Goal: Transaction & Acquisition: Purchase product/service

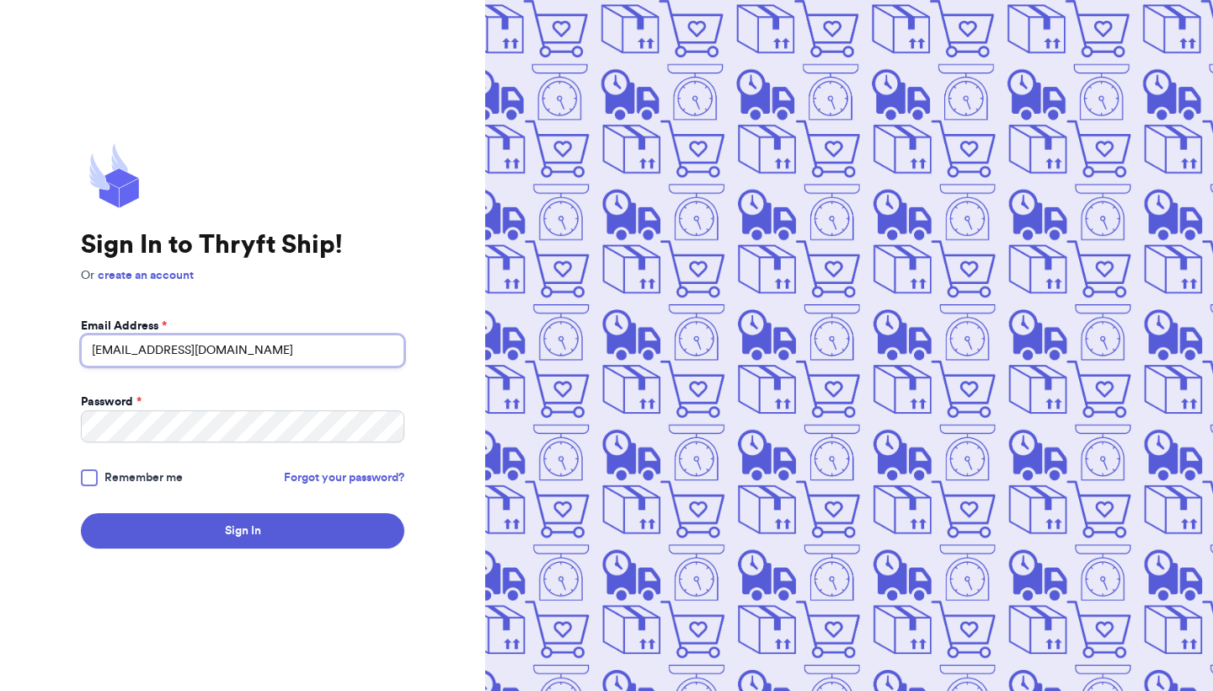
type input "[EMAIL_ADDRESS][DOMAIN_NAME]"
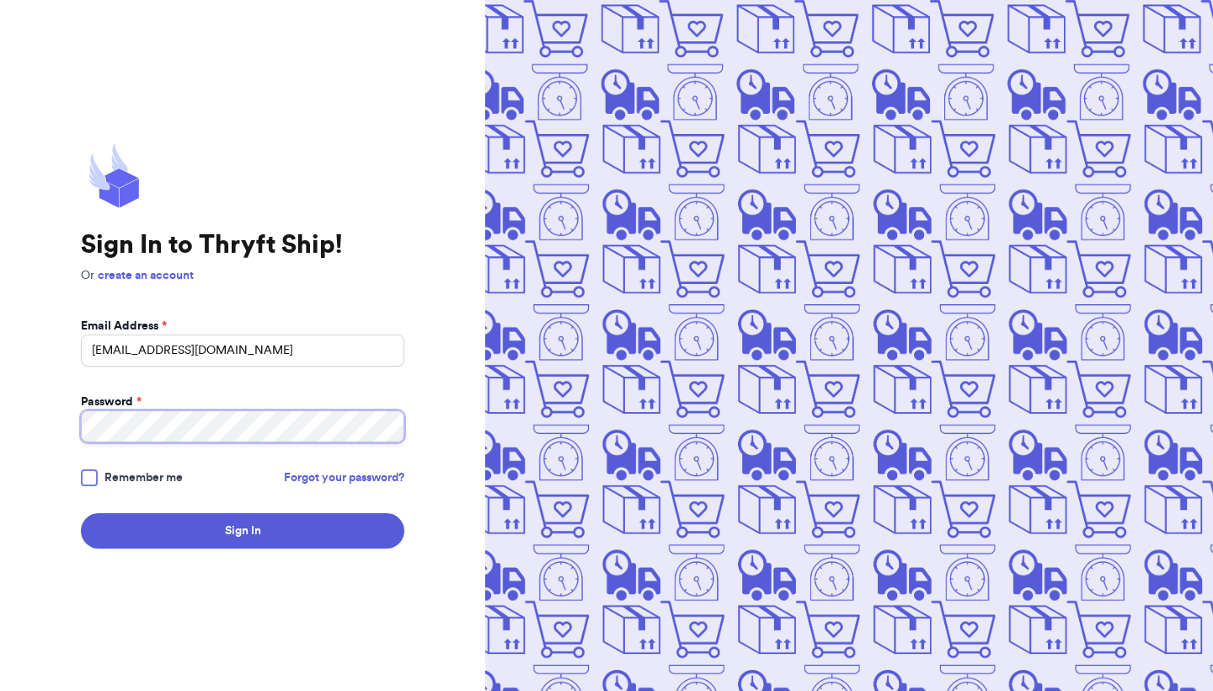
click at [243, 531] on button "Sign In" at bounding box center [243, 530] width 324 height 35
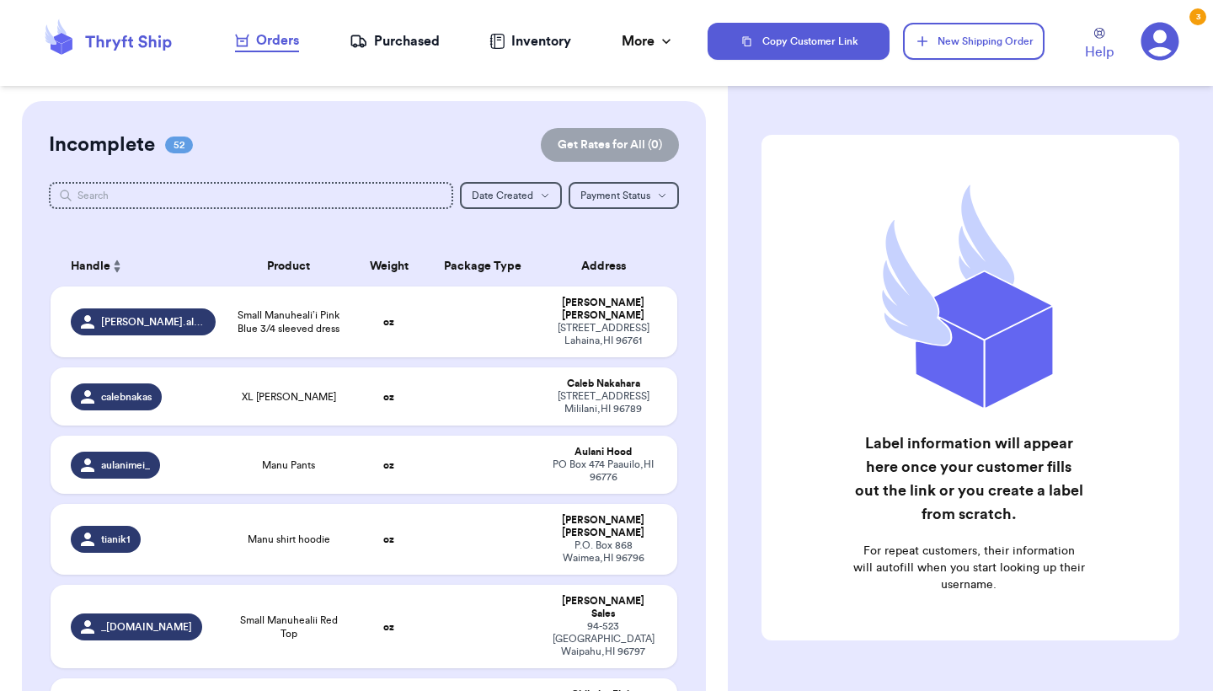
click at [668, 244] on div "Customer Link New Order Incomplete 52 Get Rates for All ( 0 ) Get Rates for All…" at bounding box center [606, 345] width 1213 height 691
click at [291, 39] on div "Orders" at bounding box center [267, 40] width 64 height 20
click at [264, 48] on div "Orders" at bounding box center [267, 40] width 64 height 20
click at [410, 55] on nav "Orders Purchased Inventory More Stats Completed Orders" at bounding box center [455, 41] width 506 height 56
click at [399, 46] on div "Purchased" at bounding box center [395, 41] width 90 height 20
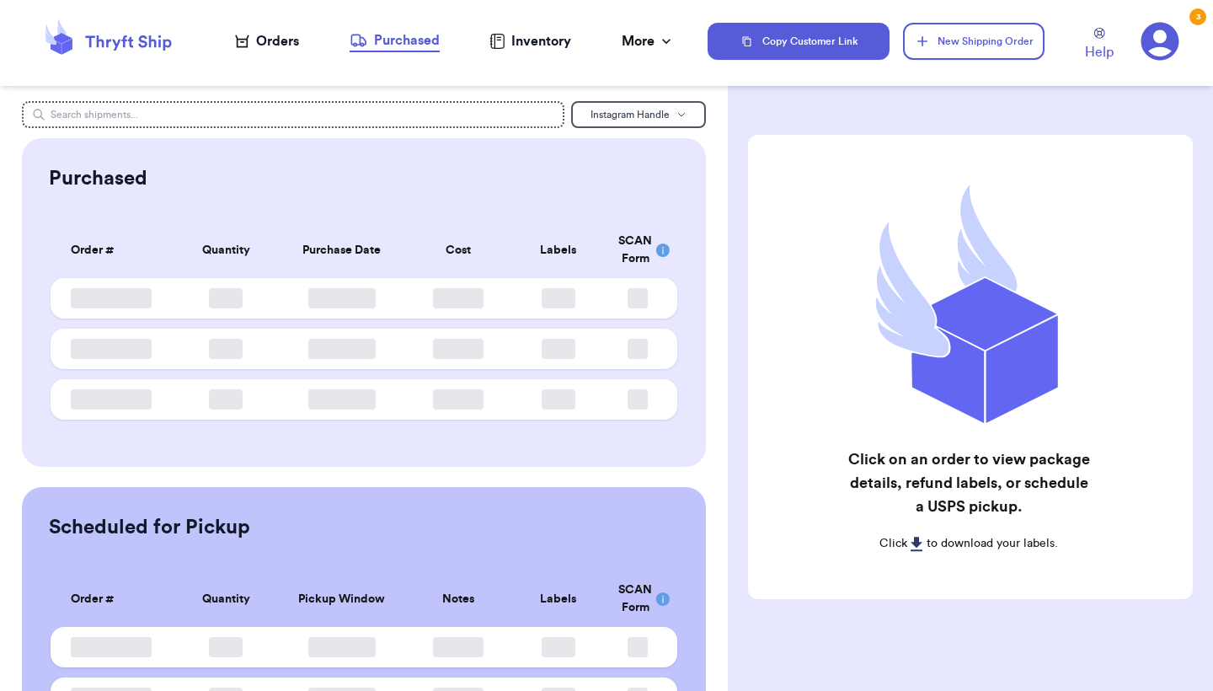
click at [283, 51] on div "Orders" at bounding box center [267, 41] width 64 height 20
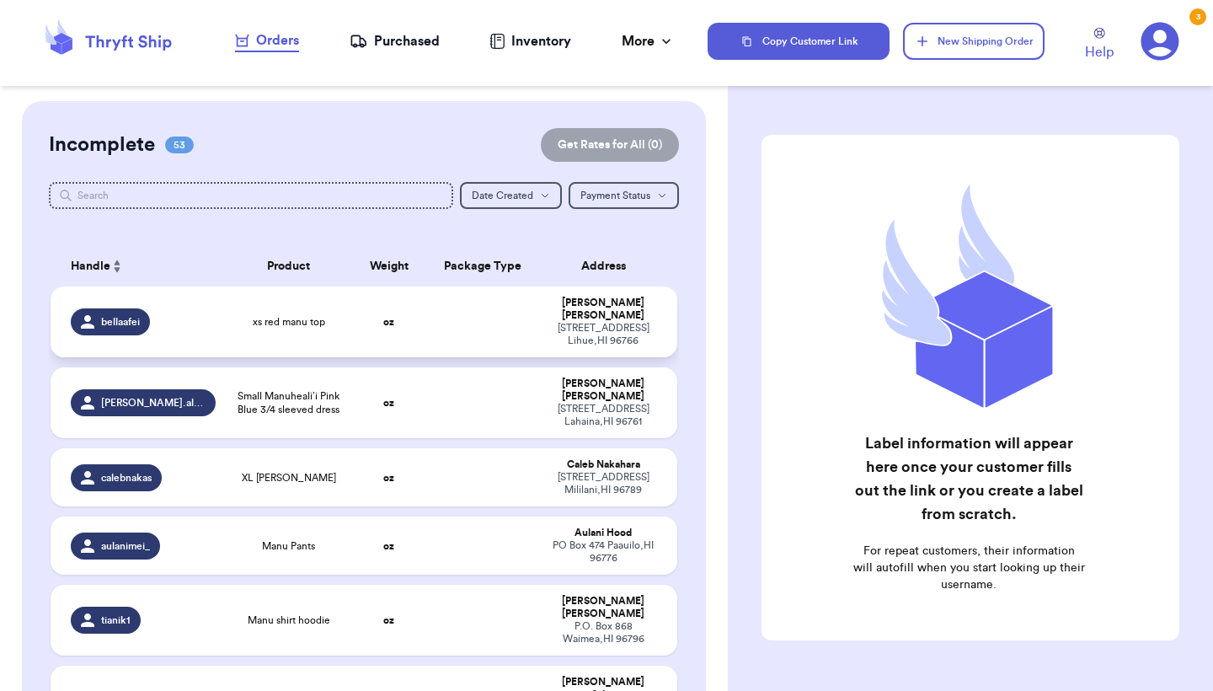
click at [475, 333] on td at bounding box center [482, 322] width 113 height 71
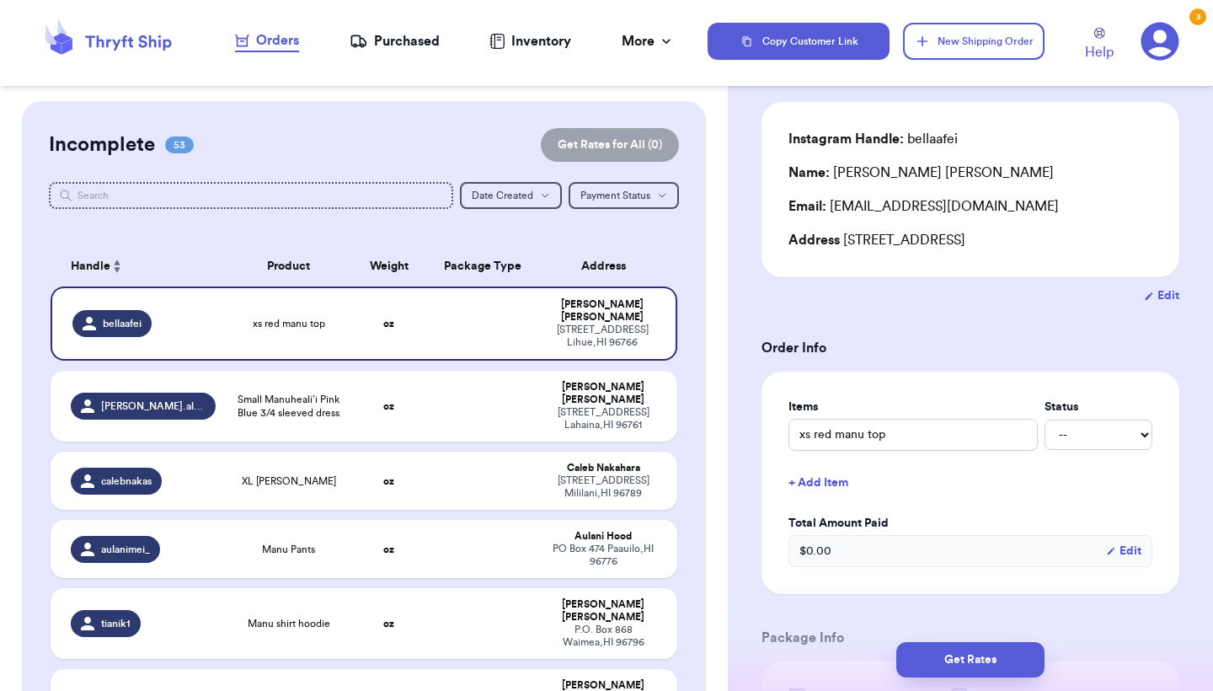
scroll to position [239, 0]
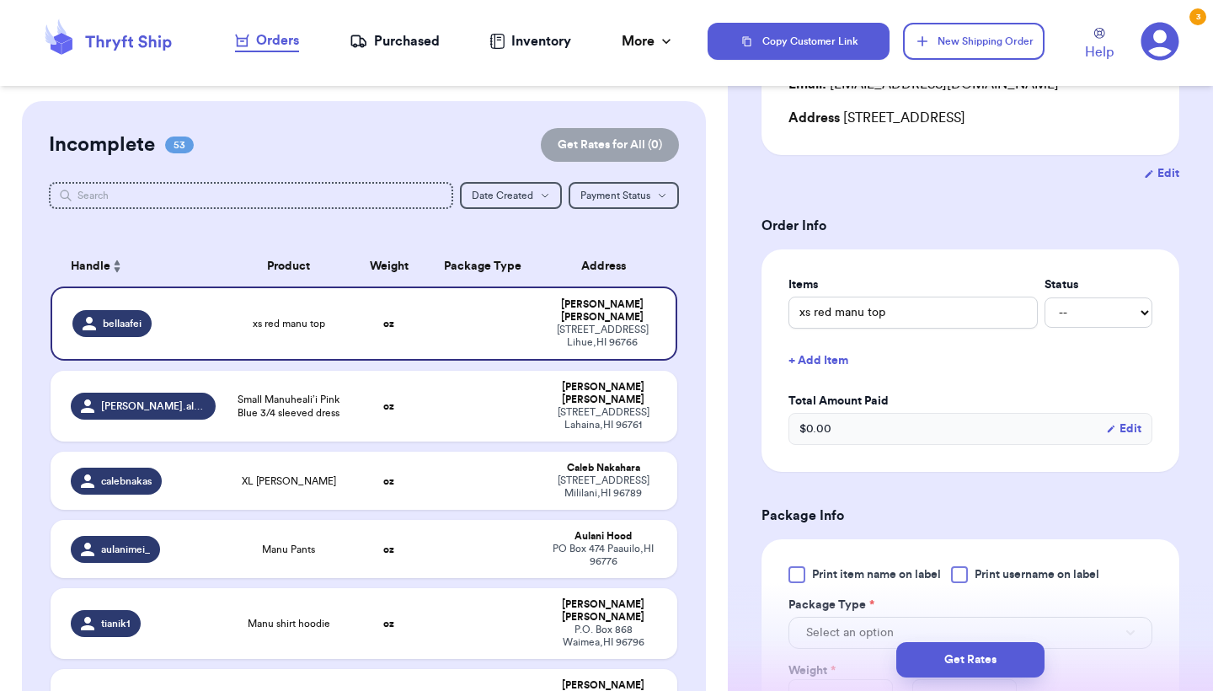
click at [795, 583] on div at bounding box center [797, 574] width 17 height 17
click at [0, 0] on input "Print item name on label" at bounding box center [0, 0] width 0 height 0
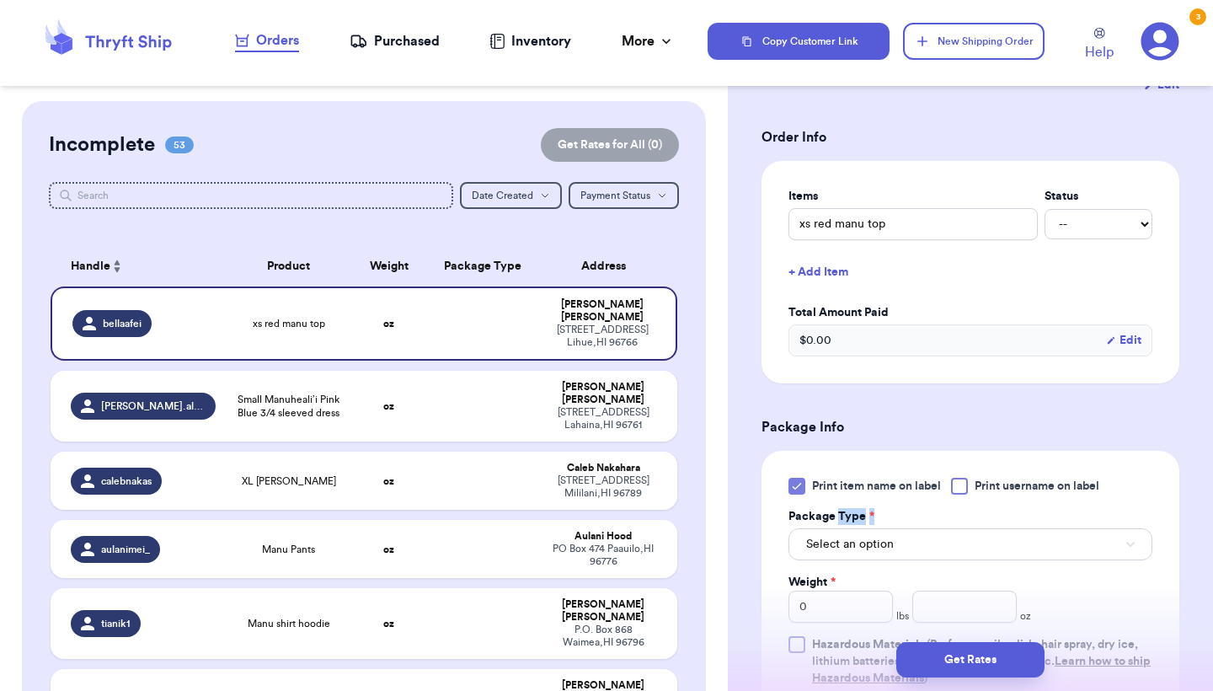
click at [840, 525] on label "Package Type *" at bounding box center [832, 516] width 86 height 17
click at [835, 544] on span "Select an option" at bounding box center [850, 544] width 88 height 17
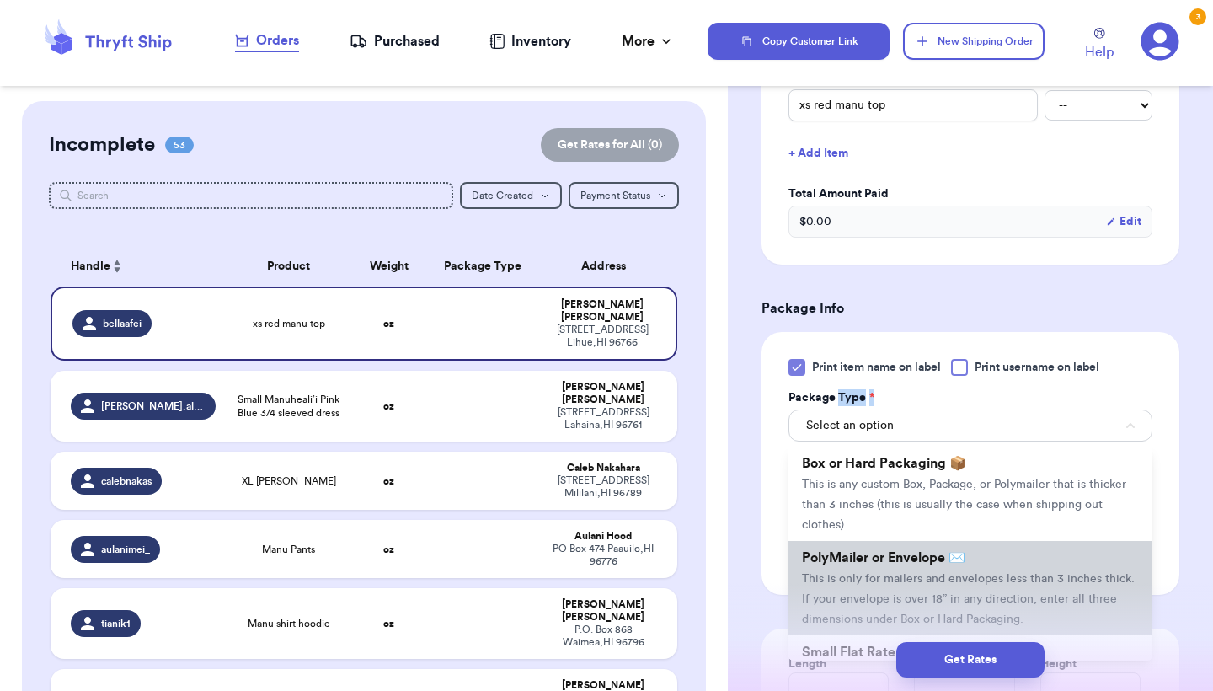
scroll to position [64, 0]
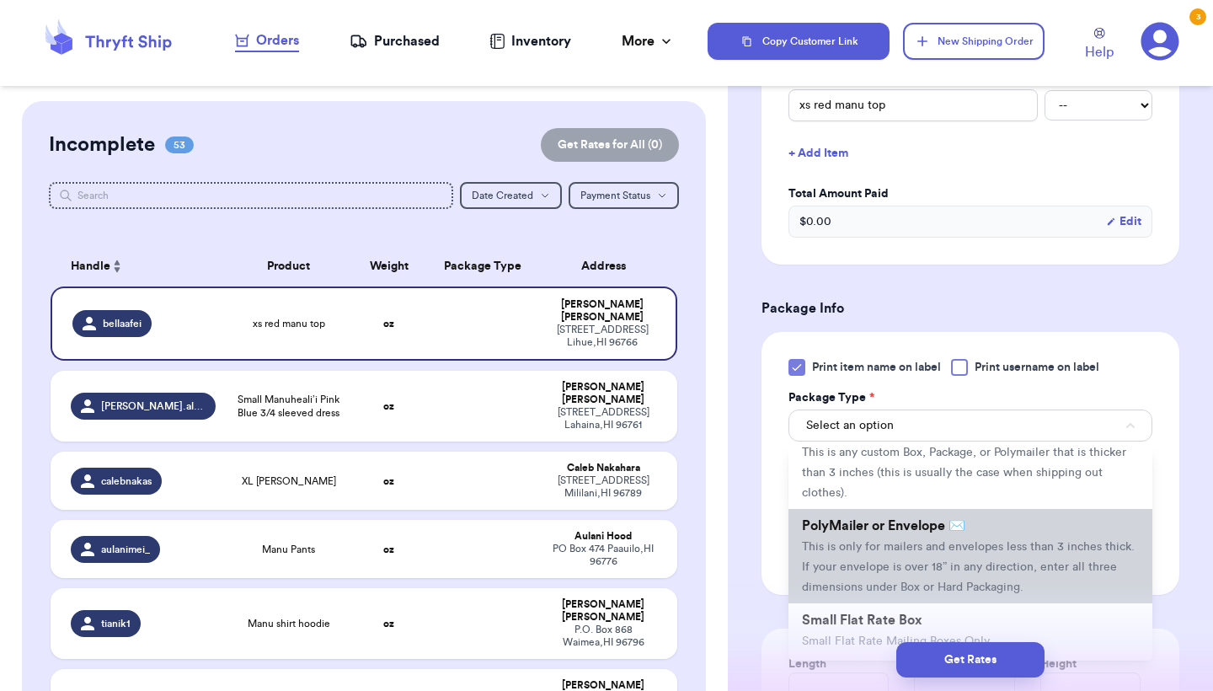
click at [824, 579] on span "This is only for mailers and envelopes less than 3 inches thick. If your envelo…" at bounding box center [968, 567] width 333 height 52
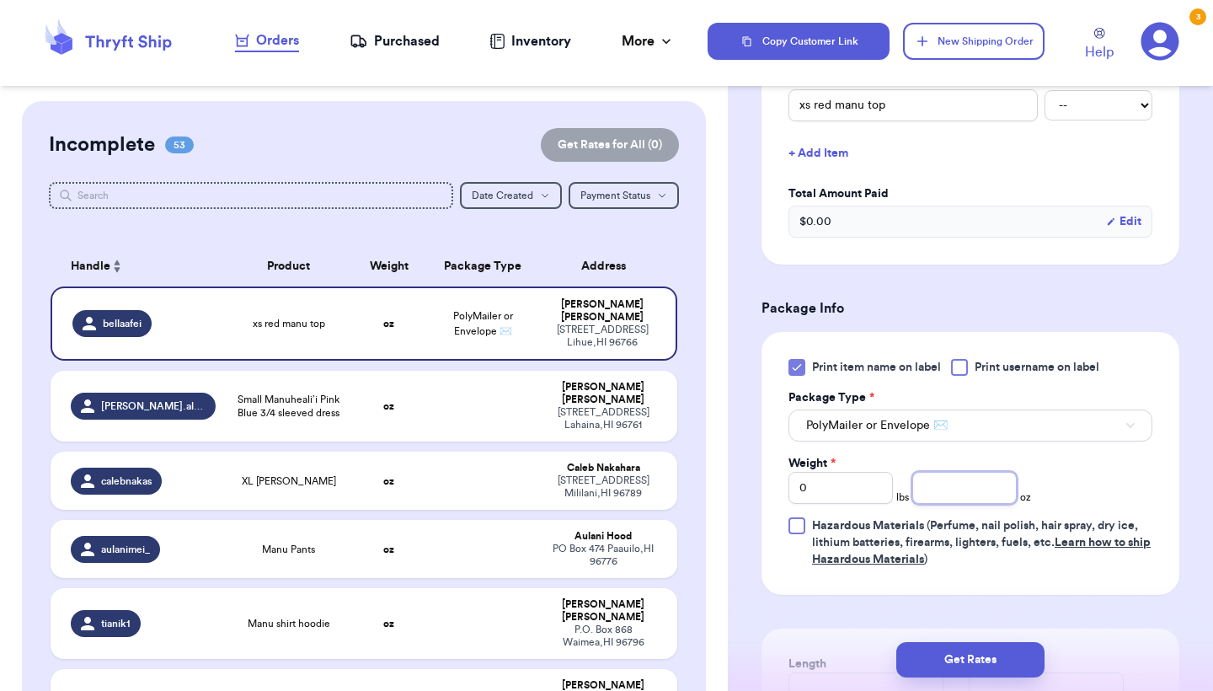
click at [923, 504] on input "number" at bounding box center [965, 488] width 104 height 32
type input "2"
type input "2.4"
click at [1010, 652] on button "Get Rates" at bounding box center [971, 659] width 148 height 35
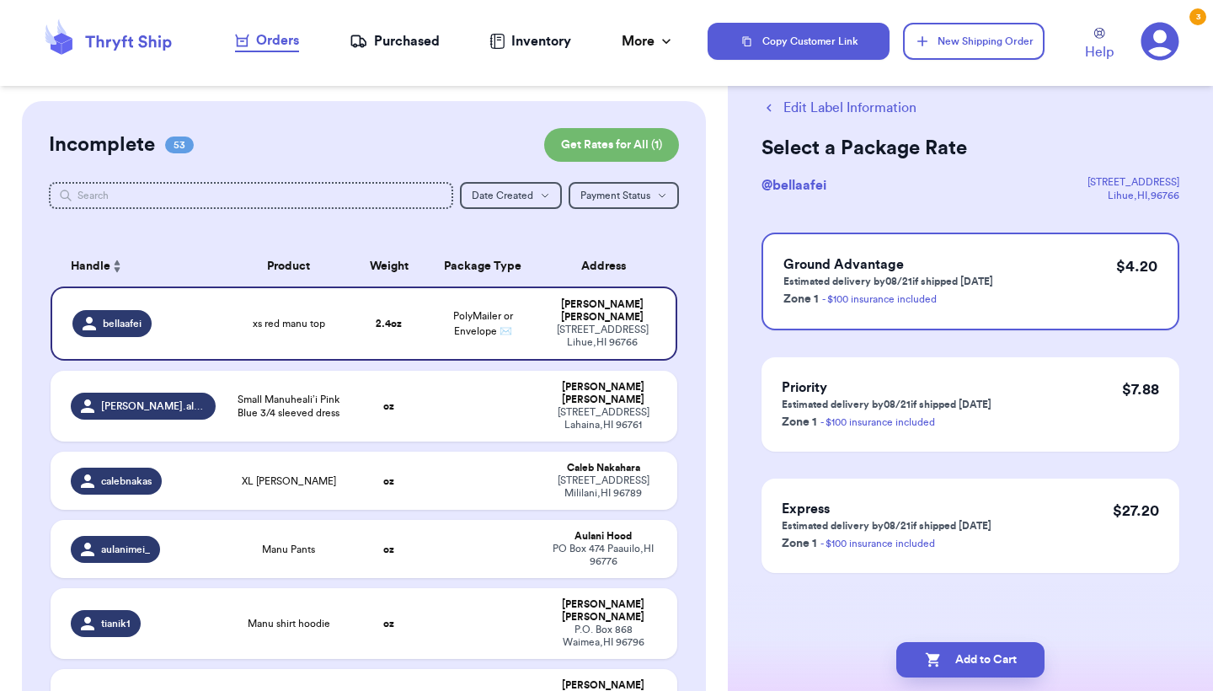
scroll to position [0, 0]
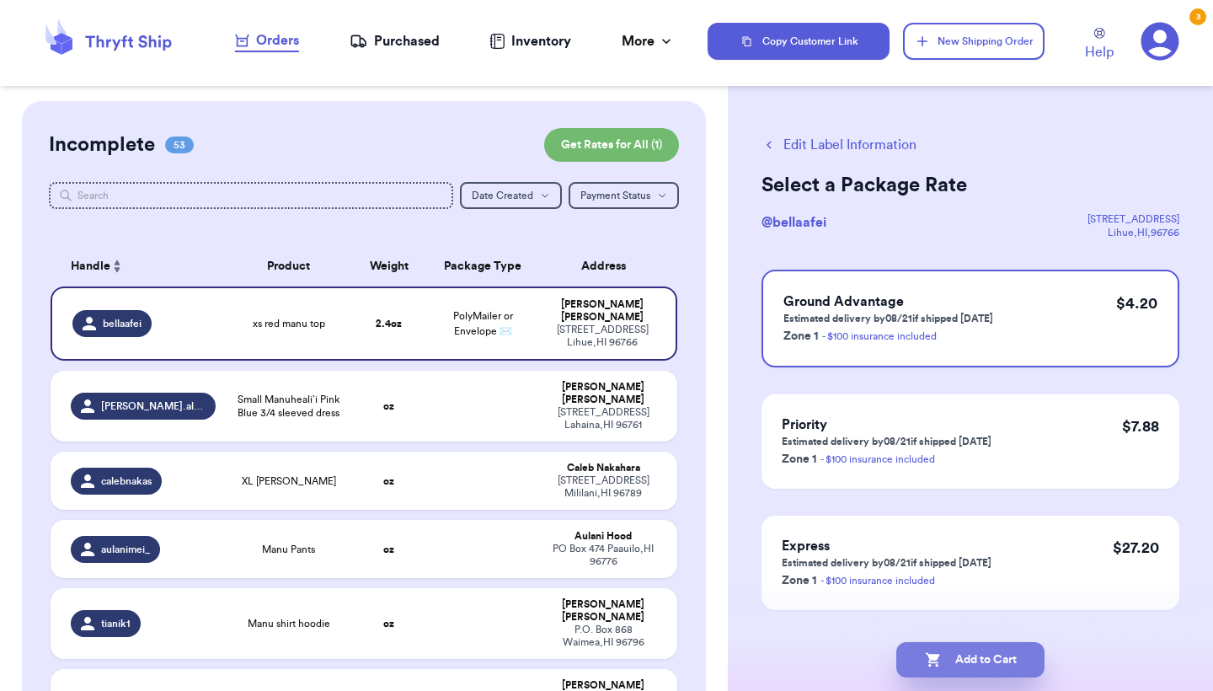
click at [1010, 652] on button "Add to Cart" at bounding box center [971, 659] width 148 height 35
checkbox input "true"
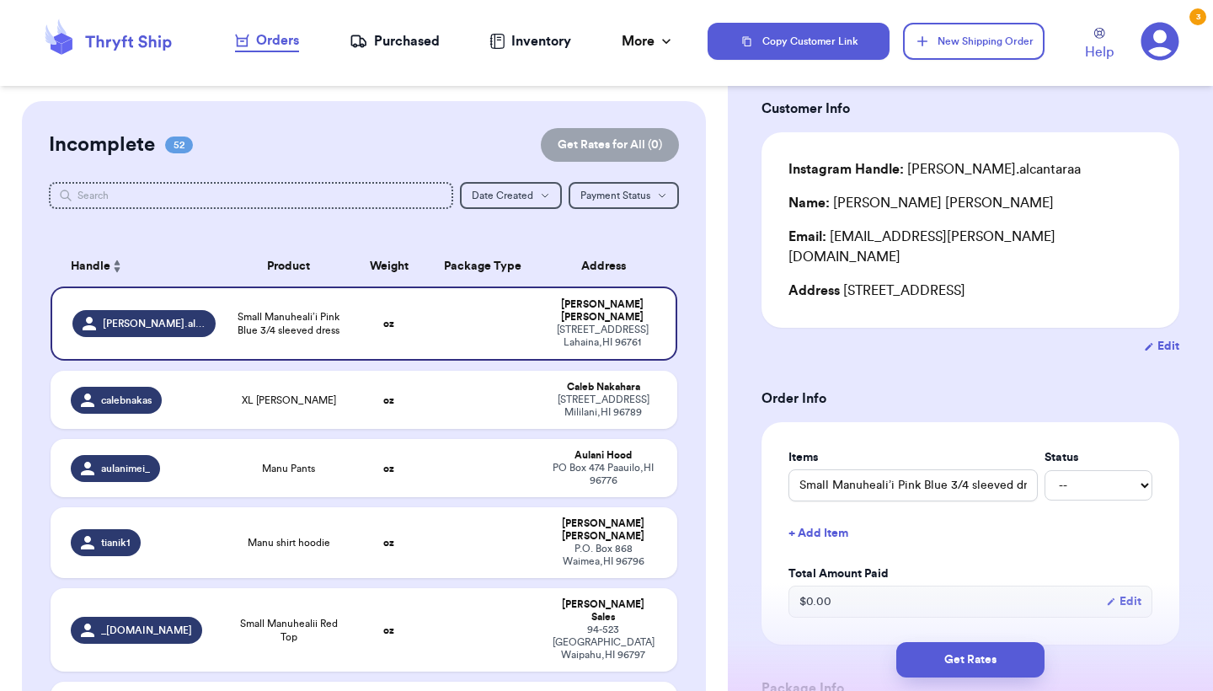
scroll to position [238, 0]
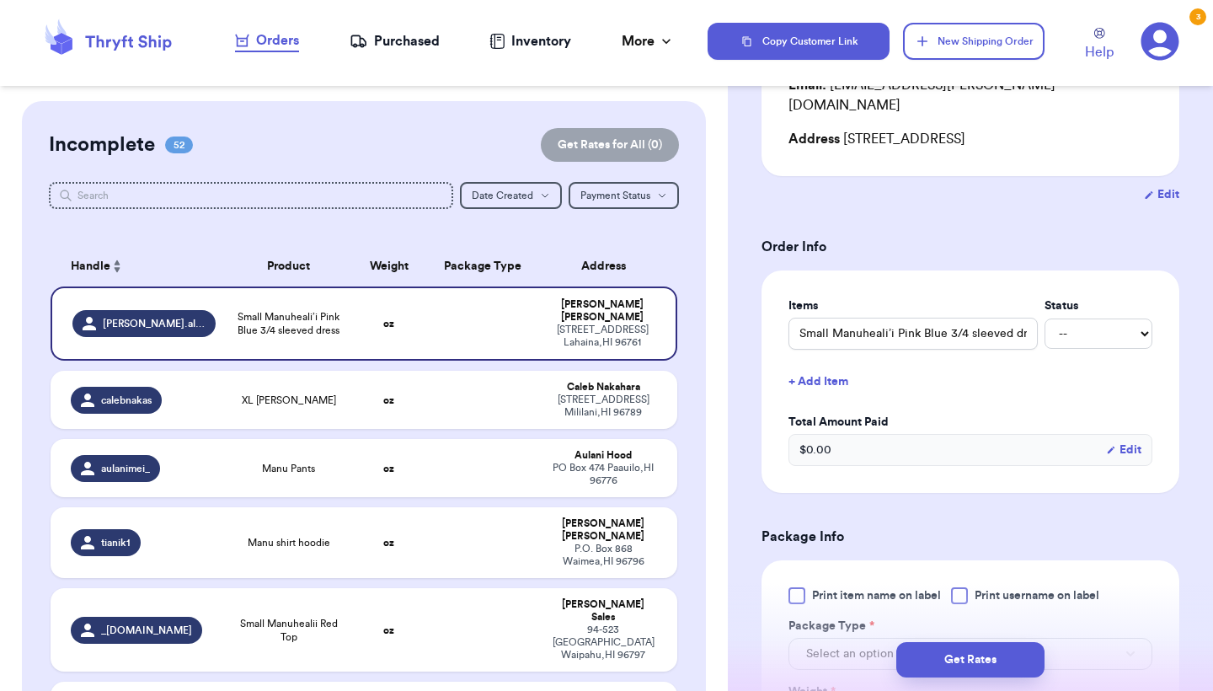
click at [795, 587] on div at bounding box center [797, 595] width 17 height 17
click at [0, 0] on input "Print item name on label" at bounding box center [0, 0] width 0 height 0
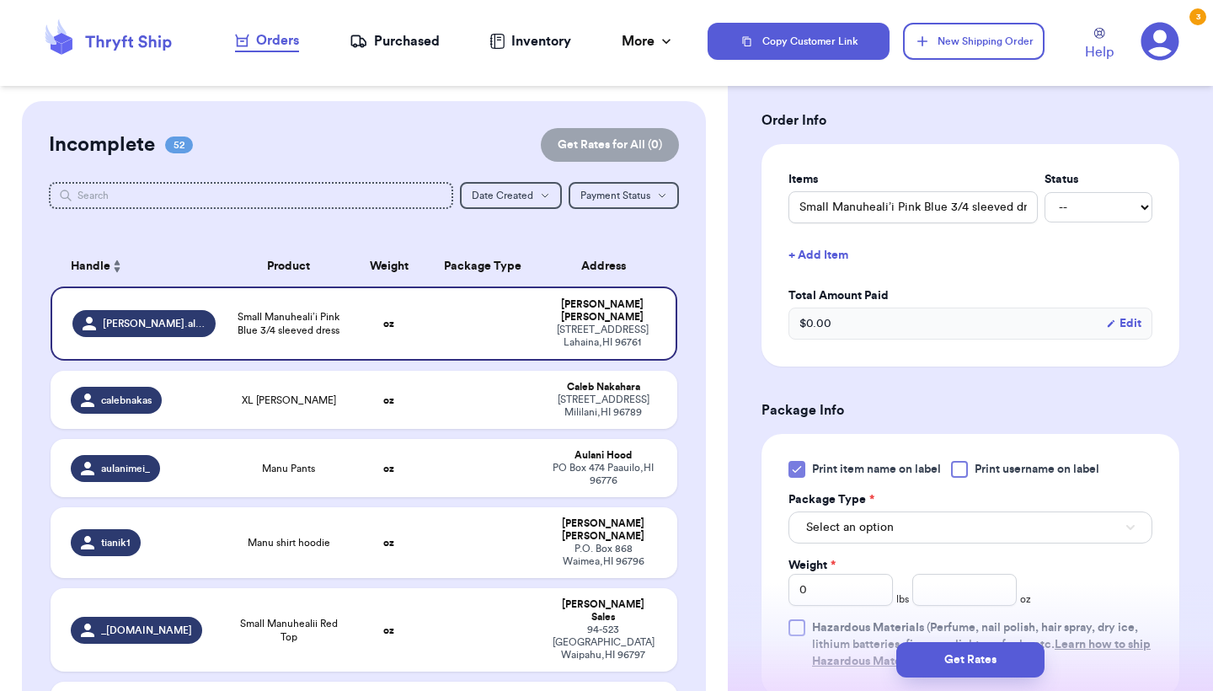
click at [849, 519] on span "Select an option" at bounding box center [850, 527] width 88 height 17
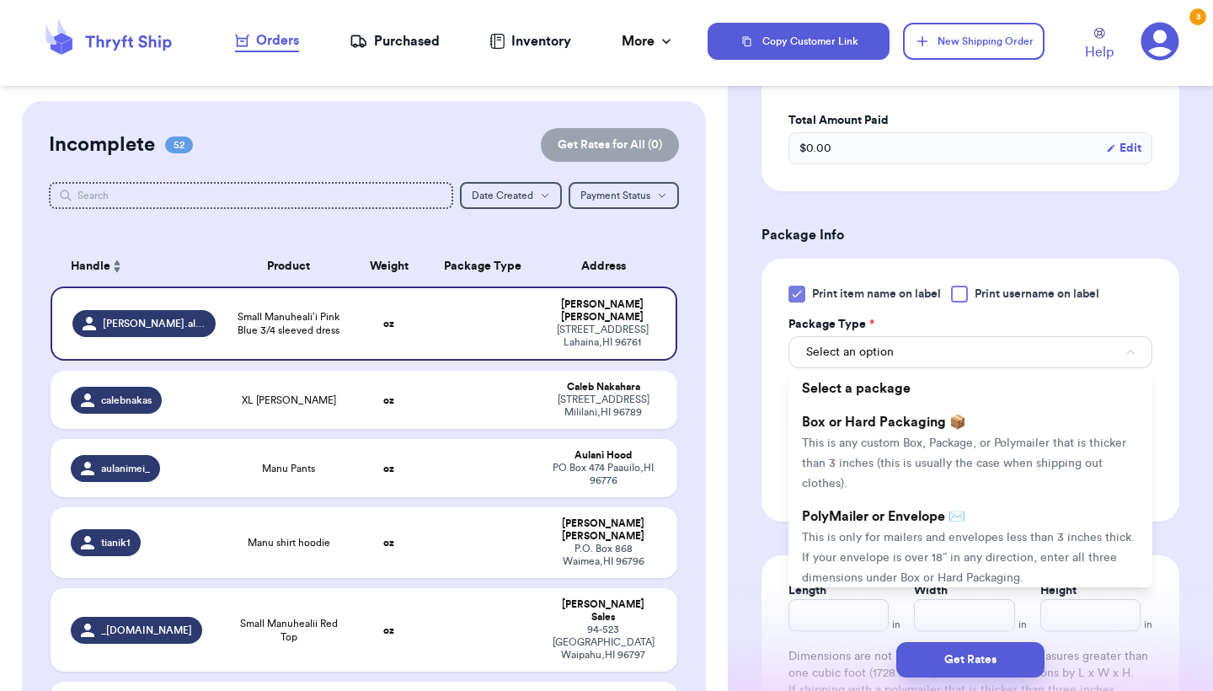
scroll to position [605, 0]
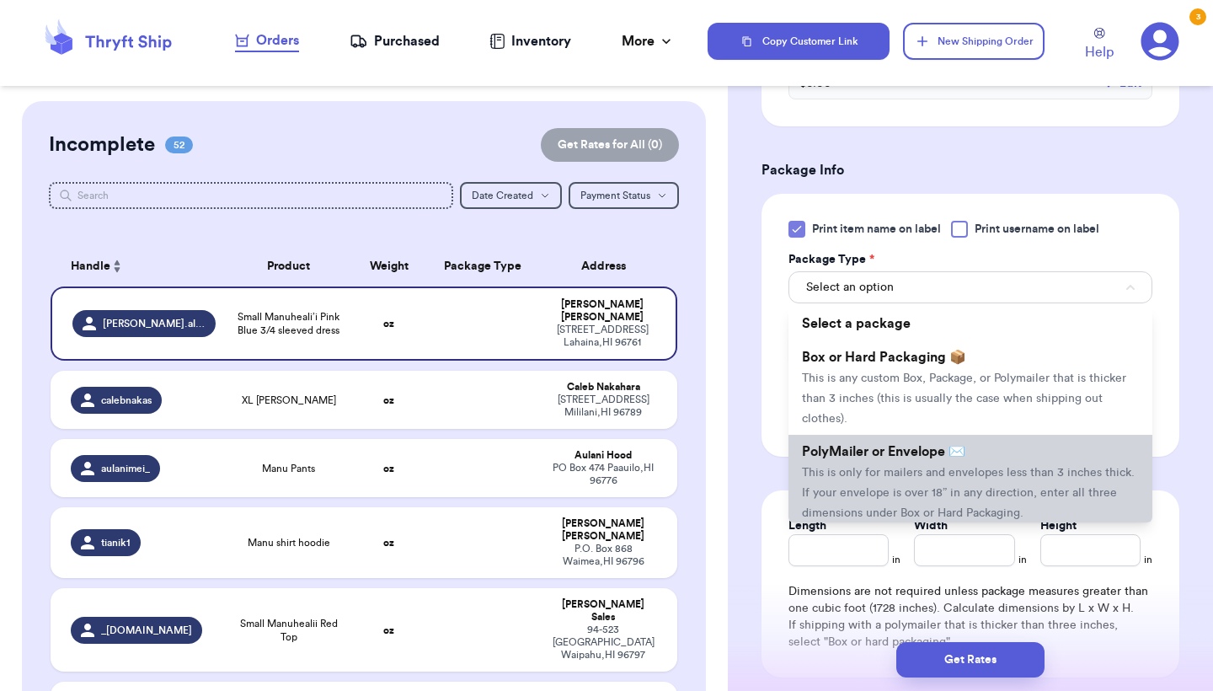
click at [851, 469] on li "PolyMailer or Envelope ✉️ This is only for mailers and envelopes less than 3 in…" at bounding box center [971, 482] width 364 height 94
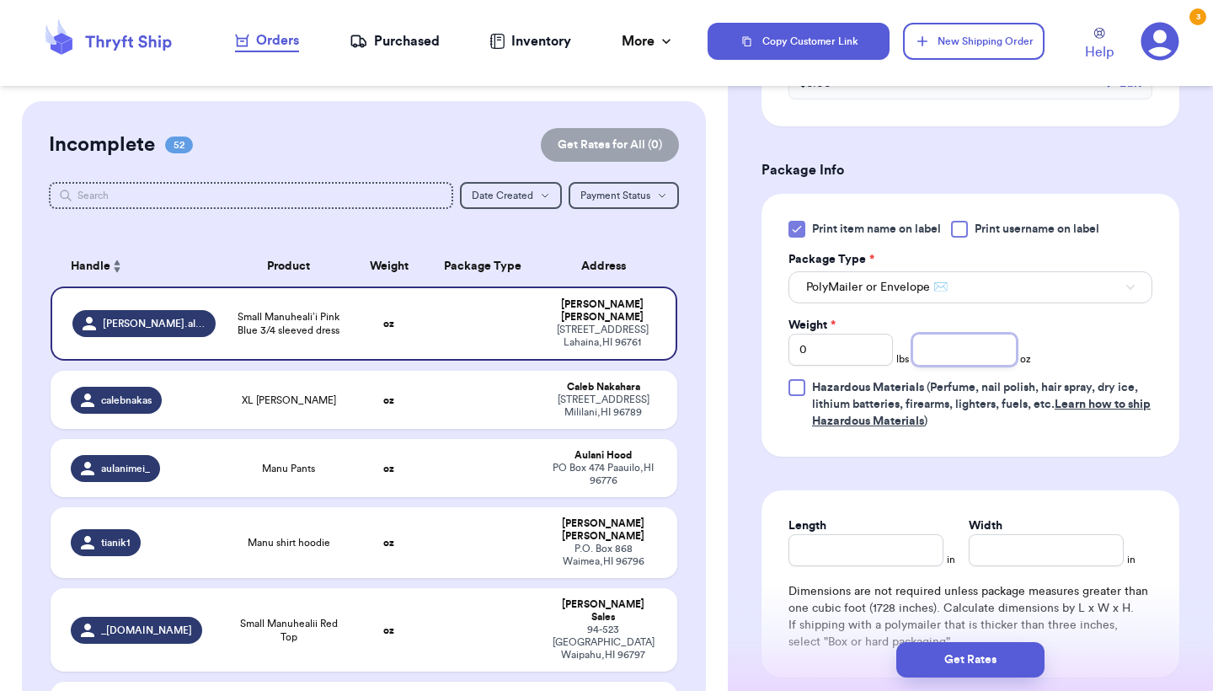
click at [965, 347] on input "number" at bounding box center [965, 350] width 104 height 32
type input "6.9"
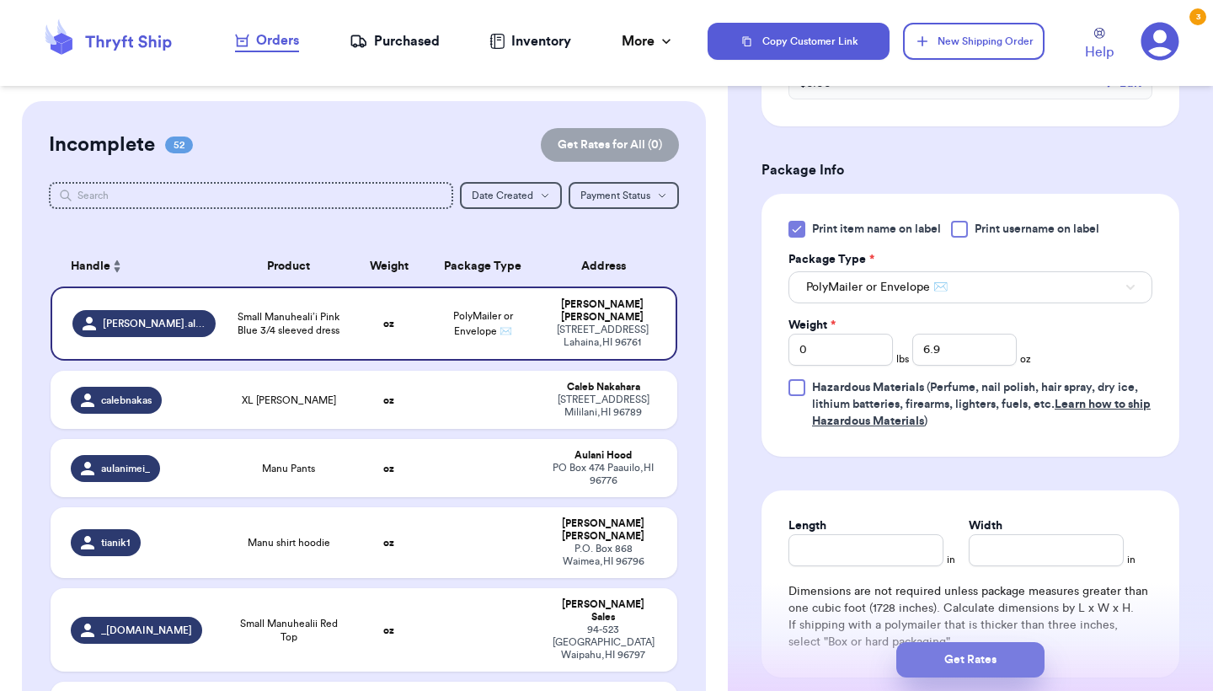
click at [938, 661] on button "Get Rates" at bounding box center [971, 659] width 148 height 35
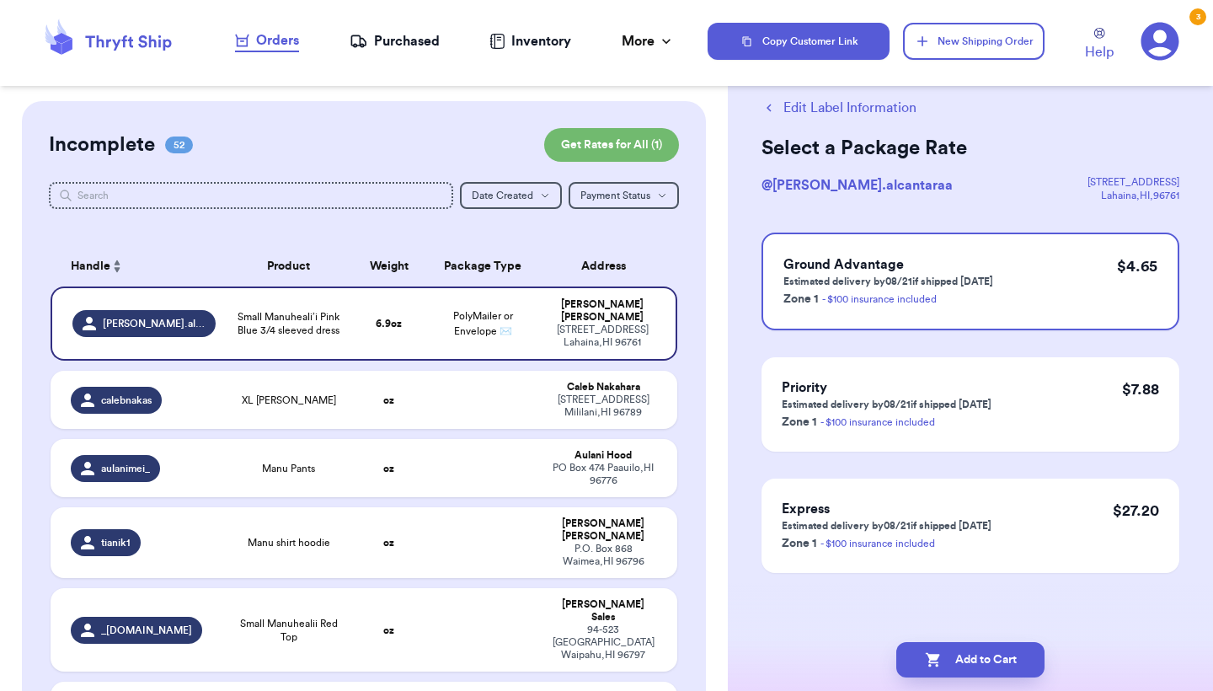
scroll to position [0, 0]
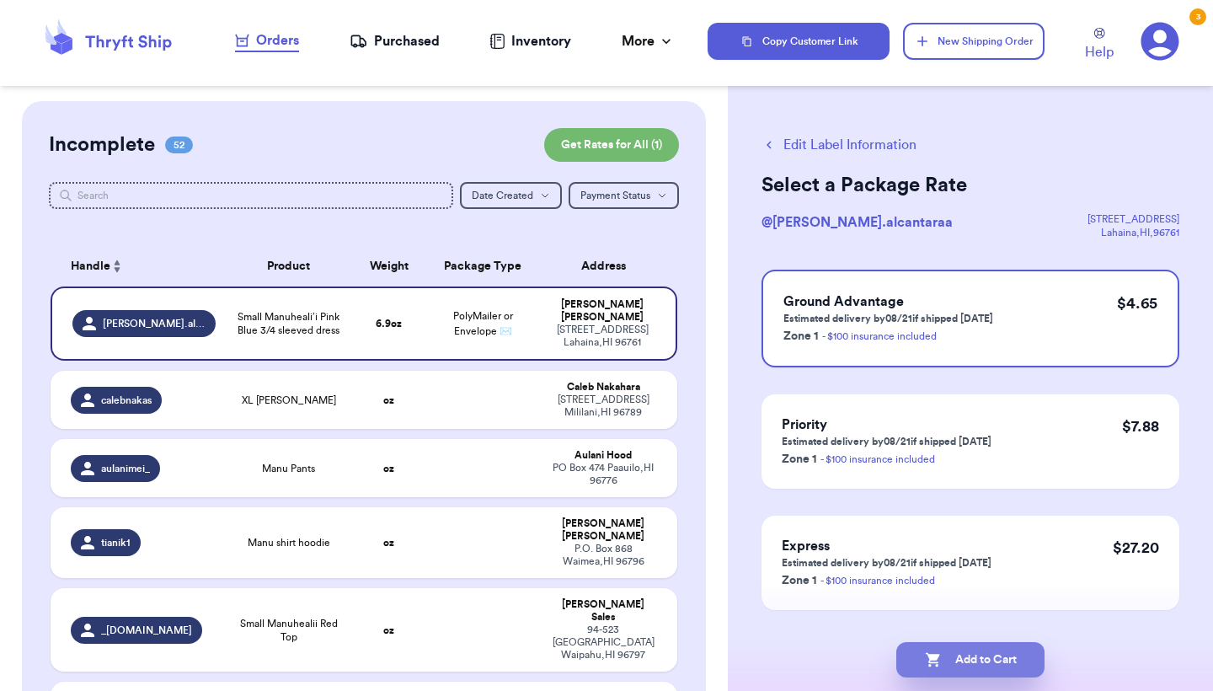
click at [985, 661] on button "Add to Cart" at bounding box center [971, 659] width 148 height 35
checkbox input "true"
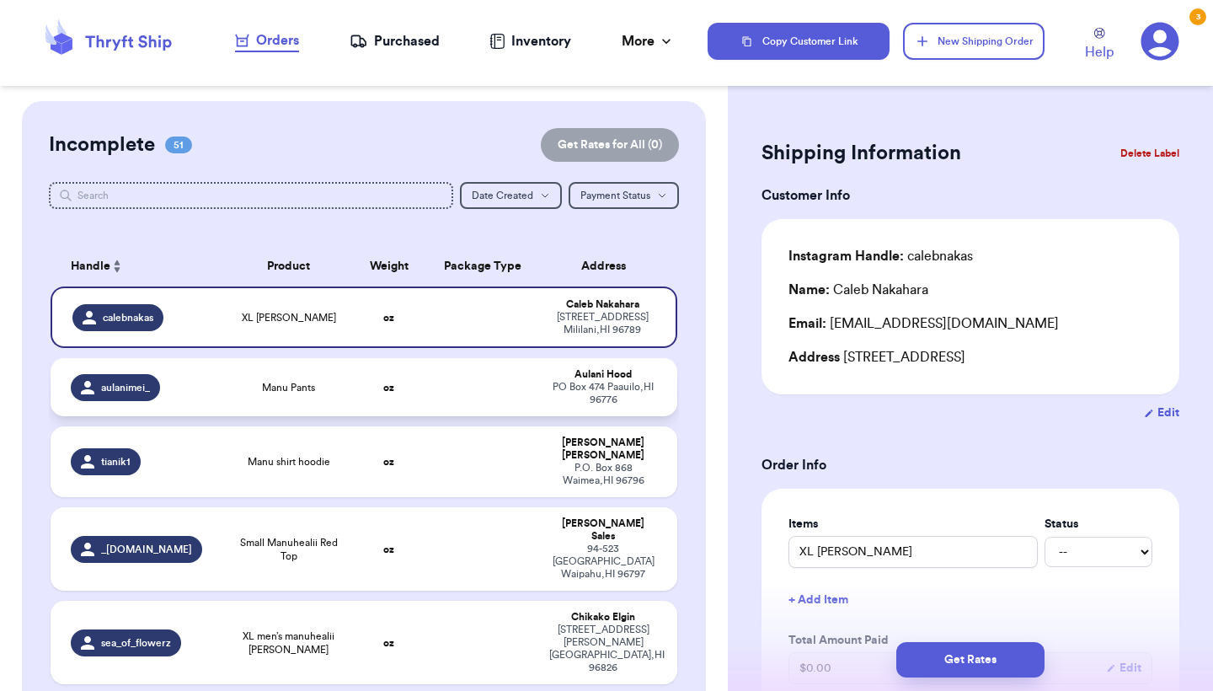
click at [297, 394] on span "Manu Pants" at bounding box center [288, 387] width 53 height 13
type input "Manu Pants"
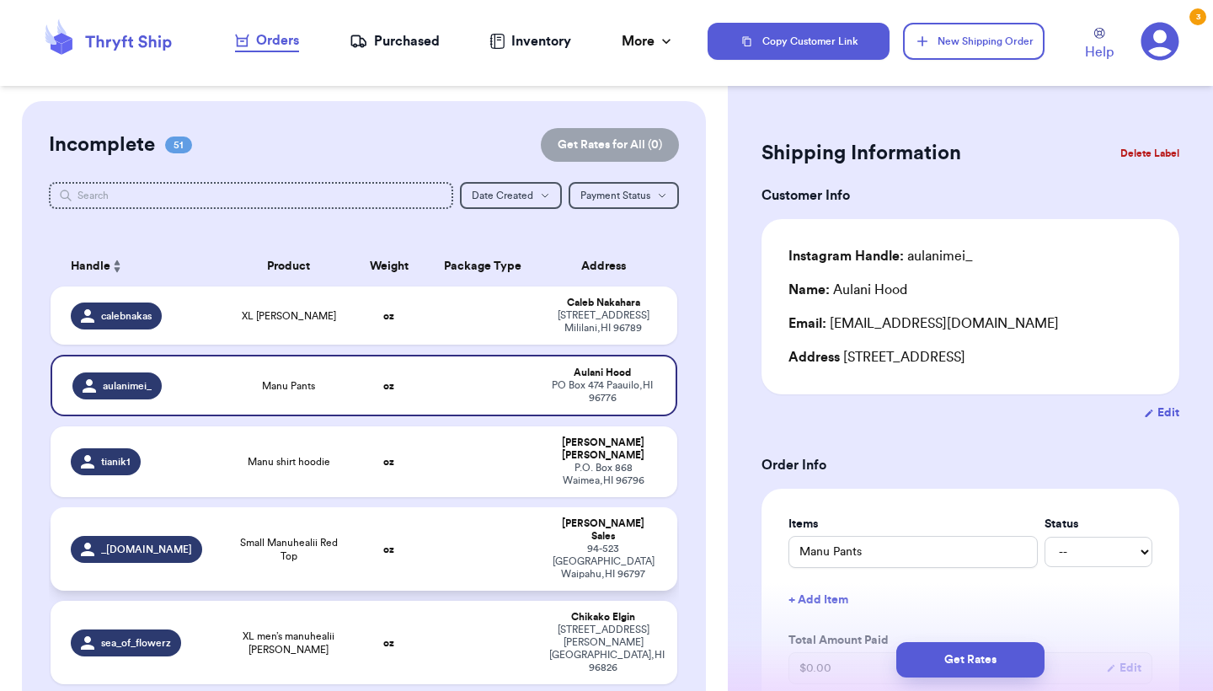
click at [410, 534] on td "oz" at bounding box center [388, 548] width 75 height 83
type input "Small Manuhealii Red Top"
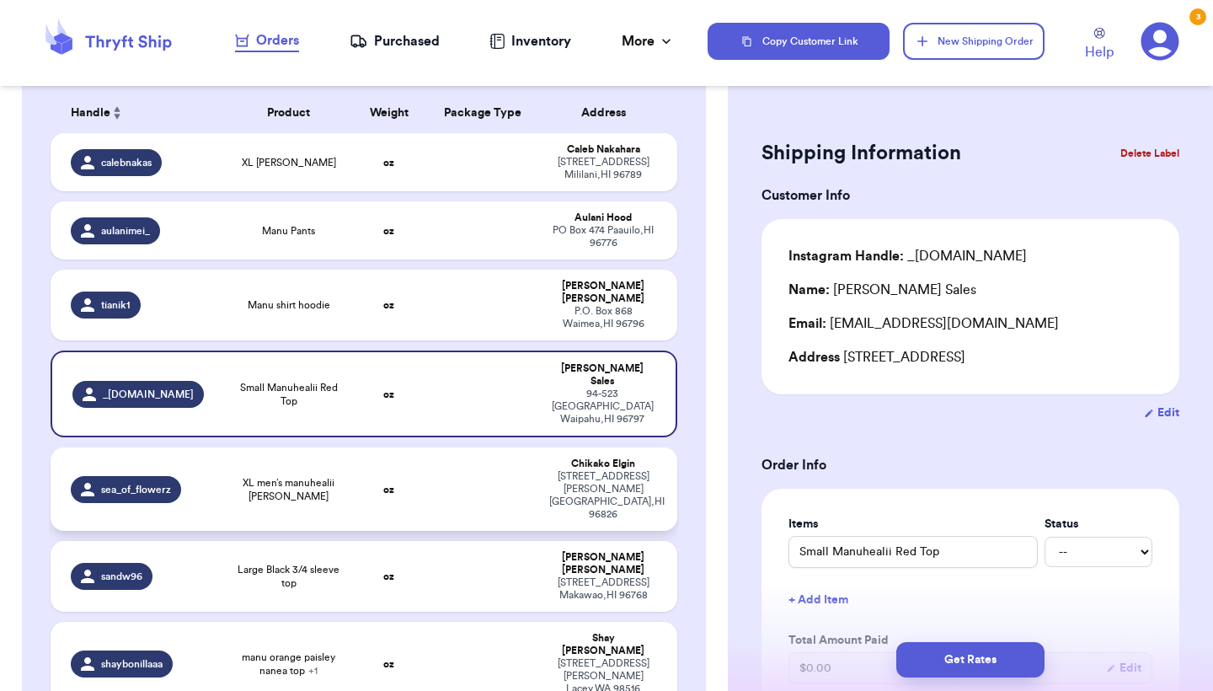
scroll to position [153, 0]
click at [443, 467] on td at bounding box center [482, 488] width 113 height 83
type input "XL men’s manuhealii [PERSON_NAME]"
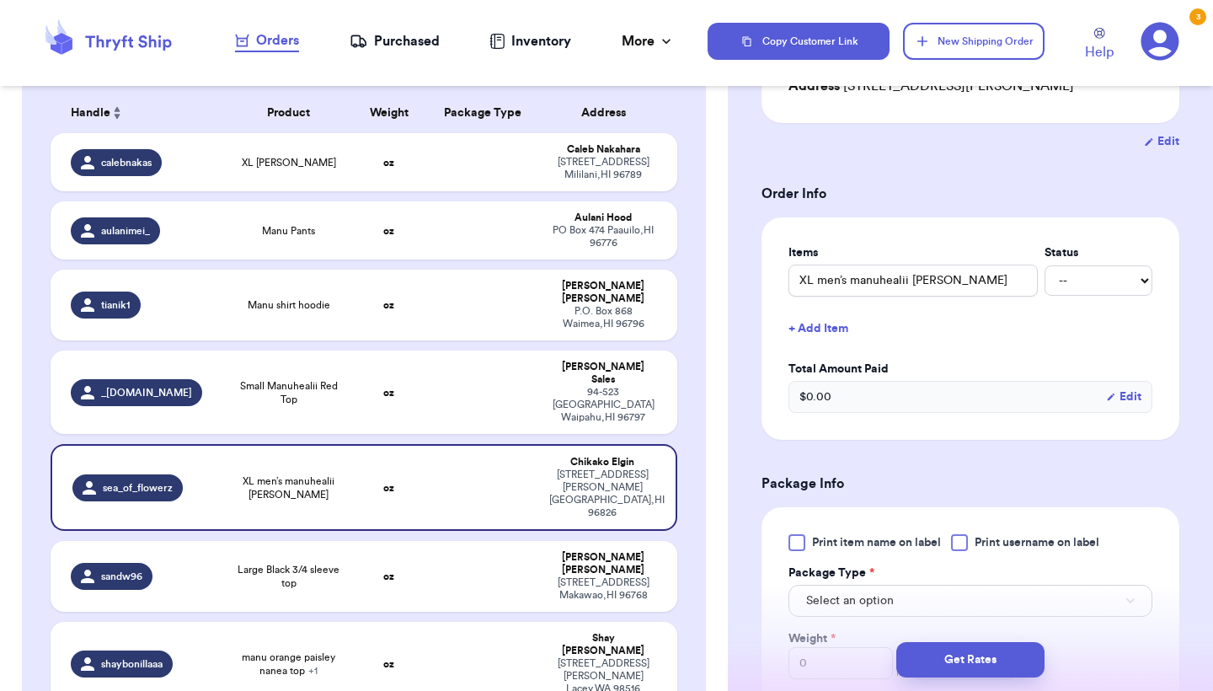
scroll to position [343, 0]
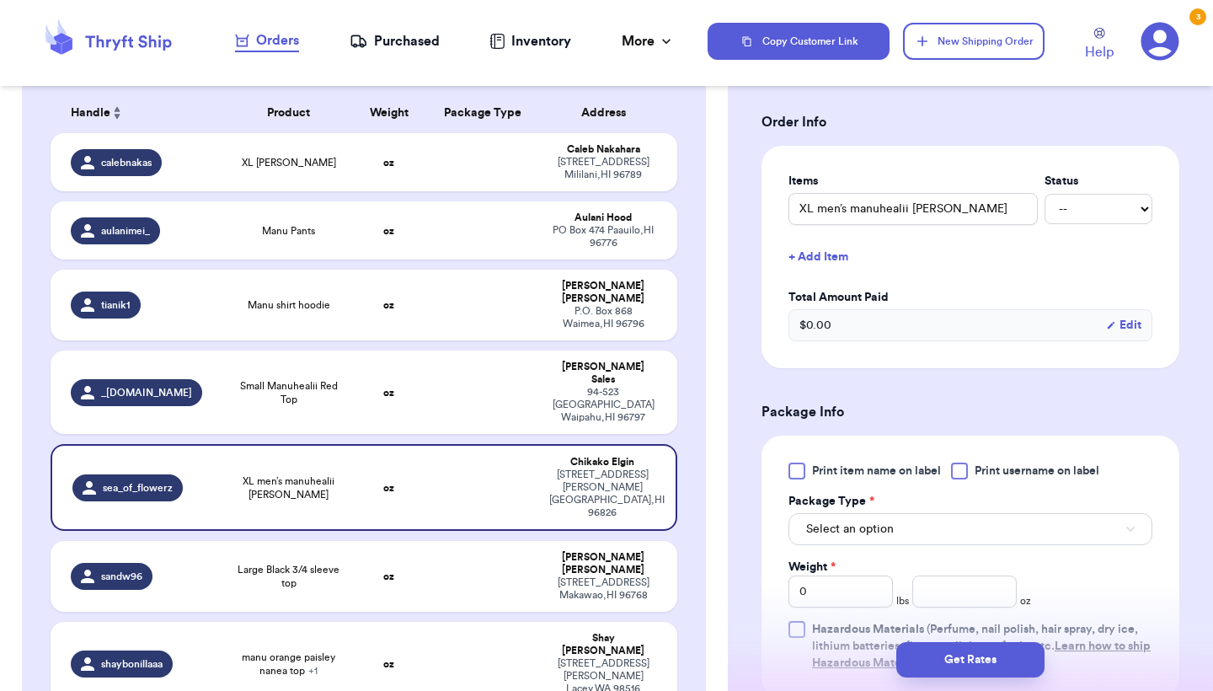
click at [804, 471] on div at bounding box center [797, 471] width 17 height 17
click at [0, 0] on input "Print item name on label" at bounding box center [0, 0] width 0 height 0
click at [856, 526] on span "Select an option" at bounding box center [850, 529] width 88 height 17
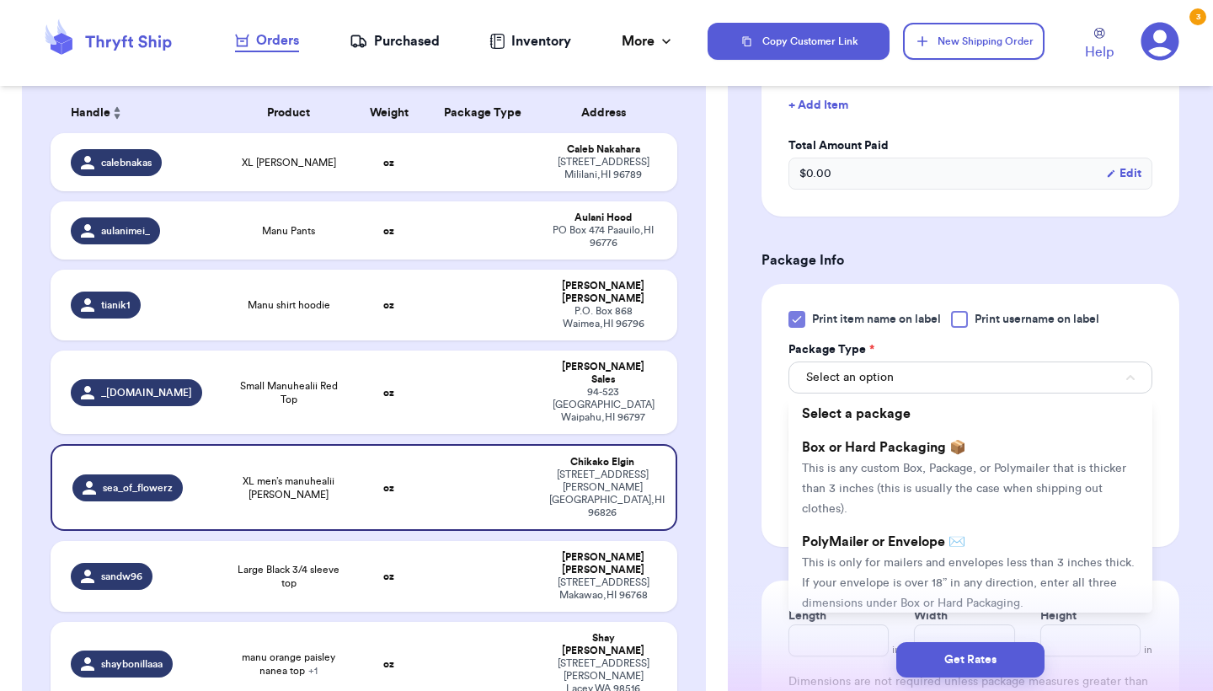
scroll to position [546, 0]
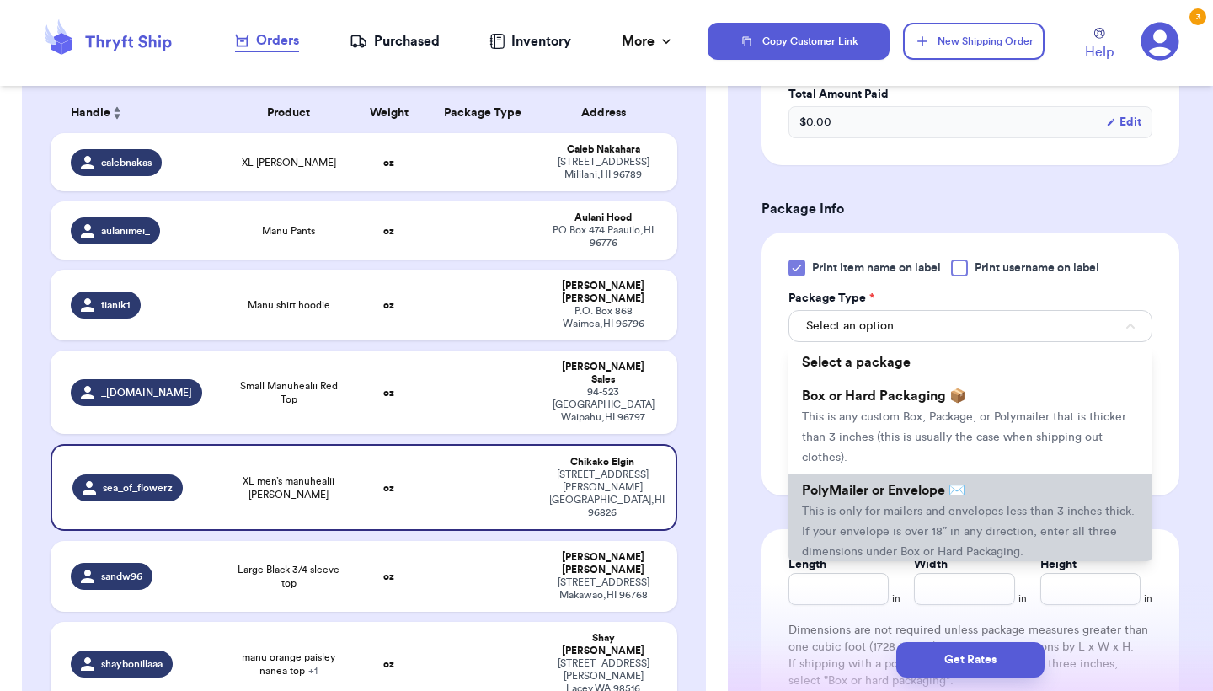
click at [856, 526] on li "PolyMailer or Envelope ✉️ This is only for mailers and envelopes less than 3 in…" at bounding box center [971, 521] width 364 height 94
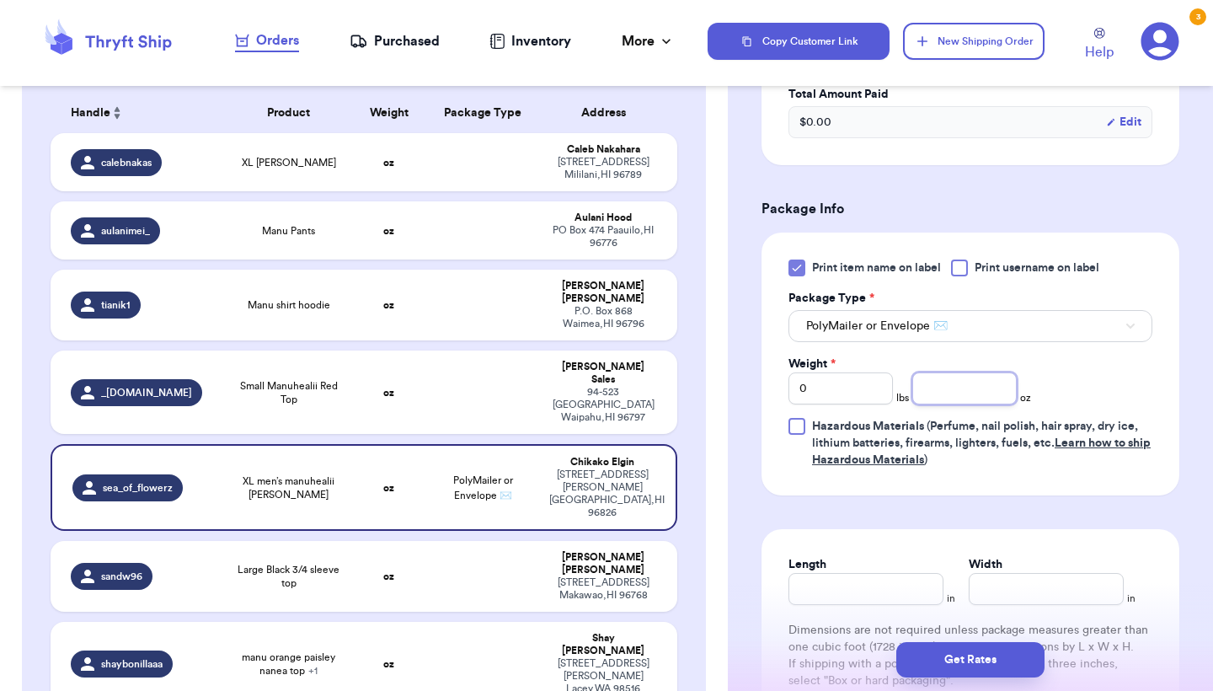
click at [983, 396] on input "number" at bounding box center [965, 388] width 104 height 32
type input "6.7"
click at [1004, 651] on button "Get Rates" at bounding box center [971, 659] width 148 height 35
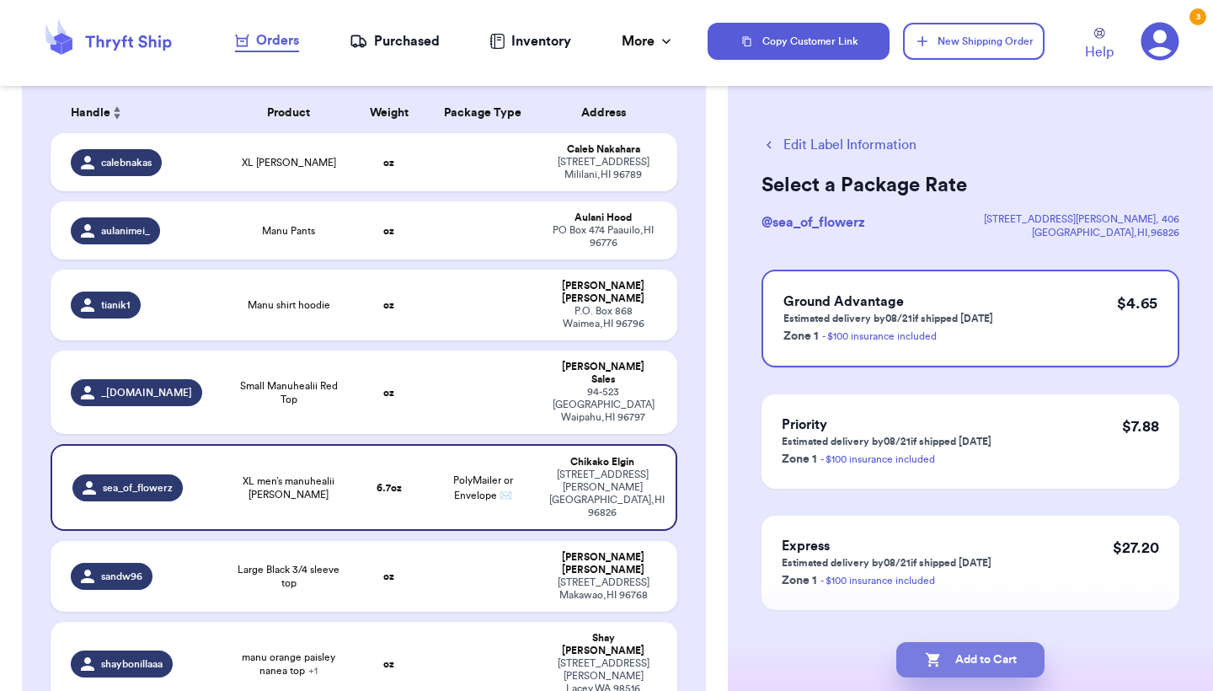
click at [985, 660] on button "Add to Cart" at bounding box center [971, 659] width 148 height 35
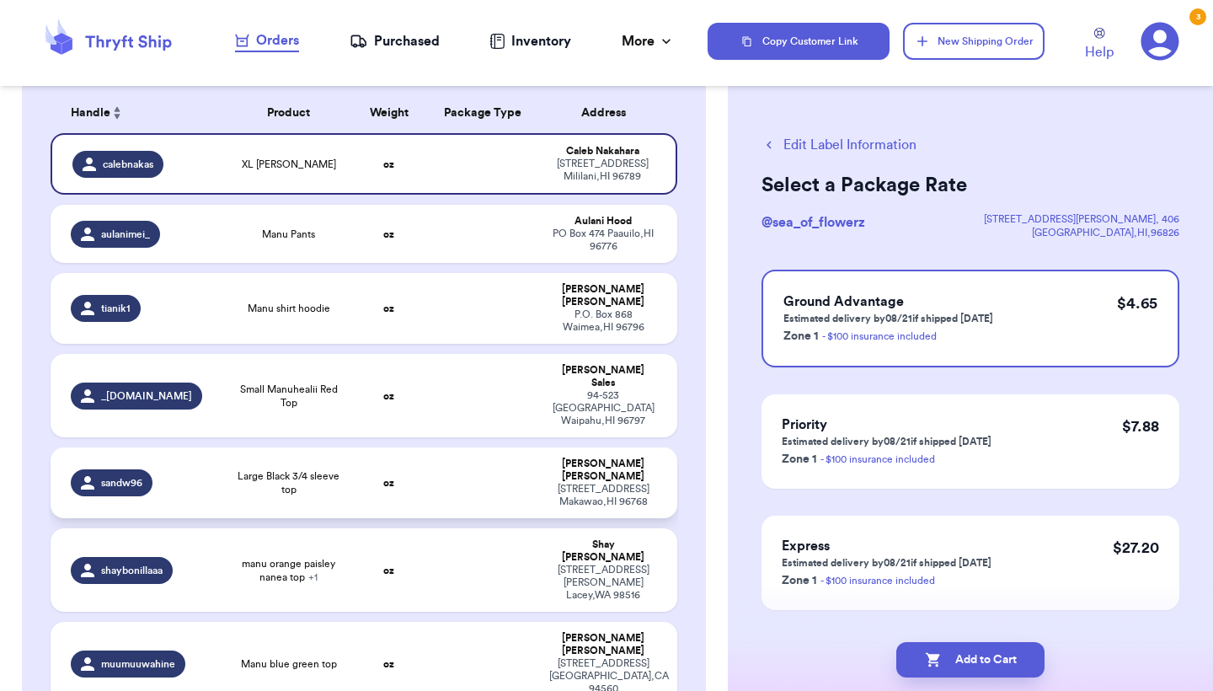
checkbox input "true"
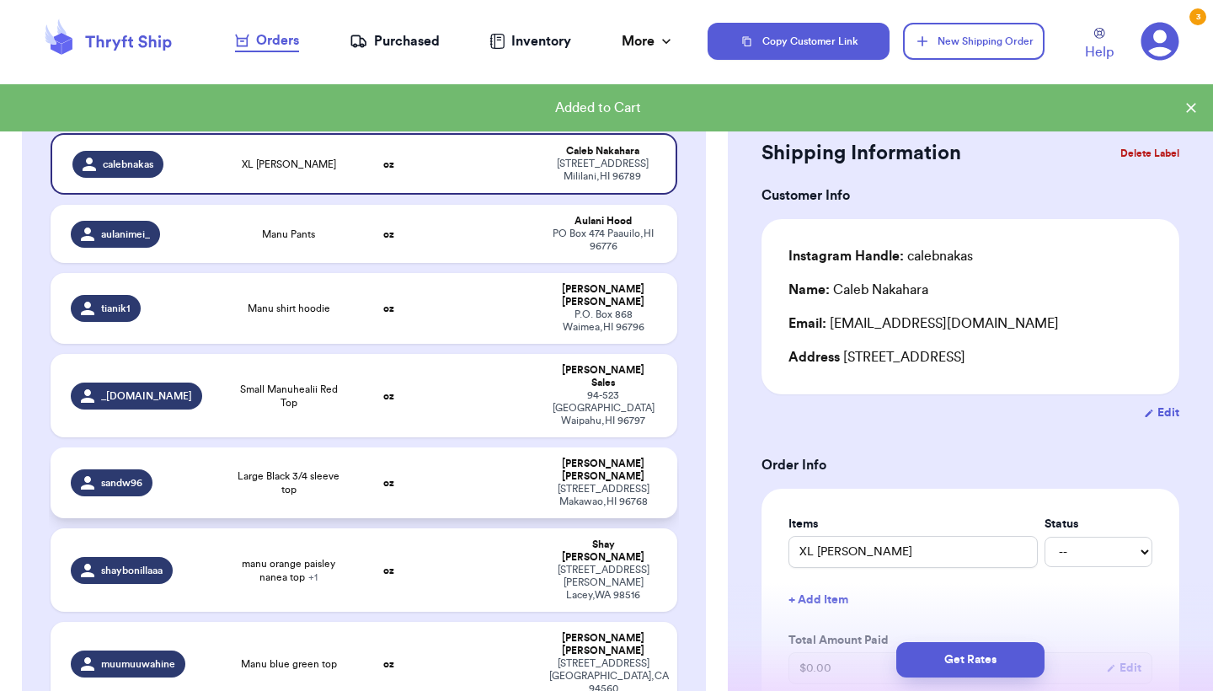
click at [457, 447] on td at bounding box center [482, 482] width 113 height 71
type input "Large Black 3/4 sleeve top"
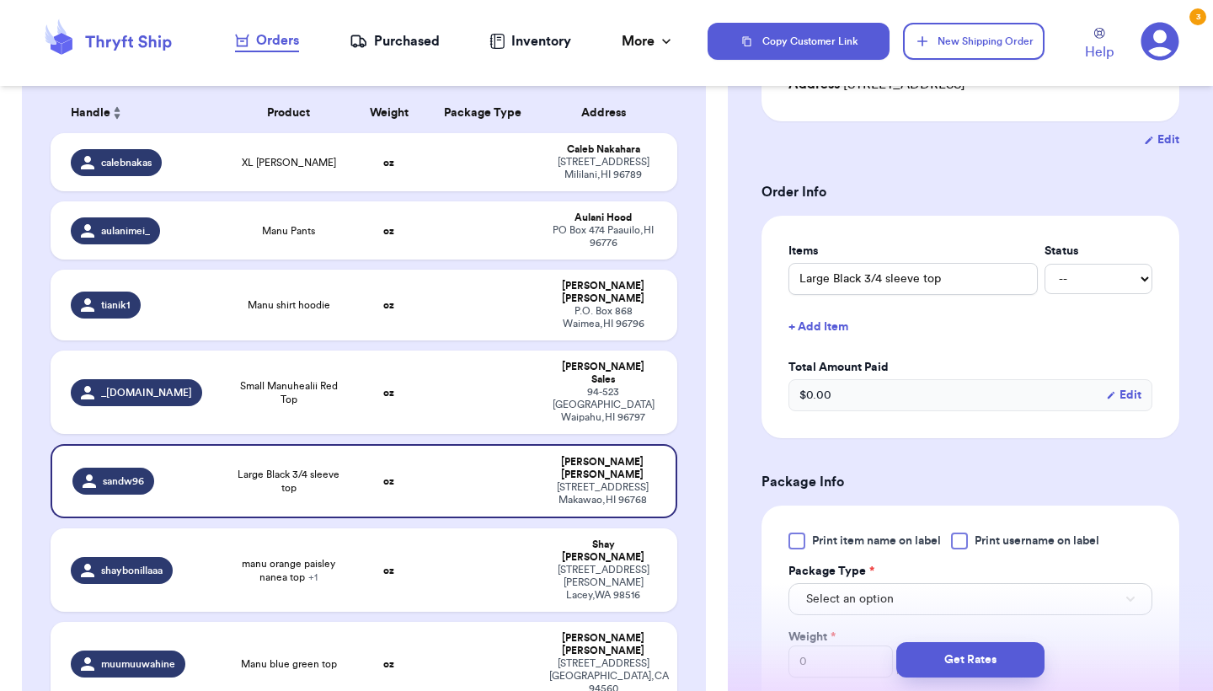
scroll to position [324, 0]
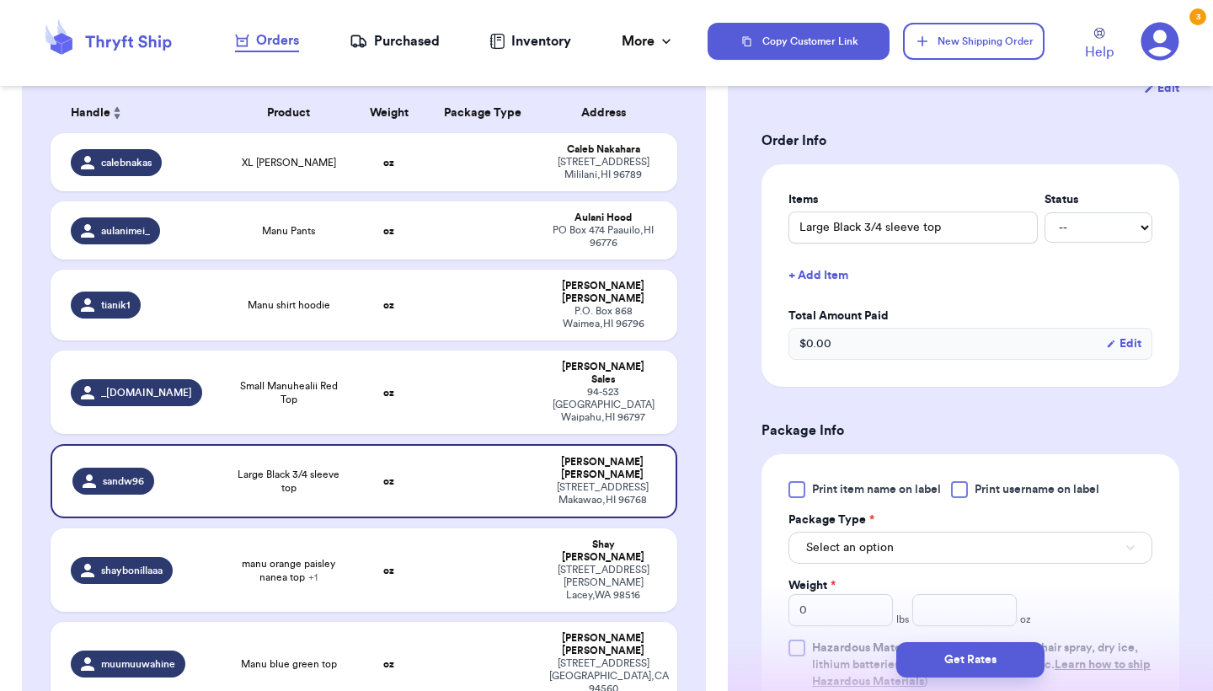
click at [791, 489] on div at bounding box center [797, 489] width 17 height 17
click at [0, 0] on input "Print item name on label" at bounding box center [0, 0] width 0 height 0
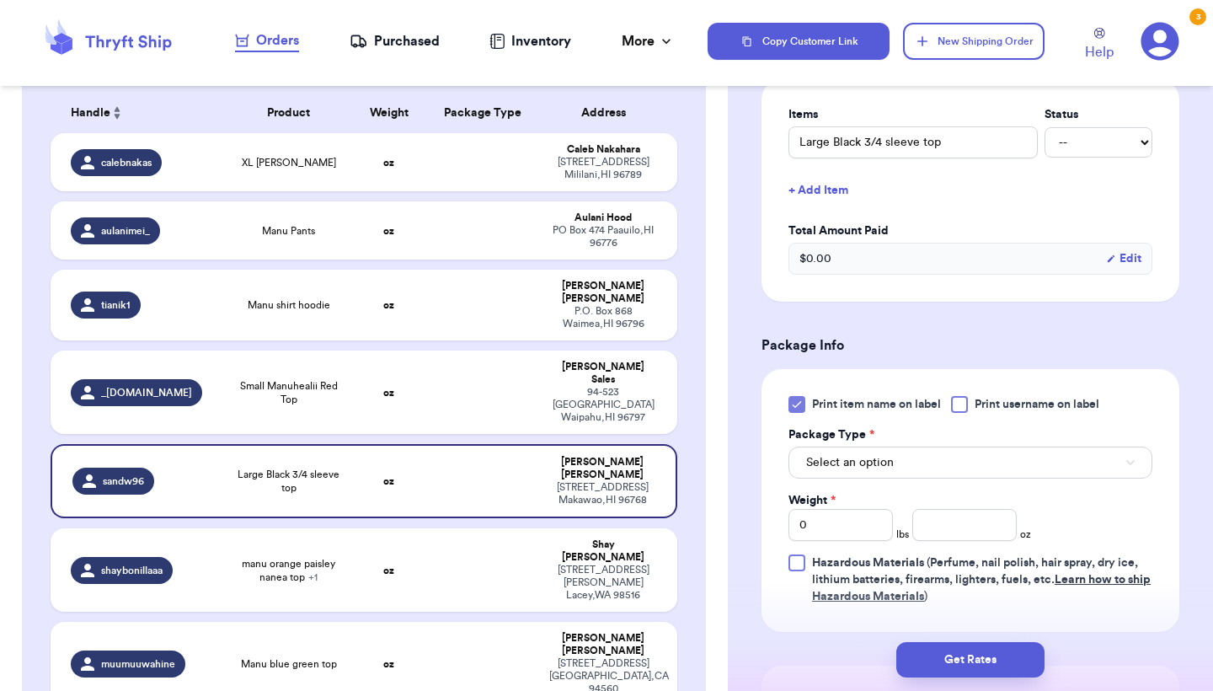
click at [877, 458] on span "Select an option" at bounding box center [850, 462] width 88 height 17
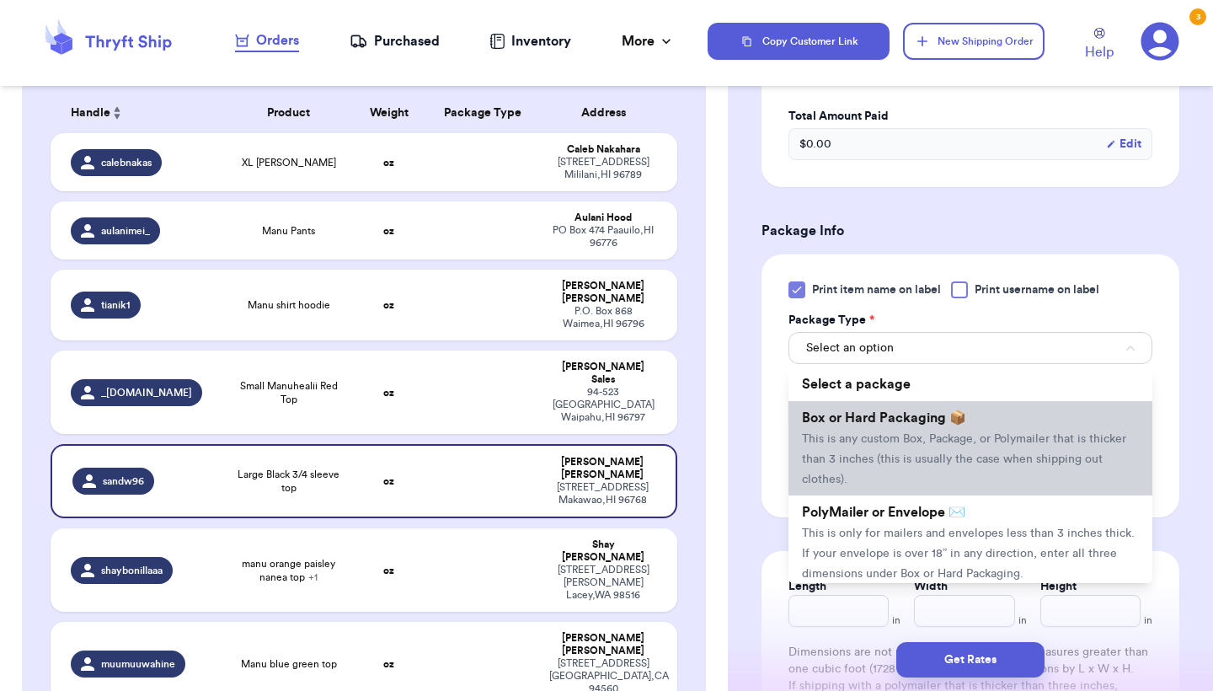
scroll to position [532, 0]
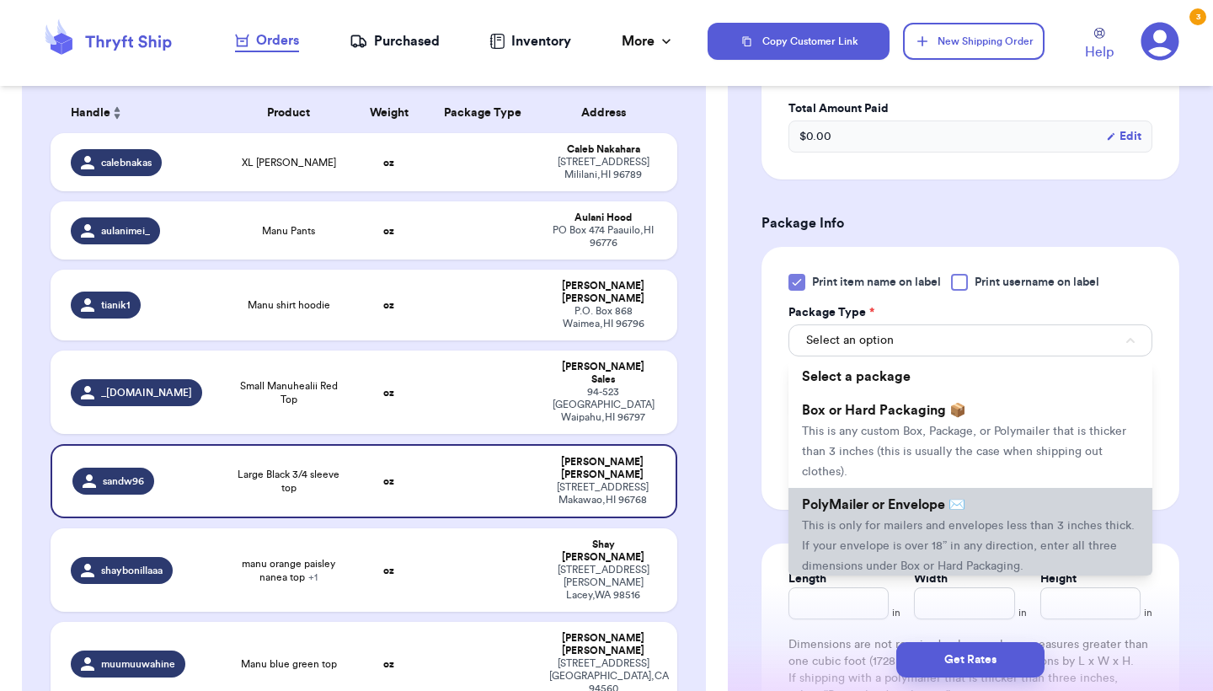
click at [856, 533] on span "This is only for mailers and envelopes less than 3 inches thick. If your envelo…" at bounding box center [968, 546] width 333 height 52
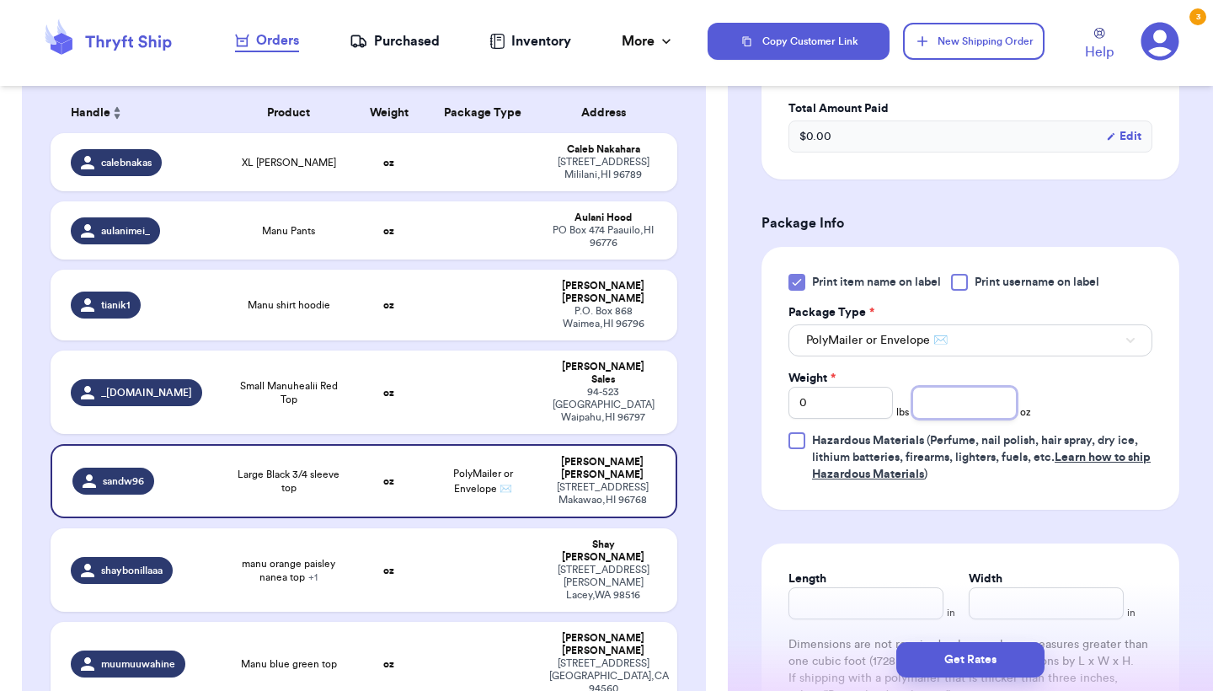
click at [995, 400] on input "number" at bounding box center [965, 403] width 104 height 32
type input "6.6"
click at [983, 668] on button "Get Rates" at bounding box center [971, 659] width 148 height 35
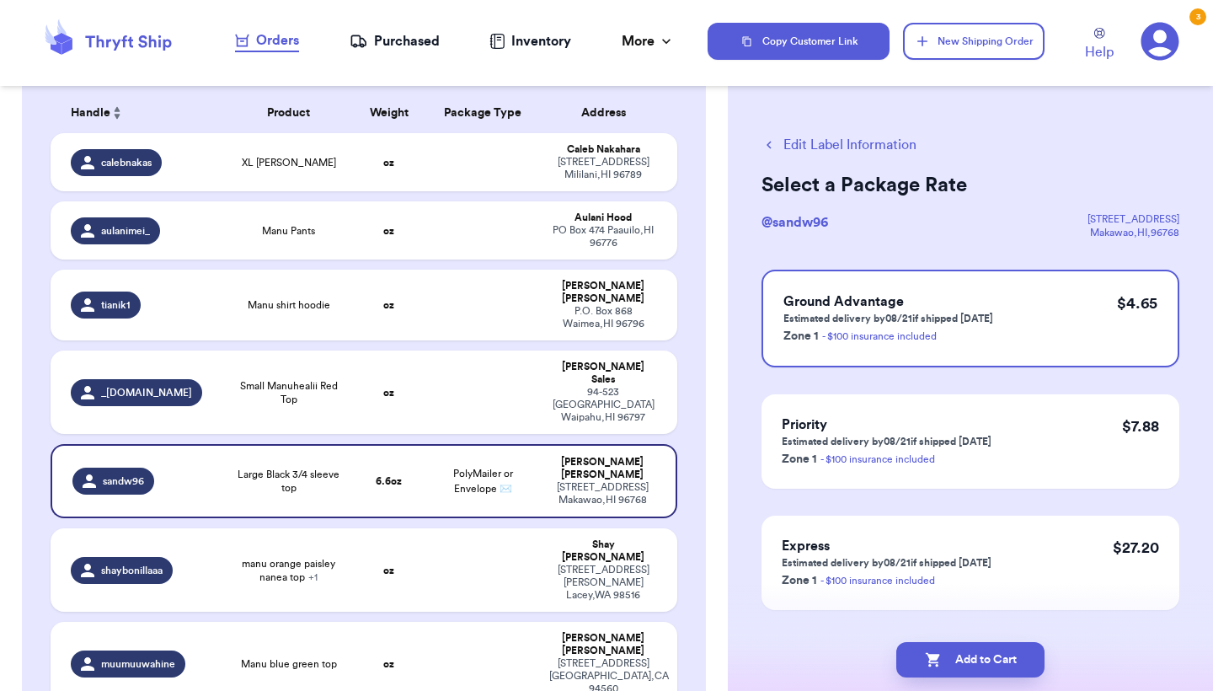
click at [983, 668] on button "Add to Cart" at bounding box center [971, 659] width 148 height 35
checkbox input "true"
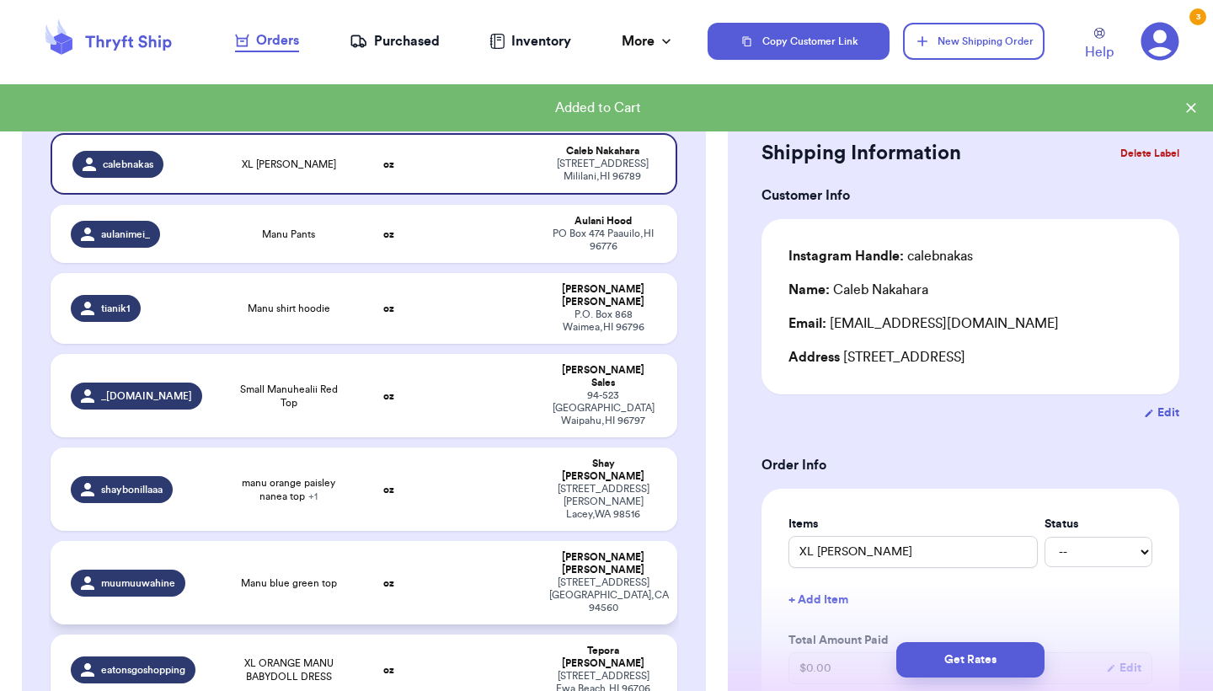
click at [442, 541] on td at bounding box center [482, 582] width 113 height 83
type input "Manu blue green top"
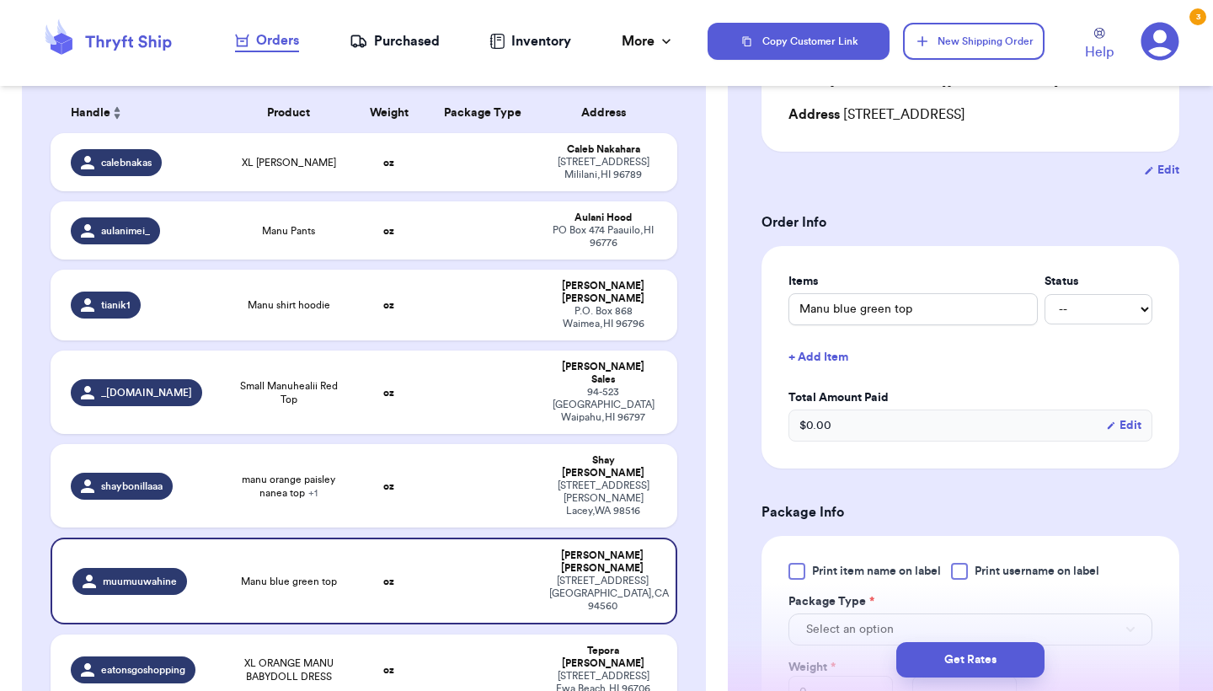
scroll to position [377, 0]
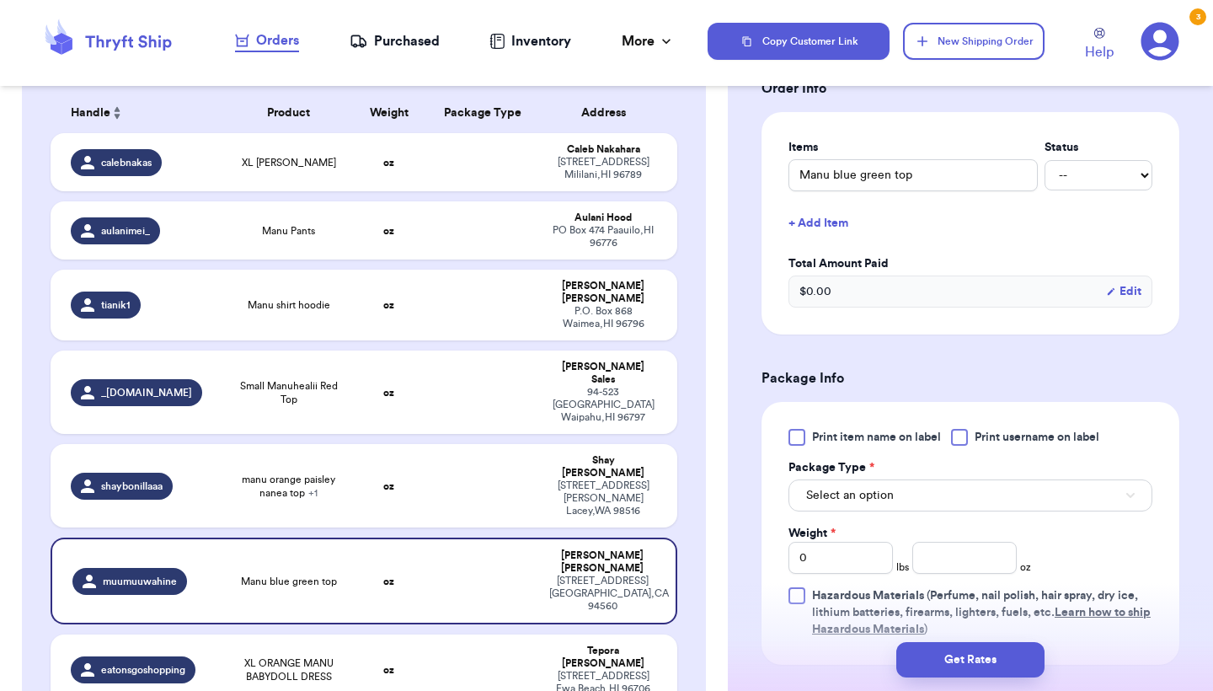
click at [822, 436] on span "Print item name on label" at bounding box center [876, 437] width 129 height 17
click at [0, 0] on input "Print item name on label" at bounding box center [0, 0] width 0 height 0
click at [822, 511] on button "Select an option" at bounding box center [971, 495] width 364 height 32
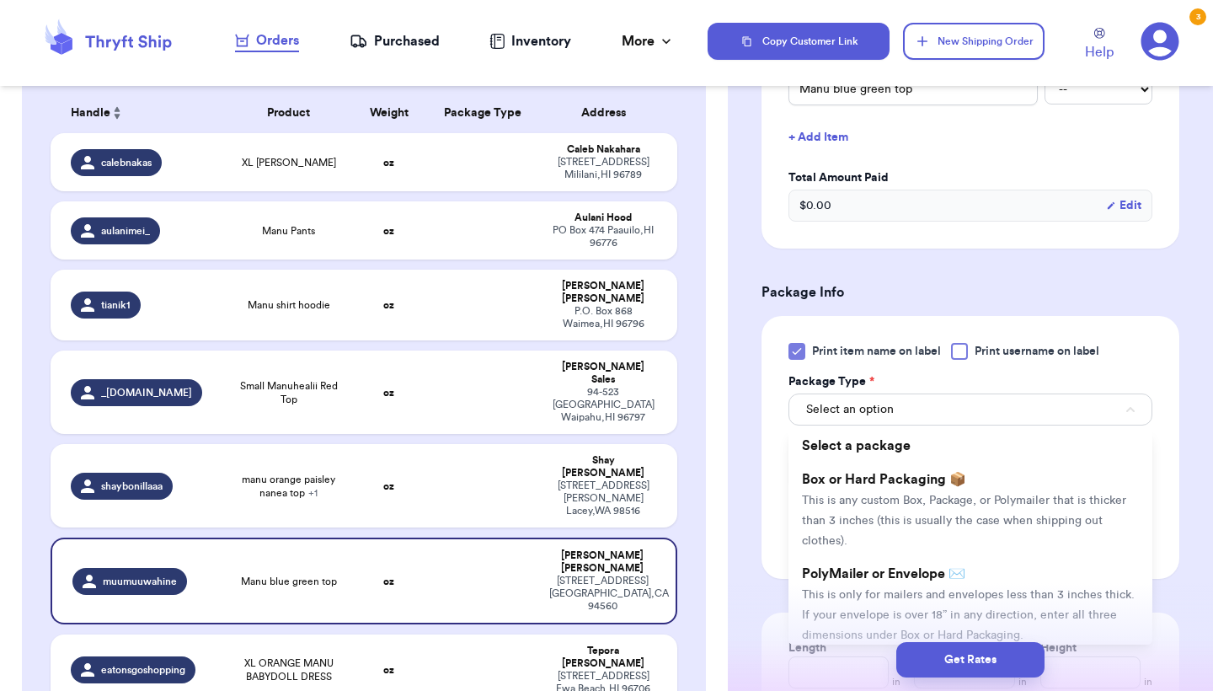
scroll to position [560, 0]
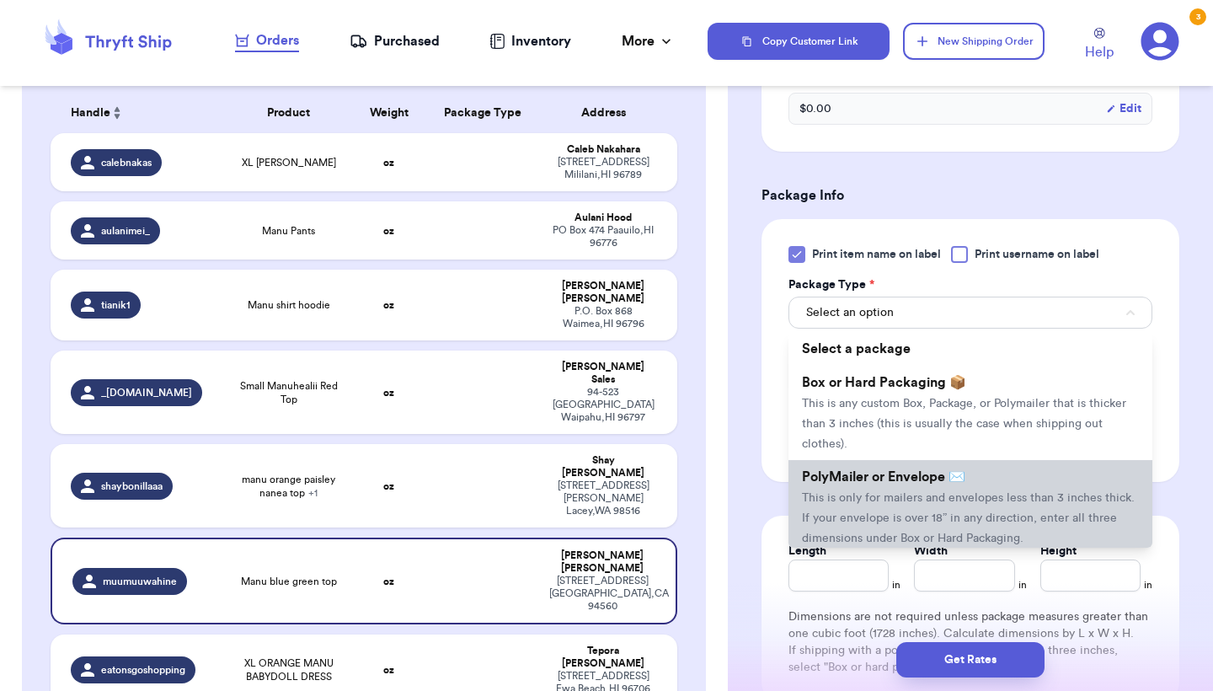
click at [857, 511] on li "PolyMailer or Envelope ✉️ This is only for mailers and envelopes less than 3 in…" at bounding box center [971, 507] width 364 height 94
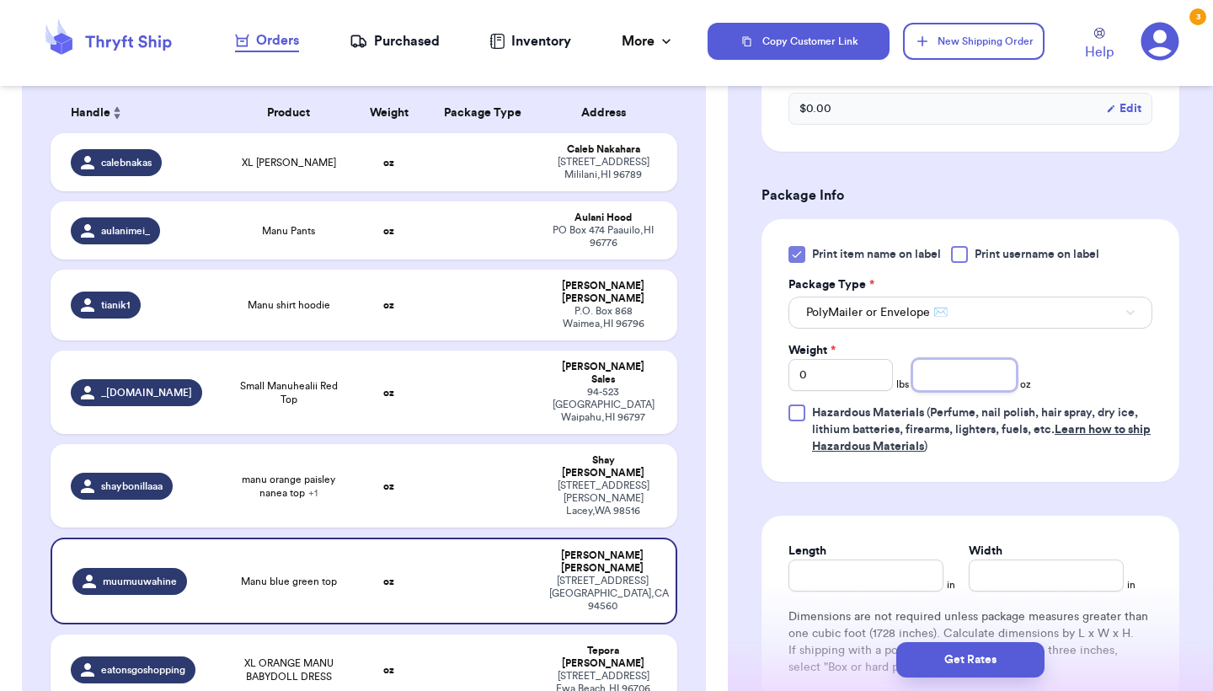
click at [945, 378] on input "number" at bounding box center [965, 375] width 104 height 32
type input "4.3"
click at [928, 661] on button "Get Rates" at bounding box center [971, 659] width 148 height 35
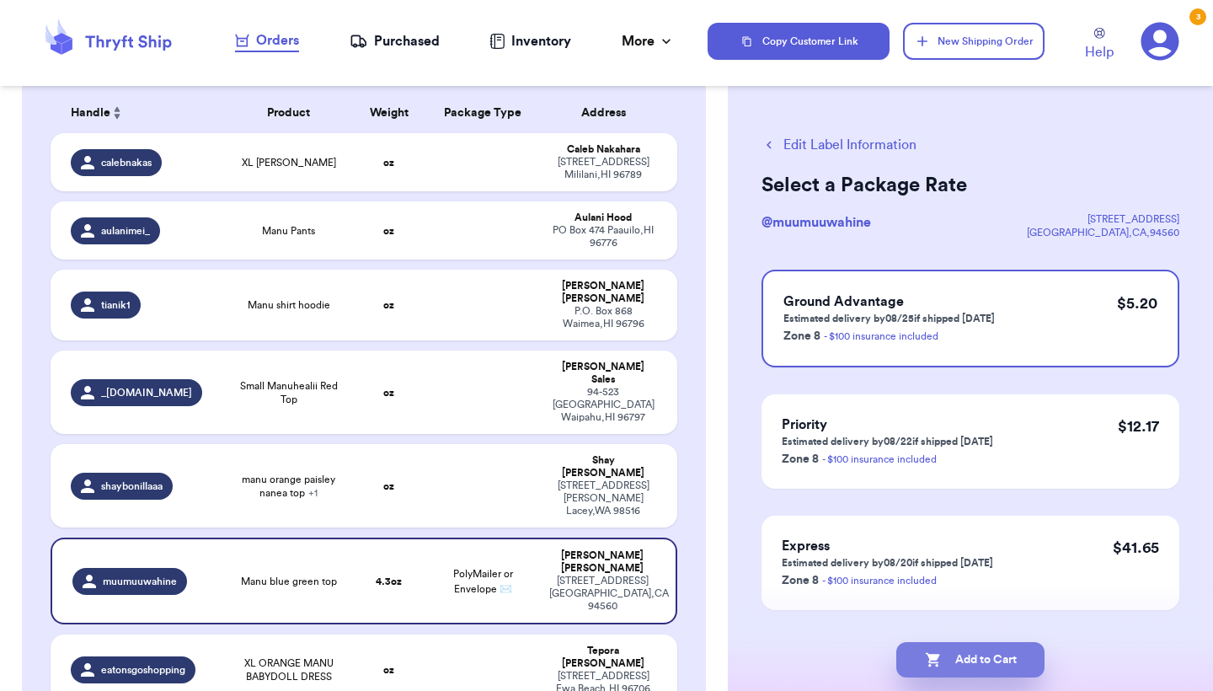
click at [959, 656] on button "Add to Cart" at bounding box center [971, 659] width 148 height 35
checkbox input "true"
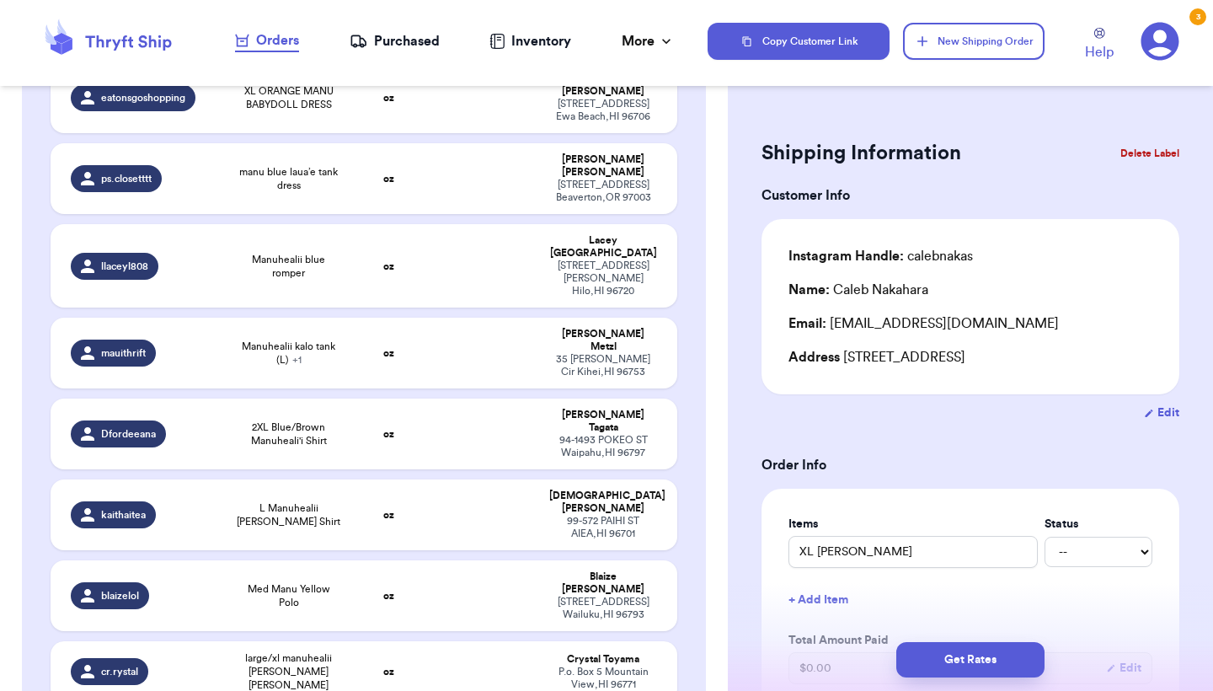
scroll to position [667, 0]
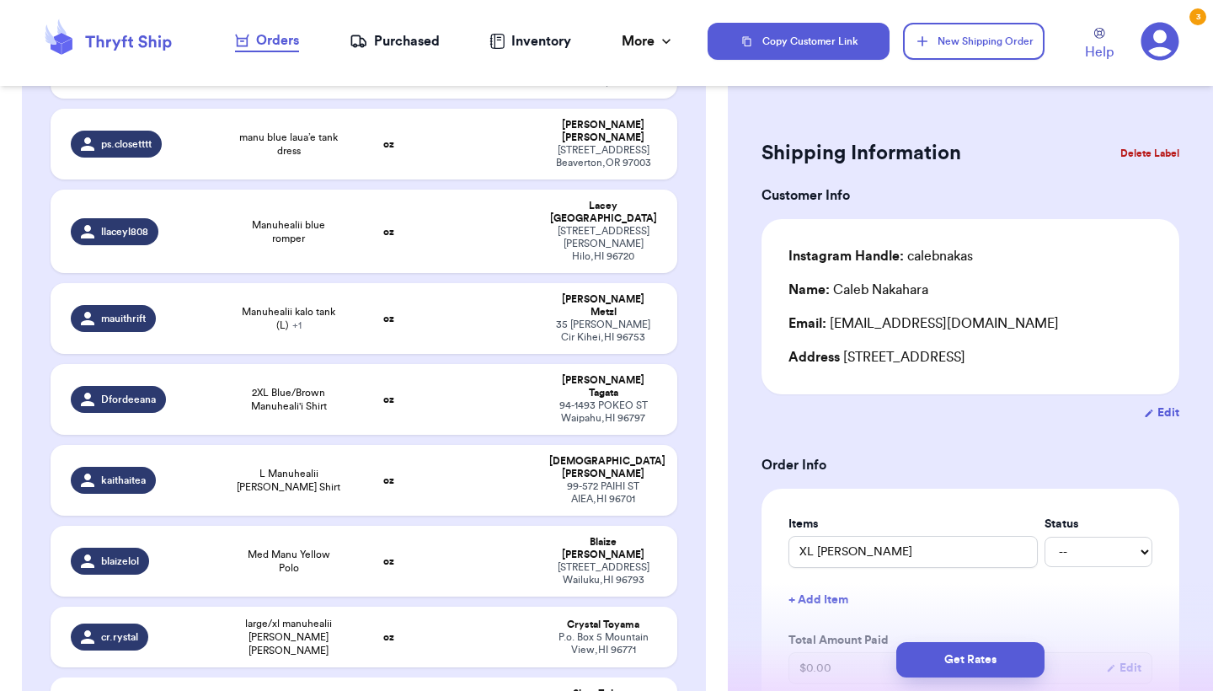
type input "Manu skirt"
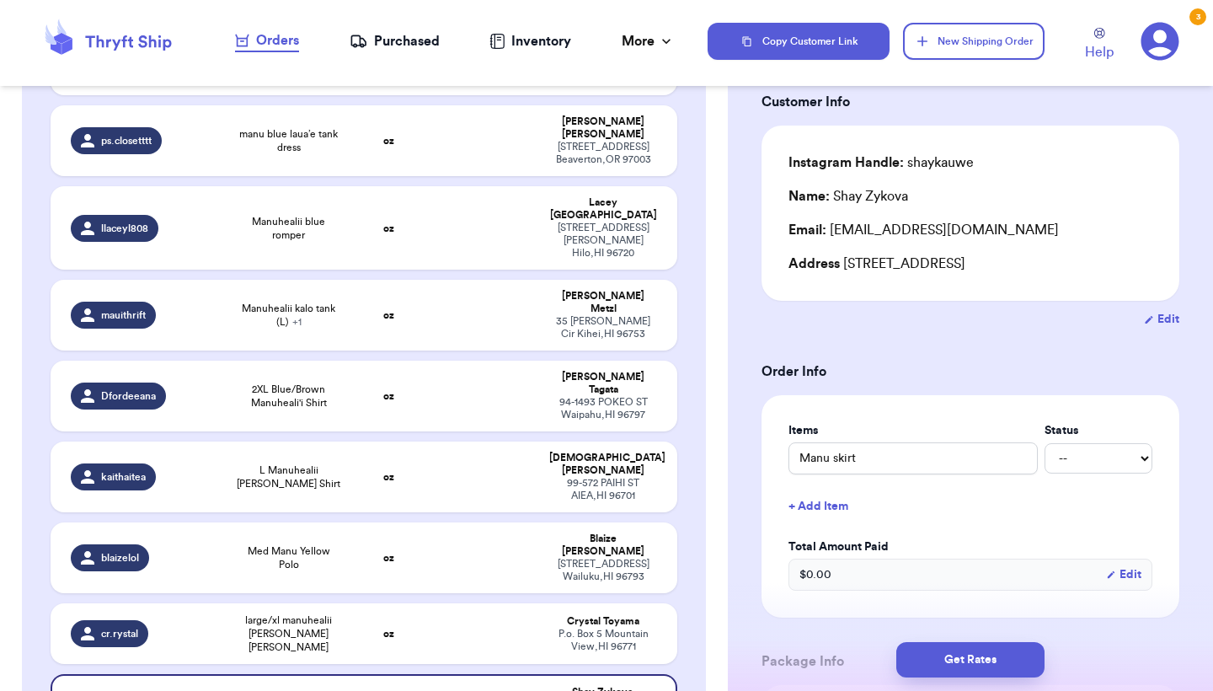
scroll to position [171, 0]
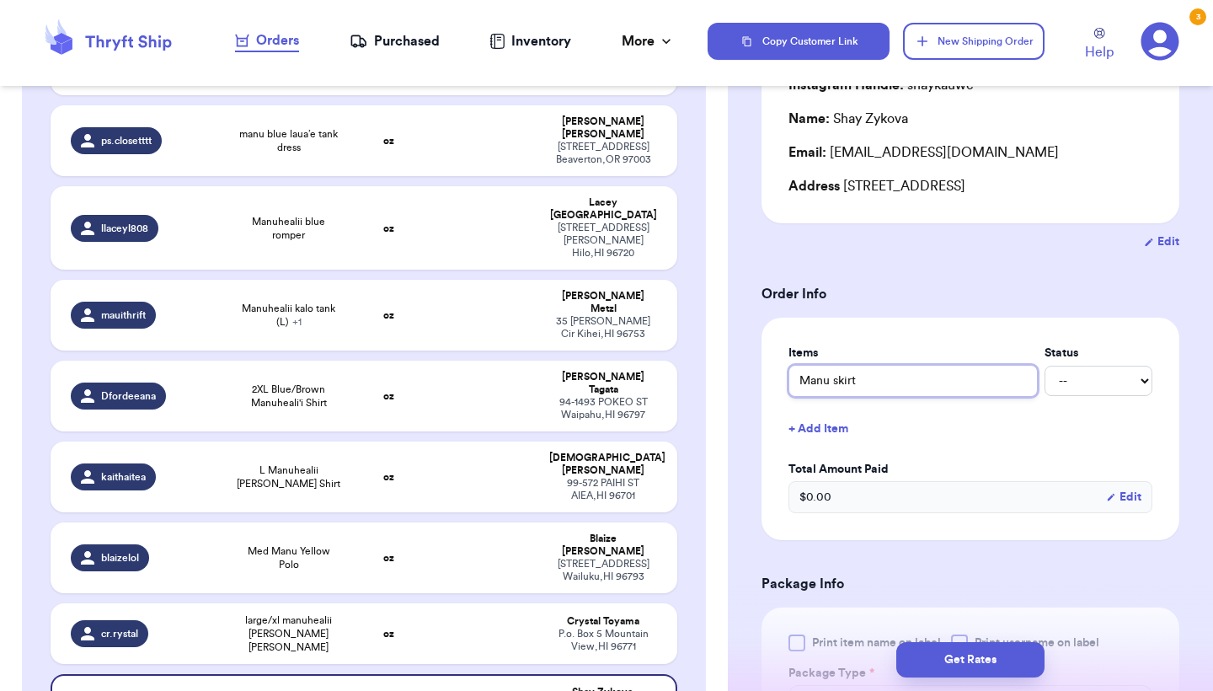
click at [833, 383] on input "Manu skirt" at bounding box center [913, 381] width 249 height 32
type input "[PERSON_NAME]"
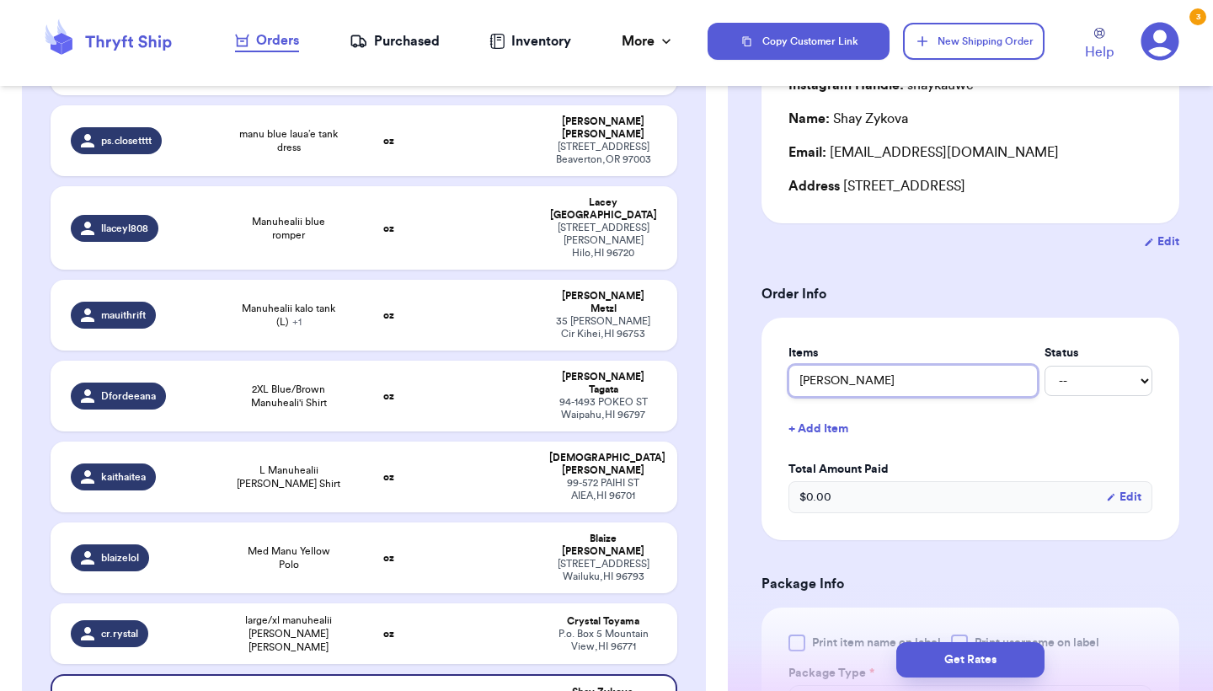
type input "[PERSON_NAME]"
type input "Manu yellow skirt"
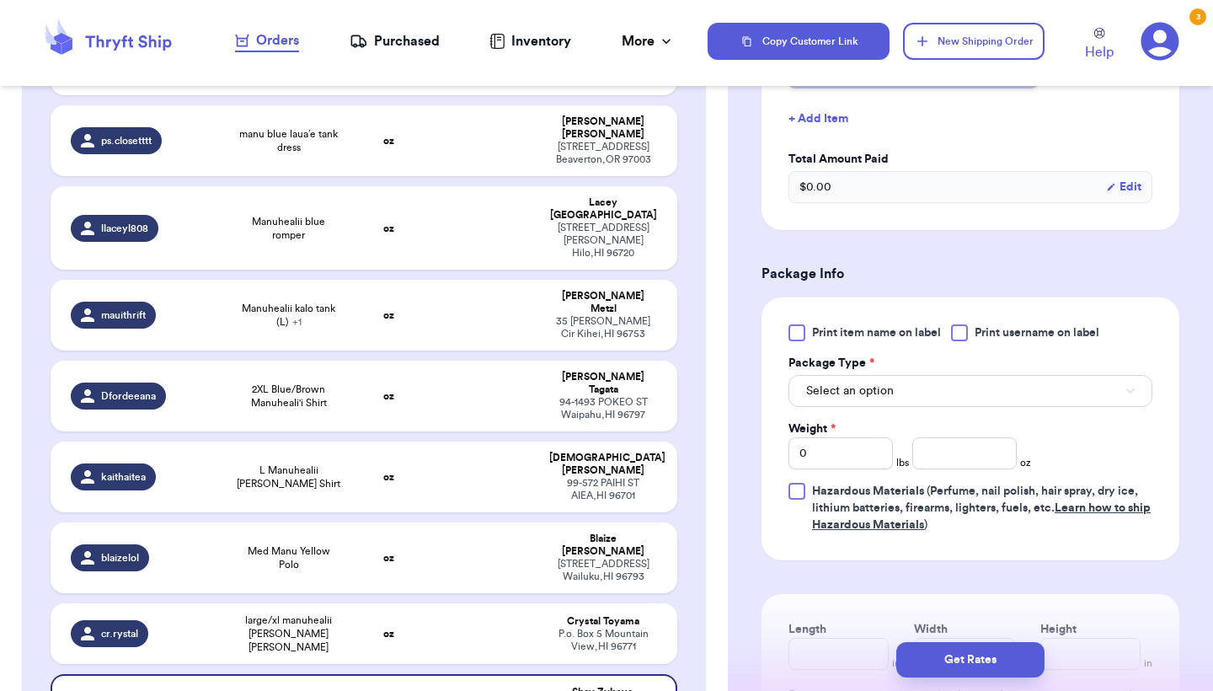
scroll to position [507, 0]
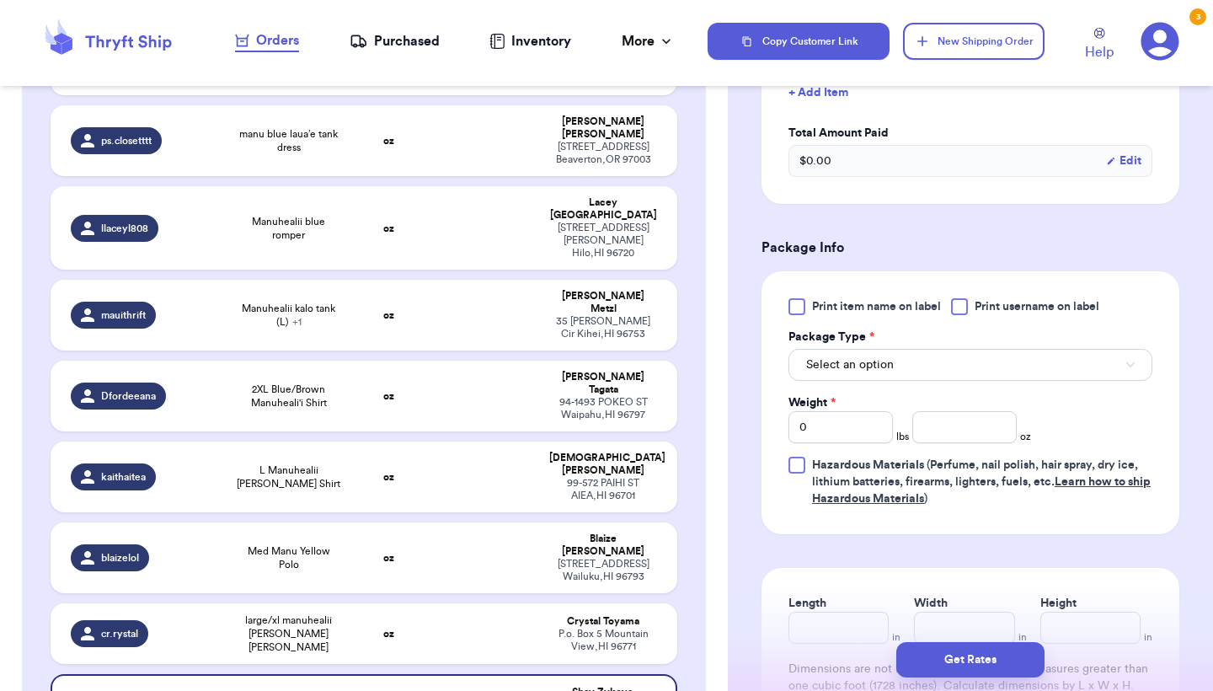
type input "Manu yellow skirt"
click at [800, 311] on div at bounding box center [797, 306] width 17 height 17
click at [0, 0] on input "Print item name on label" at bounding box center [0, 0] width 0 height 0
click at [832, 373] on span "Select an option" at bounding box center [850, 364] width 88 height 17
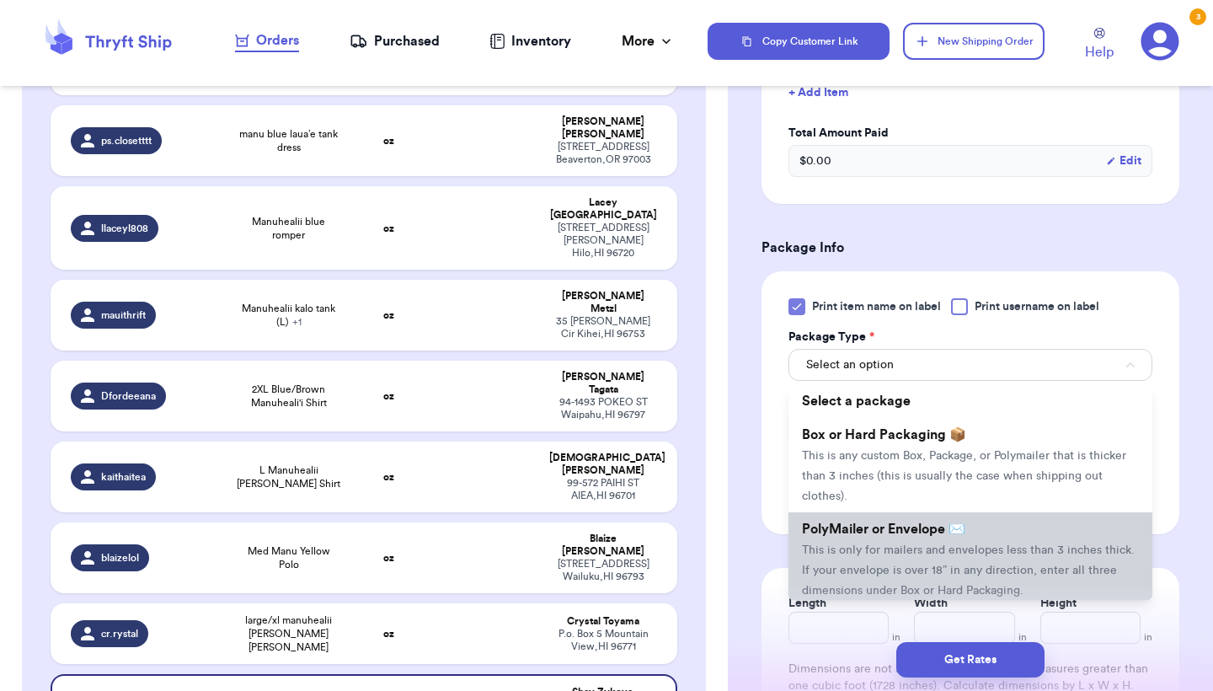
click at [843, 543] on li "PolyMailer or Envelope ✉️ This is only for mailers and envelopes less than 3 in…" at bounding box center [971, 559] width 364 height 94
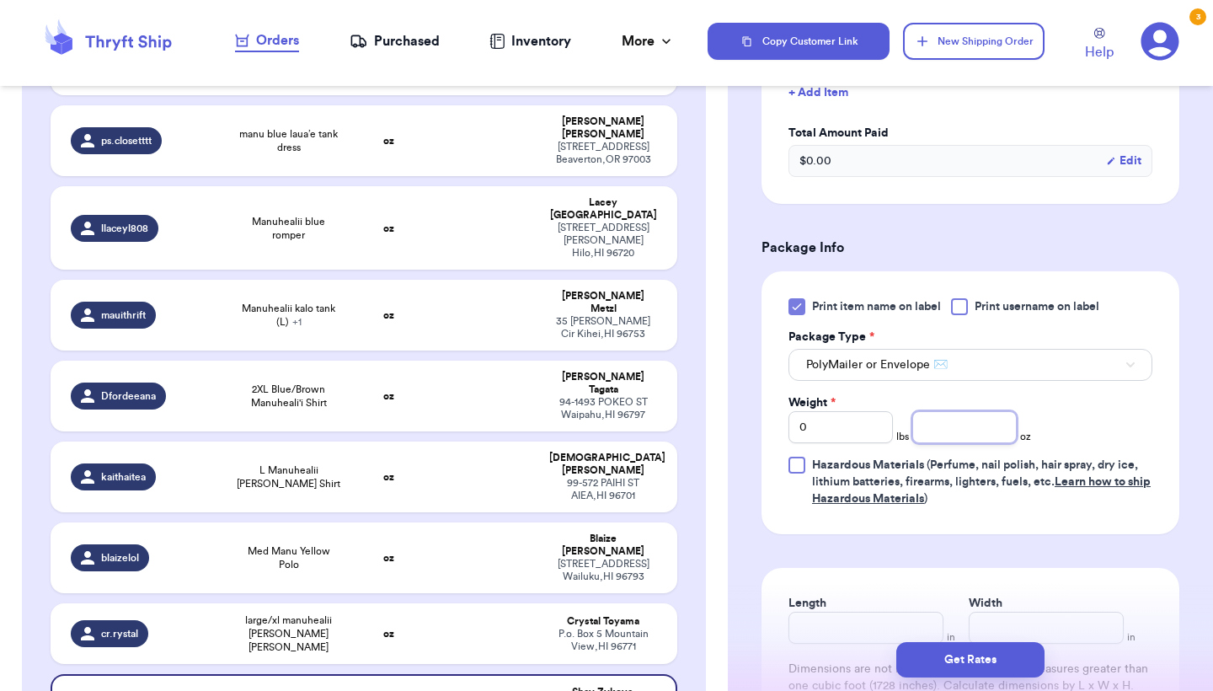
click at [930, 428] on input "number" at bounding box center [965, 427] width 104 height 32
type input "4.6"
click at [981, 670] on button "Get Rates" at bounding box center [971, 659] width 148 height 35
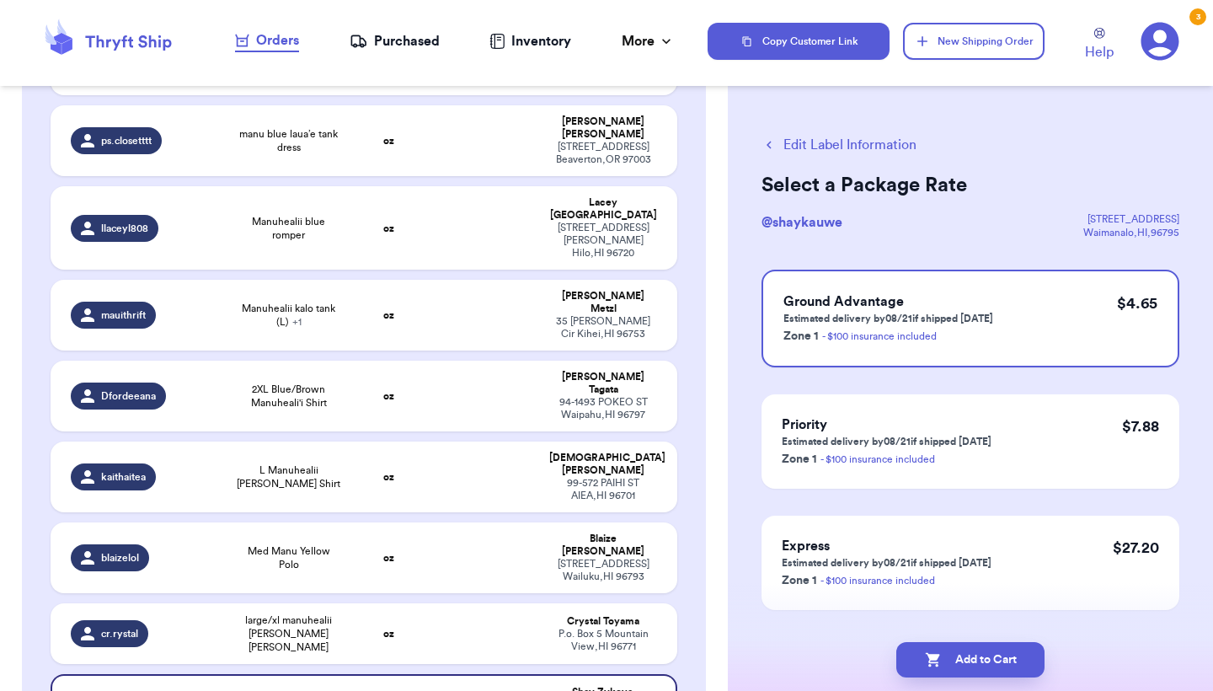
click at [983, 671] on button "Add to Cart" at bounding box center [971, 659] width 148 height 35
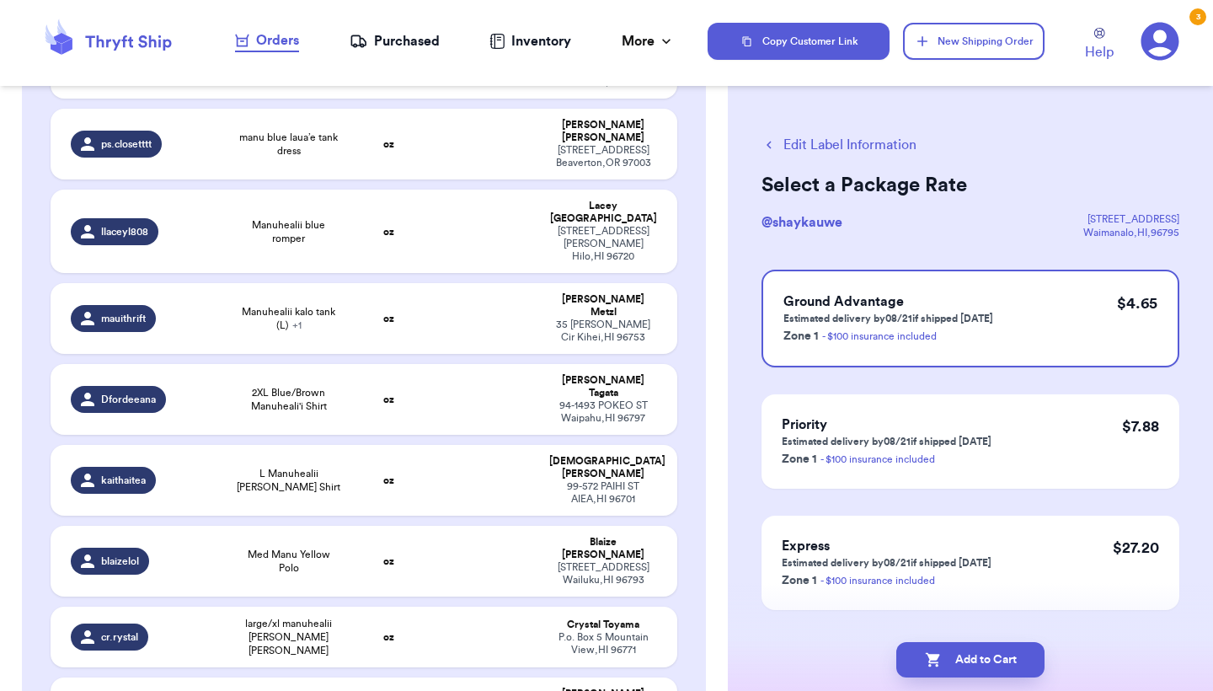
checkbox input "true"
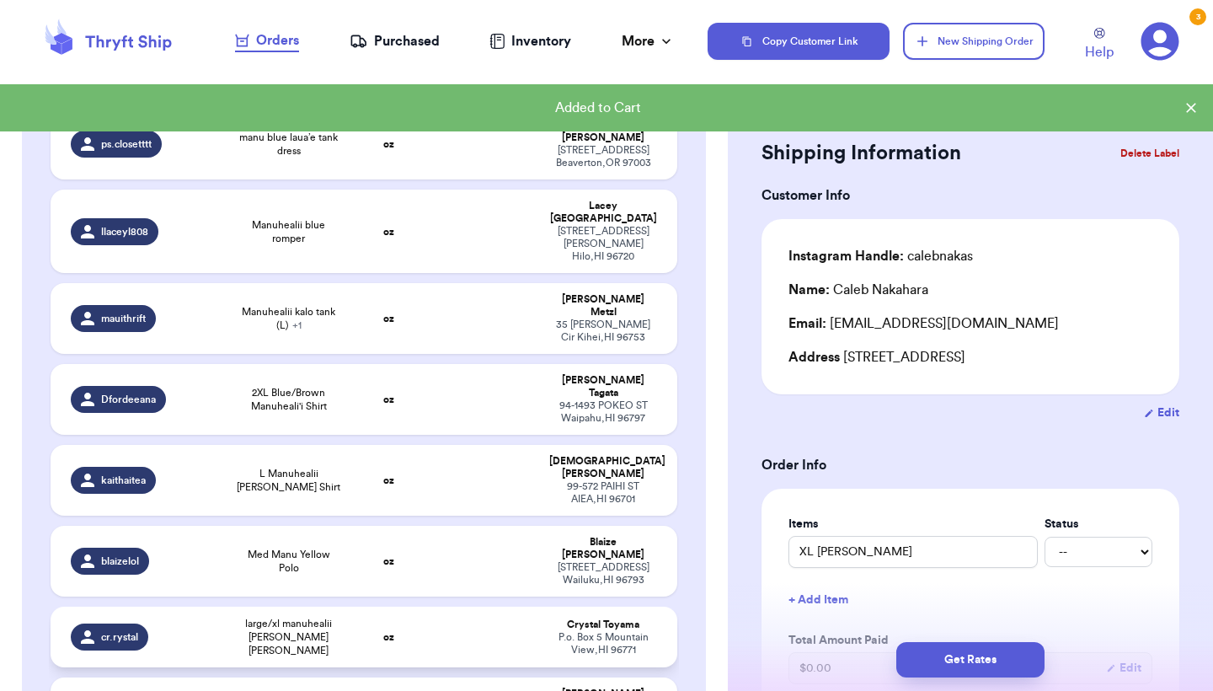
click at [458, 607] on td at bounding box center [482, 637] width 113 height 61
type input "large/xl manuhealii [PERSON_NAME] [PERSON_NAME]"
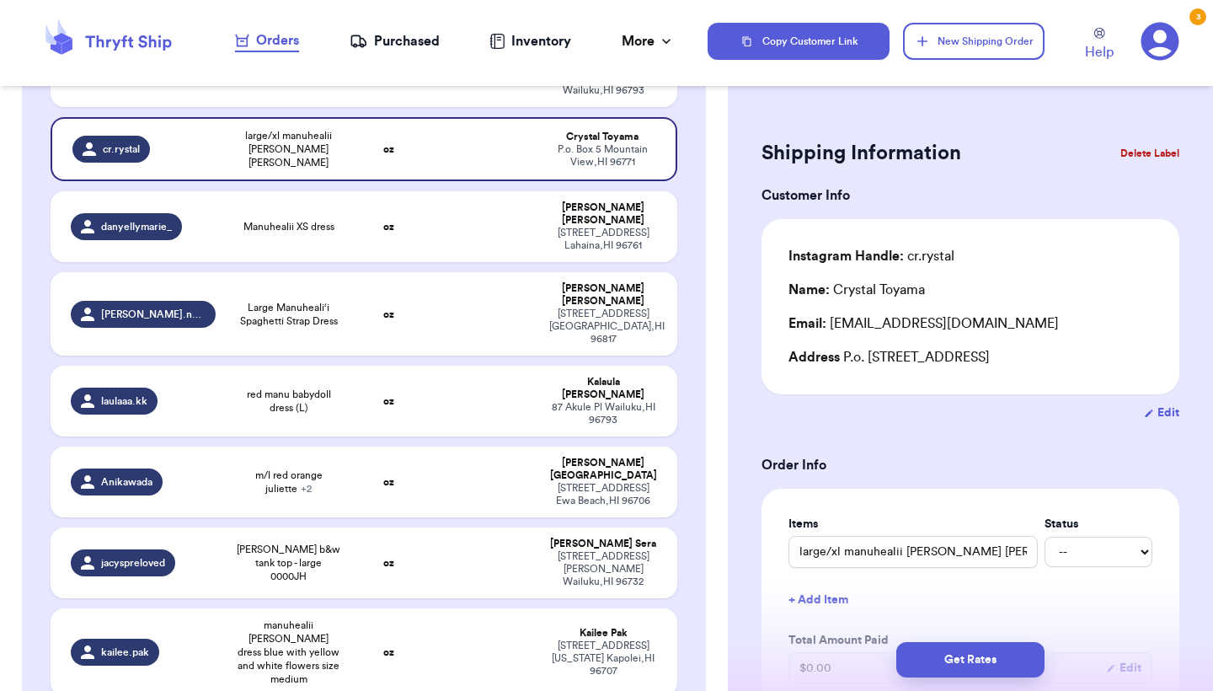
scroll to position [1182, 0]
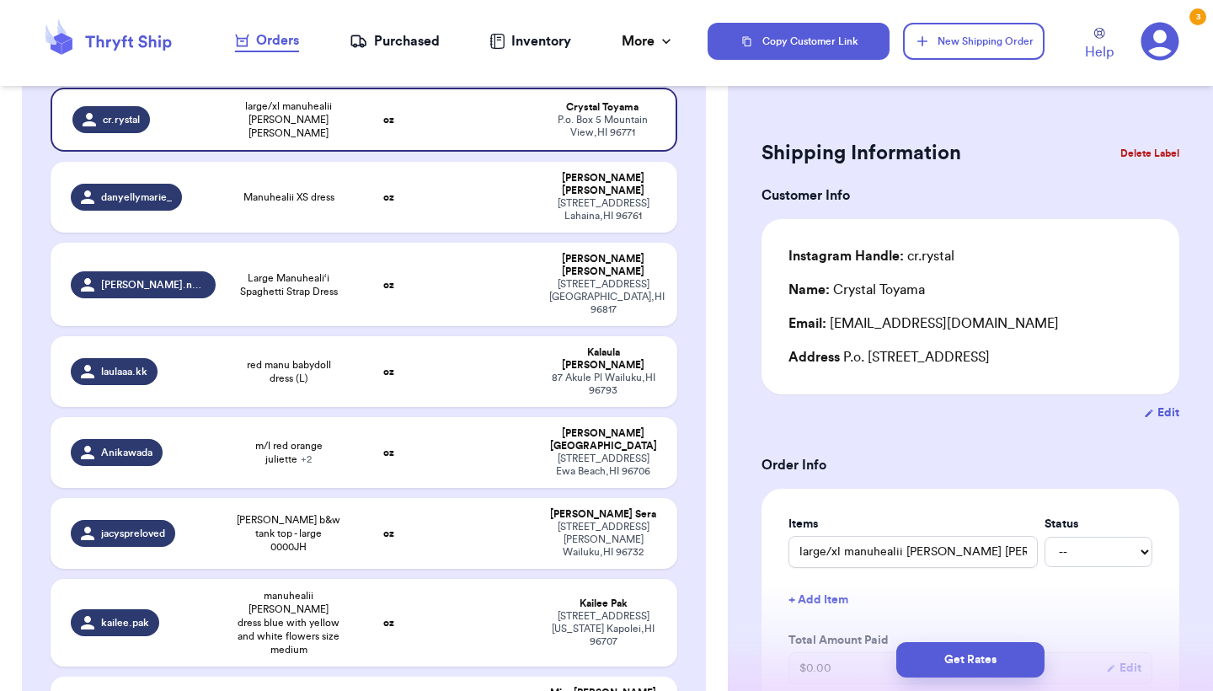
type input "manu pullover black/gold lauae"
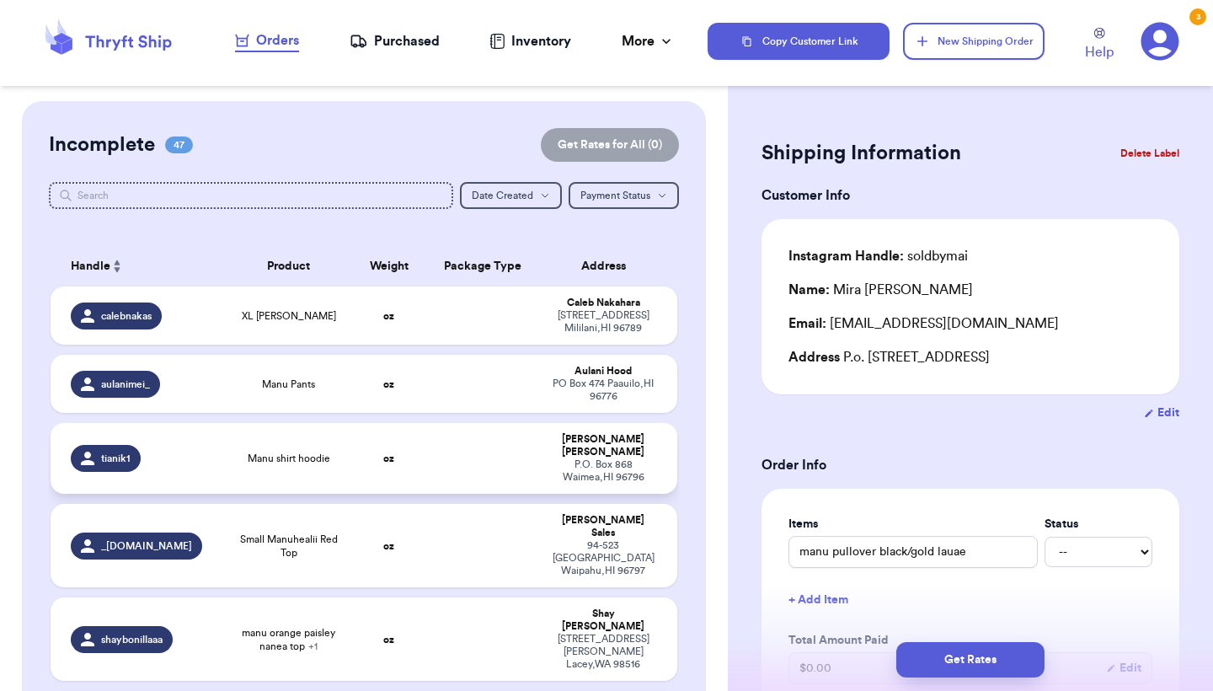
scroll to position [0, 0]
click at [458, 323] on td at bounding box center [482, 316] width 113 height 58
type input "XL [PERSON_NAME]"
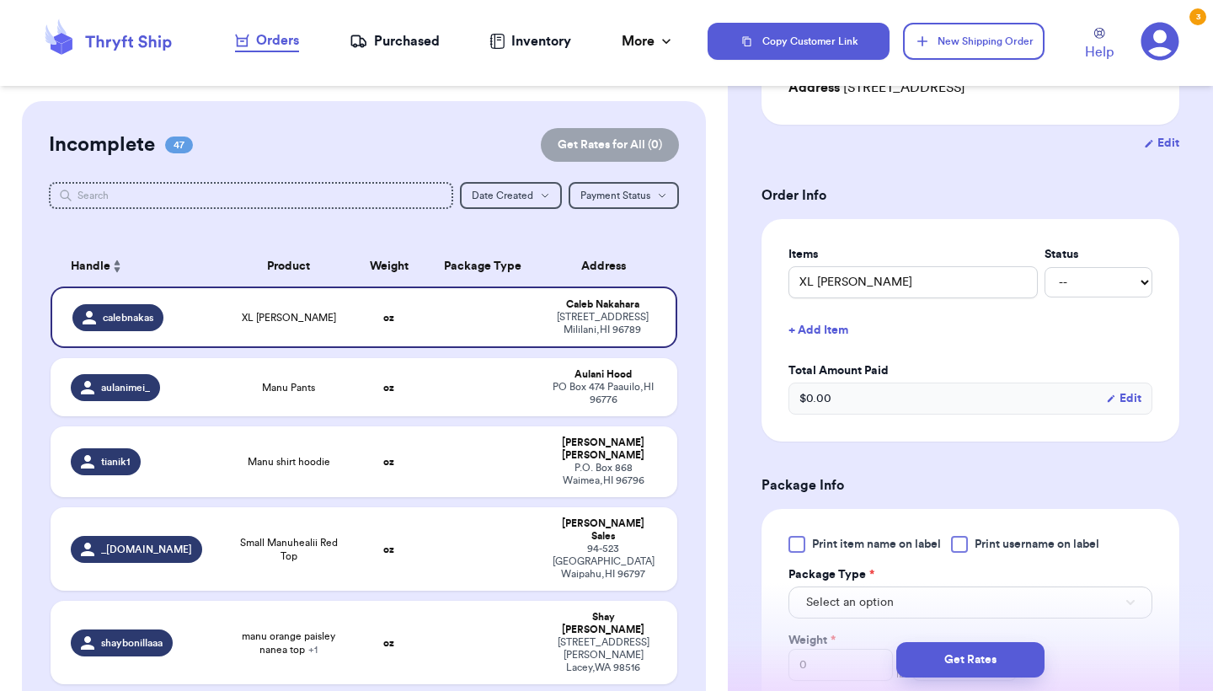
scroll to position [304, 0]
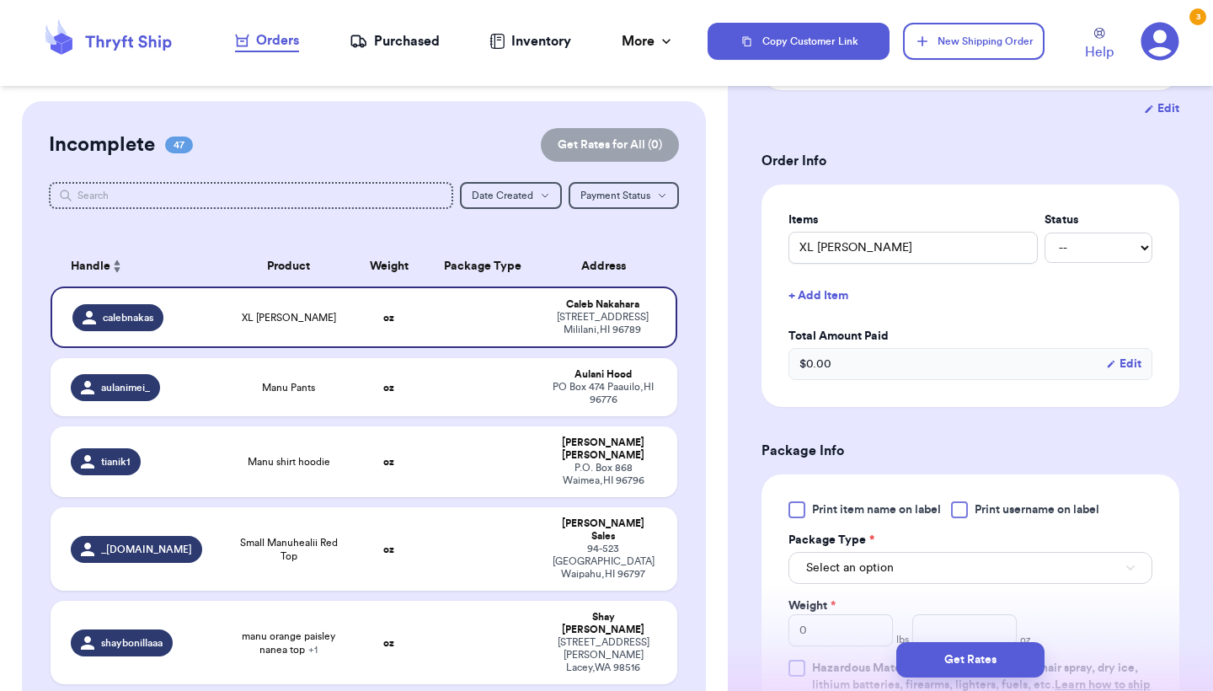
click at [870, 514] on span "Print item name on label" at bounding box center [876, 509] width 129 height 17
click at [0, 0] on input "Print item name on label" at bounding box center [0, 0] width 0 height 0
click at [870, 573] on span "Select an option" at bounding box center [850, 568] width 88 height 17
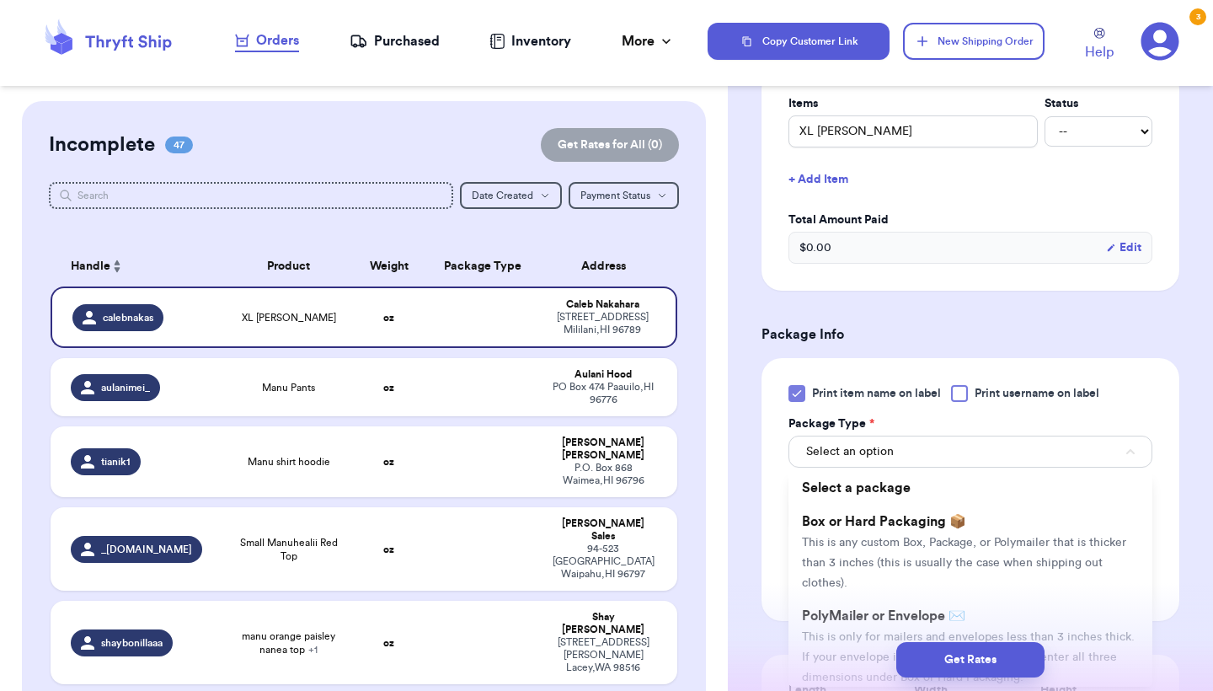
scroll to position [468, 0]
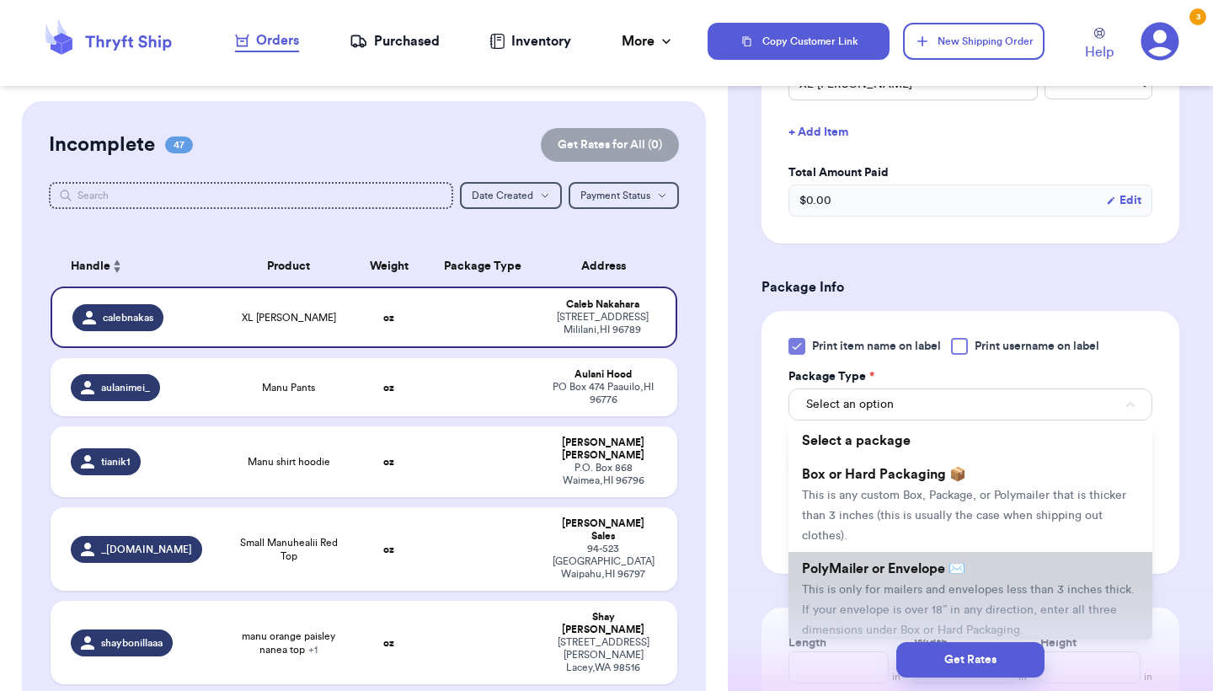
click at [870, 592] on span "This is only for mailers and envelopes less than 3 inches thick. If your envelo…" at bounding box center [968, 610] width 333 height 52
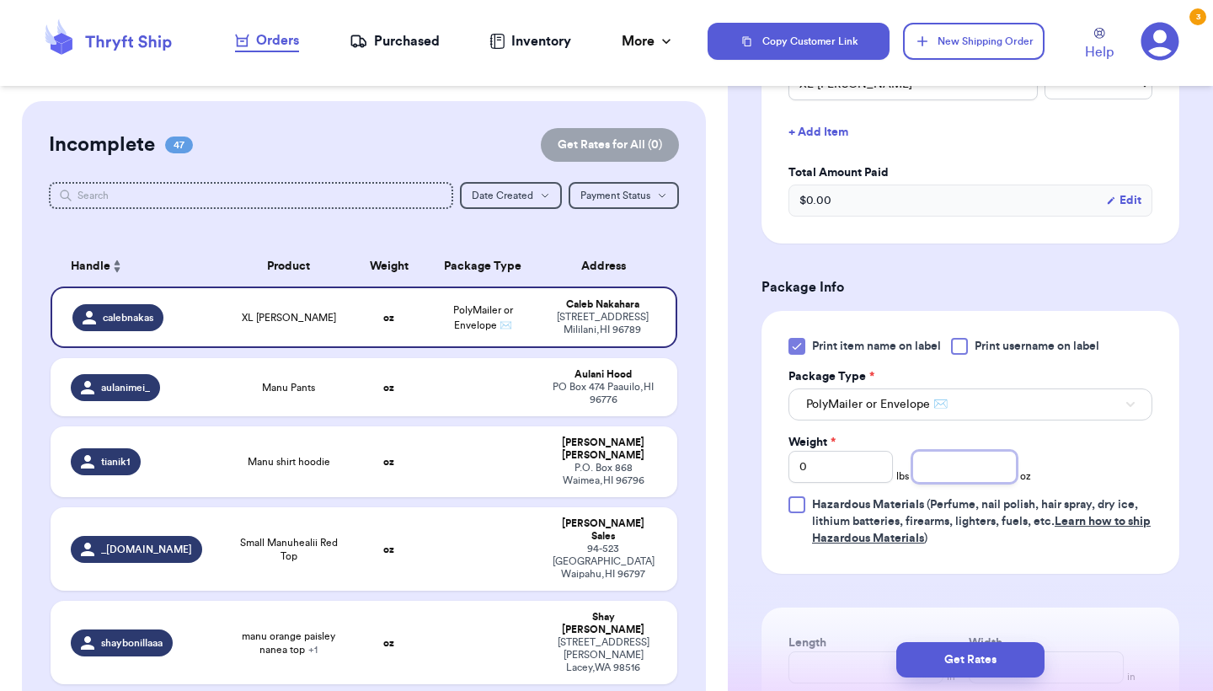
click at [977, 478] on input "number" at bounding box center [965, 467] width 104 height 32
type input "7.2"
click at [1044, 667] on button "Get Rates" at bounding box center [971, 659] width 148 height 35
click at [1000, 659] on button "submit" at bounding box center [971, 659] width 148 height 35
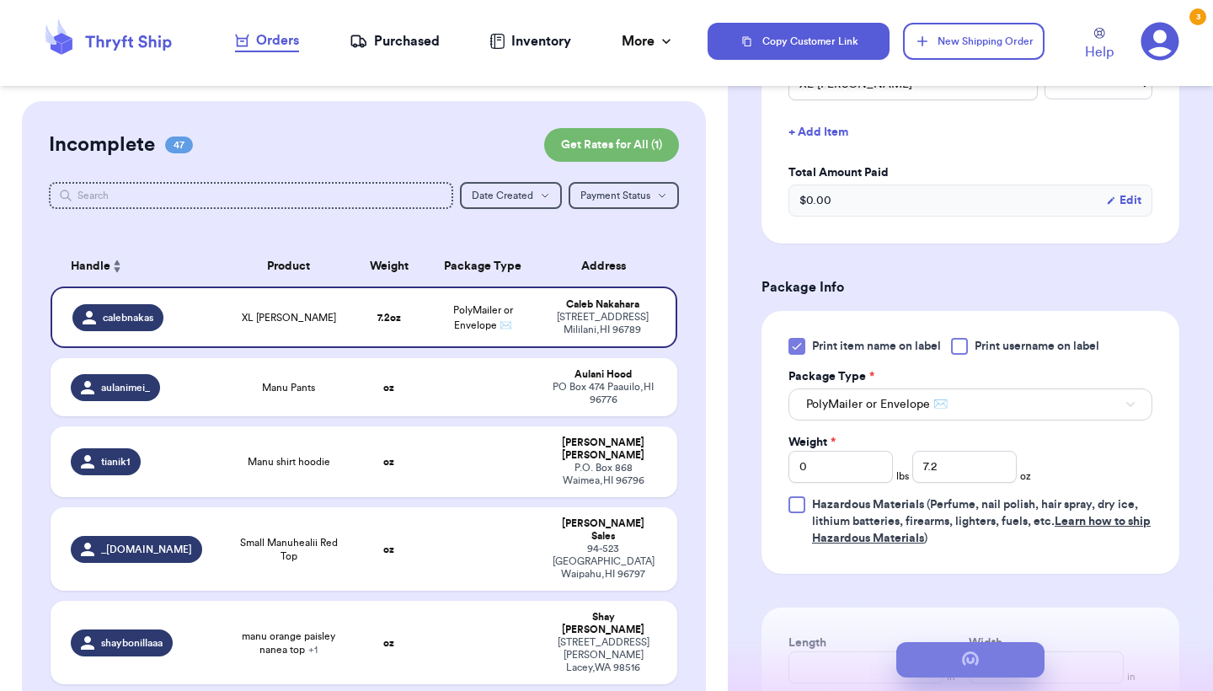
scroll to position [0, 0]
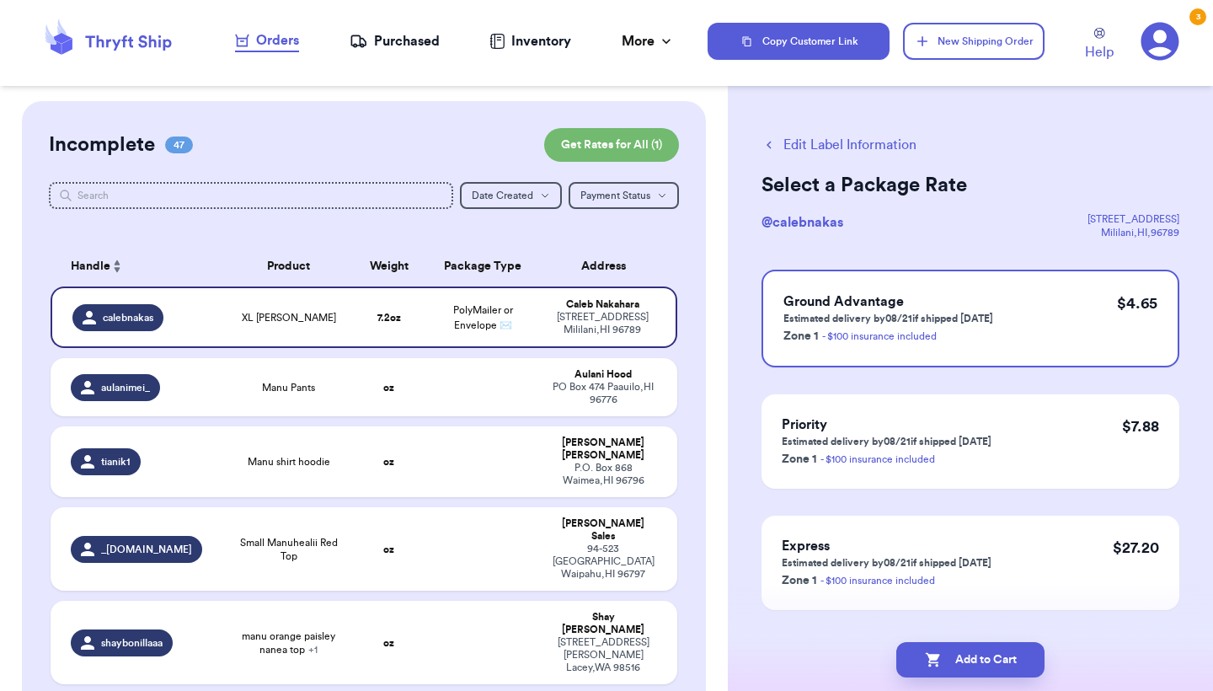
click at [1000, 659] on button "Add to Cart" at bounding box center [971, 659] width 148 height 35
checkbox input "true"
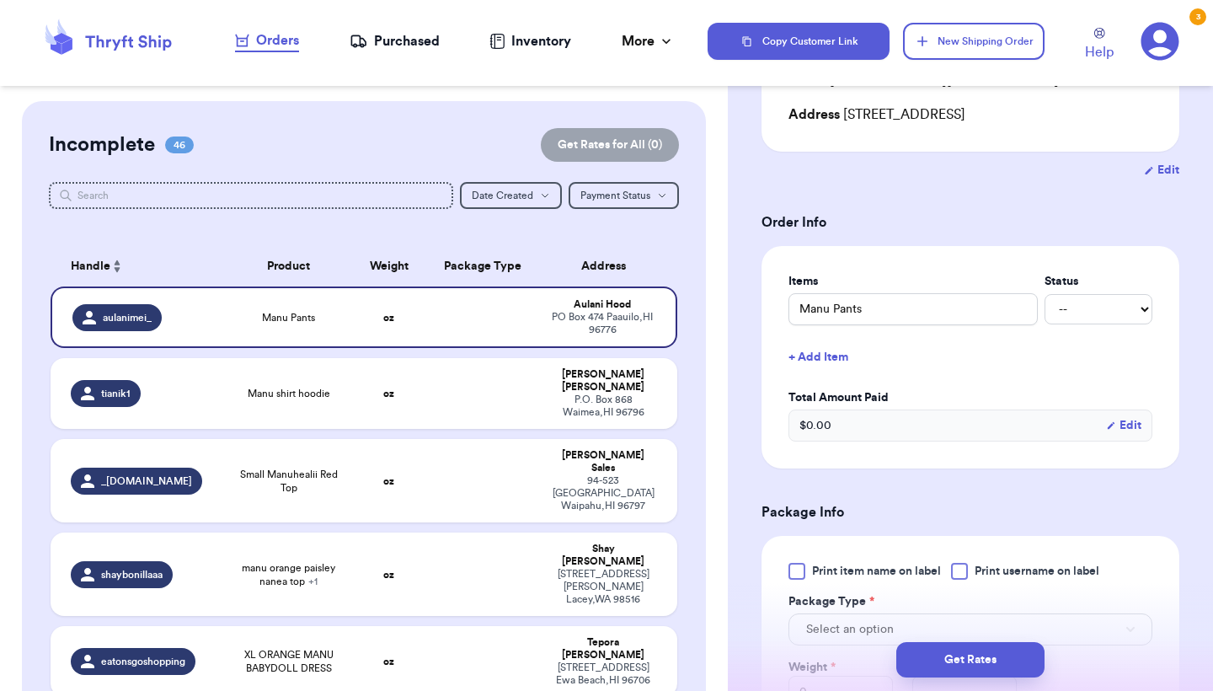
scroll to position [281, 0]
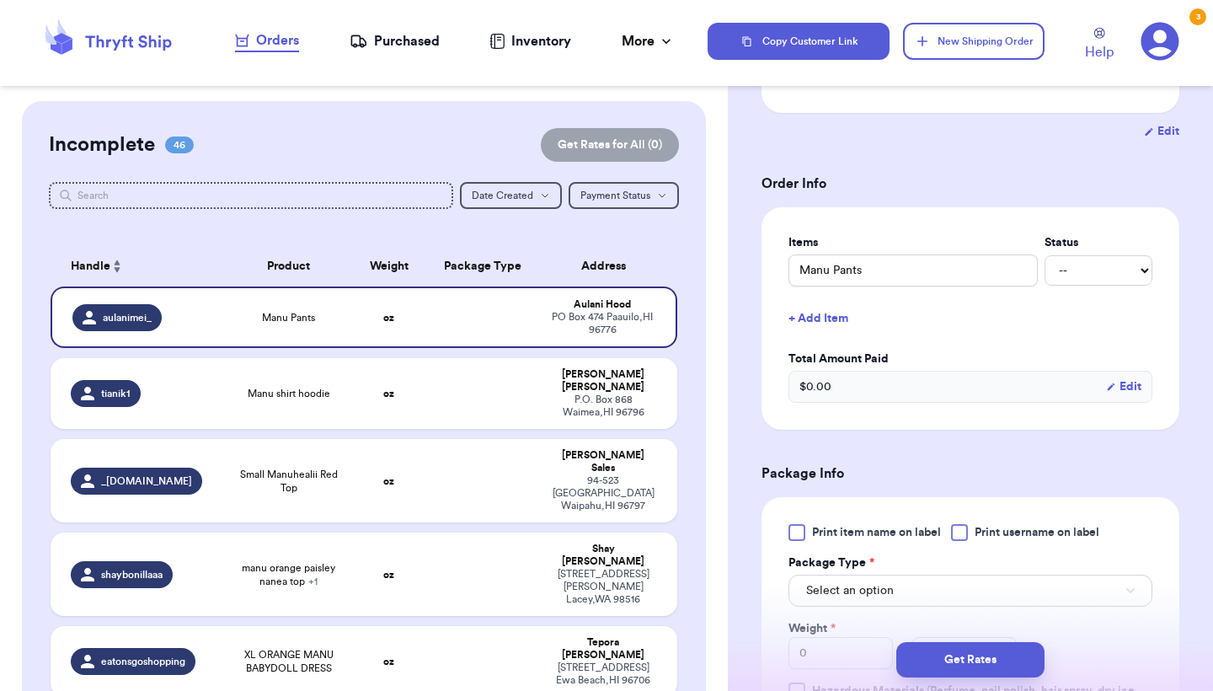
click at [839, 531] on span "Print item name on label" at bounding box center [876, 532] width 129 height 17
click at [0, 0] on input "Print item name on label" at bounding box center [0, 0] width 0 height 0
click at [831, 275] on input "Manu Pants" at bounding box center [913, 270] width 249 height 32
type input "Manu Pants"
type input "Manu p Pants"
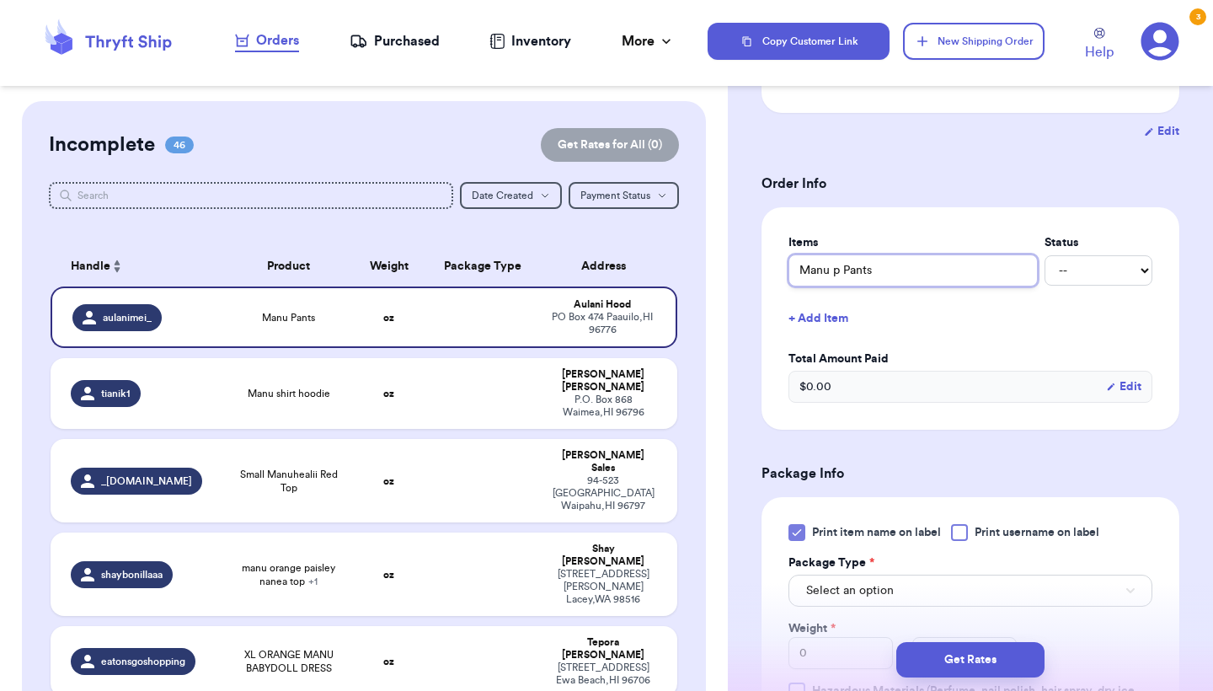
type input "Manu pi Pants"
type input "Manu pin Pants"
type input "Manu pink Pants"
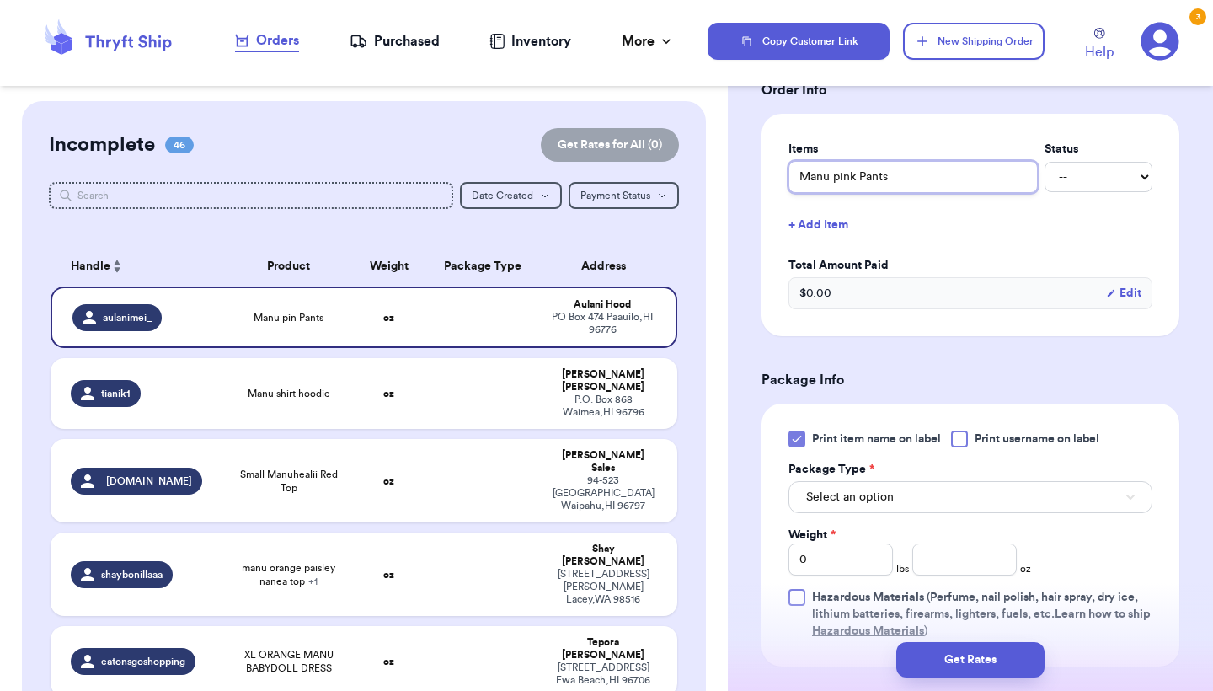
scroll to position [469, 0]
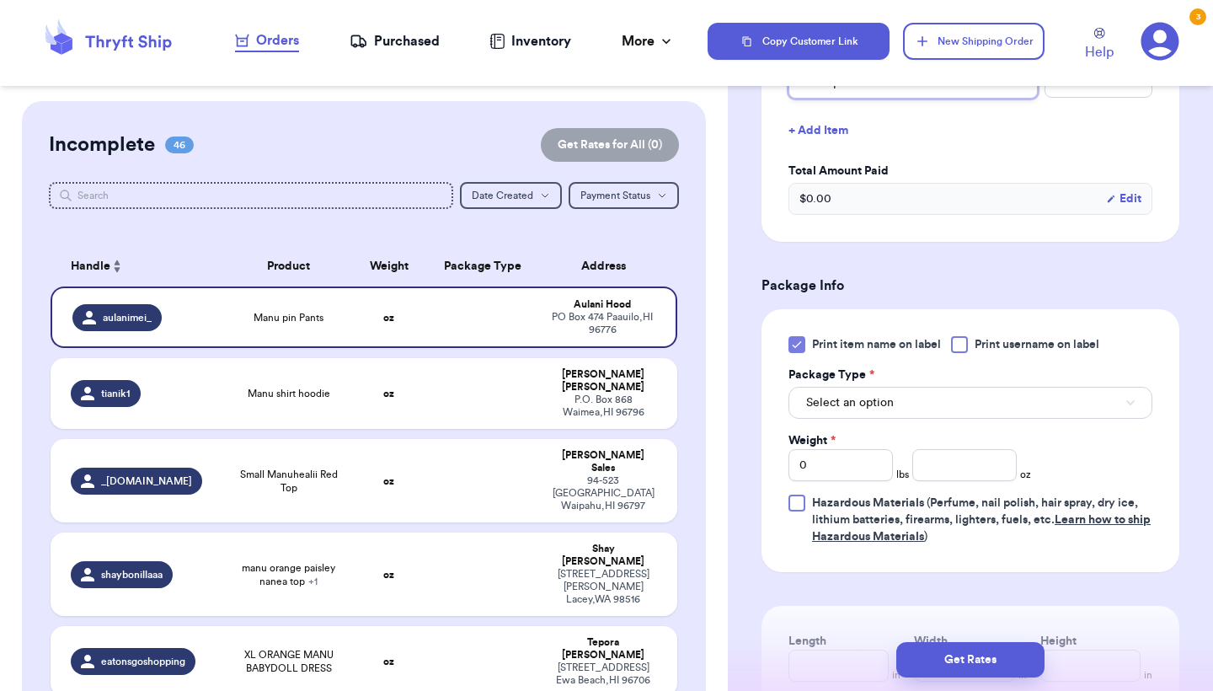
type input "Manu pink Pants"
click at [886, 399] on span "Select an option" at bounding box center [850, 402] width 88 height 17
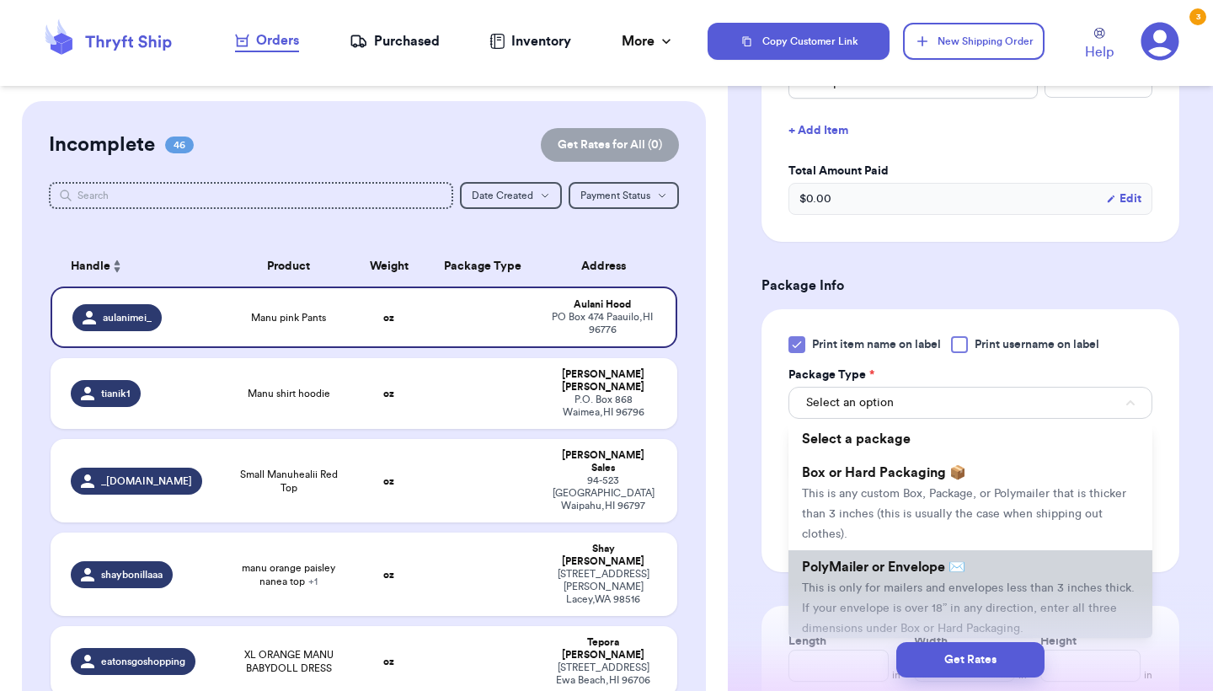
click at [849, 595] on span "This is only for mailers and envelopes less than 3 inches thick. If your envelo…" at bounding box center [968, 608] width 333 height 52
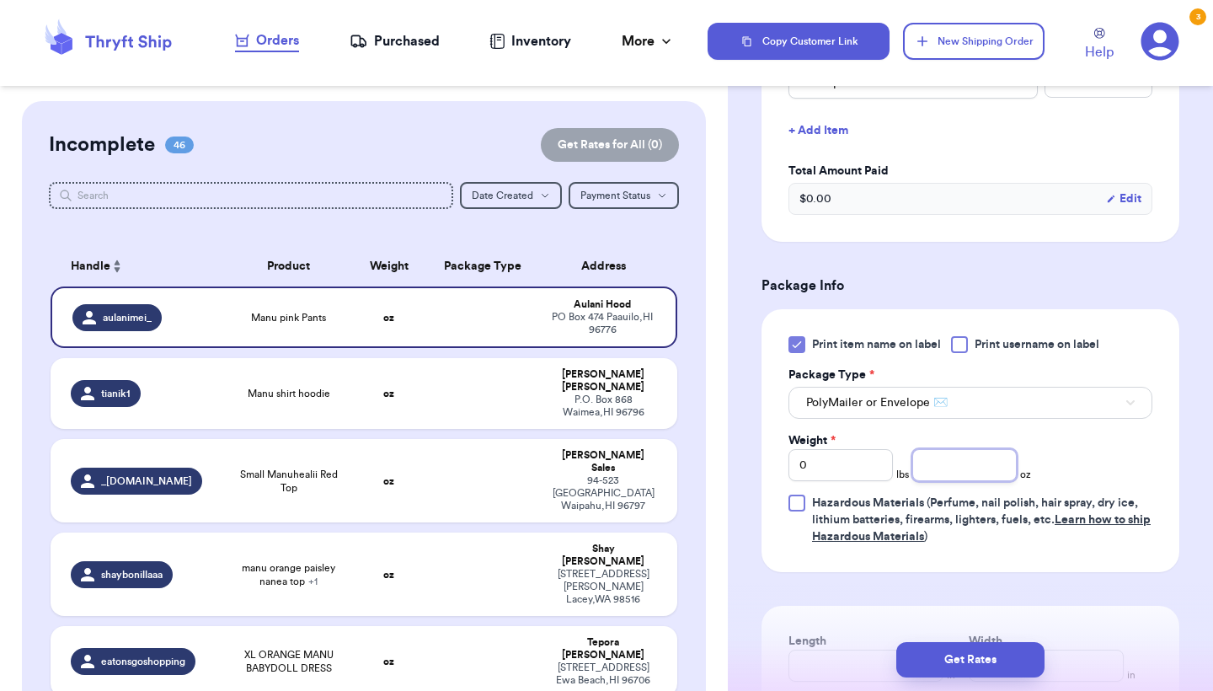
click at [972, 459] on input "number" at bounding box center [965, 465] width 104 height 32
type input "8.6"
click at [980, 655] on button "Get Rates" at bounding box center [971, 659] width 148 height 35
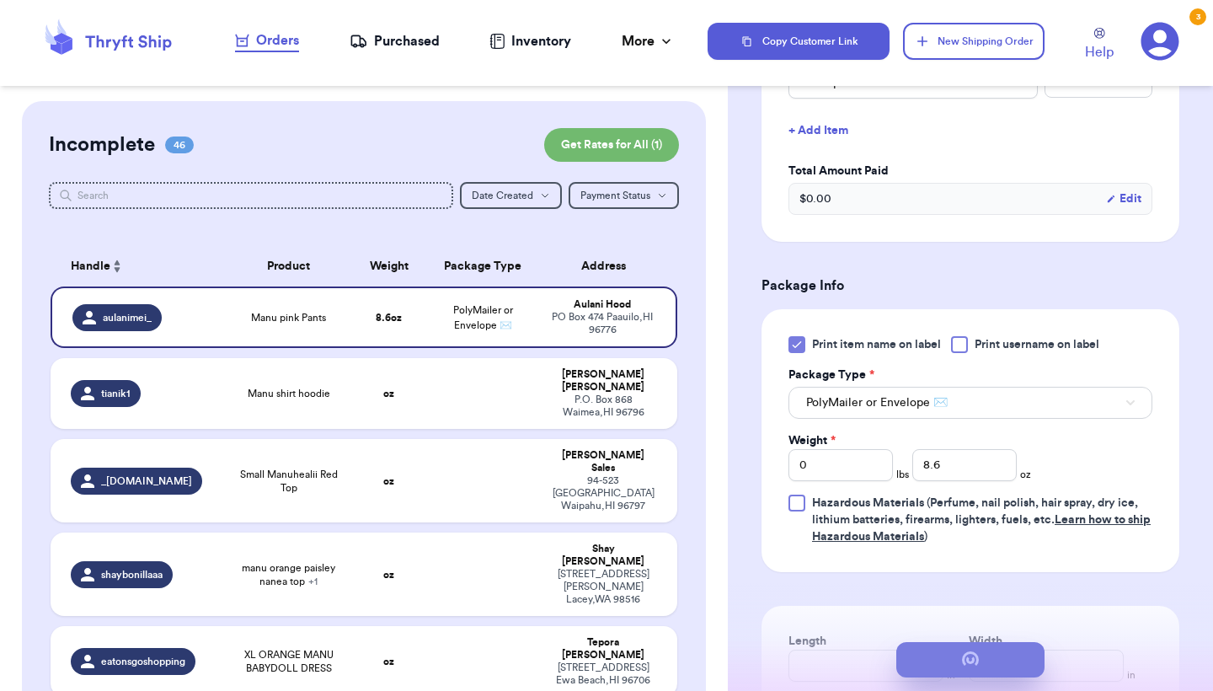
scroll to position [0, 0]
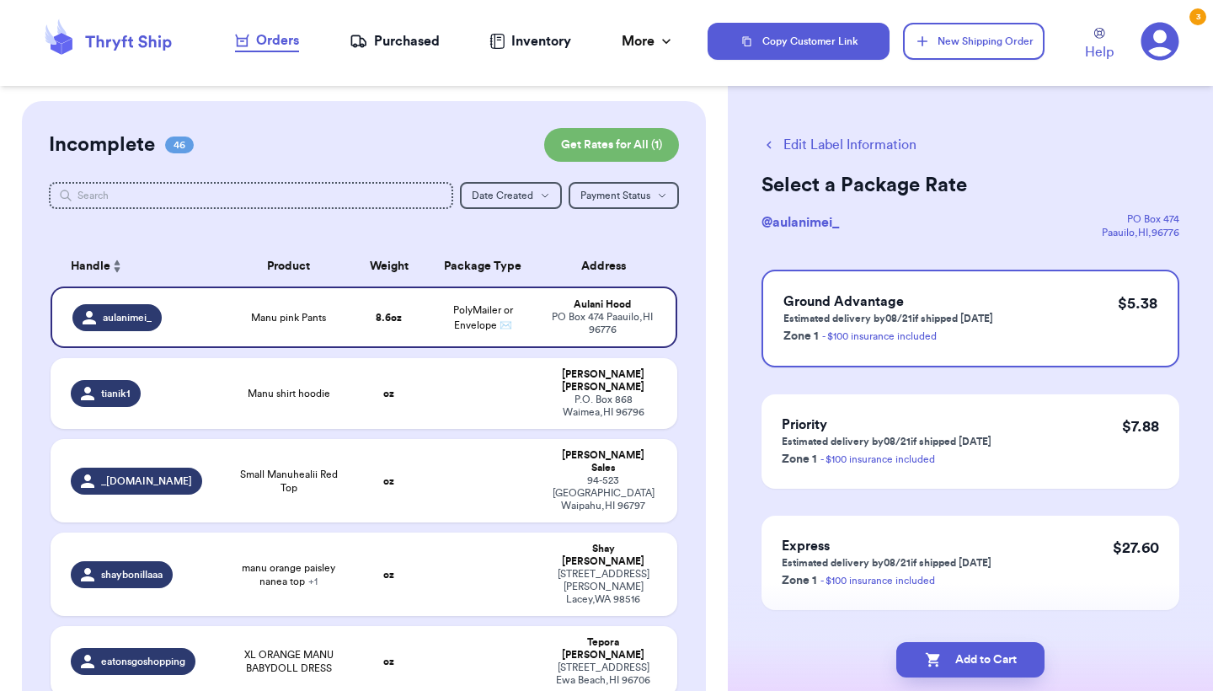
click at [980, 655] on button "Add to Cart" at bounding box center [971, 659] width 148 height 35
checkbox input "true"
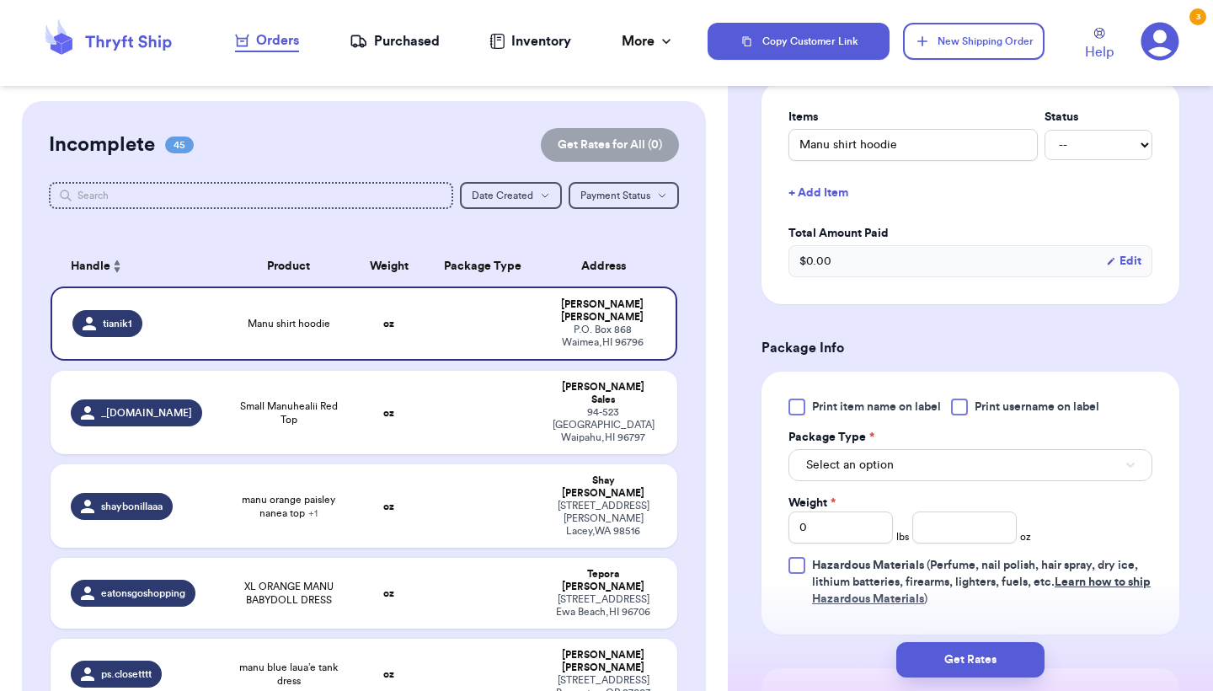
scroll to position [420, 0]
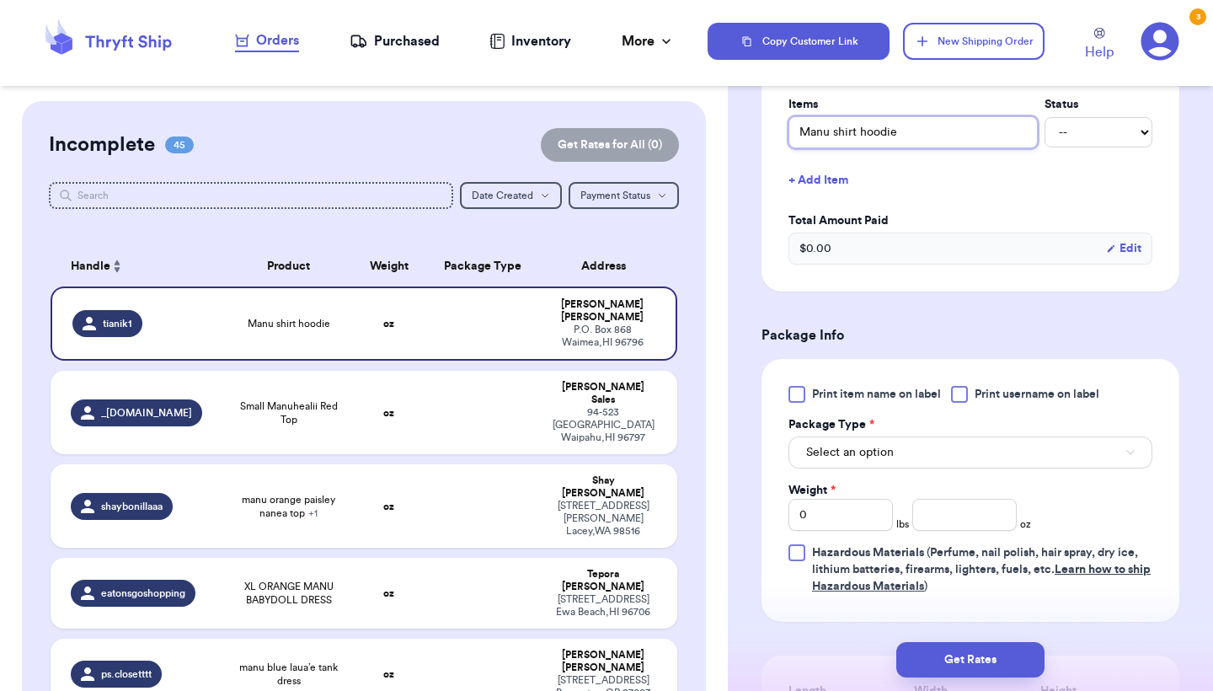
click at [801, 131] on input "Manu shirt hoodie" at bounding box center [913, 132] width 249 height 32
type input "GManu shirt hoodie"
type input "GrManu shirt hoodie"
type input "GreManu shirt hoodie"
type input "GreeManu shirt hoodie"
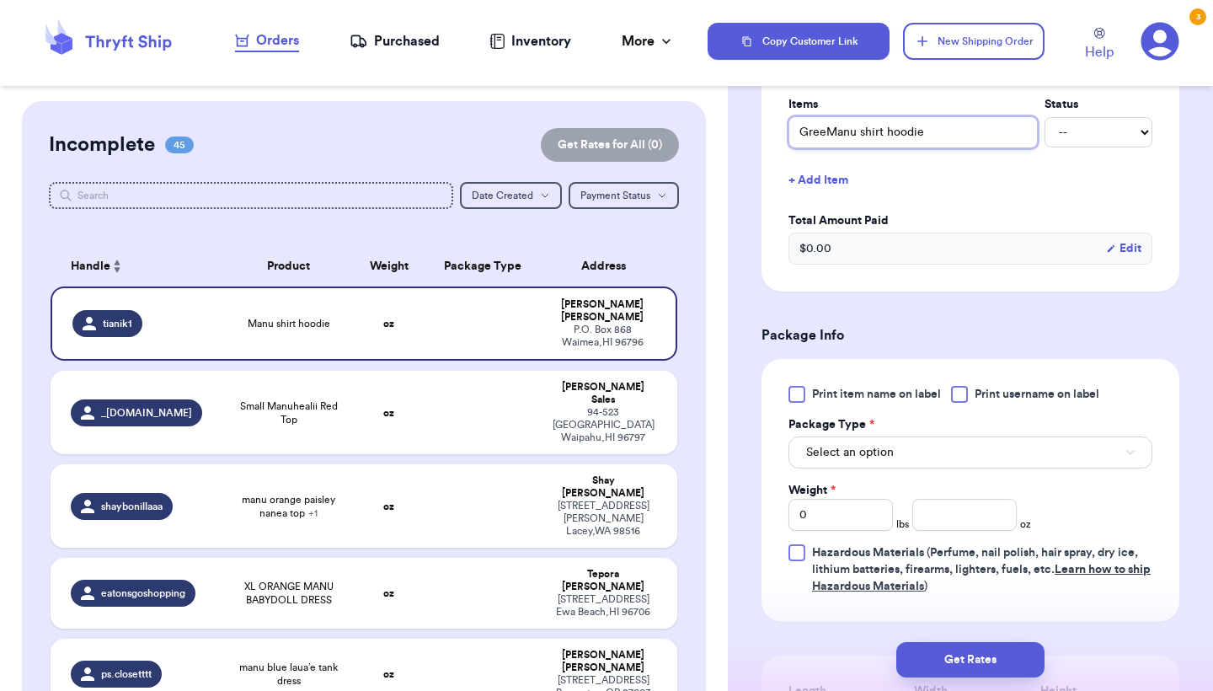
type input "GreenManu shirt hoodie"
type input "Green Manu shirt hoodie"
type input "Green nManu shirt hoodie"
type input "Green Manu shirt hoodie"
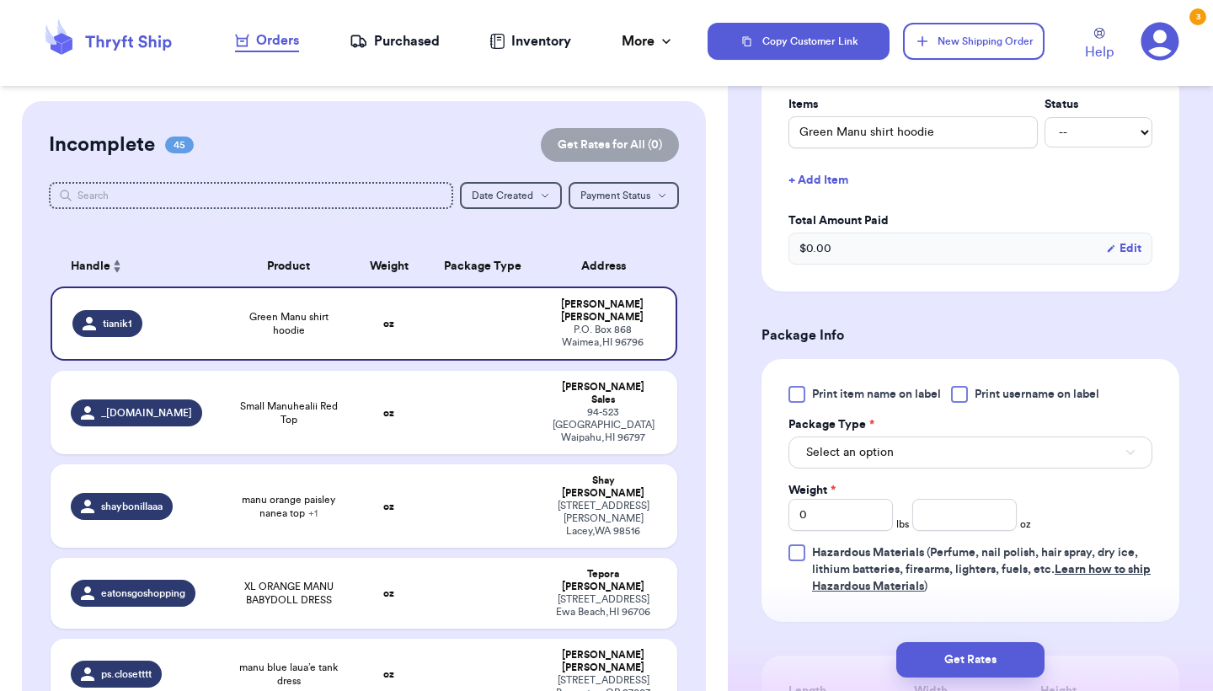
click at [822, 400] on span "Print item name on label" at bounding box center [876, 394] width 129 height 17
click at [0, 0] on input "Print item name on label" at bounding box center [0, 0] width 0 height 0
click at [850, 444] on button "Select an option" at bounding box center [971, 452] width 364 height 32
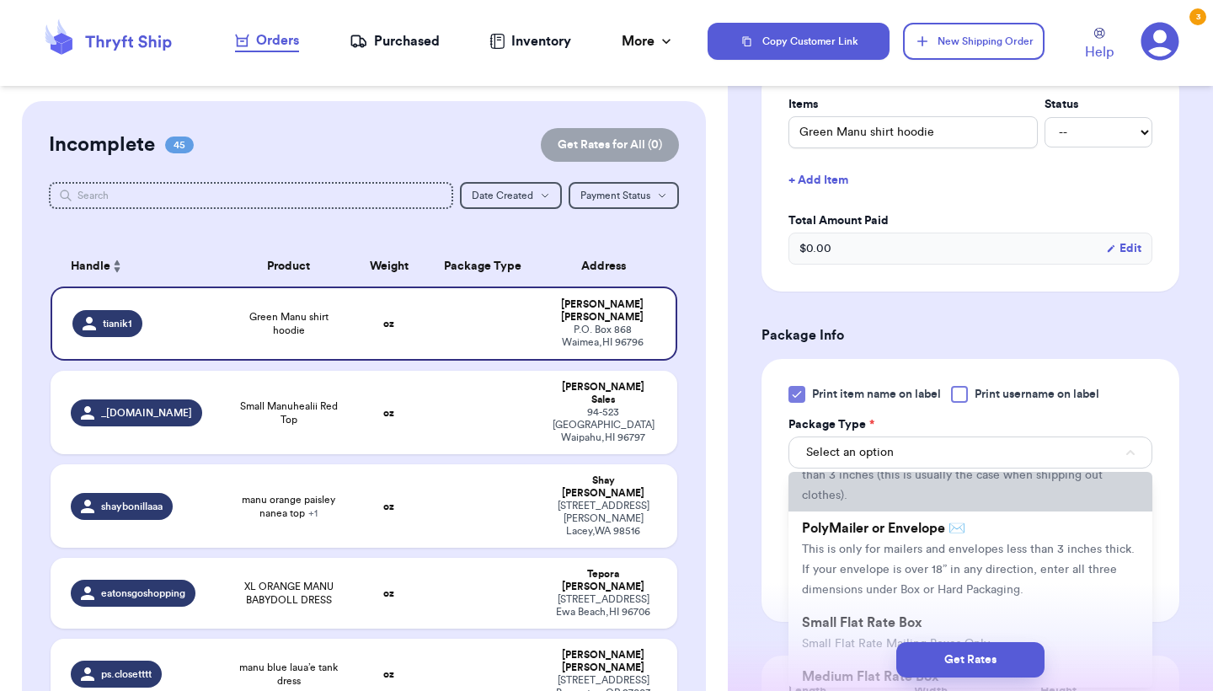
scroll to position [95, 0]
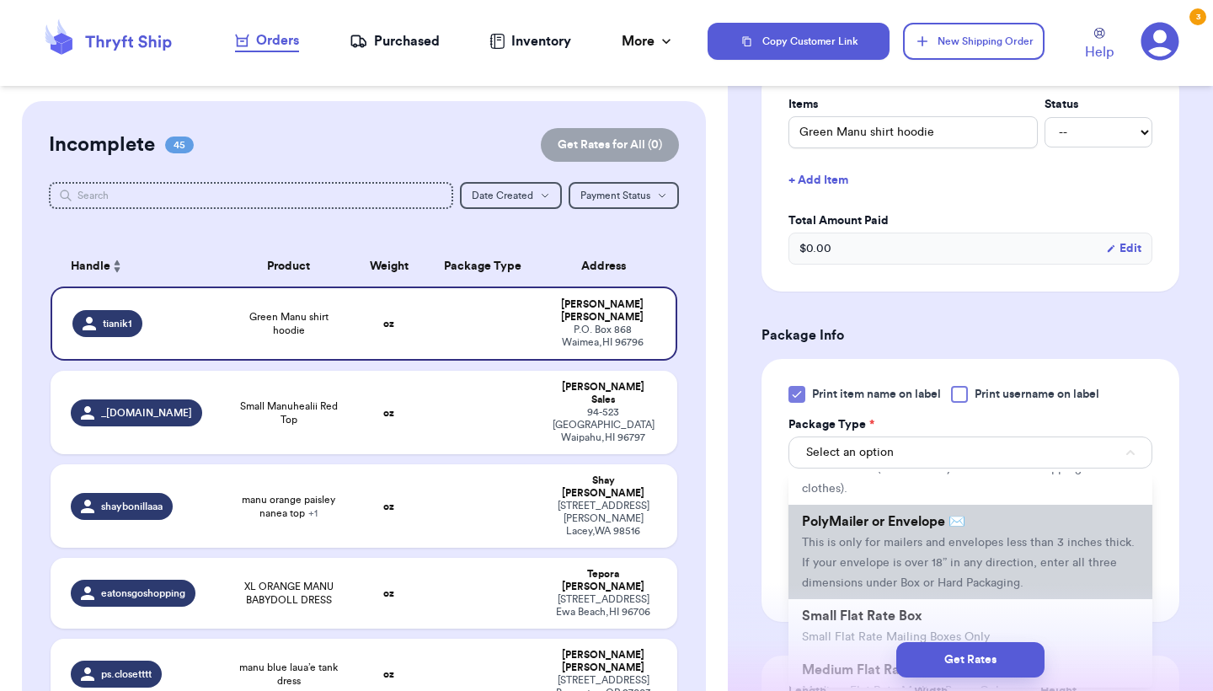
click at [880, 566] on span "This is only for mailers and envelopes less than 3 inches thick. If your envelo…" at bounding box center [968, 563] width 333 height 52
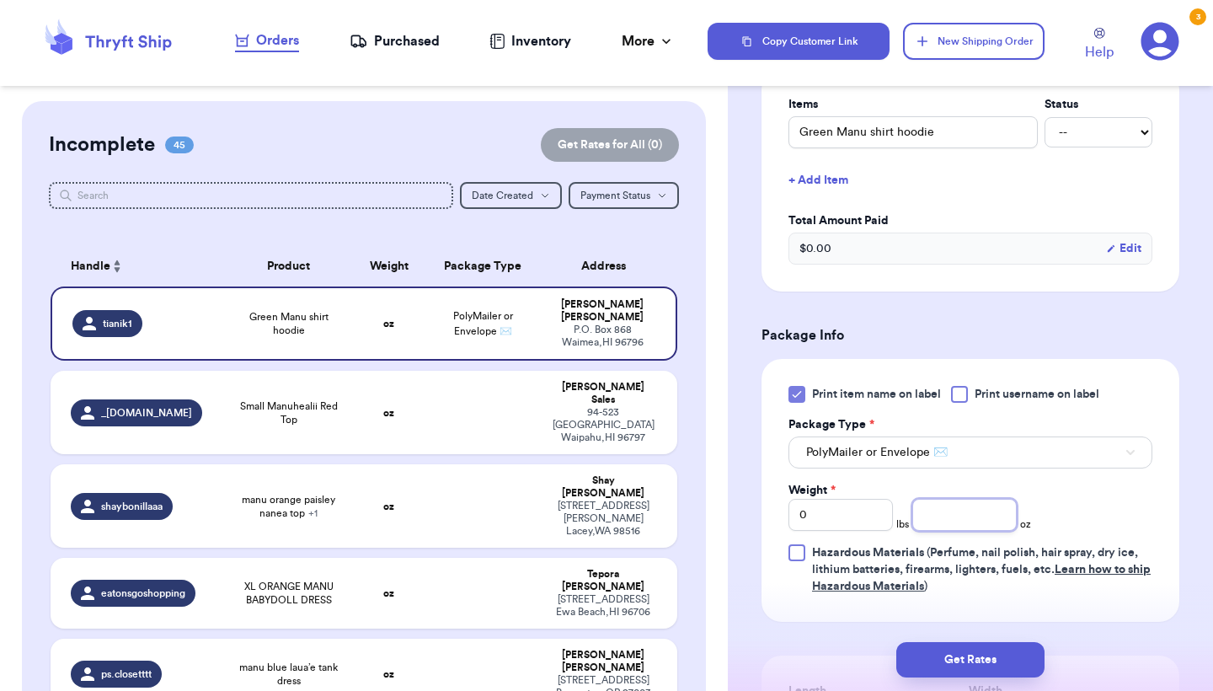
click at [943, 517] on input "number" at bounding box center [965, 515] width 104 height 32
type input "5.3"
click at [942, 659] on button "Get Rates" at bounding box center [971, 659] width 148 height 35
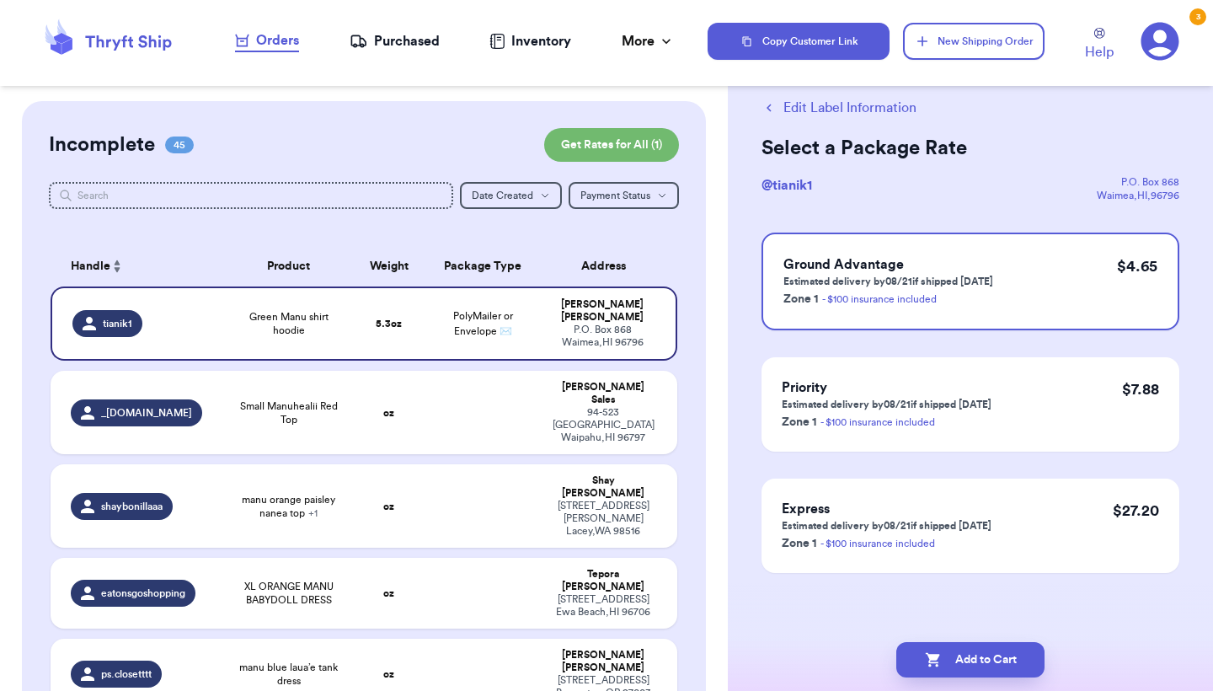
scroll to position [0, 0]
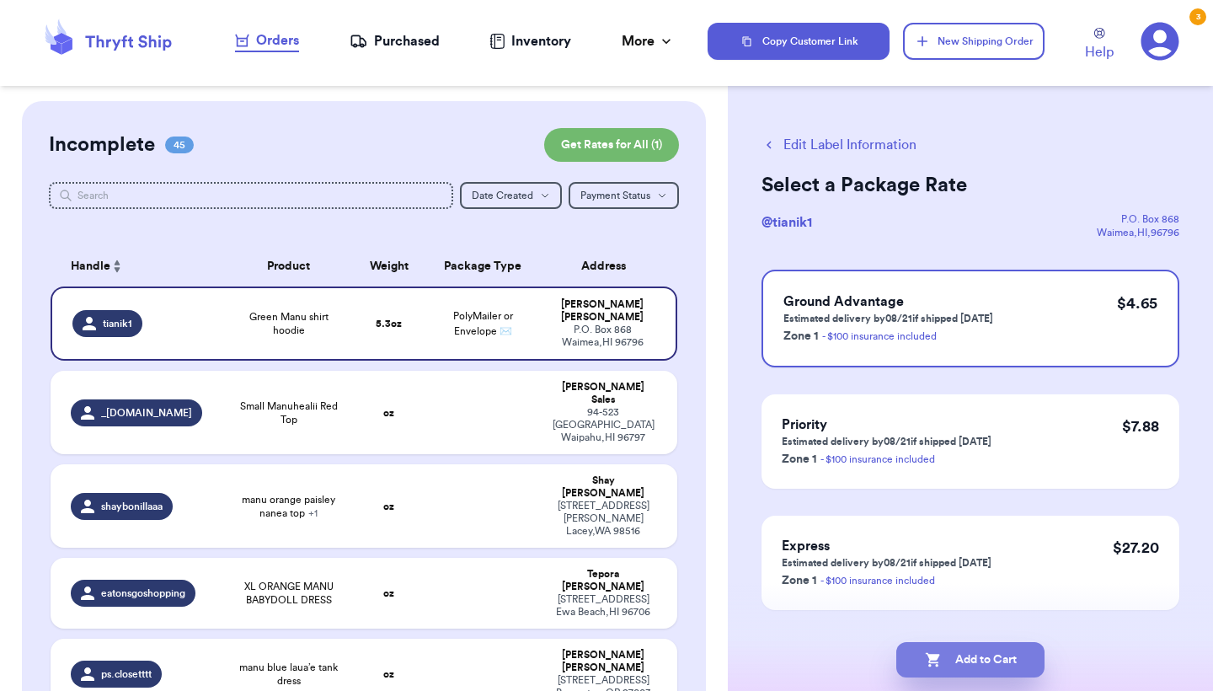
click at [942, 659] on button "Add to Cart" at bounding box center [971, 659] width 148 height 35
checkbox input "true"
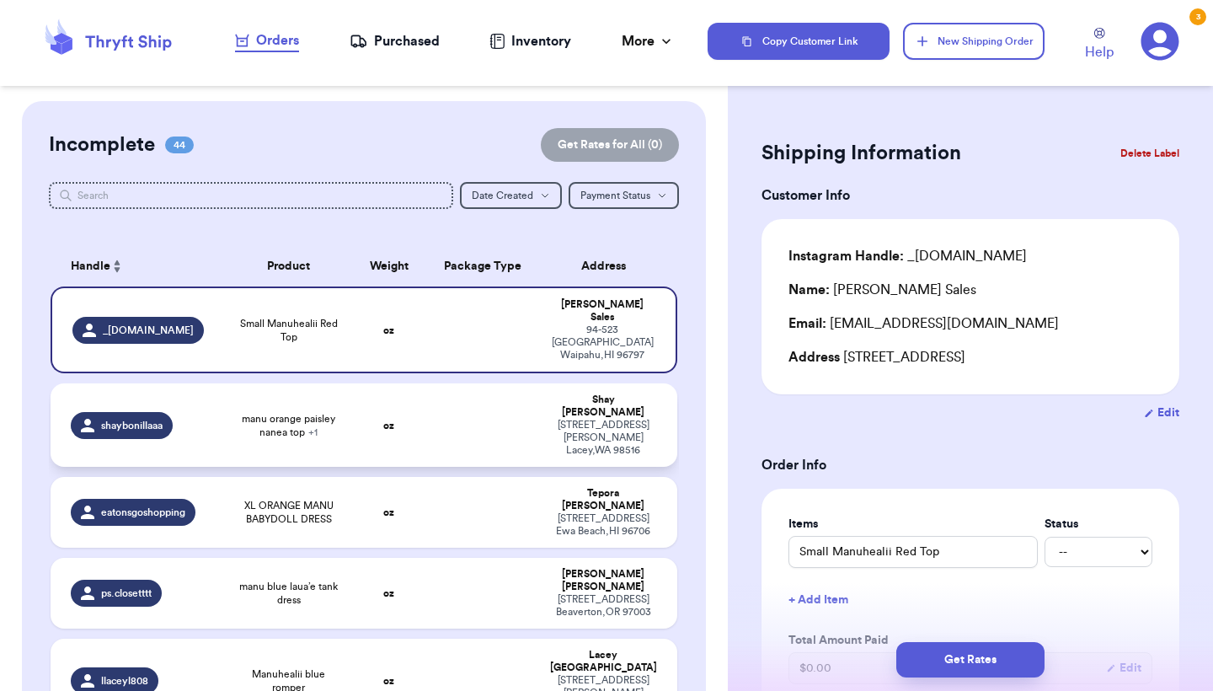
click at [447, 408] on td at bounding box center [482, 424] width 113 height 83
type input "manu orange paisley nanea top"
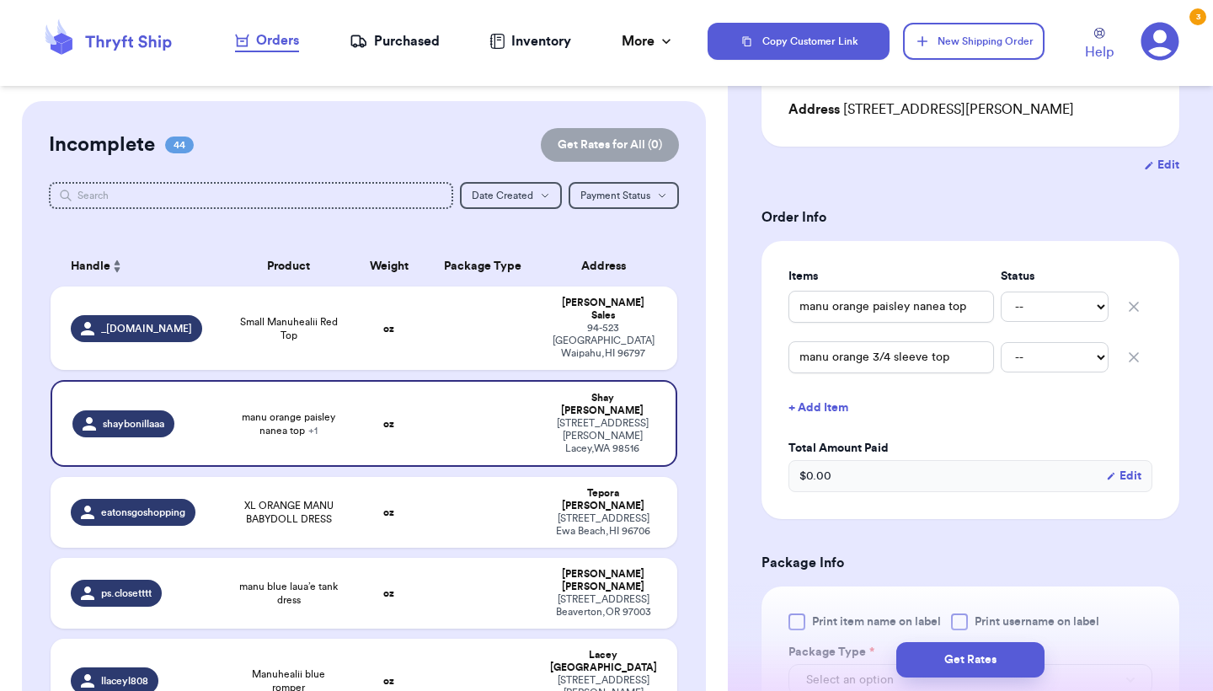
scroll to position [292, 0]
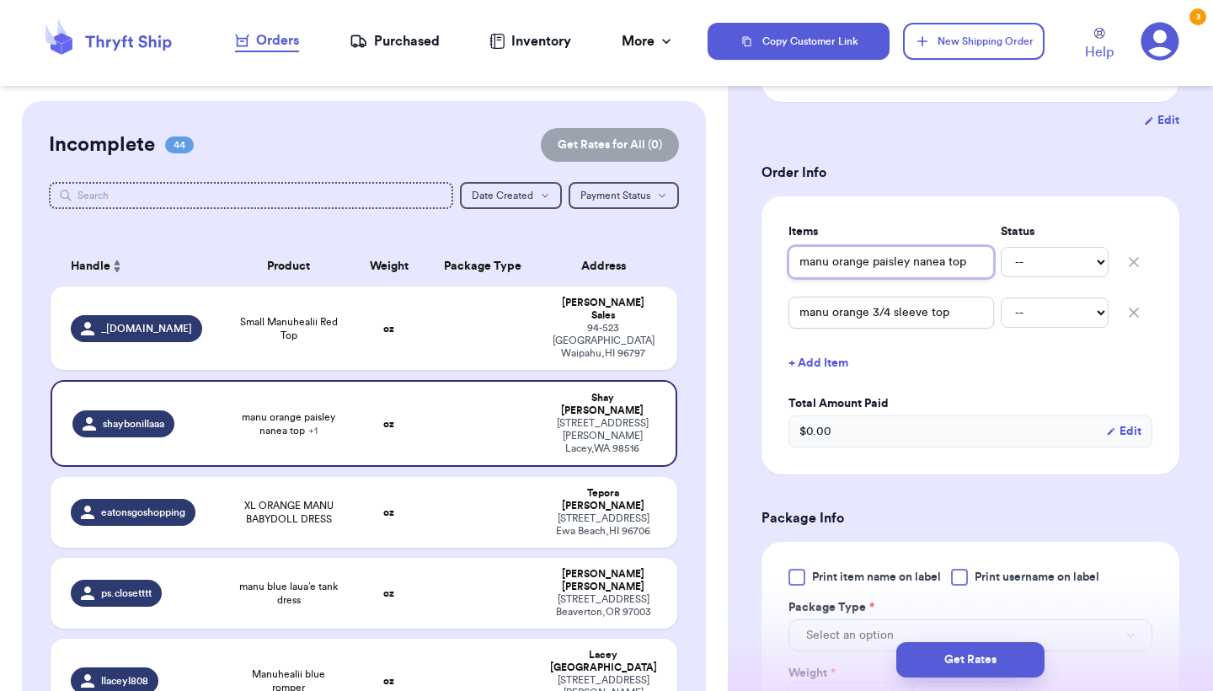
click at [803, 263] on input "manu orange paisley nanea top" at bounding box center [892, 262] width 206 height 32
type input "(manu orange paisley nanea top"
type input "(2manu orange paisley nanea top"
type input "(2)manu orange paisley nanea top"
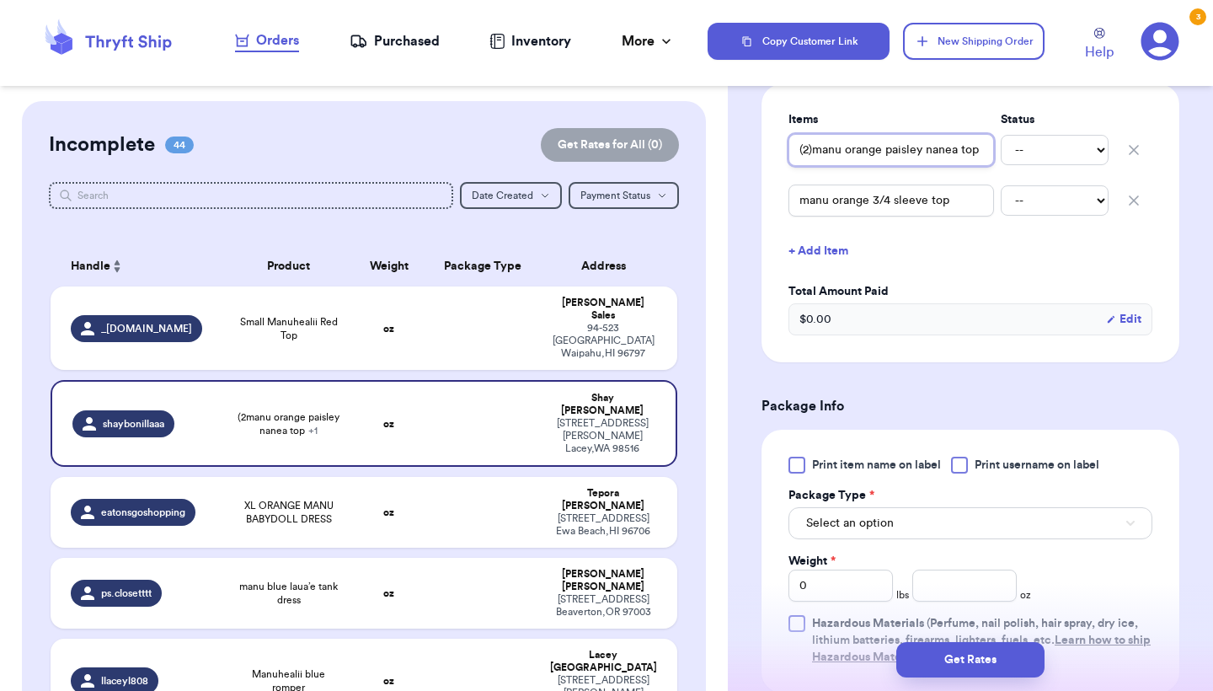
scroll to position [415, 0]
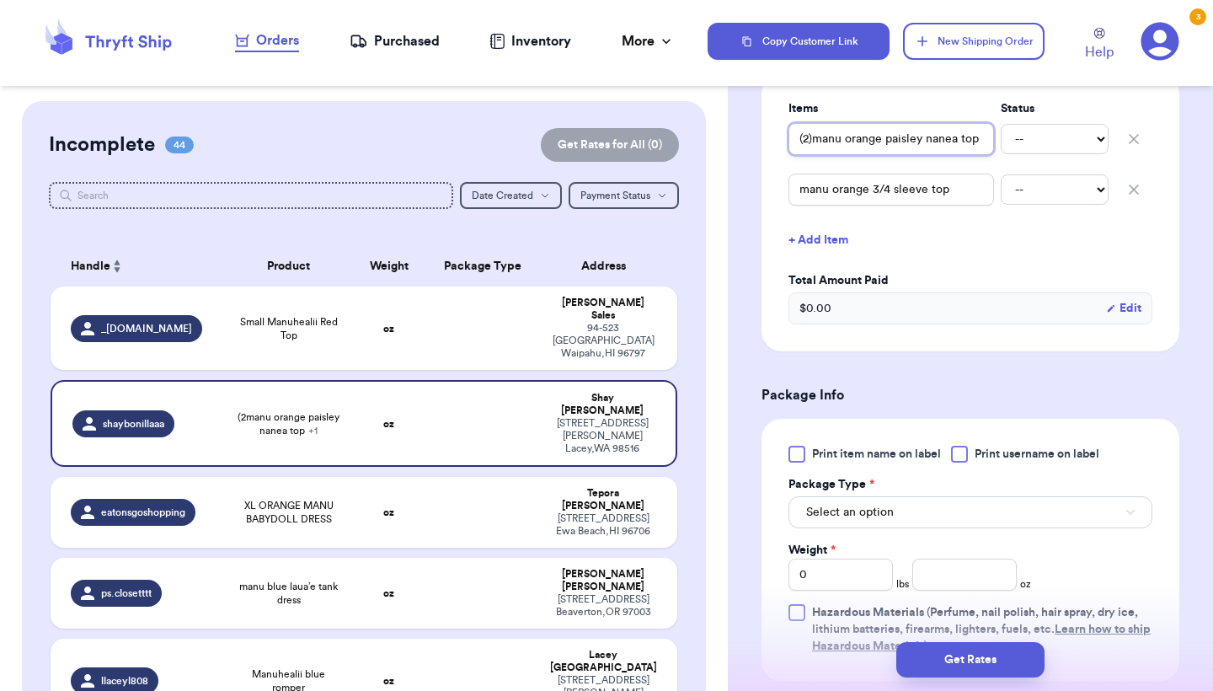
type input "(2)manu orange paisley nanea top"
click at [838, 453] on span "Print item name on label" at bounding box center [876, 454] width 129 height 17
click at [0, 0] on input "Print item name on label" at bounding box center [0, 0] width 0 height 0
click at [837, 511] on span "Select an option" at bounding box center [850, 512] width 88 height 17
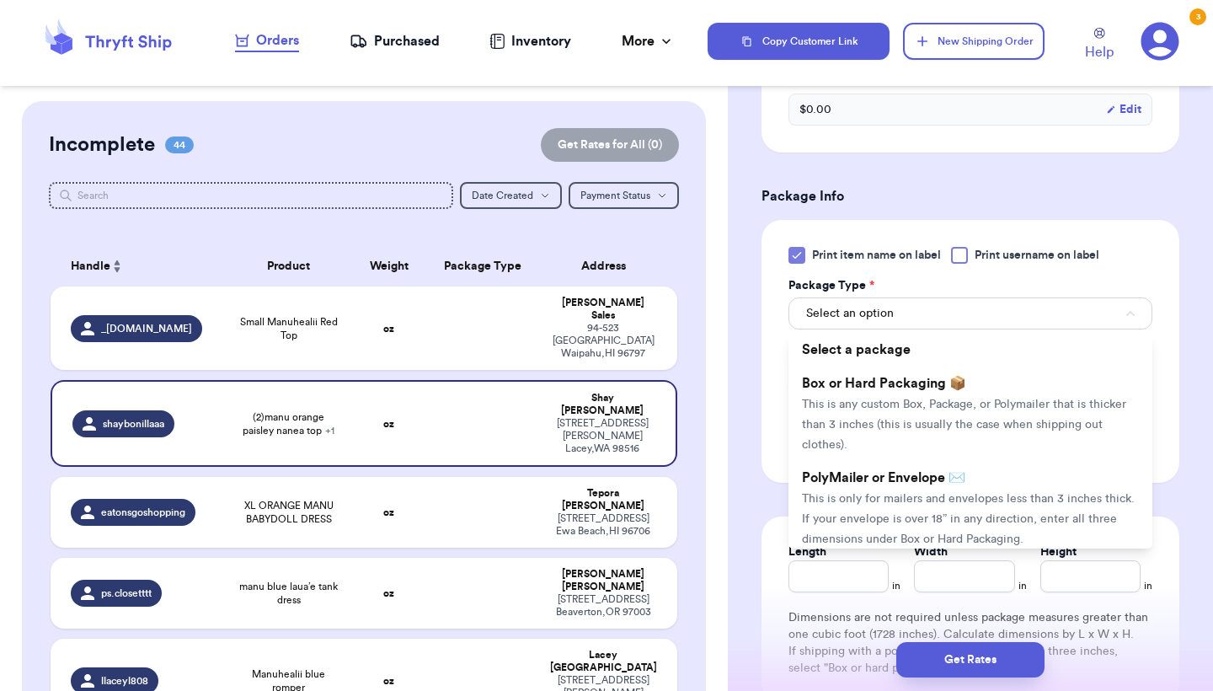
scroll to position [666, 0]
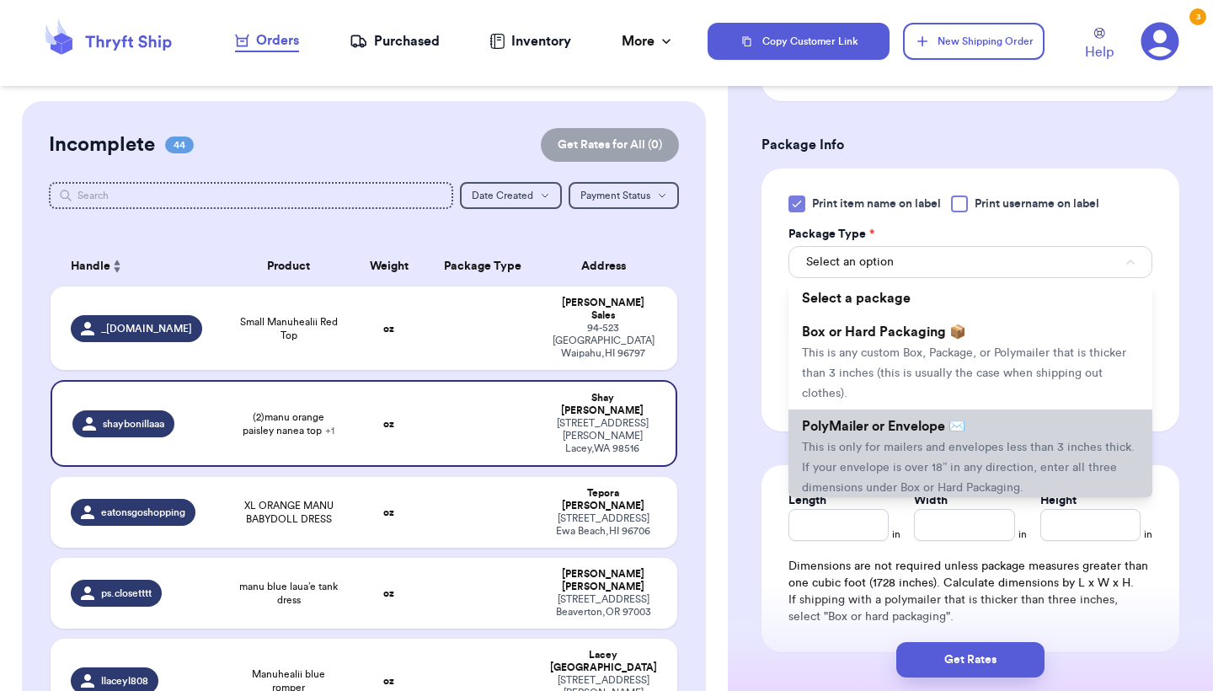
click at [870, 456] on span "This is only for mailers and envelopes less than 3 inches thick. If your envelo…" at bounding box center [968, 468] width 333 height 52
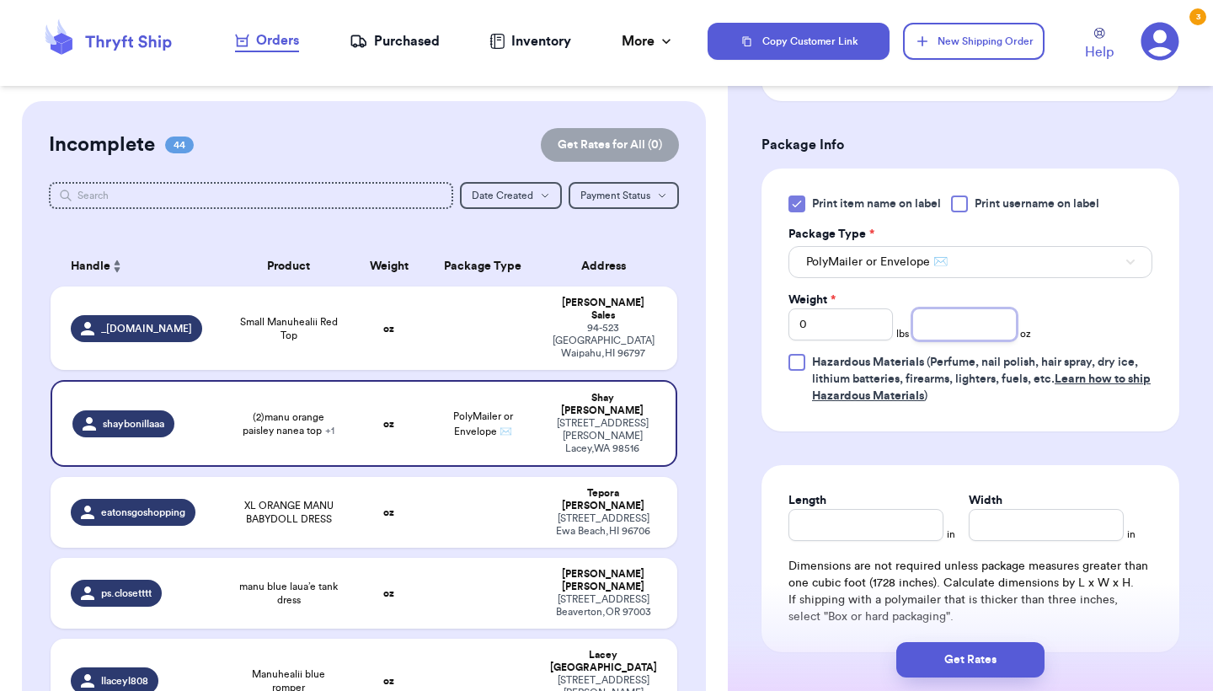
click at [937, 340] on input "number" at bounding box center [965, 324] width 104 height 32
type input "12.8"
click at [977, 660] on button "Get Rates" at bounding box center [971, 659] width 148 height 35
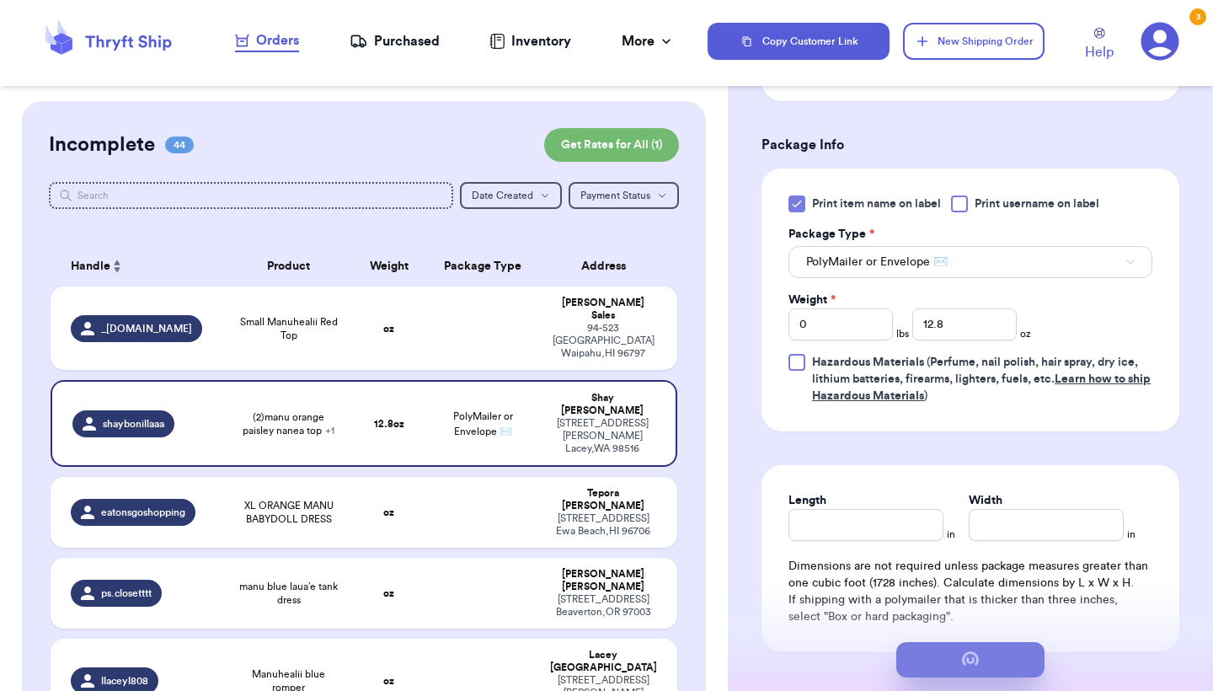
scroll to position [0, 0]
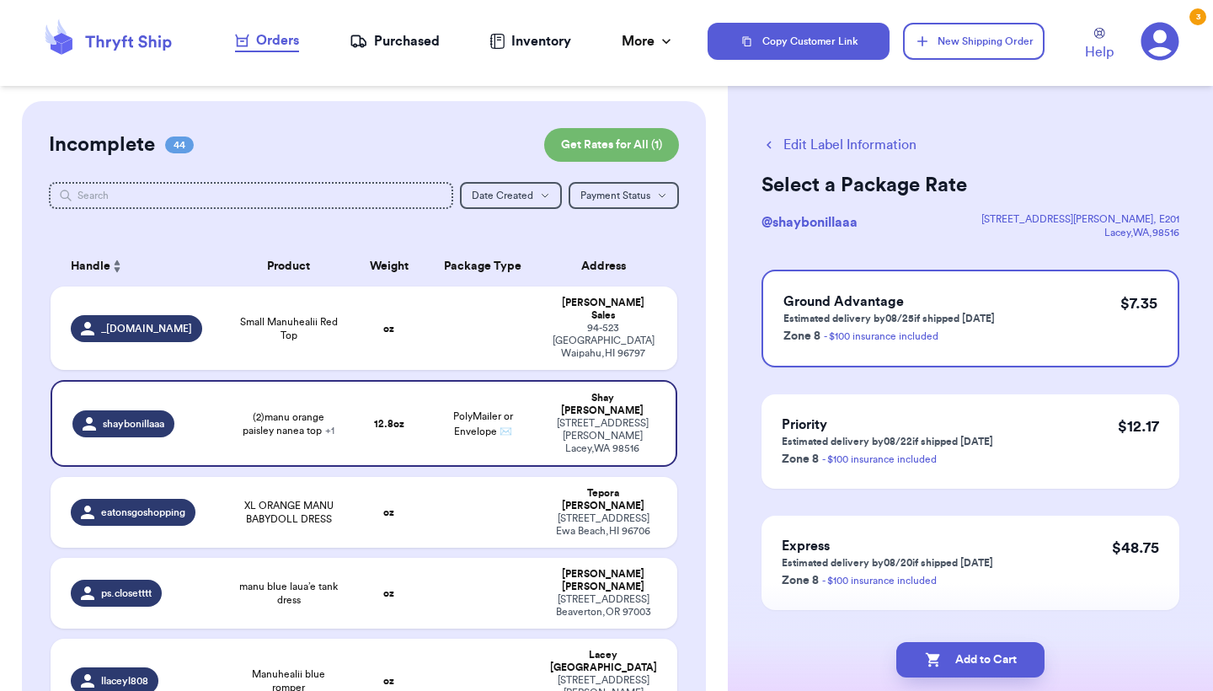
click at [977, 660] on button "Add to Cart" at bounding box center [971, 659] width 148 height 35
checkbox input "true"
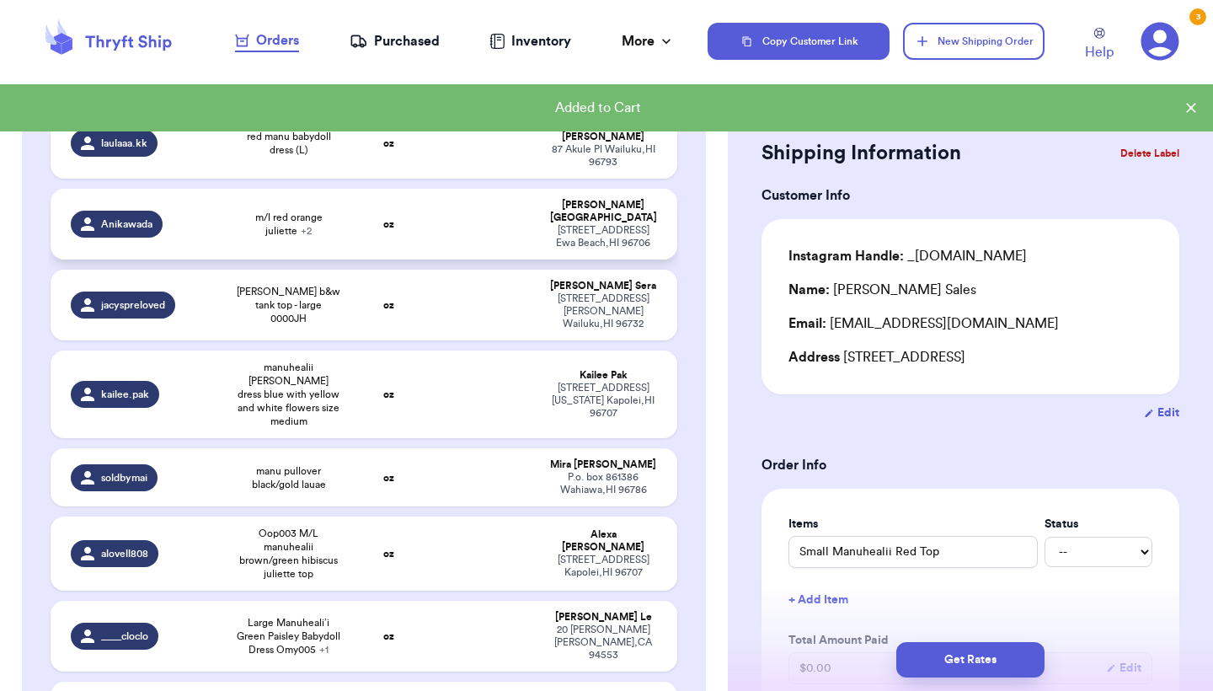
scroll to position [1227, 0]
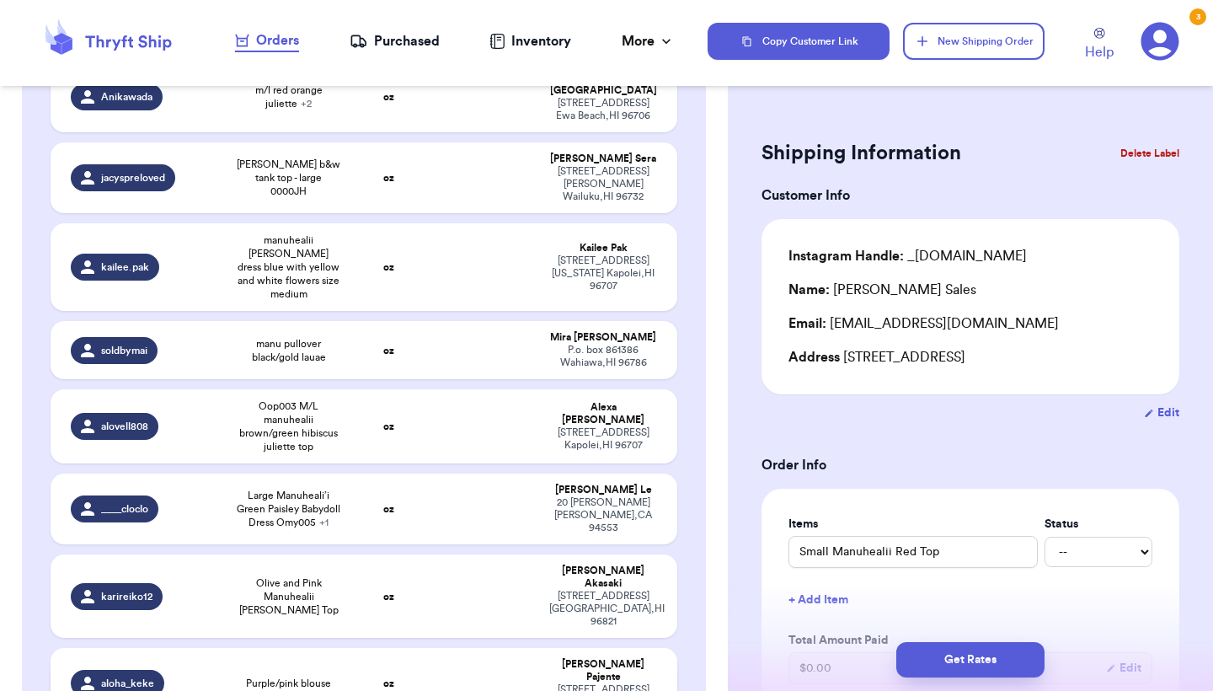
click at [338, 677] on div "Purple/pink blouse" at bounding box center [288, 683] width 105 height 13
type input "Purple/pink blouse"
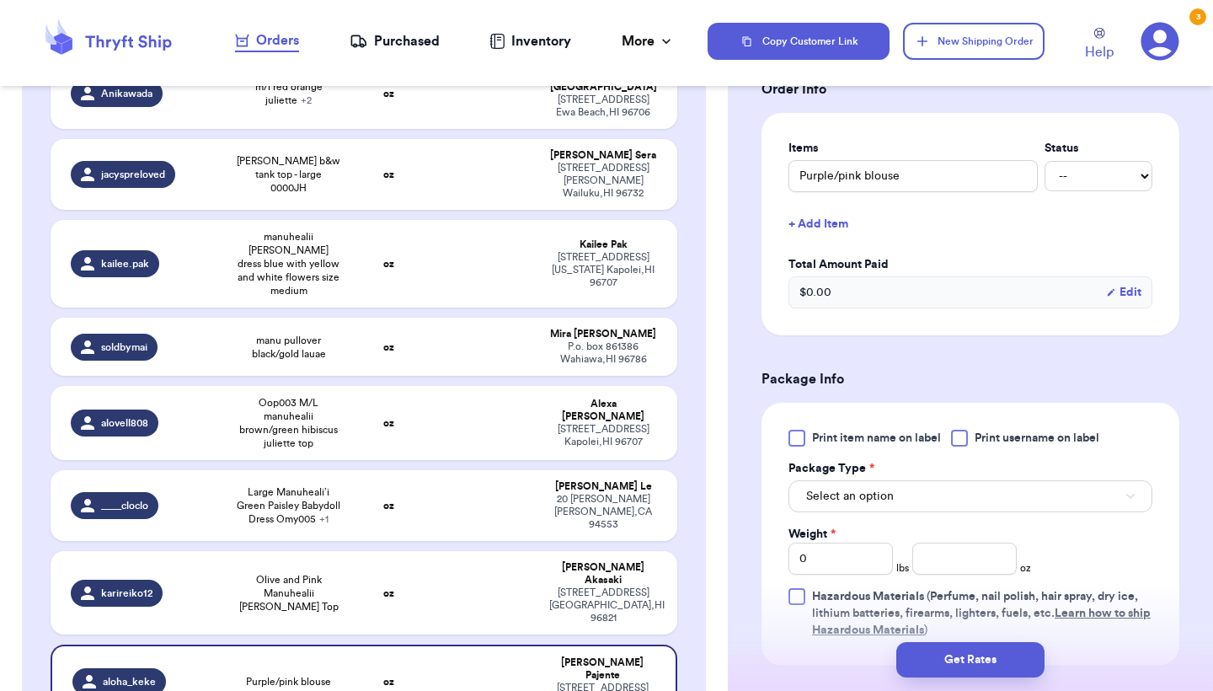
scroll to position [395, 0]
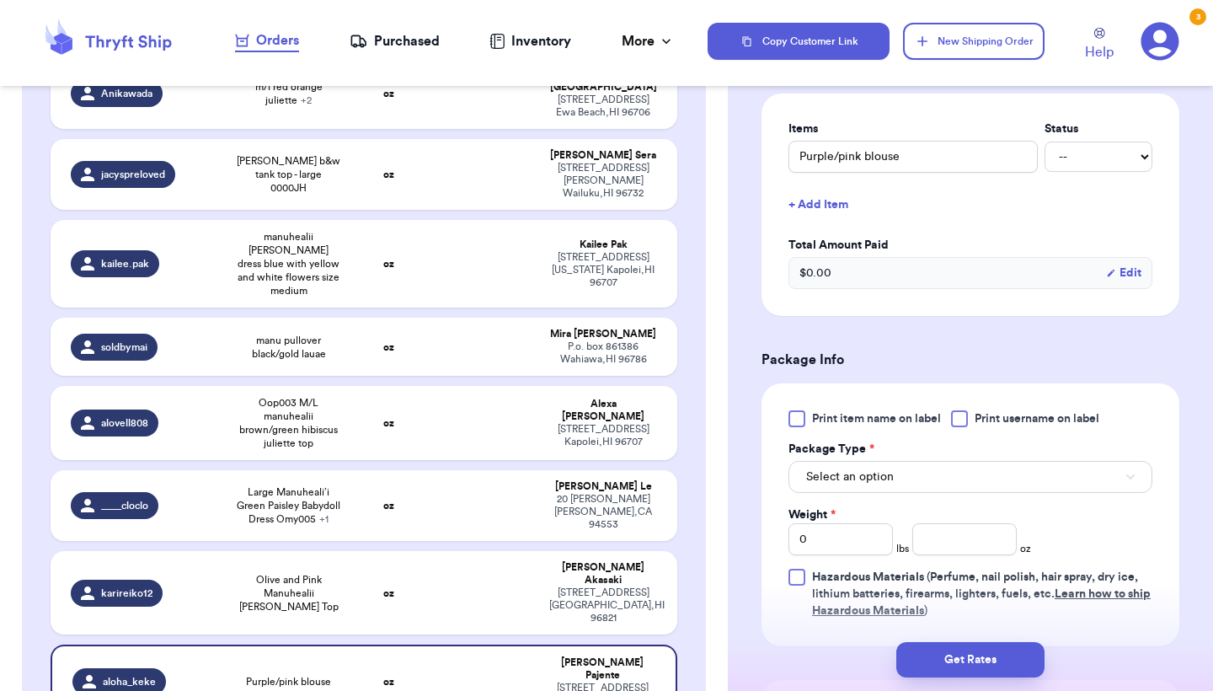
click at [860, 427] on span "Print item name on label" at bounding box center [876, 418] width 129 height 17
click at [0, 0] on input "Print item name on label" at bounding box center [0, 0] width 0 height 0
click at [913, 487] on button "Select an option" at bounding box center [971, 477] width 364 height 32
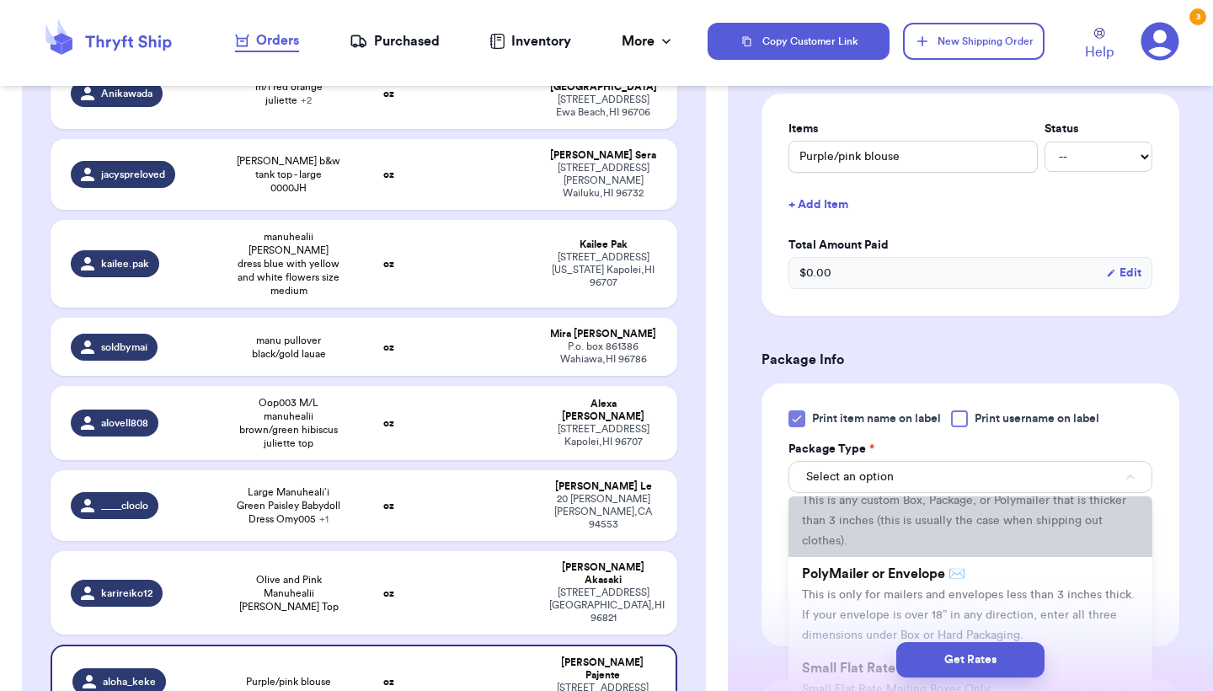
scroll to position [72, 0]
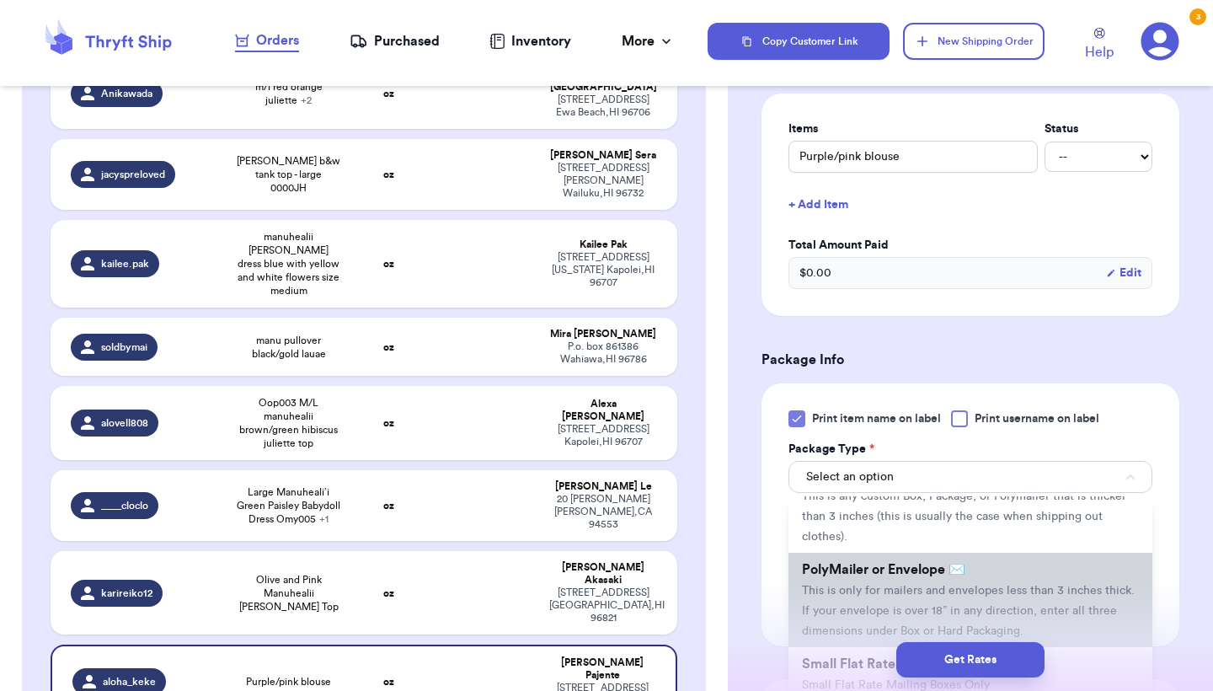
click at [857, 601] on span "This is only for mailers and envelopes less than 3 inches thick. If your envelo…" at bounding box center [968, 611] width 333 height 52
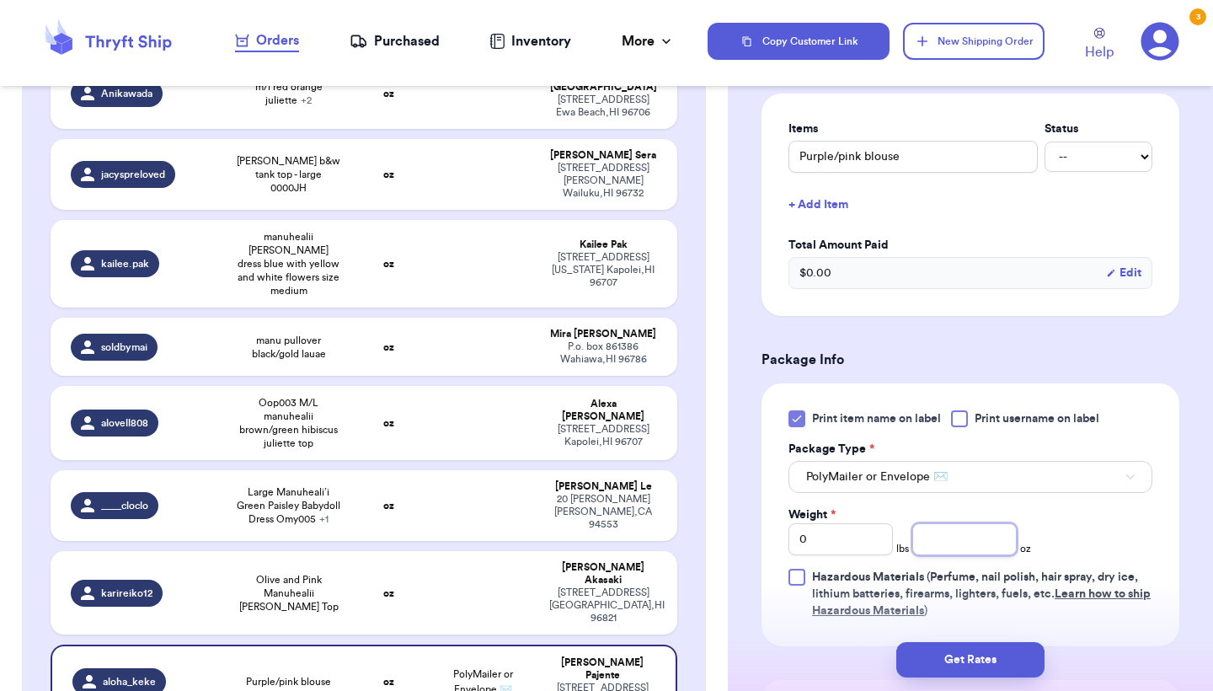
click at [1014, 530] on input "number" at bounding box center [965, 539] width 104 height 32
click at [1007, 530] on input "number" at bounding box center [965, 539] width 104 height 32
type input "4.2"
click at [1020, 651] on button "Get Rates" at bounding box center [971, 659] width 148 height 35
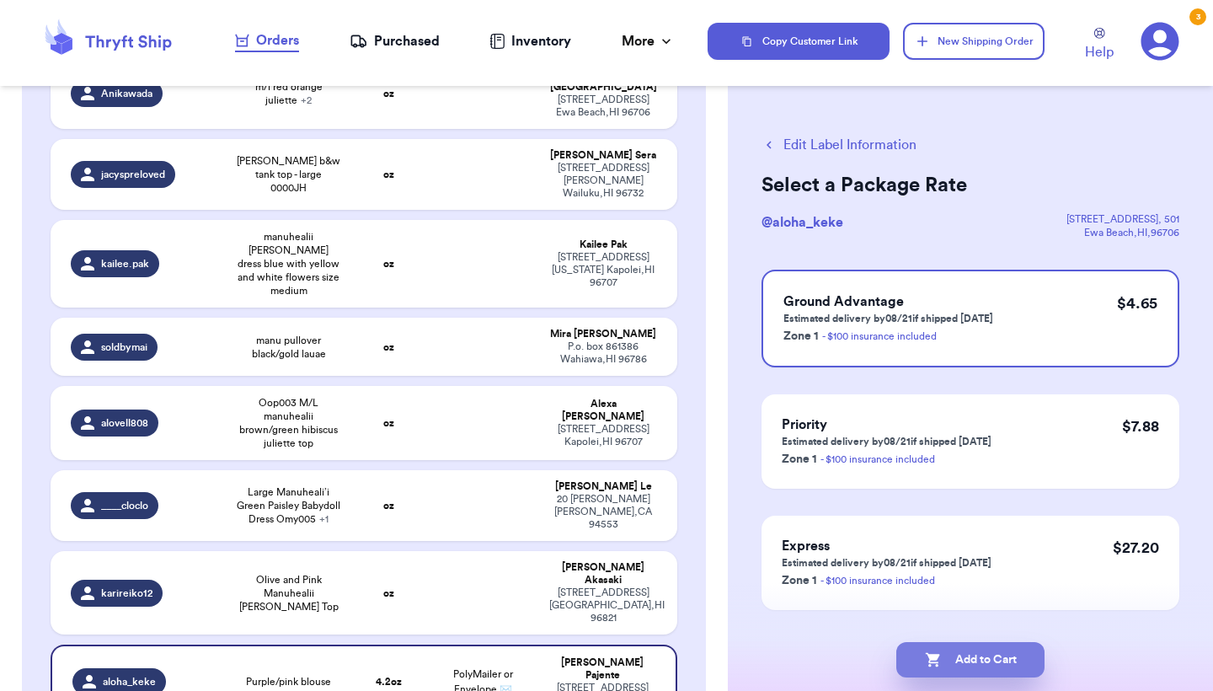
click at [1020, 651] on button "Add to Cart" at bounding box center [971, 659] width 148 height 35
checkbox input "true"
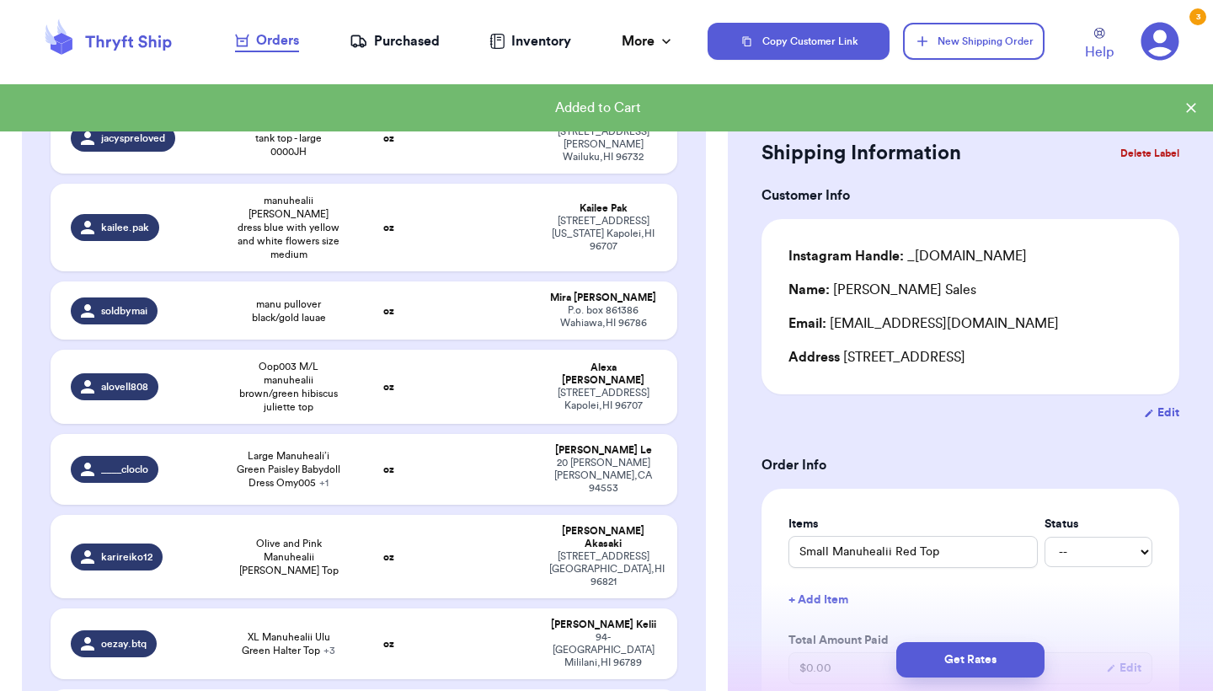
scroll to position [1315, 0]
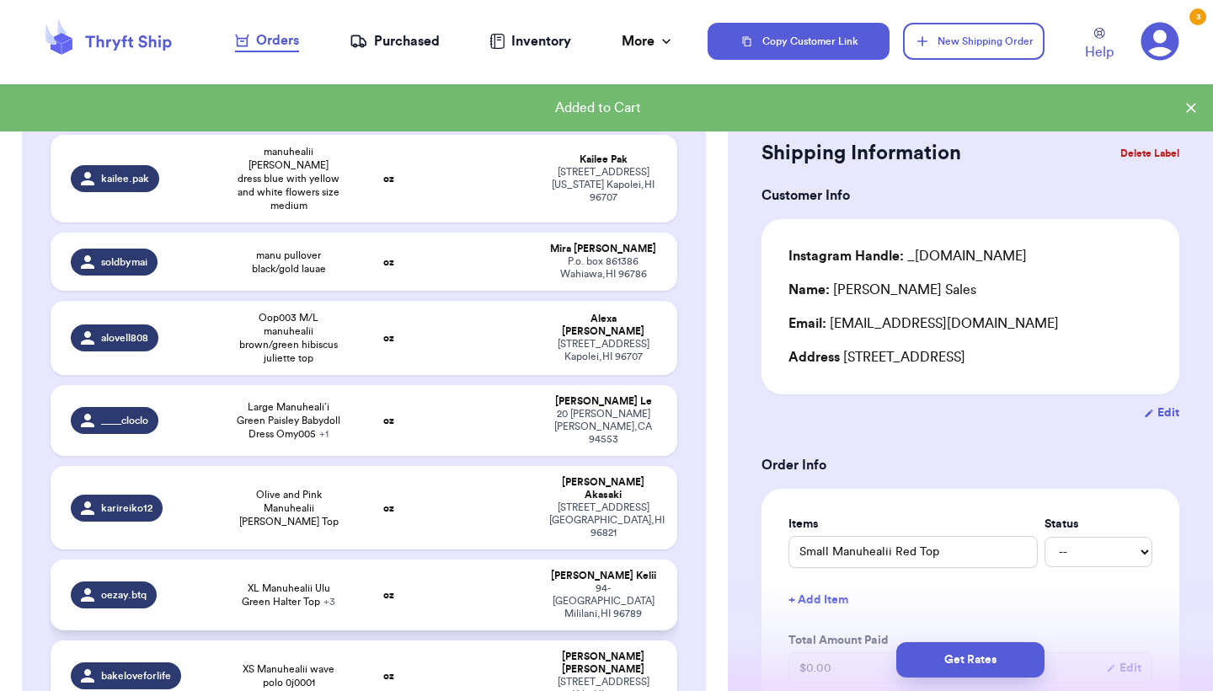
click at [474, 560] on td at bounding box center [482, 595] width 113 height 71
type input "XL Manuhealii Ulu Green Halter Top"
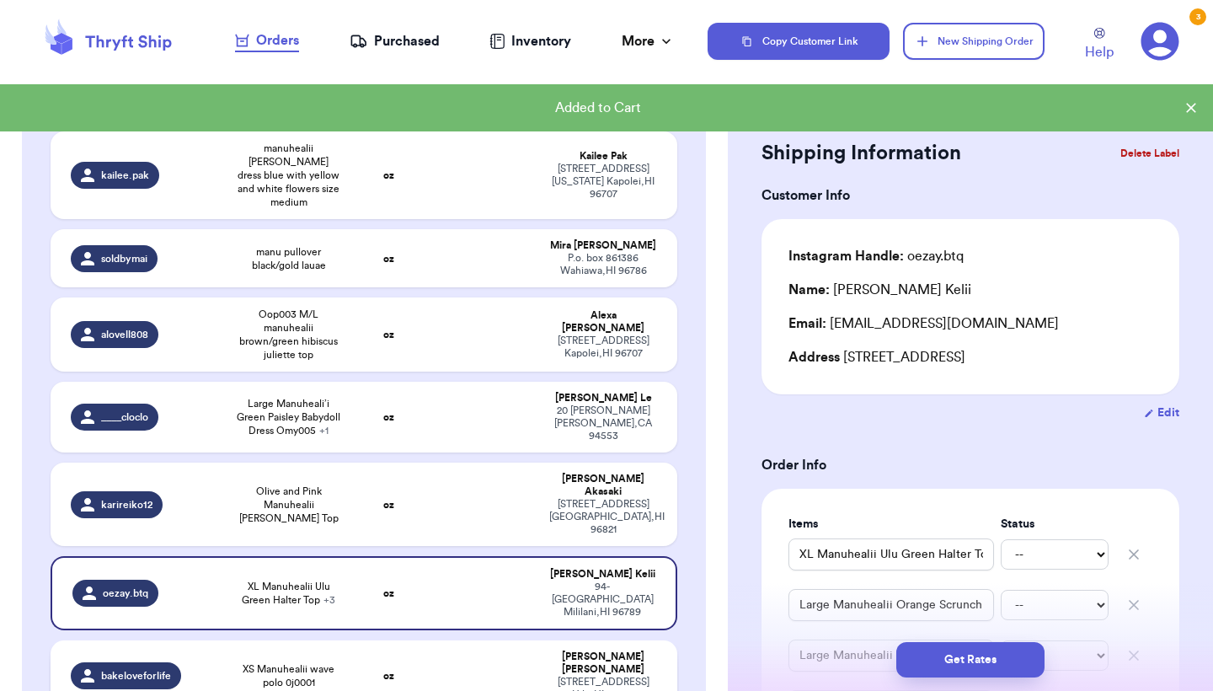
click at [474, 640] on td at bounding box center [482, 675] width 113 height 71
type input "XS Manuhealii wave polo 0j0001"
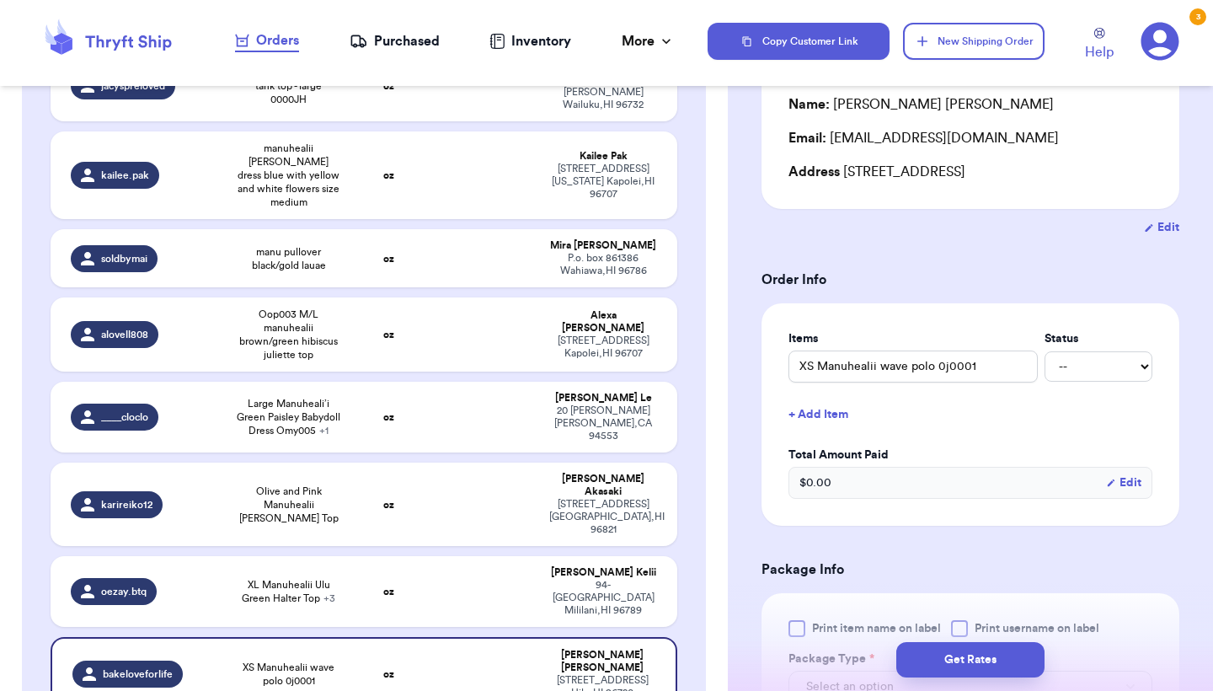
scroll to position [243, 0]
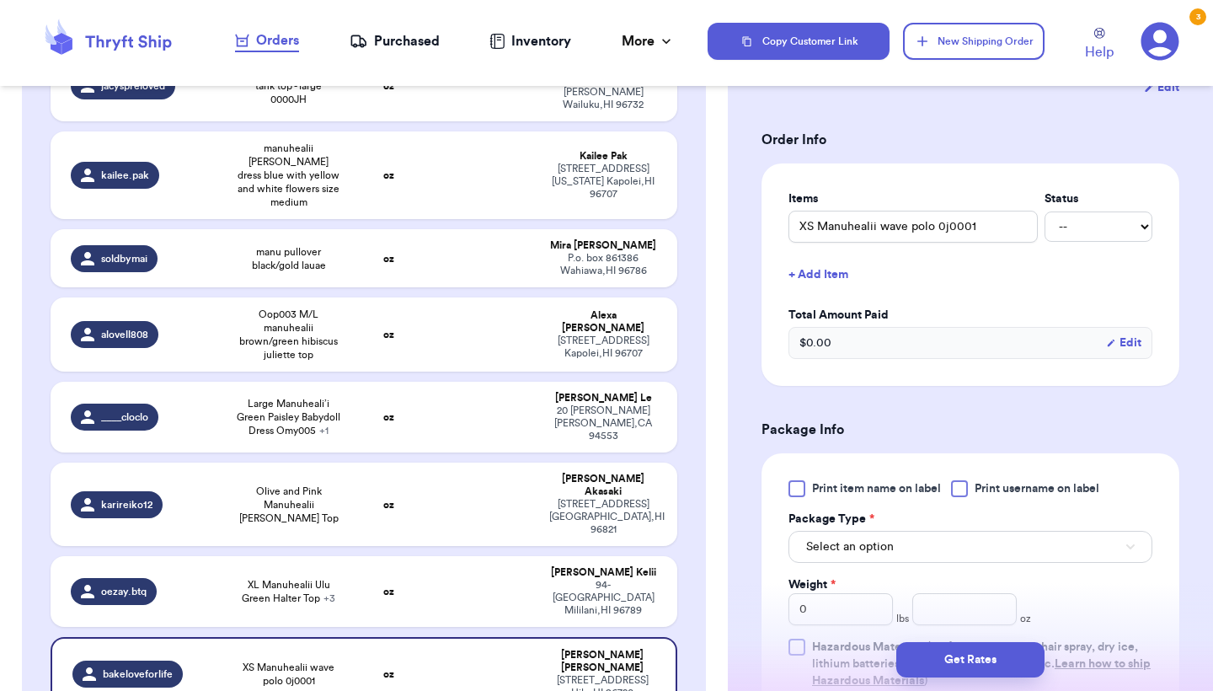
click at [827, 494] on span "Print item name on label" at bounding box center [876, 488] width 129 height 17
click at [0, 0] on input "Print item name on label" at bounding box center [0, 0] width 0 height 0
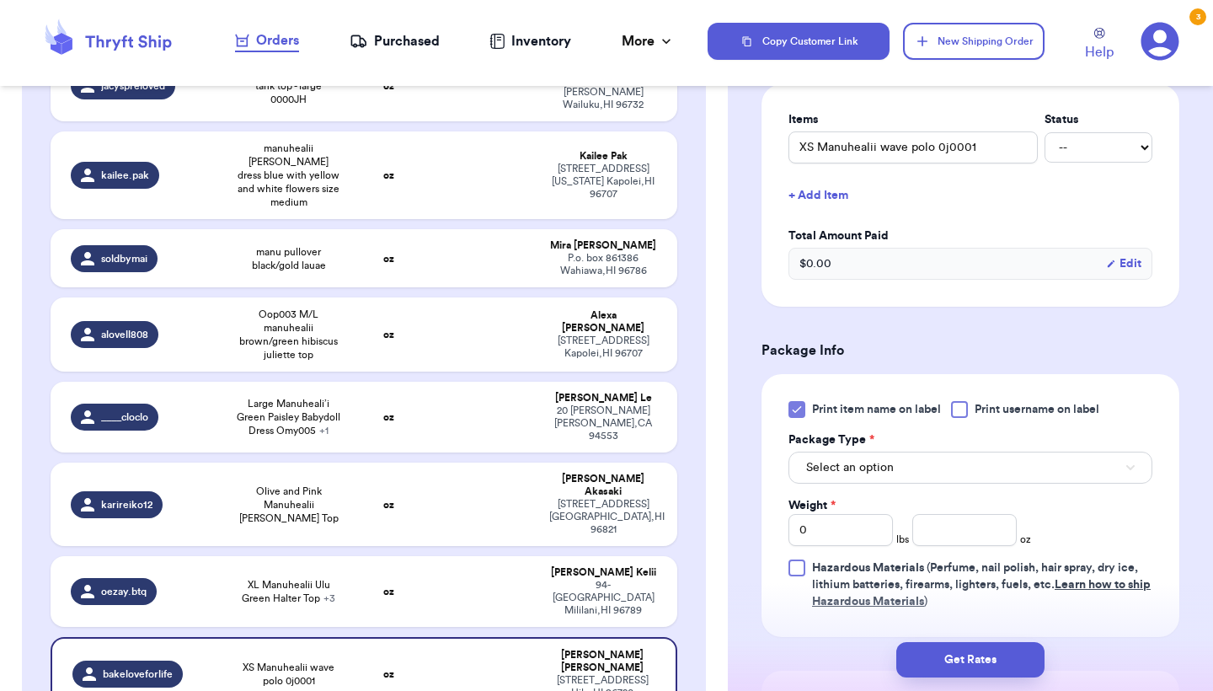
click at [834, 464] on span "Select an option" at bounding box center [850, 467] width 88 height 17
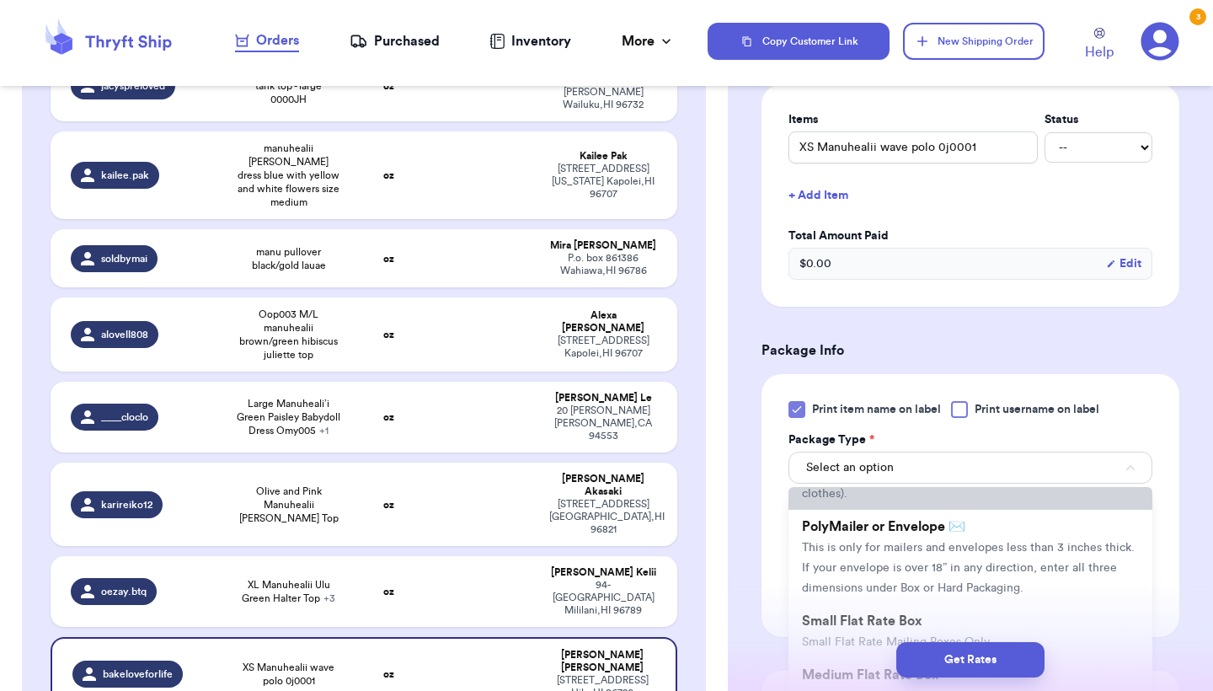
scroll to position [120, 0]
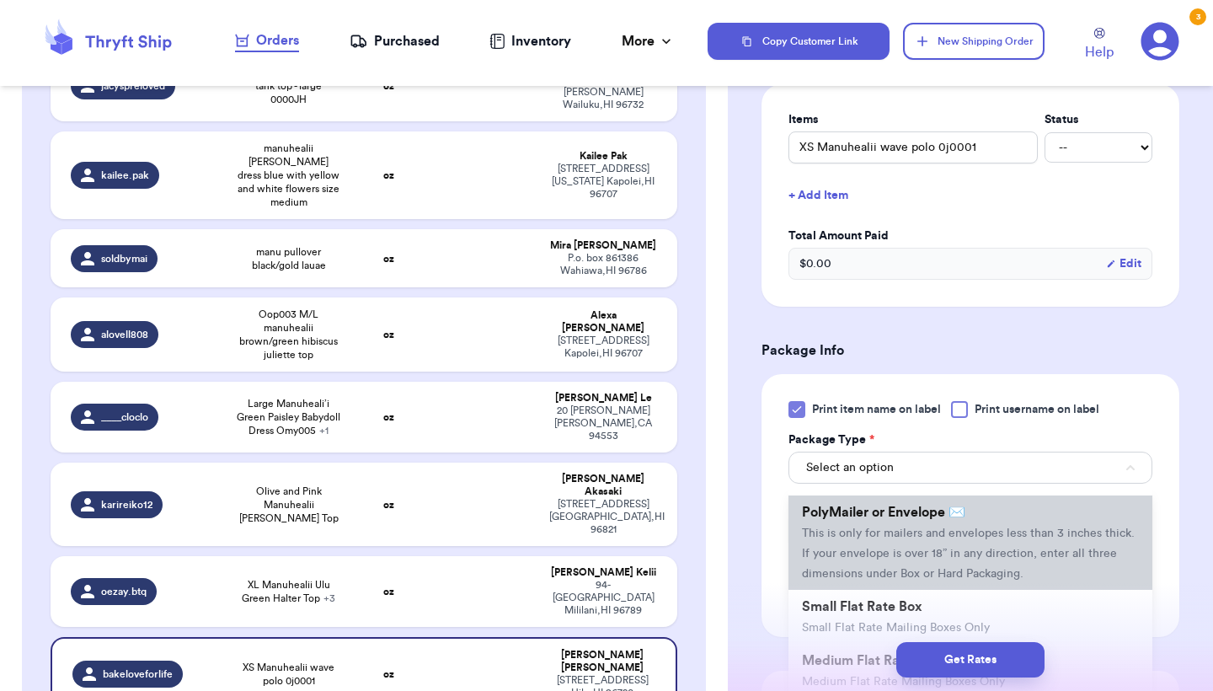
click at [833, 552] on span "This is only for mailers and envelopes less than 3 inches thick. If your envelo…" at bounding box center [968, 553] width 333 height 52
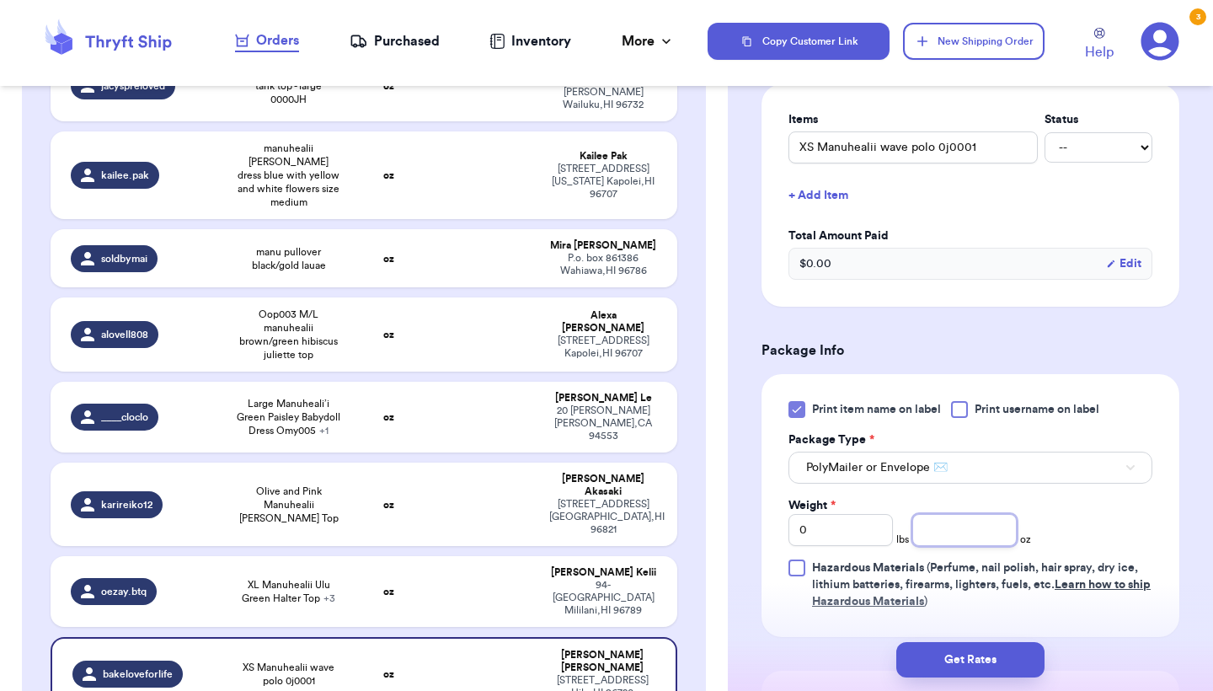
click at [933, 536] on input "number" at bounding box center [965, 530] width 104 height 32
type input "6.1"
click at [954, 651] on button "Get Rates" at bounding box center [971, 659] width 148 height 35
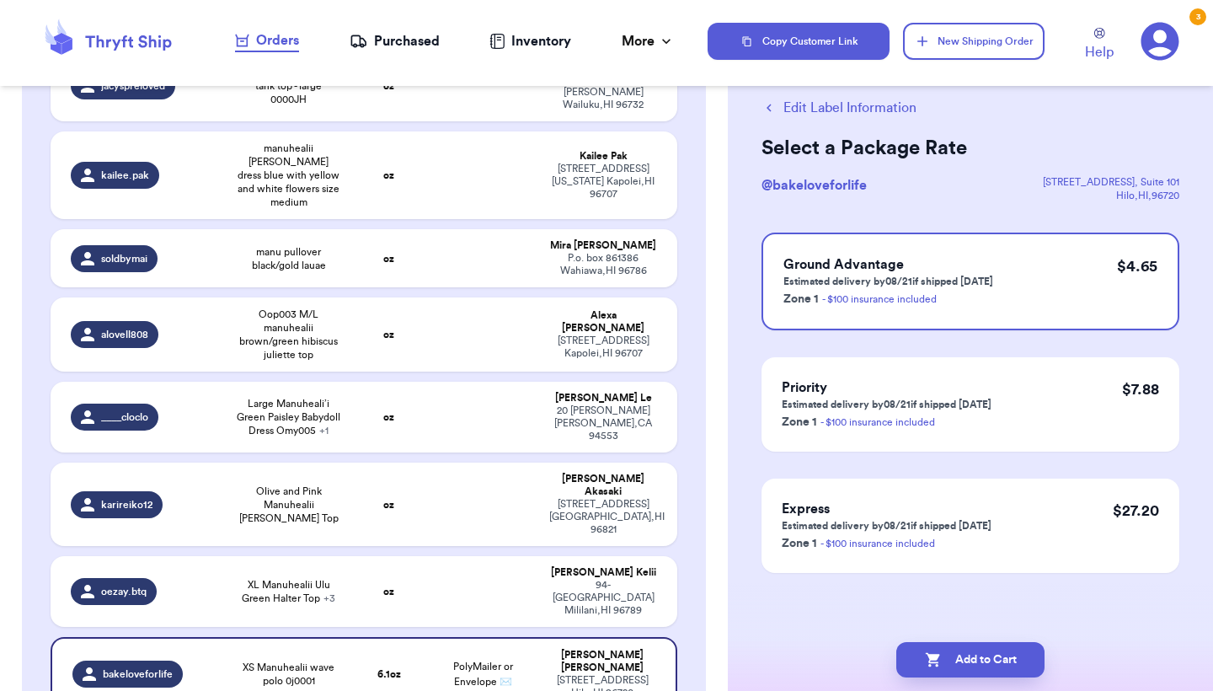
scroll to position [0, 0]
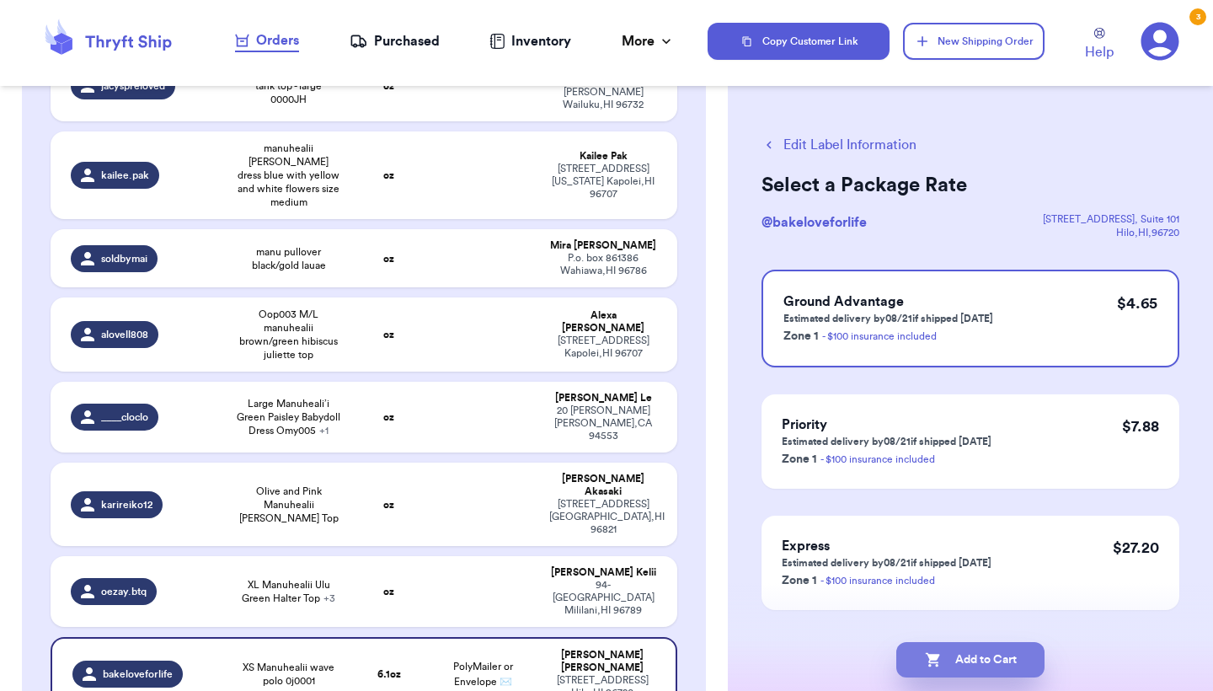
click at [960, 658] on button "Add to Cart" at bounding box center [971, 659] width 148 height 35
checkbox input "true"
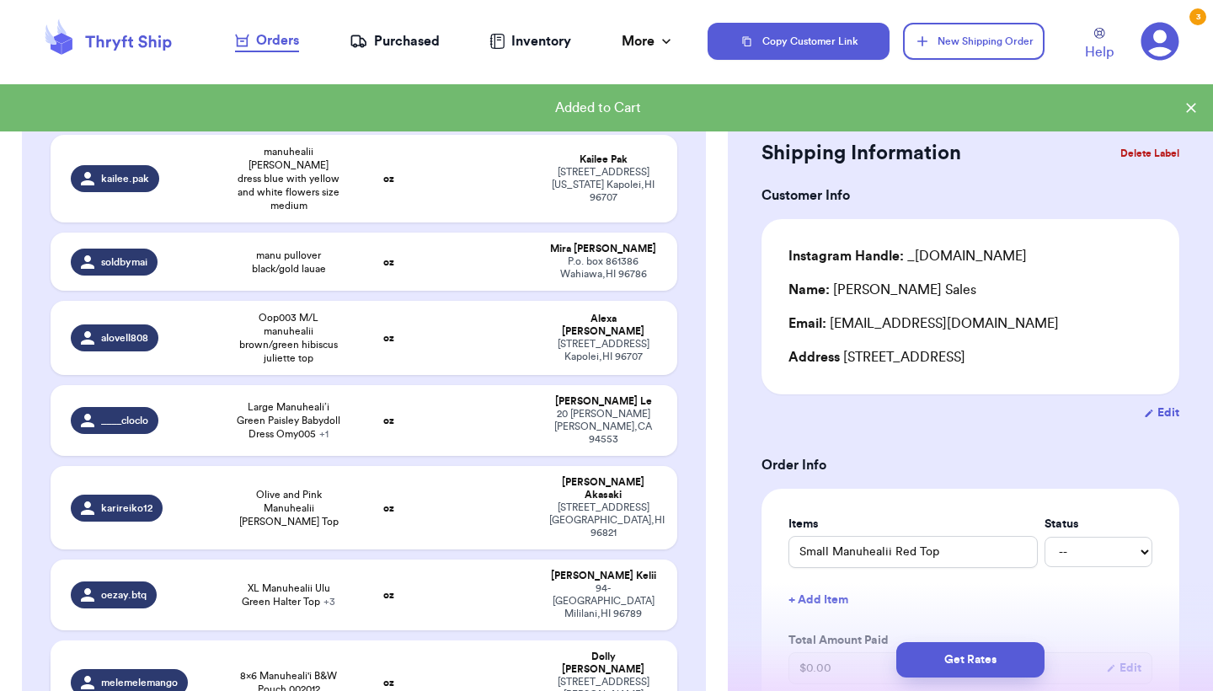
click at [257, 669] on span "8x6 Manuheali'i B&W Pouch 002012" at bounding box center [288, 682] width 105 height 27
type input "8x6 Manuheali'i B&W Pouch 002012"
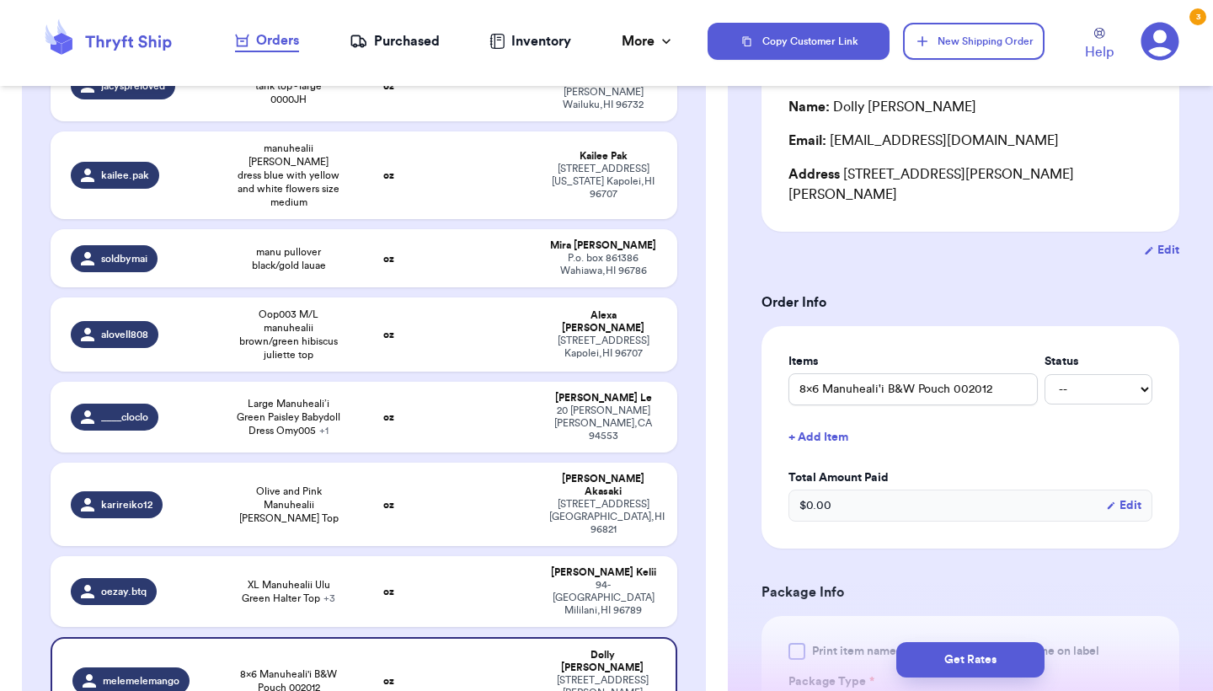
scroll to position [244, 0]
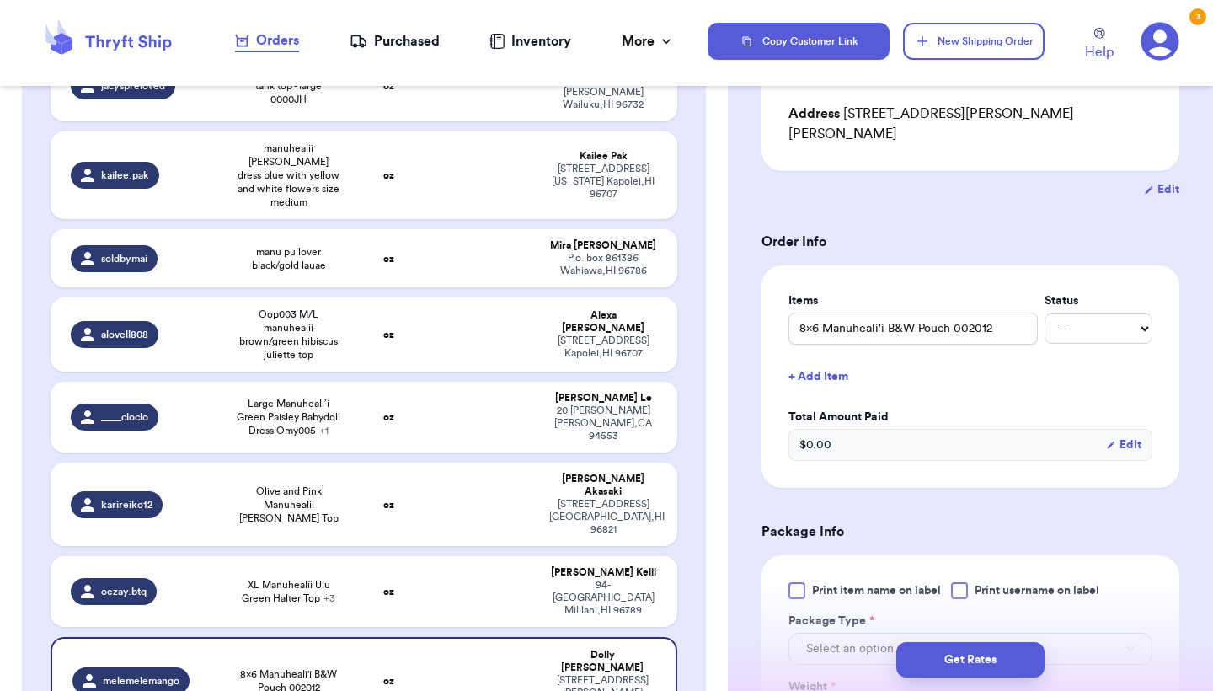
click at [791, 582] on div at bounding box center [797, 590] width 17 height 17
click at [0, 0] on input "Print item name on label" at bounding box center [0, 0] width 0 height 0
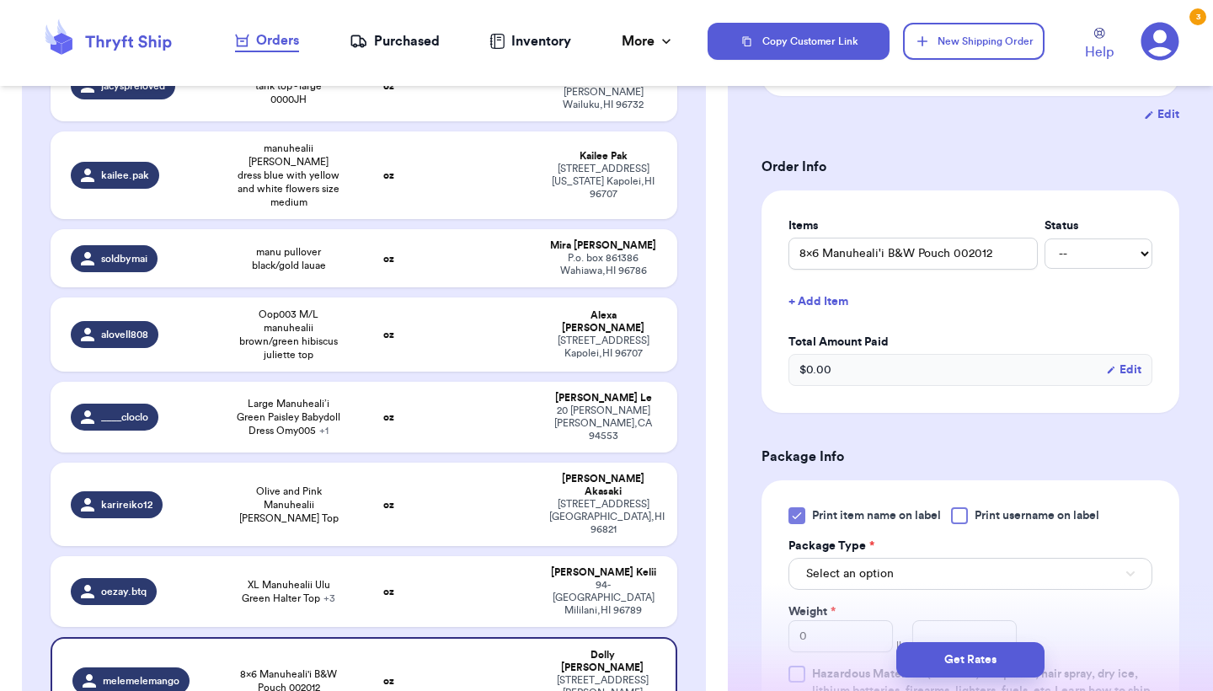
click at [840, 565] on span "Select an option" at bounding box center [850, 573] width 88 height 17
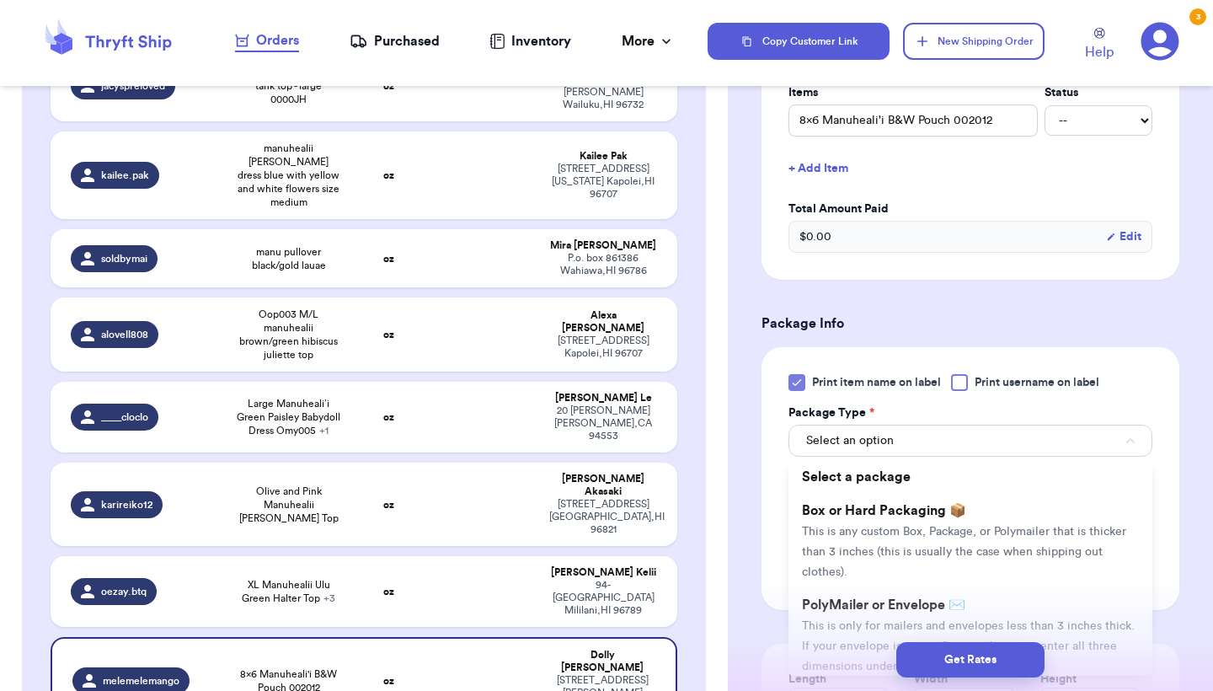
scroll to position [477, 0]
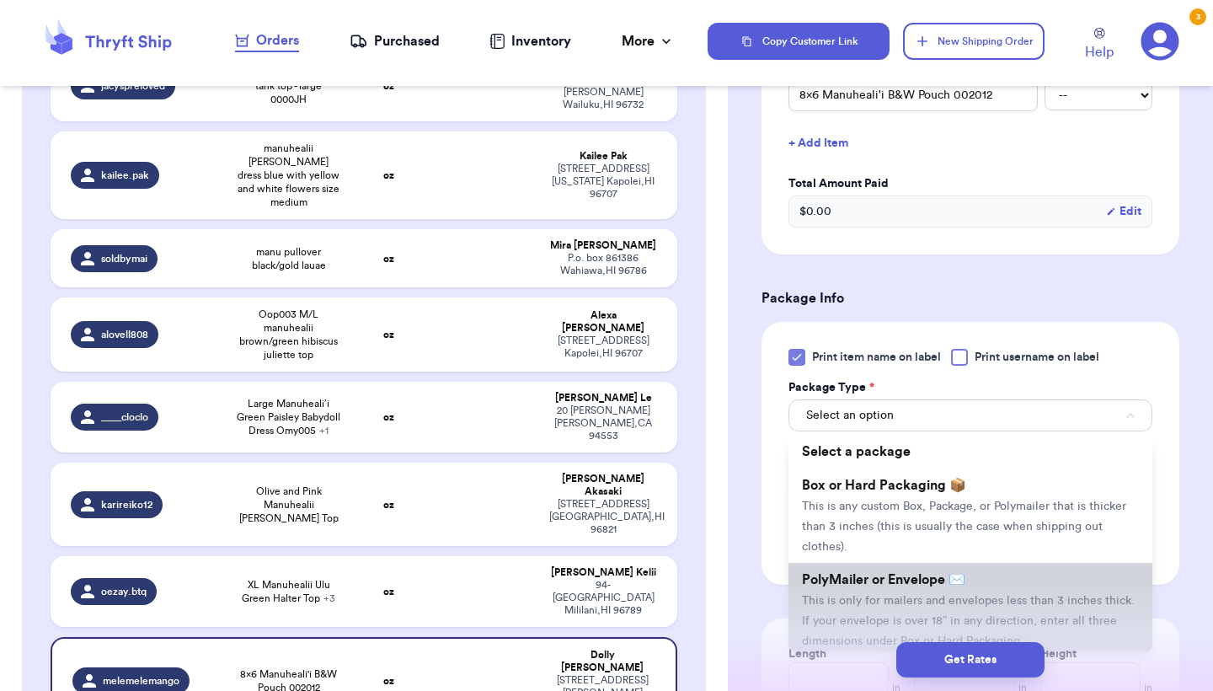
click at [845, 573] on span "PolyMailer or Envelope ✉️" at bounding box center [883, 579] width 163 height 13
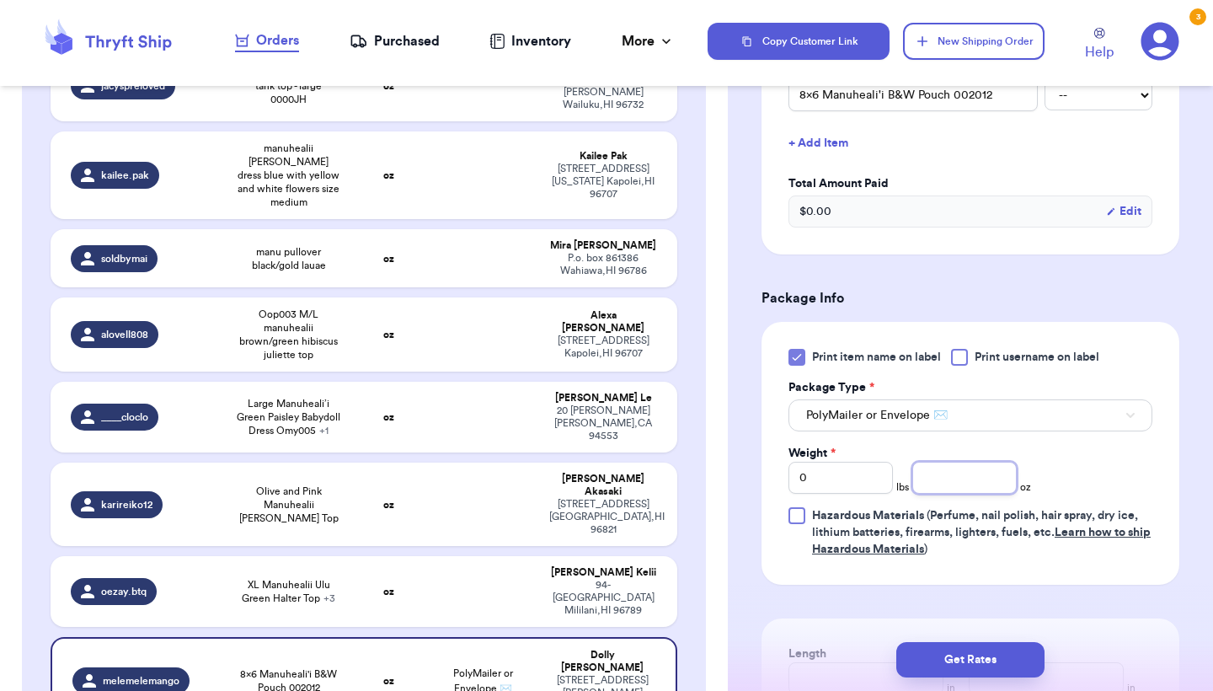
click at [963, 464] on input "number" at bounding box center [965, 478] width 104 height 32
type input "4.6"
click at [929, 651] on button "Get Rates" at bounding box center [971, 659] width 148 height 35
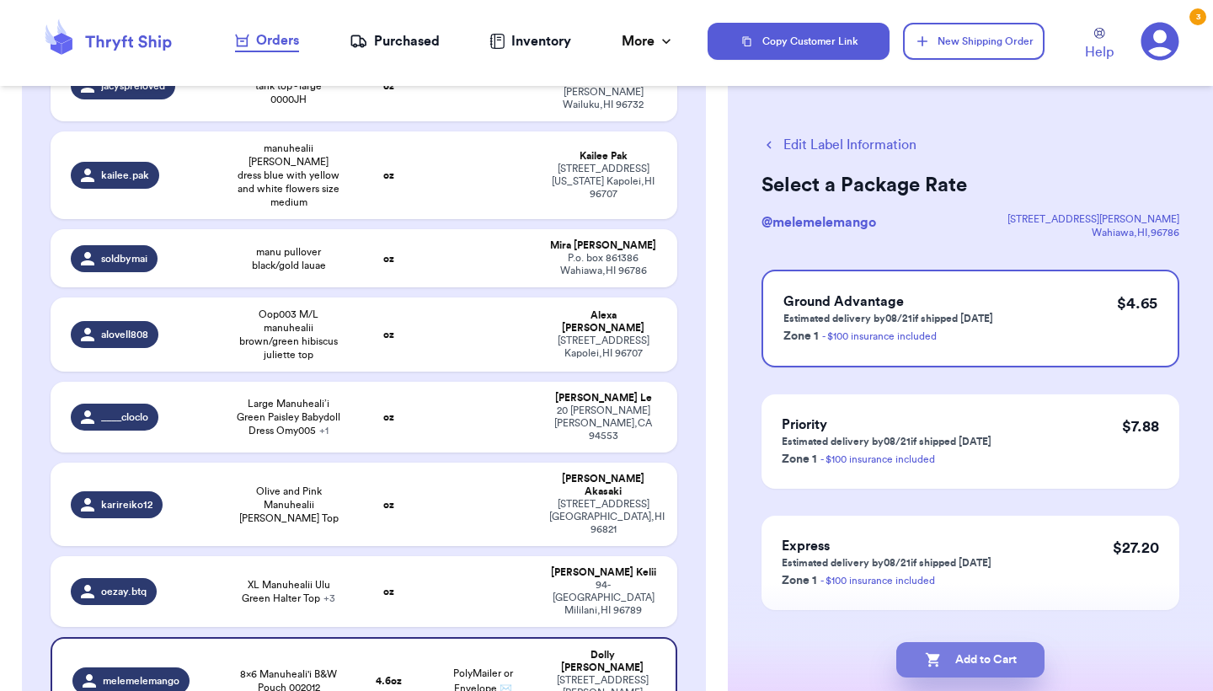
click at [929, 651] on icon "button" at bounding box center [933, 659] width 17 height 17
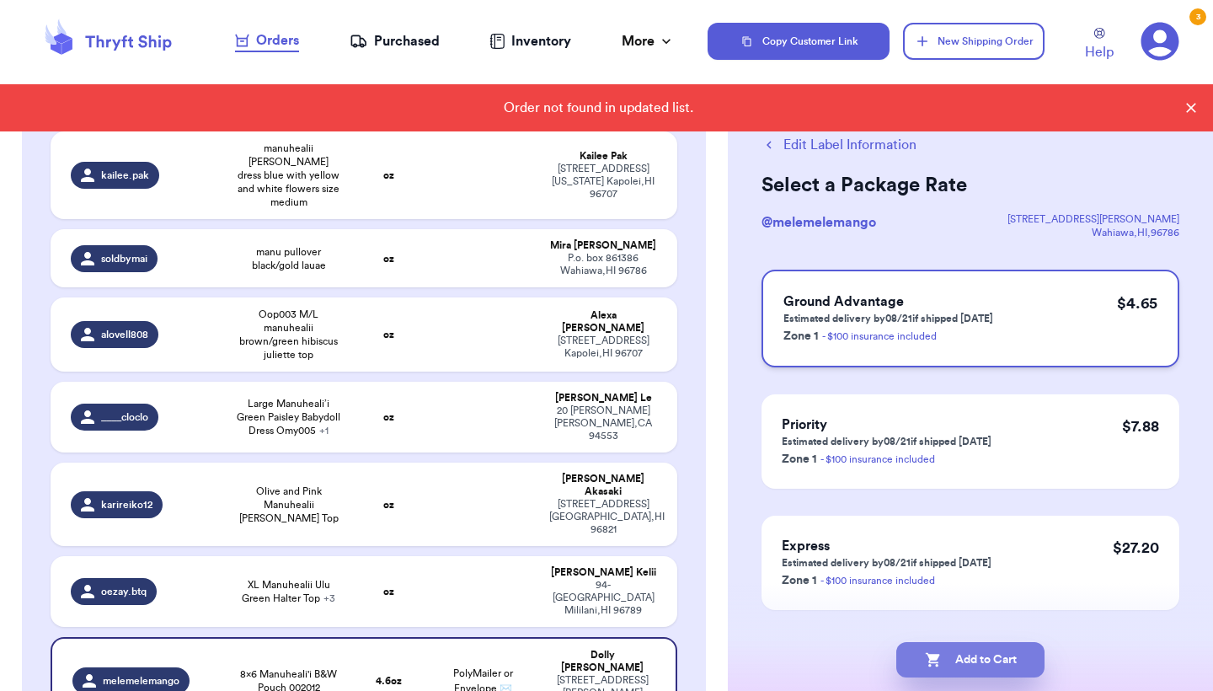
click at [989, 313] on p "Estimated delivery by 08/21 if shipped [DATE]" at bounding box center [889, 318] width 210 height 13
click at [990, 649] on button "Add to Cart" at bounding box center [971, 659] width 148 height 35
checkbox input "true"
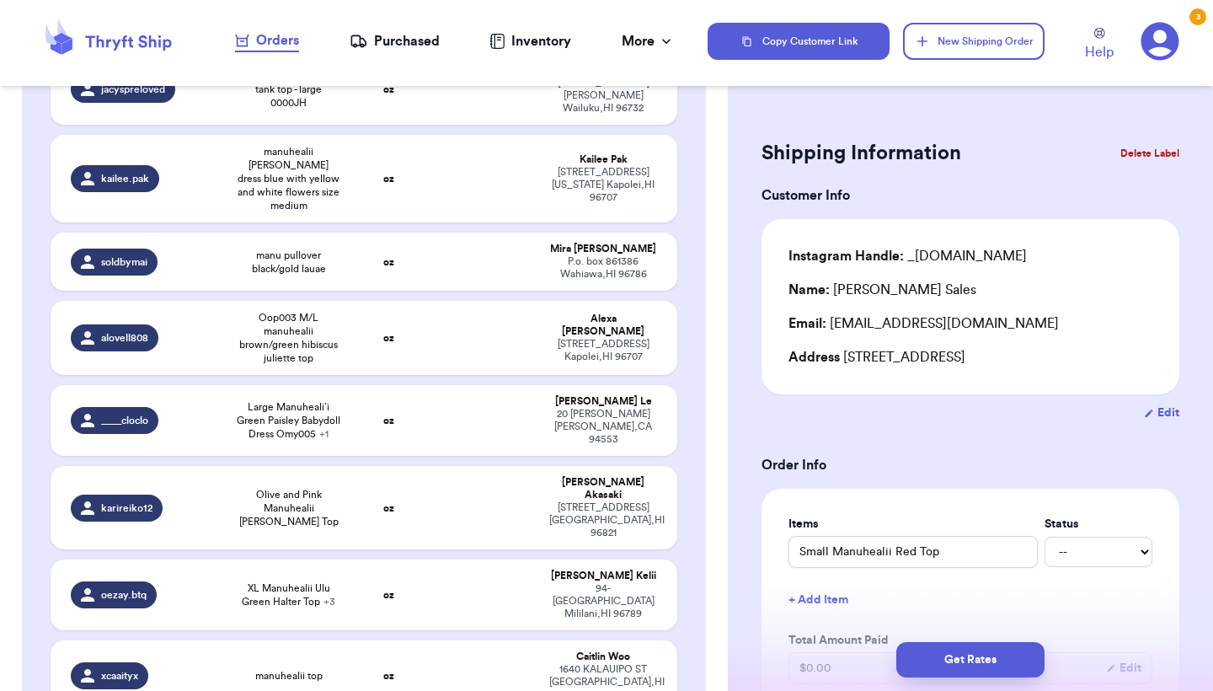
type input "Black leaf jumper ok8009"
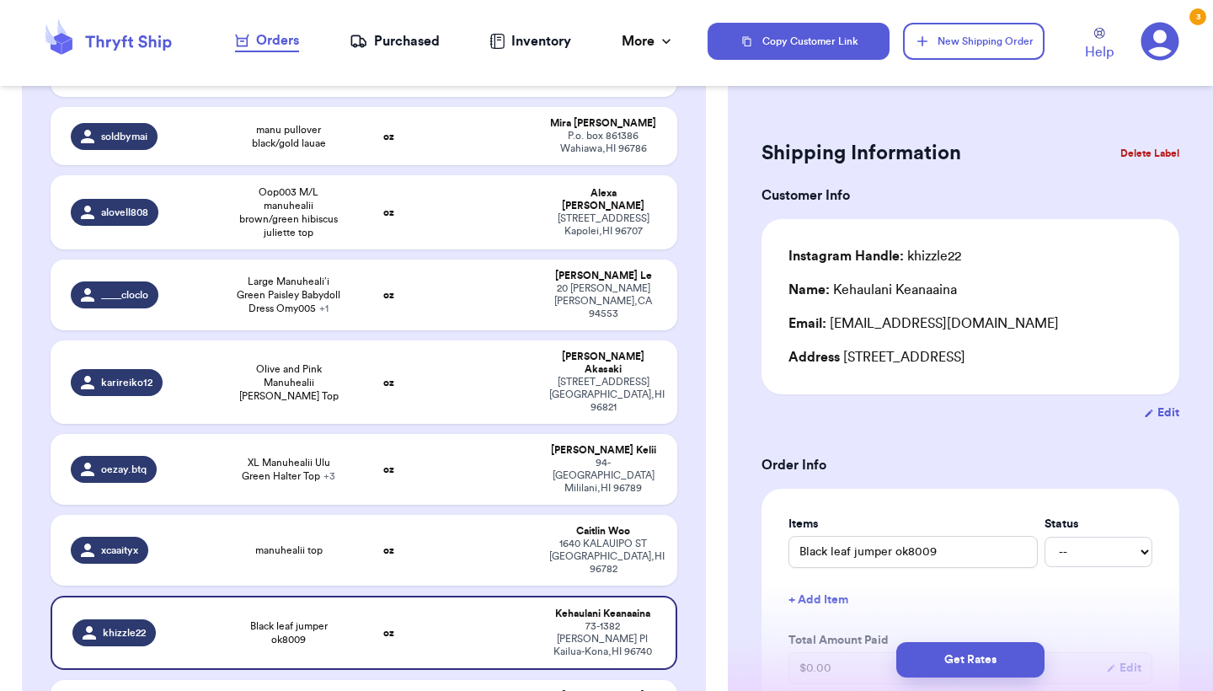
scroll to position [1560, 0]
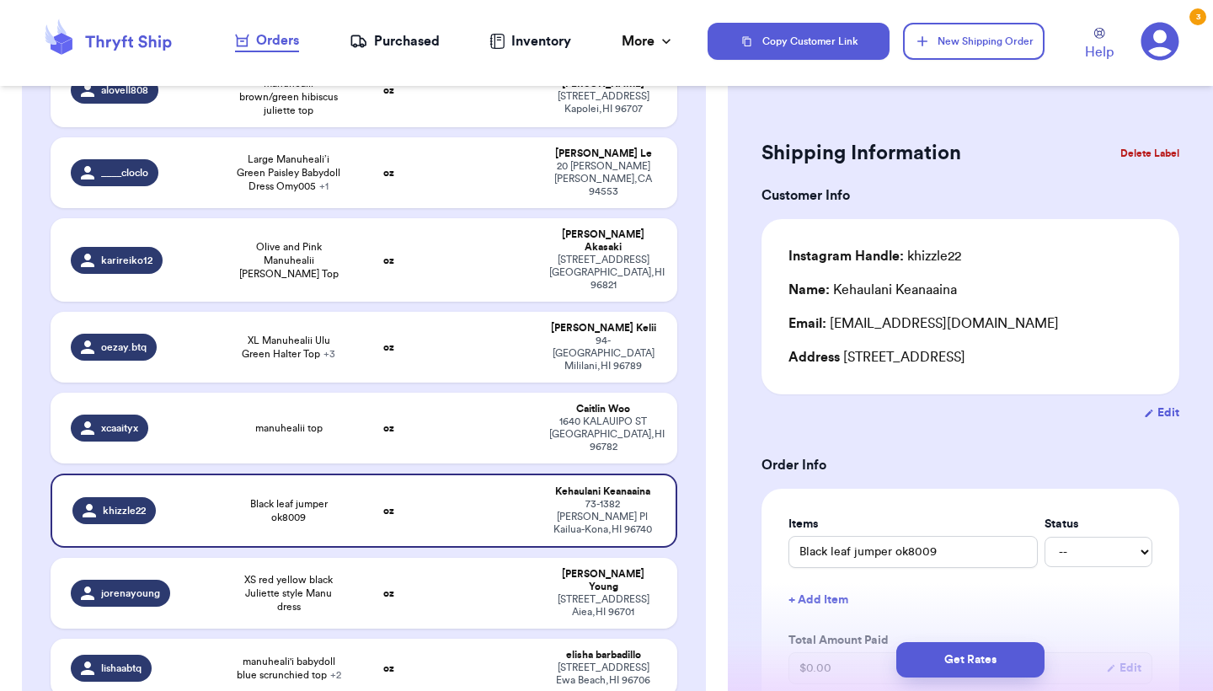
type input "XL Pink 3/4 Sleeve Manuhealiʻi Top"
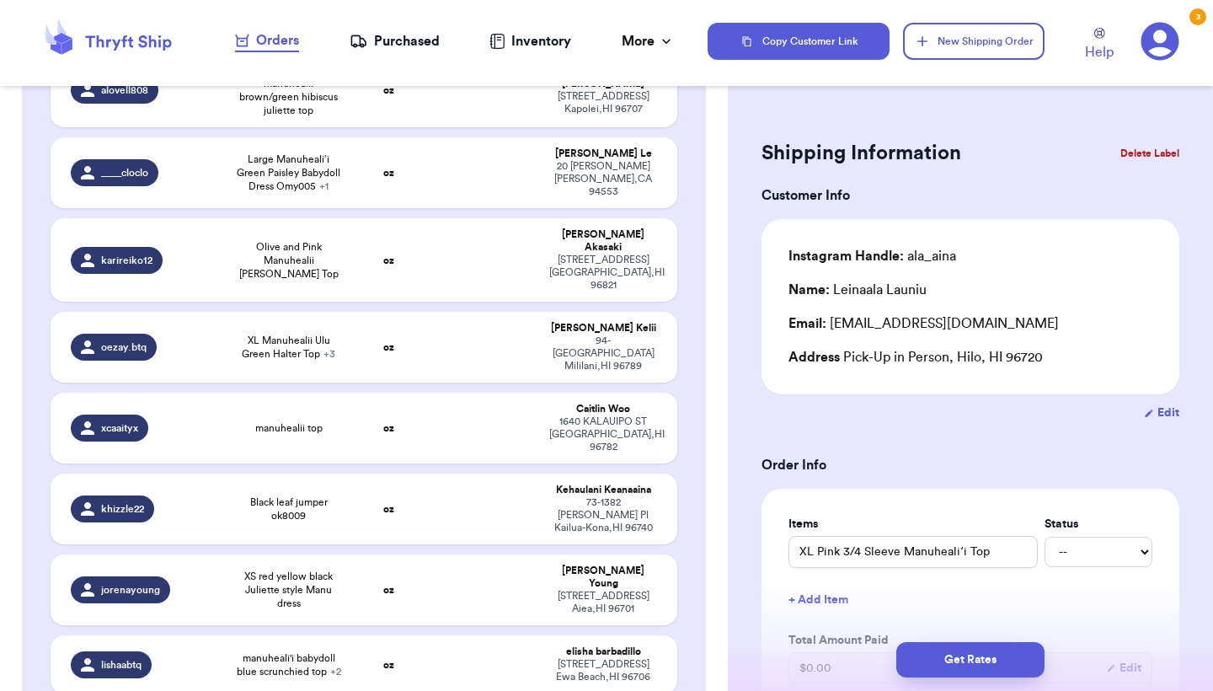
type input "Med Manu - Blk/Red Fern Dress 0000LA"
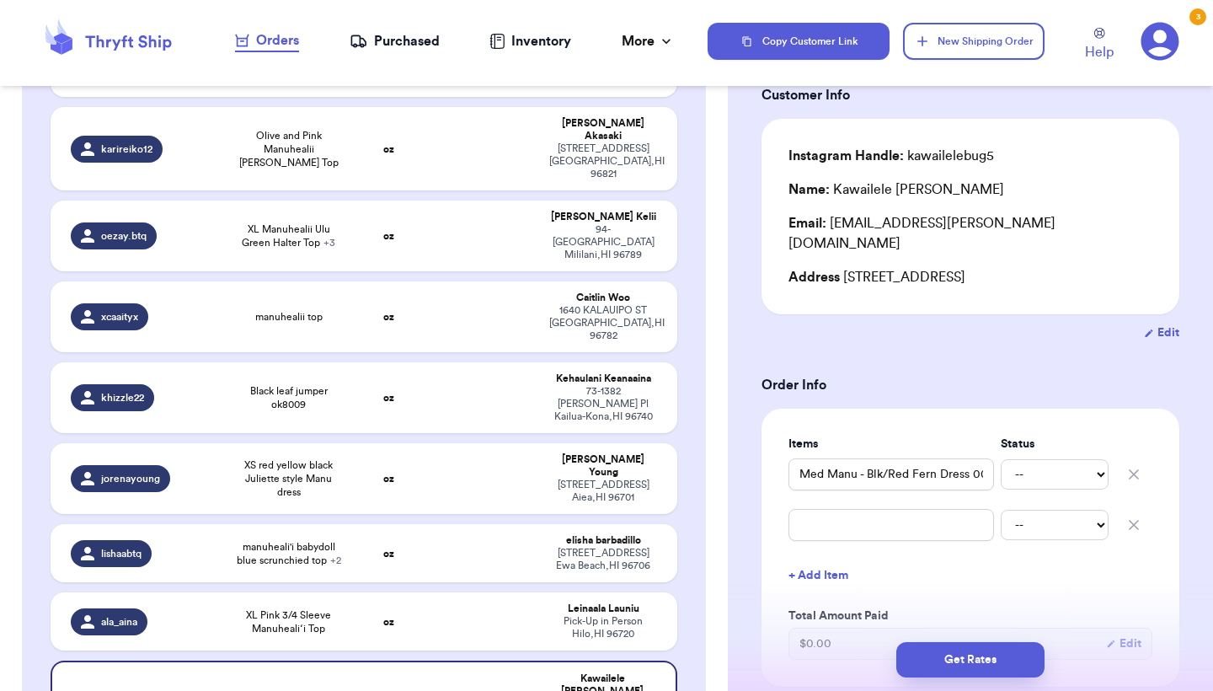
scroll to position [0, 0]
click at [1135, 517] on icon "button" at bounding box center [1134, 525] width 17 height 17
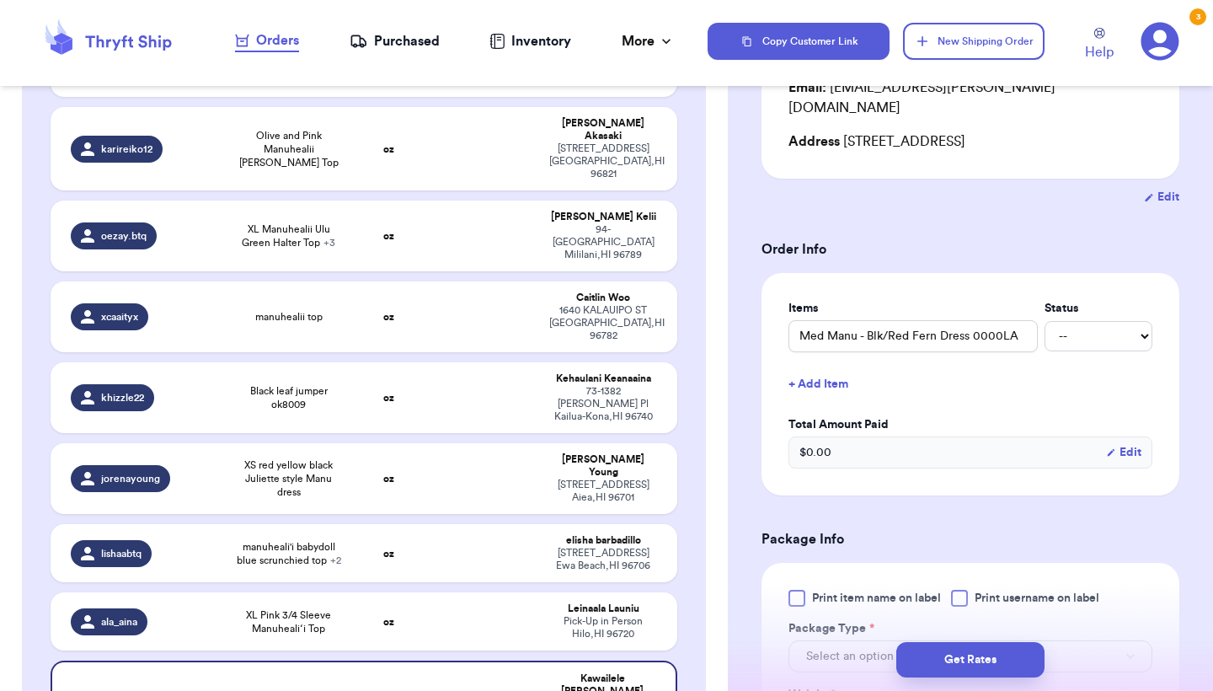
scroll to position [244, 0]
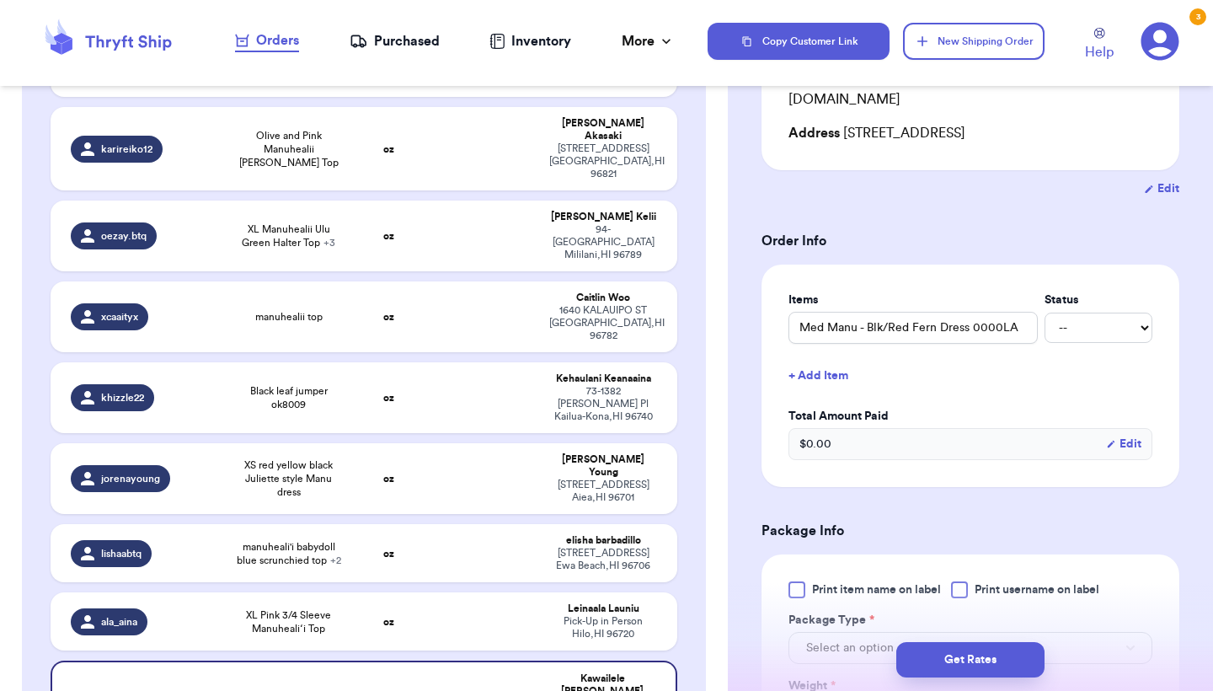
click at [853, 581] on span "Print item name on label" at bounding box center [876, 589] width 129 height 17
click at [0, 0] on input "Print item name on label" at bounding box center [0, 0] width 0 height 0
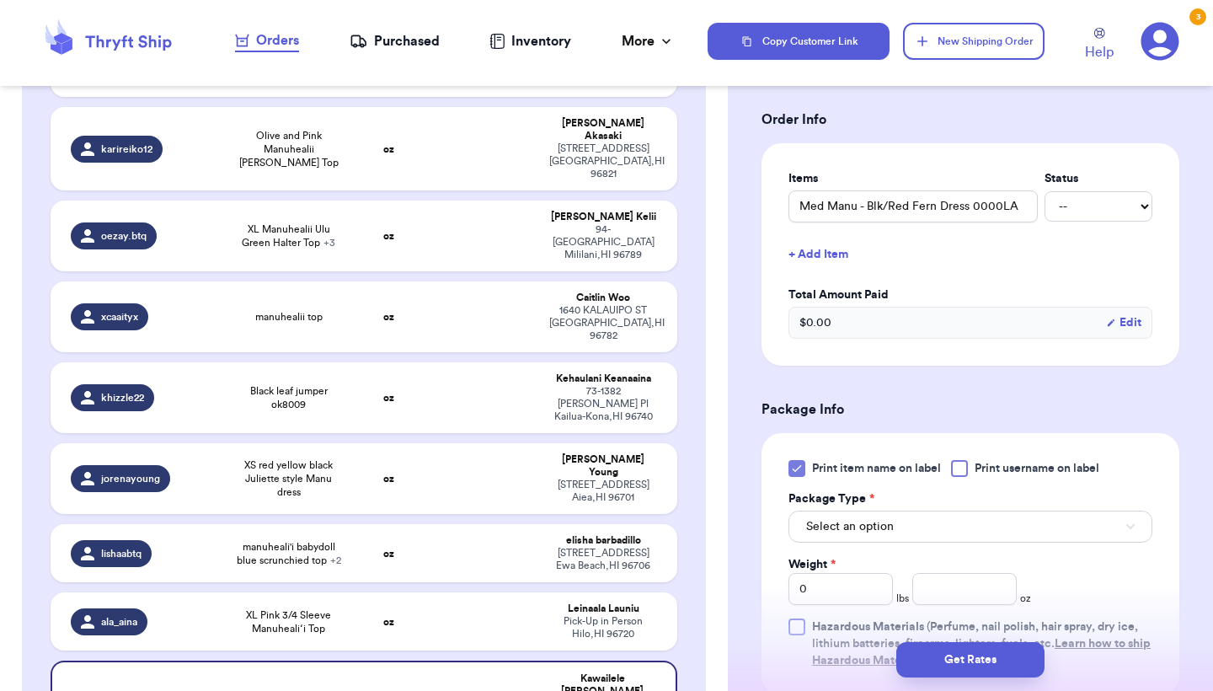
click at [849, 523] on button "Select an option" at bounding box center [971, 527] width 364 height 32
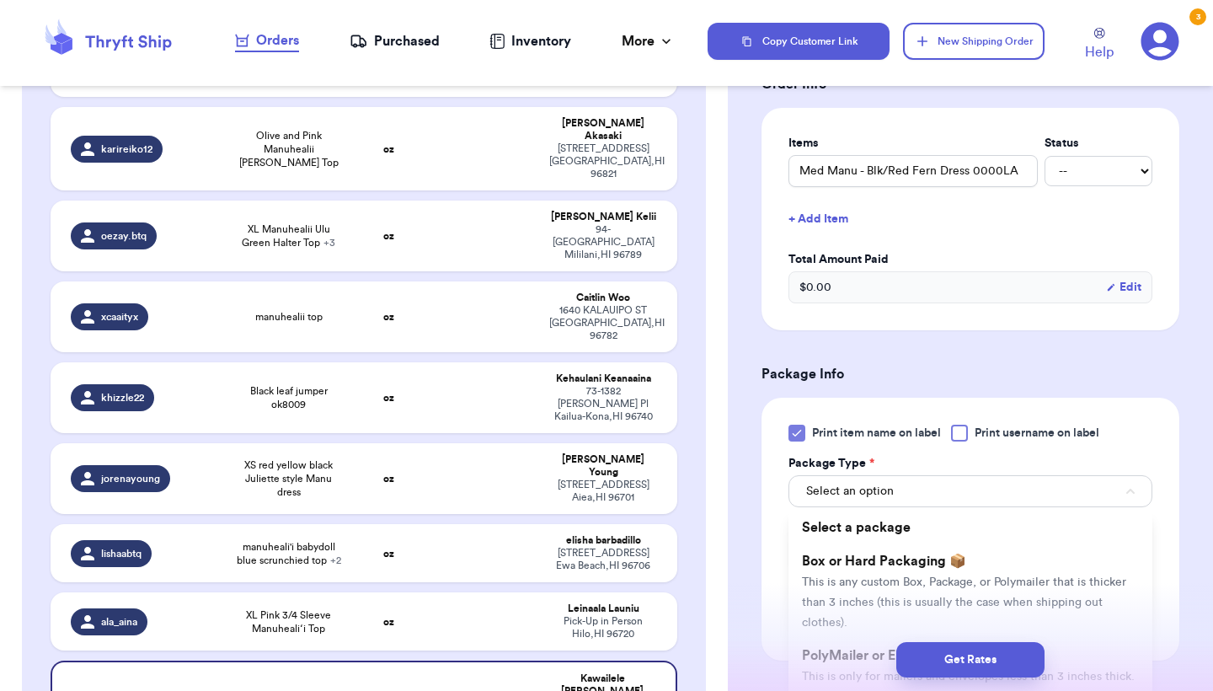
scroll to position [454, 0]
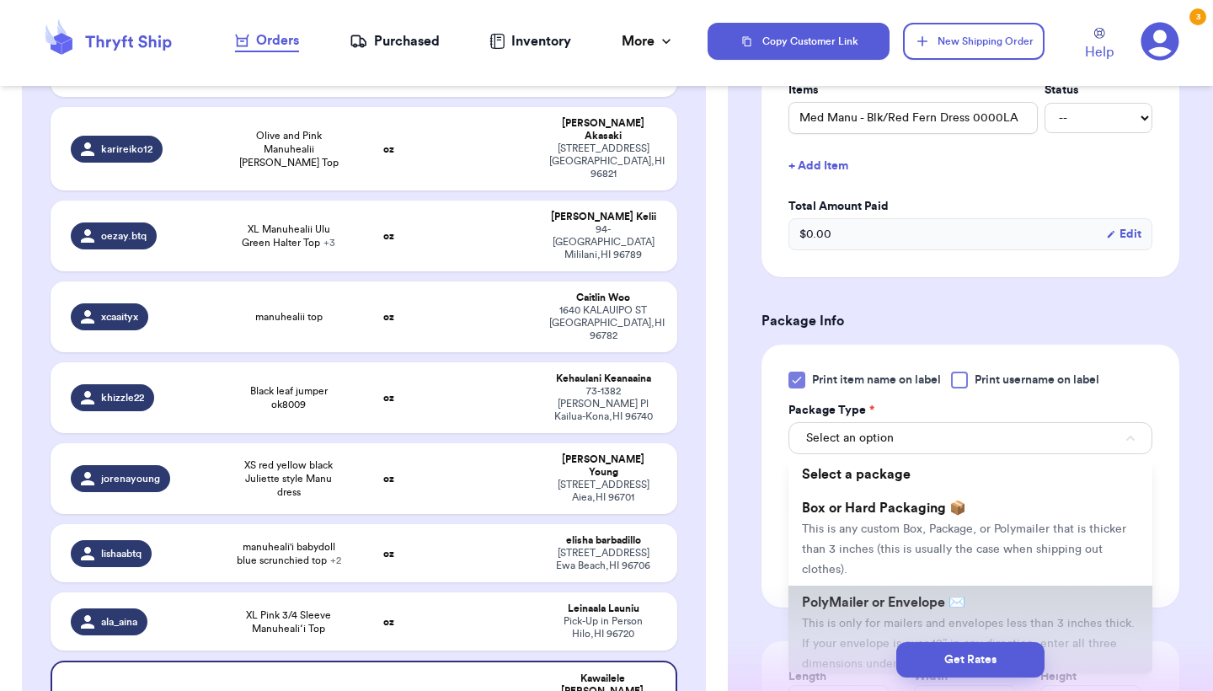
click at [823, 597] on li "PolyMailer or Envelope ✉️ This is only for mailers and envelopes less than 3 in…" at bounding box center [971, 633] width 364 height 94
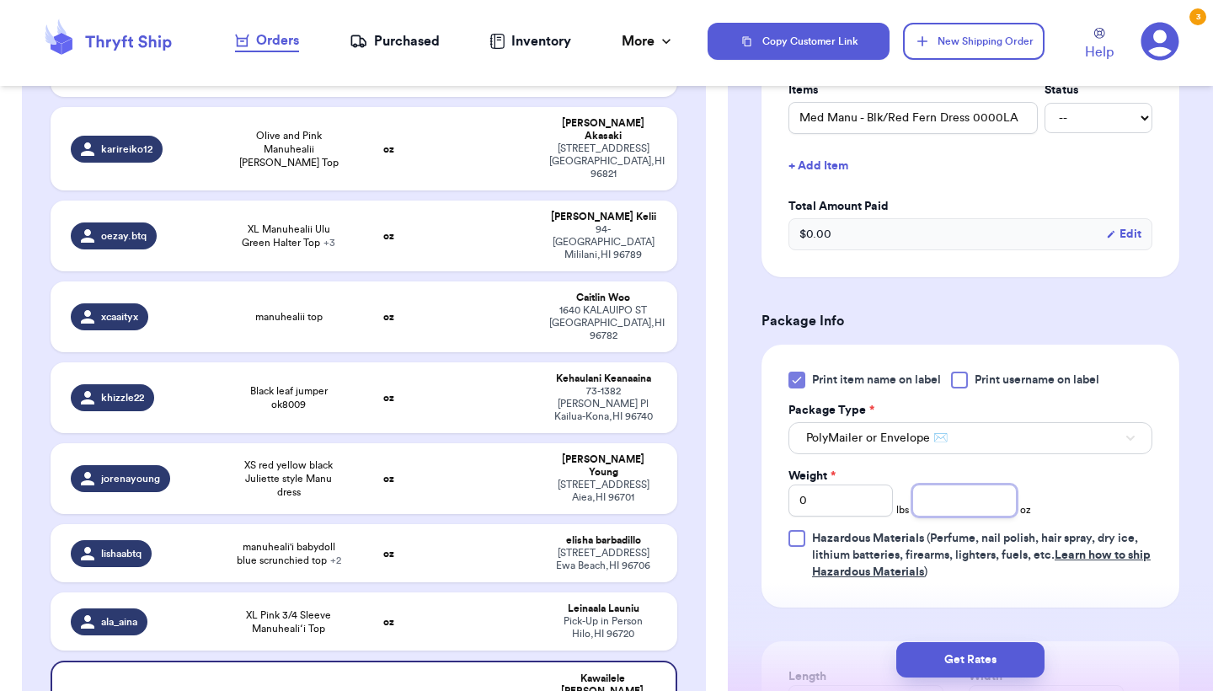
click at [970, 490] on input "number" at bounding box center [965, 501] width 104 height 32
type input "7.9"
click at [961, 667] on button "Get Rates" at bounding box center [971, 659] width 148 height 35
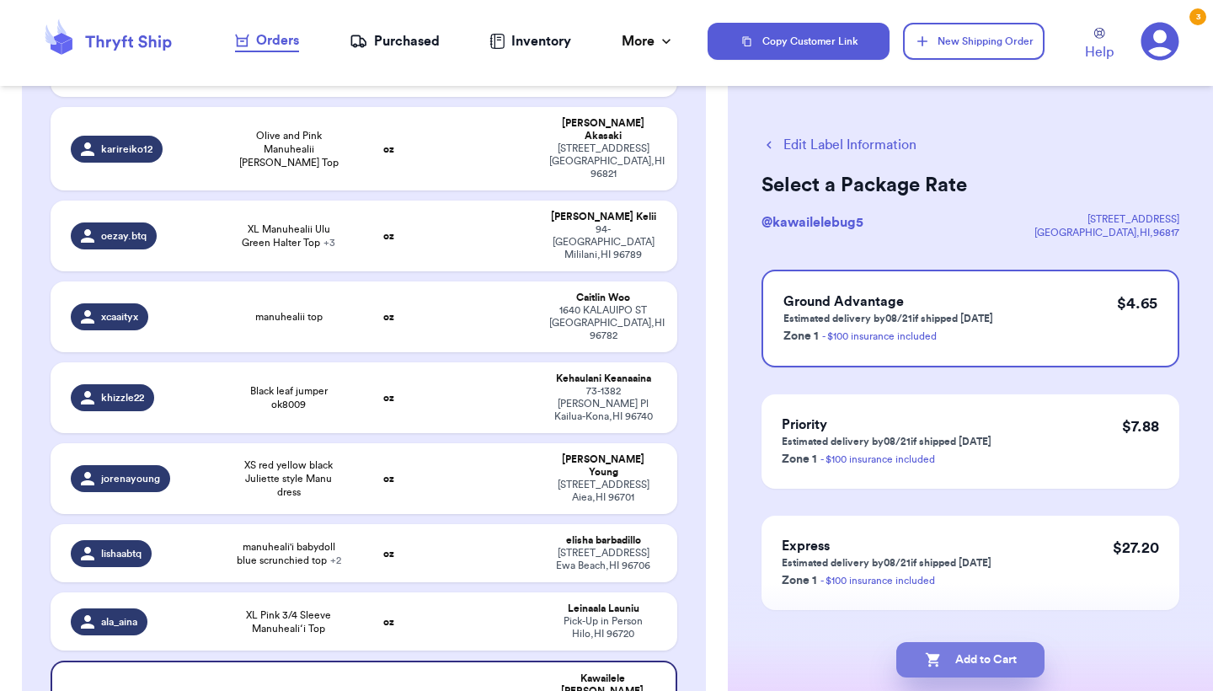
click at [980, 658] on button "Add to Cart" at bounding box center [971, 659] width 148 height 35
checkbox input "true"
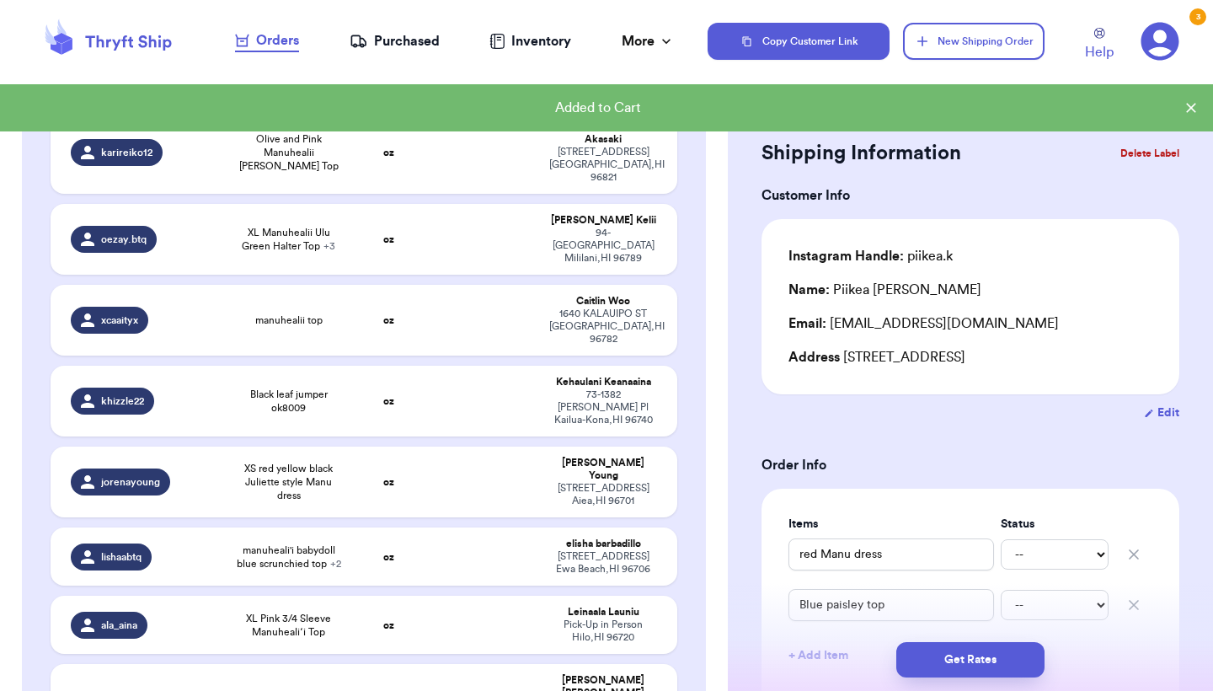
type input "NWT XL Manu Pink [PERSON_NAME] dress 0m9002"
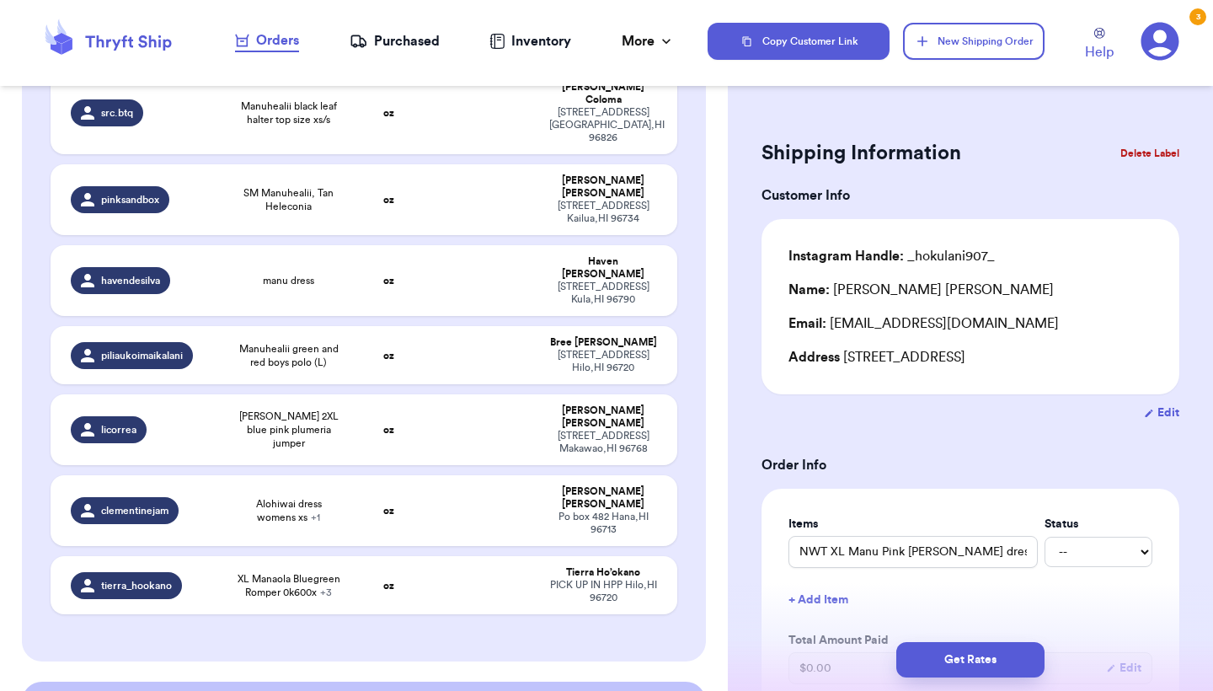
scroll to position [3125, 0]
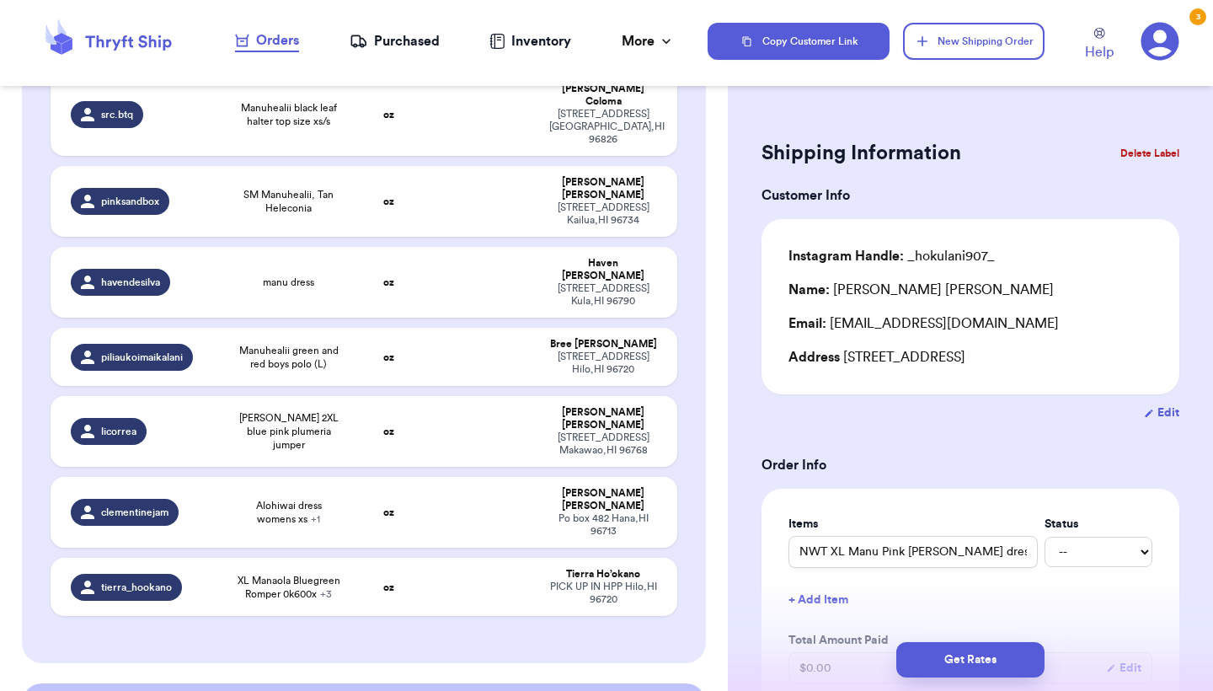
checkbox input "false"
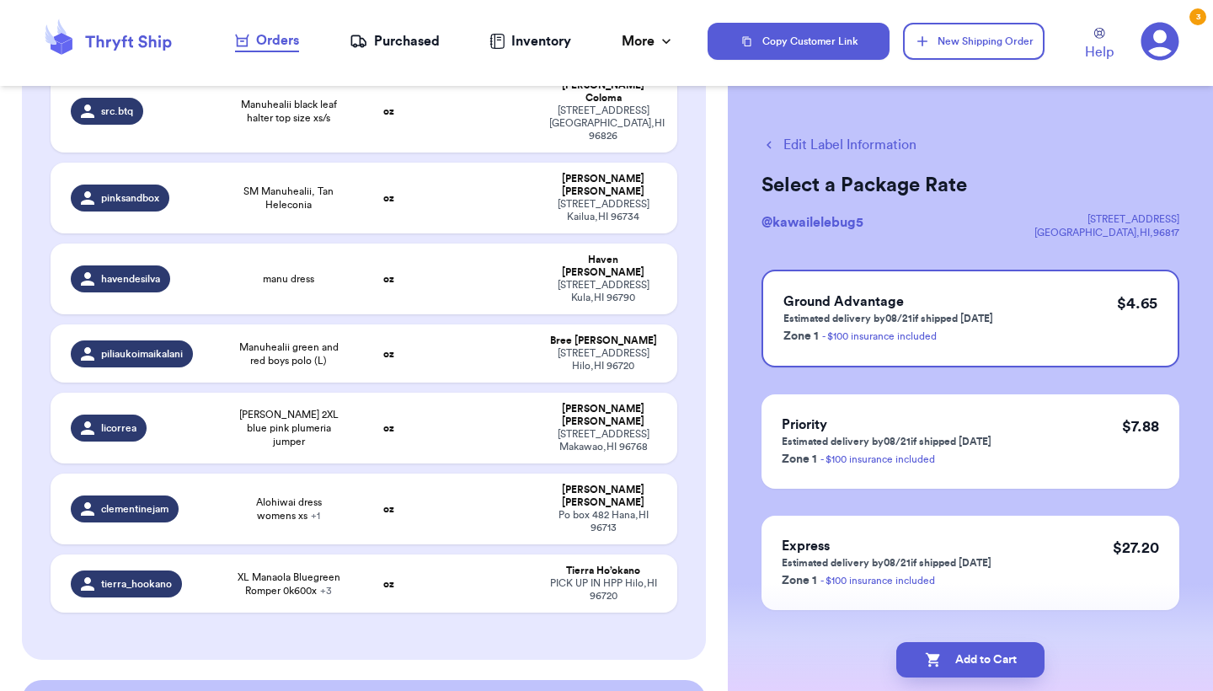
click at [810, 146] on button "Edit Label Information" at bounding box center [839, 145] width 155 height 20
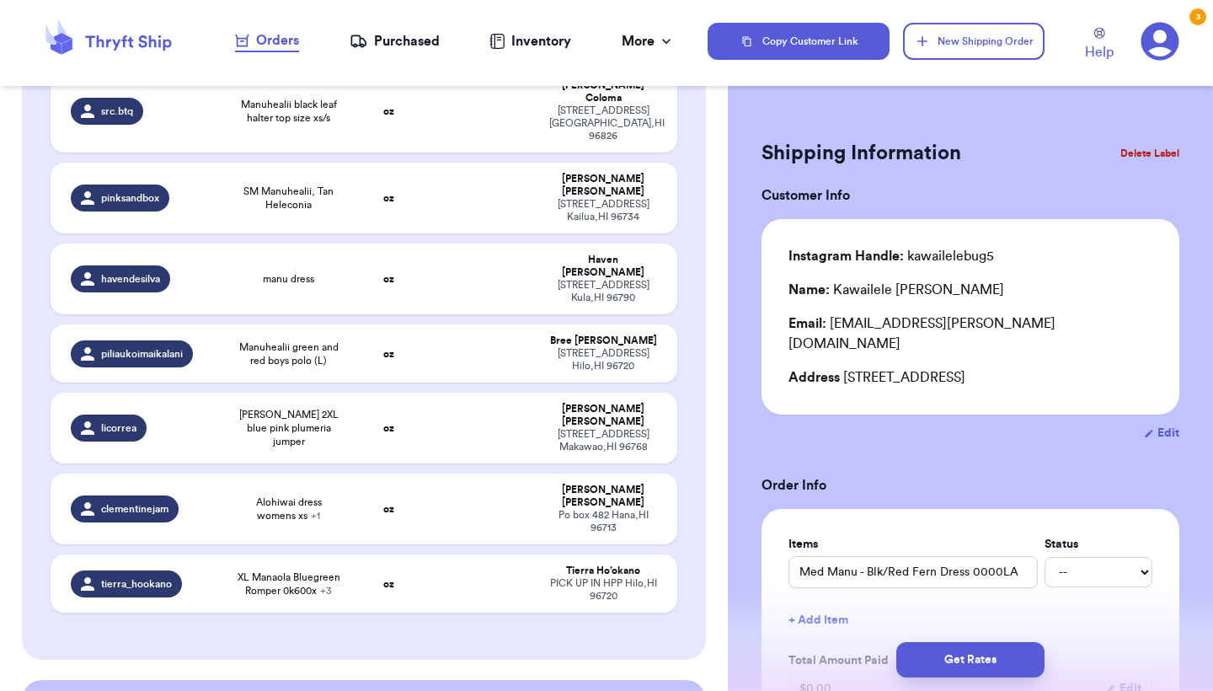
checkbox input "true"
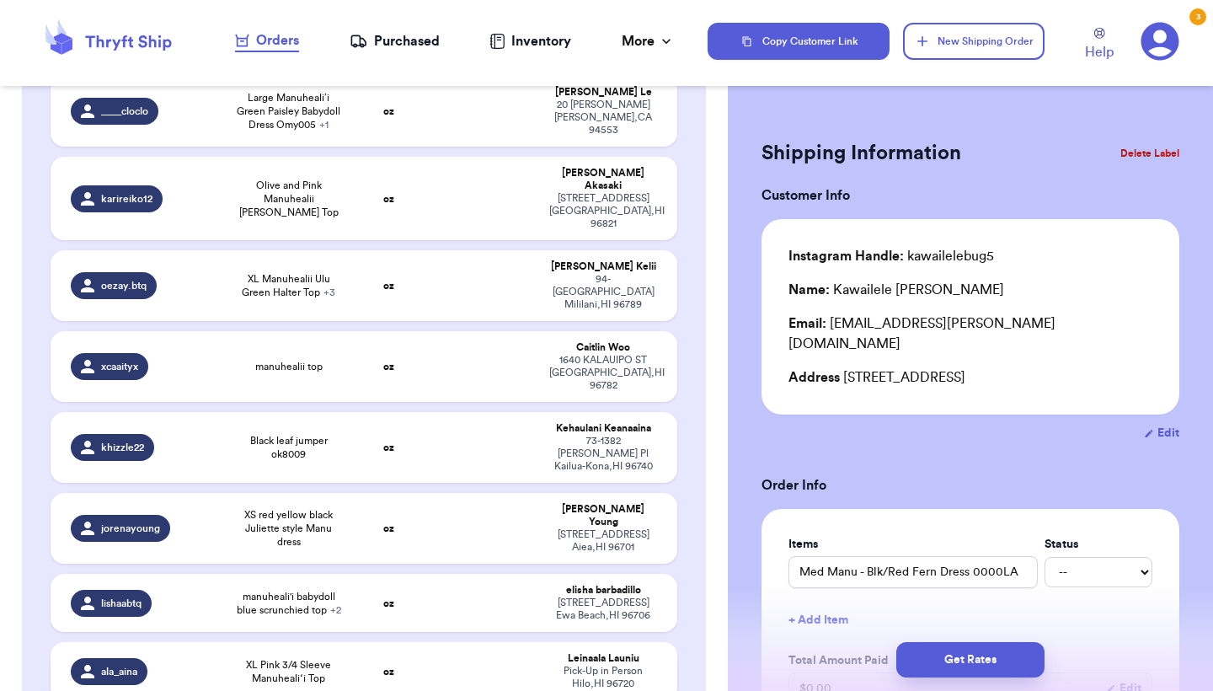
scroll to position [1872, 0]
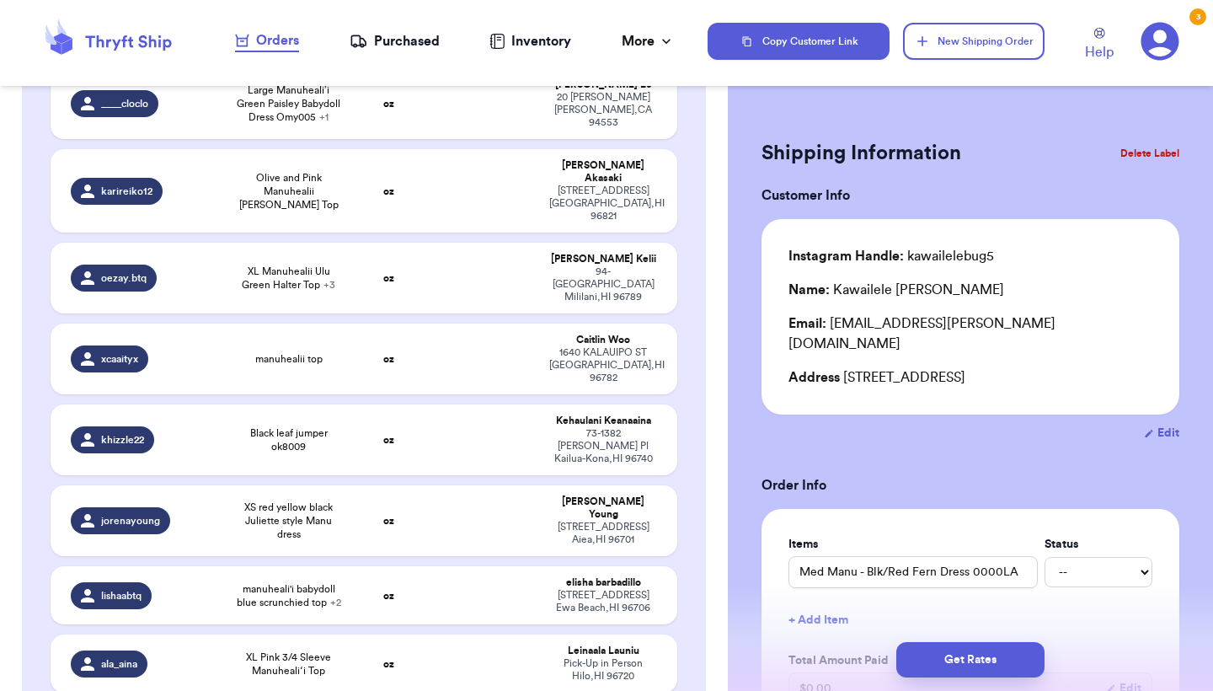
type input "NWT XL Manu Pink [PERSON_NAME] dress 0m9002"
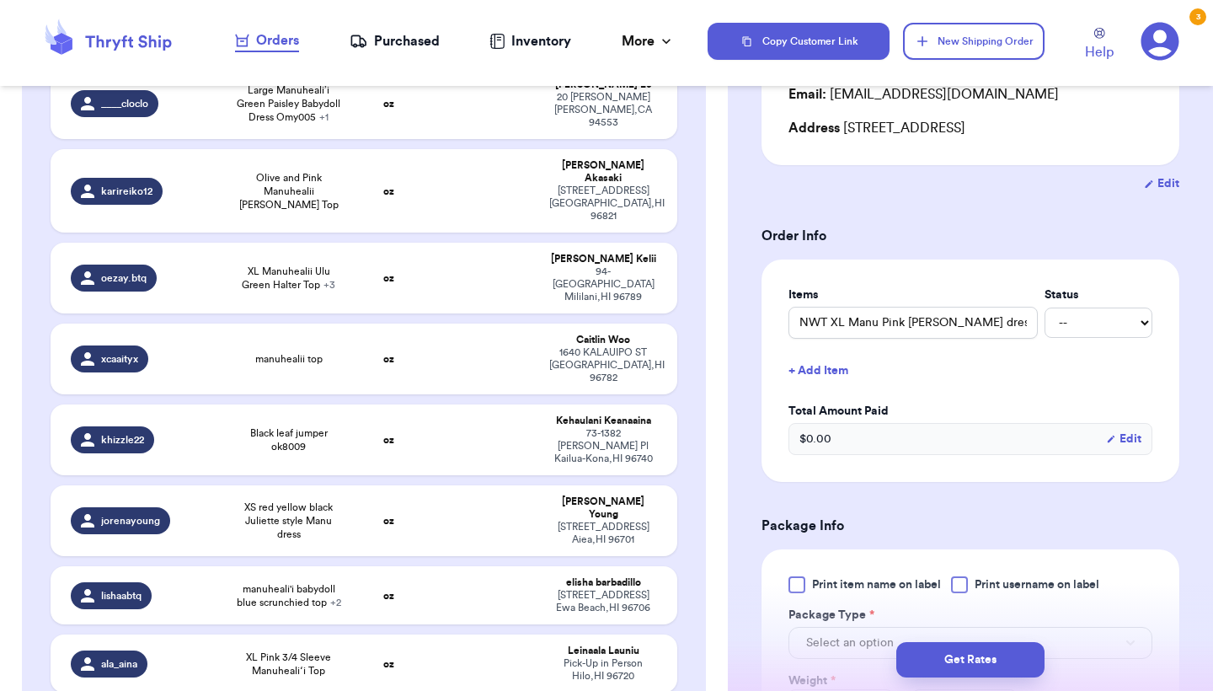
scroll to position [317, 0]
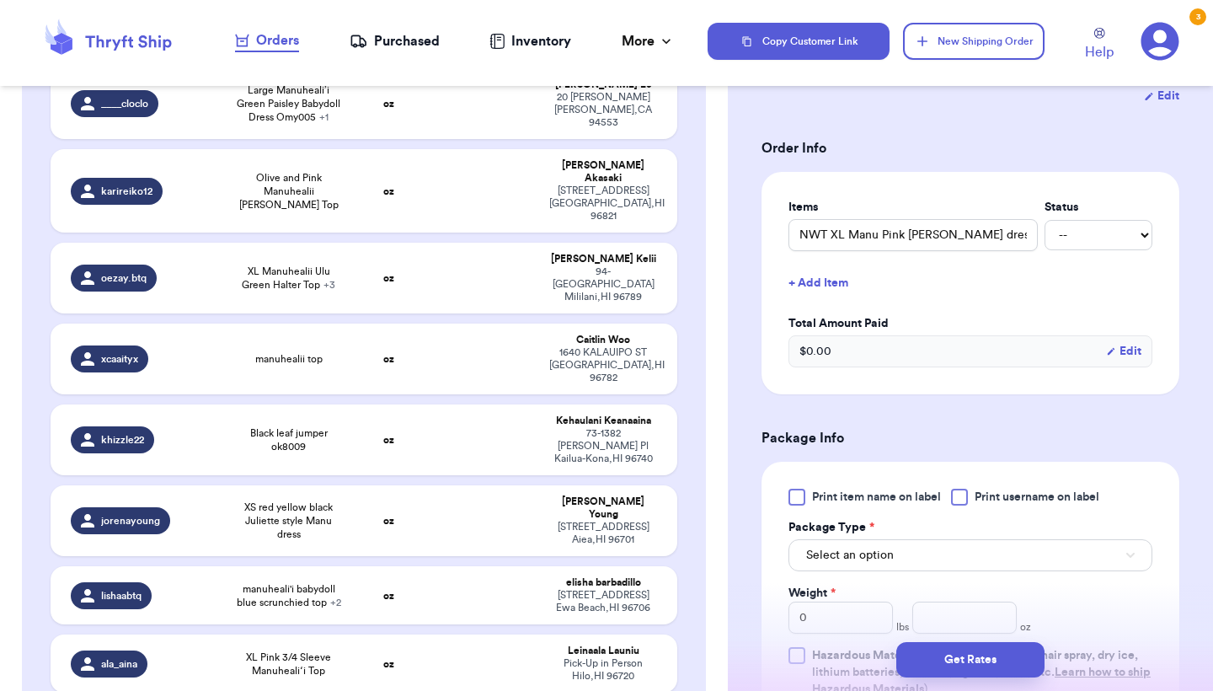
click at [811, 498] on label "Print item name on label" at bounding box center [865, 497] width 153 height 17
click at [0, 0] on input "Print item name on label" at bounding box center [0, 0] width 0 height 0
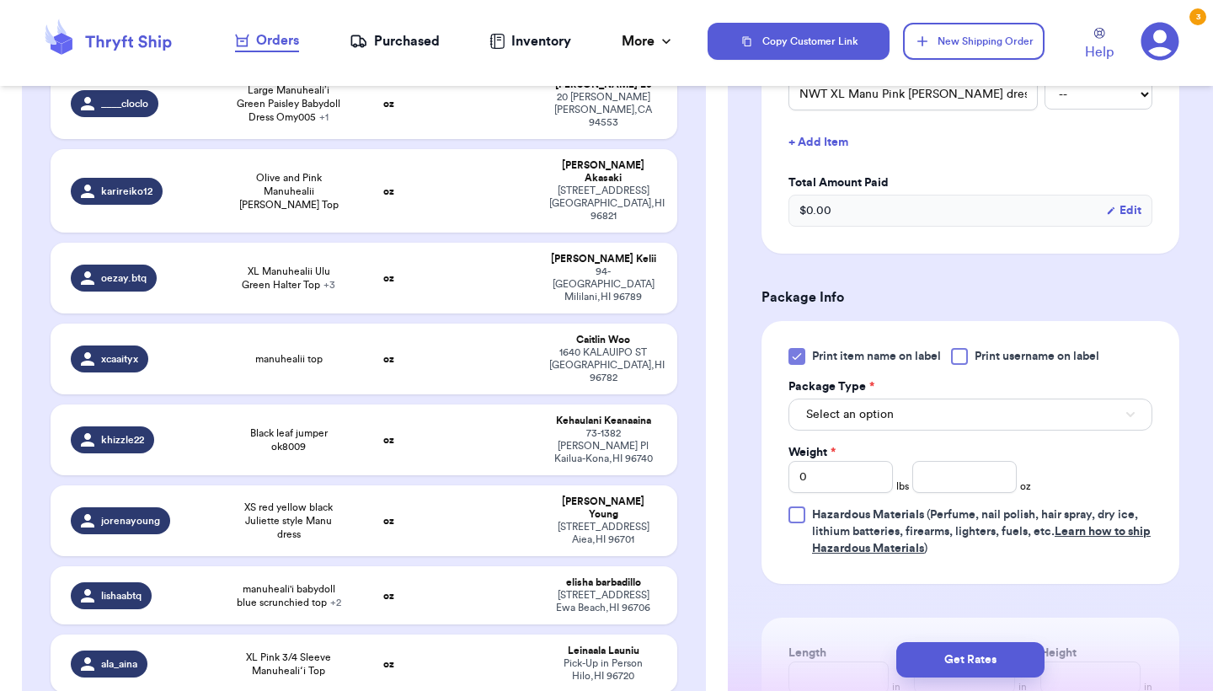
scroll to position [524, 0]
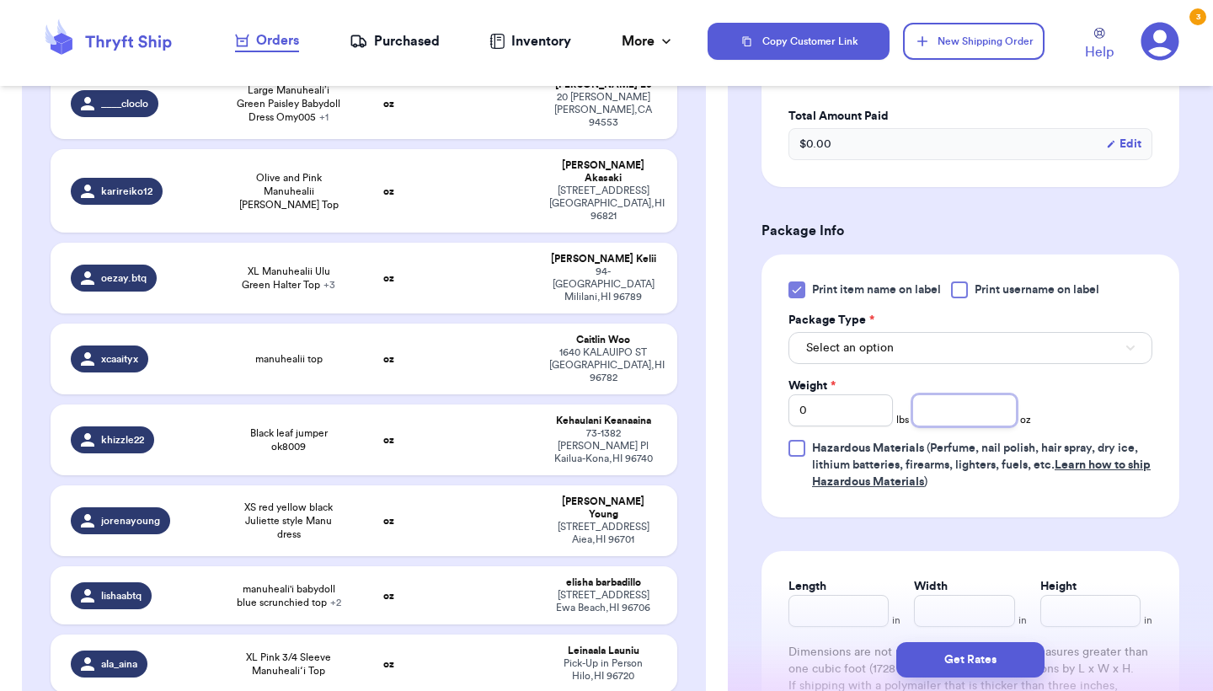
click at [956, 410] on input "number" at bounding box center [965, 410] width 104 height 32
type input "7.5"
click at [996, 663] on button "Get Rates" at bounding box center [971, 659] width 148 height 35
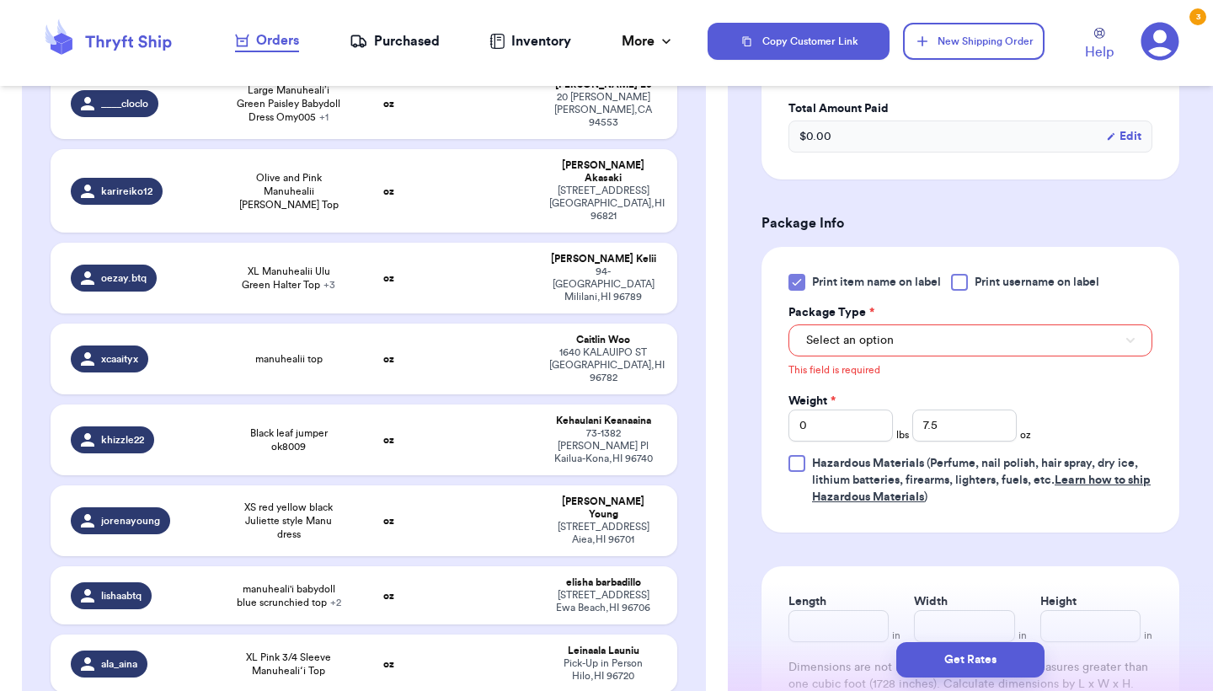
click at [964, 349] on button "Select an option" at bounding box center [971, 340] width 364 height 32
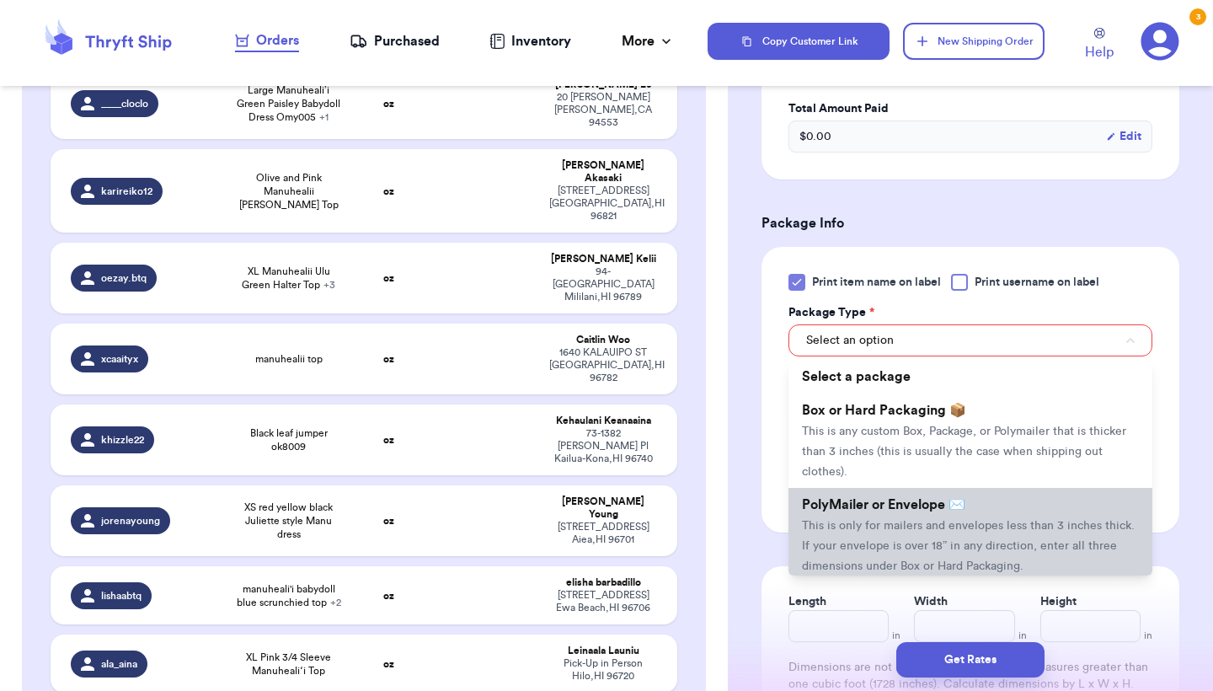
click at [834, 527] on span "This is only for mailers and envelopes less than 3 inches thick. If your envelo…" at bounding box center [968, 546] width 333 height 52
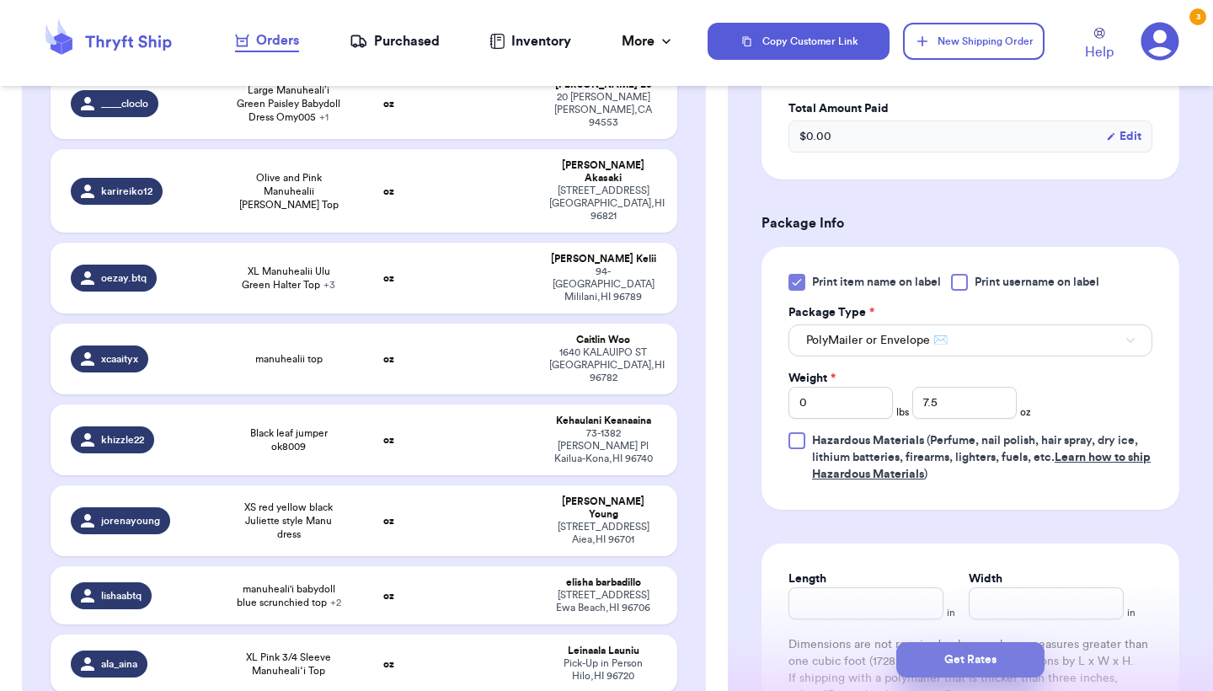
click at [935, 659] on button "Get Rates" at bounding box center [971, 659] width 148 height 35
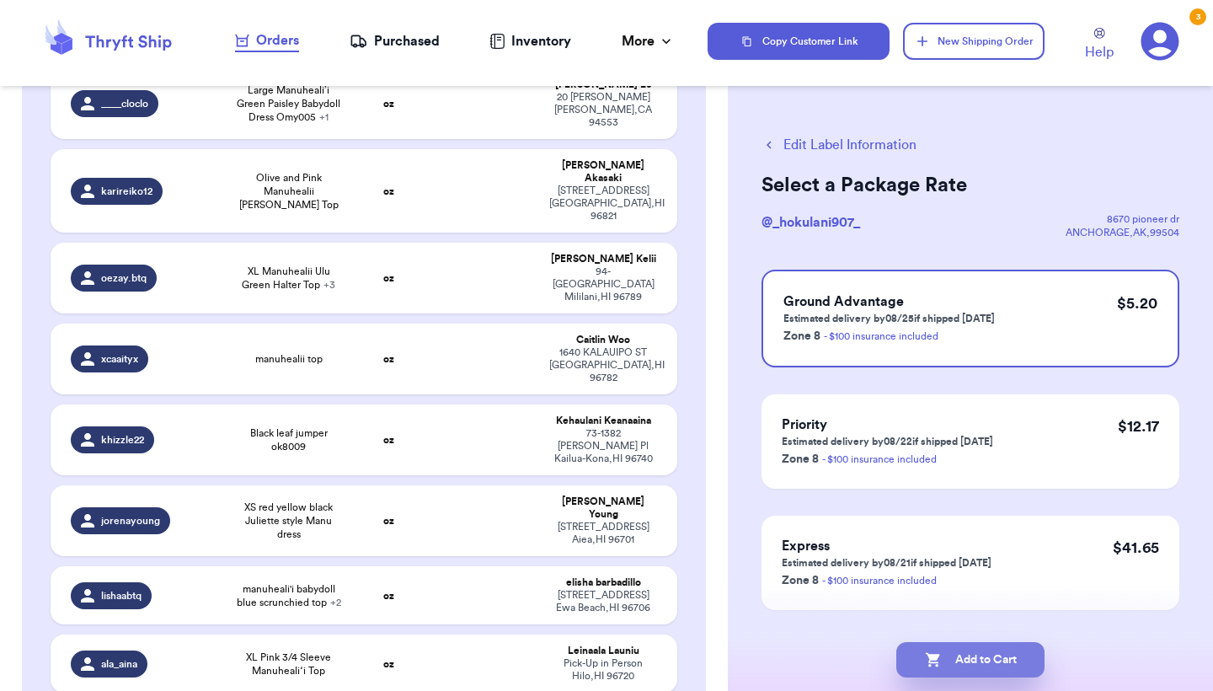
click at [983, 660] on button "Add to Cart" at bounding box center [971, 659] width 148 height 35
checkbox input "true"
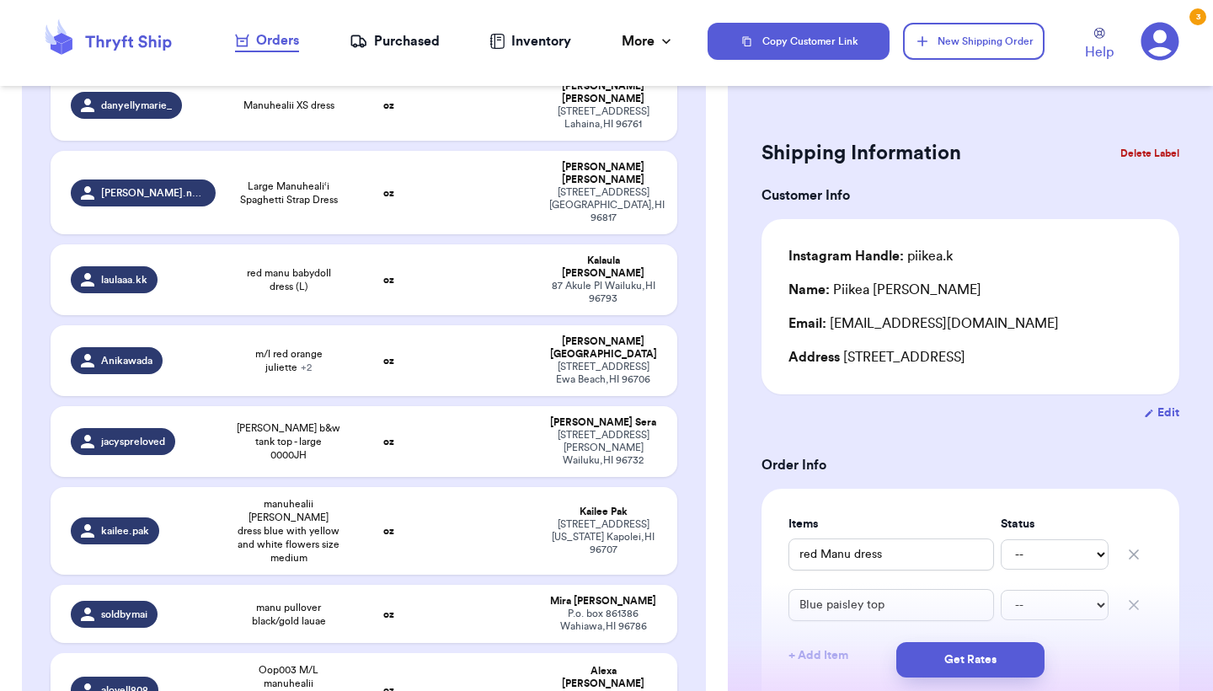
scroll to position [1275, 0]
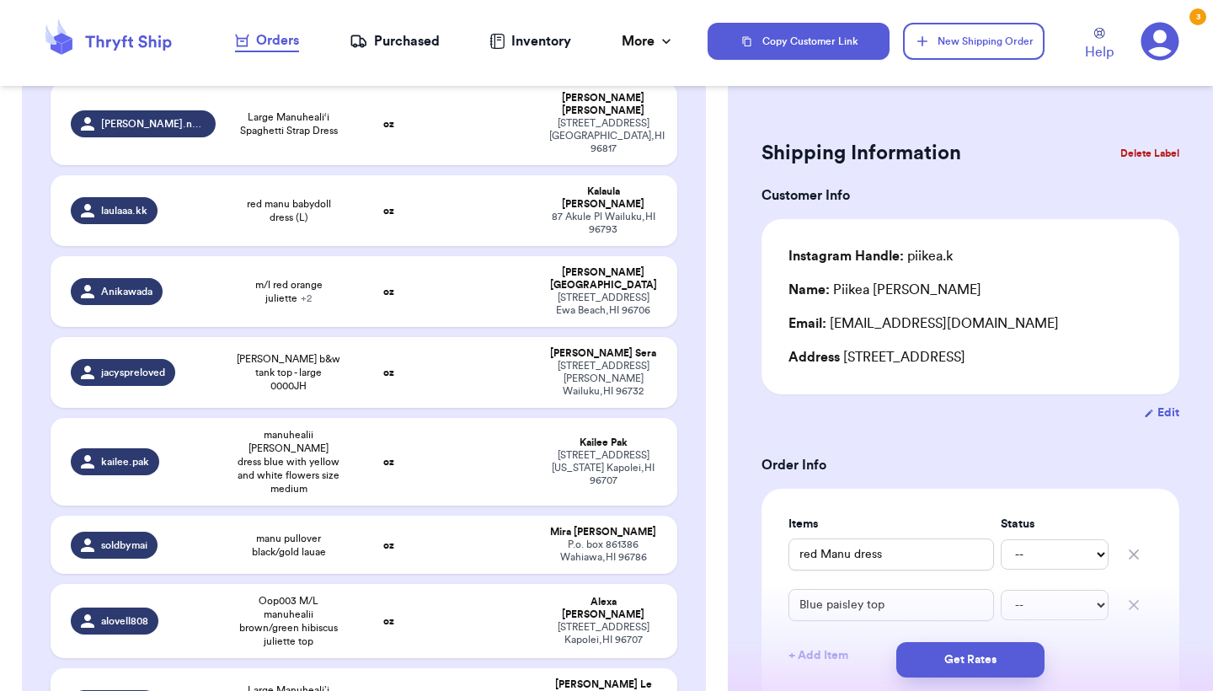
click at [420, 668] on td "oz" at bounding box center [388, 703] width 75 height 71
type input "Large Manuheali’i Green Paisley Babydoll Dress Omy005"
type input "XL Manuheali’i White Green BabyDoll dress"
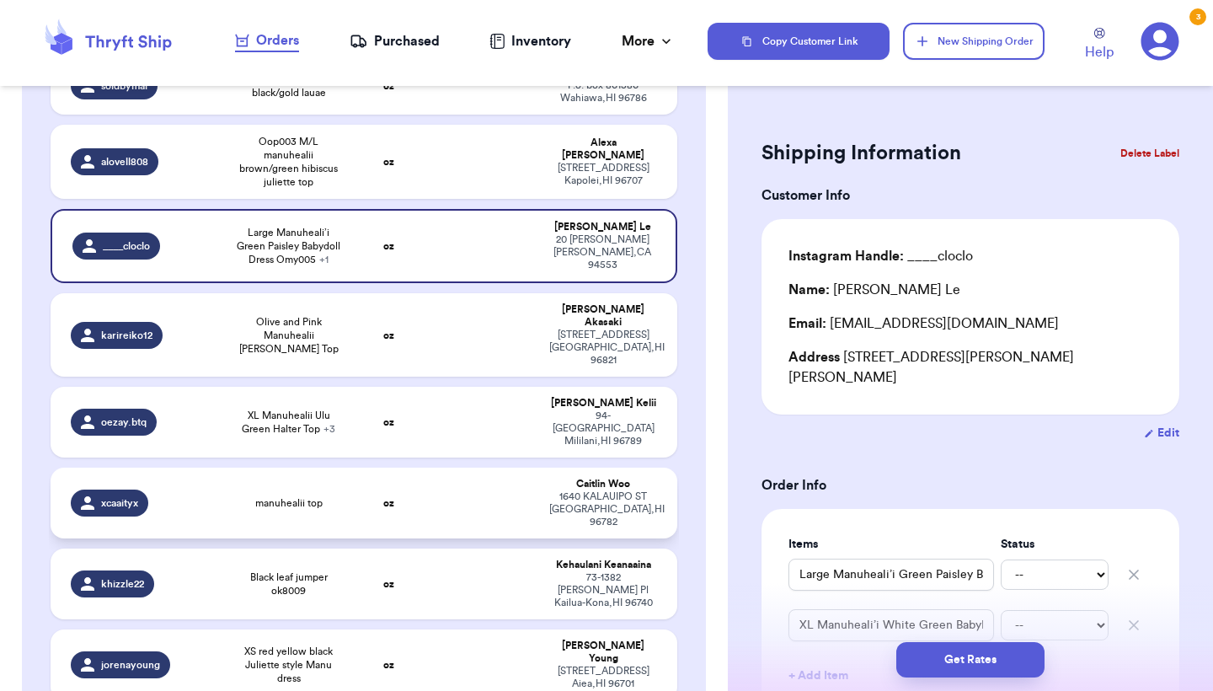
scroll to position [1869, 0]
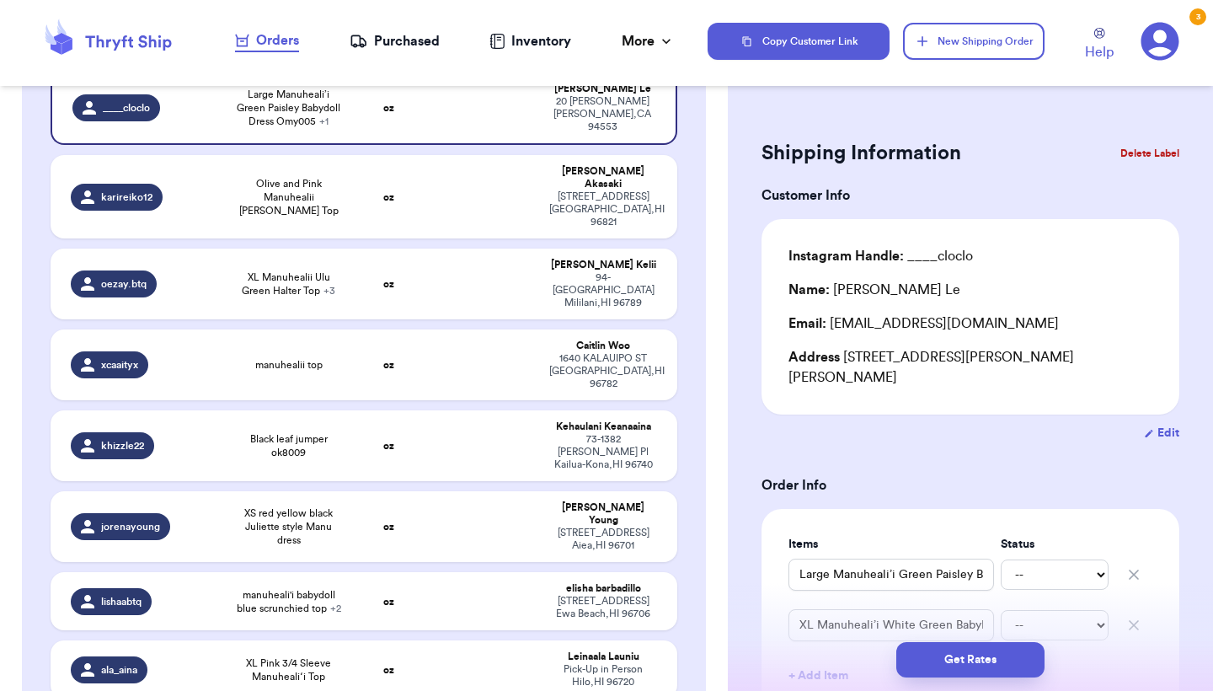
type input "Manuhealii beige heliconia dress size Large"
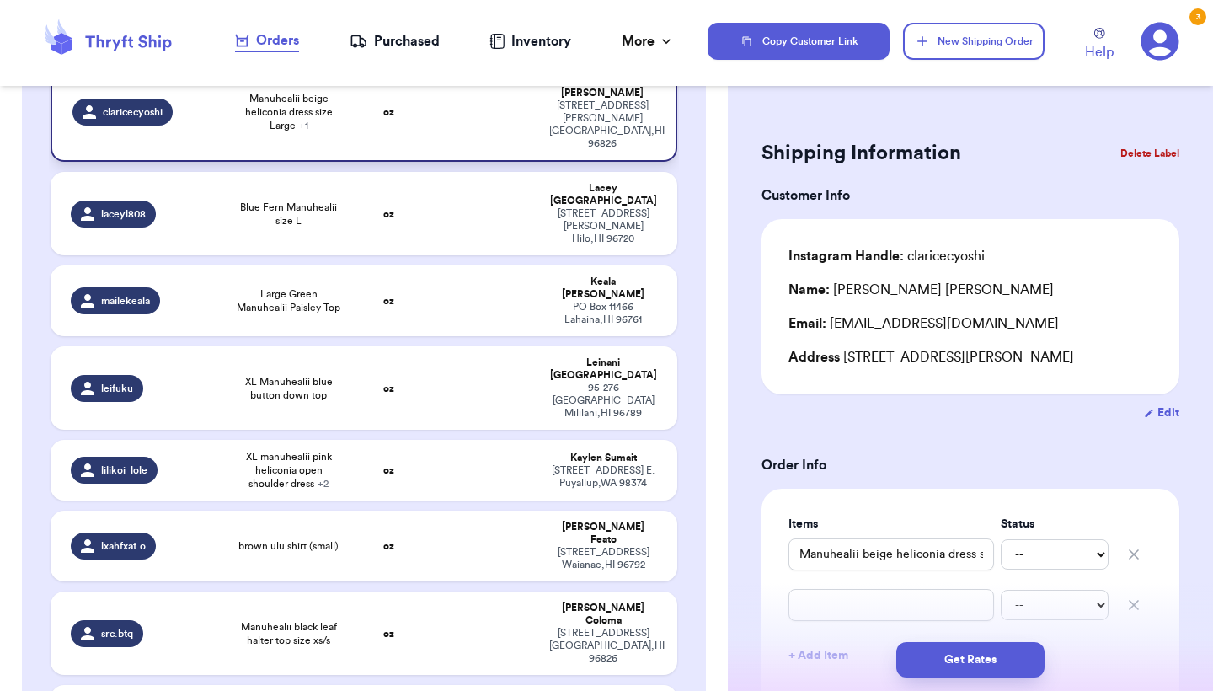
scroll to position [2606, 0]
type input "manu dress"
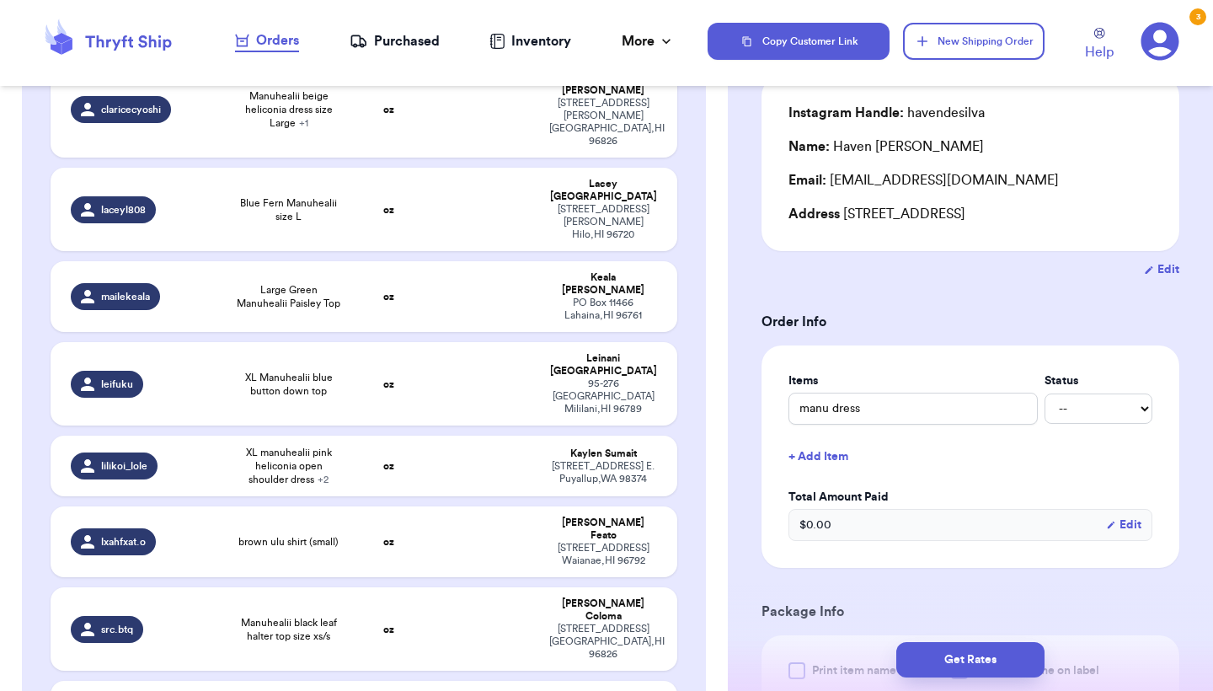
scroll to position [151, 0]
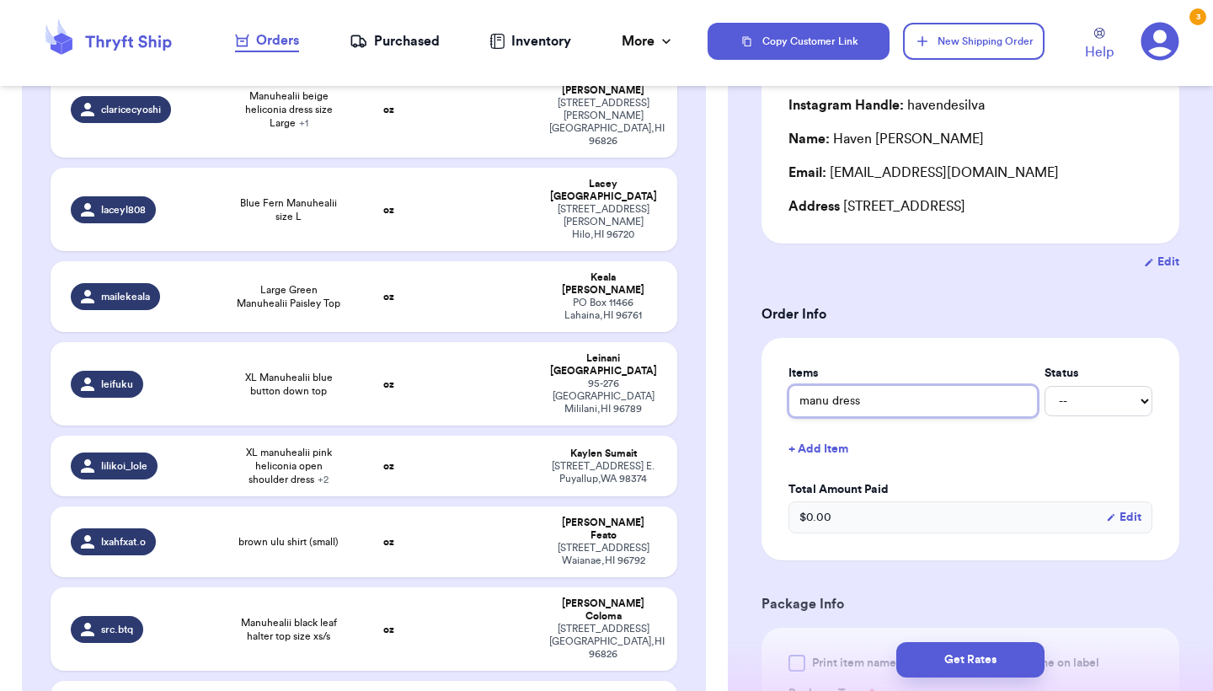
click at [803, 405] on input "manu dress" at bounding box center [913, 401] width 249 height 32
type input "ymanu dress"
type input "ywmanu dress"
type input "ymanu dress"
type input "yemanu dress"
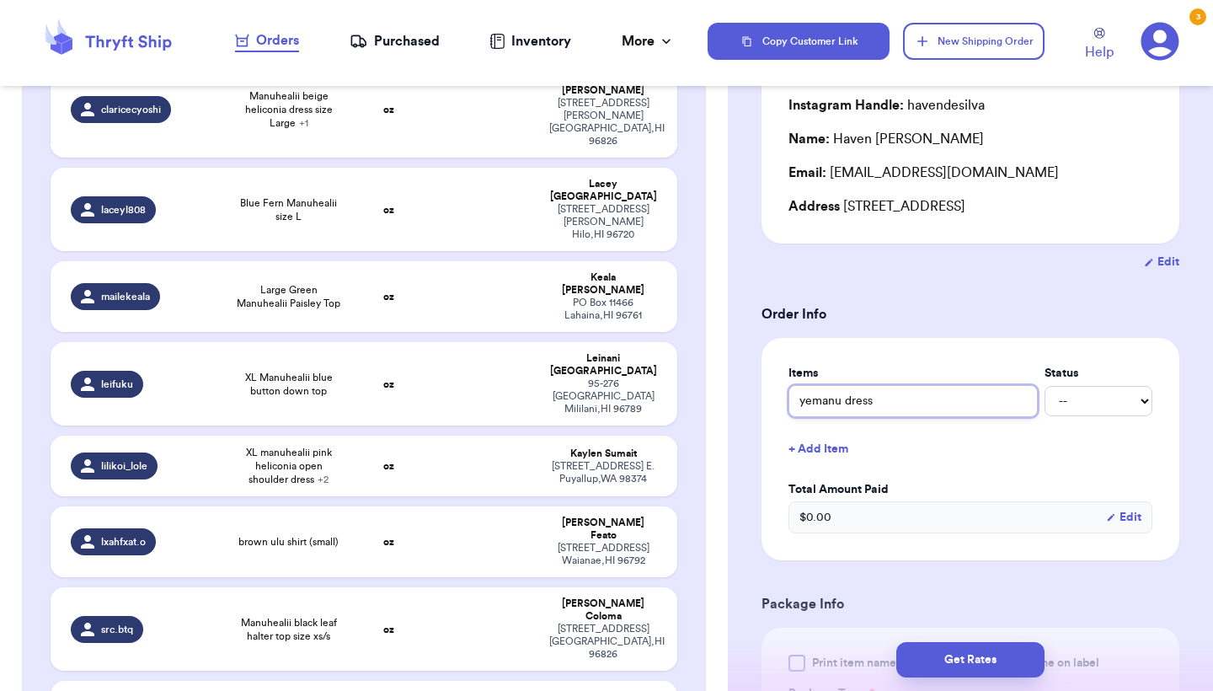
type input "yelmanu dress"
type input "yellmanu dress"
type input "yellomanu dress"
type input "yellowmanu dress"
type input "yellow manu dress"
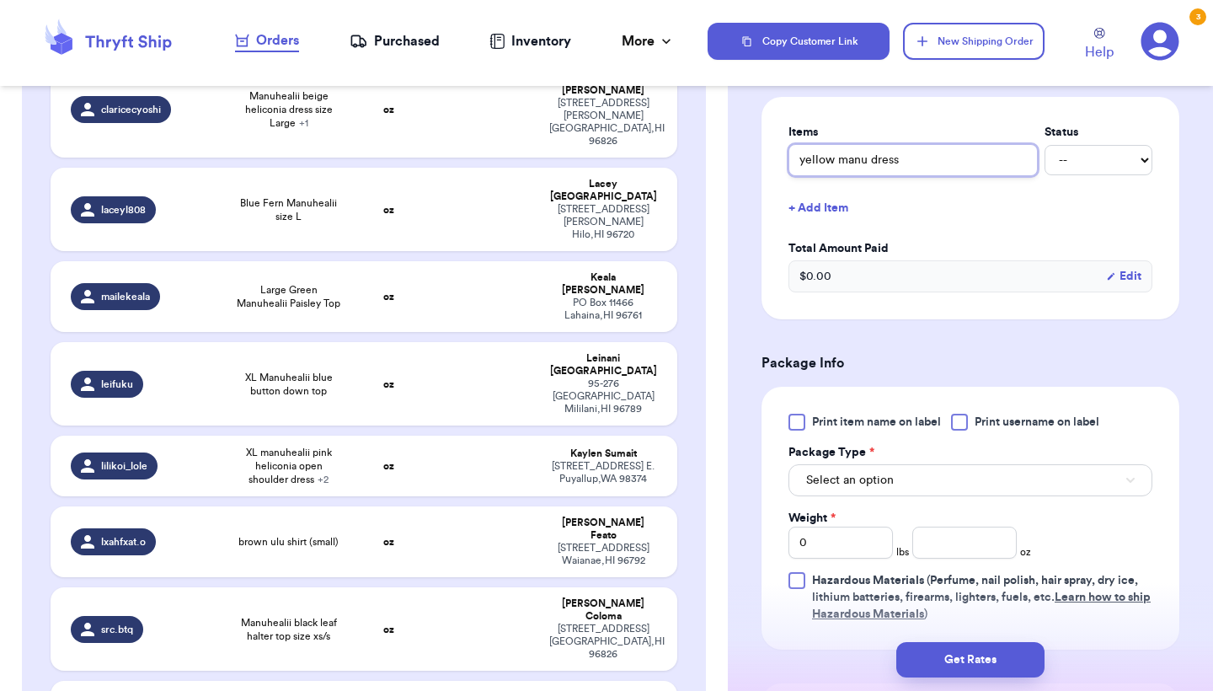
scroll to position [489, 0]
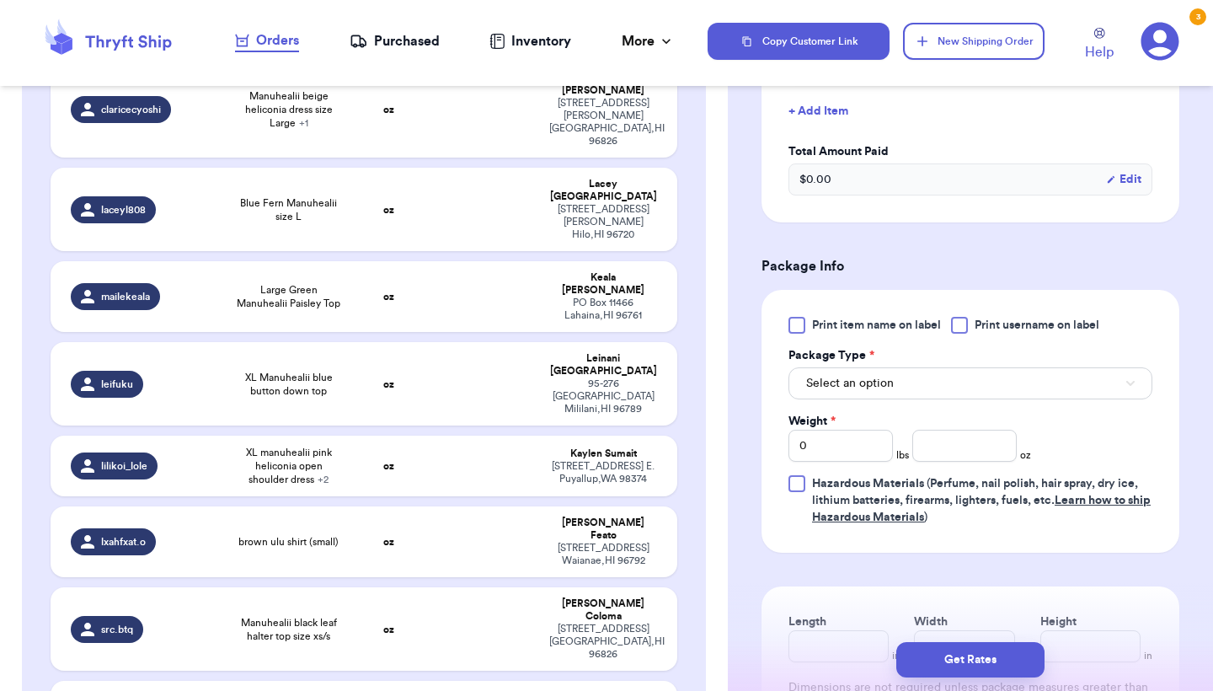
type input "yellow manu dress"
click at [843, 328] on span "Print item name on label" at bounding box center [876, 325] width 129 height 17
click at [0, 0] on input "Print item name on label" at bounding box center [0, 0] width 0 height 0
click at [844, 404] on div "Print item name on label Print username on label Package Type * Select an optio…" at bounding box center [971, 421] width 364 height 209
click at [846, 392] on span "Select an option" at bounding box center [850, 383] width 88 height 17
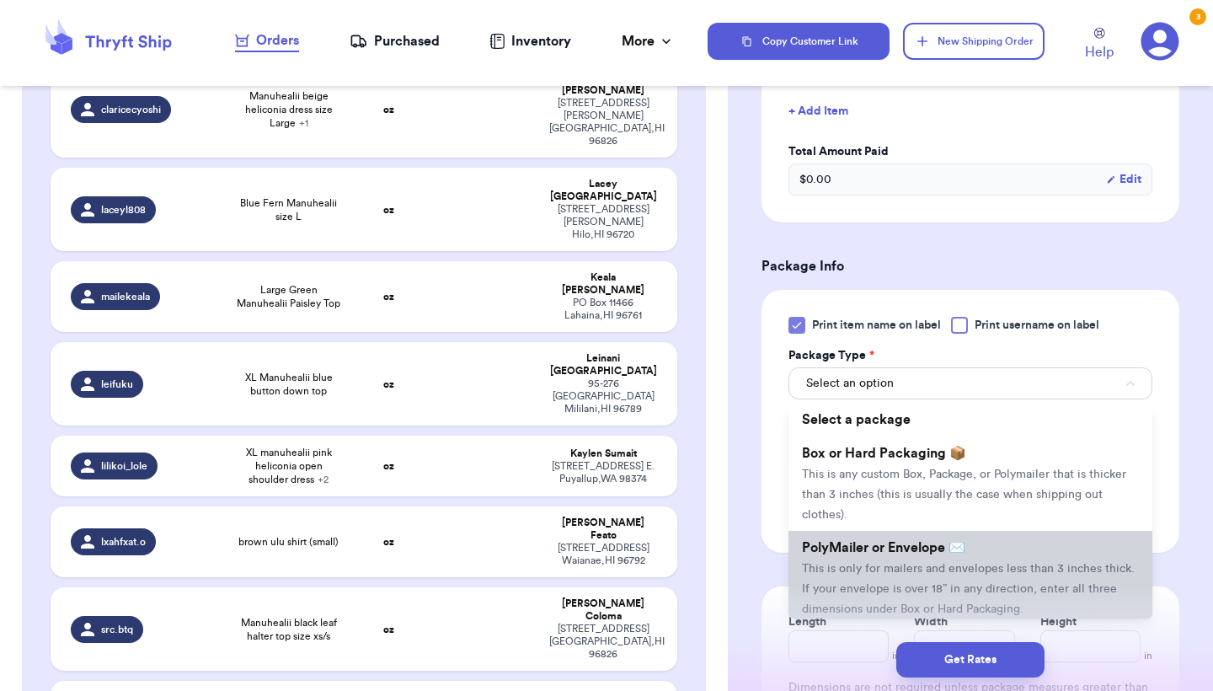
click at [822, 553] on span "PolyMailer or Envelope ✉️" at bounding box center [883, 547] width 163 height 13
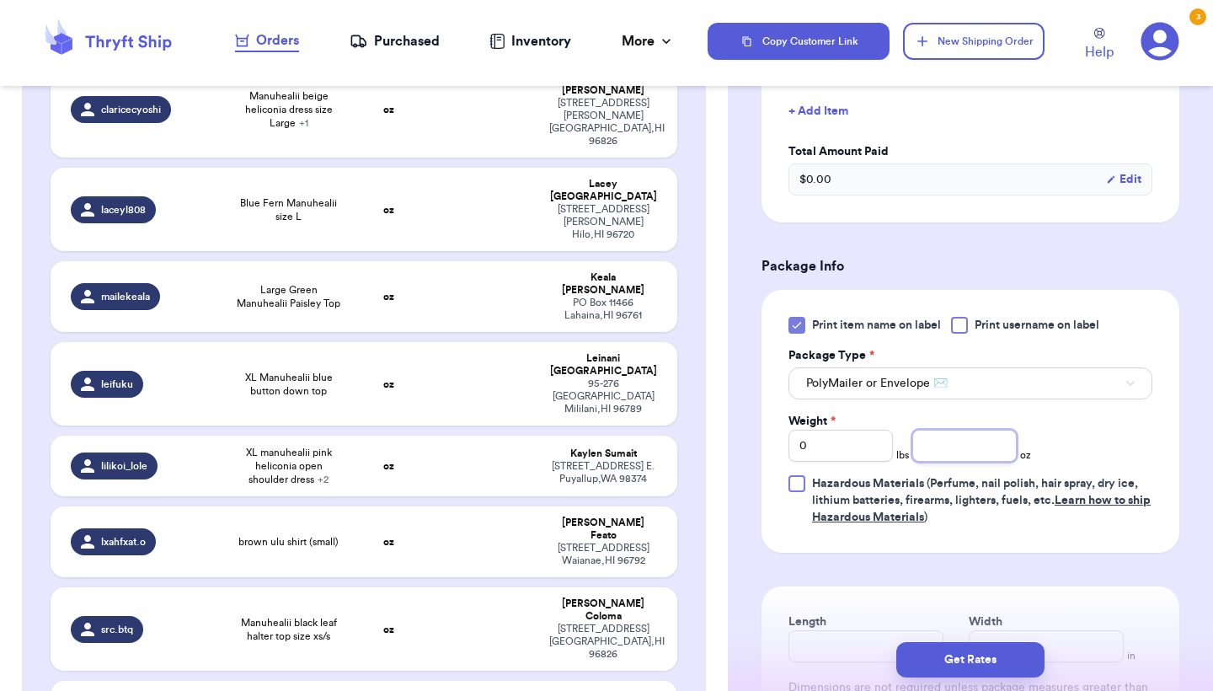
click at [961, 433] on input "number" at bounding box center [965, 446] width 104 height 32
type input "5.9"
click at [976, 666] on button "Get Rates" at bounding box center [971, 659] width 148 height 35
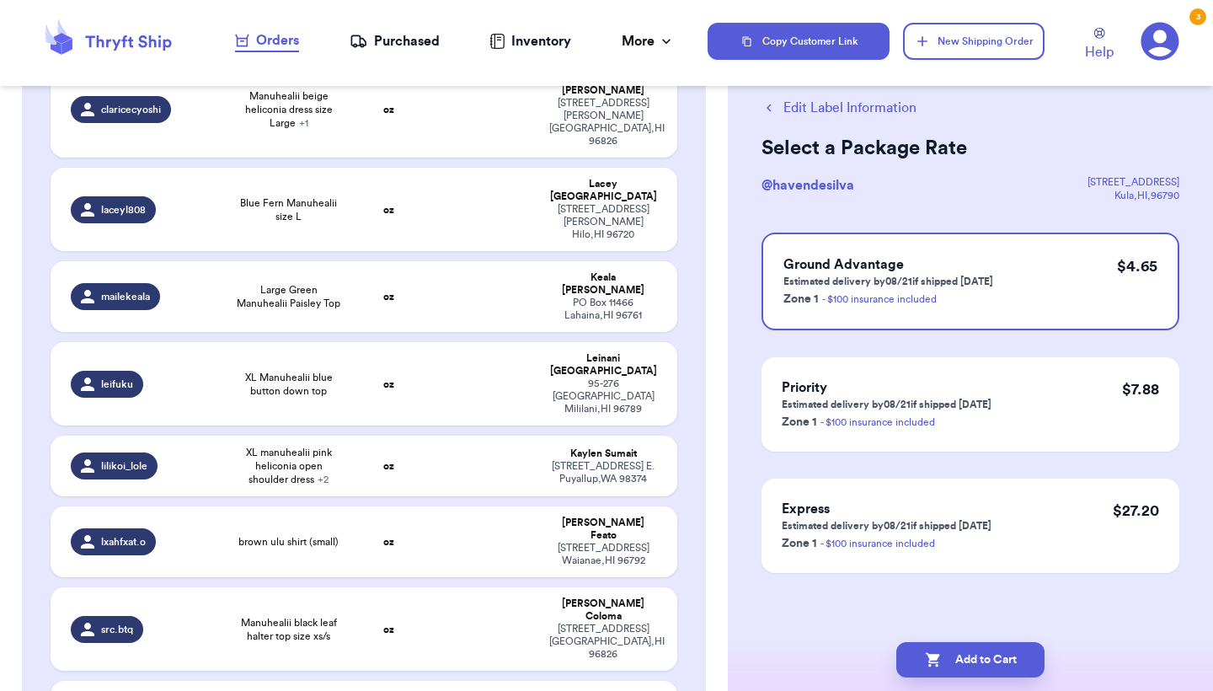
scroll to position [0, 0]
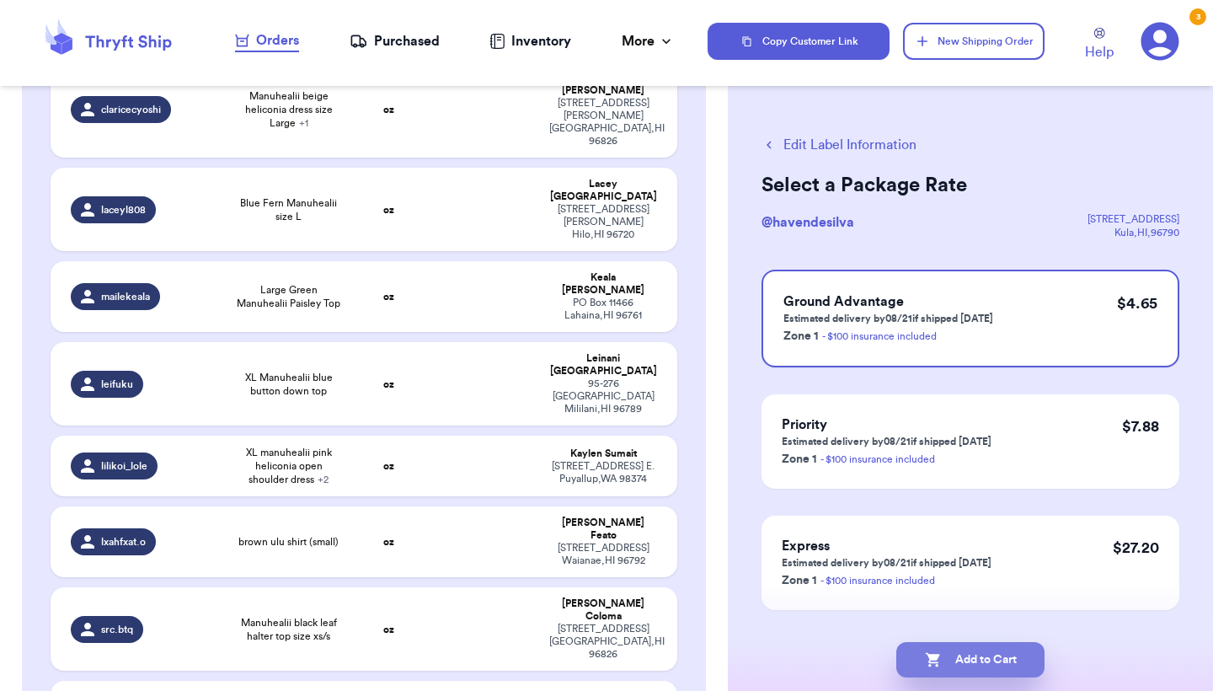
click at [976, 666] on button "Add to Cart" at bounding box center [971, 659] width 148 height 35
checkbox input "true"
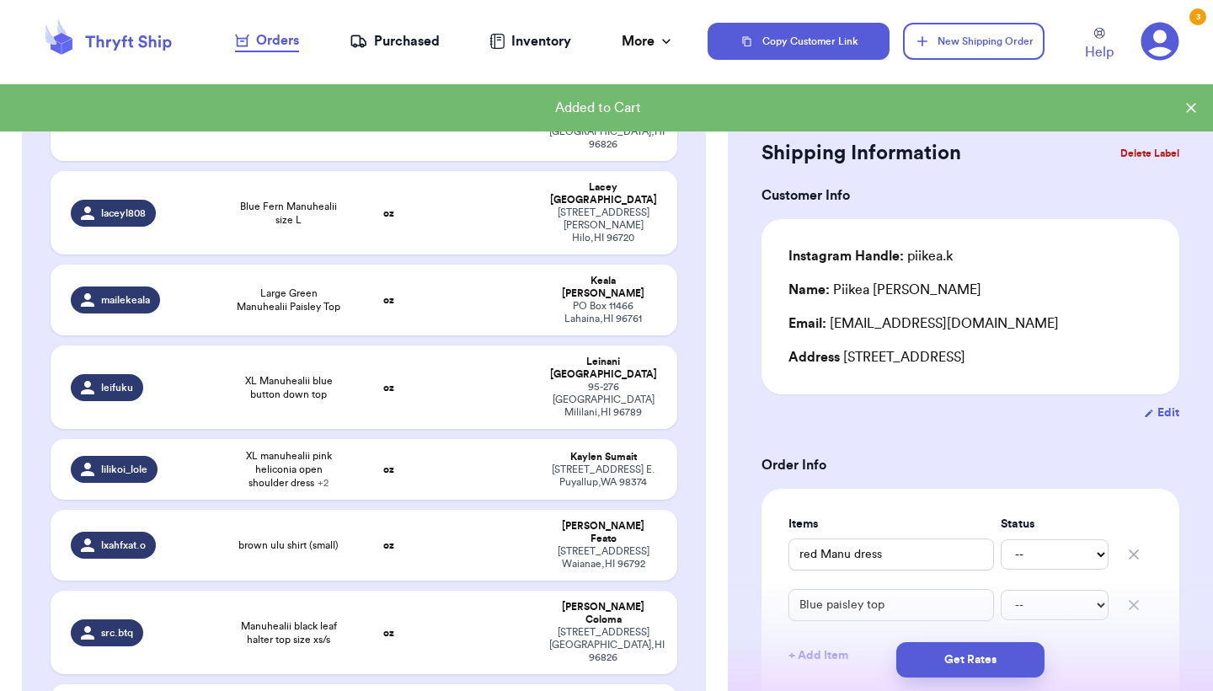
type input "Manuhealii green and red boys polo (L)"
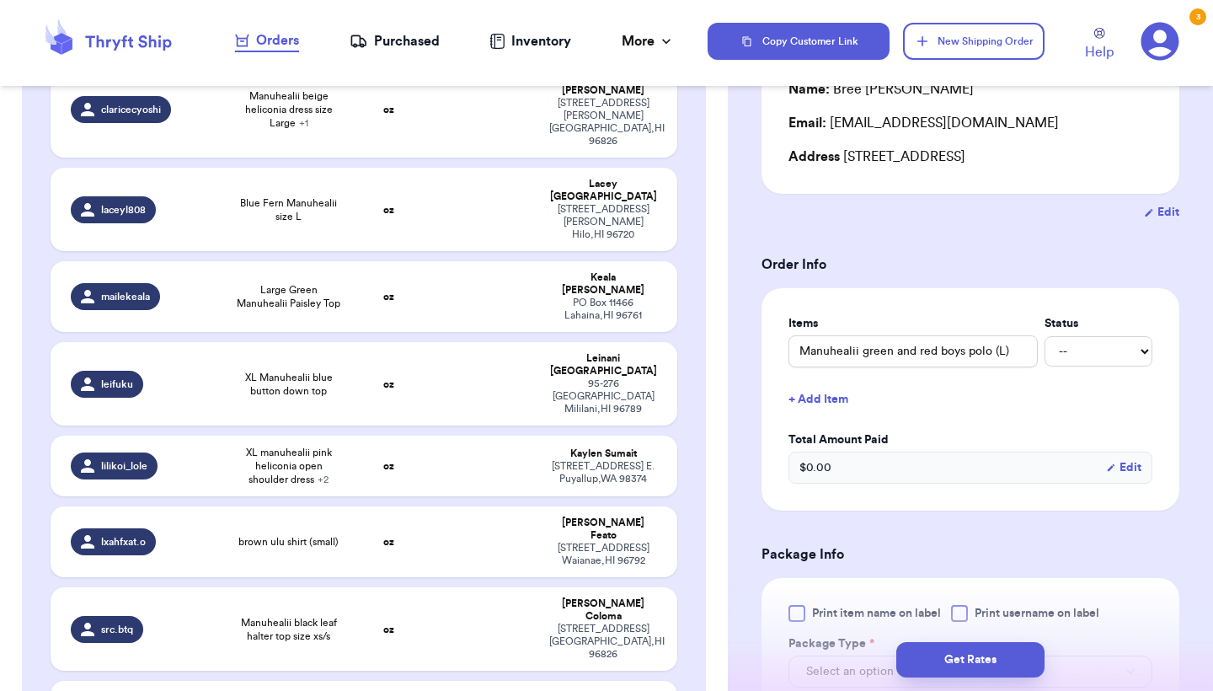
scroll to position [304, 0]
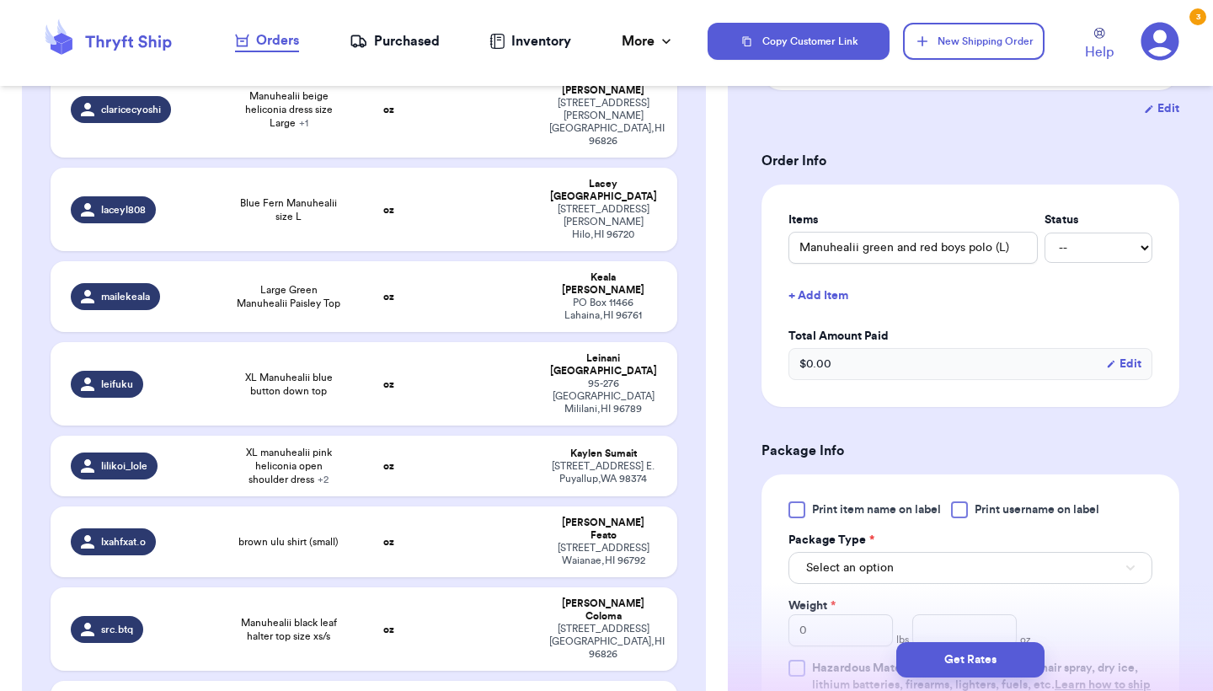
click at [827, 514] on span "Print item name on label" at bounding box center [876, 509] width 129 height 17
click at [0, 0] on input "Print item name on label" at bounding box center [0, 0] width 0 height 0
click at [826, 574] on span "Select an option" at bounding box center [850, 568] width 88 height 17
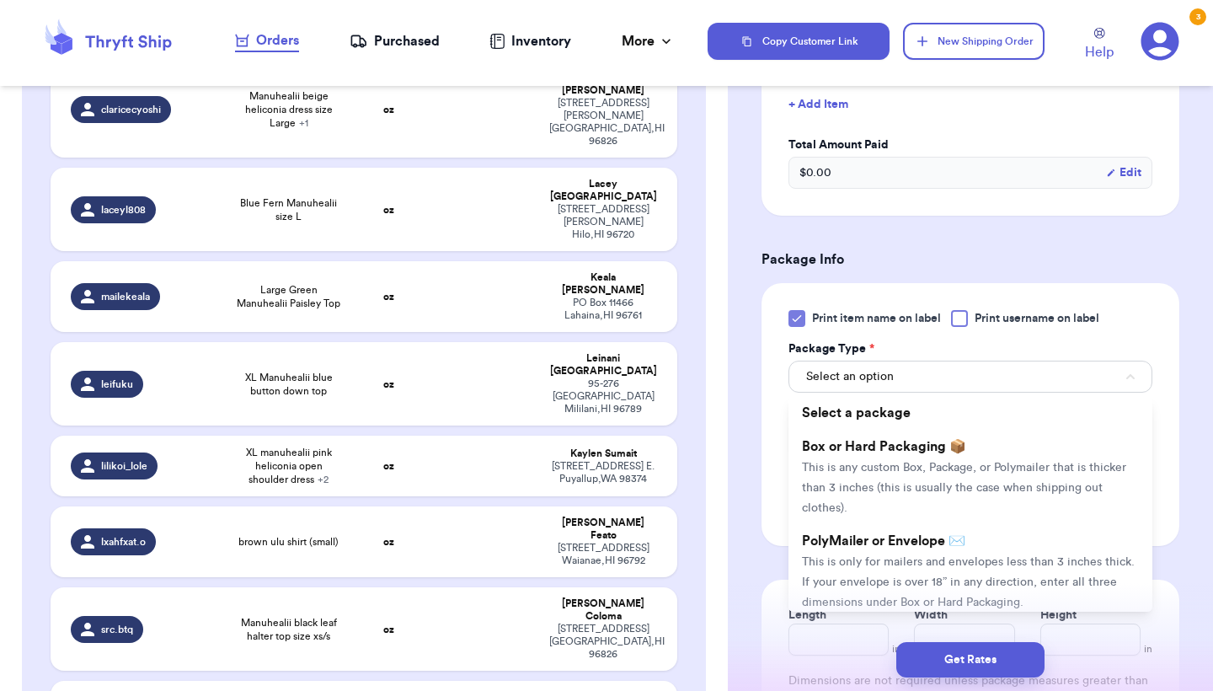
scroll to position [508, 0]
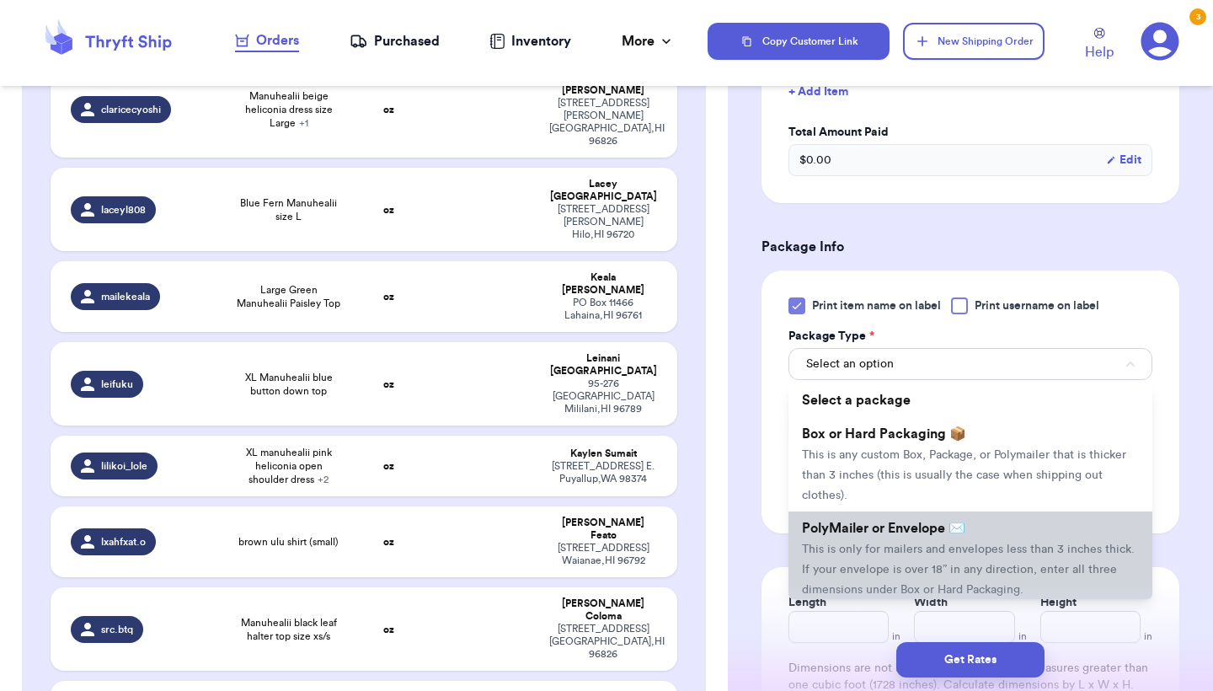
click at [849, 550] on span "This is only for mailers and envelopes less than 3 inches thick. If your envelo…" at bounding box center [968, 570] width 333 height 52
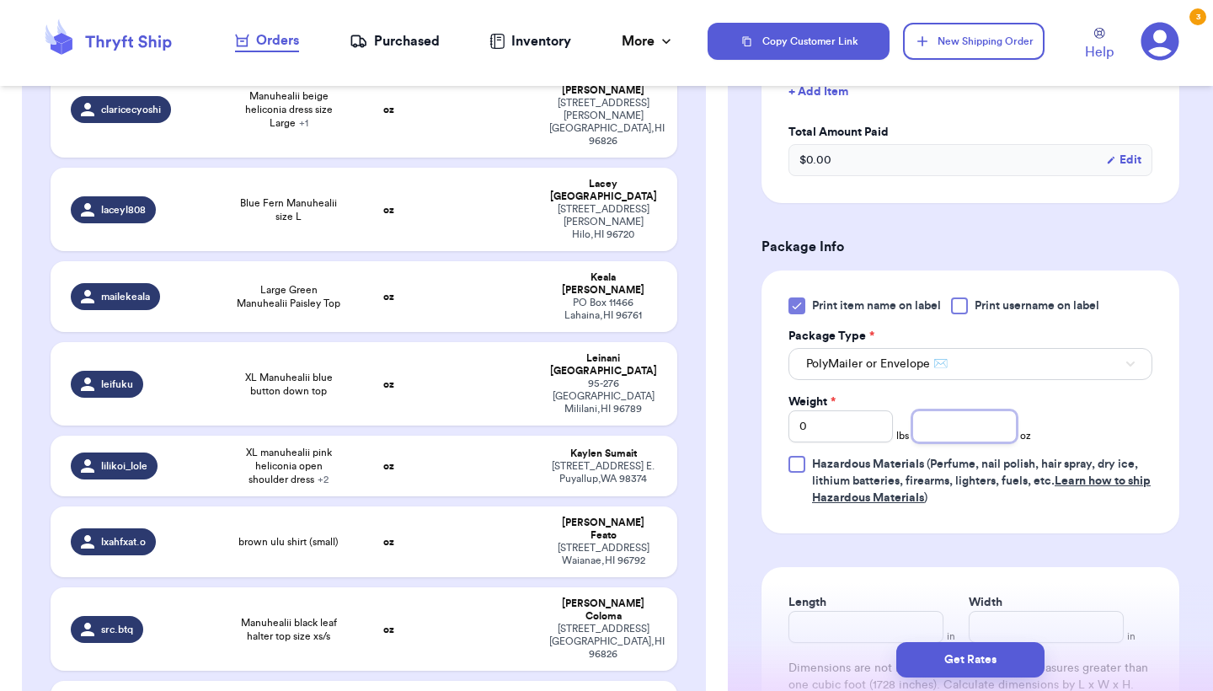
click at [966, 420] on input "number" at bounding box center [965, 426] width 104 height 32
type input "4.8"
click at [932, 667] on button "Get Rates" at bounding box center [971, 659] width 148 height 35
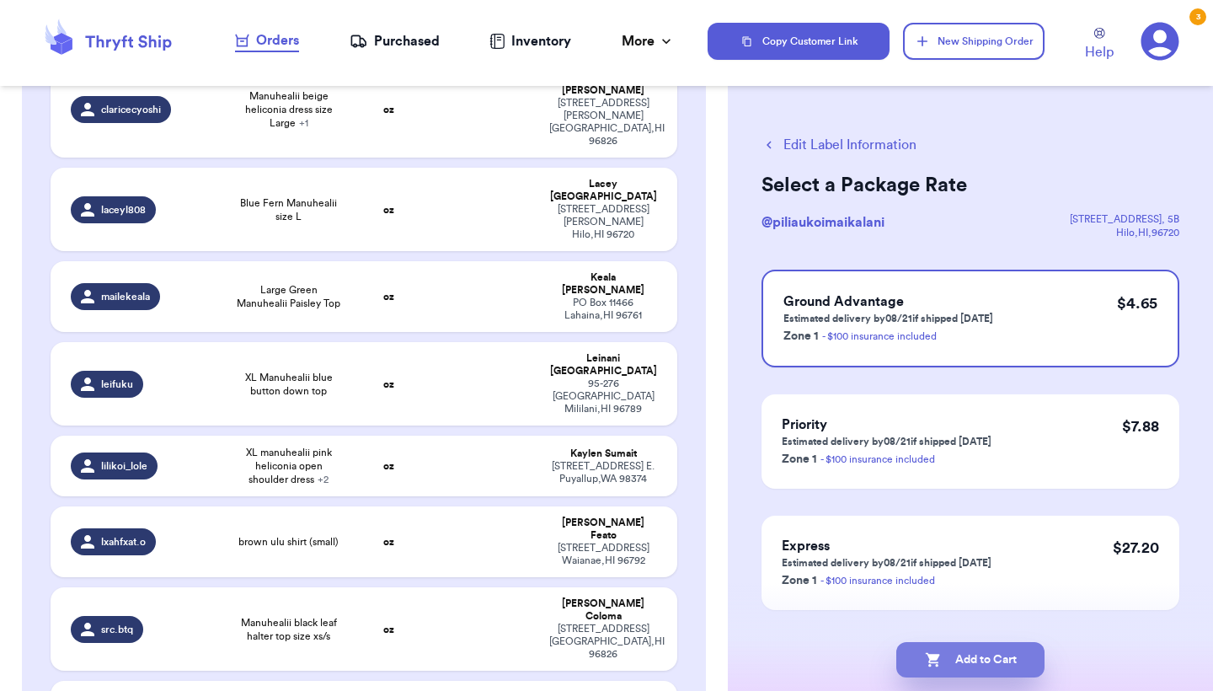
click at [932, 667] on icon "button" at bounding box center [933, 659] width 17 height 17
checkbox input "true"
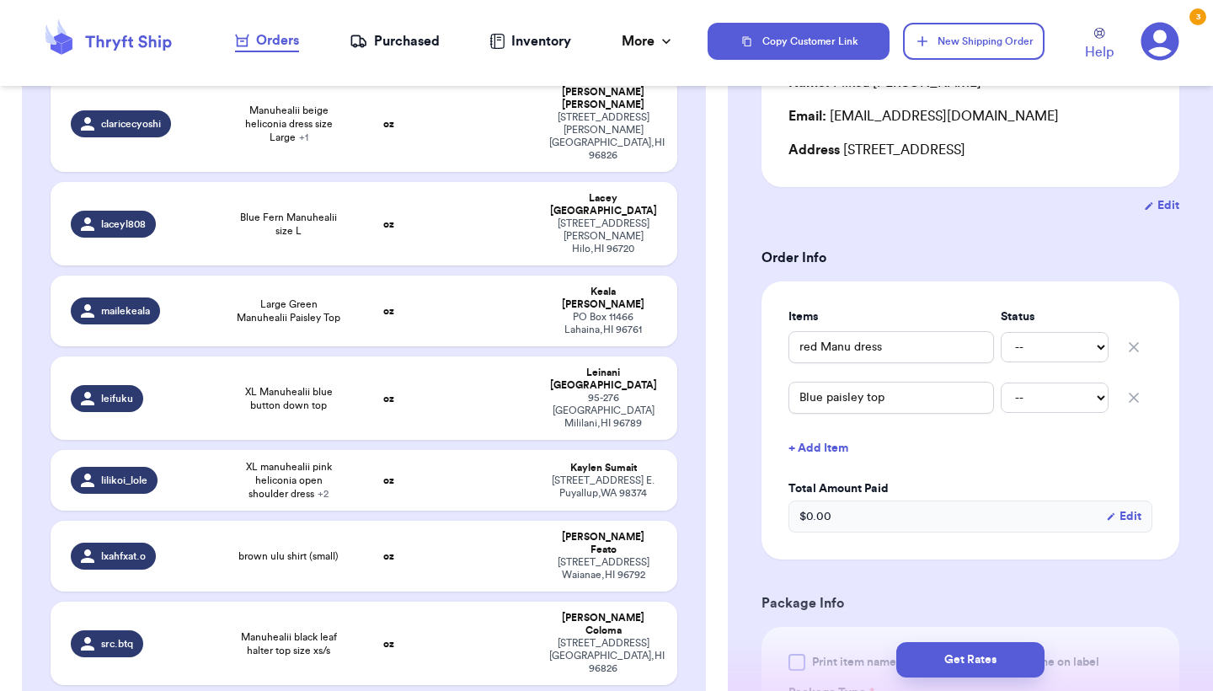
scroll to position [2591, 0]
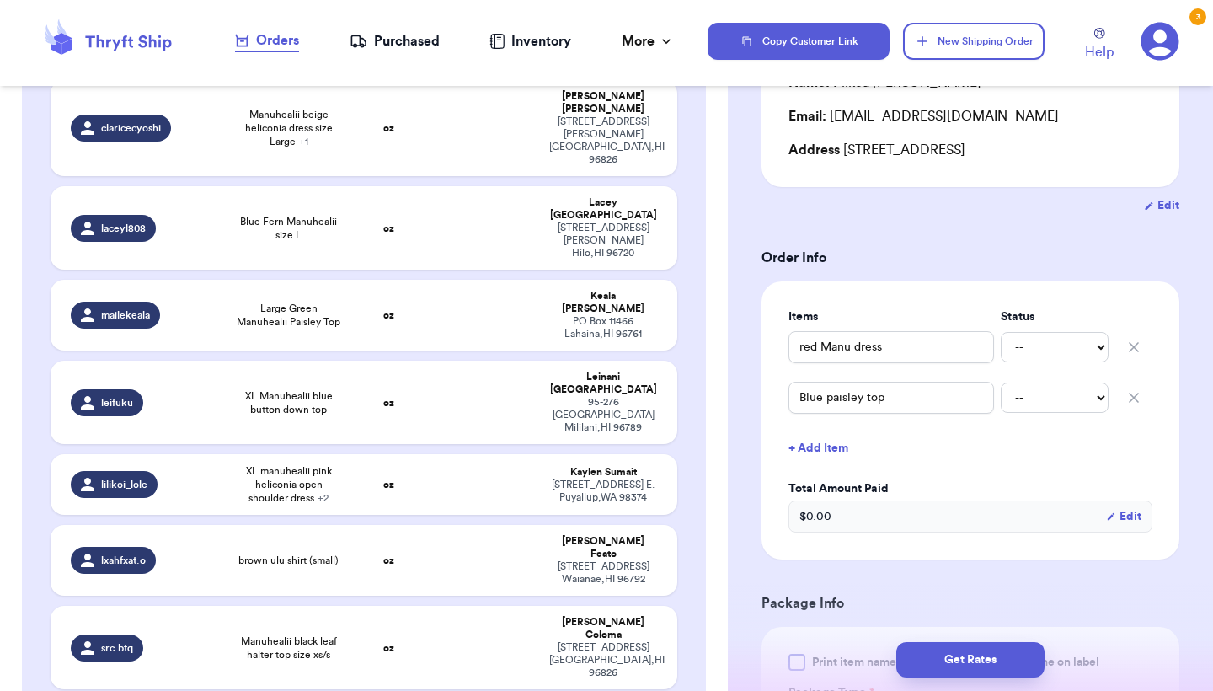
type input "SM Manuhealii, Tan Heleconia"
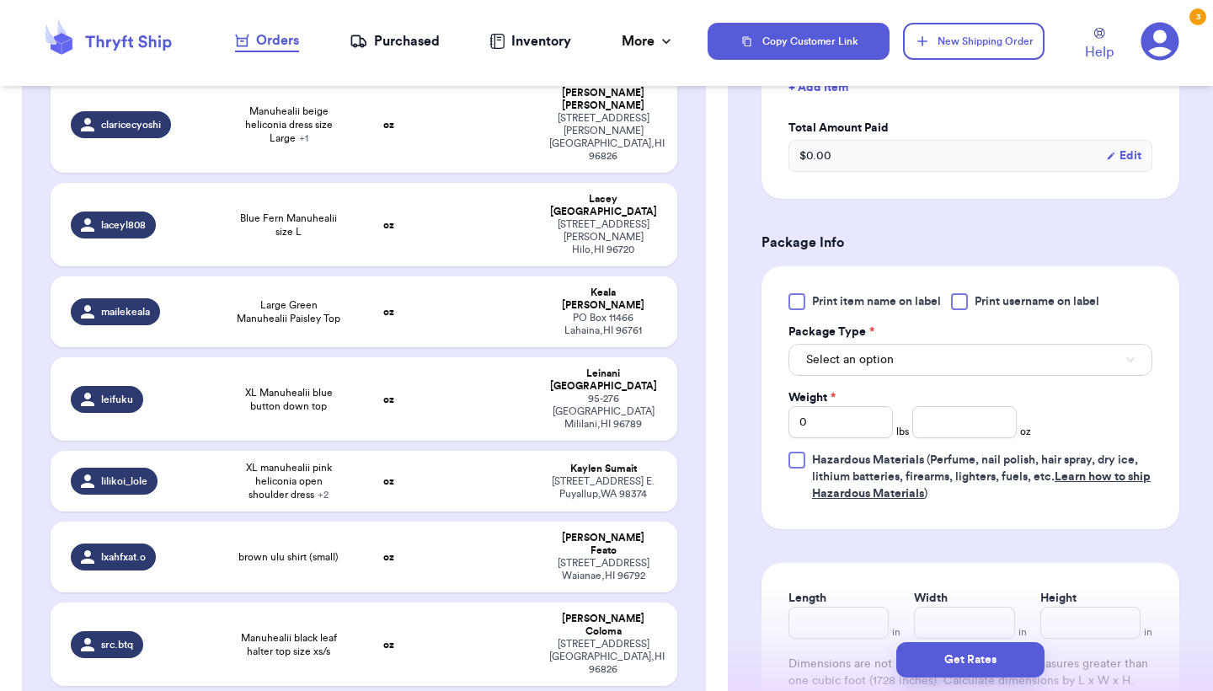
scroll to position [560, 0]
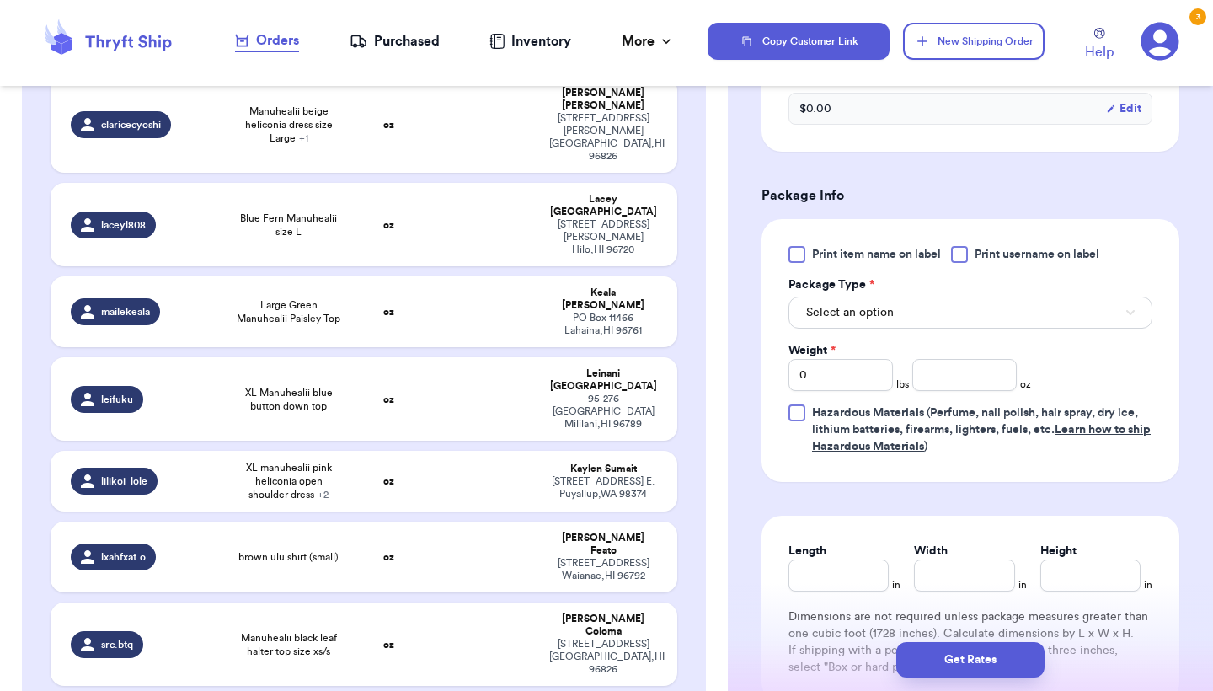
click at [798, 254] on div at bounding box center [797, 254] width 17 height 17
click at [0, 0] on input "Print item name on label" at bounding box center [0, 0] width 0 height 0
click at [844, 321] on span "Select an option" at bounding box center [850, 312] width 88 height 17
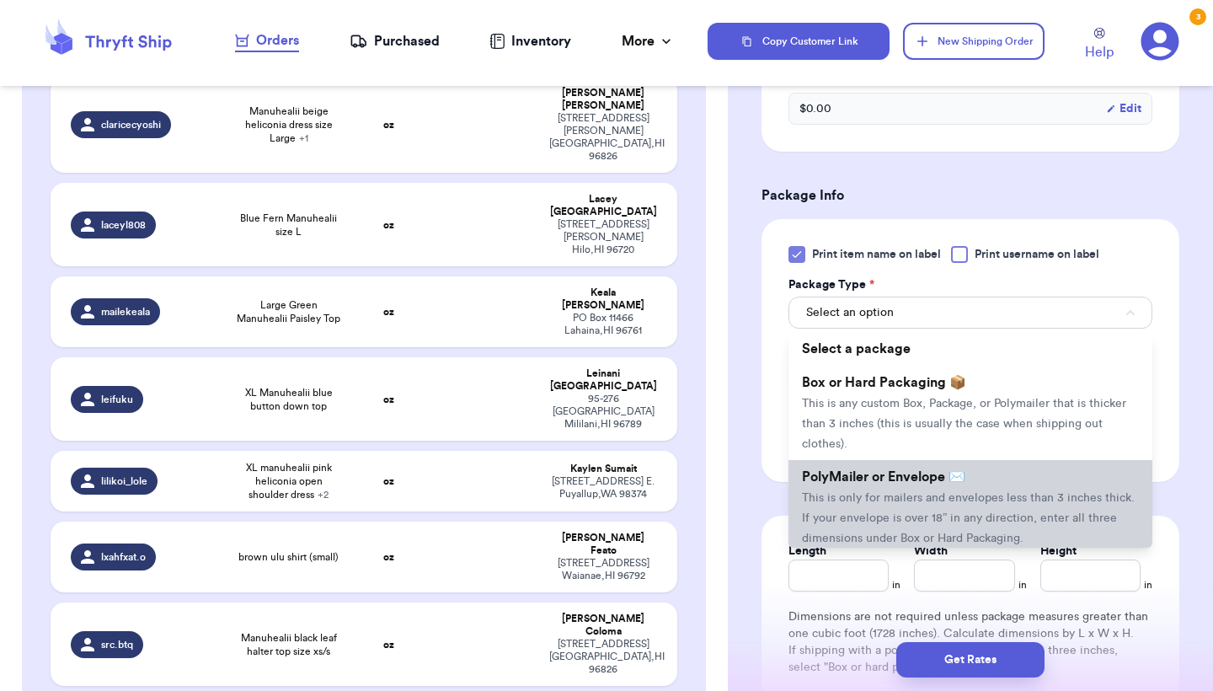
click at [843, 517] on span "This is only for mailers and envelopes less than 3 inches thick. If your envelo…" at bounding box center [968, 518] width 333 height 52
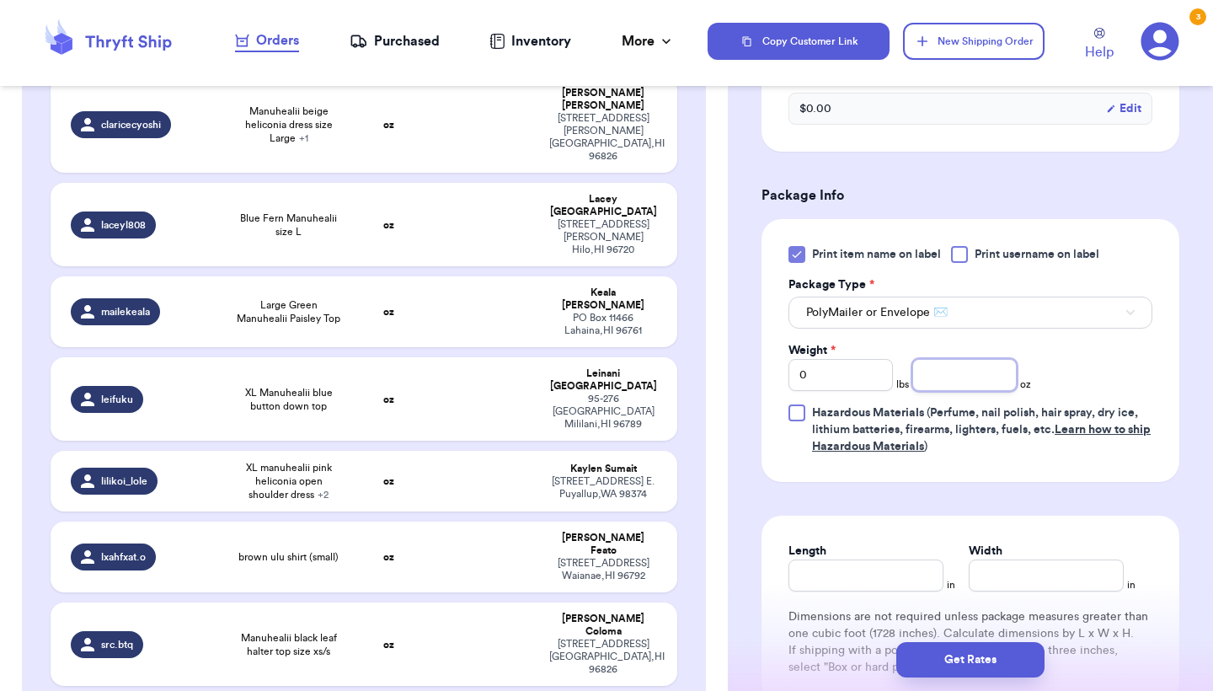
click at [997, 374] on input "number" at bounding box center [965, 375] width 104 height 32
type input "3.9"
click at [1022, 669] on button "Get Rates" at bounding box center [971, 659] width 148 height 35
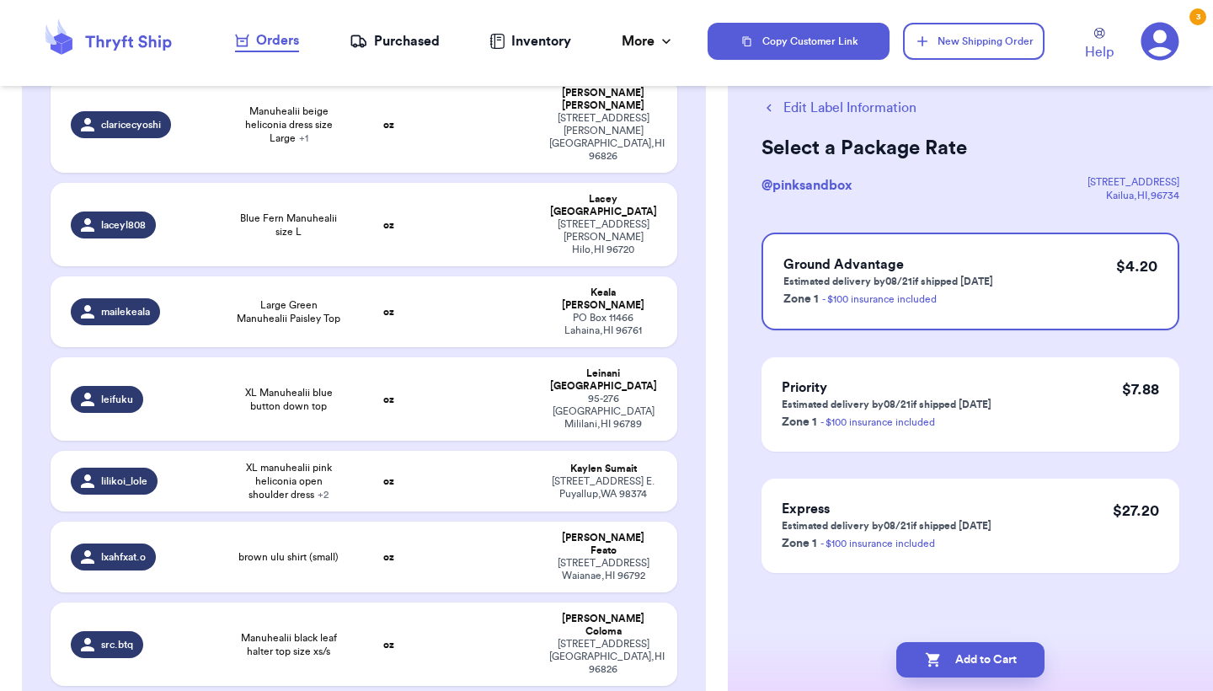
scroll to position [0, 0]
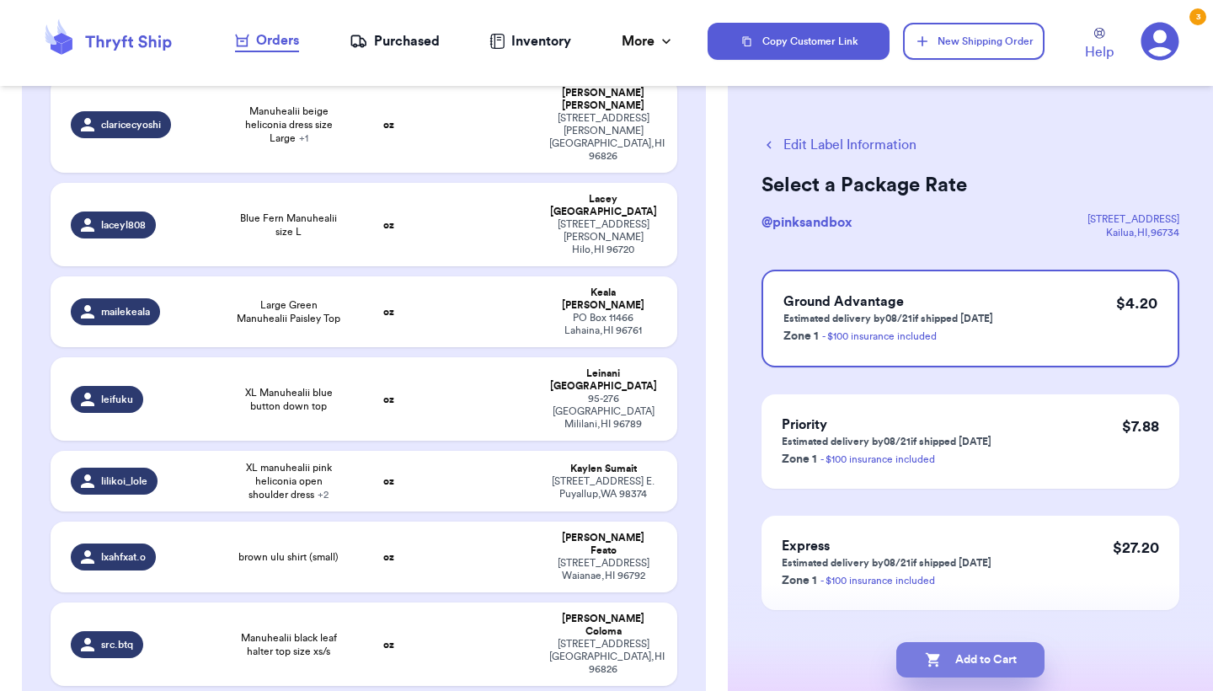
click at [1014, 664] on button "Add to Cart" at bounding box center [971, 659] width 148 height 35
checkbox input "true"
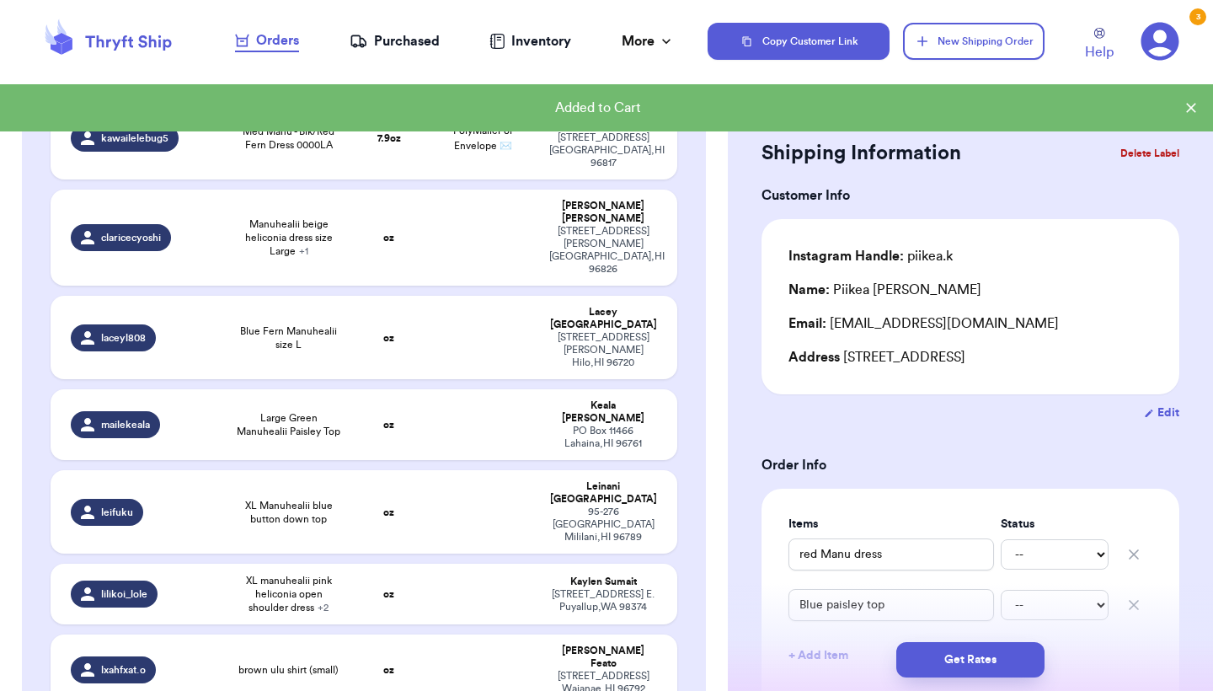
scroll to position [2480, 0]
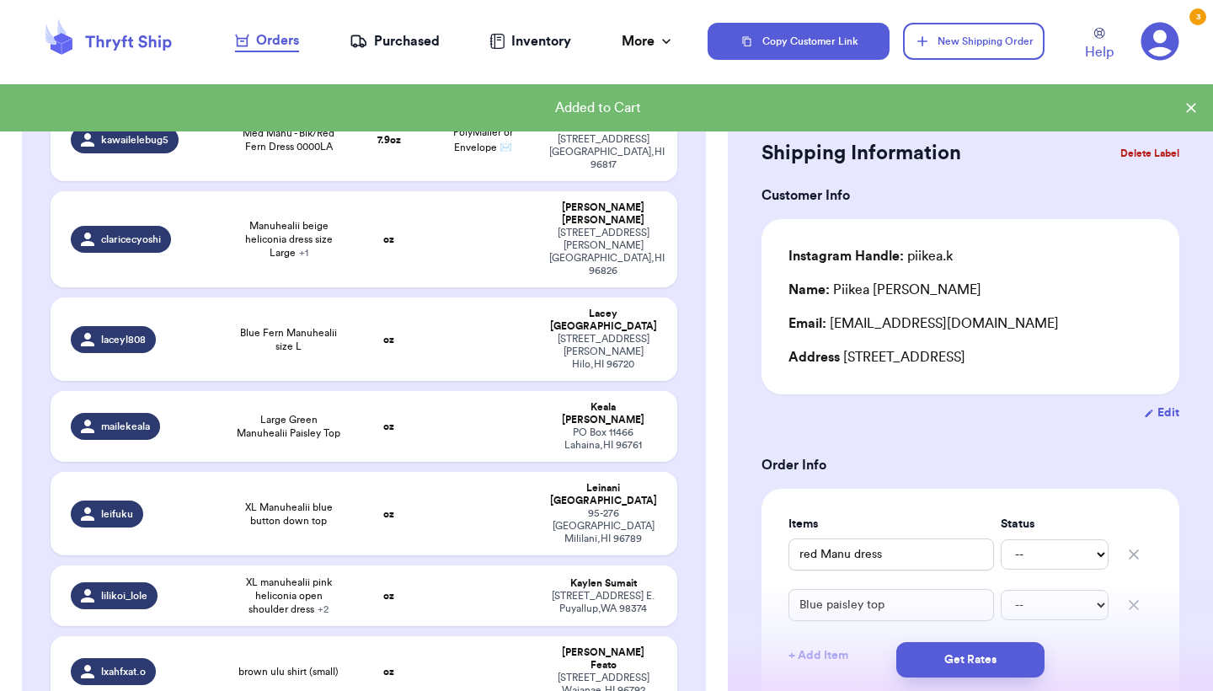
type input "Manuhealii black leaf halter top size xs/s"
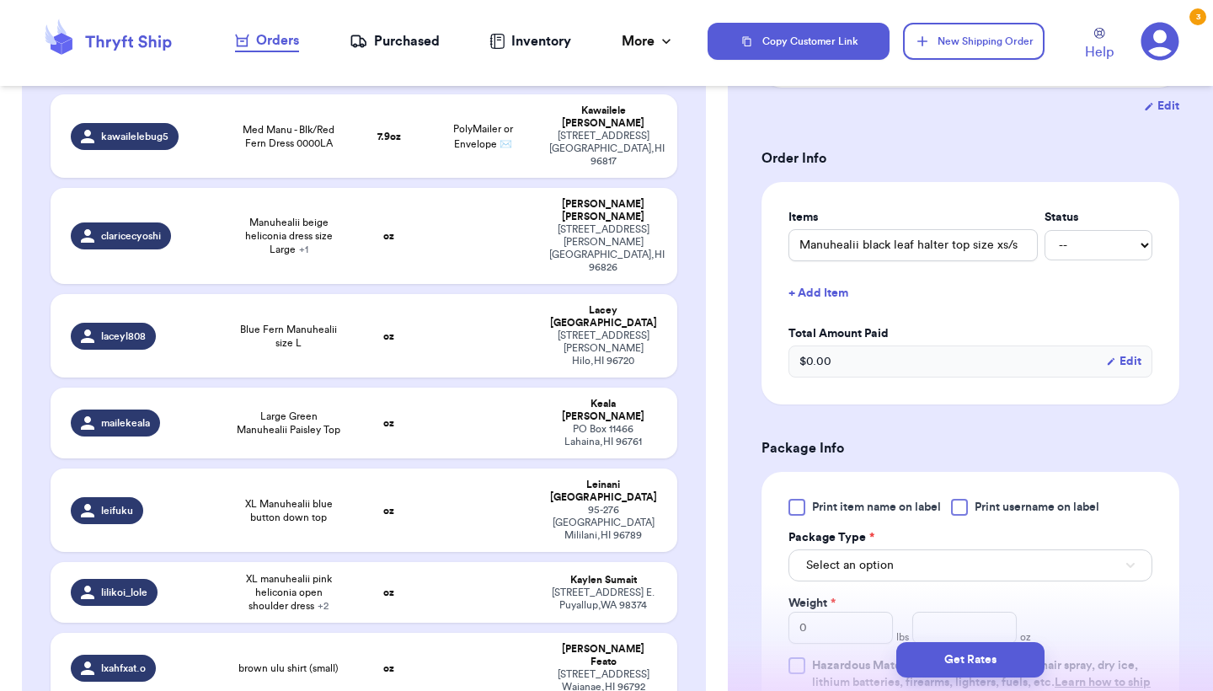
scroll to position [412, 0]
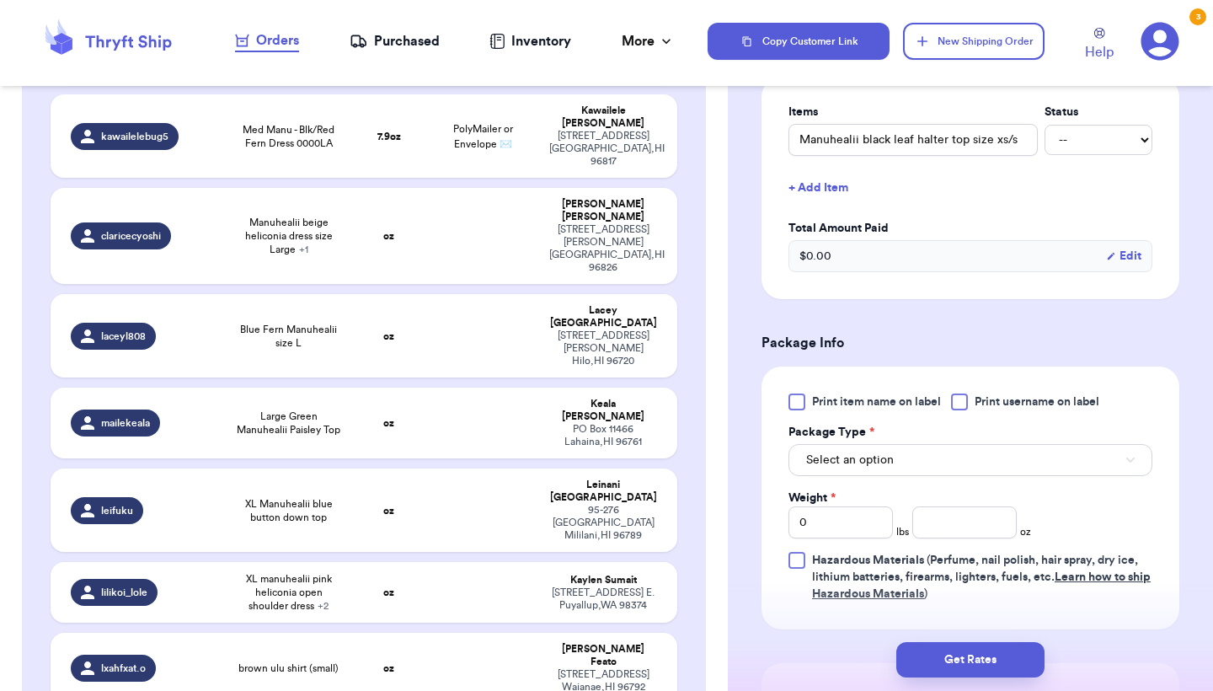
click at [813, 404] on span "Print item name on label" at bounding box center [876, 402] width 129 height 17
click at [0, 0] on input "Print item name on label" at bounding box center [0, 0] width 0 height 0
click at [833, 447] on div "Select an option" at bounding box center [971, 458] width 364 height 35
click at [833, 482] on div "Print item name on label Print username on label Package Type * Select an optio…" at bounding box center [971, 498] width 364 height 209
click at [838, 455] on button "Select an option" at bounding box center [971, 460] width 364 height 32
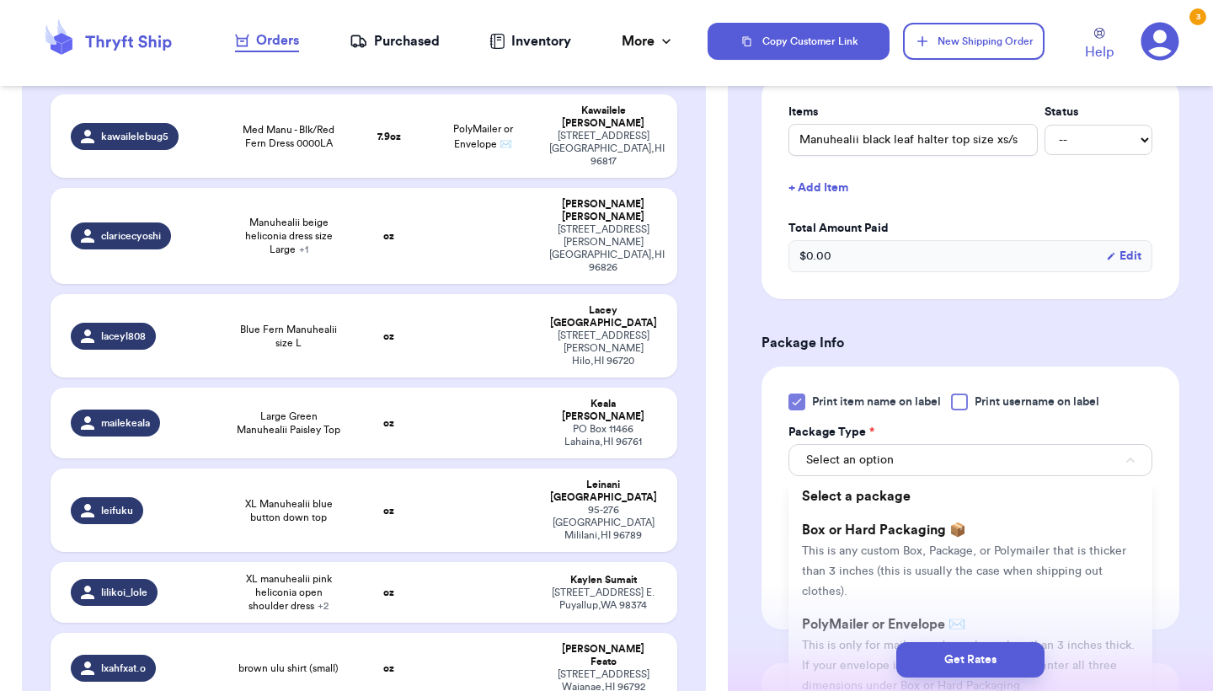
scroll to position [522, 0]
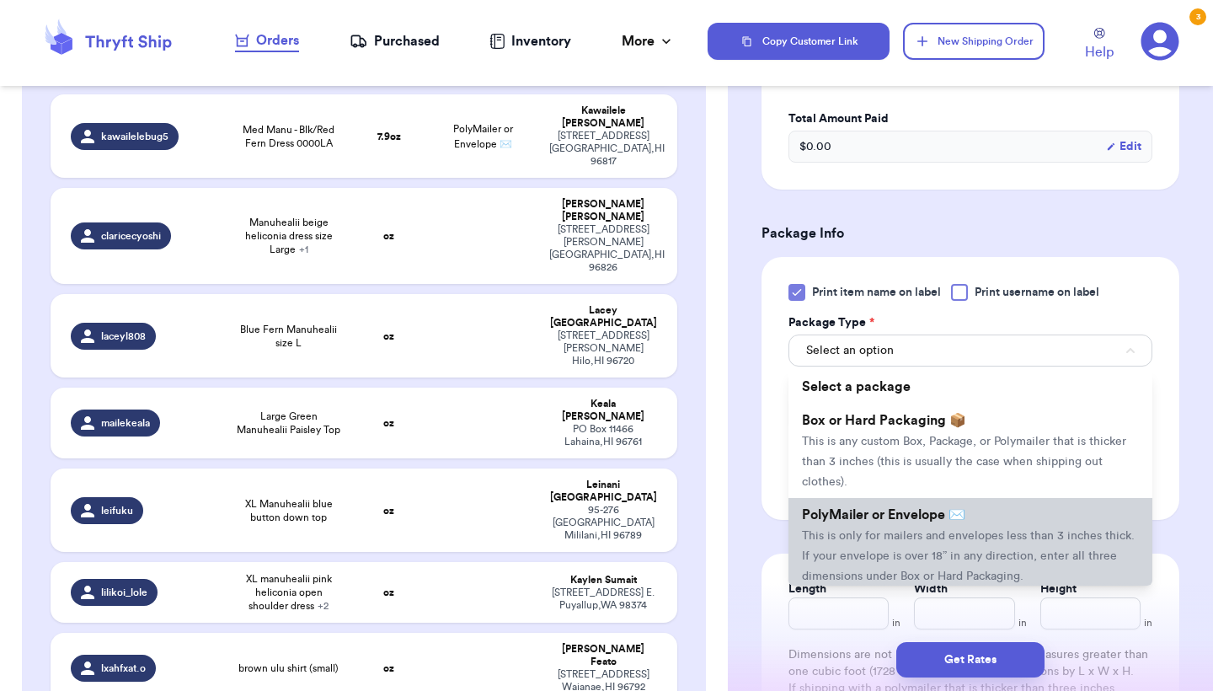
click at [849, 545] on span "This is only for mailers and envelopes less than 3 inches thick. If your envelo…" at bounding box center [968, 556] width 333 height 52
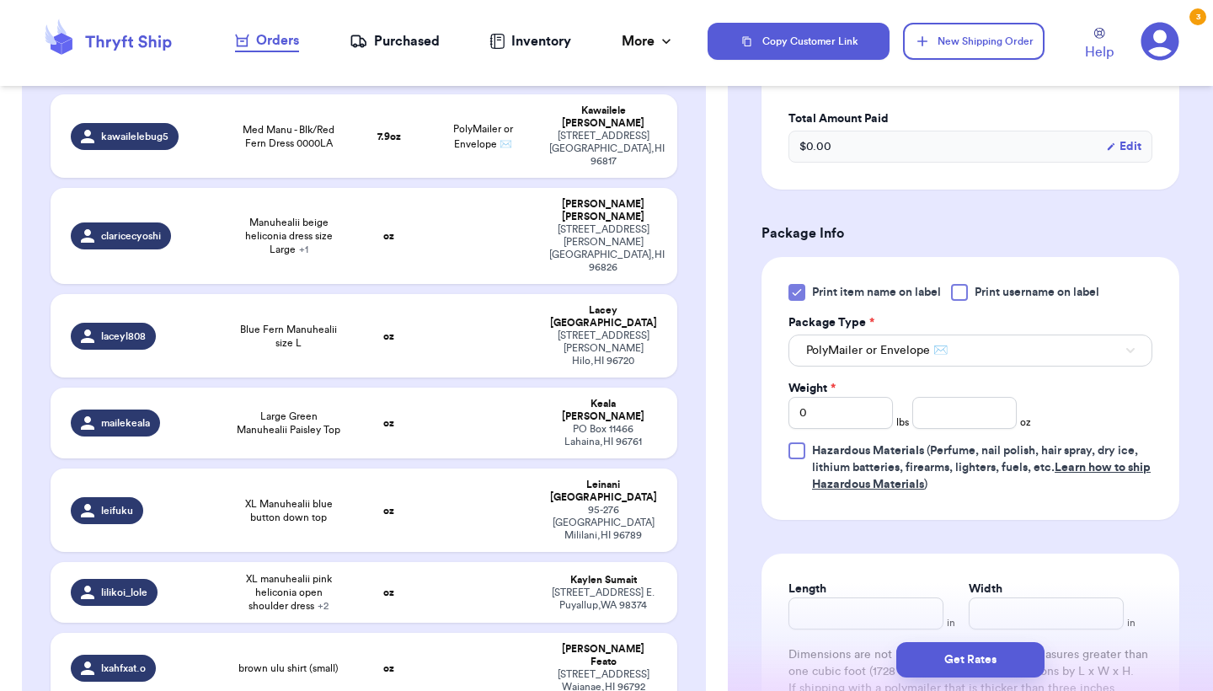
click at [950, 399] on div "Weight * 0 lbs oz" at bounding box center [910, 404] width 243 height 49
click at [950, 401] on input "number" at bounding box center [965, 413] width 104 height 32
type input "5.1"
click at [953, 666] on button "Get Rates" at bounding box center [971, 659] width 148 height 35
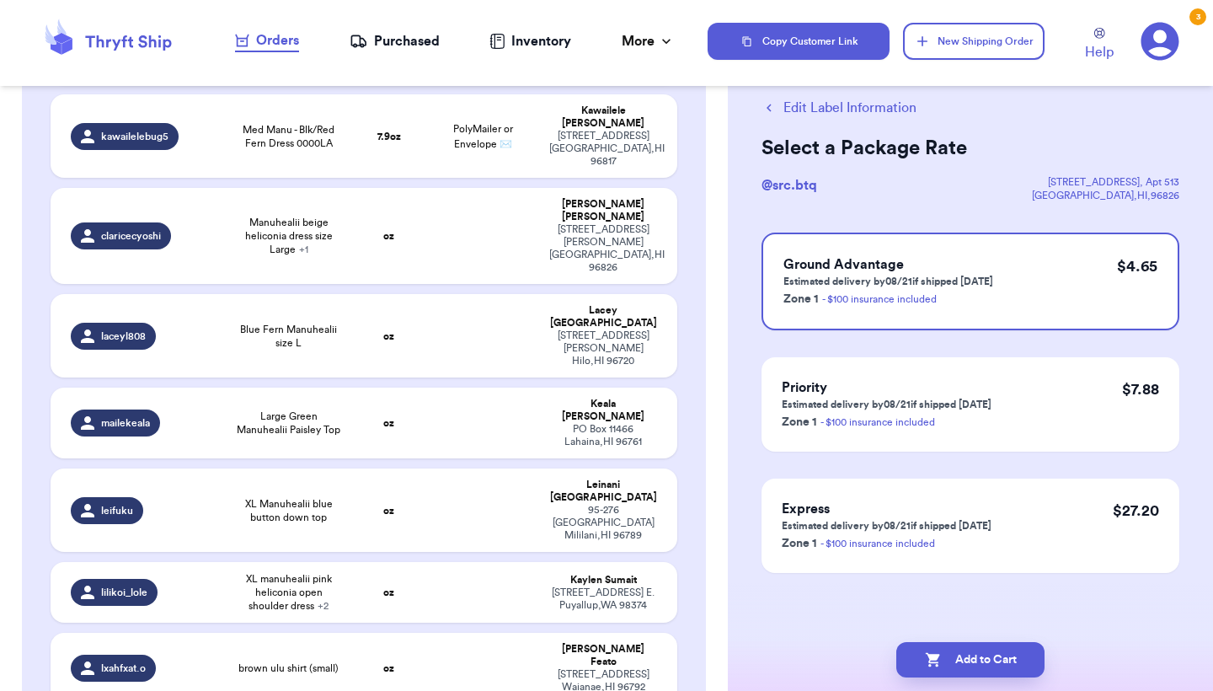
scroll to position [0, 0]
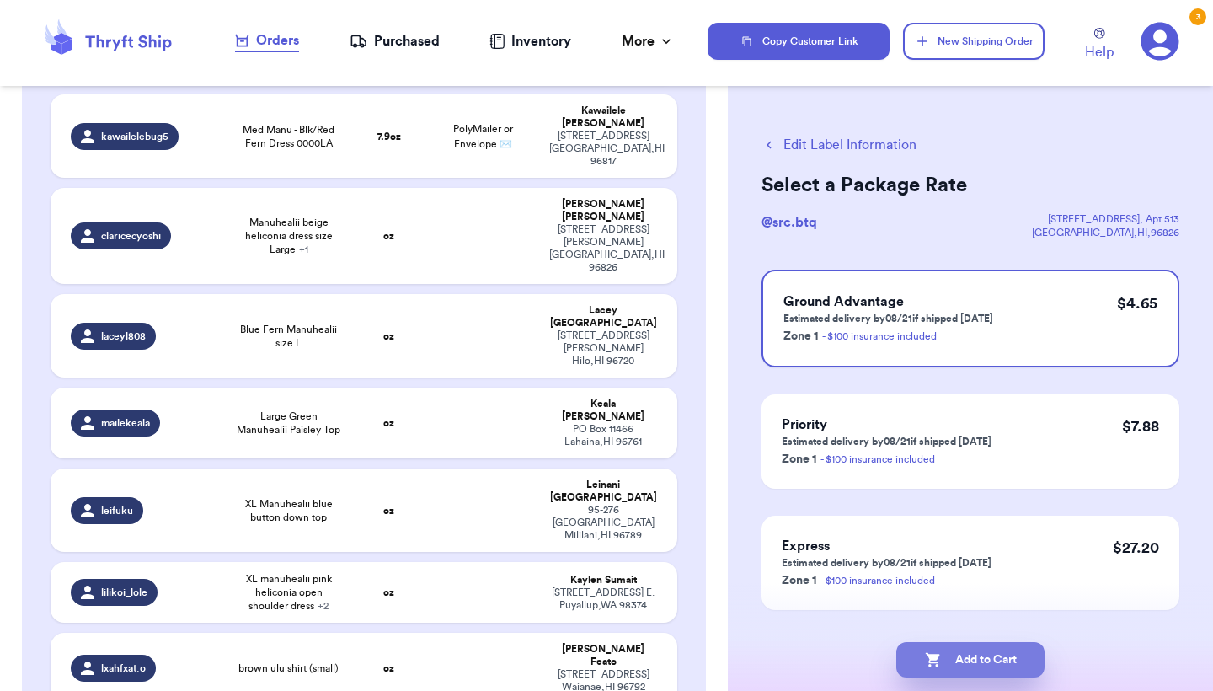
click at [983, 652] on button "Add to Cart" at bounding box center [971, 659] width 148 height 35
checkbox input "true"
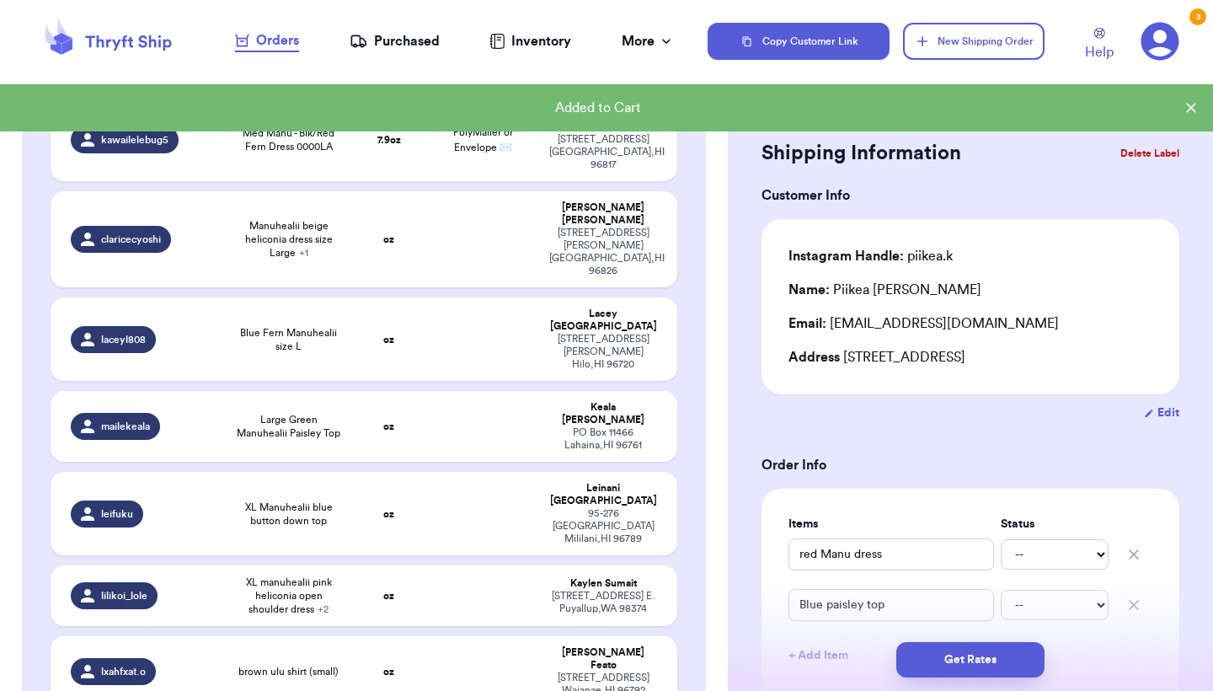
click at [378, 636] on td "oz" at bounding box center [388, 671] width 75 height 71
type input "brown ulu shirt (small)"
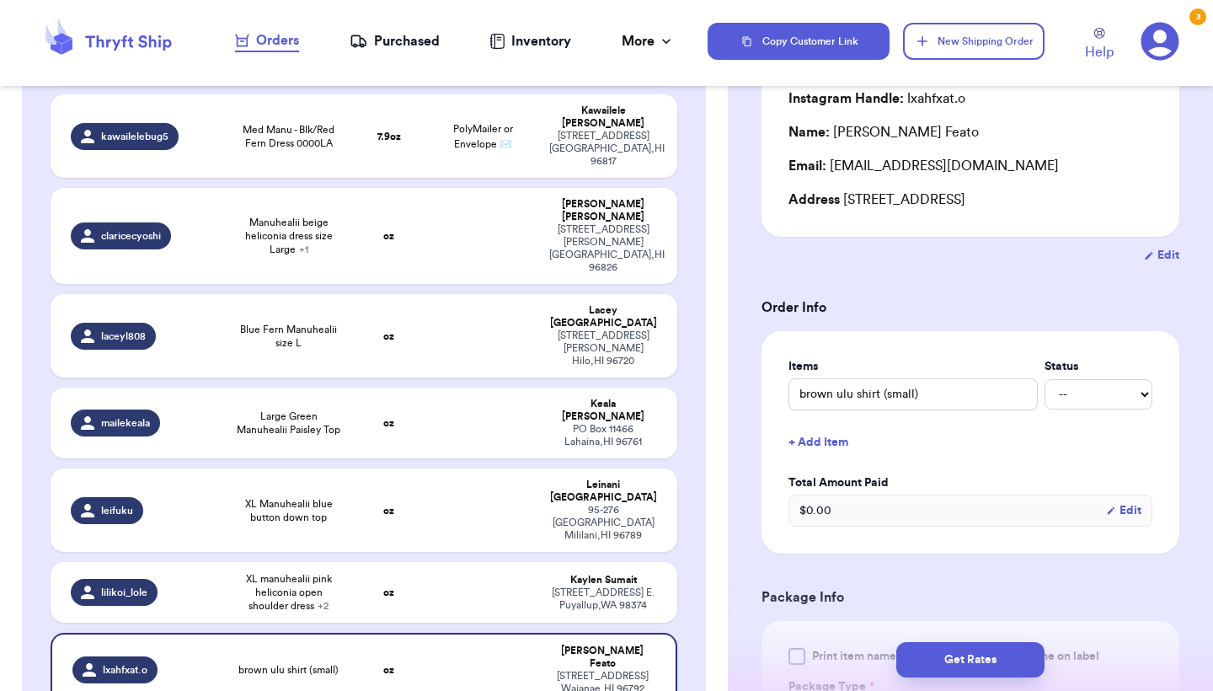
scroll to position [408, 0]
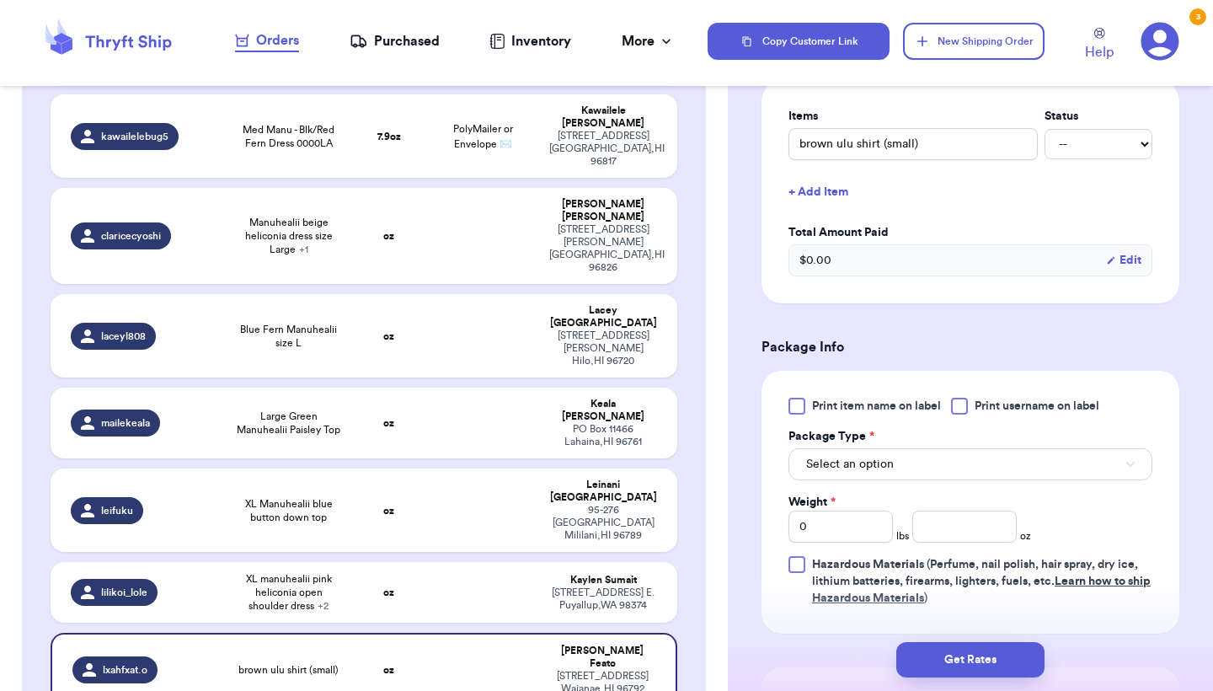
click at [801, 411] on div at bounding box center [797, 406] width 17 height 17
click at [0, 0] on input "Print item name on label" at bounding box center [0, 0] width 0 height 0
click at [856, 466] on span "Select an option" at bounding box center [850, 464] width 88 height 17
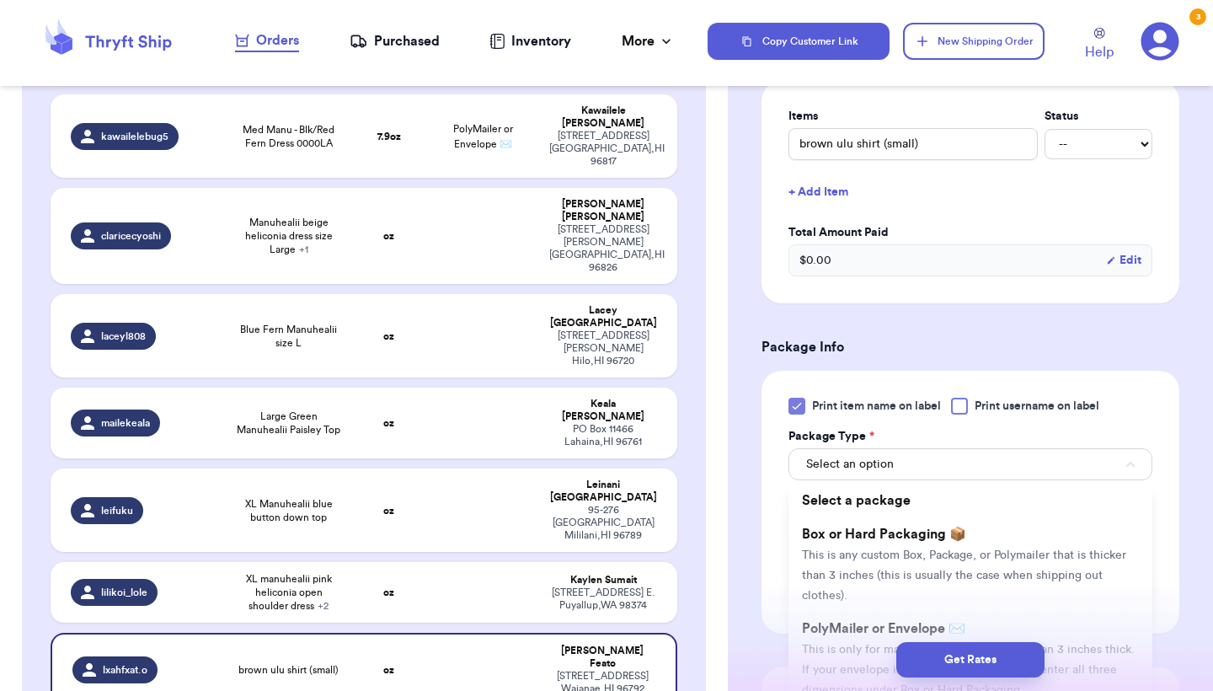
scroll to position [479, 0]
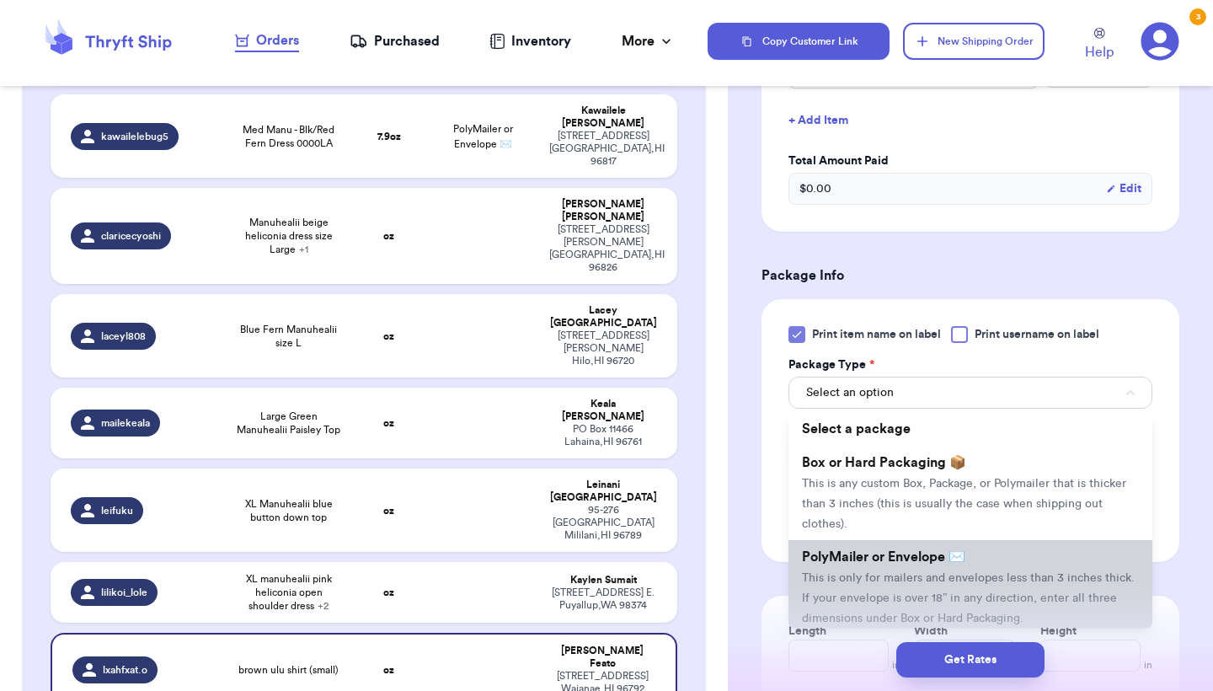
click at [839, 572] on li "PolyMailer or Envelope ✉️ This is only for mailers and envelopes less than 3 in…" at bounding box center [971, 587] width 364 height 94
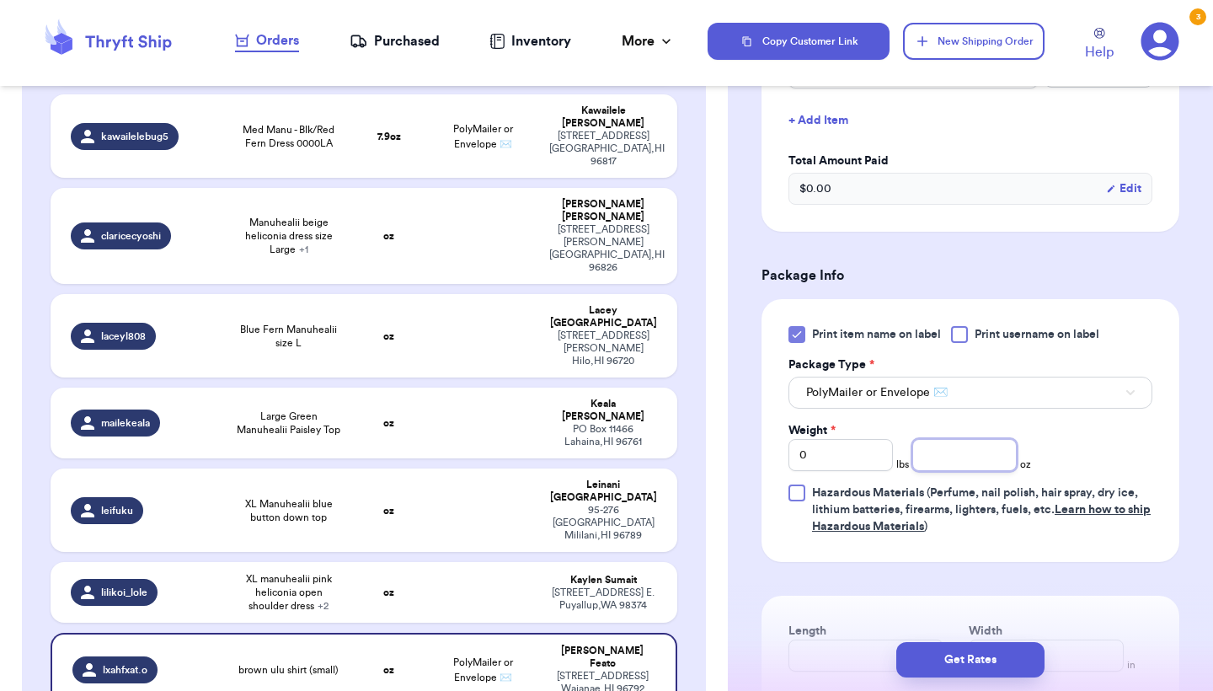
click at [958, 446] on input "number" at bounding box center [965, 455] width 104 height 32
type input "5.7"
click at [993, 651] on button "Get Rates" at bounding box center [971, 659] width 148 height 35
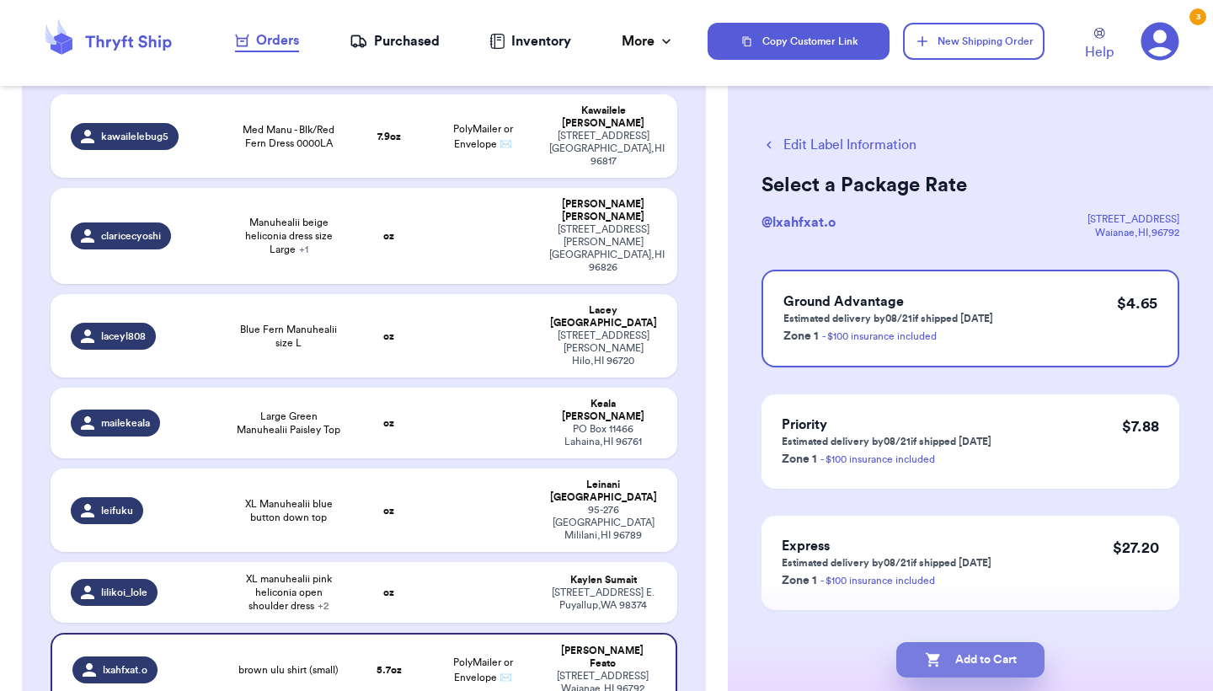
click at [993, 651] on button "Add to Cart" at bounding box center [971, 659] width 148 height 35
checkbox input "true"
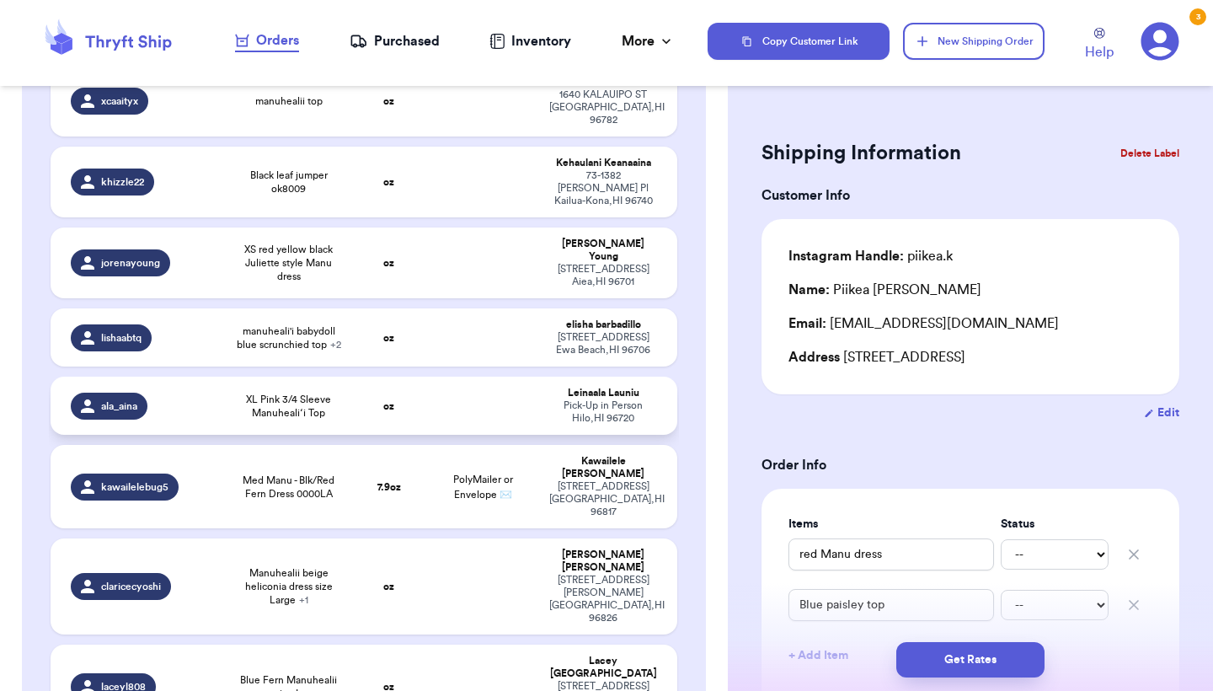
scroll to position [2224, 0]
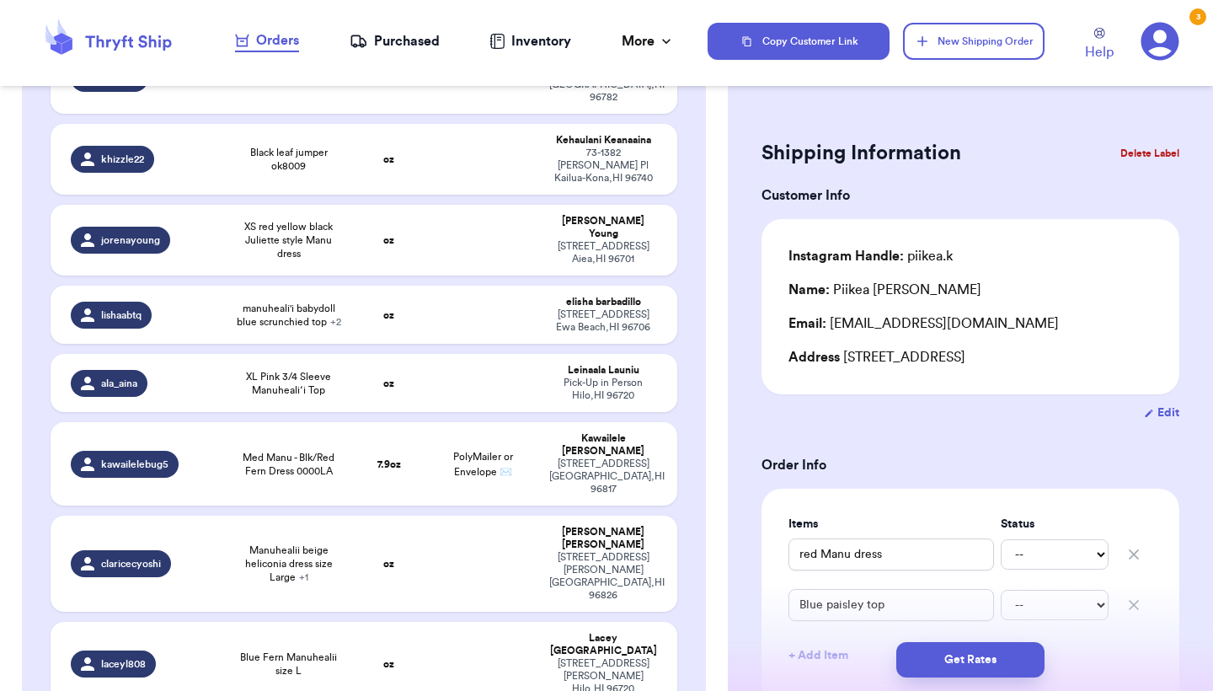
type input "XL Manuhealii blue button down top"
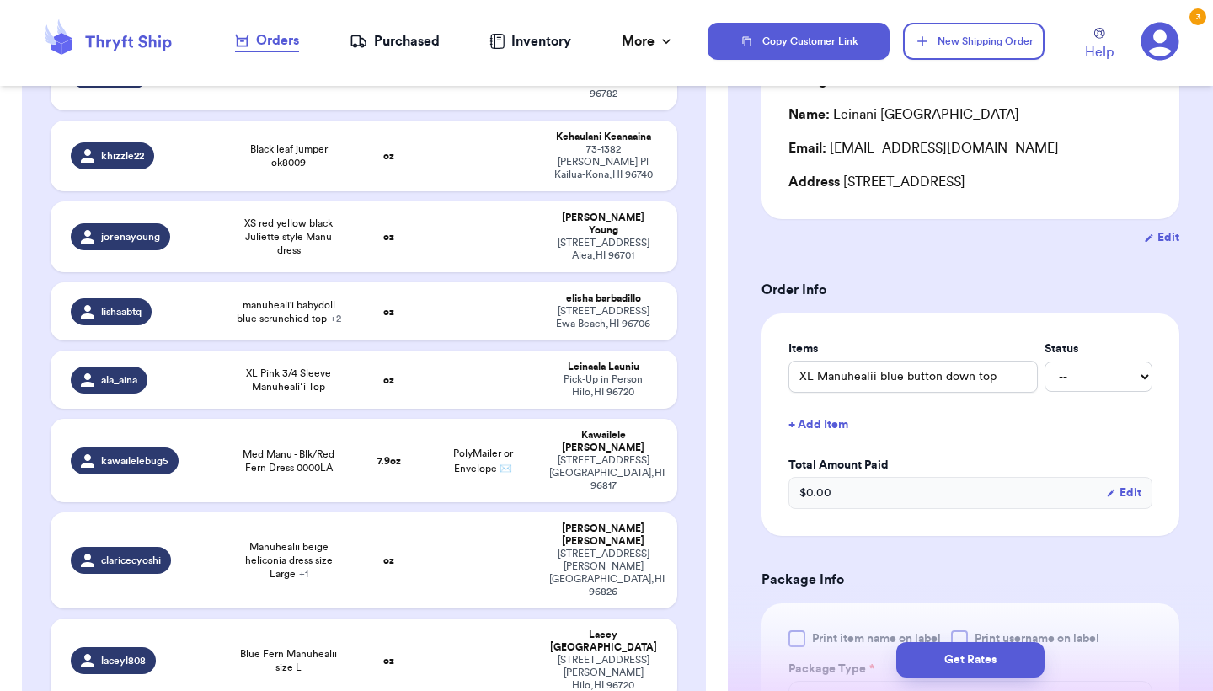
scroll to position [356, 0]
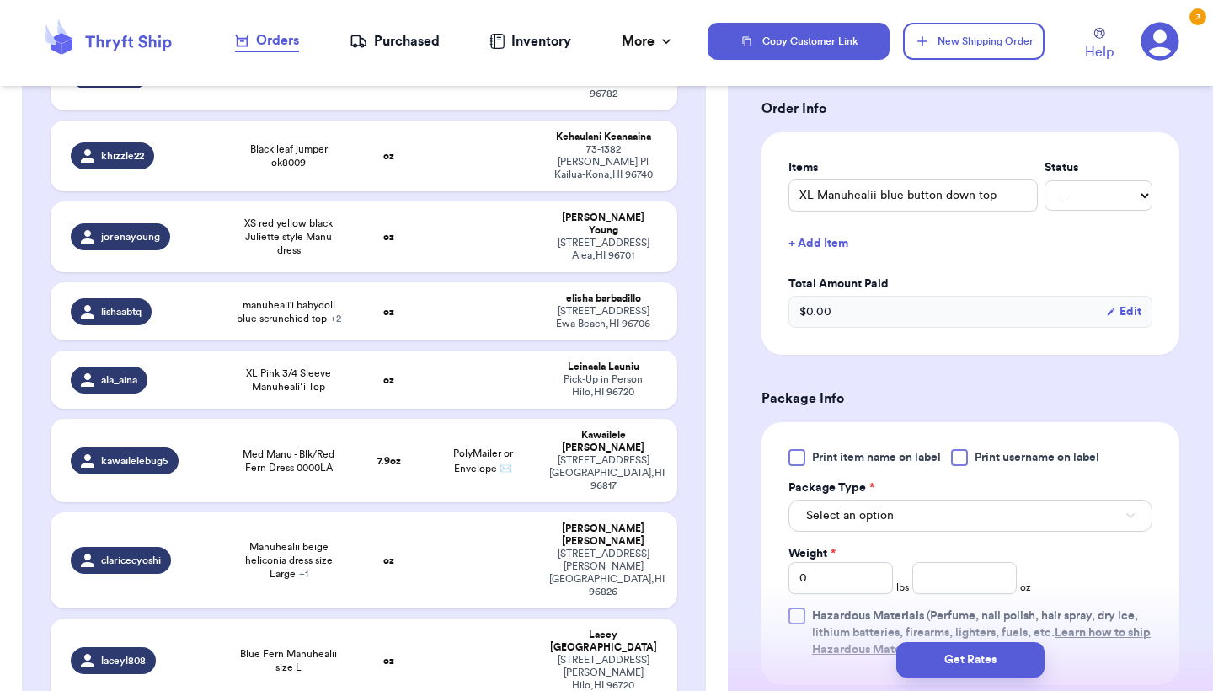
click at [833, 477] on div "Print item name on label Print username on label Package Type * Select an optio…" at bounding box center [971, 553] width 364 height 209
click at [833, 466] on span "Print item name on label" at bounding box center [876, 457] width 129 height 17
click at [0, 0] on input "Print item name on label" at bounding box center [0, 0] width 0 height 0
click at [831, 504] on button "Select an option" at bounding box center [971, 516] width 364 height 32
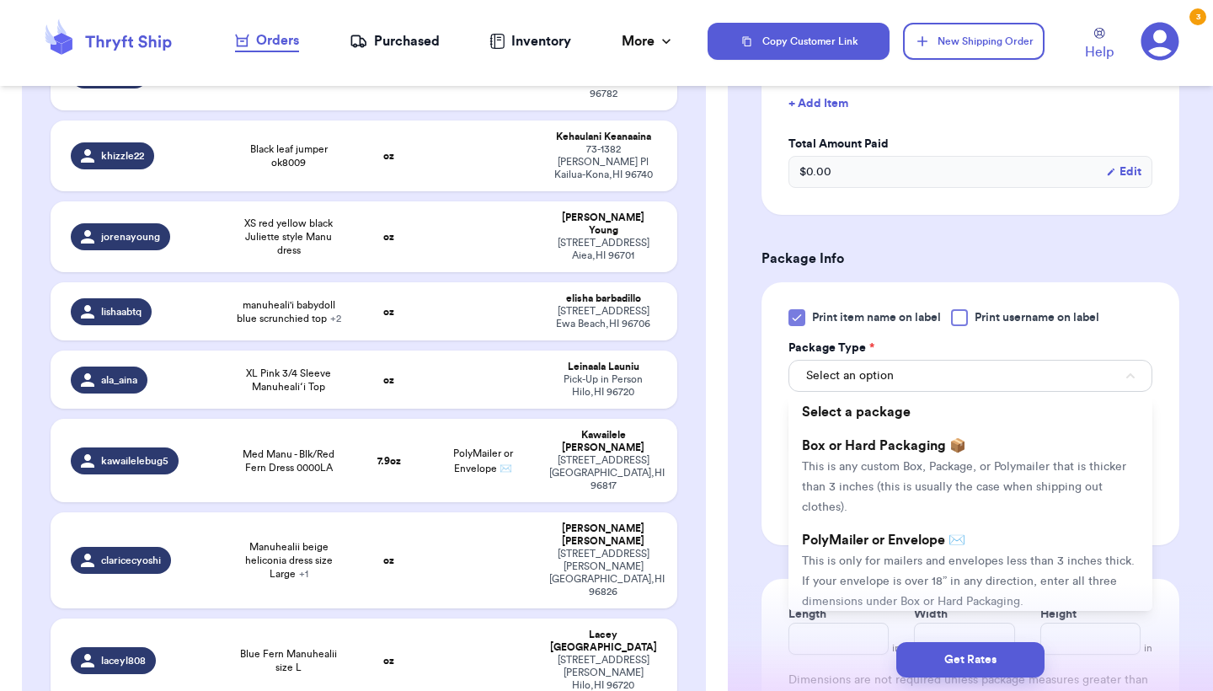
scroll to position [534, 0]
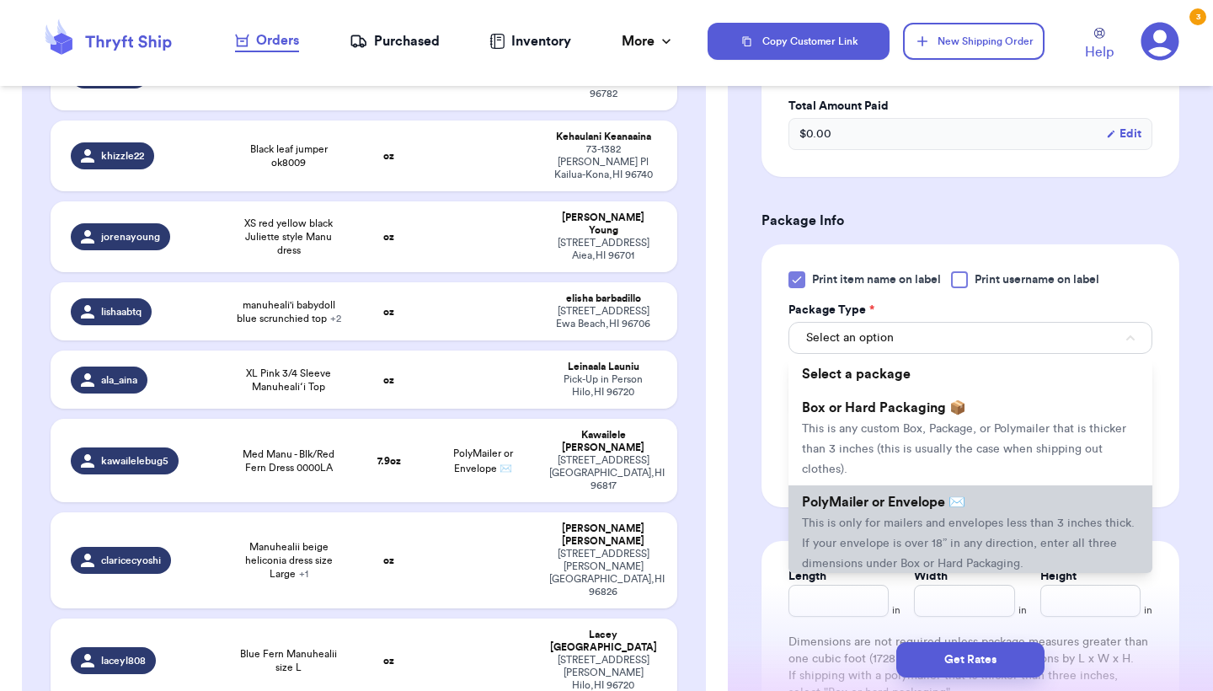
click at [864, 540] on li "PolyMailer or Envelope ✉️ This is only for mailers and envelopes less than 3 in…" at bounding box center [971, 532] width 364 height 94
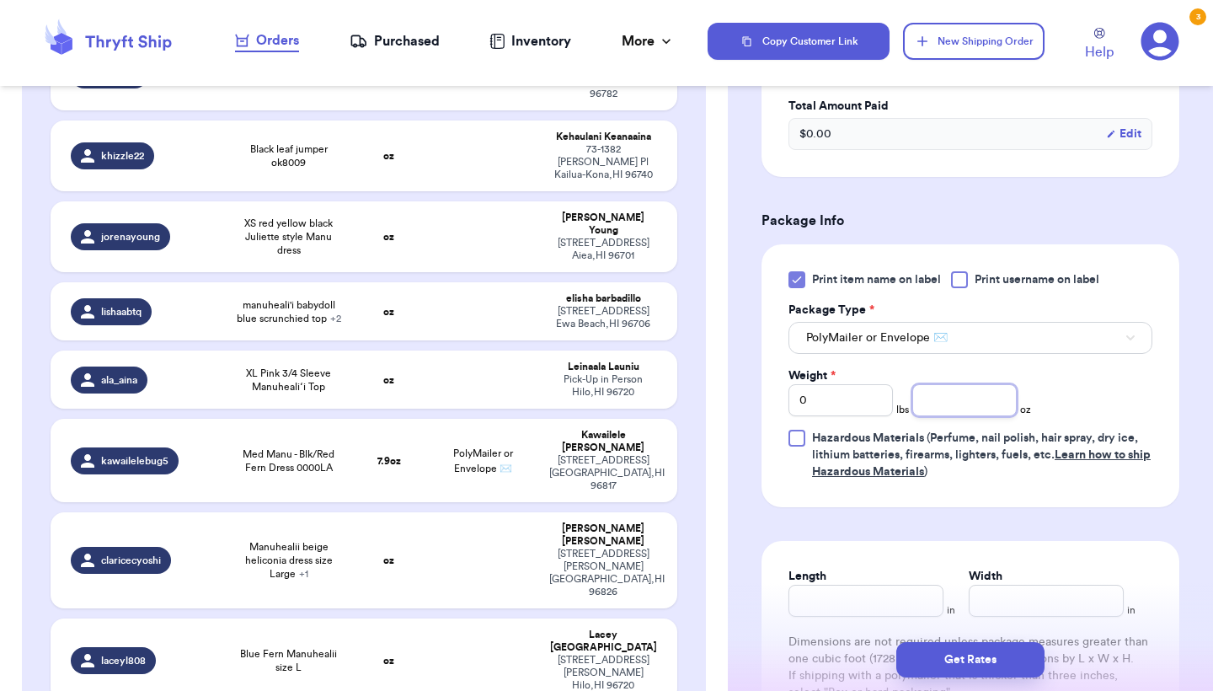
click at [940, 409] on input "number" at bounding box center [965, 400] width 104 height 32
type input "5.7"
click at [1011, 667] on button "Get Rates" at bounding box center [971, 659] width 148 height 35
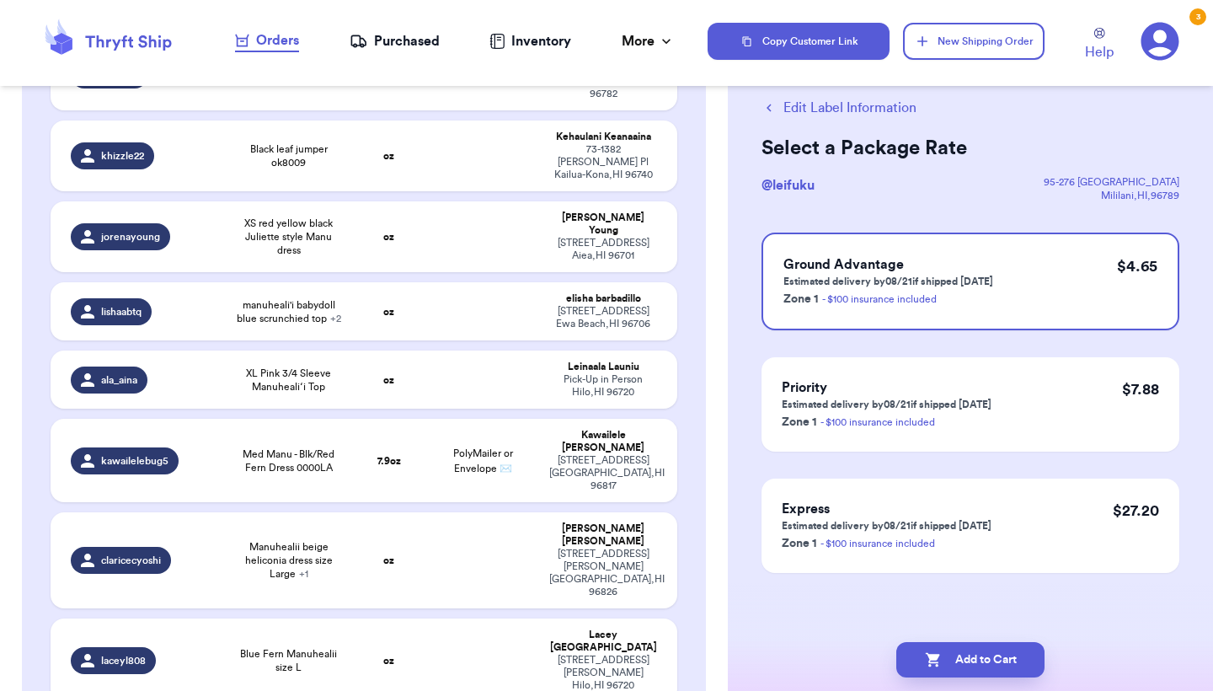
scroll to position [0, 0]
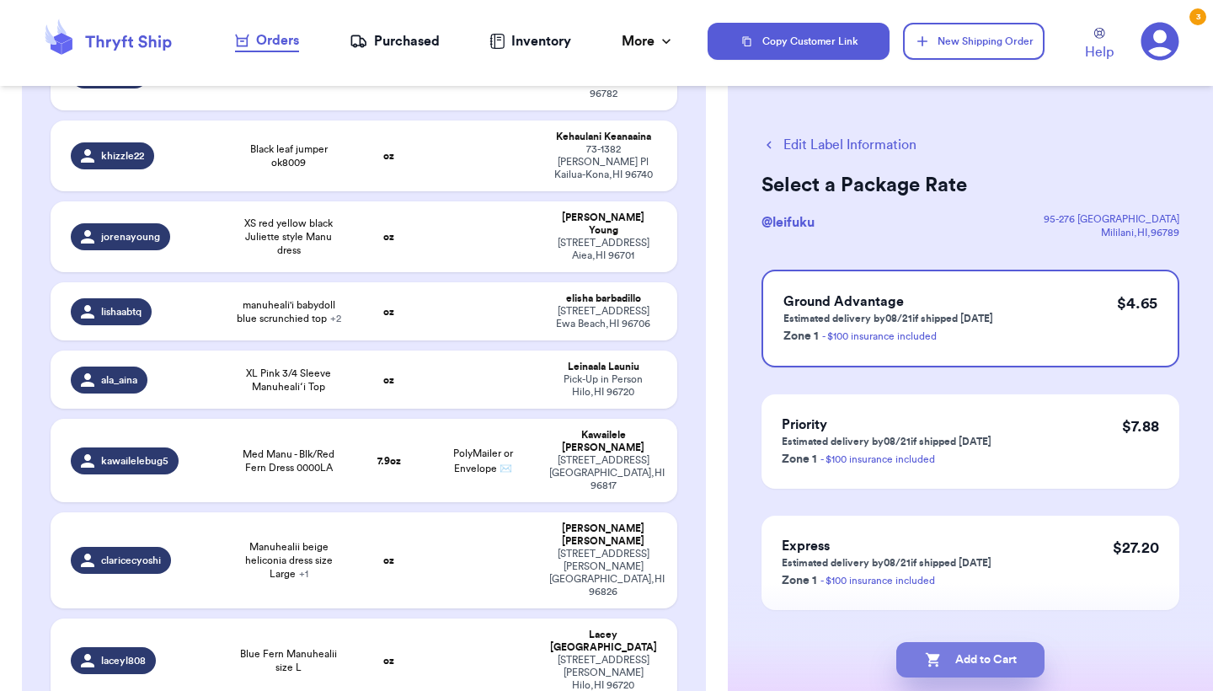
click at [1004, 656] on button "Add to Cart" at bounding box center [971, 659] width 148 height 35
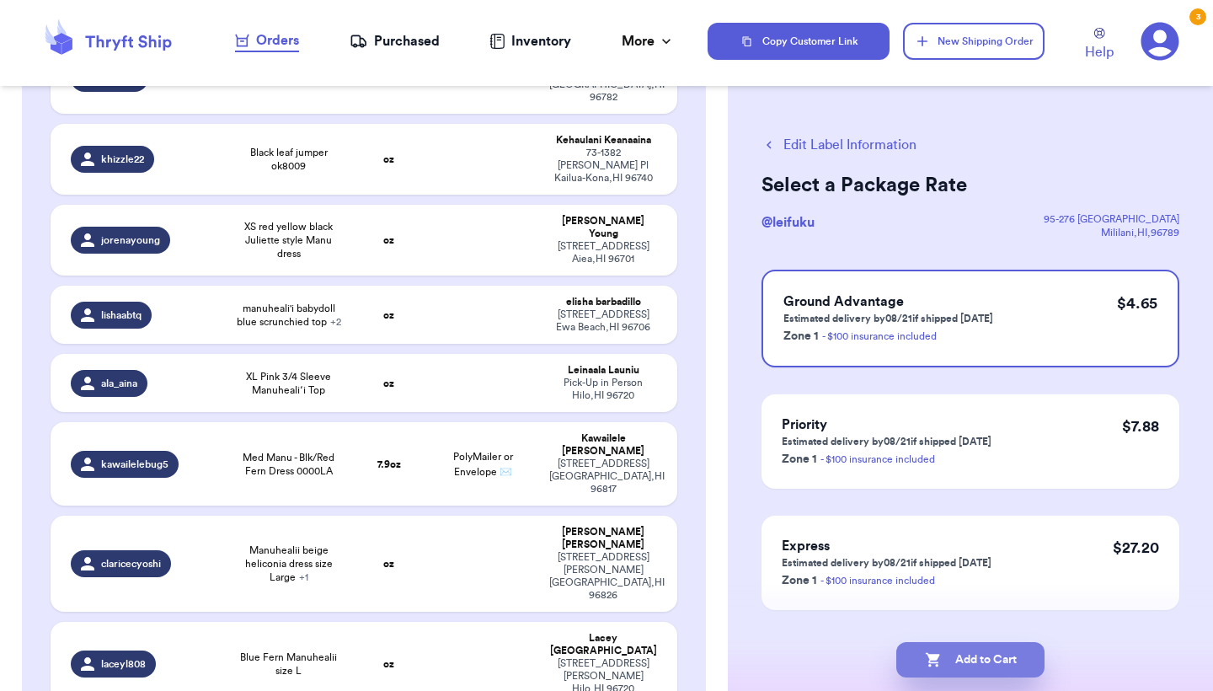
checkbox input "true"
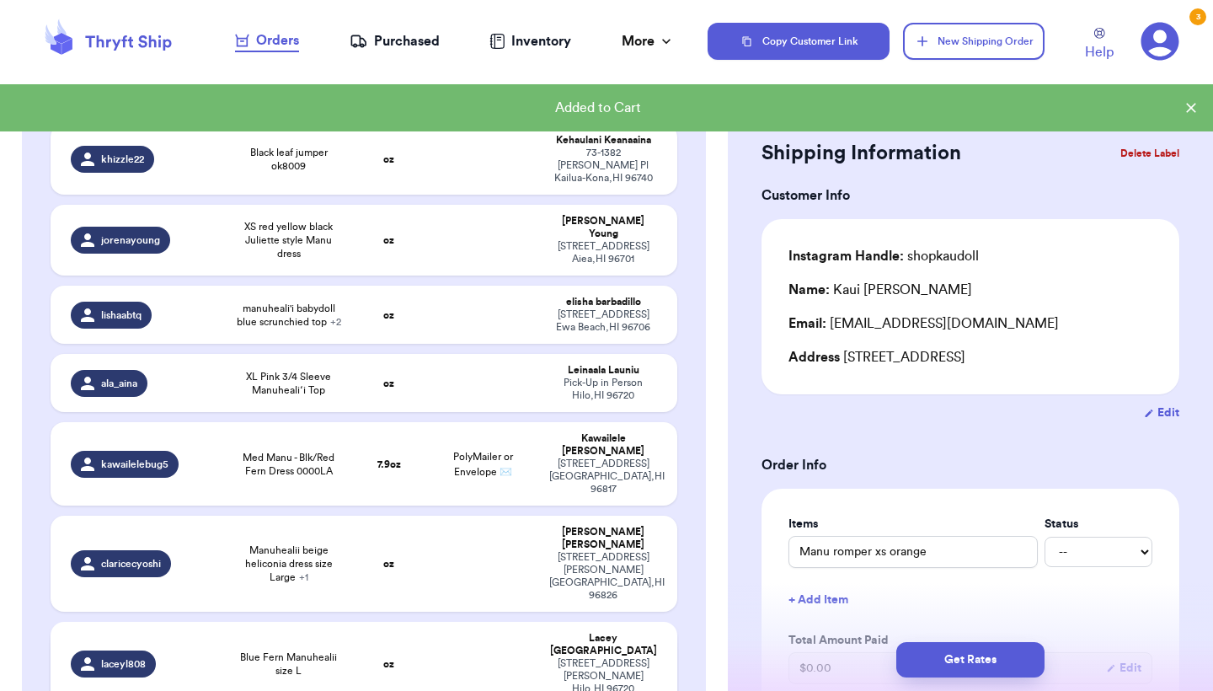
click at [441, 622] on td at bounding box center [482, 663] width 113 height 83
type input "Blue Fern Manuhealii size L"
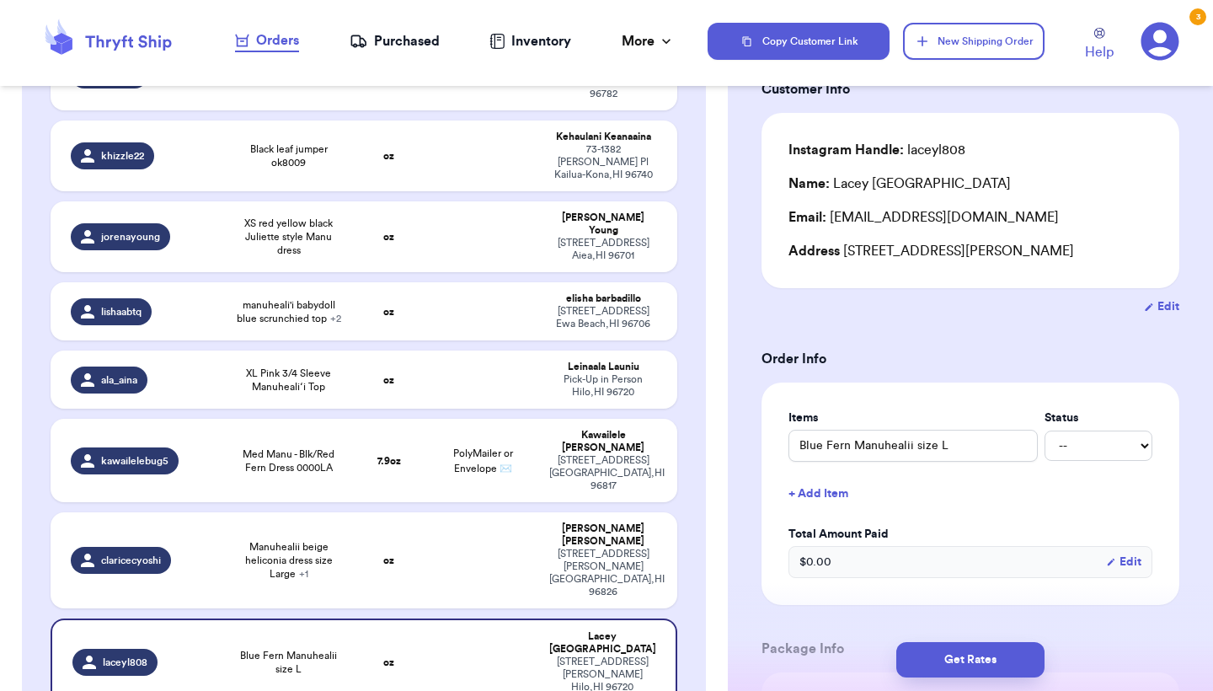
scroll to position [169, 0]
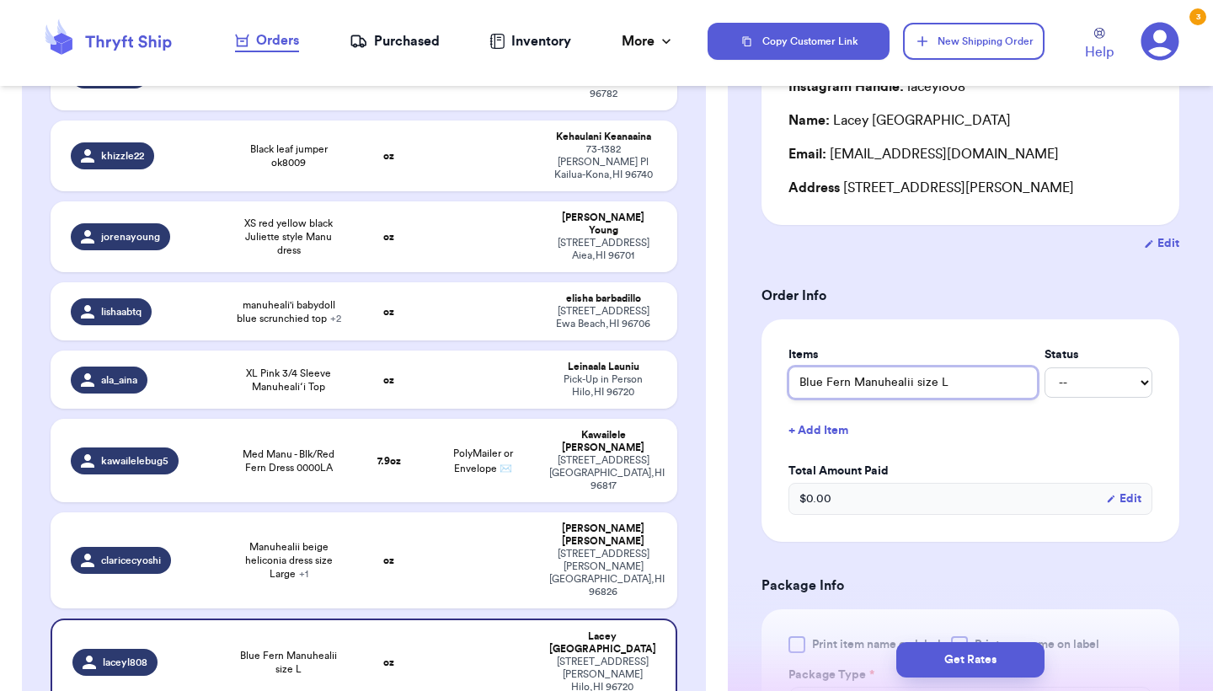
click at [795, 379] on input "Blue Fern Manuhealii size L" at bounding box center [913, 383] width 249 height 32
type input "(Blue Fern Manuhealii size L"
type input "(2Blue Fern Manuhealii size L"
type input "(2)Blue Fern Manuhealii size L"
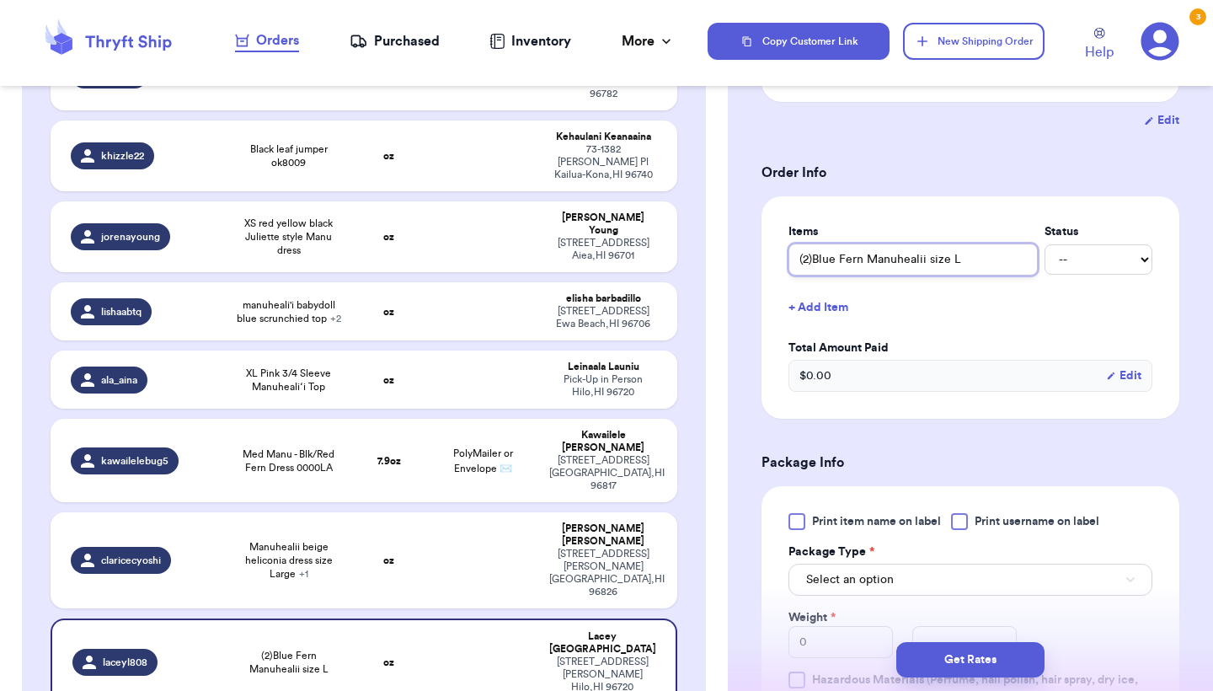
type input "(2)Blue Fern Manuhealii size L"
click at [838, 516] on div "Print item name on label Print username on label Package Type * Select an optio…" at bounding box center [971, 617] width 418 height 263
click at [827, 528] on span "Print item name on label" at bounding box center [876, 521] width 129 height 17
click at [0, 0] on input "Print item name on label" at bounding box center [0, 0] width 0 height 0
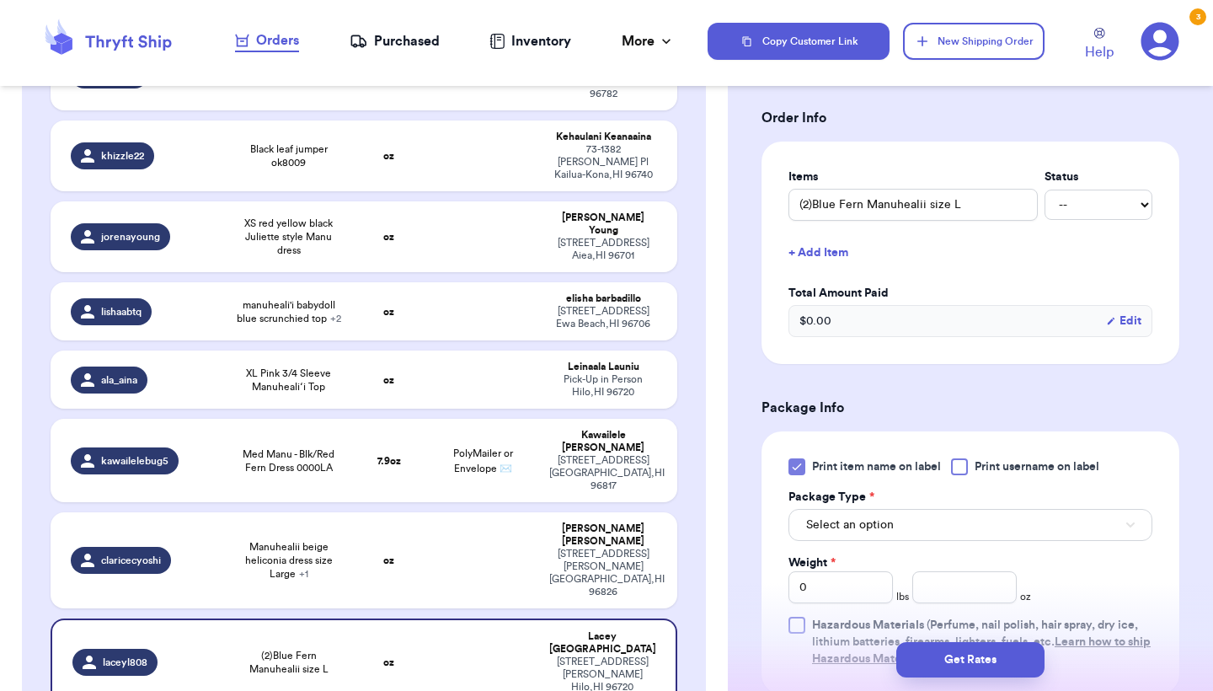
click at [827, 528] on span "Select an option" at bounding box center [850, 525] width 88 height 17
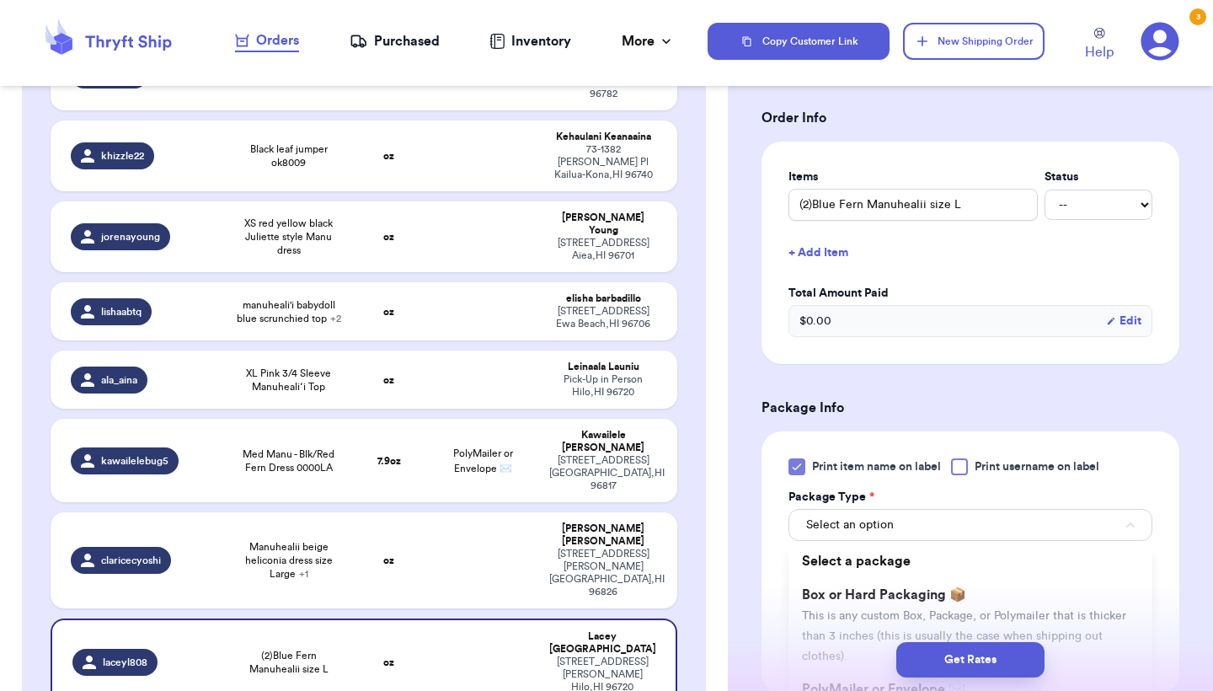
scroll to position [539, 0]
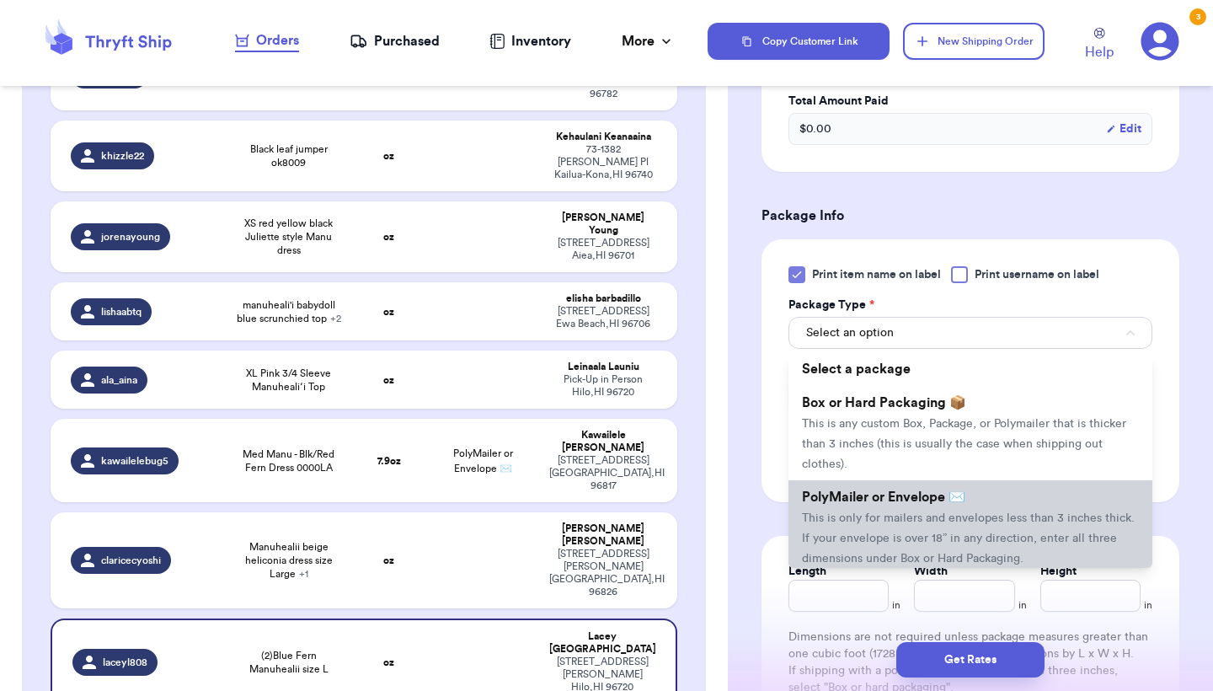
click at [840, 548] on span "This is only for mailers and envelopes less than 3 inches thick. If your envelo…" at bounding box center [968, 538] width 333 height 52
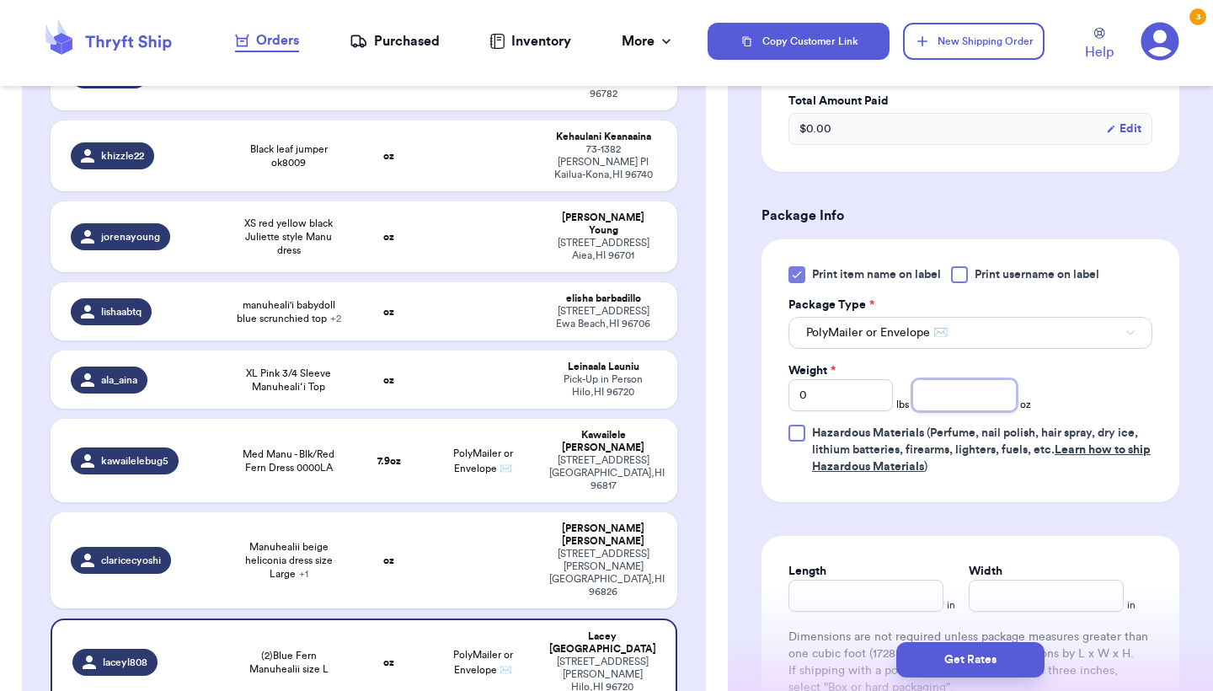
click at [956, 395] on input "number" at bounding box center [965, 395] width 104 height 32
type input "12.7"
click at [924, 655] on button "Get Rates" at bounding box center [971, 659] width 148 height 35
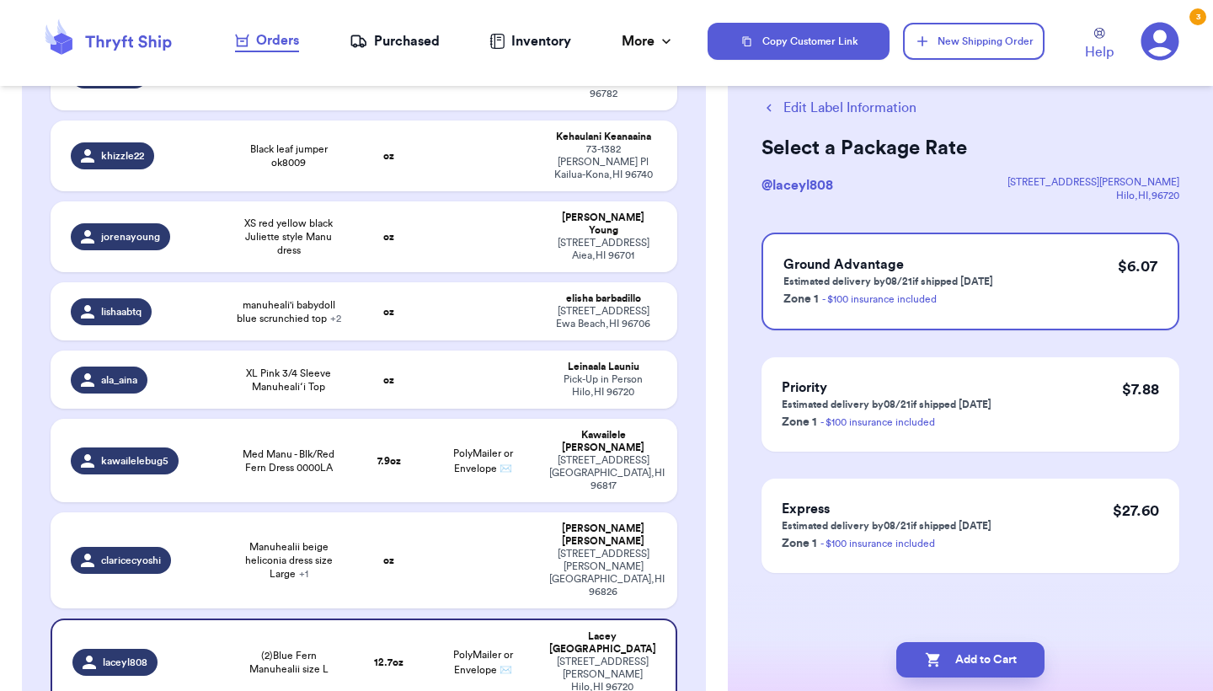
scroll to position [0, 0]
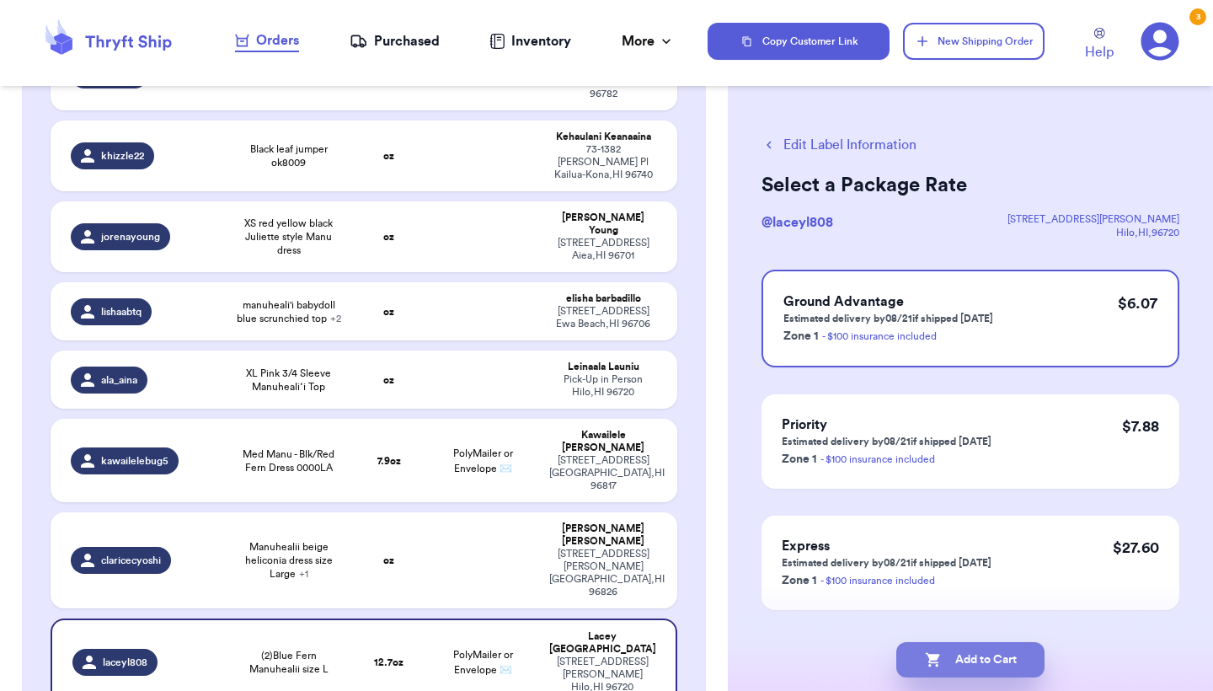
click at [925, 655] on icon "button" at bounding box center [933, 659] width 17 height 17
checkbox input "true"
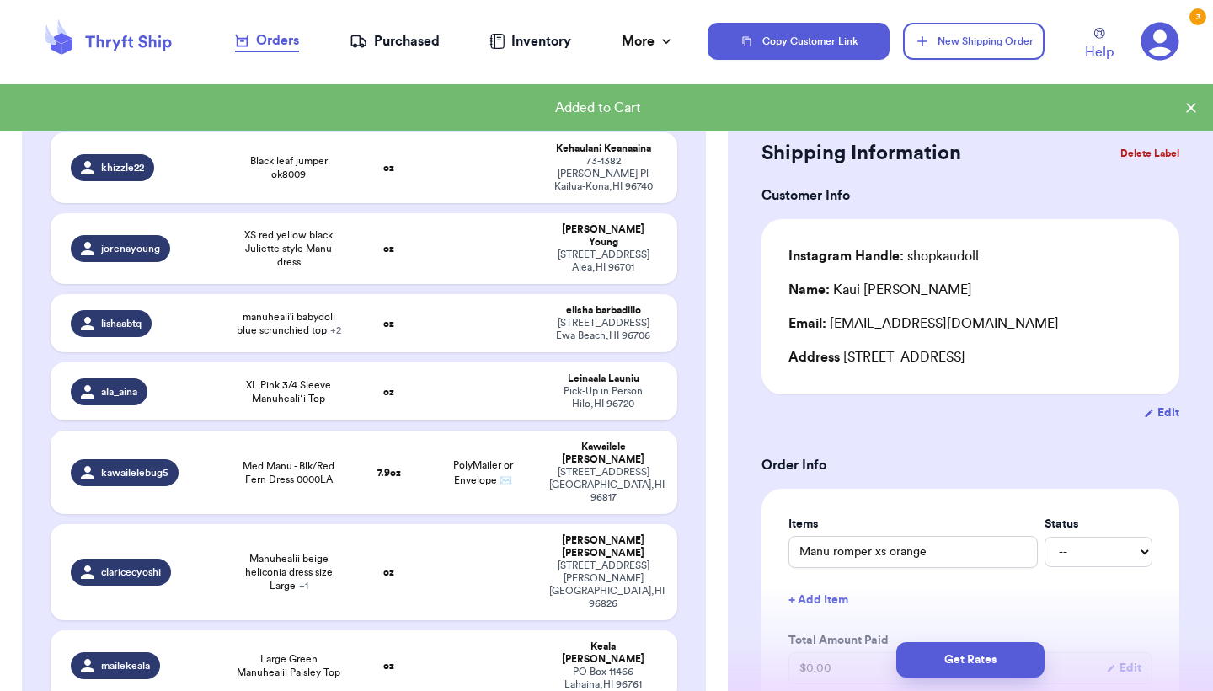
scroll to position [2210, 0]
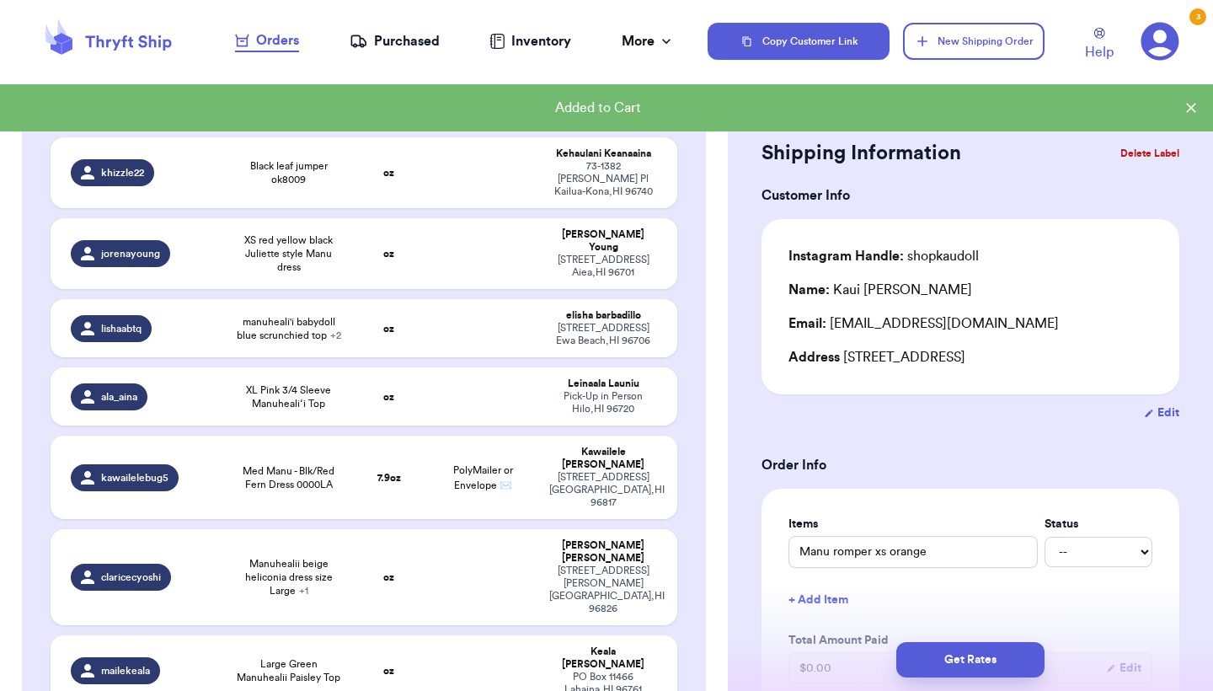
click at [477, 635] on td at bounding box center [482, 670] width 113 height 71
type input "Large Green Manuhealii Paisley Top"
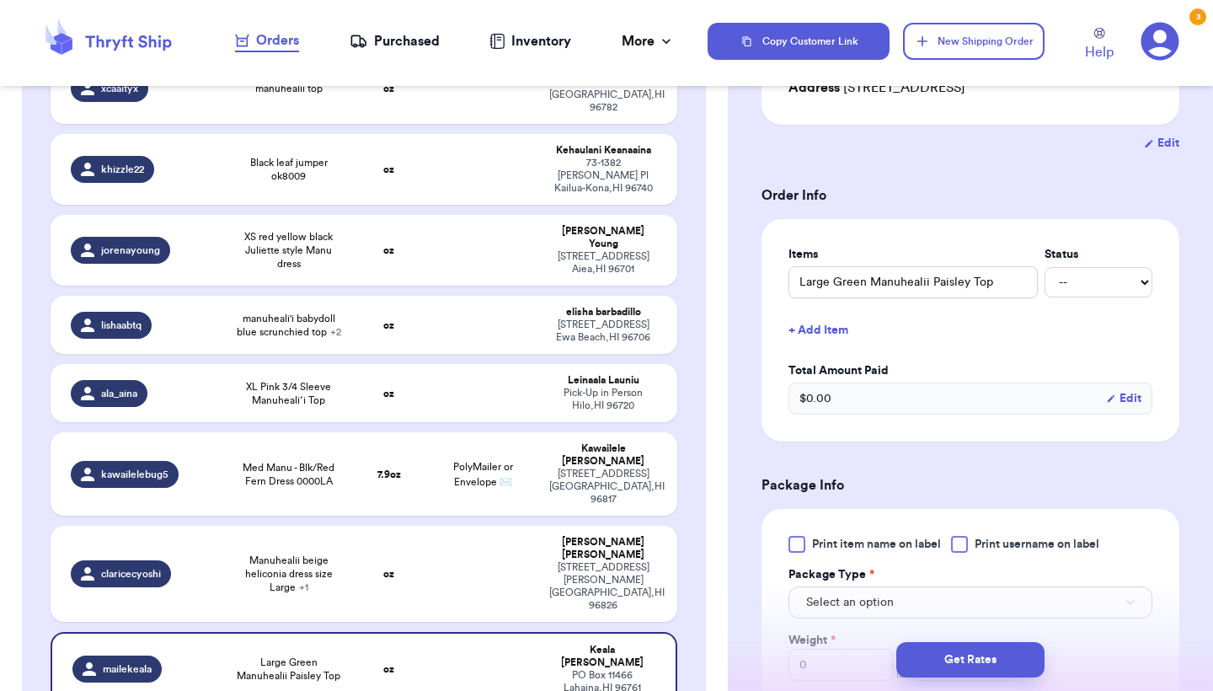
click at [809, 541] on label "Print item name on label" at bounding box center [865, 544] width 153 height 17
click at [0, 0] on input "Print item name on label" at bounding box center [0, 0] width 0 height 0
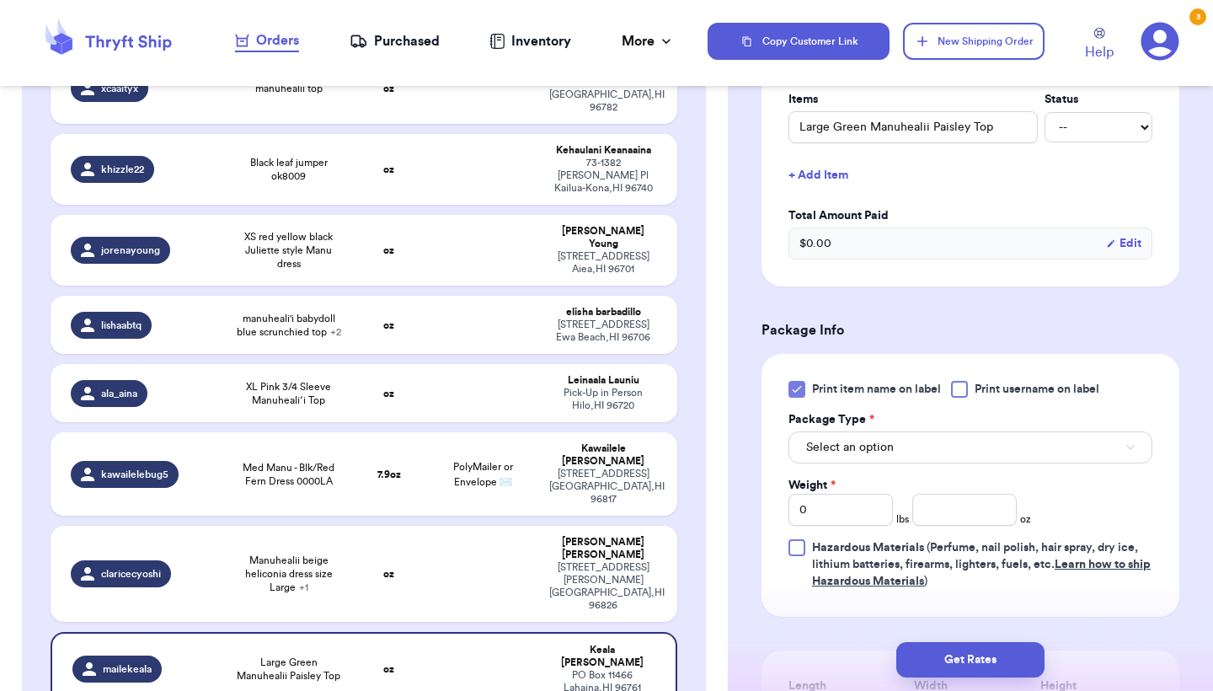
scroll to position [439, 0]
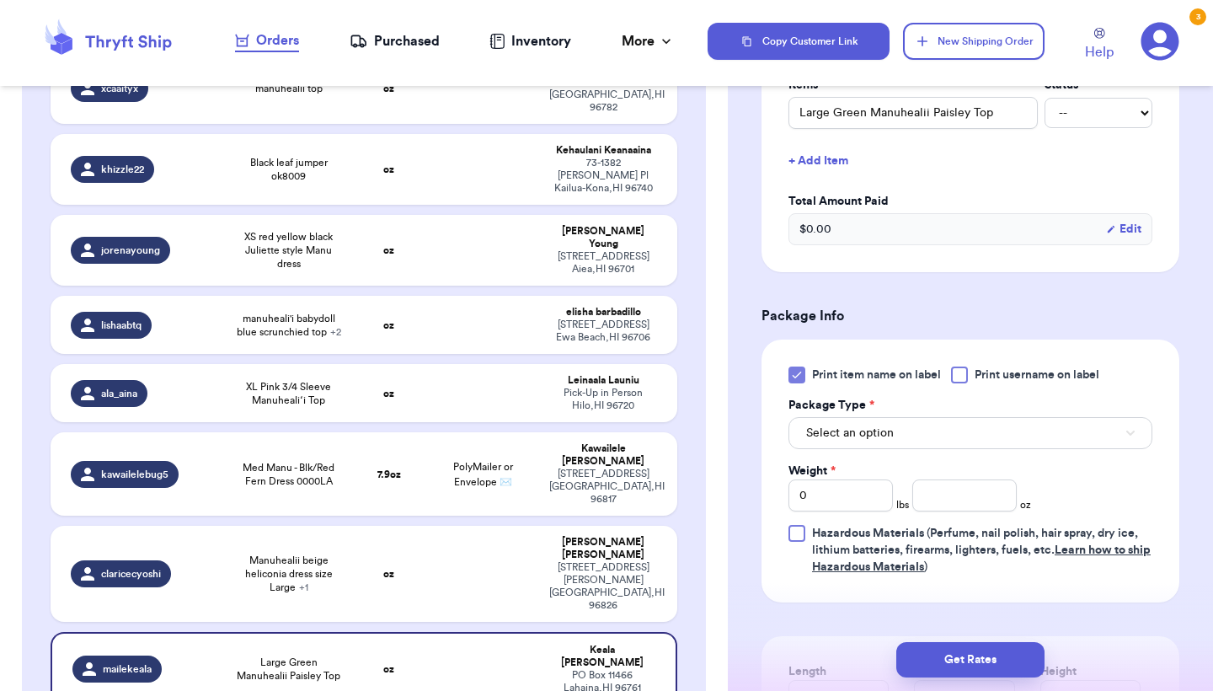
click at [868, 428] on span "Select an option" at bounding box center [850, 433] width 88 height 17
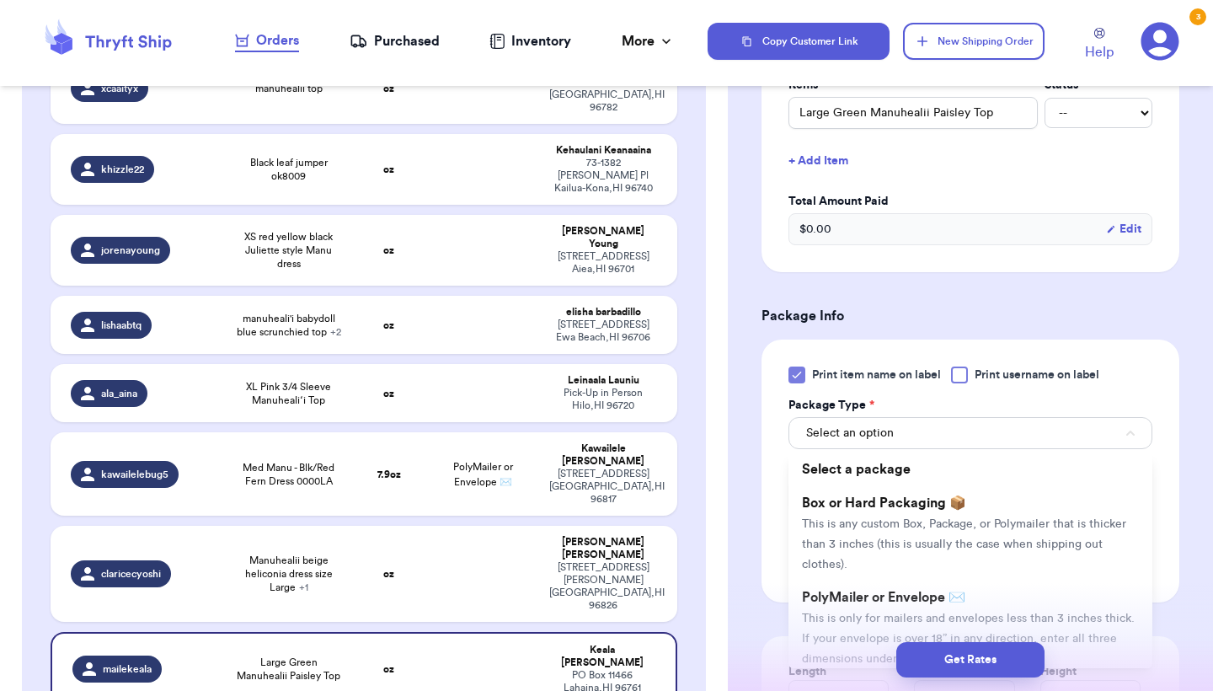
drag, startPoint x: 832, startPoint y: 608, endPoint x: 867, endPoint y: 551, distance: 67.3
click at [832, 604] on span "PolyMailer or Envelope ✉️" at bounding box center [883, 597] width 163 height 13
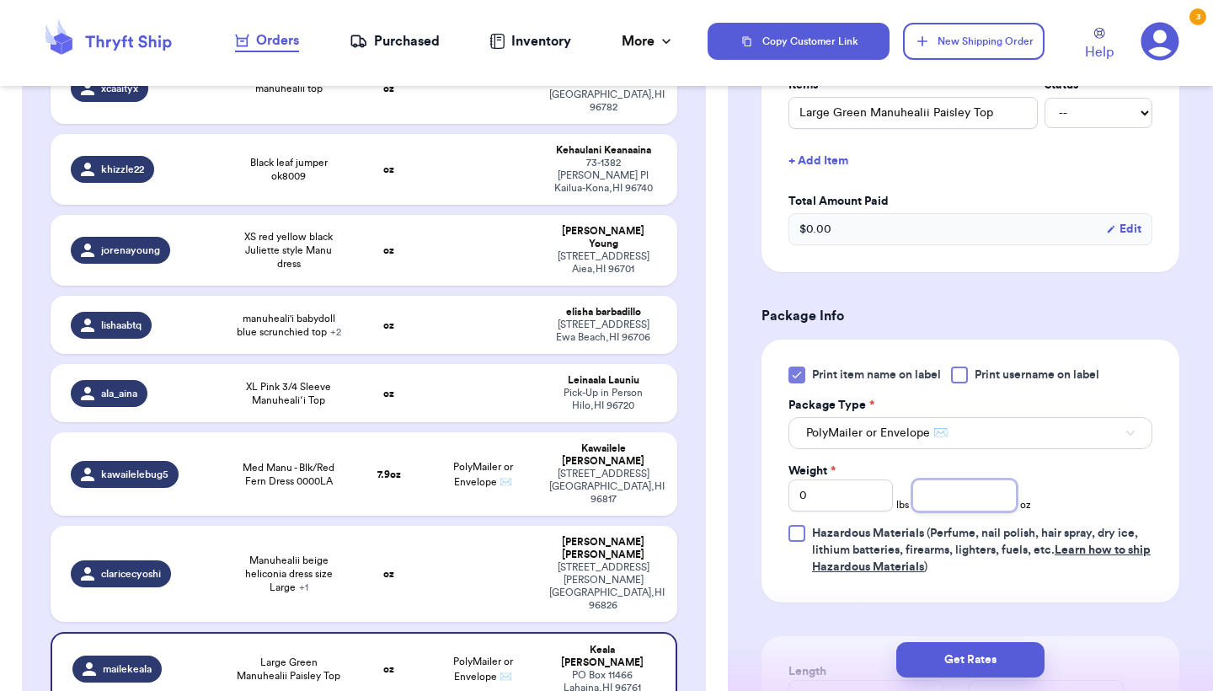
click at [934, 497] on input "number" at bounding box center [965, 495] width 104 height 32
type input "5.5"
click at [993, 643] on button "Get Rates" at bounding box center [971, 659] width 148 height 35
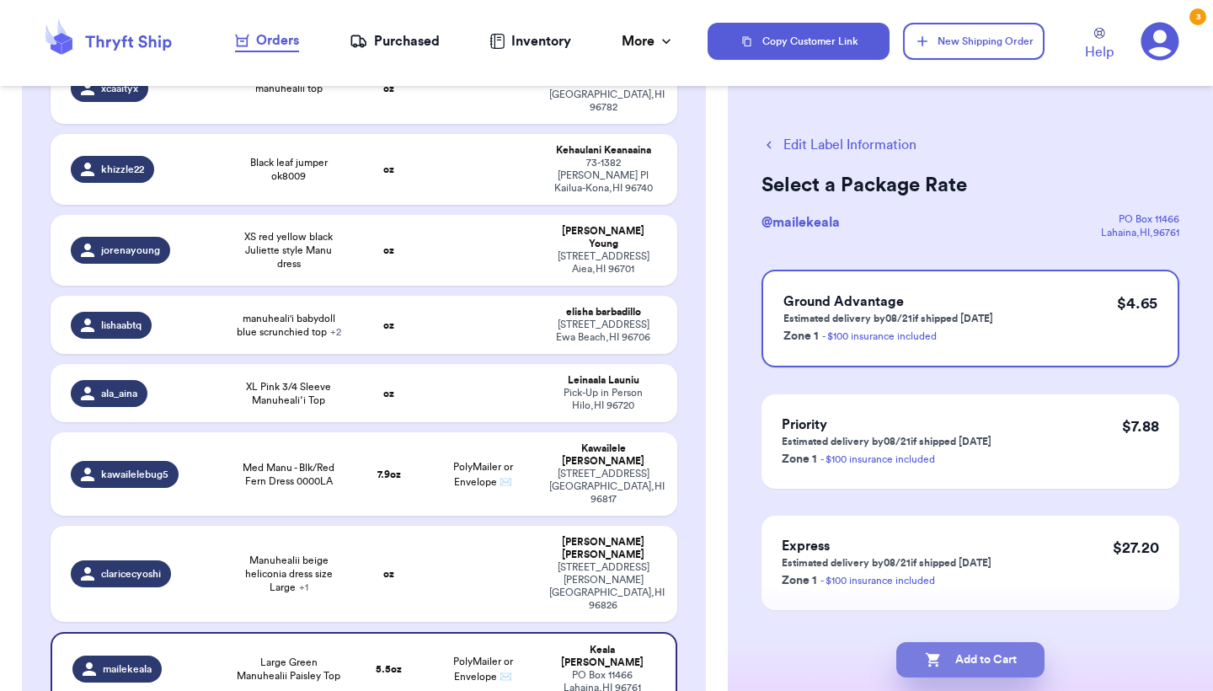
click at [994, 652] on button "Add to Cart" at bounding box center [971, 659] width 148 height 35
checkbox input "true"
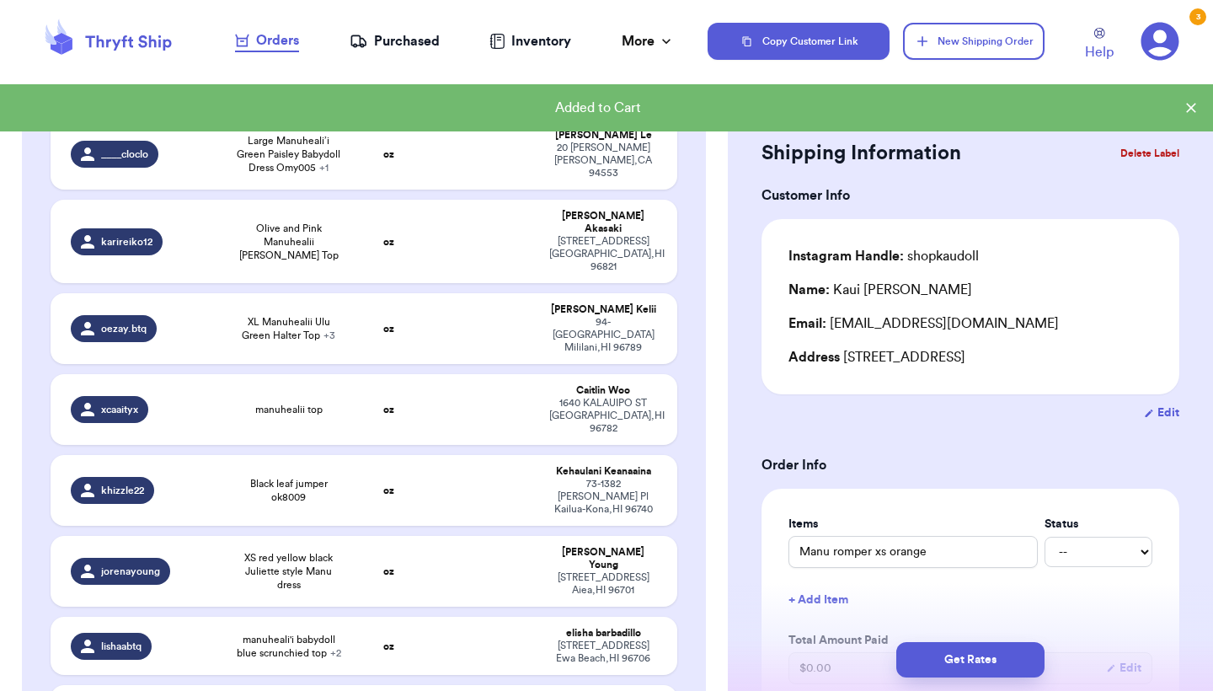
scroll to position [1853, 0]
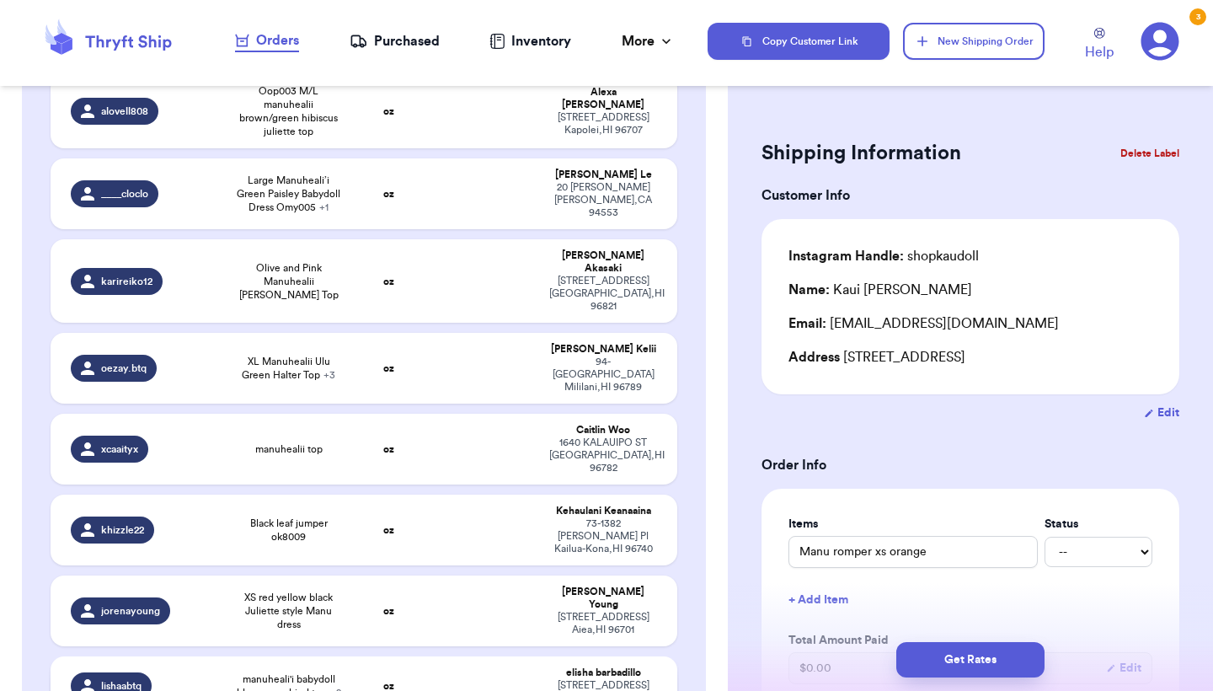
click at [415, 656] on td "oz" at bounding box center [388, 685] width 75 height 58
type input "manuheali'i babydoll blue scrunchied top"
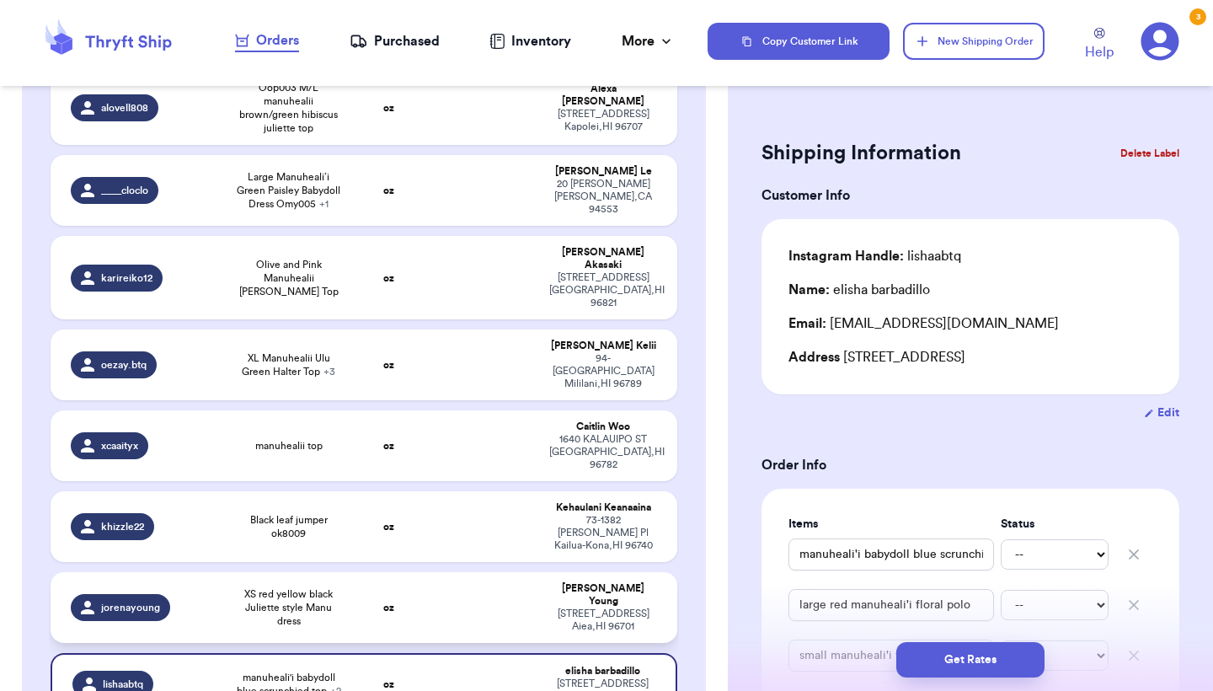
click at [420, 572] on td "oz" at bounding box center [388, 607] width 75 height 71
type input "XS red yellow black Juliette style Manu dress"
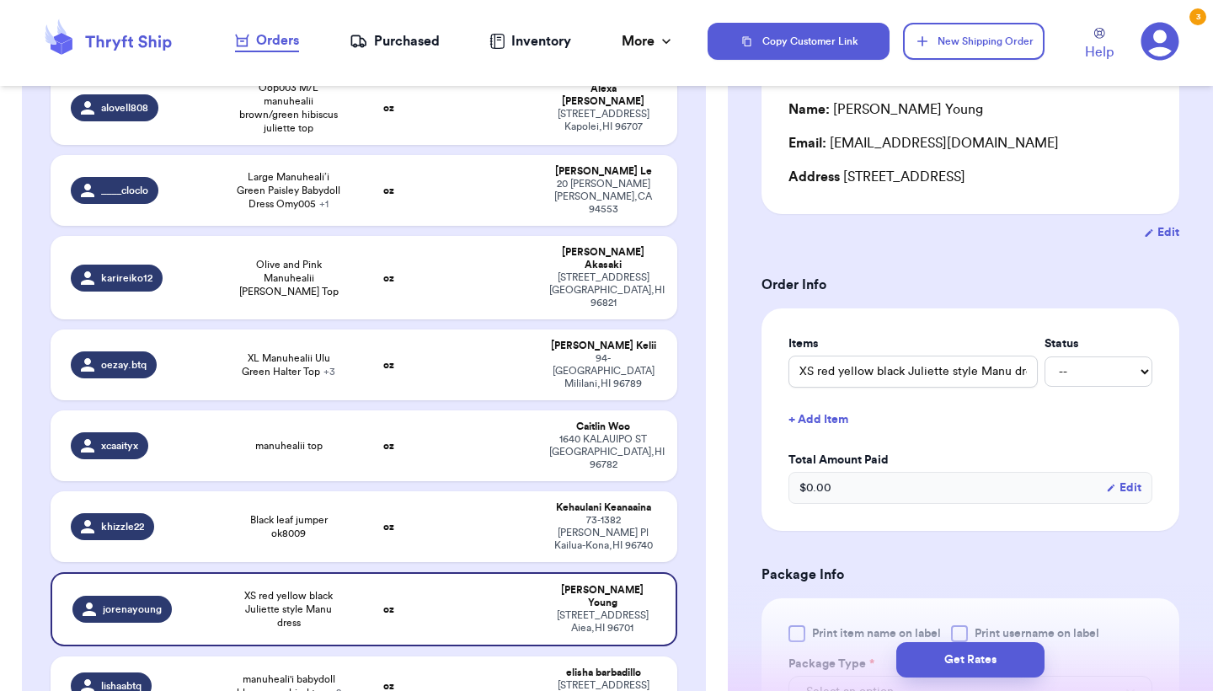
scroll to position [191, 0]
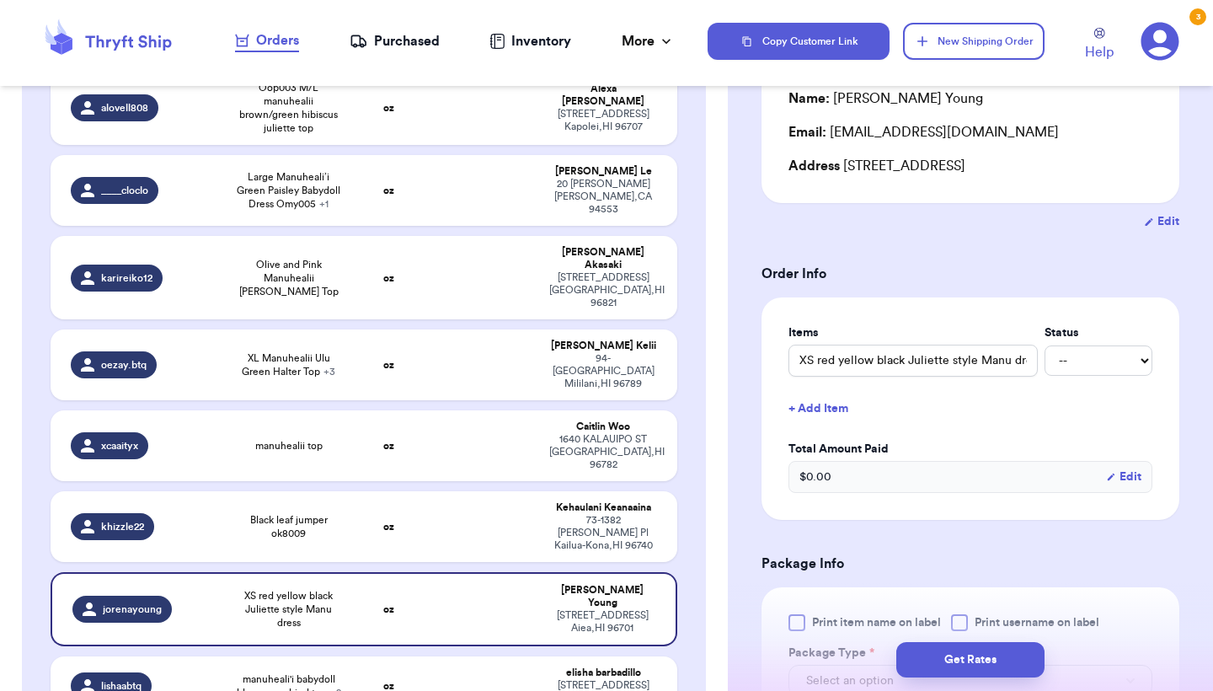
click at [800, 619] on div at bounding box center [797, 622] width 17 height 17
click at [0, 0] on input "Print item name on label" at bounding box center [0, 0] width 0 height 0
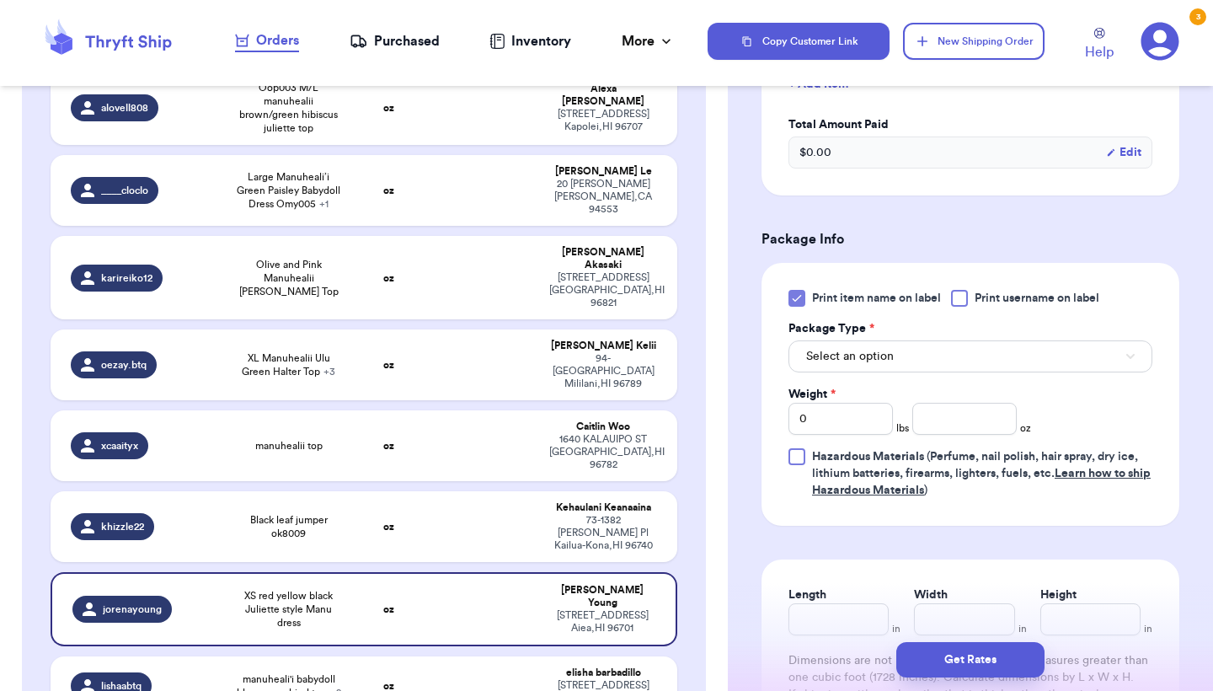
click at [892, 360] on span "Select an option" at bounding box center [850, 356] width 88 height 17
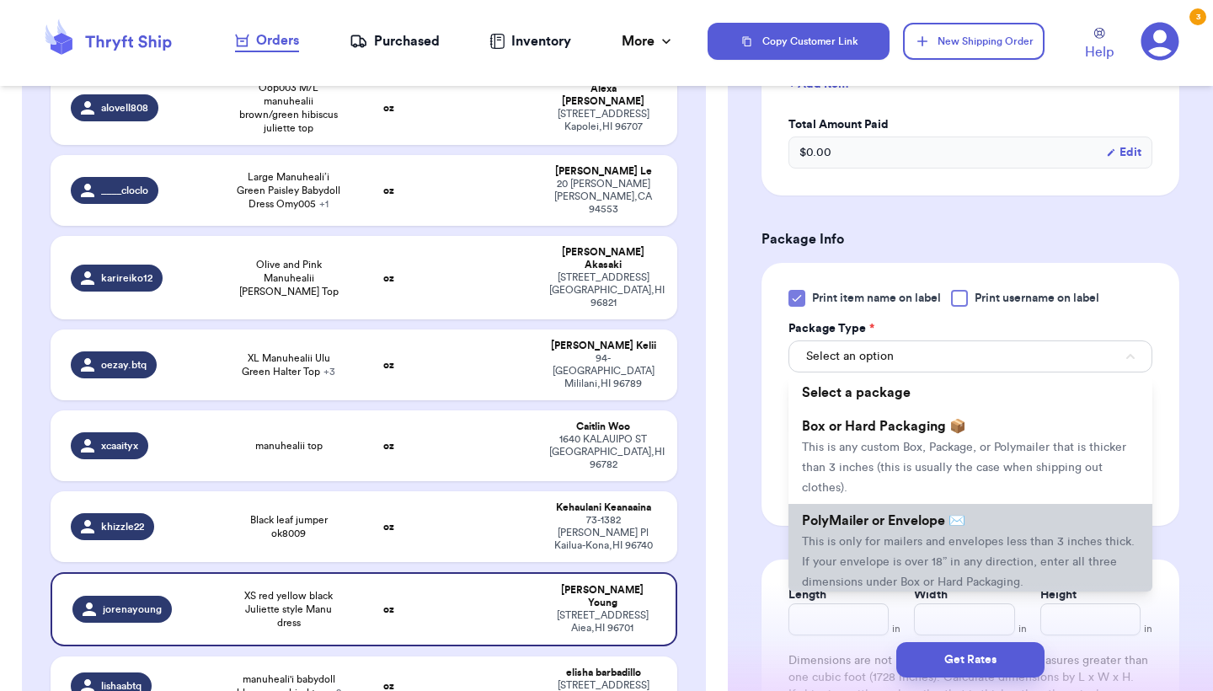
click at [870, 541] on span "This is only for mailers and envelopes less than 3 inches thick. If your envelo…" at bounding box center [968, 562] width 333 height 52
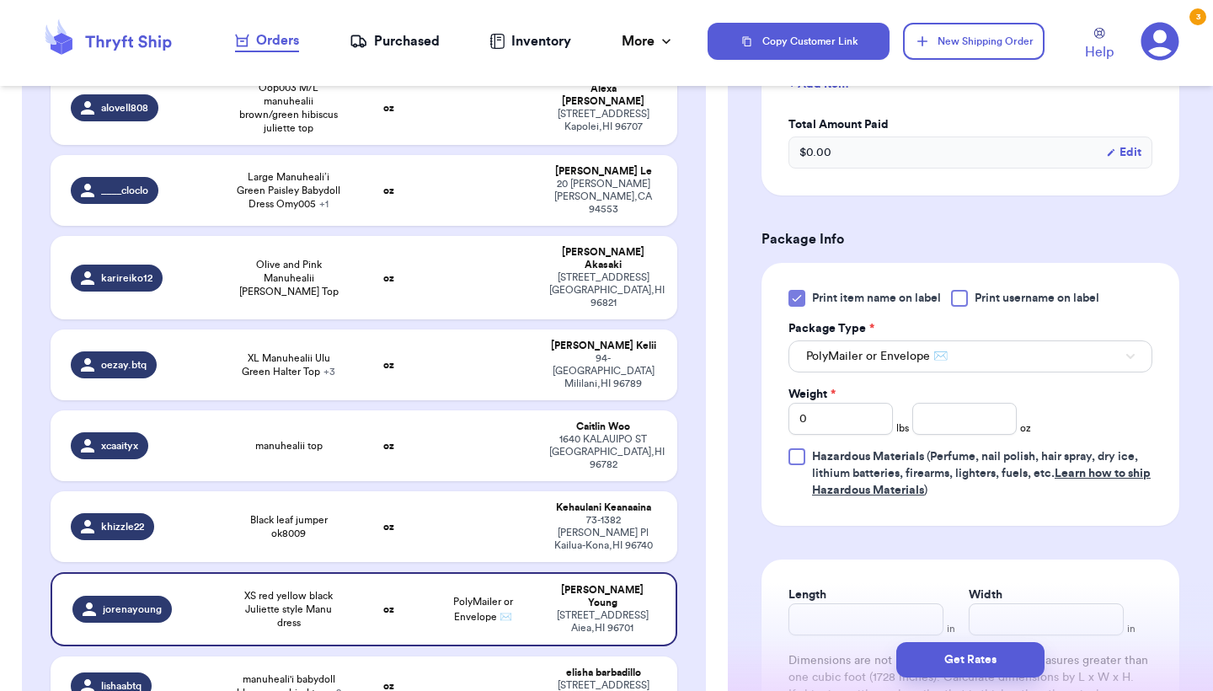
click at [975, 405] on div "Weight * 0 lbs oz" at bounding box center [910, 410] width 243 height 49
click at [964, 415] on input "number" at bounding box center [965, 419] width 104 height 32
type input "5.6"
click at [967, 649] on button "Get Rates" at bounding box center [971, 659] width 148 height 35
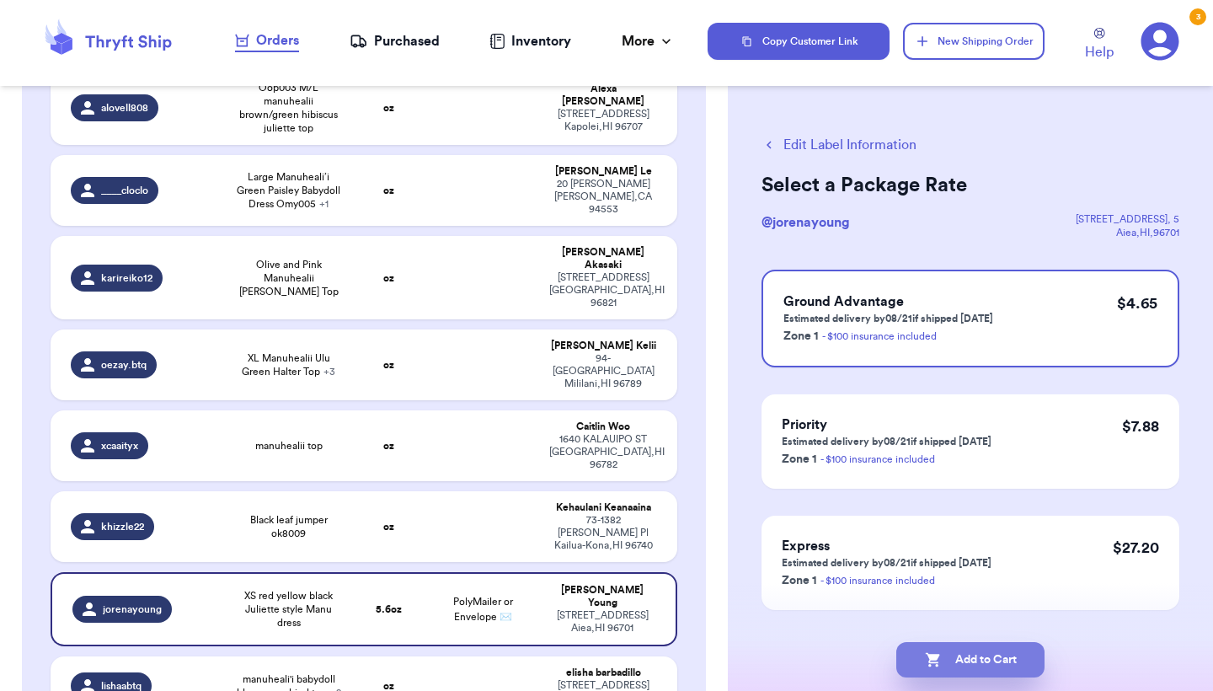
click at [967, 649] on button "Add to Cart" at bounding box center [971, 659] width 148 height 35
checkbox input "true"
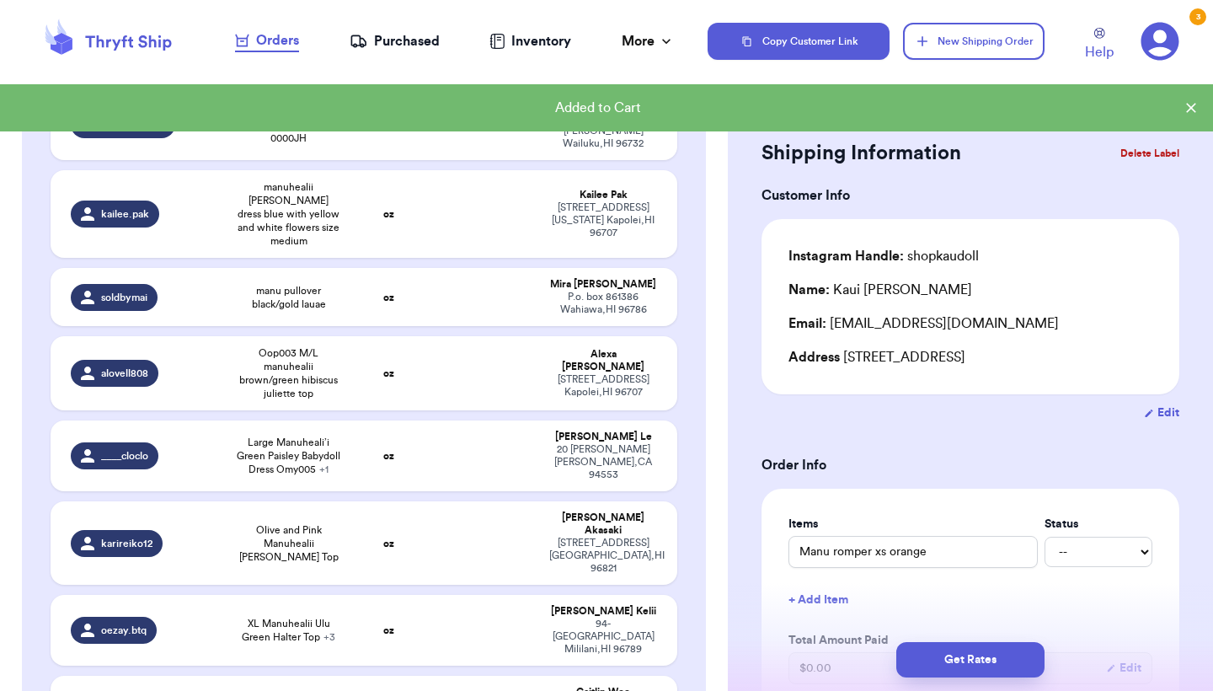
scroll to position [1586, 0]
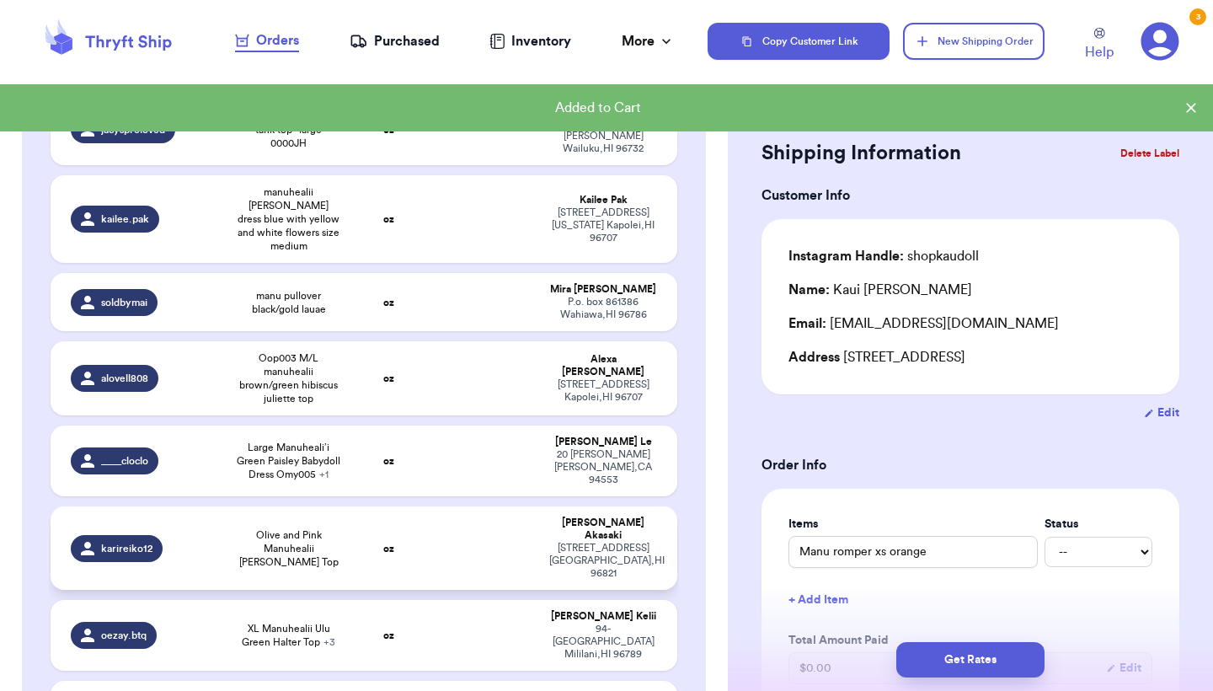
click at [436, 506] on td at bounding box center [482, 547] width 113 height 83
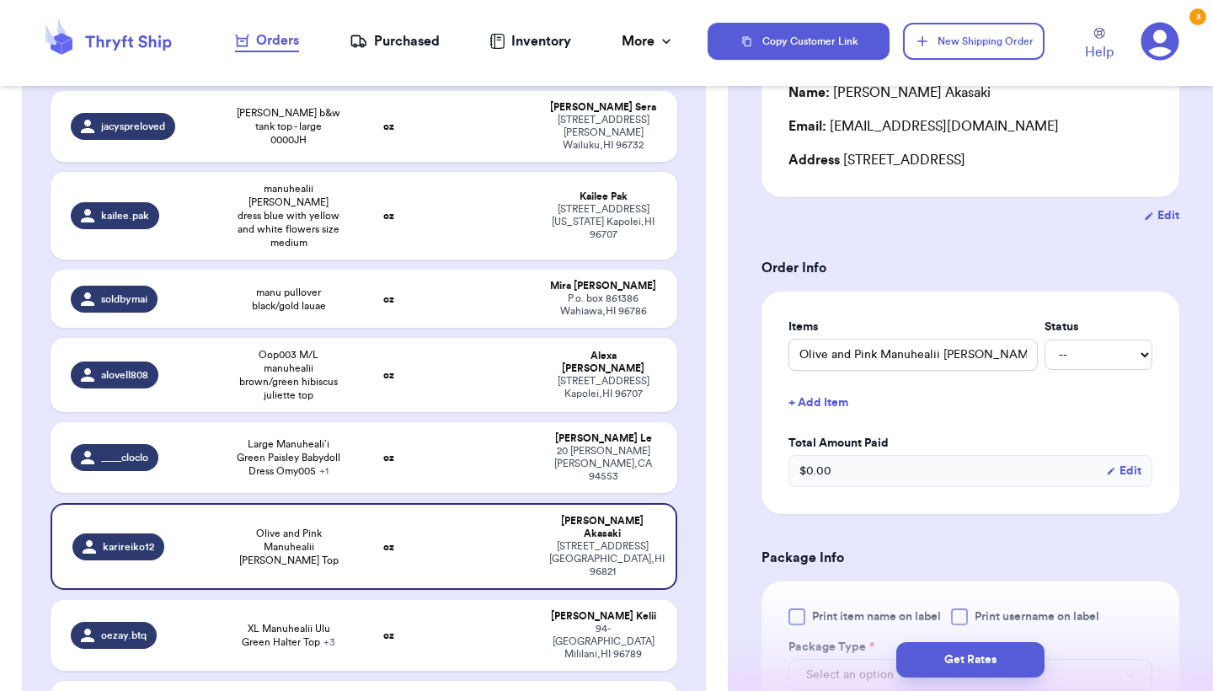
scroll to position [259, 0]
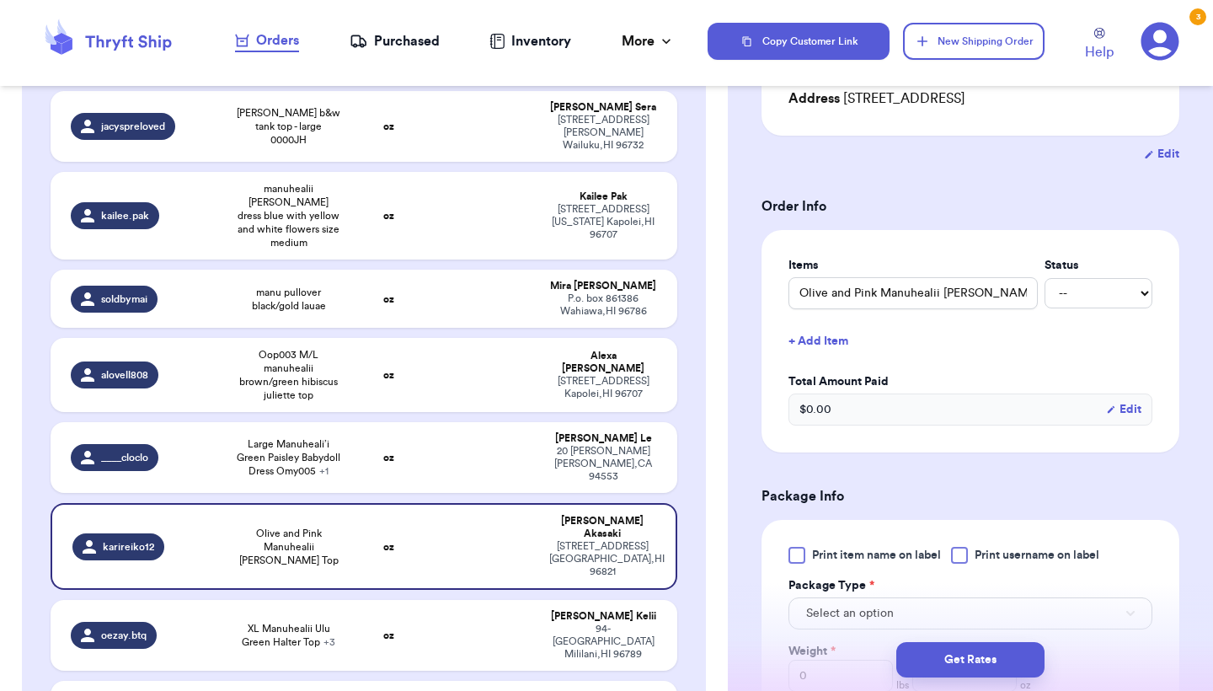
click at [808, 570] on div "Print item name on label Print username on label Package Type * Select an optio…" at bounding box center [971, 651] width 364 height 209
click at [792, 555] on div at bounding box center [797, 555] width 17 height 17
click at [0, 0] on input "Print item name on label" at bounding box center [0, 0] width 0 height 0
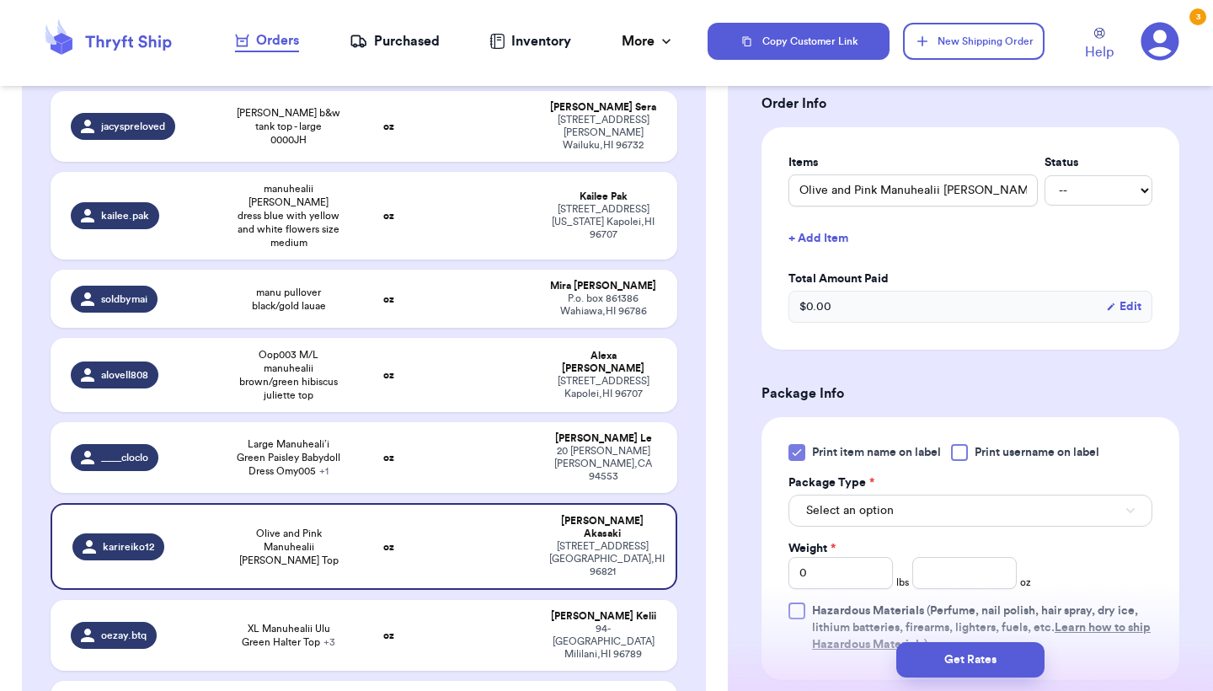
scroll to position [378, 0]
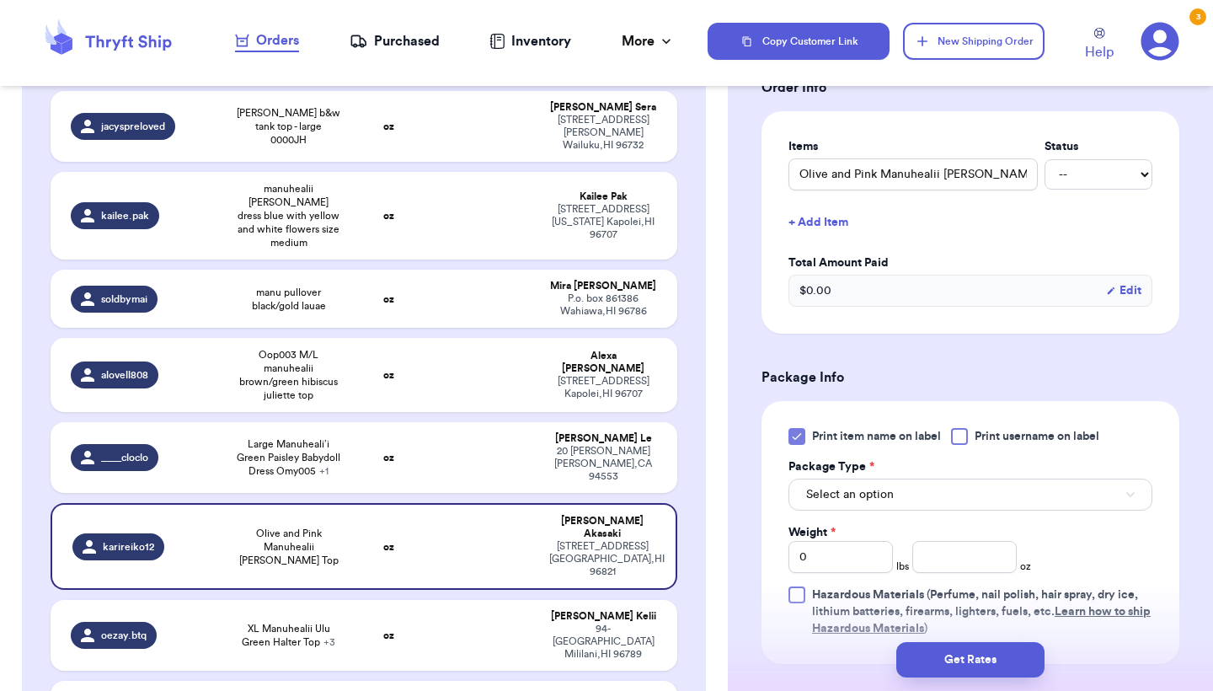
click at [878, 492] on span "Select an option" at bounding box center [850, 494] width 88 height 17
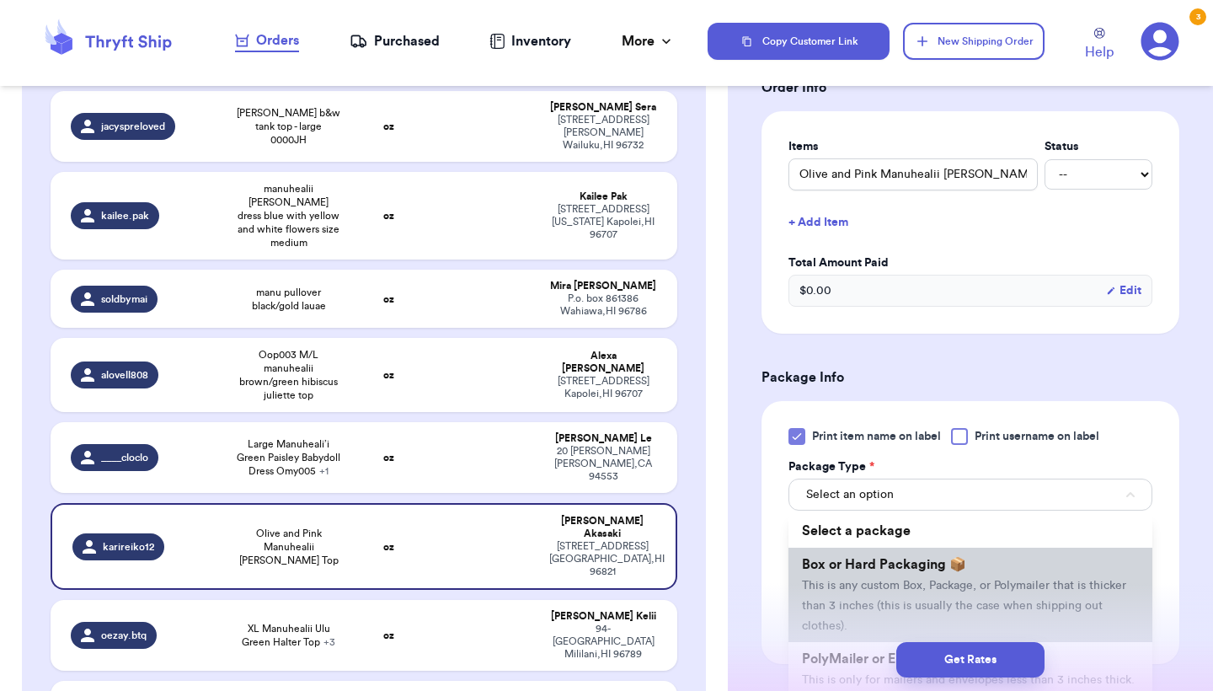
scroll to position [143, 0]
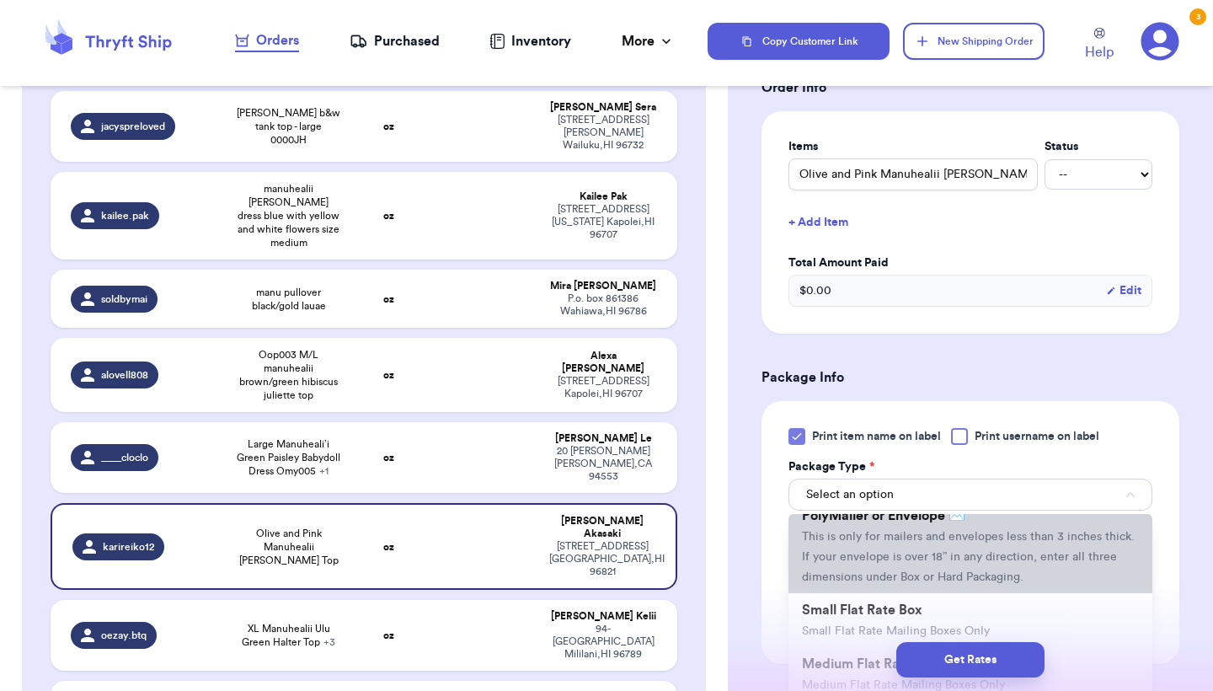
click at [857, 565] on span "This is only for mailers and envelopes less than 3 inches thick. If your envelo…" at bounding box center [968, 557] width 333 height 52
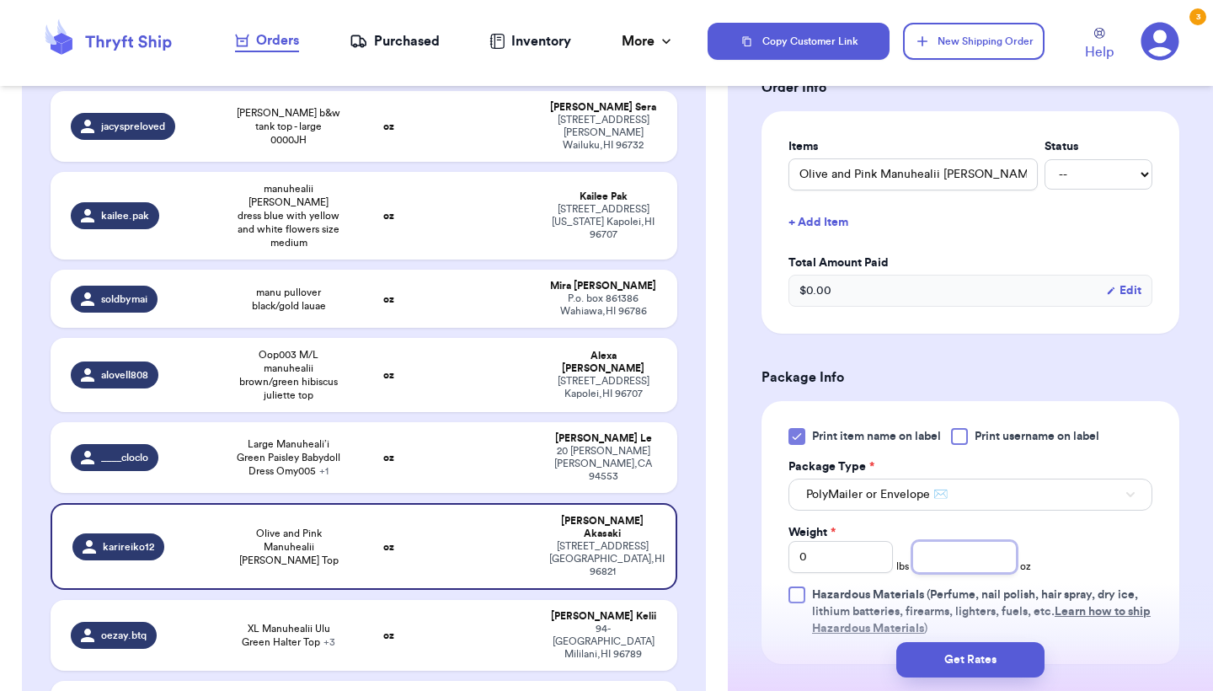
click at [934, 570] on input "number" at bounding box center [965, 557] width 104 height 32
click at [962, 682] on div "Get Rates" at bounding box center [970, 660] width 485 height 62
click at [962, 639] on div "Get Rates" at bounding box center [970, 660] width 485 height 62
click at [962, 662] on button "Get Rates" at bounding box center [971, 659] width 148 height 35
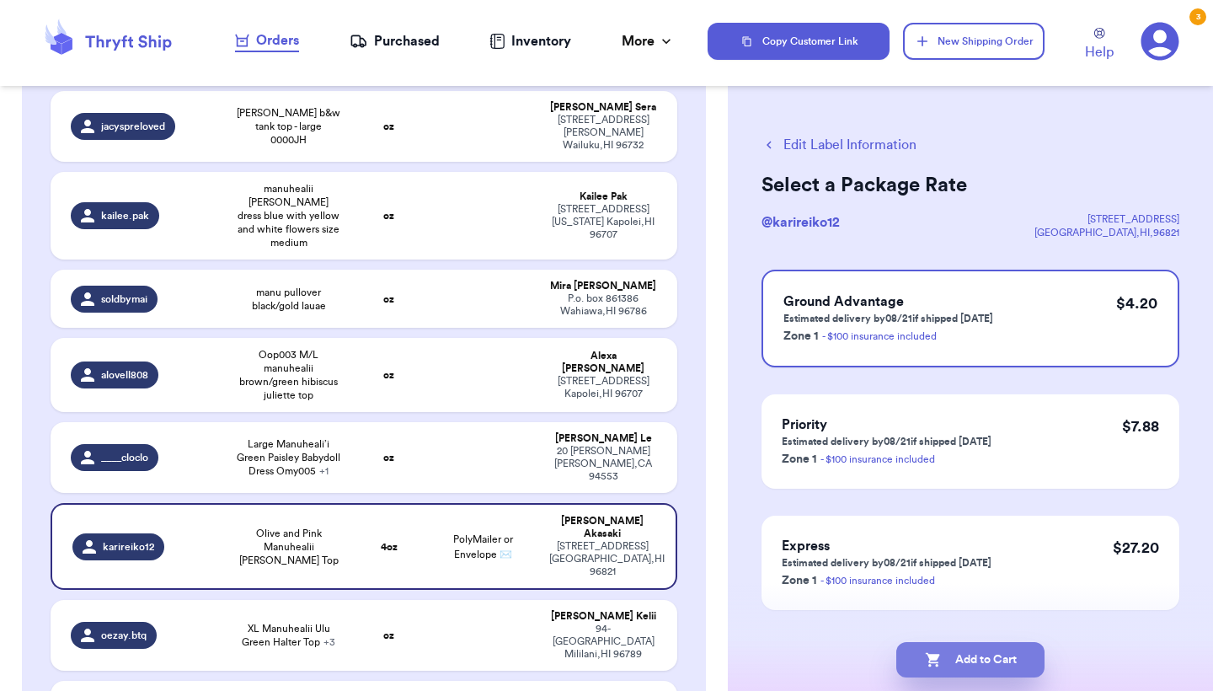
click at [962, 662] on button "Add to Cart" at bounding box center [971, 659] width 148 height 35
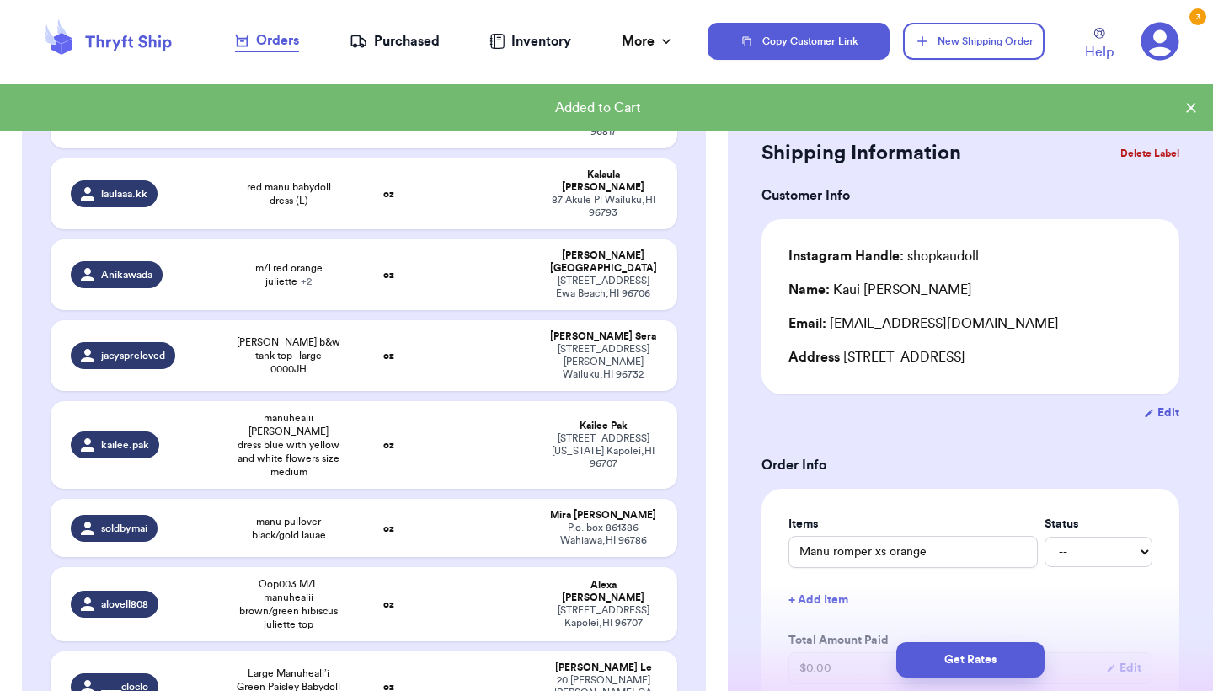
scroll to position [1337, 0]
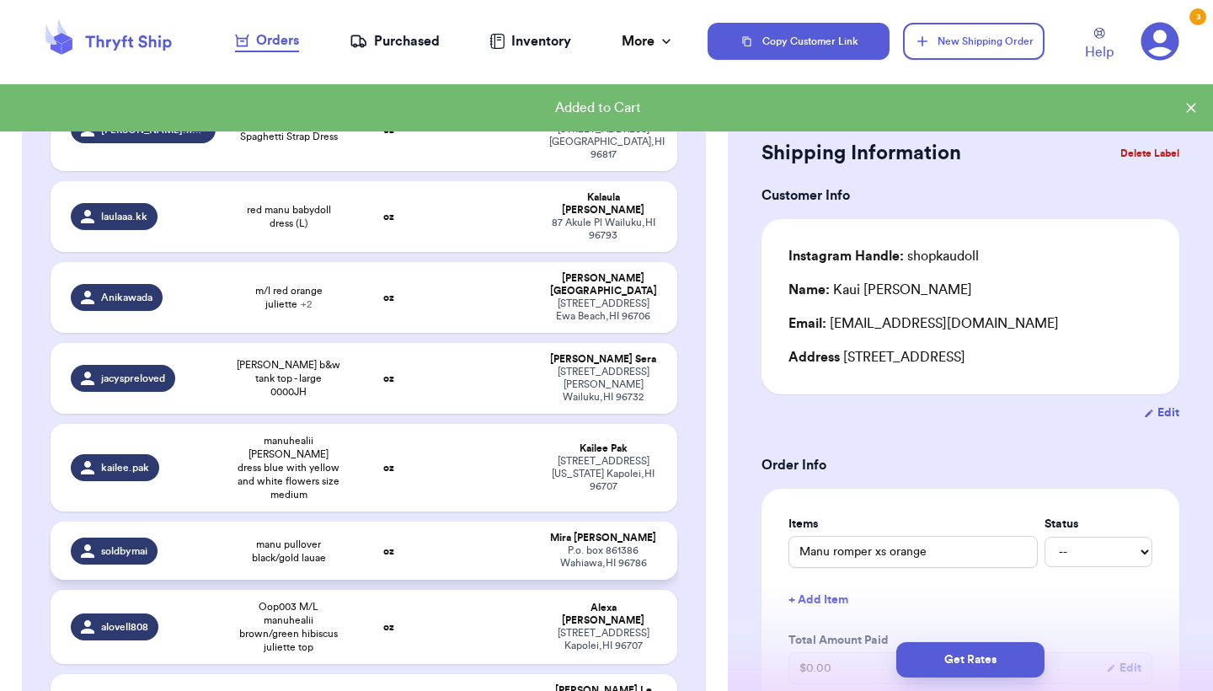
click at [444, 522] on td at bounding box center [482, 551] width 113 height 58
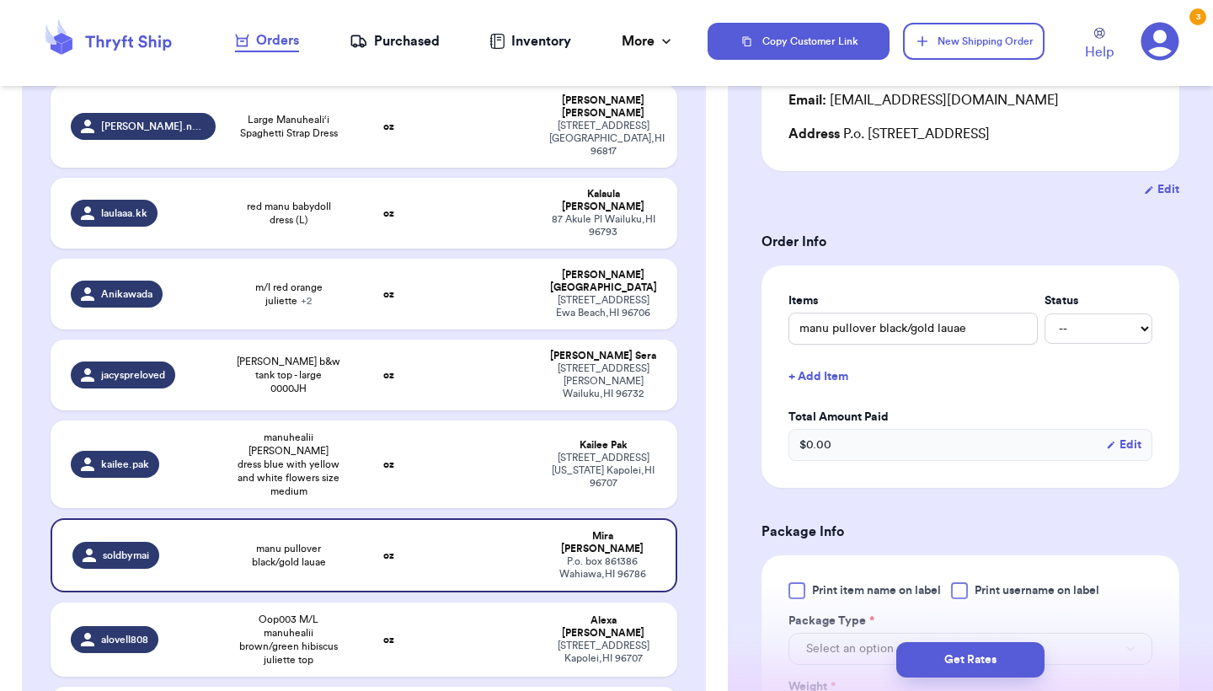
scroll to position [243, 0]
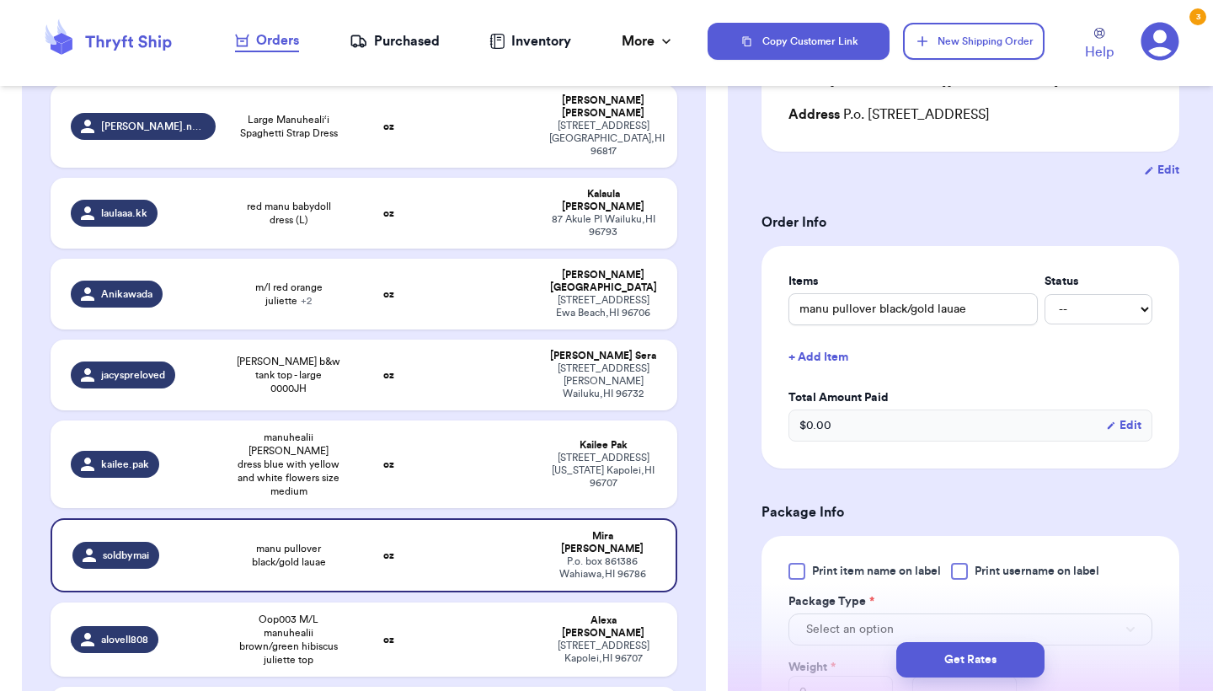
click at [813, 583] on div "Print item name on label Print username on label Package Type * Select an optio…" at bounding box center [971, 667] width 364 height 209
click at [810, 576] on label "Print item name on label" at bounding box center [865, 571] width 153 height 17
click at [0, 0] on input "Print item name on label" at bounding box center [0, 0] width 0 height 0
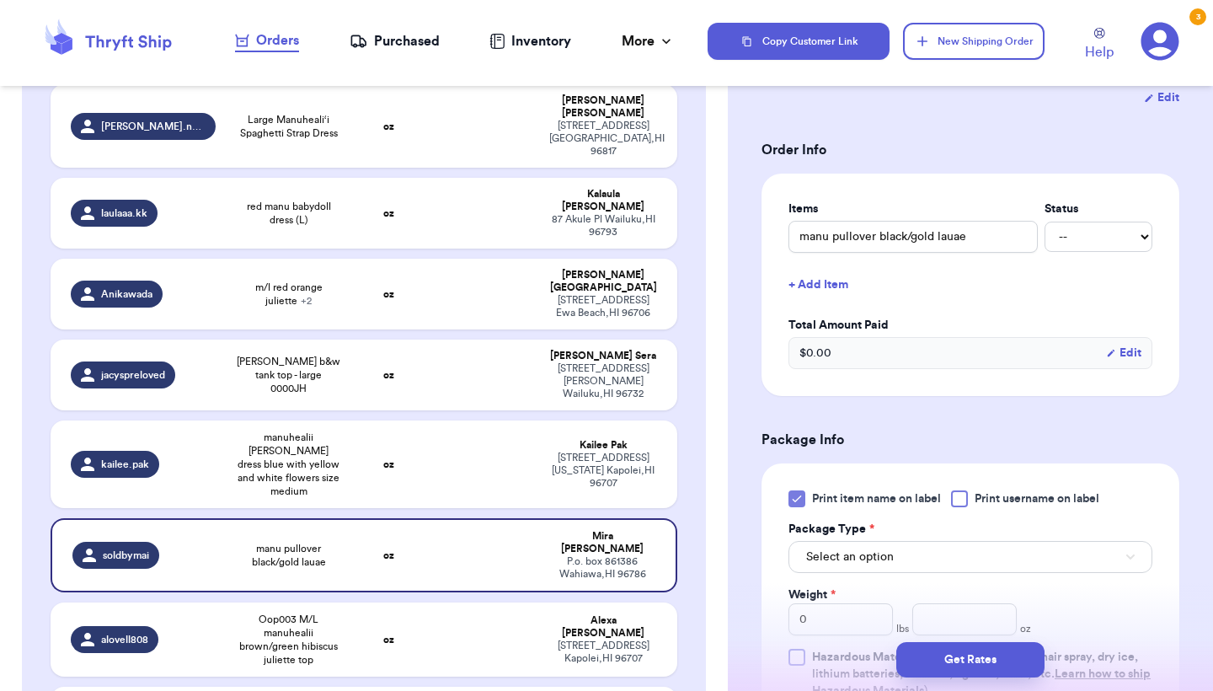
click at [830, 551] on button "Select an option" at bounding box center [971, 557] width 364 height 32
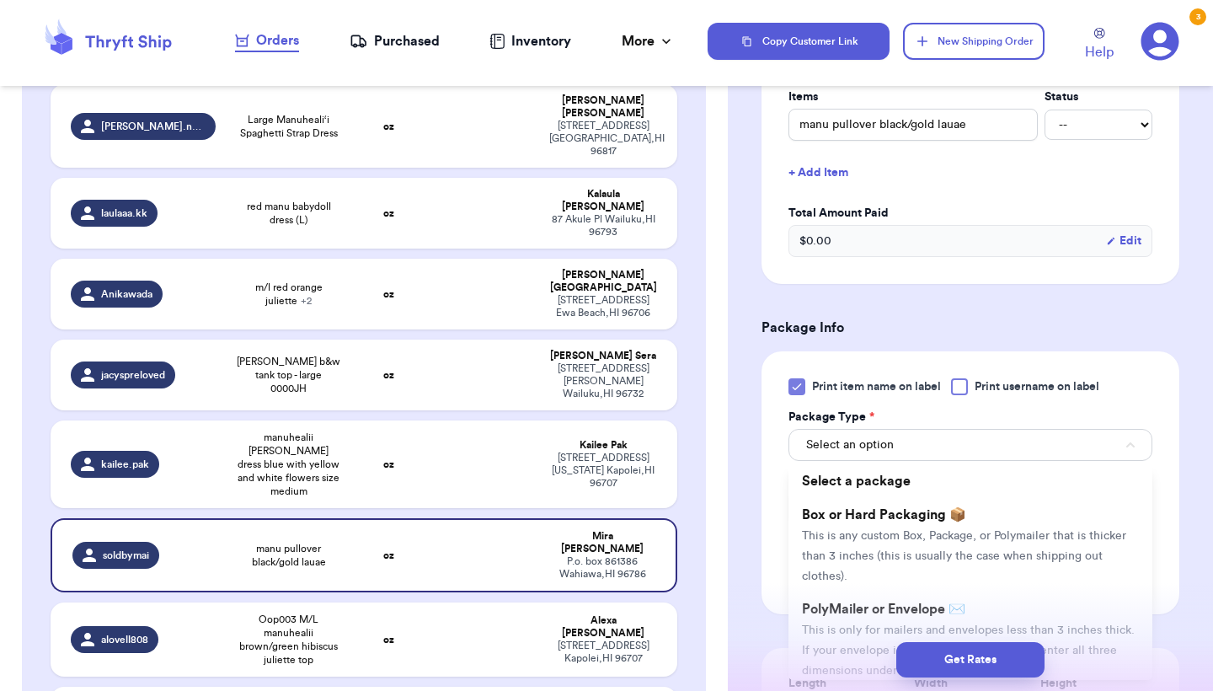
scroll to position [469, 0]
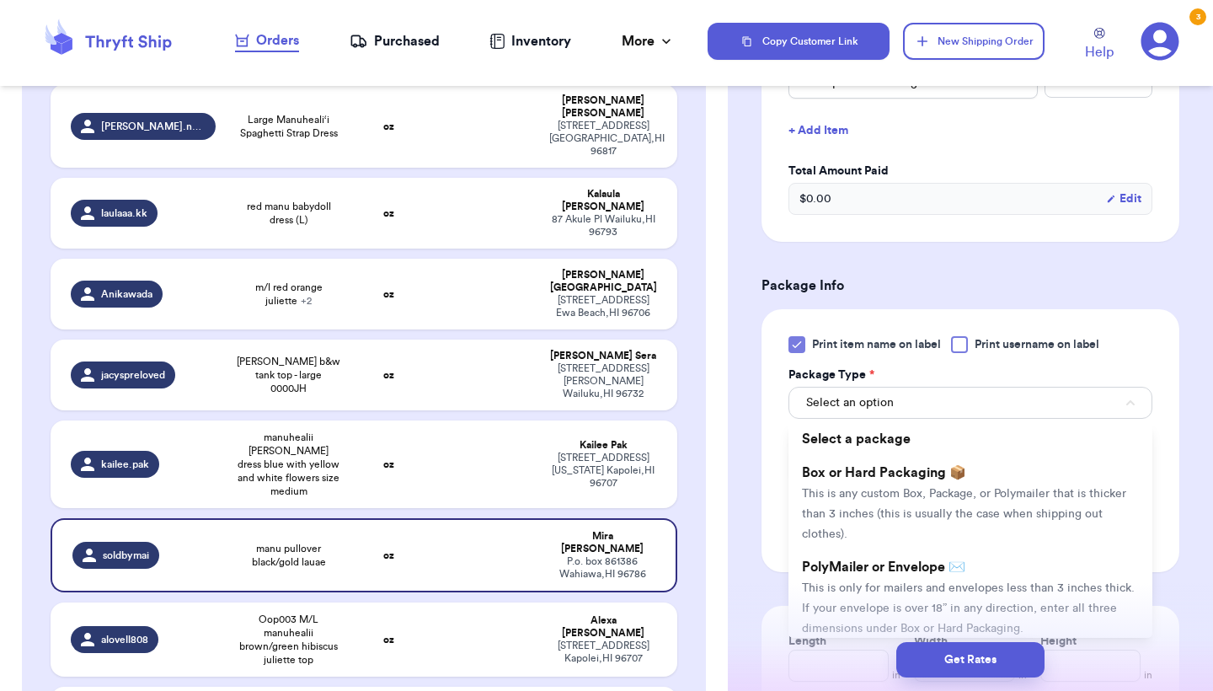
click at [827, 574] on span "PolyMailer or Envelope ✉️" at bounding box center [883, 566] width 163 height 13
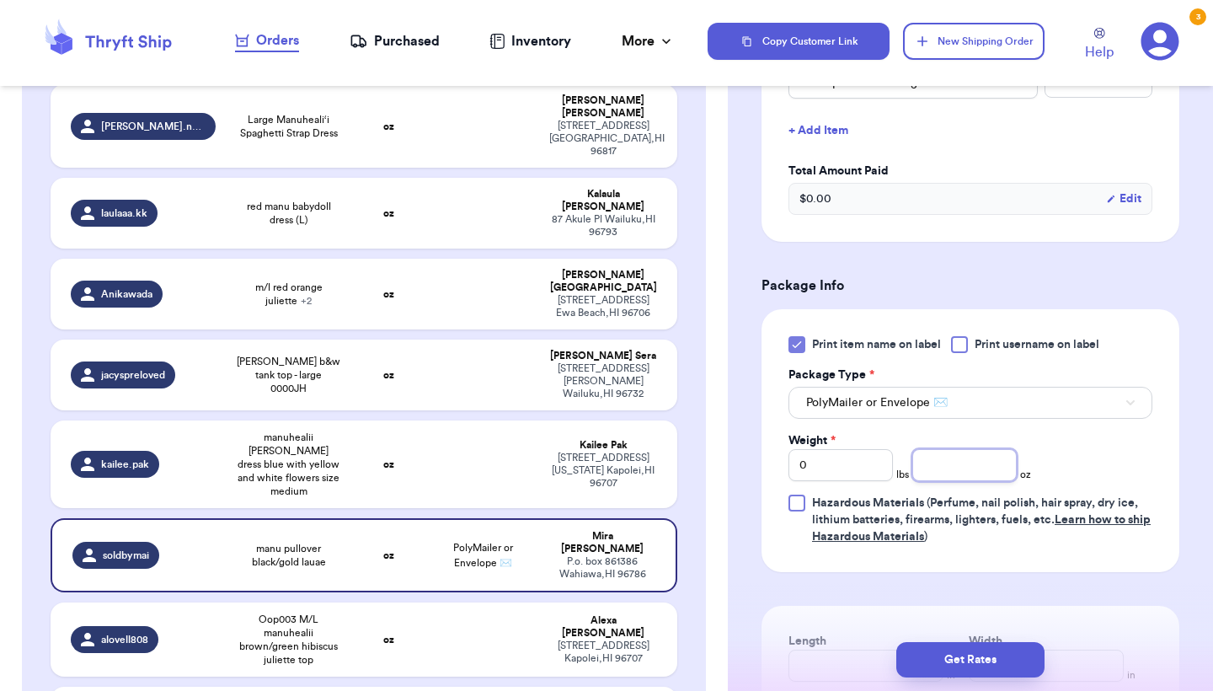
click at [971, 472] on input "number" at bounding box center [965, 465] width 104 height 32
click at [989, 649] on button "Get Rates" at bounding box center [971, 659] width 148 height 35
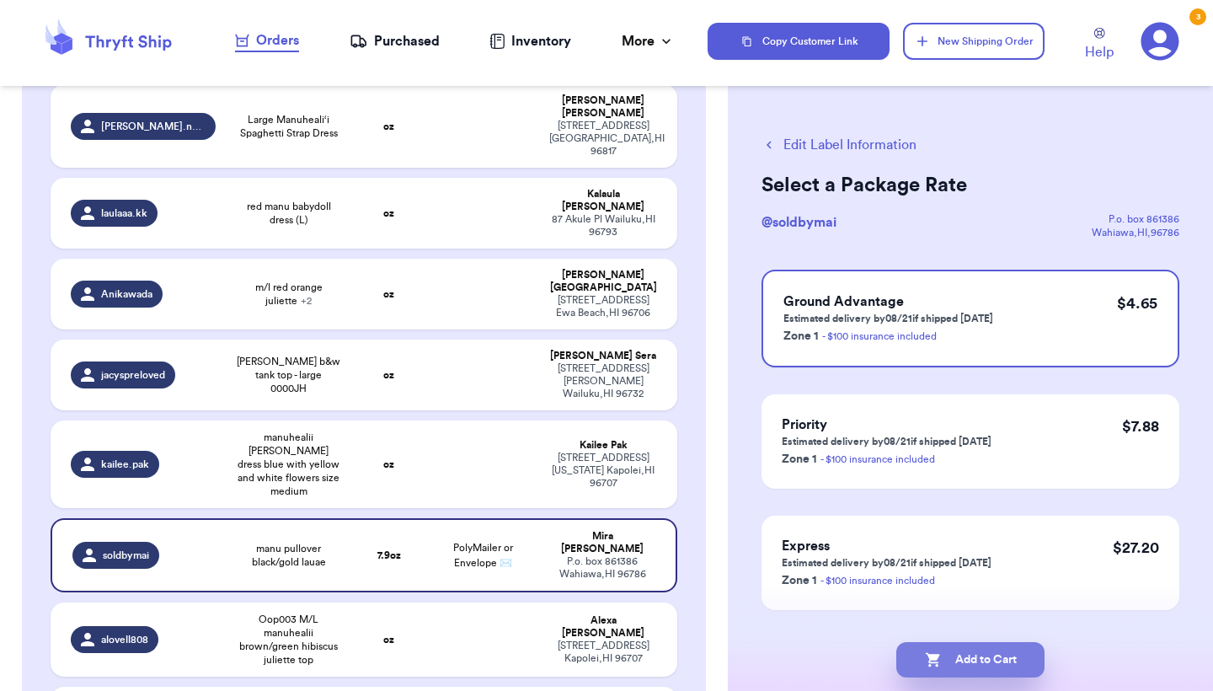
click at [989, 649] on button "Add to Cart" at bounding box center [971, 659] width 148 height 35
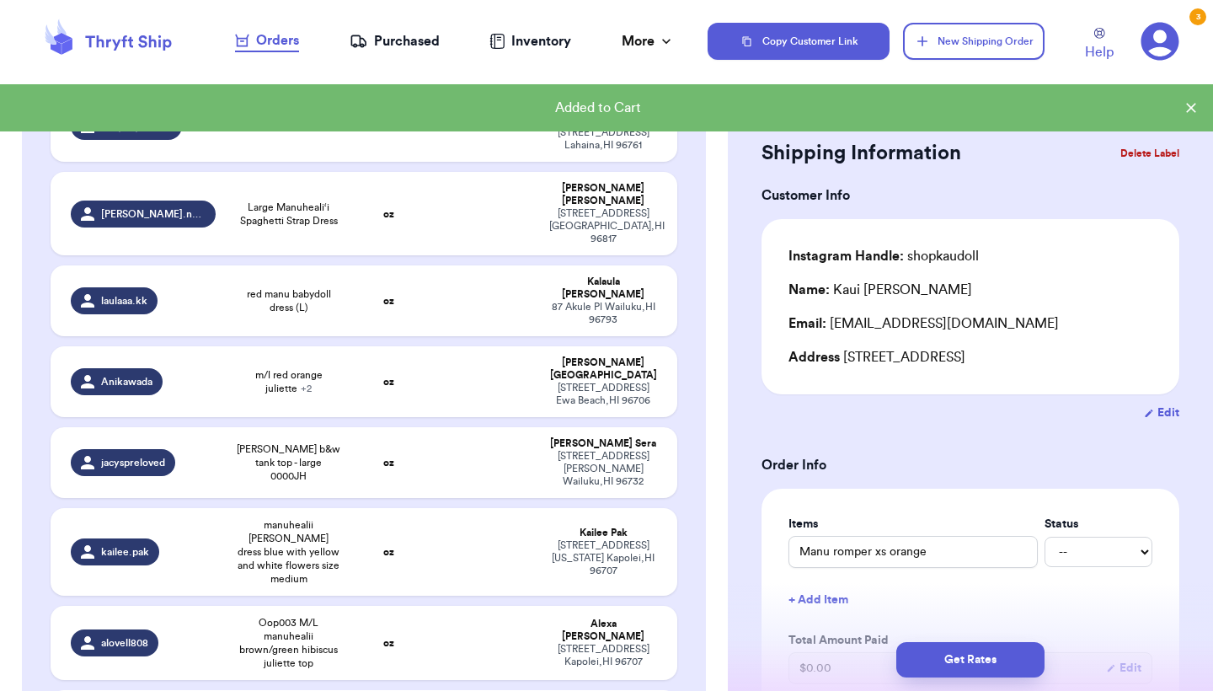
scroll to position [1250, 0]
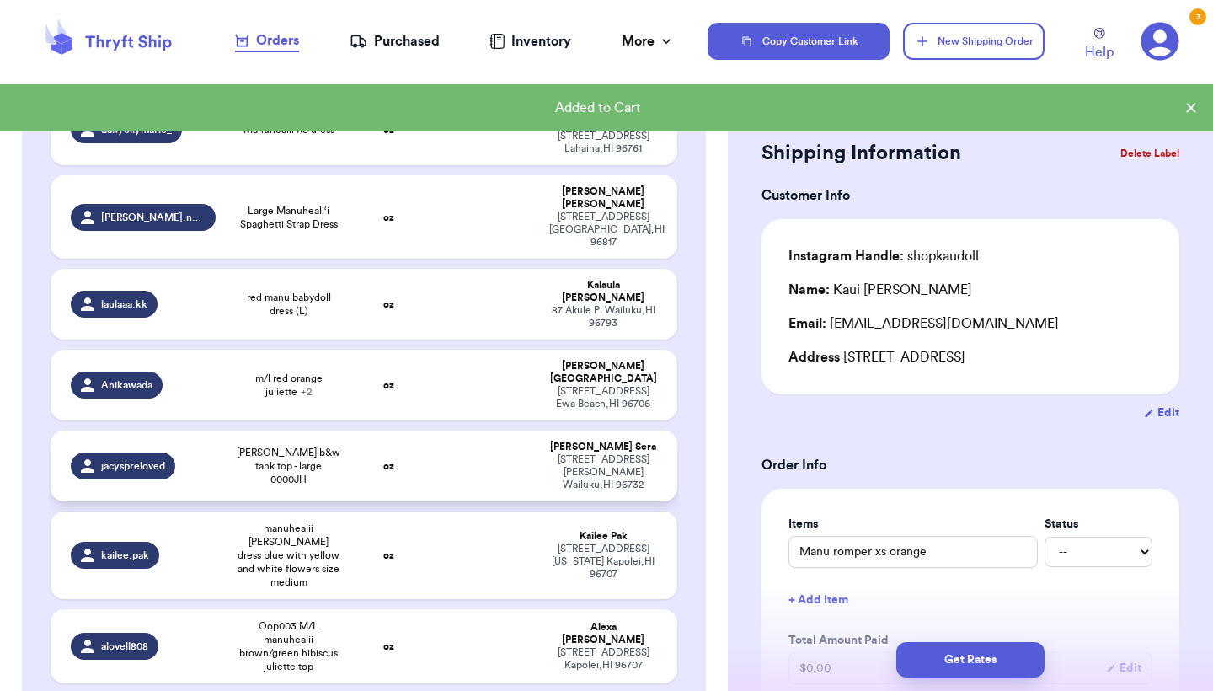
click at [466, 431] on td at bounding box center [482, 466] width 113 height 71
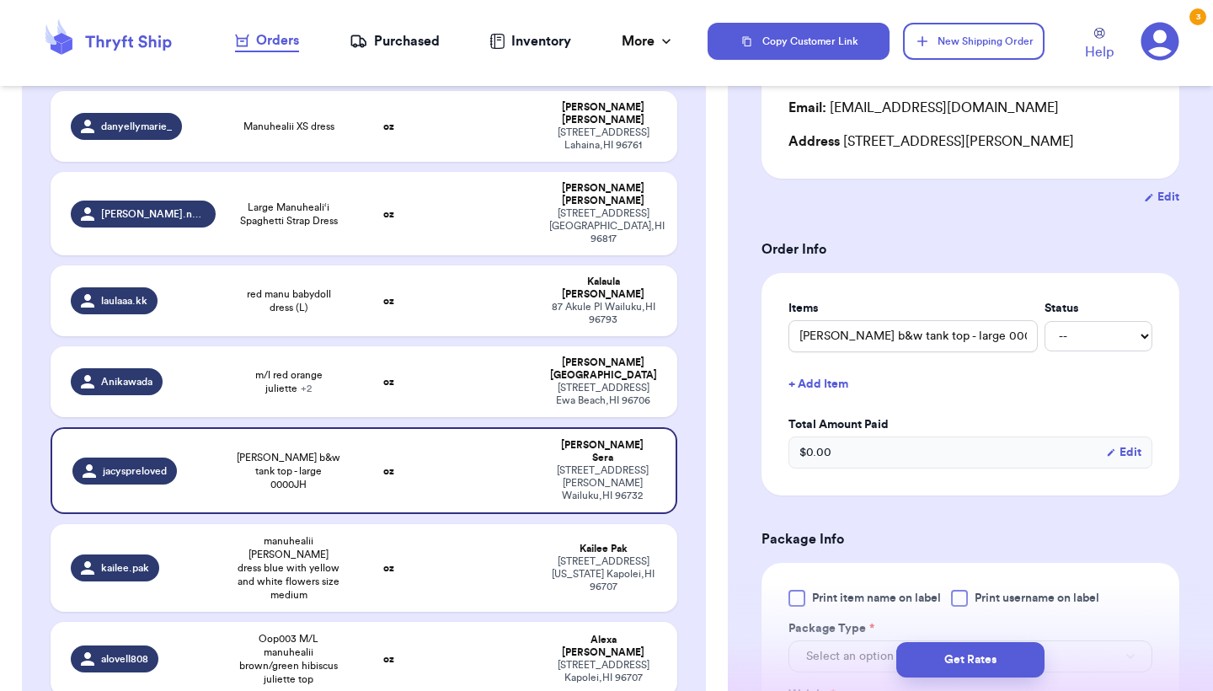
click at [832, 597] on span "Print item name on label" at bounding box center [876, 598] width 129 height 17
click at [0, 0] on input "Print item name on label" at bounding box center [0, 0] width 0 height 0
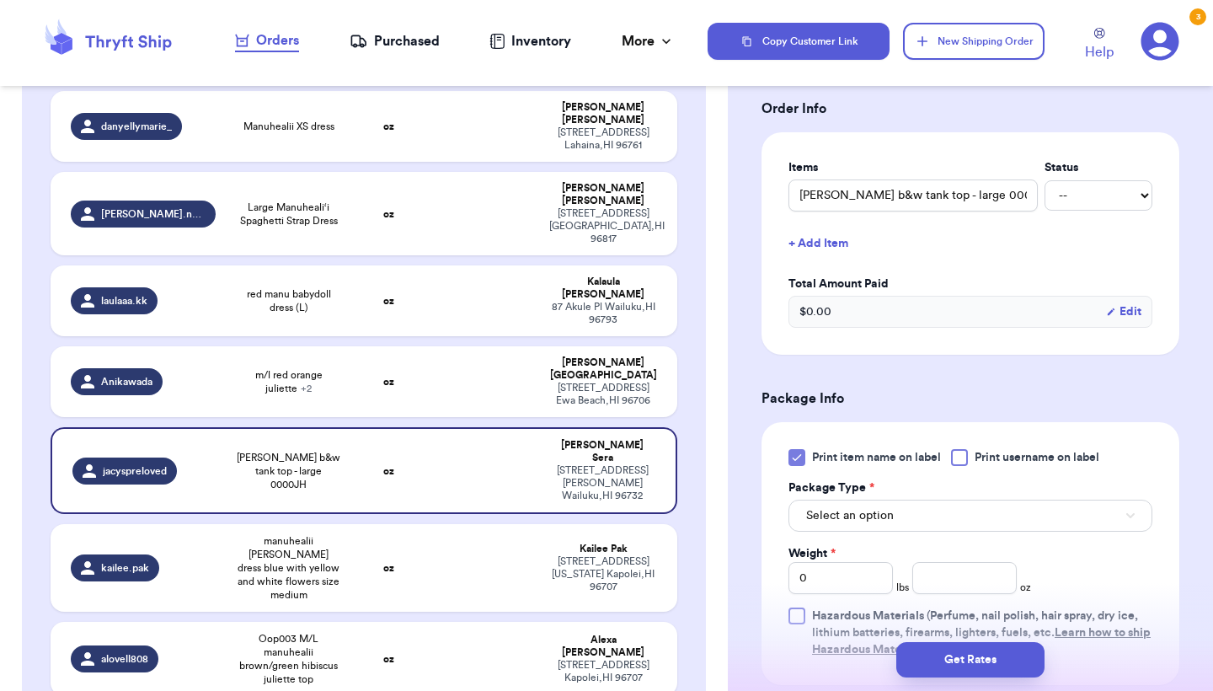
scroll to position [447, 0]
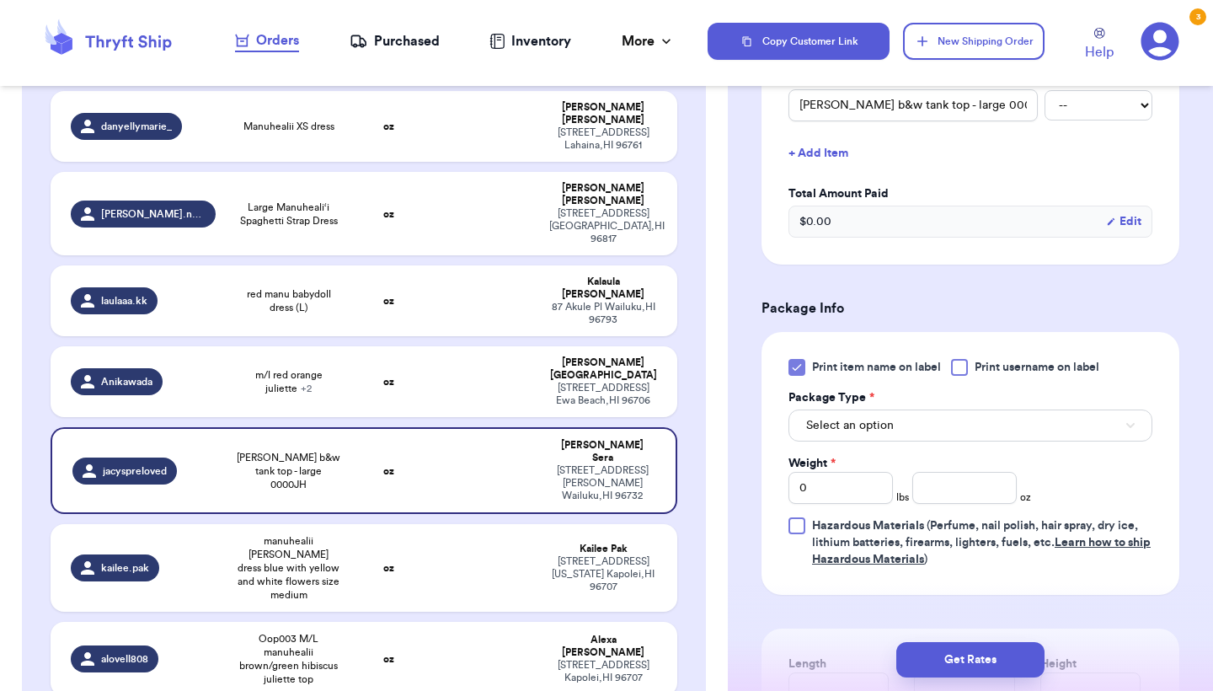
click at [870, 454] on div "Print item name on label Print username on label Package Type * Select an optio…" at bounding box center [971, 463] width 364 height 209
click at [868, 431] on span "Select an option" at bounding box center [850, 425] width 88 height 17
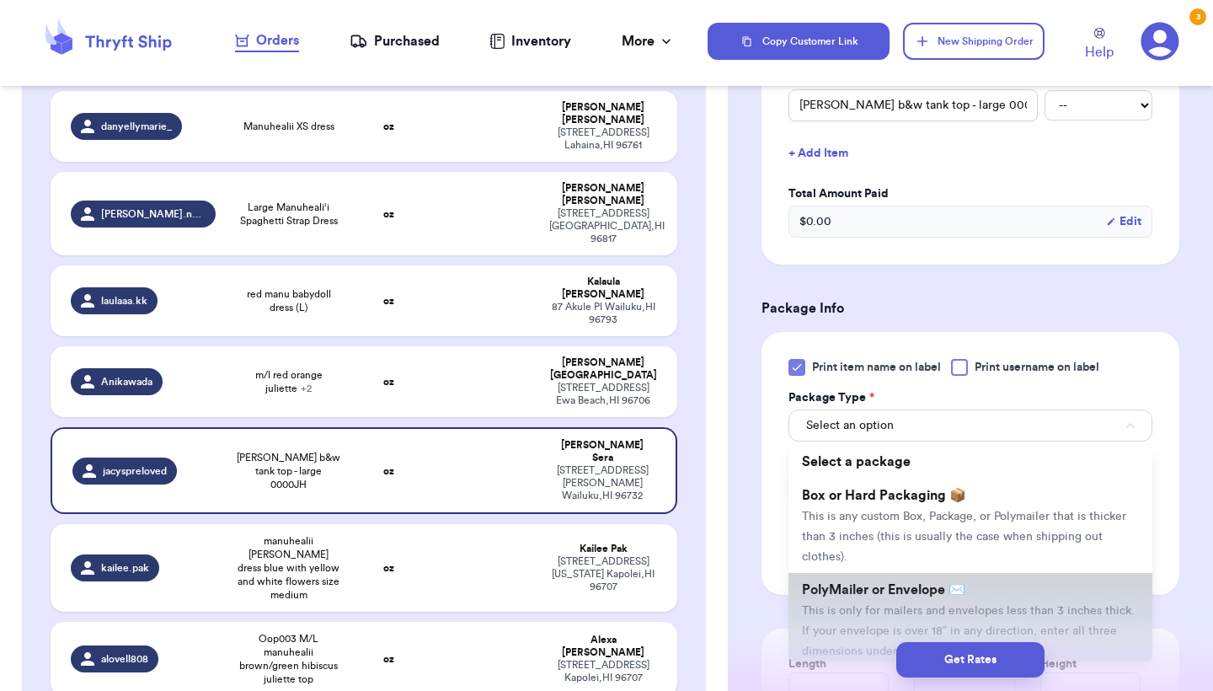
click at [860, 620] on span "This is only for mailers and envelopes less than 3 inches thick. If your envelo…" at bounding box center [968, 631] width 333 height 52
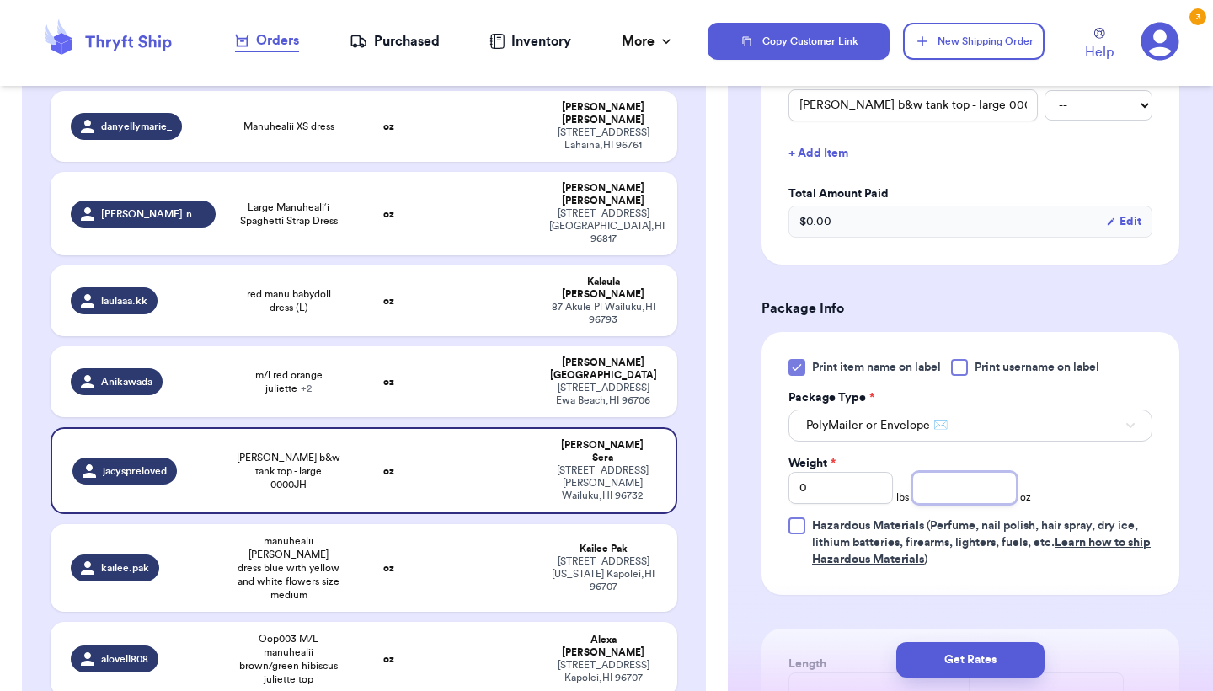
click at [934, 500] on input "number" at bounding box center [965, 488] width 104 height 32
click at [938, 661] on button "Get Rates" at bounding box center [971, 659] width 148 height 35
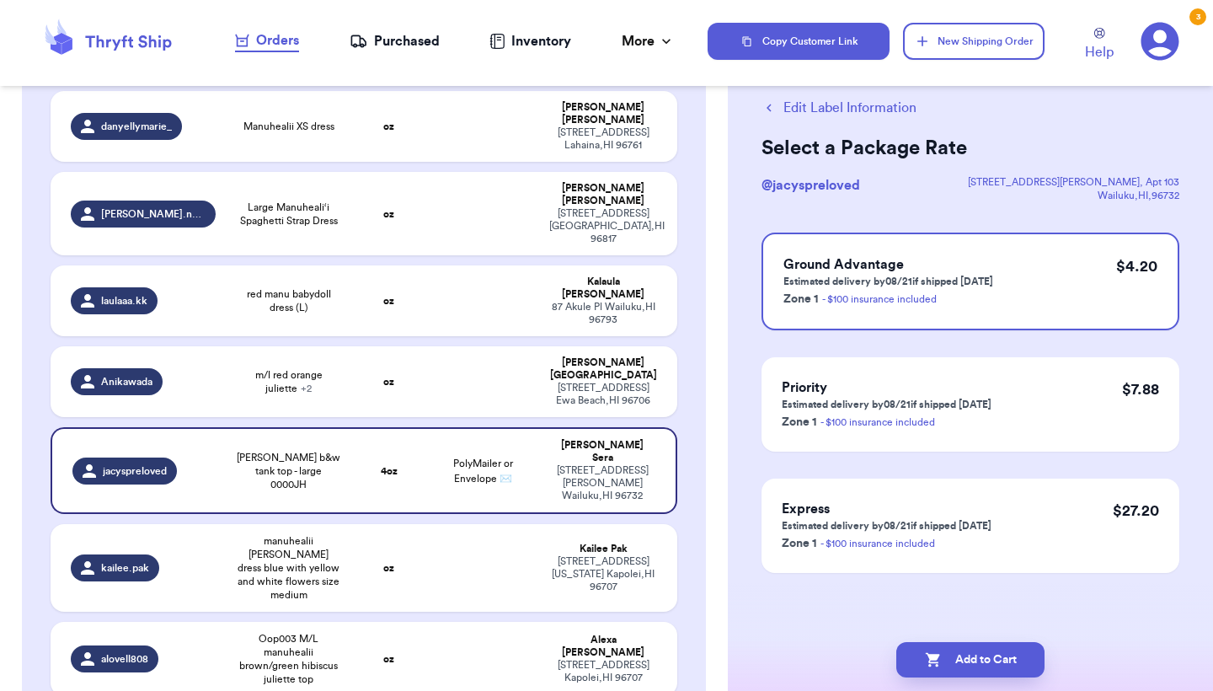
scroll to position [0, 0]
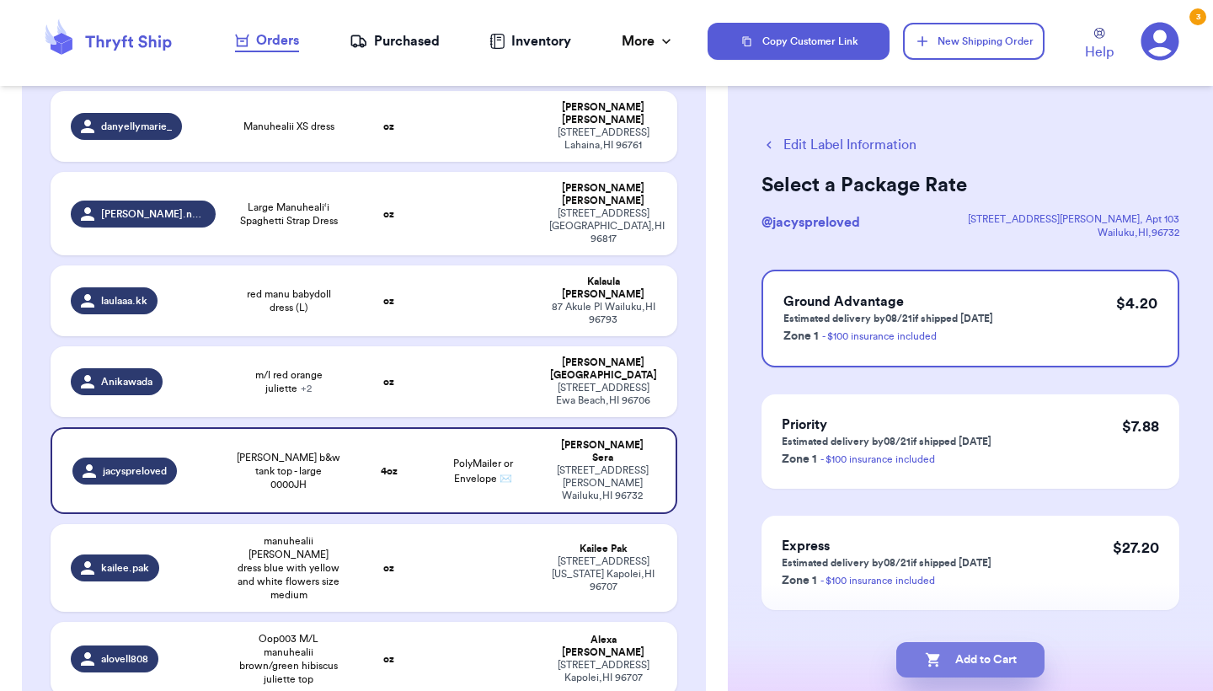
click at [938, 661] on icon "button" at bounding box center [933, 659] width 17 height 17
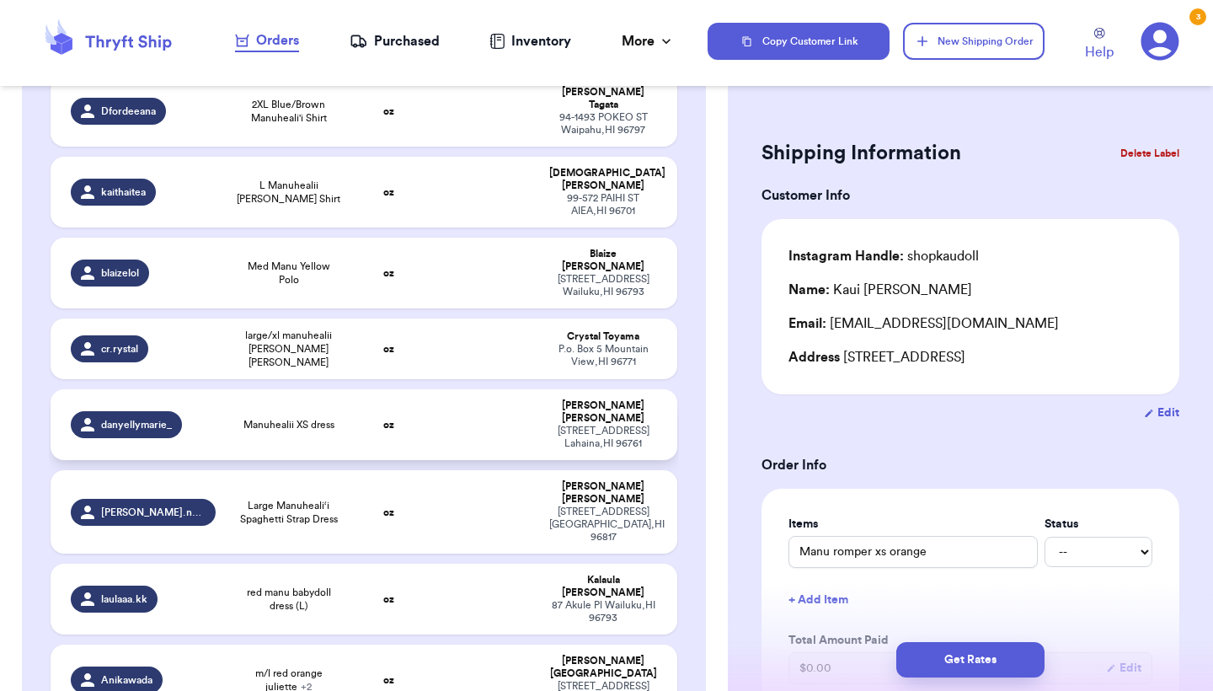
scroll to position [901, 0]
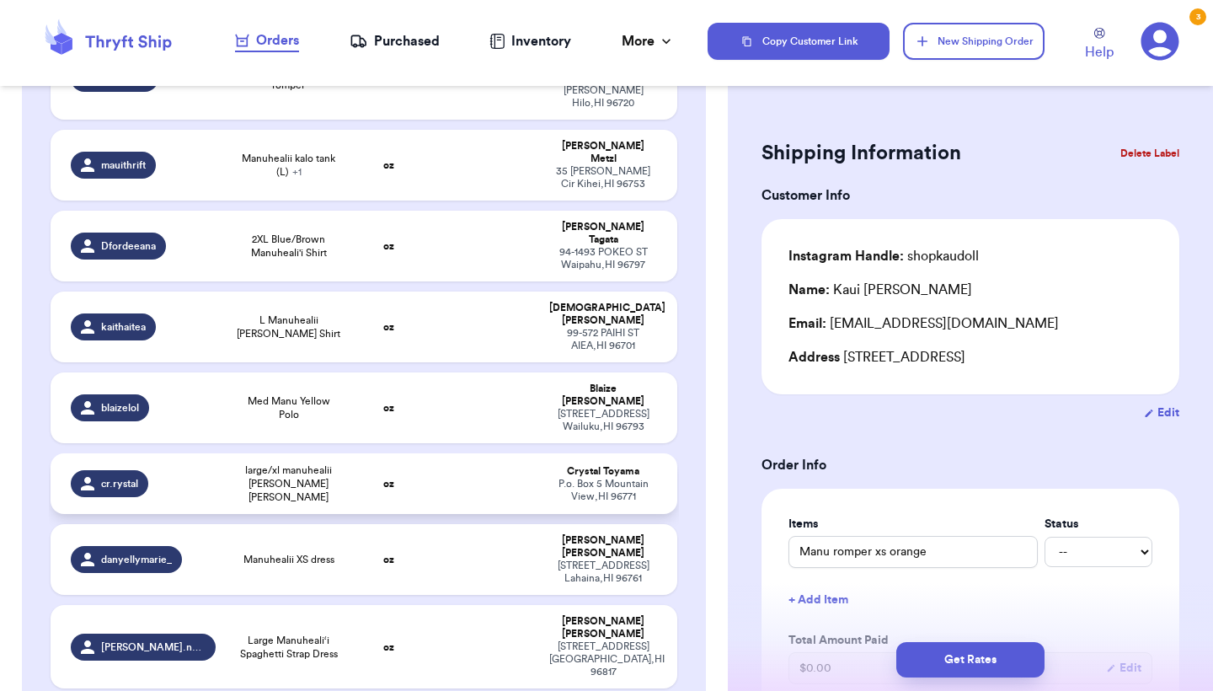
click at [286, 463] on span "large/xl manuhealii [PERSON_NAME] [PERSON_NAME]" at bounding box center [288, 483] width 105 height 40
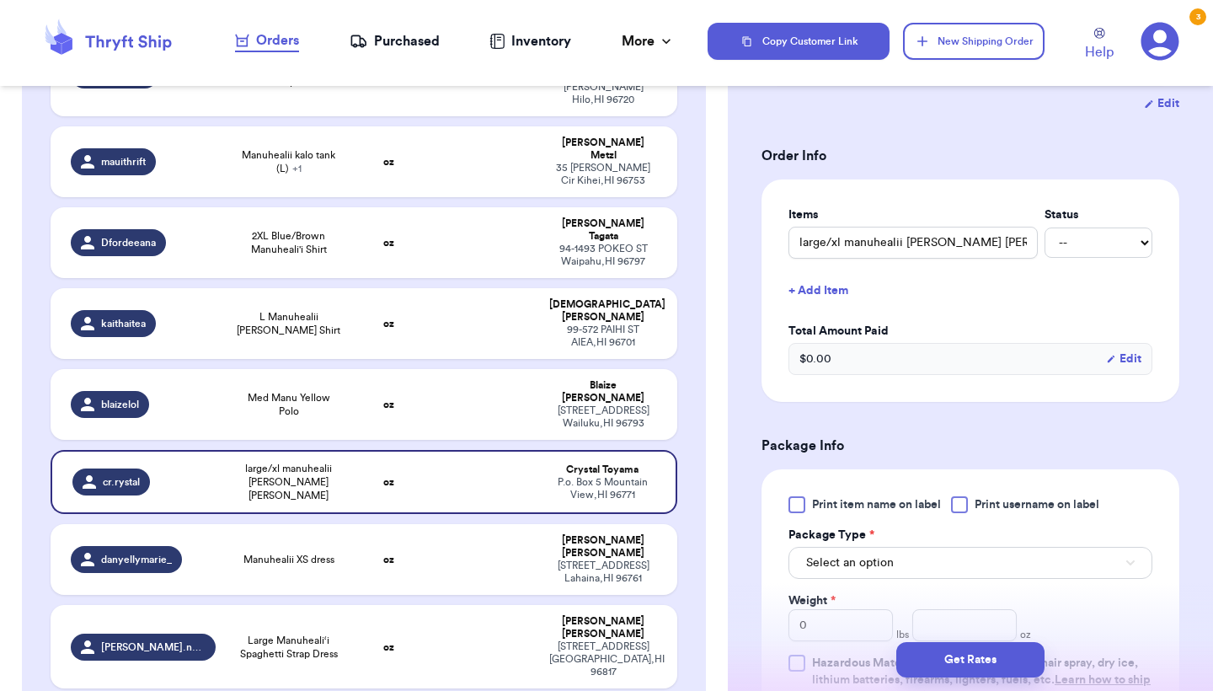
scroll to position [309, 0]
click at [796, 525] on div "Print item name on label Print username on label Package Type * Select an optio…" at bounding box center [971, 600] width 364 height 209
click at [796, 507] on div at bounding box center [797, 504] width 17 height 17
click at [0, 0] on input "Print item name on label" at bounding box center [0, 0] width 0 height 0
click at [819, 571] on span "Select an option" at bounding box center [850, 562] width 88 height 17
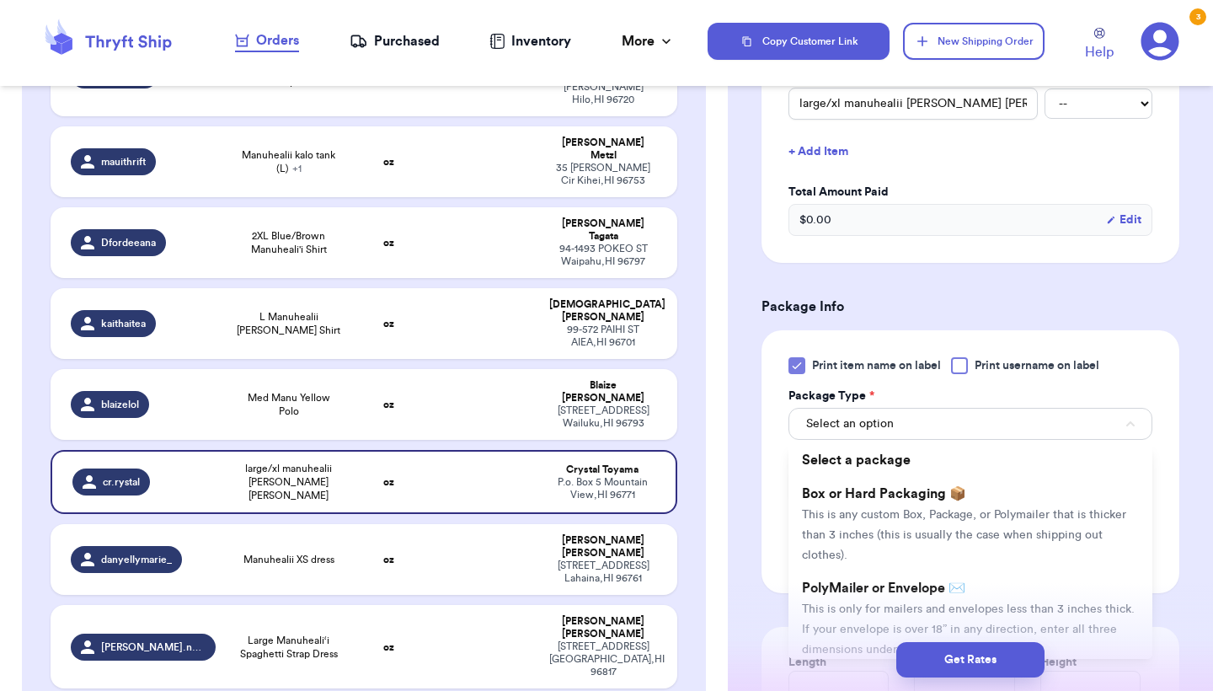
scroll to position [469, 0]
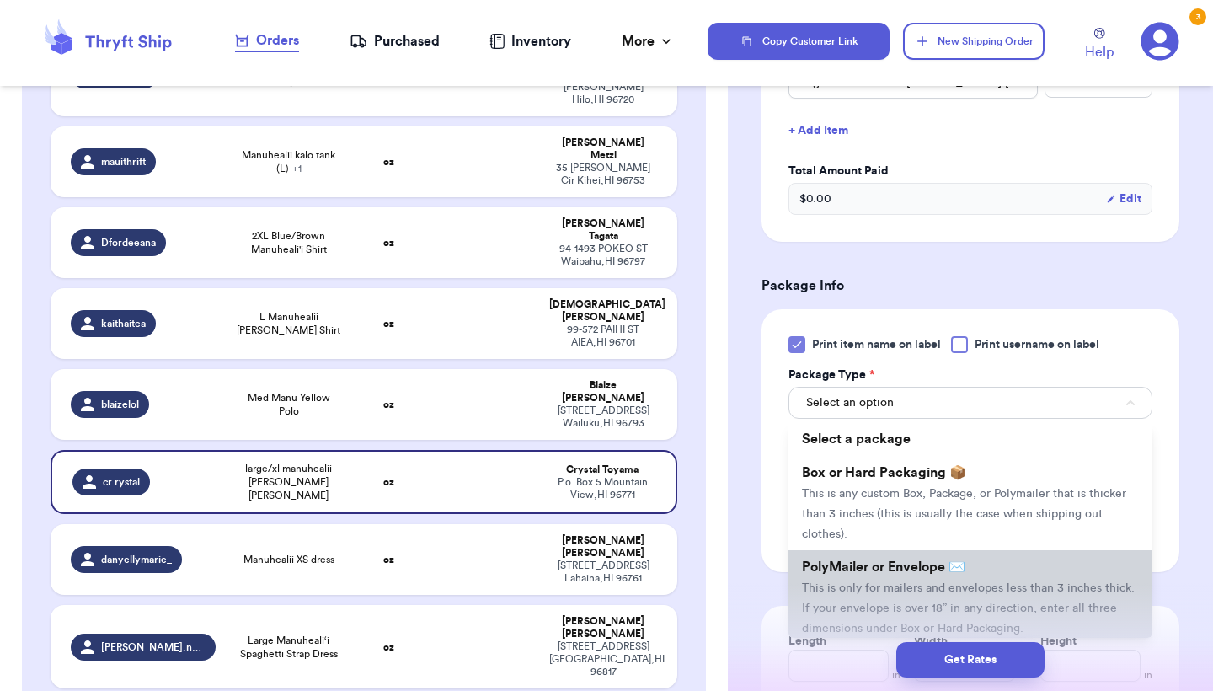
click at [822, 574] on span "PolyMailer or Envelope ✉️" at bounding box center [883, 566] width 163 height 13
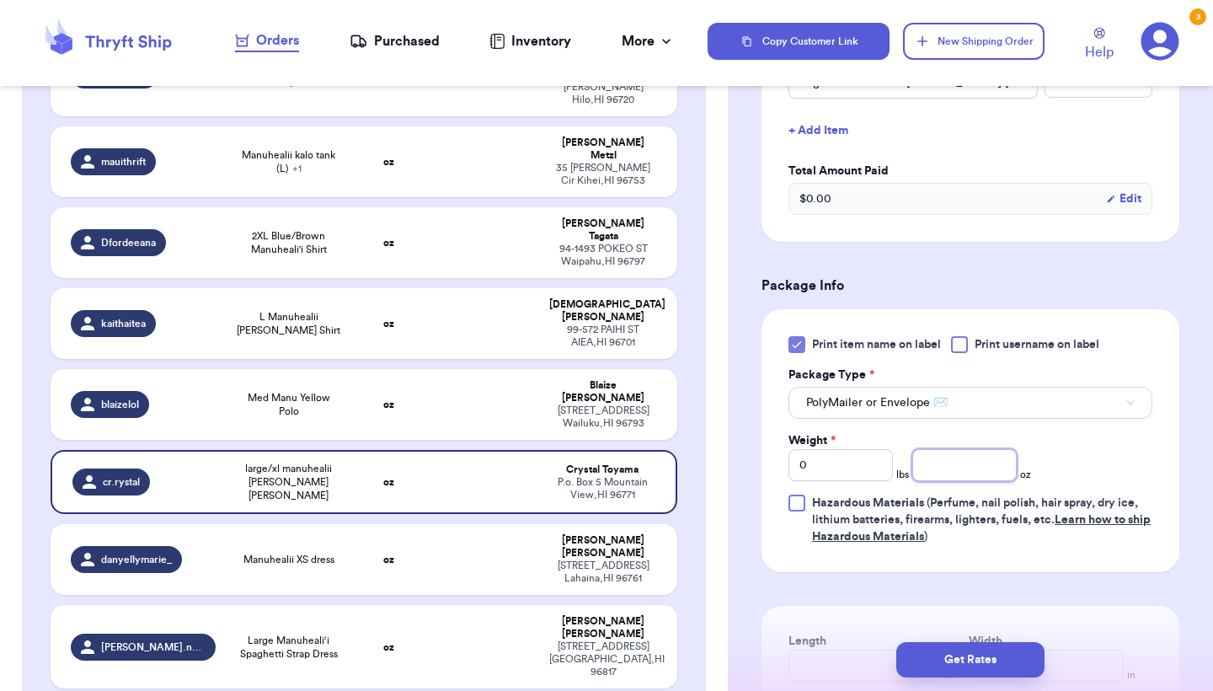
click at [958, 473] on input "number" at bounding box center [965, 465] width 104 height 32
click at [984, 656] on button "Get Rates" at bounding box center [971, 659] width 148 height 35
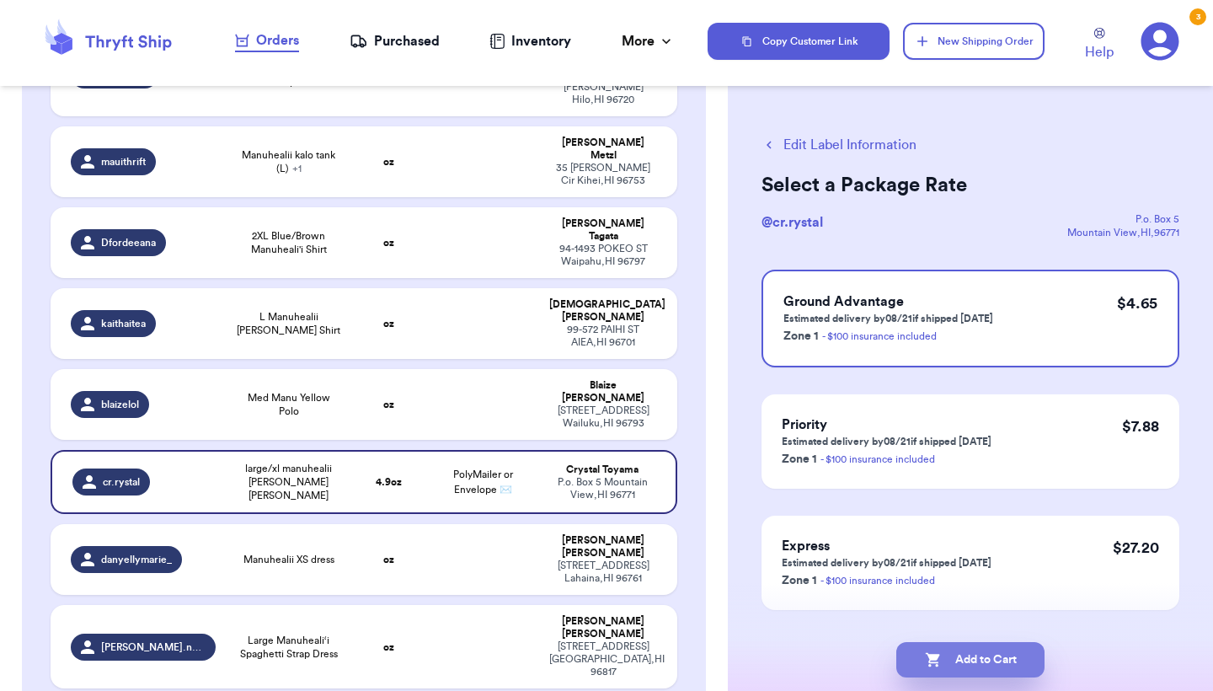
click at [984, 656] on button "Add to Cart" at bounding box center [971, 659] width 148 height 35
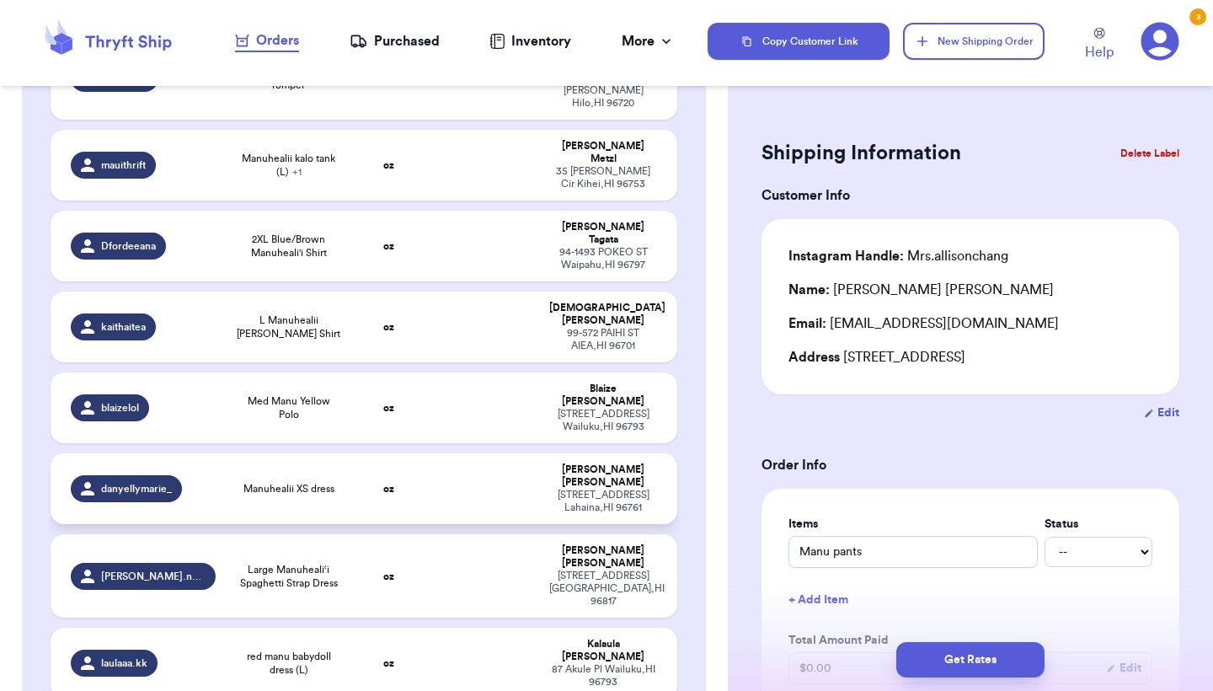
click at [377, 453] on td "oz" at bounding box center [388, 488] width 75 height 71
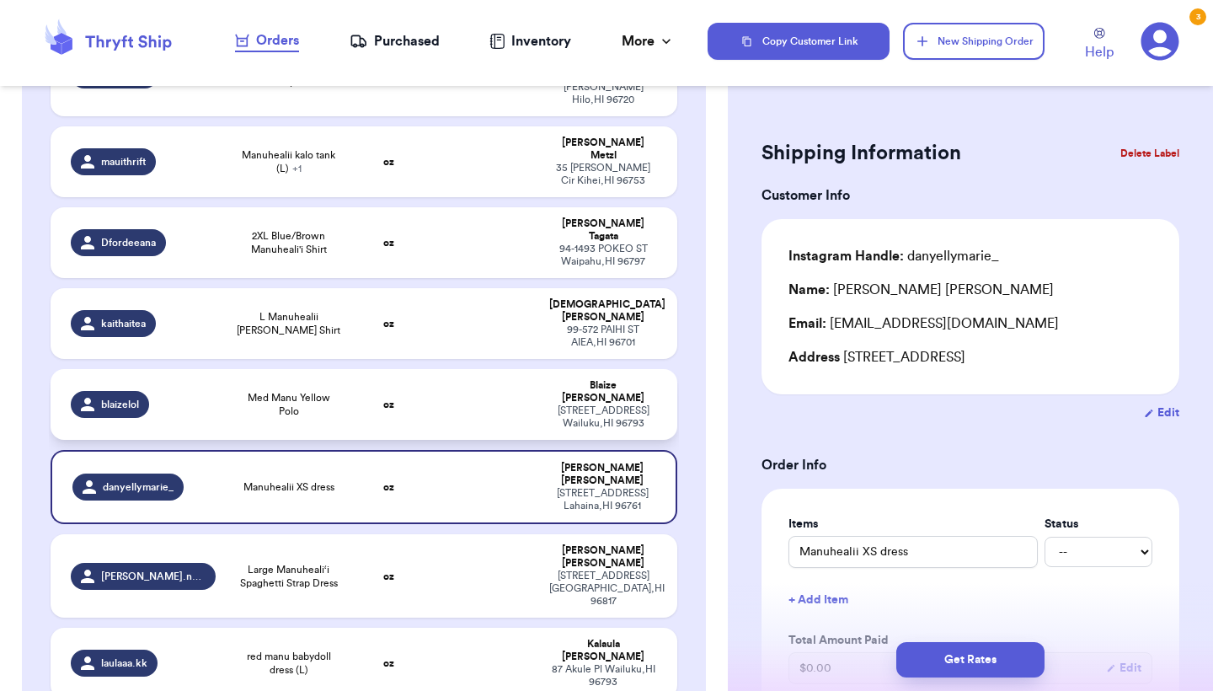
click at [378, 369] on td "oz" at bounding box center [388, 404] width 75 height 71
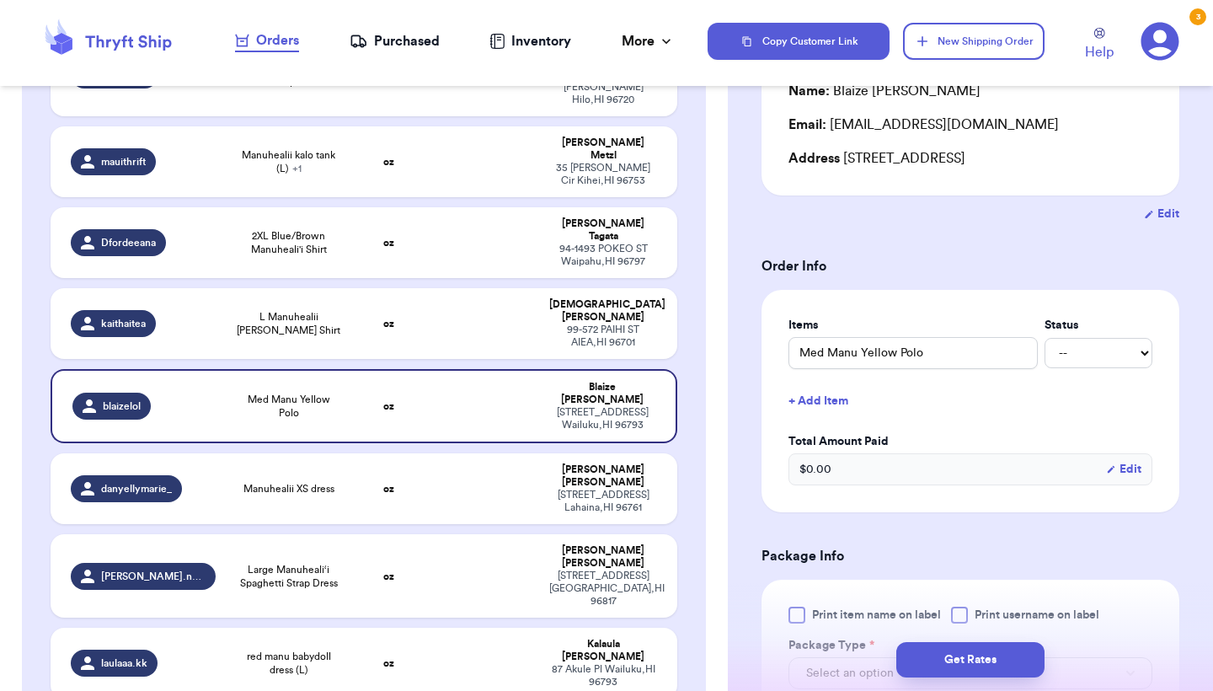
scroll to position [225, 0]
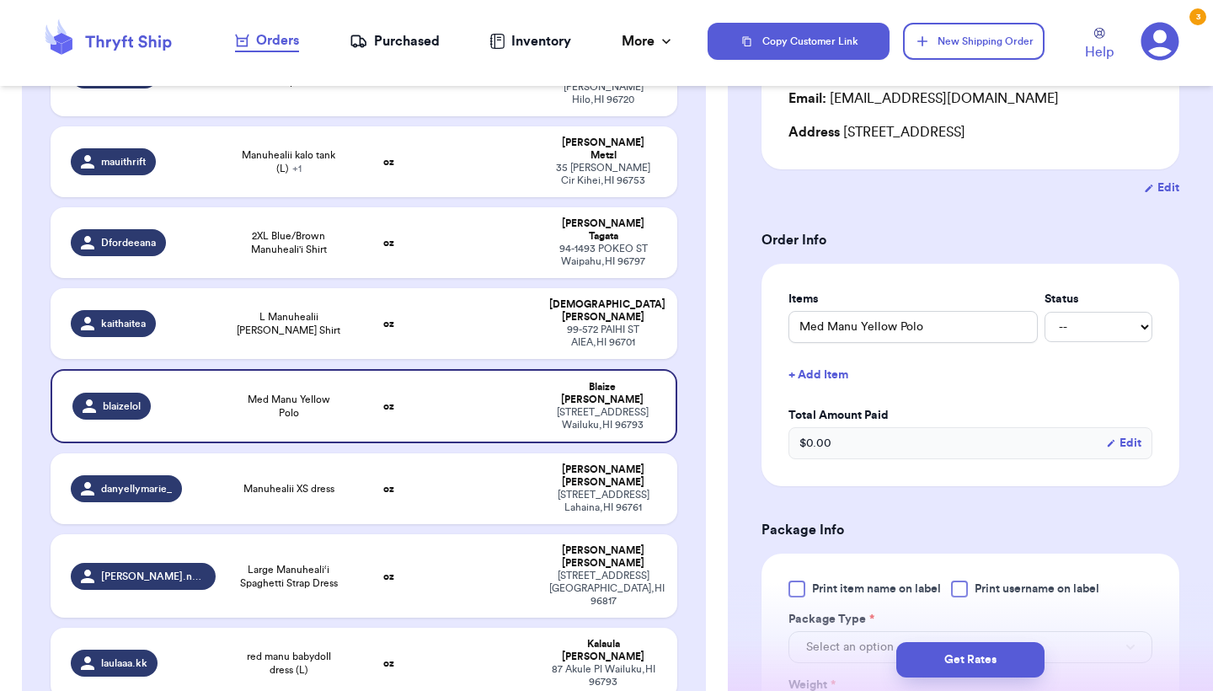
click at [810, 589] on label "Print item name on label" at bounding box center [865, 589] width 153 height 17
click at [0, 0] on input "Print item name on label" at bounding box center [0, 0] width 0 height 0
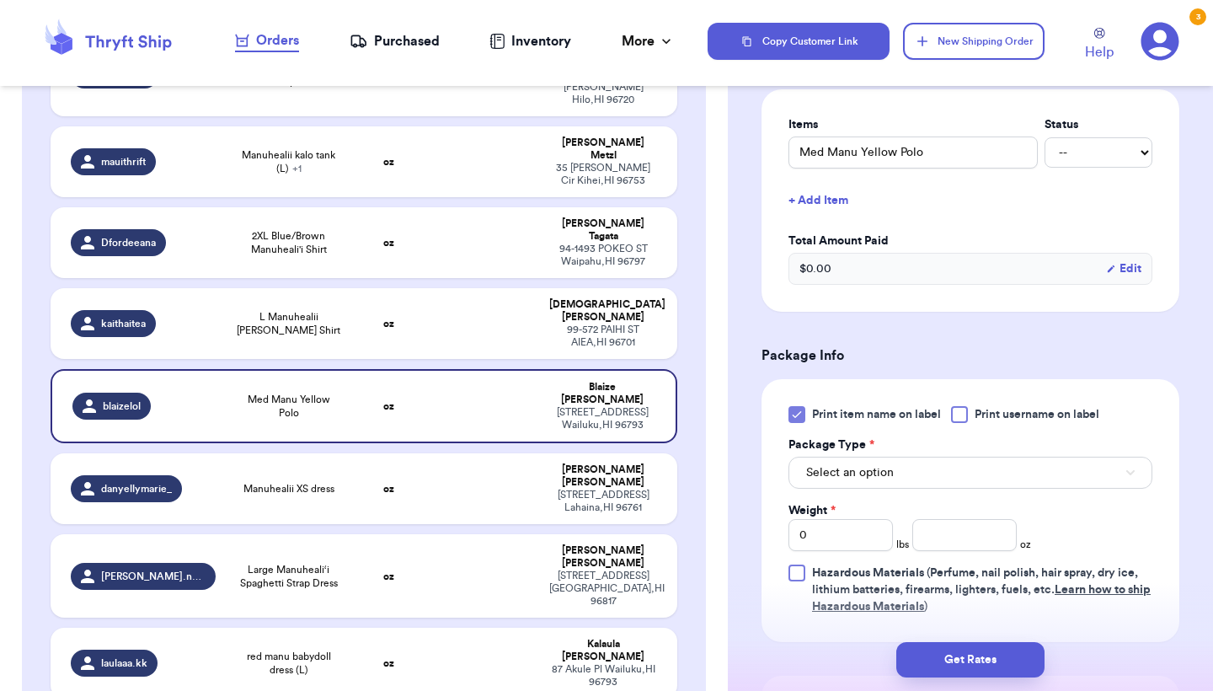
scroll to position [566, 0]
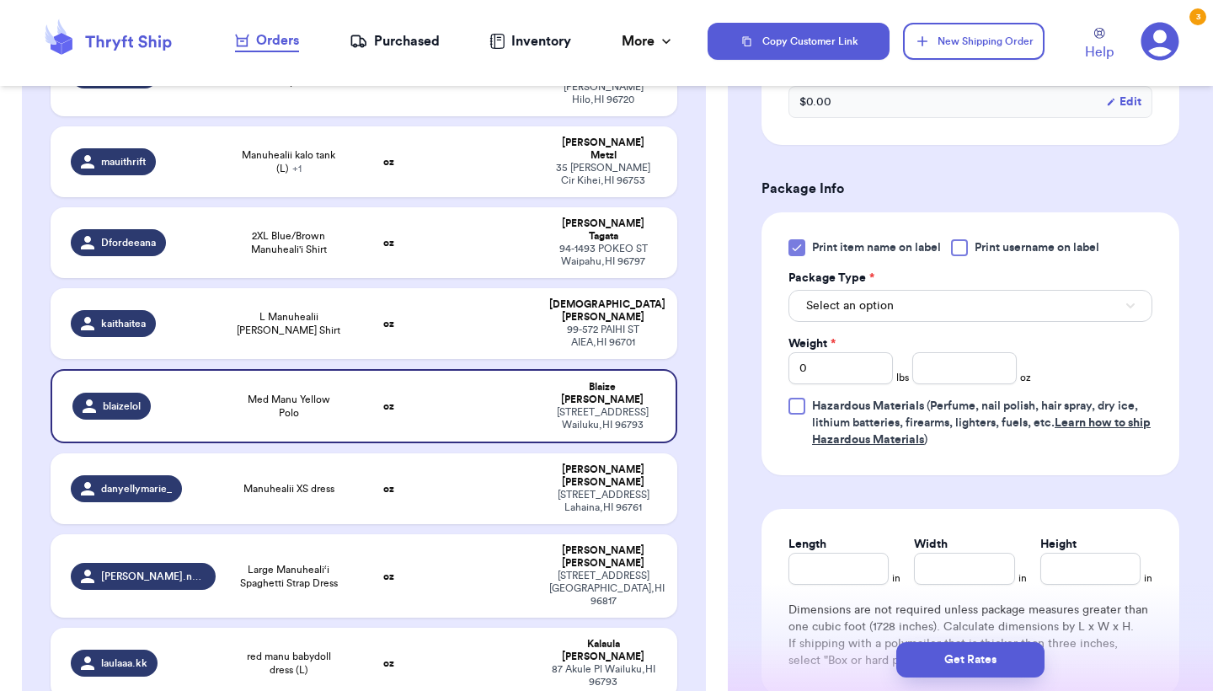
click at [916, 293] on button "Select an option" at bounding box center [971, 306] width 364 height 32
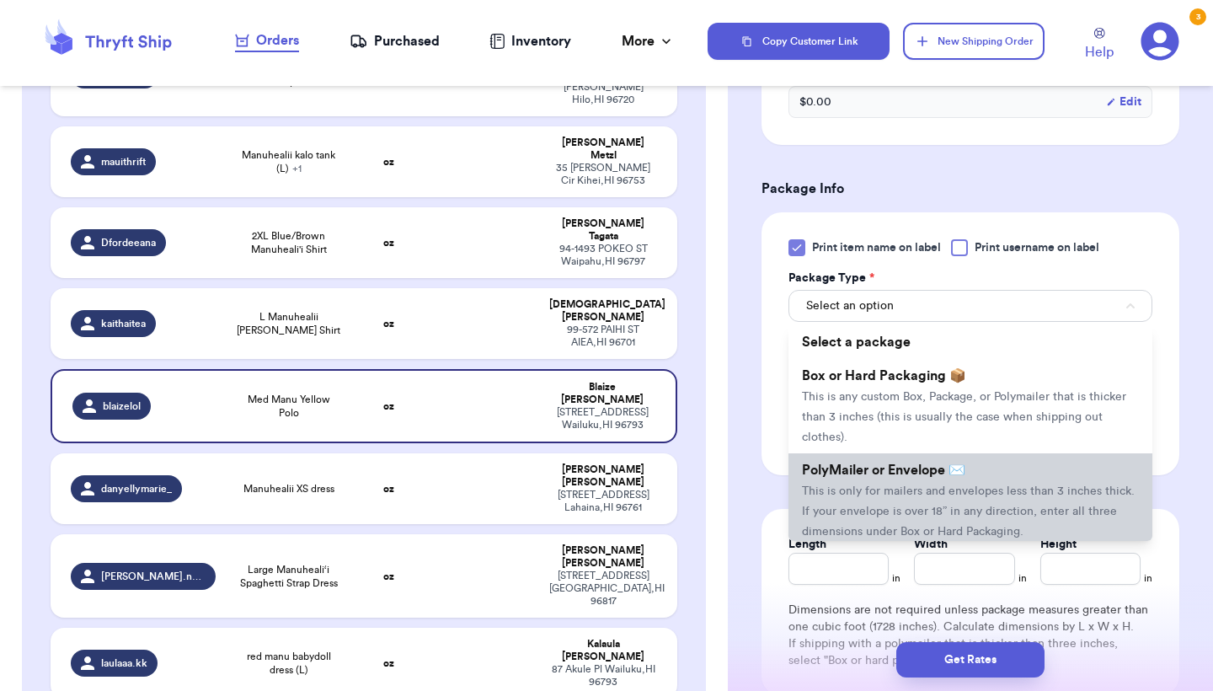
click at [854, 495] on span "This is only for mailers and envelopes less than 3 inches thick. If your envelo…" at bounding box center [968, 511] width 333 height 52
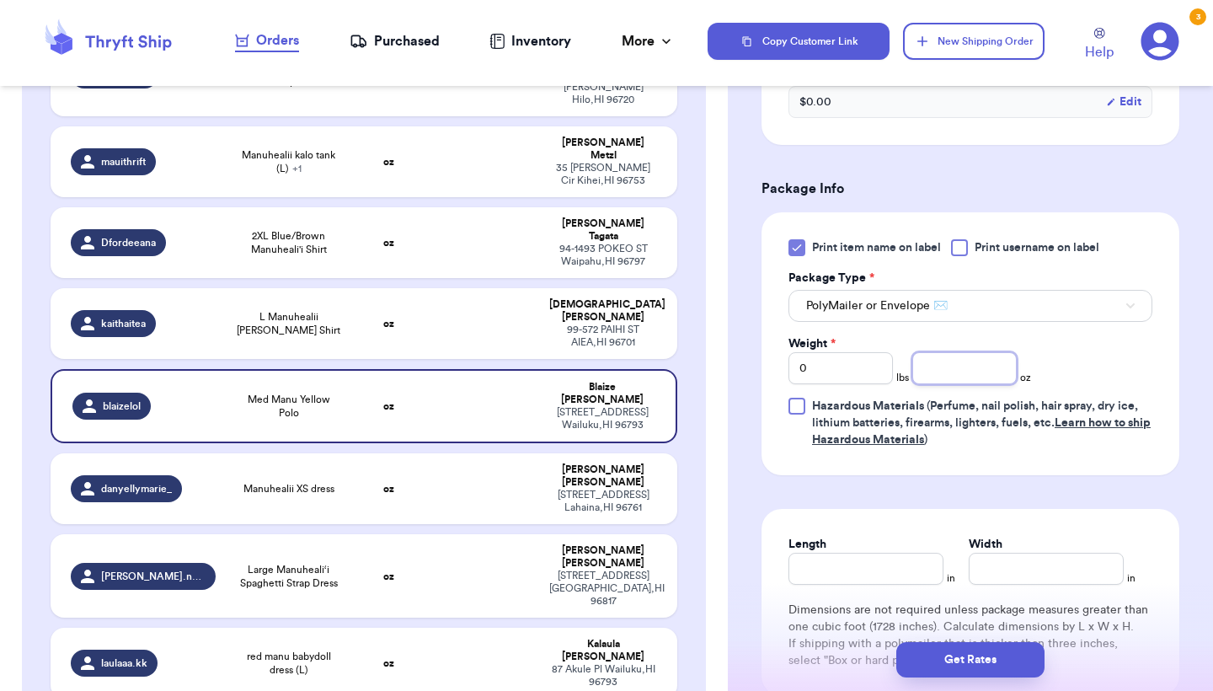
click at [986, 373] on input "number" at bounding box center [965, 368] width 104 height 32
click at [999, 666] on button "Get Rates" at bounding box center [971, 659] width 148 height 35
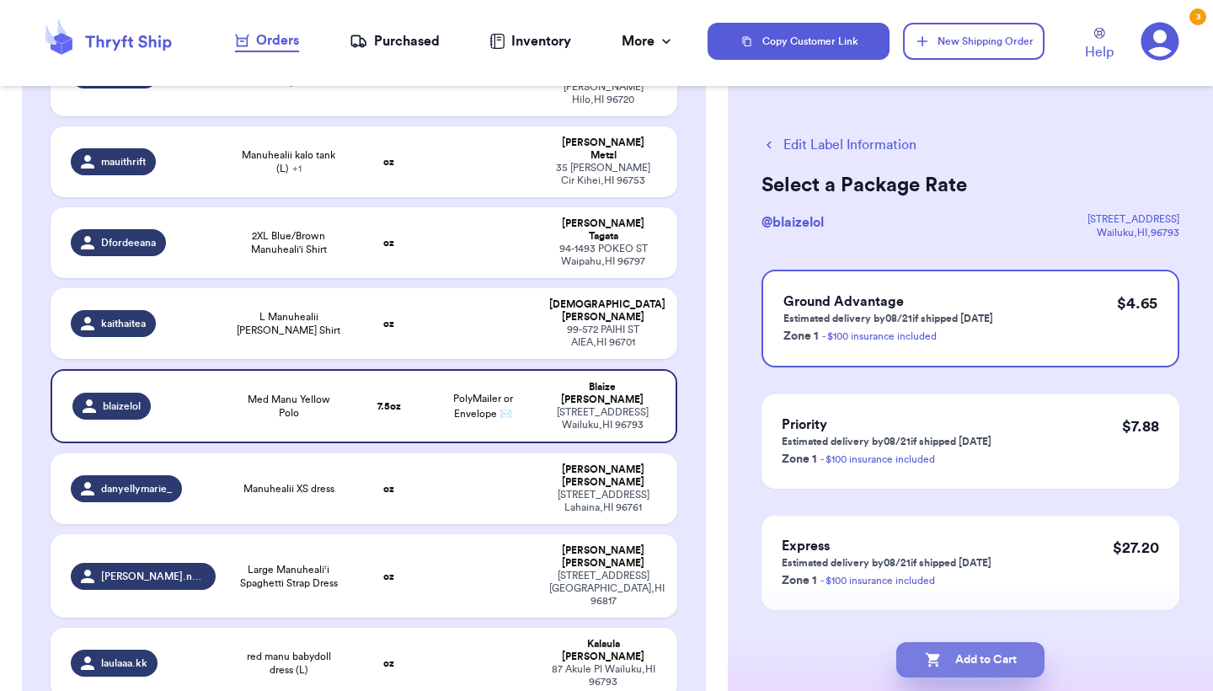
click at [999, 666] on button "Add to Cart" at bounding box center [971, 659] width 148 height 35
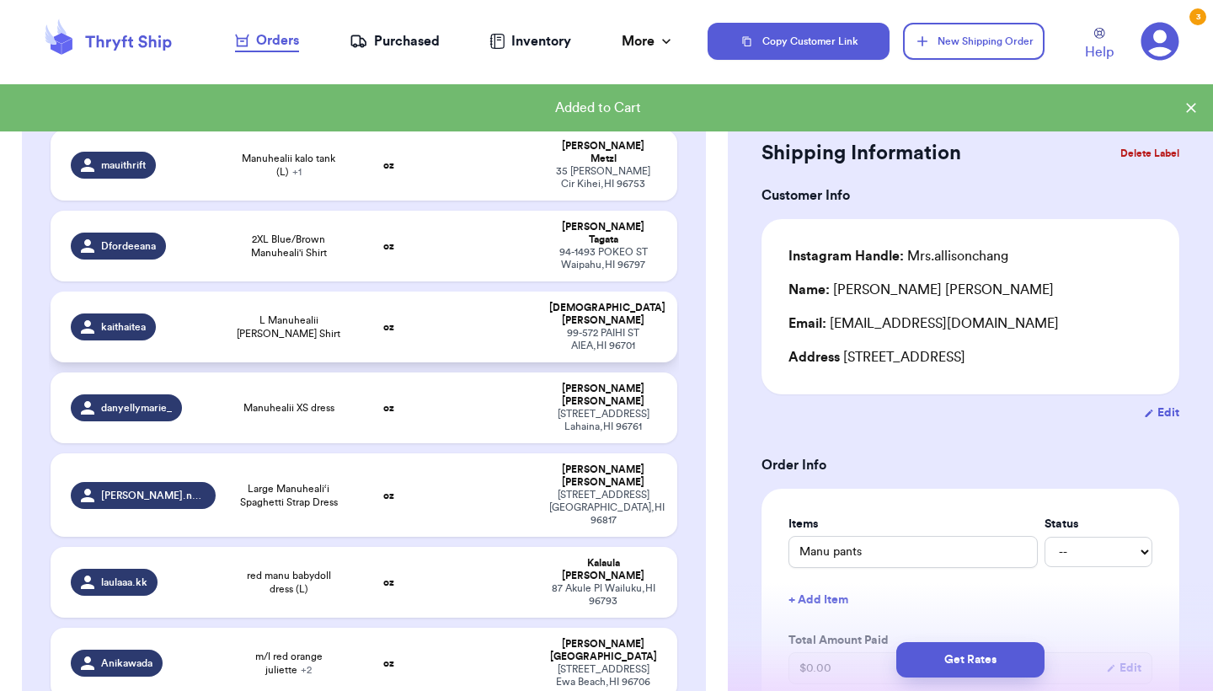
click at [426, 292] on td "oz" at bounding box center [388, 327] width 75 height 71
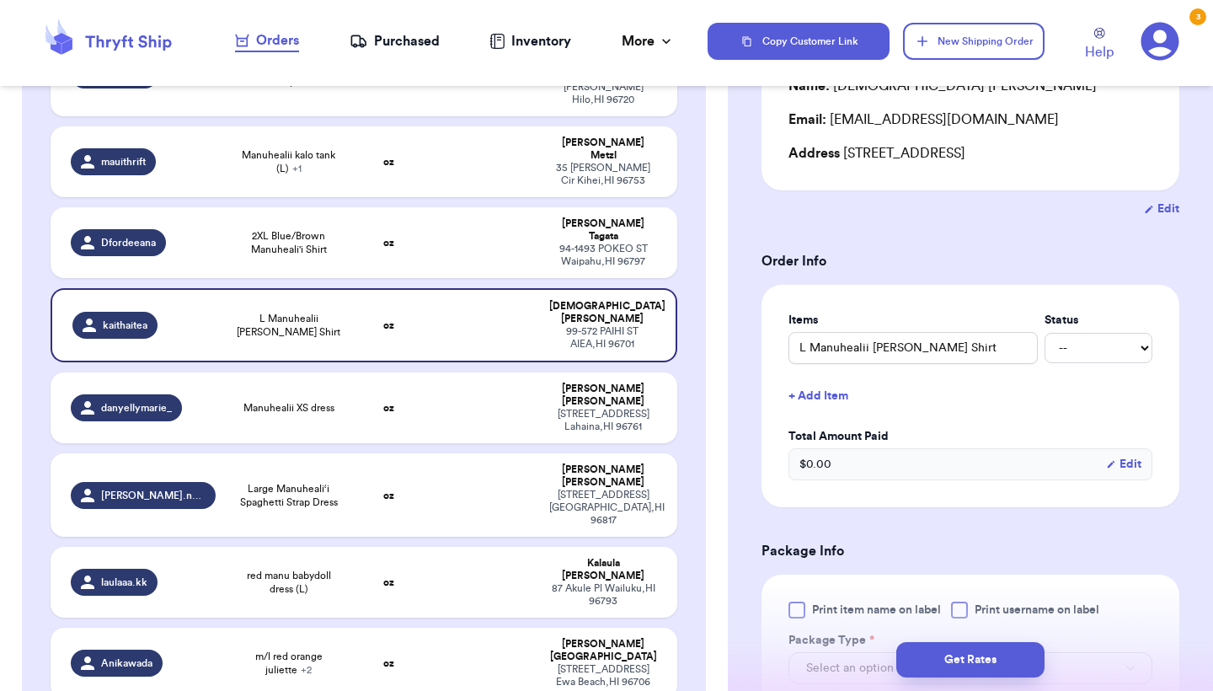
scroll to position [220, 0]
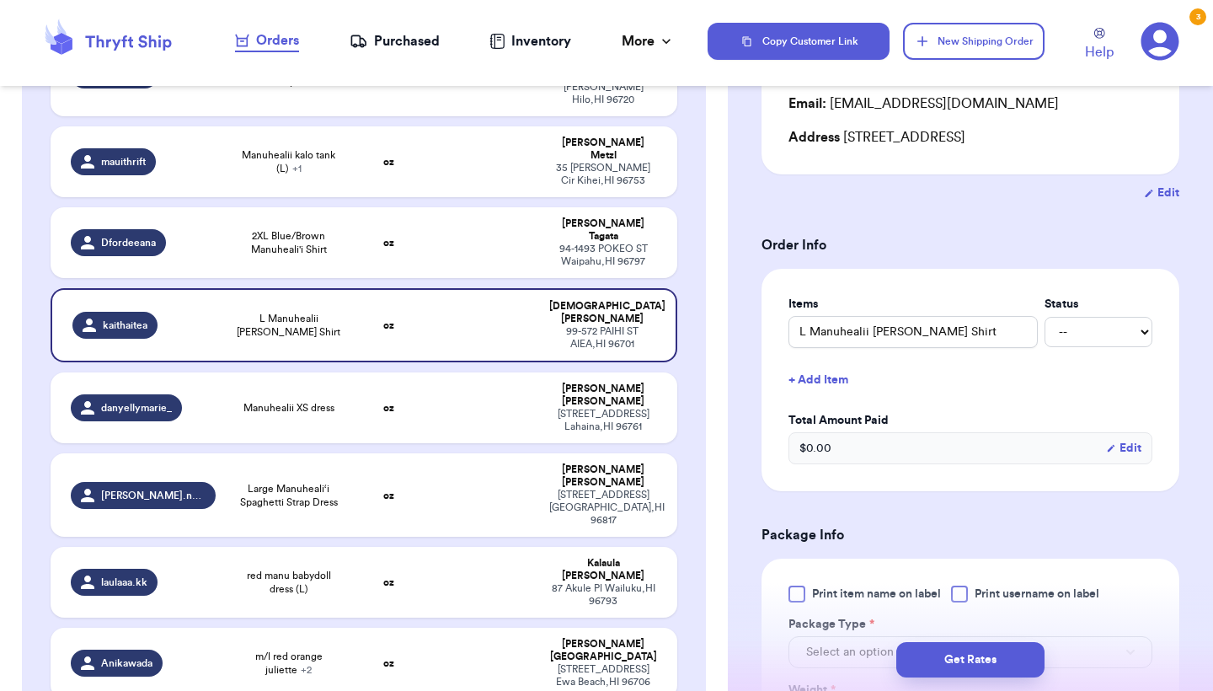
click at [821, 587] on div "Print item name on label Print username on label Package Type * Select an optio…" at bounding box center [971, 690] width 418 height 263
click at [817, 598] on span "Print item name on label" at bounding box center [876, 594] width 129 height 17
click at [0, 0] on input "Print item name on label" at bounding box center [0, 0] width 0 height 0
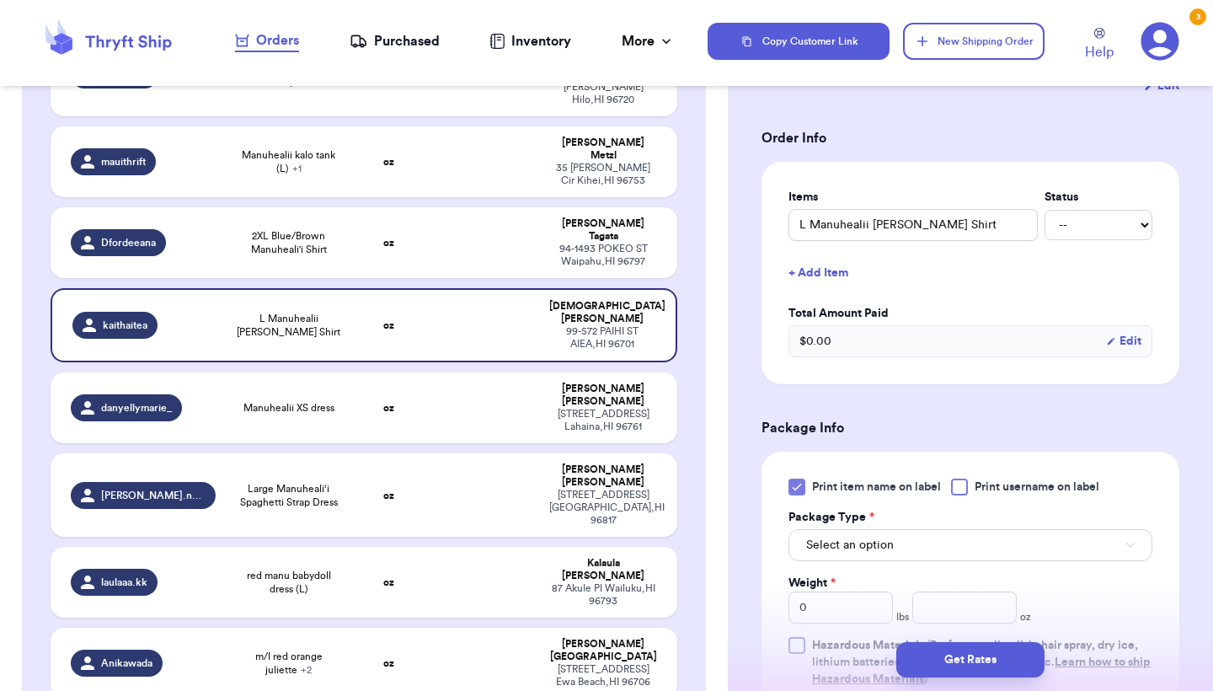
scroll to position [376, 0]
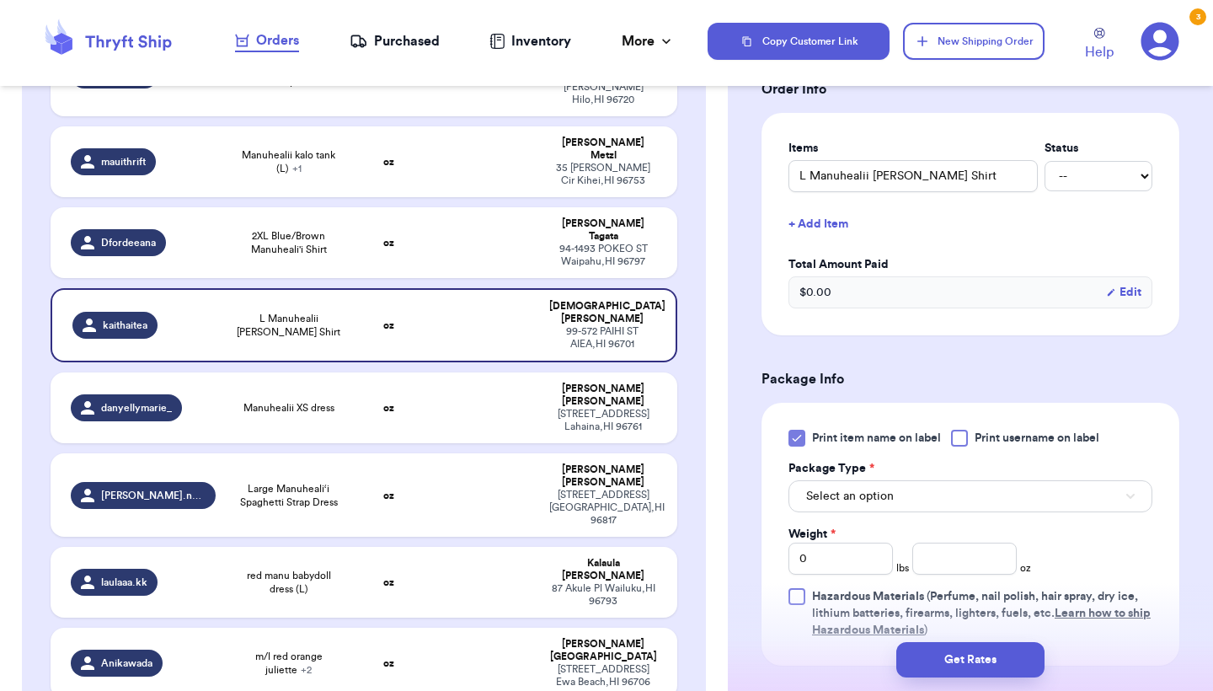
click at [877, 490] on button "Select an option" at bounding box center [971, 496] width 364 height 32
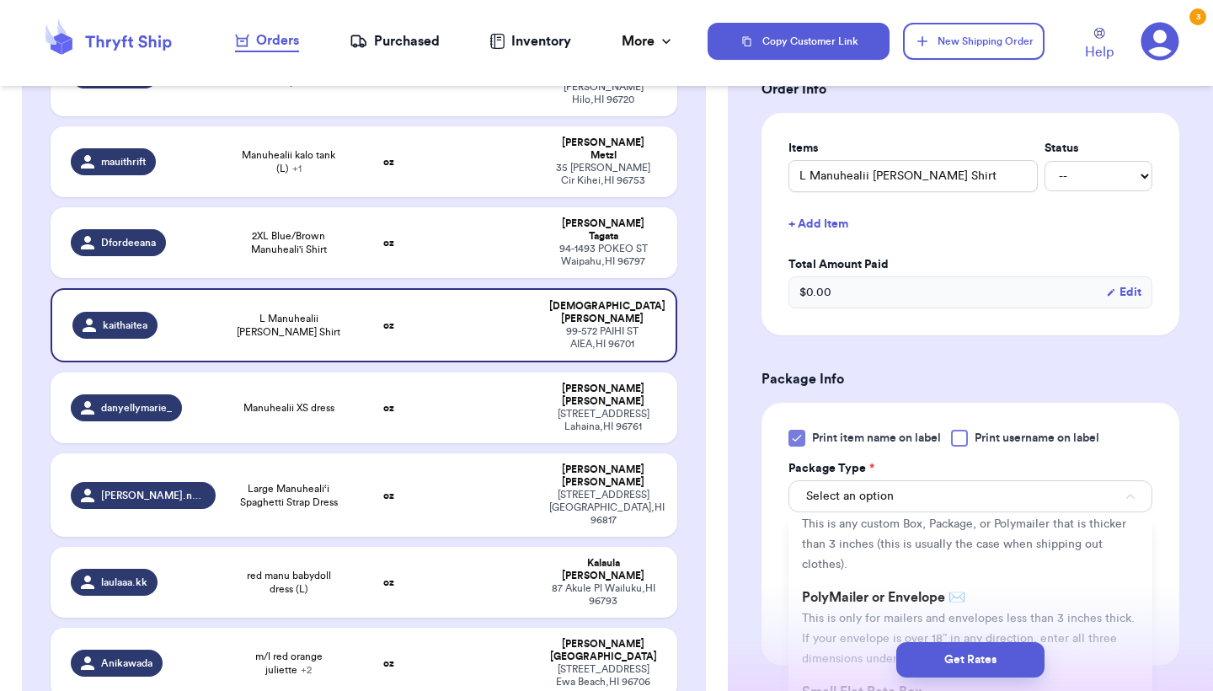
scroll to position [145, 0]
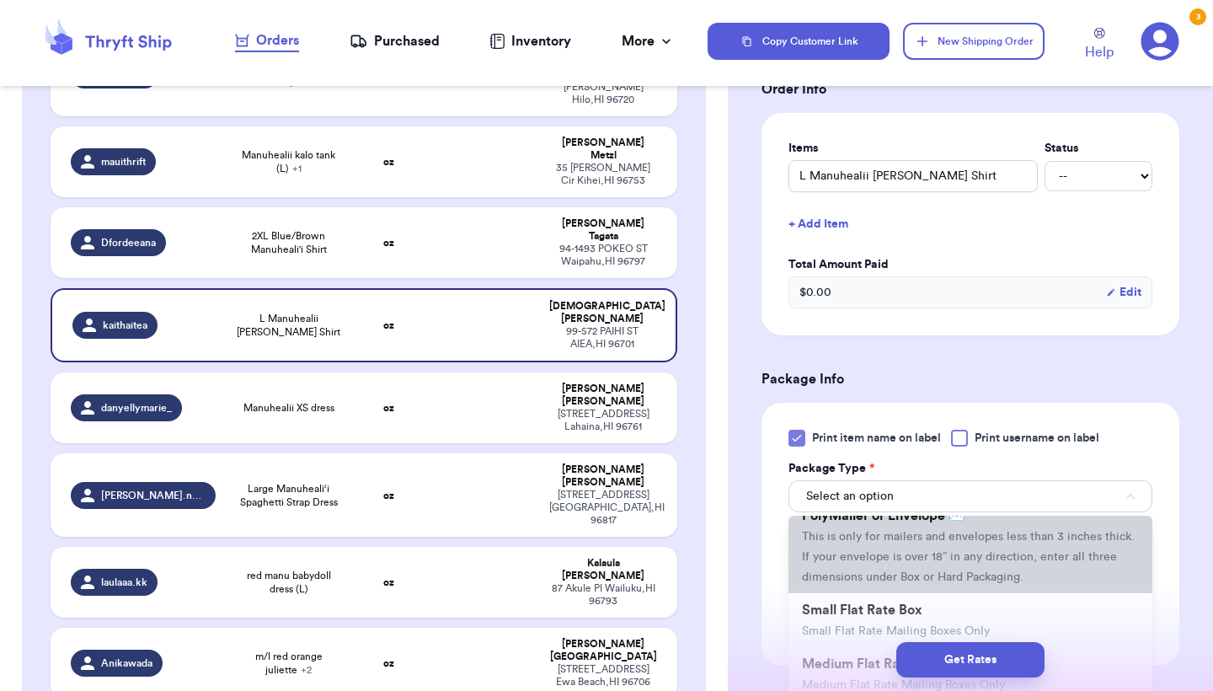
click at [865, 537] on span "This is only for mailers and envelopes less than 3 inches thick. If your envelo…" at bounding box center [968, 557] width 333 height 52
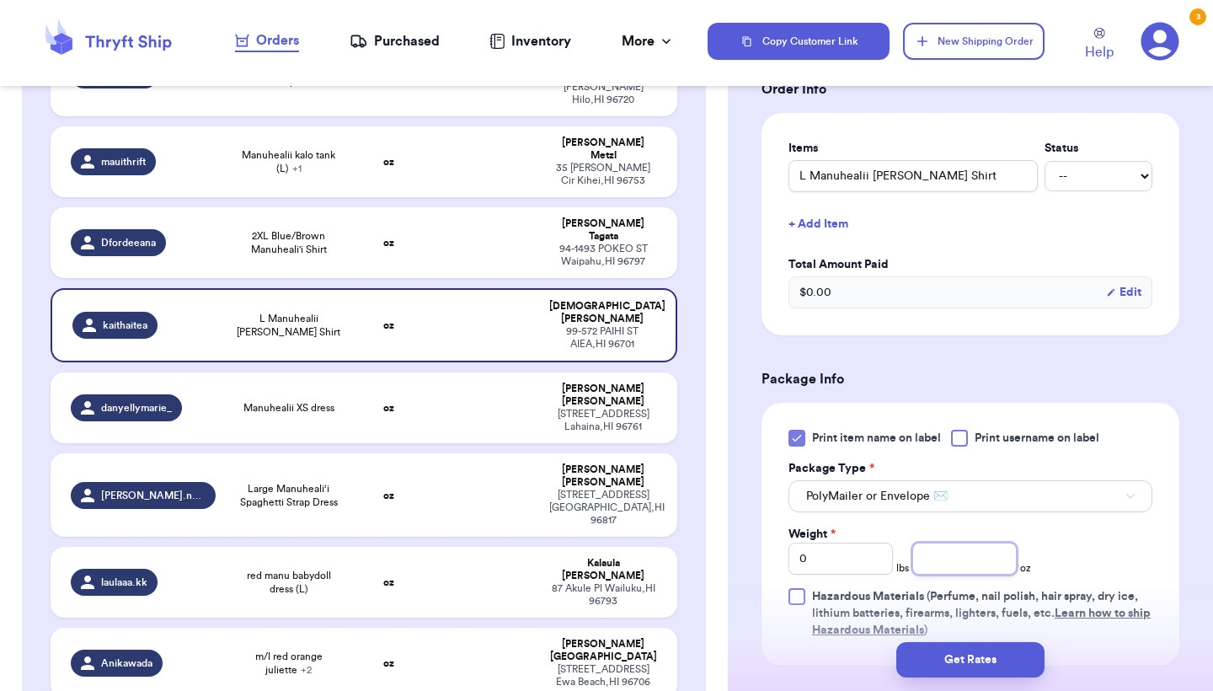
click at [974, 574] on input "number" at bounding box center [965, 559] width 104 height 32
click at [972, 657] on button "Get Rates" at bounding box center [971, 659] width 148 height 35
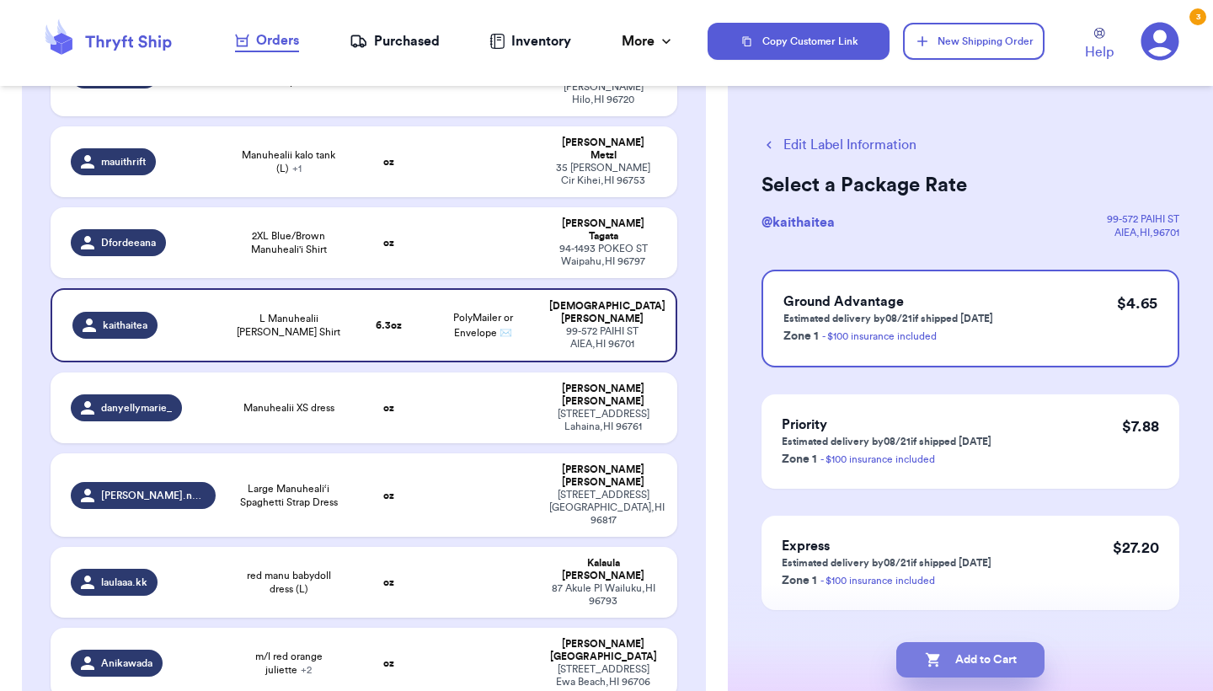
click at [972, 657] on button "Add to Cart" at bounding box center [971, 659] width 148 height 35
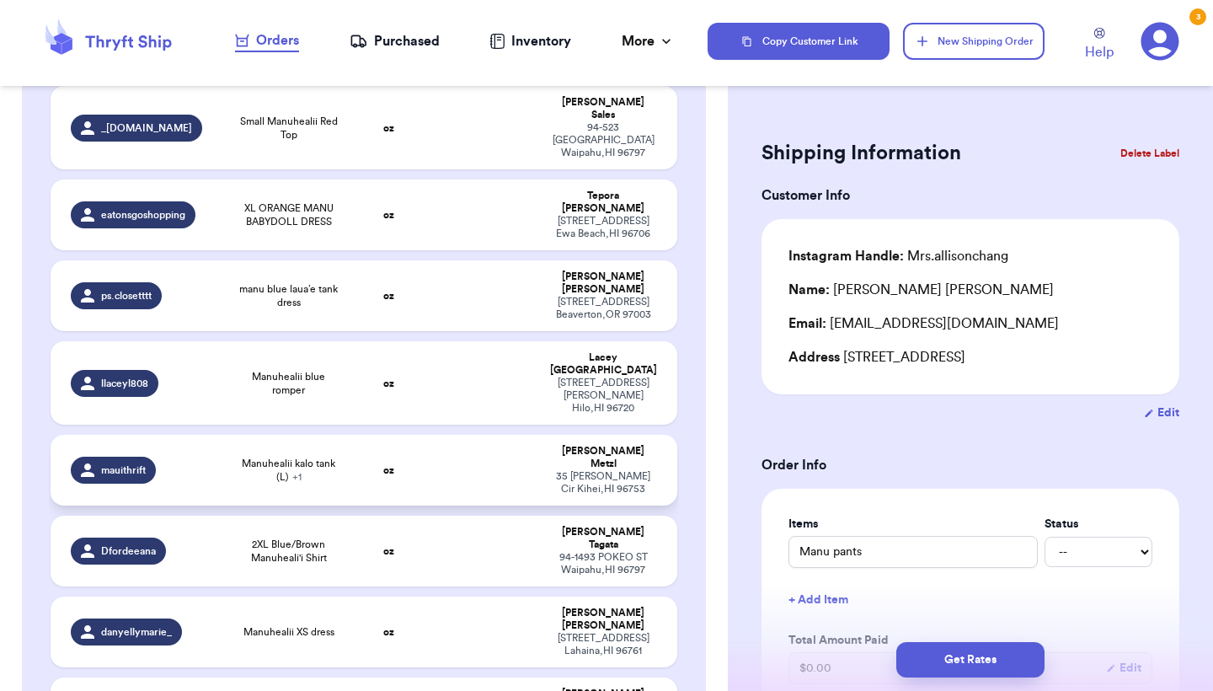
scroll to position [597, 0]
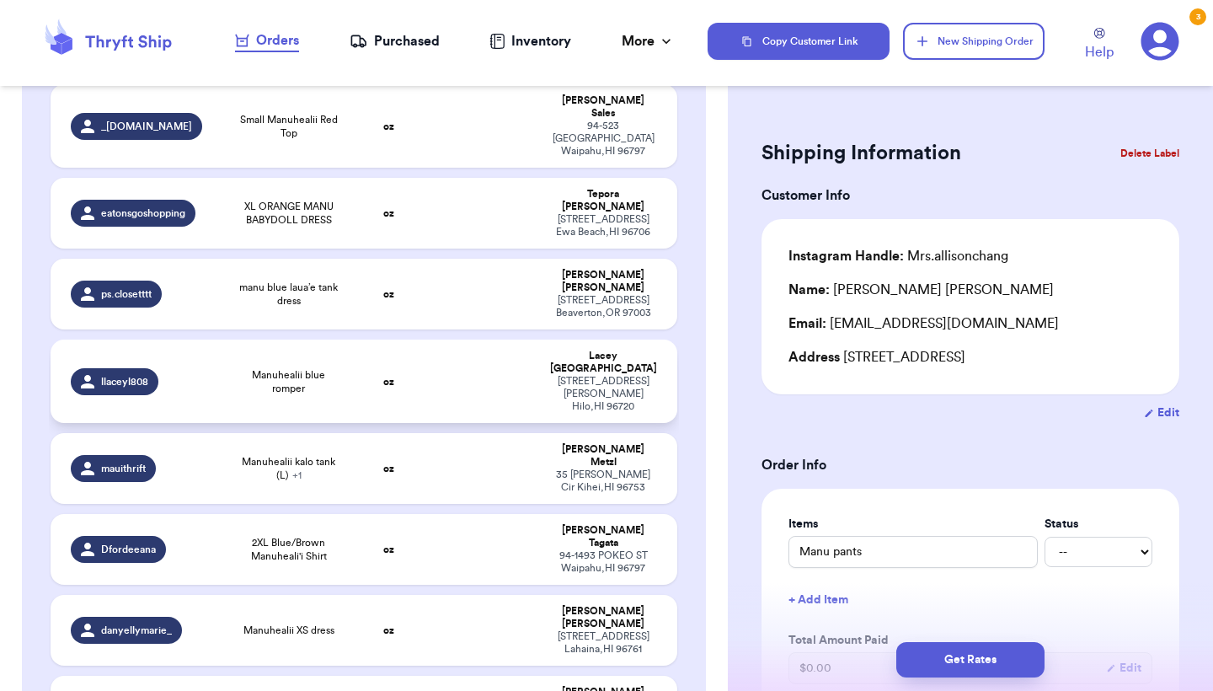
click at [443, 340] on td at bounding box center [482, 381] width 113 height 83
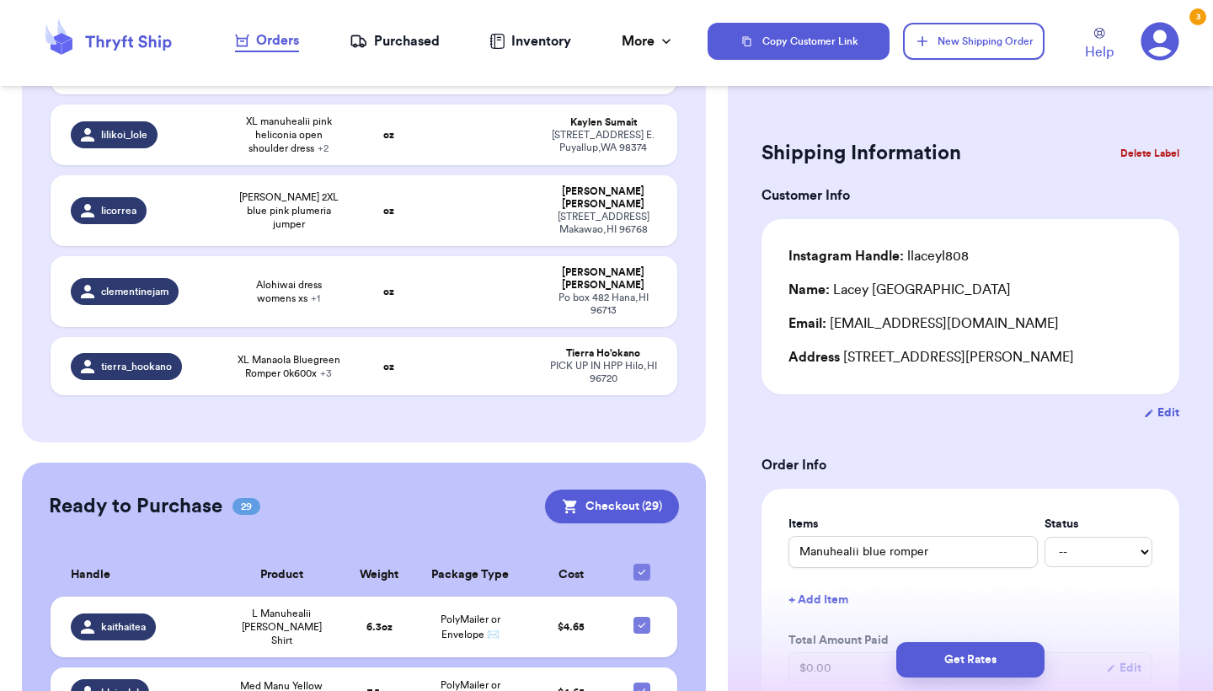
scroll to position [2510, 0]
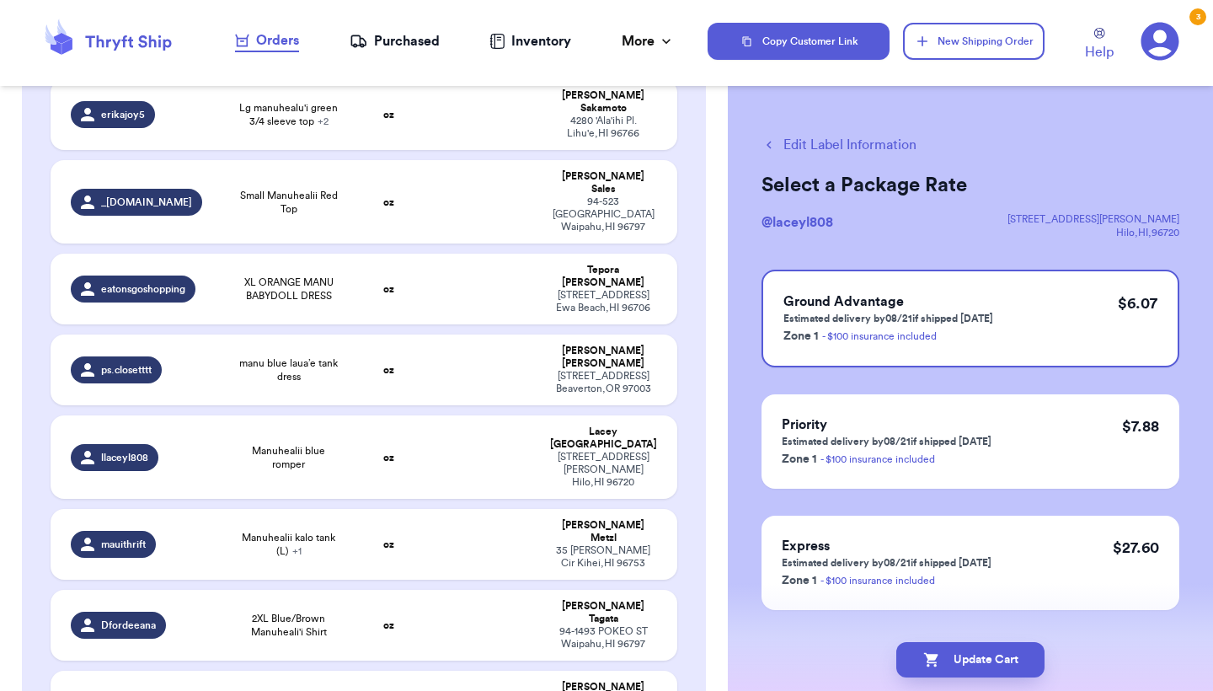
scroll to position [511, 0]
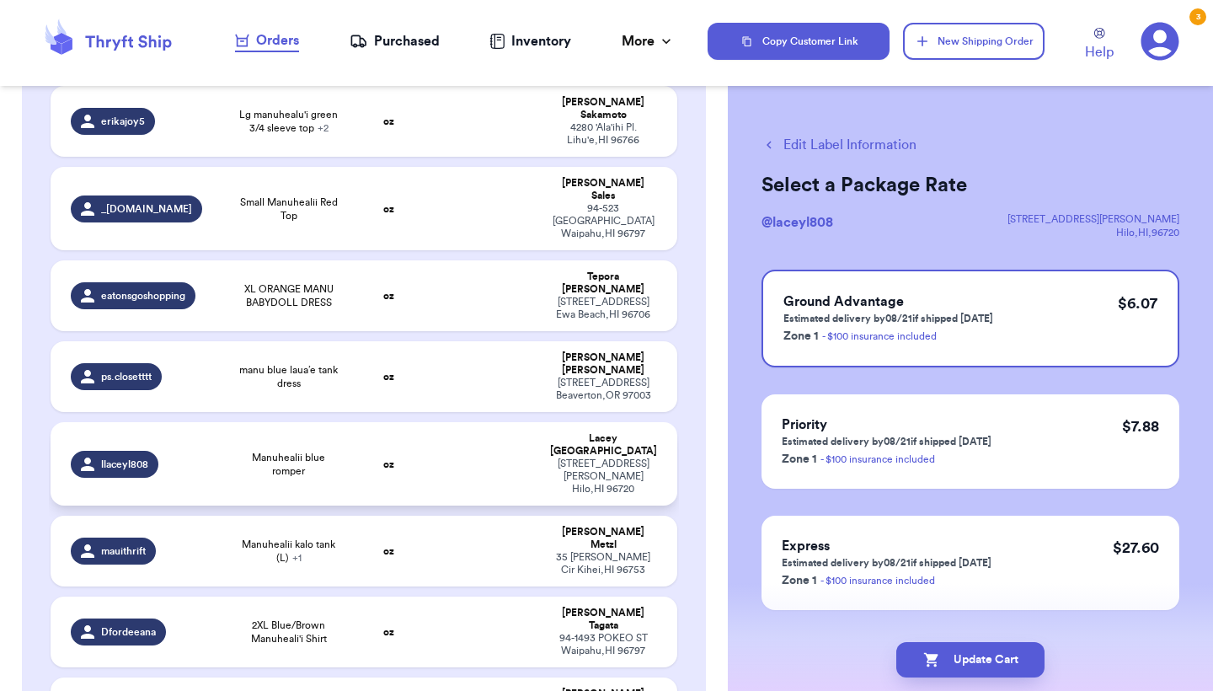
click at [399, 422] on td "oz" at bounding box center [388, 463] width 75 height 83
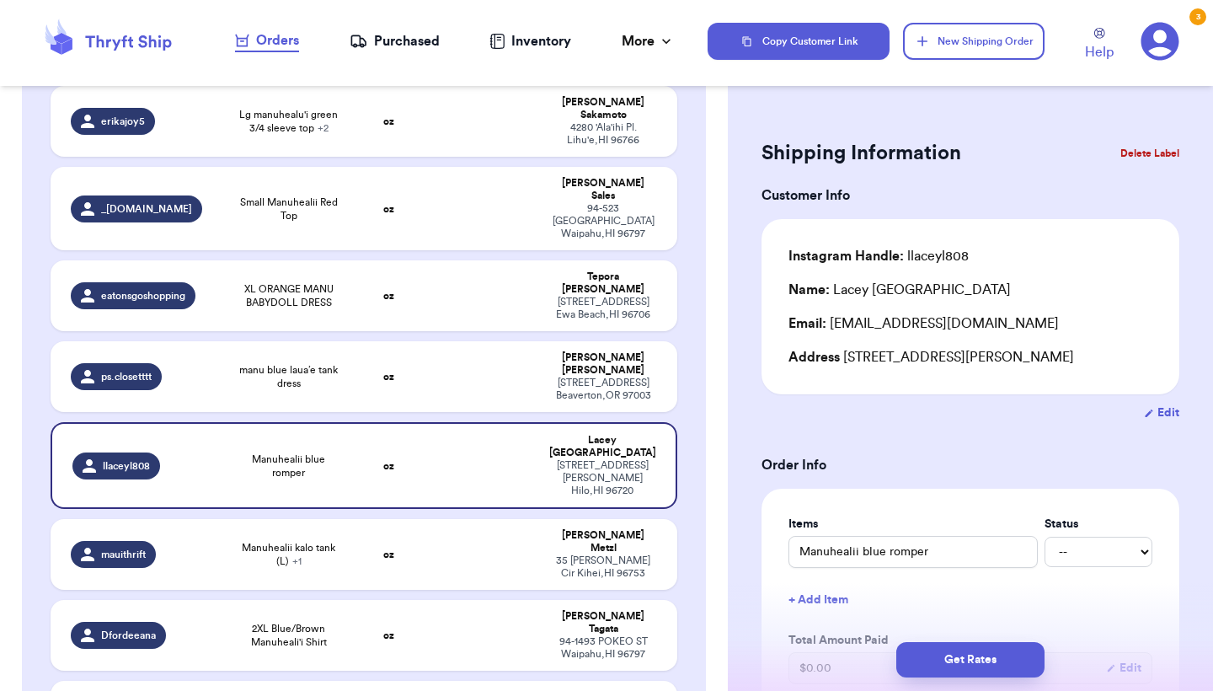
click at [1138, 152] on button "Delete Label" at bounding box center [1150, 153] width 72 height 37
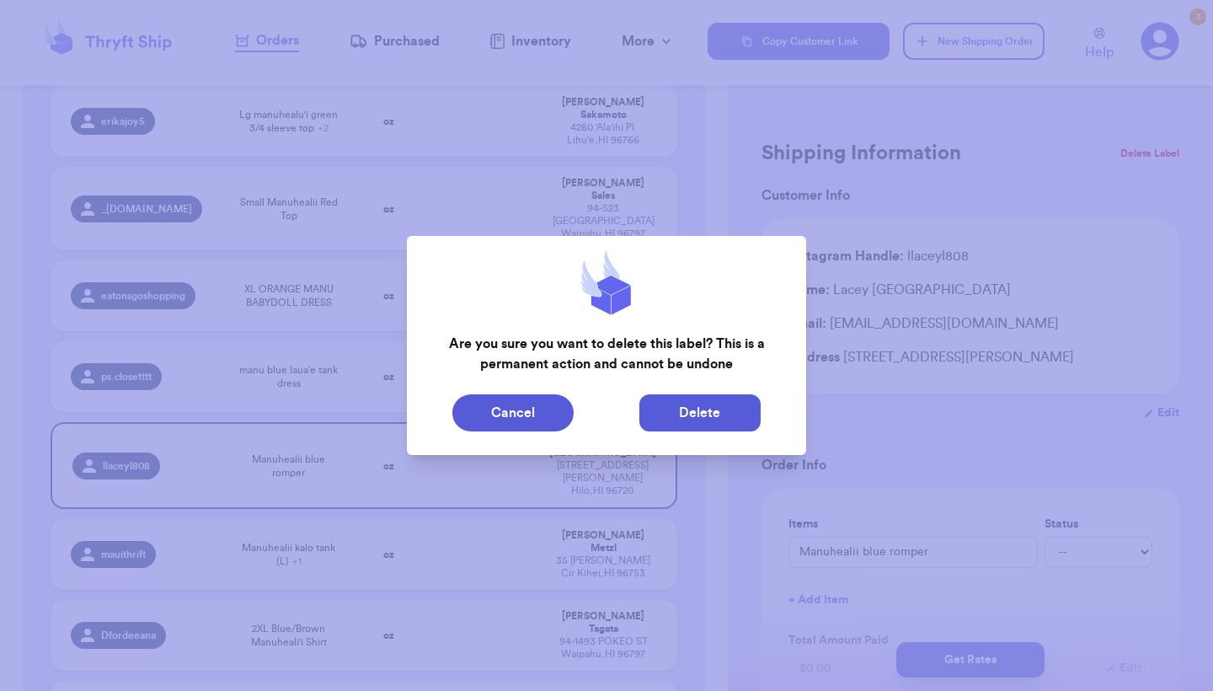
click at [682, 400] on button "Delete" at bounding box center [700, 412] width 121 height 37
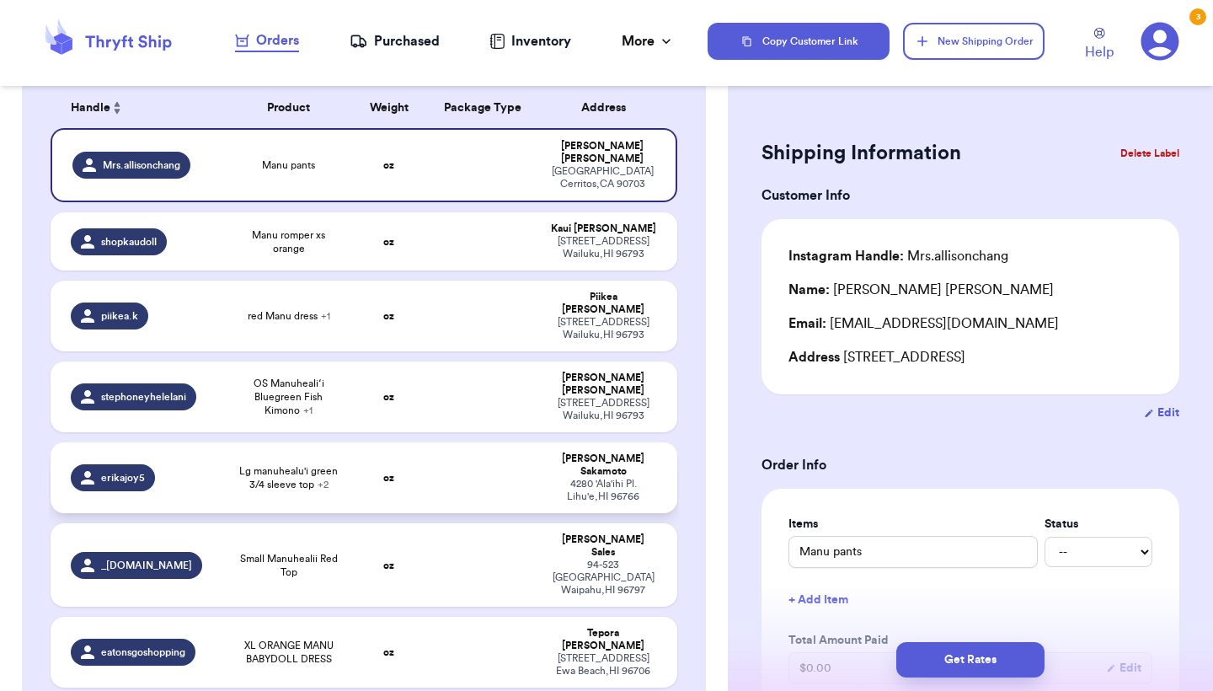
scroll to position [165, 0]
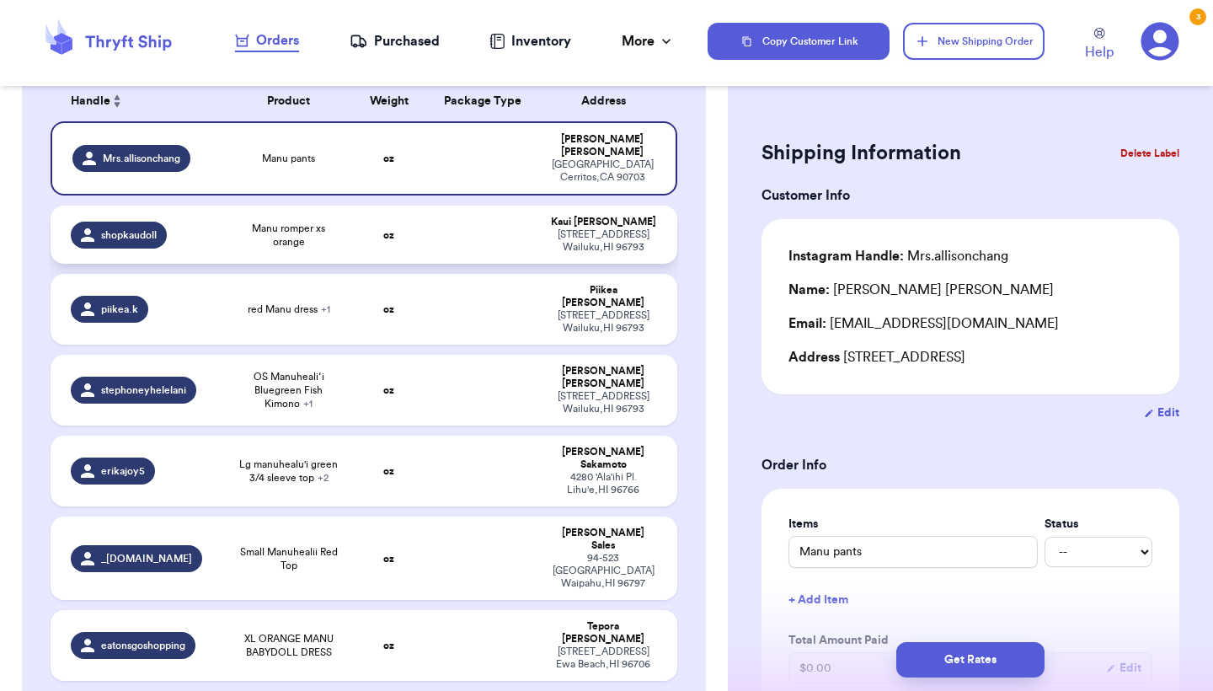
click at [378, 237] on td "oz" at bounding box center [388, 235] width 75 height 58
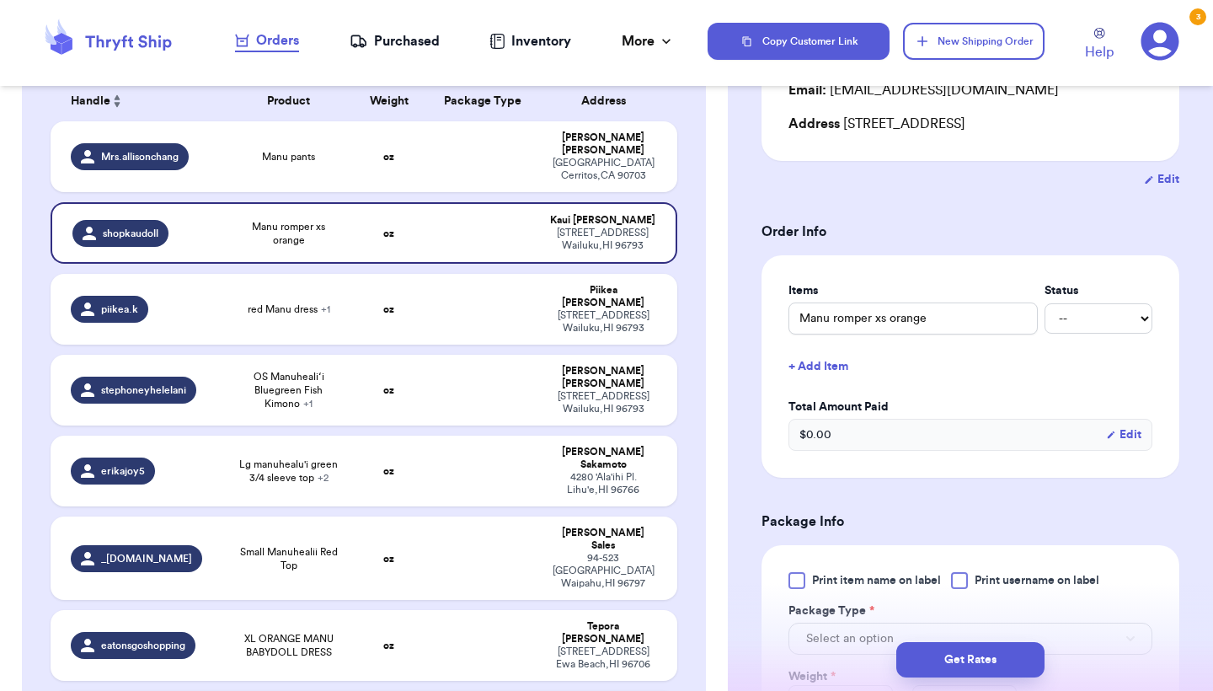
scroll to position [368, 0]
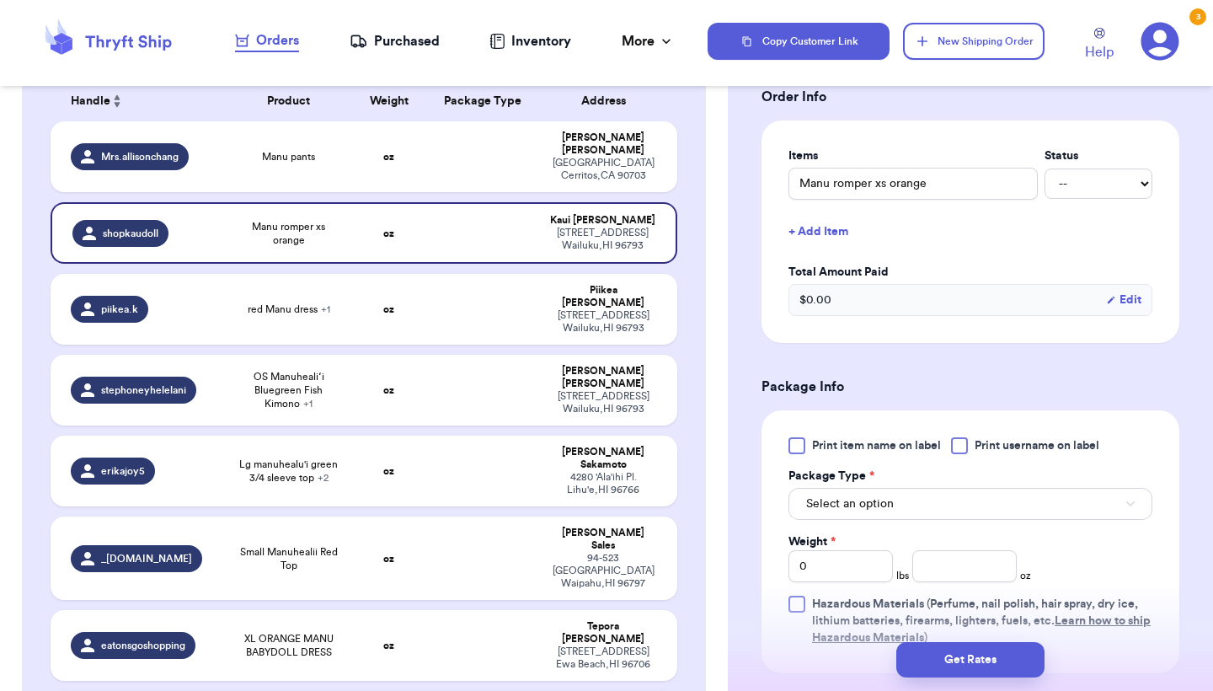
click at [800, 450] on div at bounding box center [797, 445] width 17 height 17
click at [0, 0] on input "Print item name on label" at bounding box center [0, 0] width 0 height 0
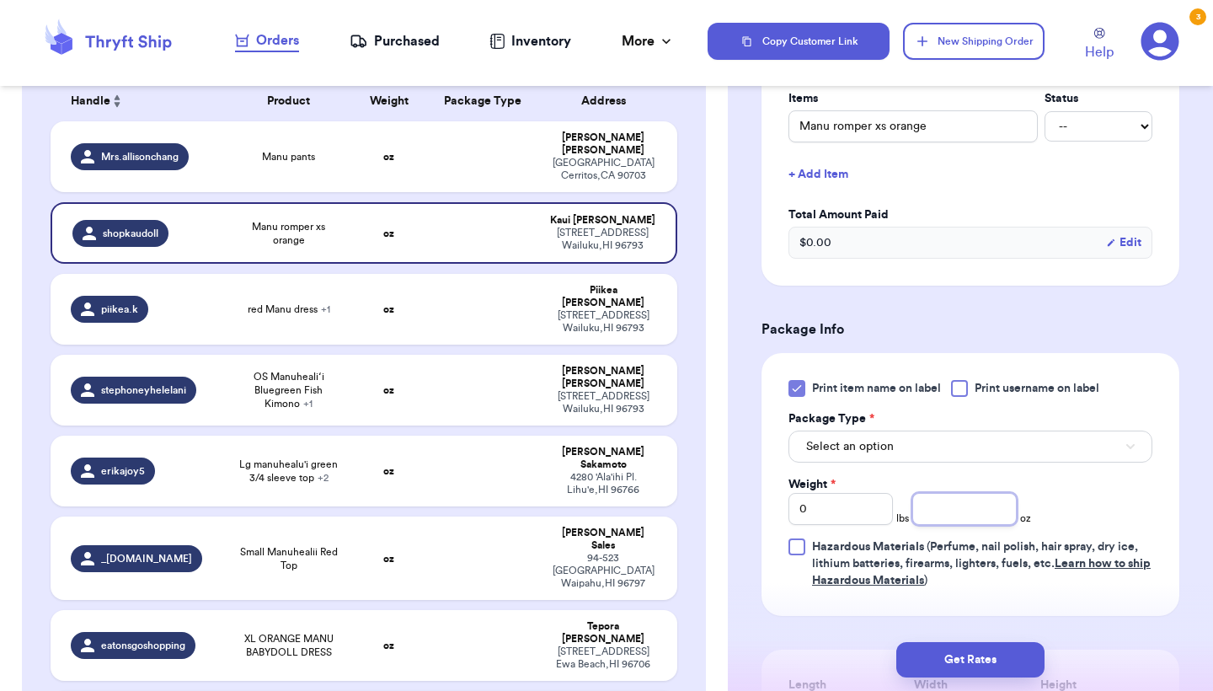
click at [956, 511] on input "number" at bounding box center [965, 509] width 104 height 32
click at [989, 656] on button "Get Rates" at bounding box center [971, 659] width 148 height 35
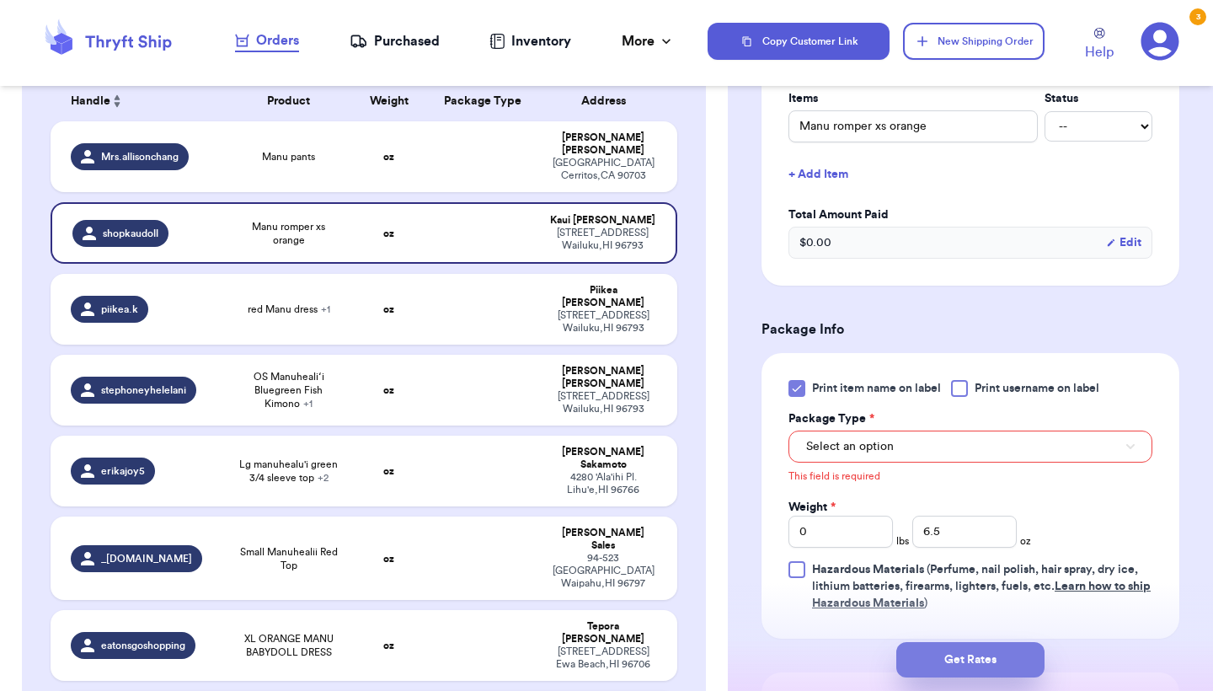
scroll to position [532, 0]
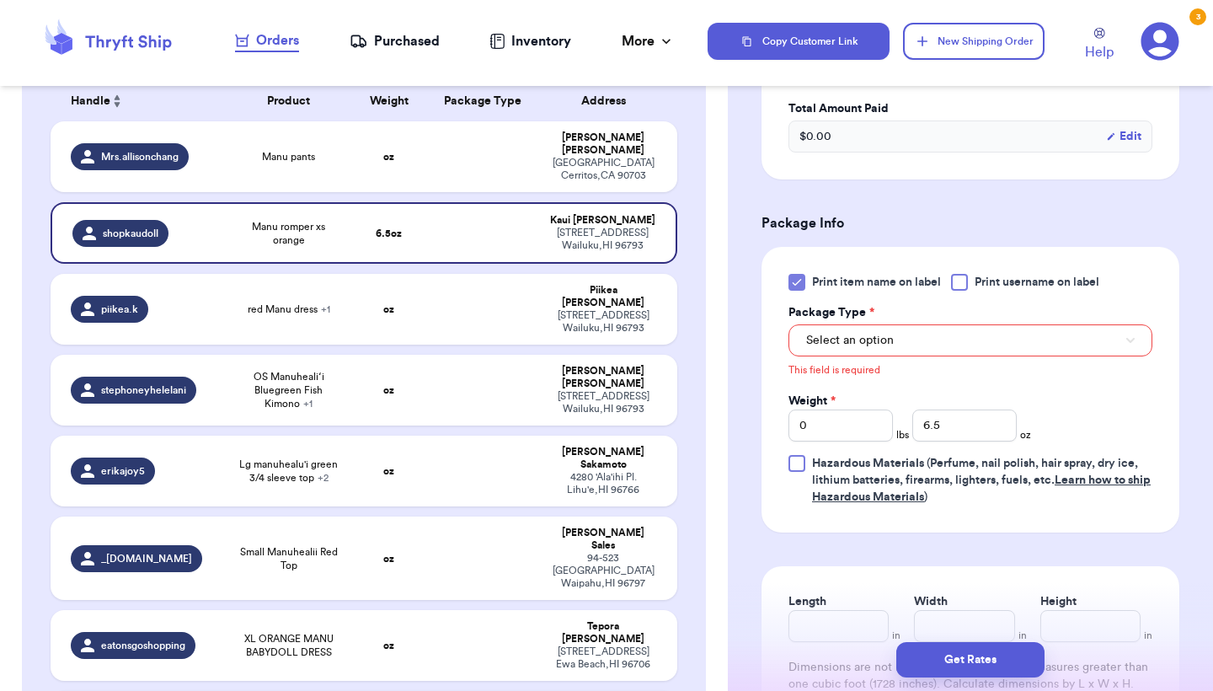
click at [912, 356] on button "Select an option" at bounding box center [971, 340] width 364 height 32
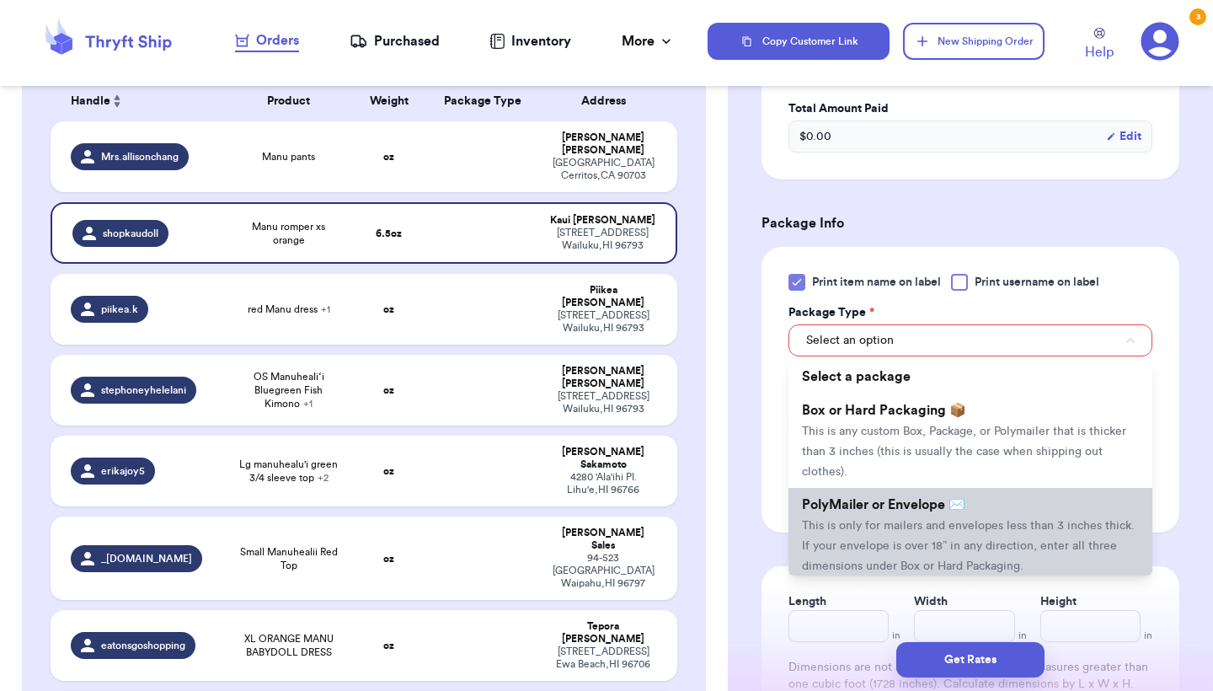
click at [865, 538] on li "PolyMailer or Envelope ✉️ This is only for mailers and envelopes less than 3 in…" at bounding box center [971, 535] width 364 height 94
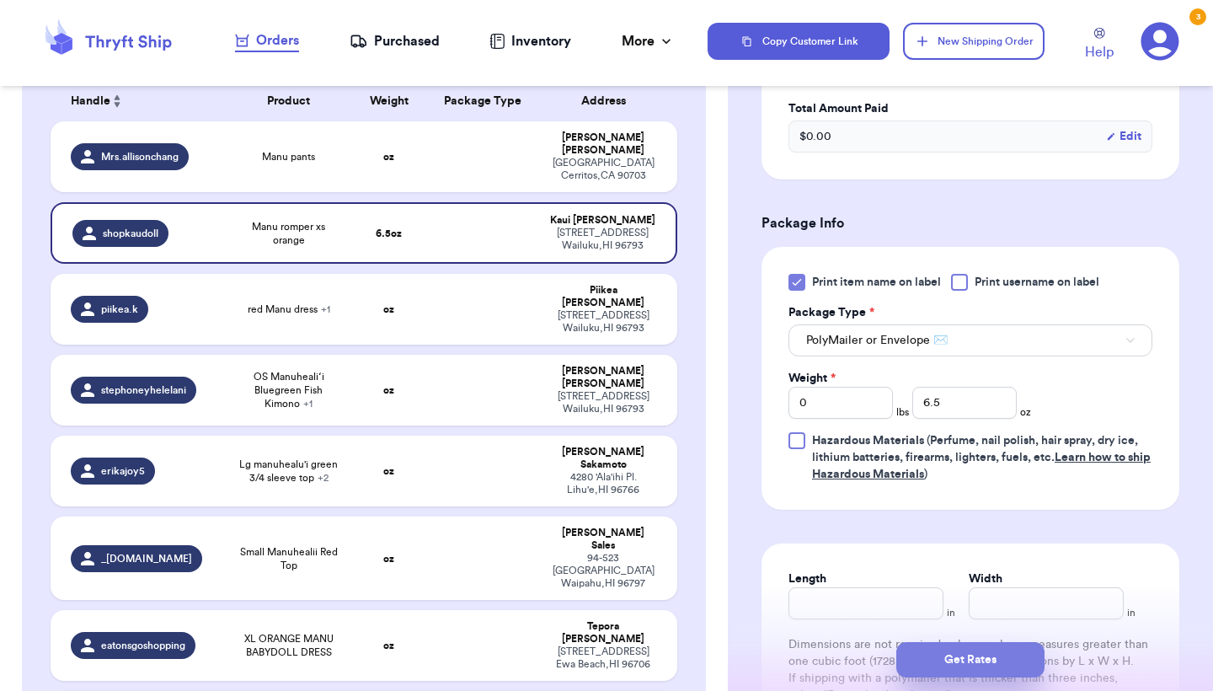
click at [990, 656] on button "Get Rates" at bounding box center [971, 659] width 148 height 35
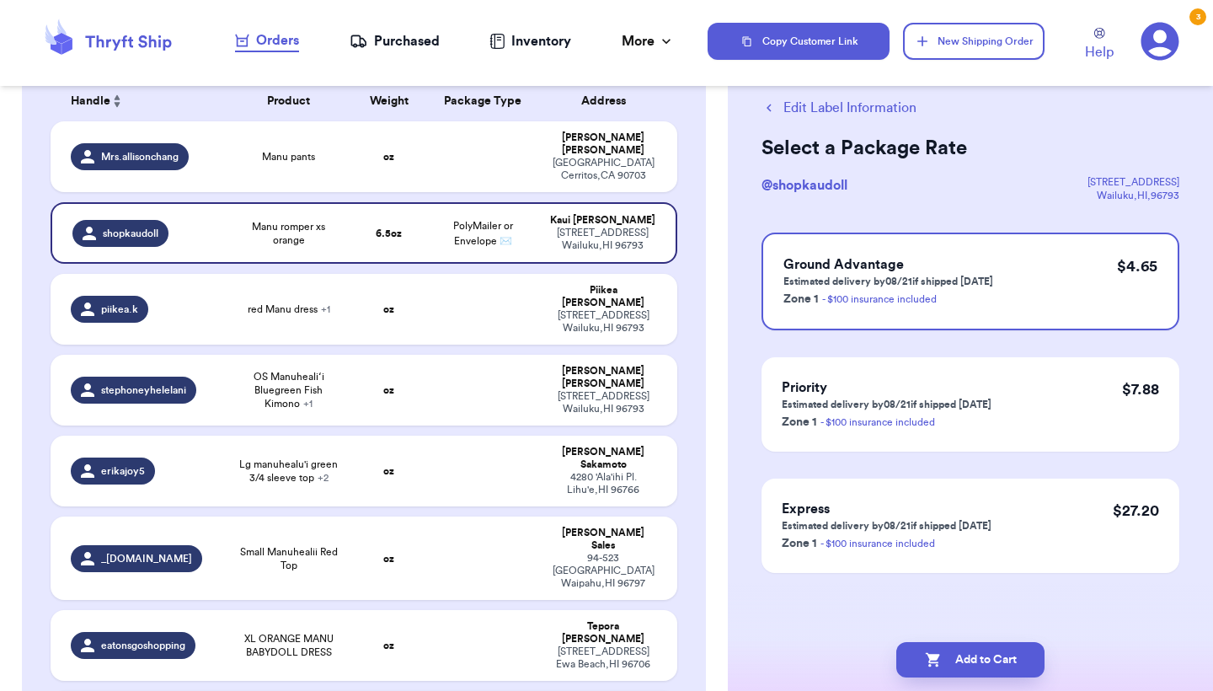
scroll to position [0, 0]
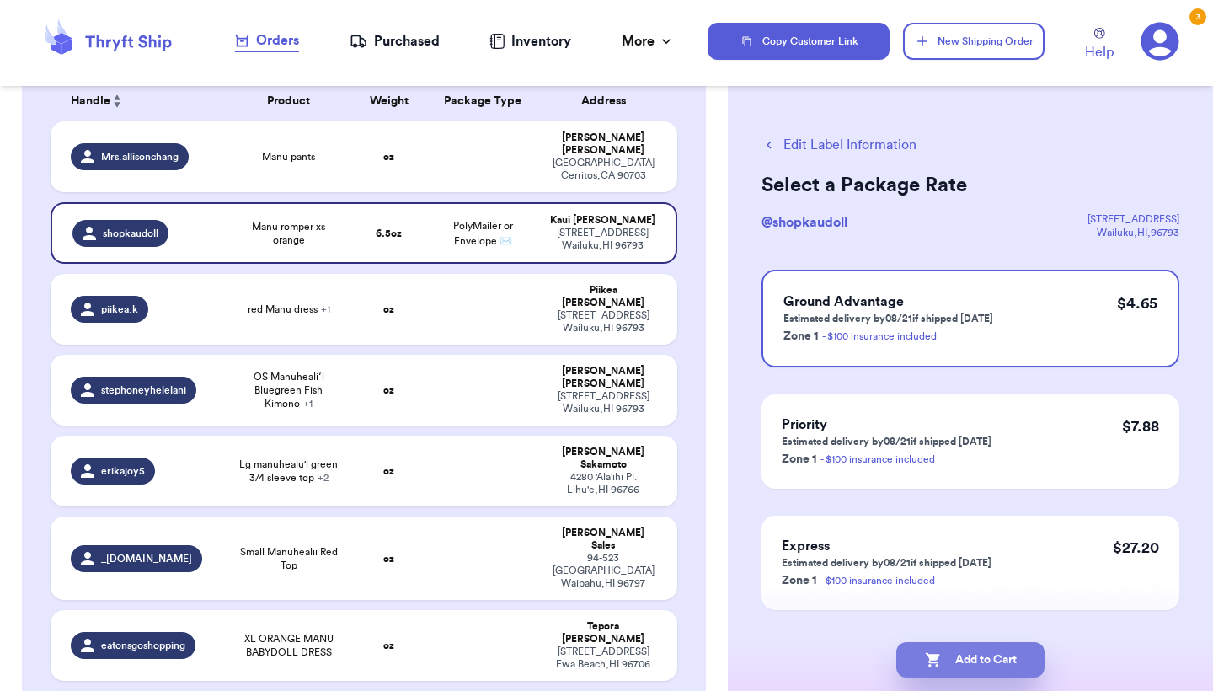
click at [990, 656] on button "Add to Cart" at bounding box center [971, 659] width 148 height 35
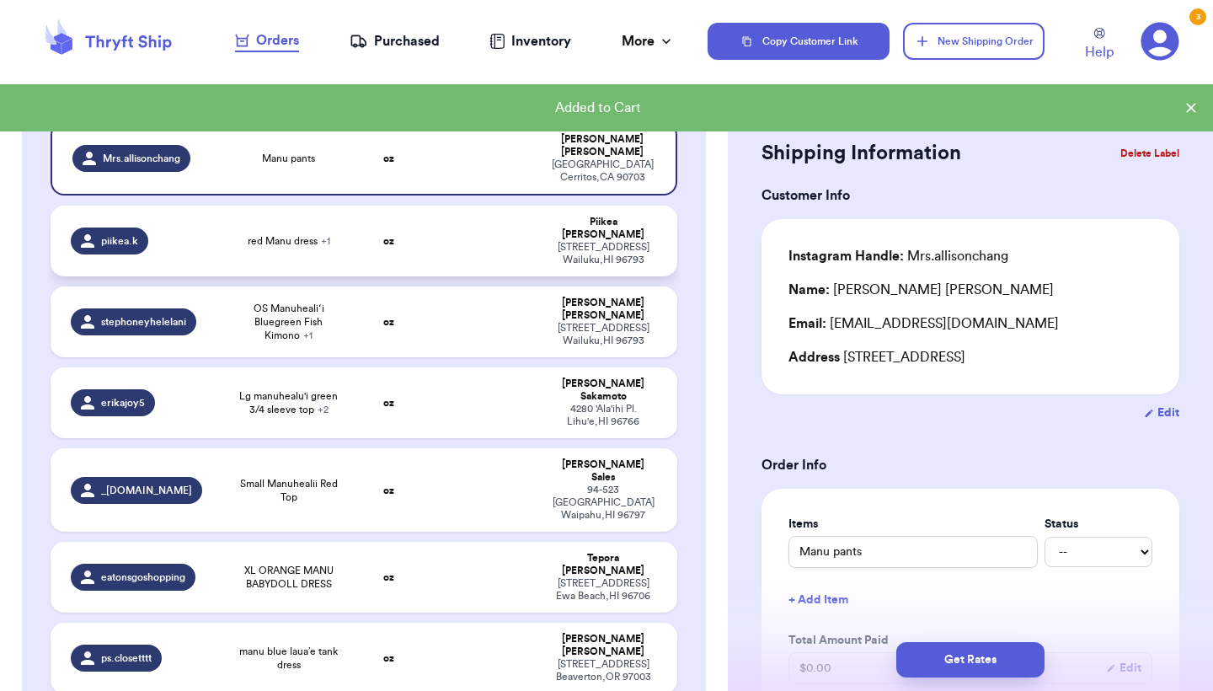
click at [407, 258] on td "oz" at bounding box center [388, 241] width 75 height 71
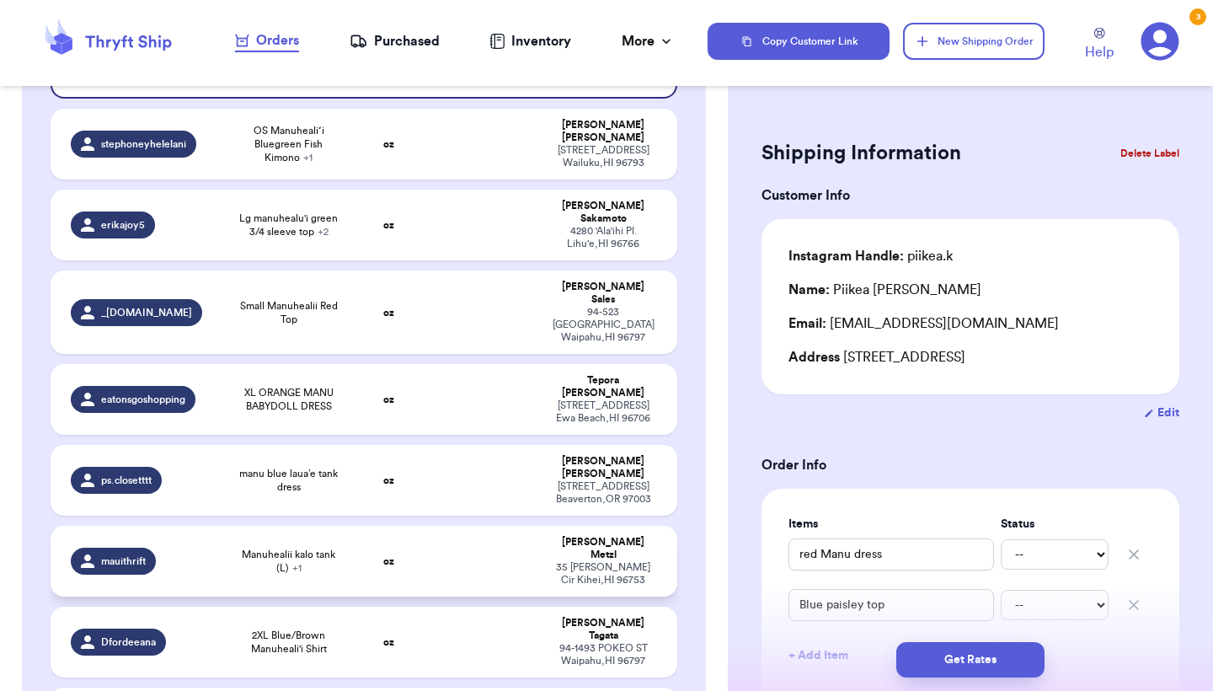
scroll to position [351, 0]
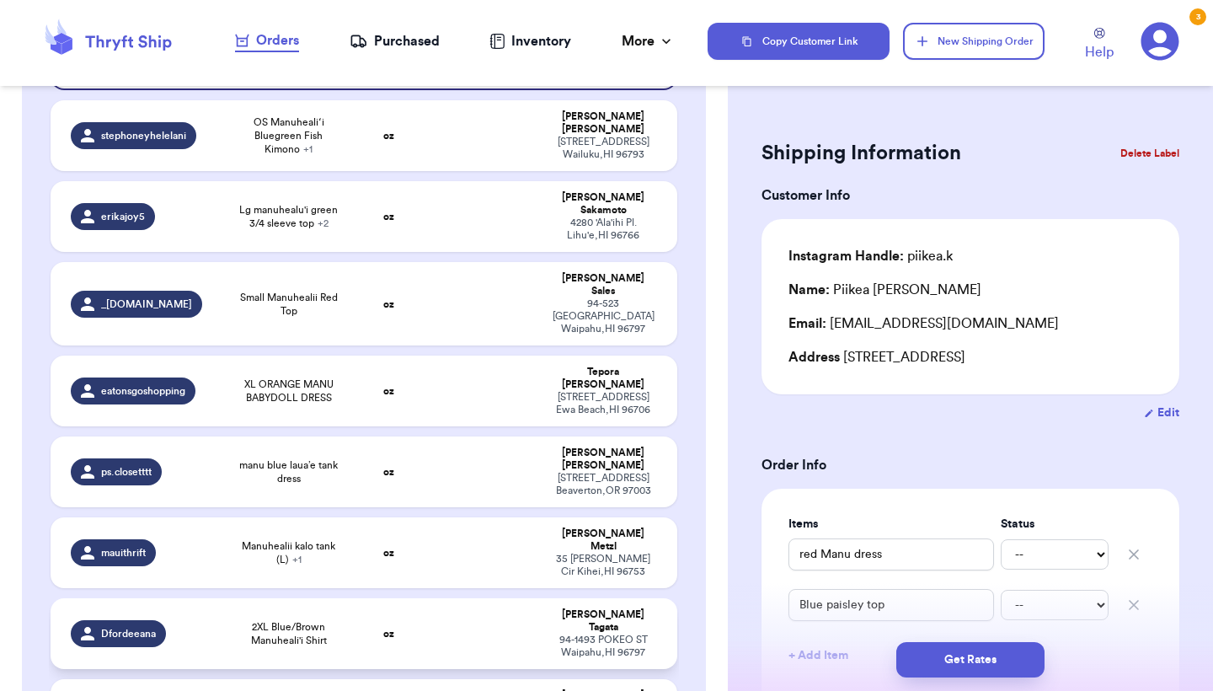
click at [443, 598] on td at bounding box center [482, 633] width 113 height 71
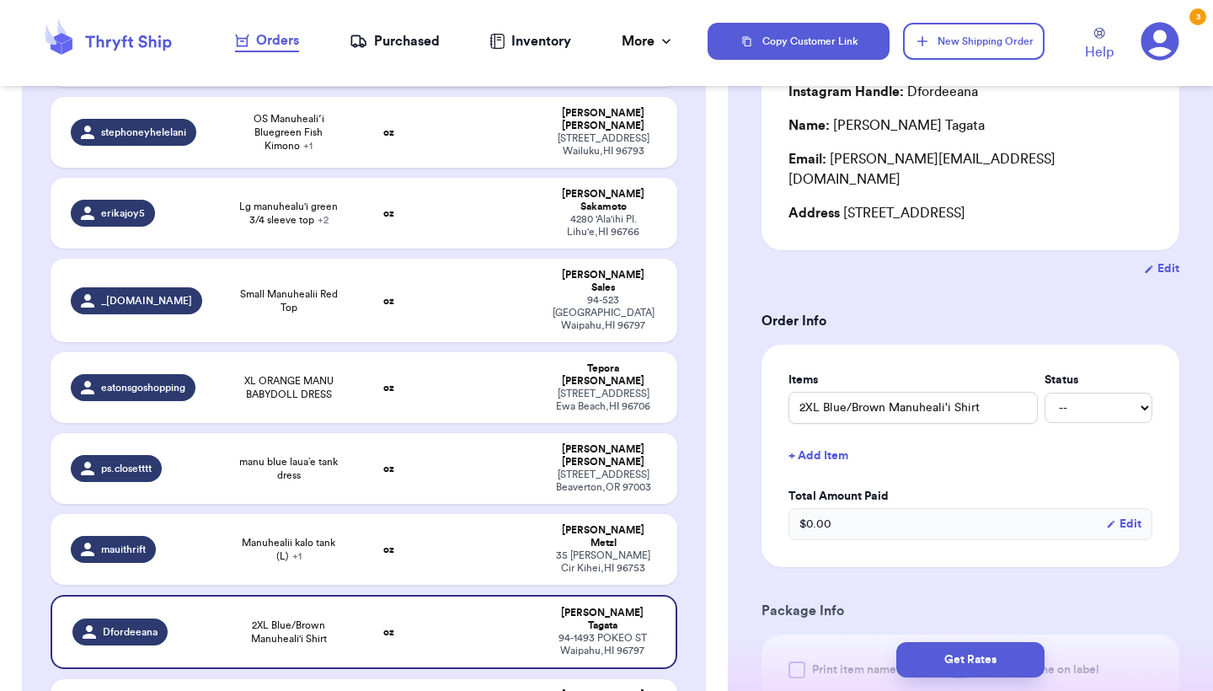
scroll to position [206, 0]
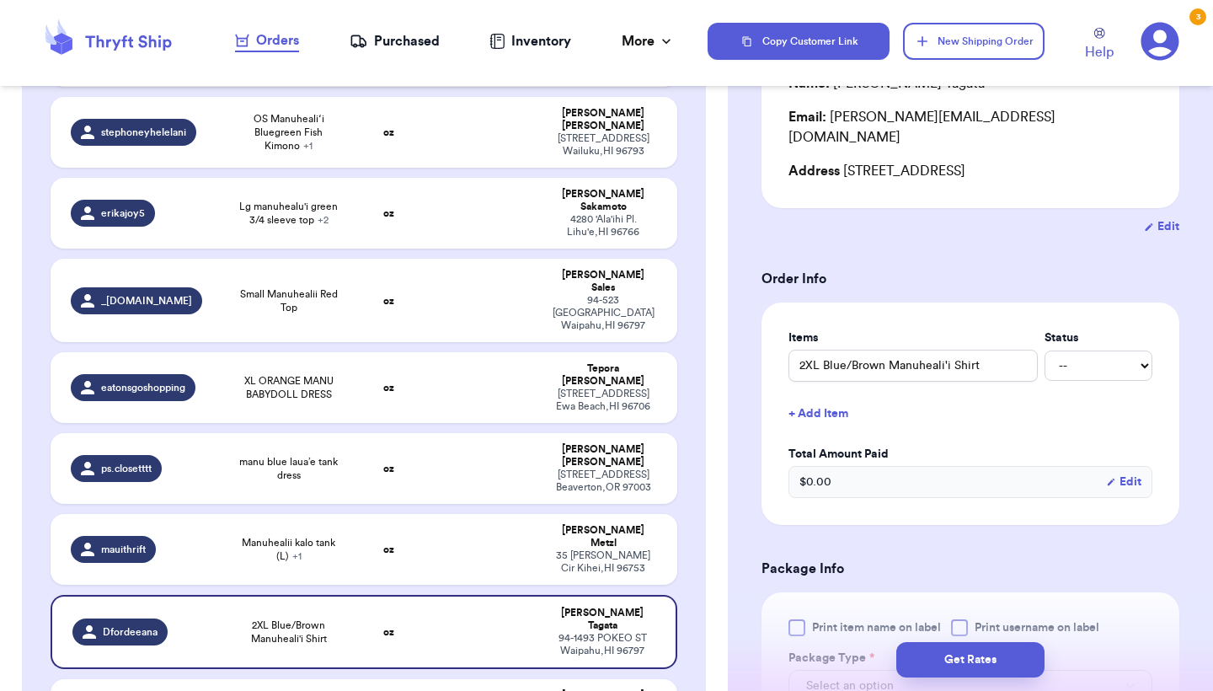
click at [808, 619] on label "Print item name on label" at bounding box center [865, 627] width 153 height 17
click at [0, 0] on input "Print item name on label" at bounding box center [0, 0] width 0 height 0
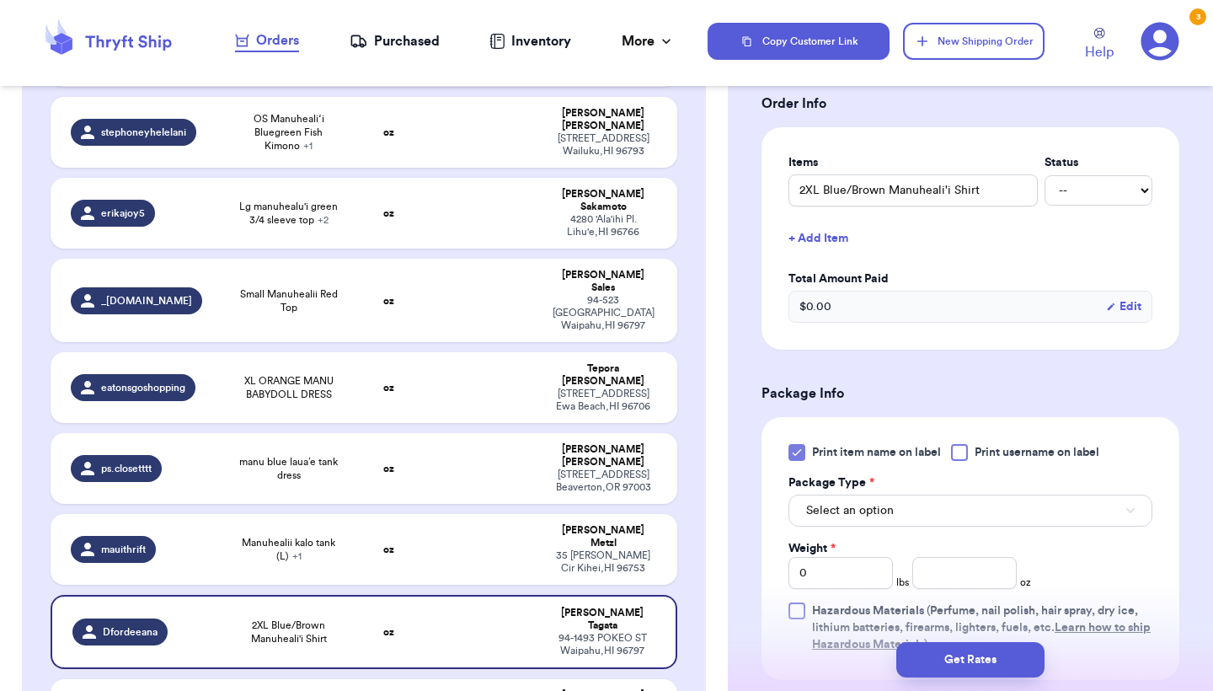
scroll to position [393, 0]
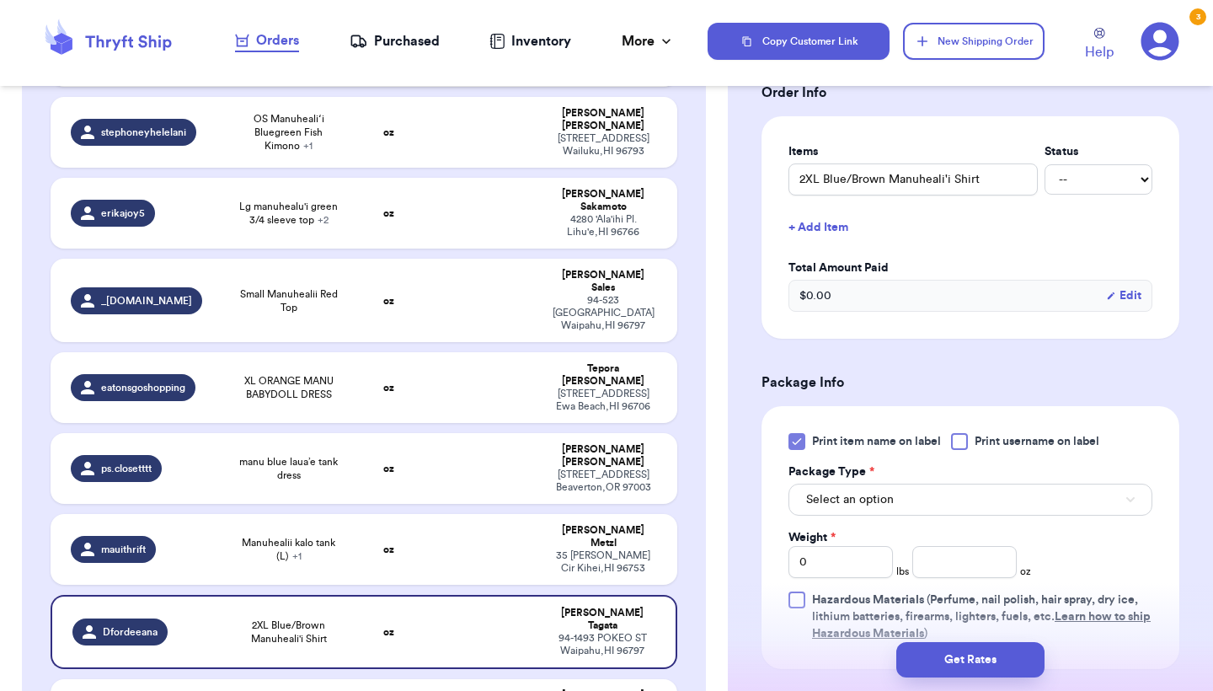
click at [912, 484] on button "Select an option" at bounding box center [971, 500] width 364 height 32
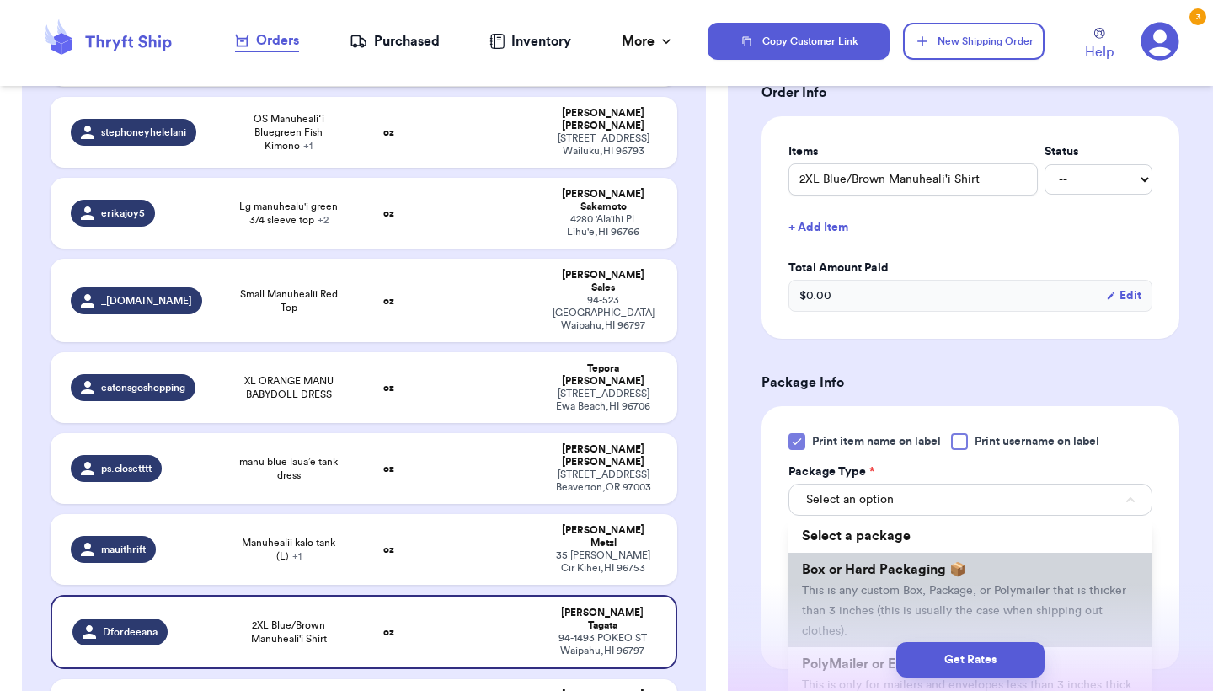
scroll to position [50, 0]
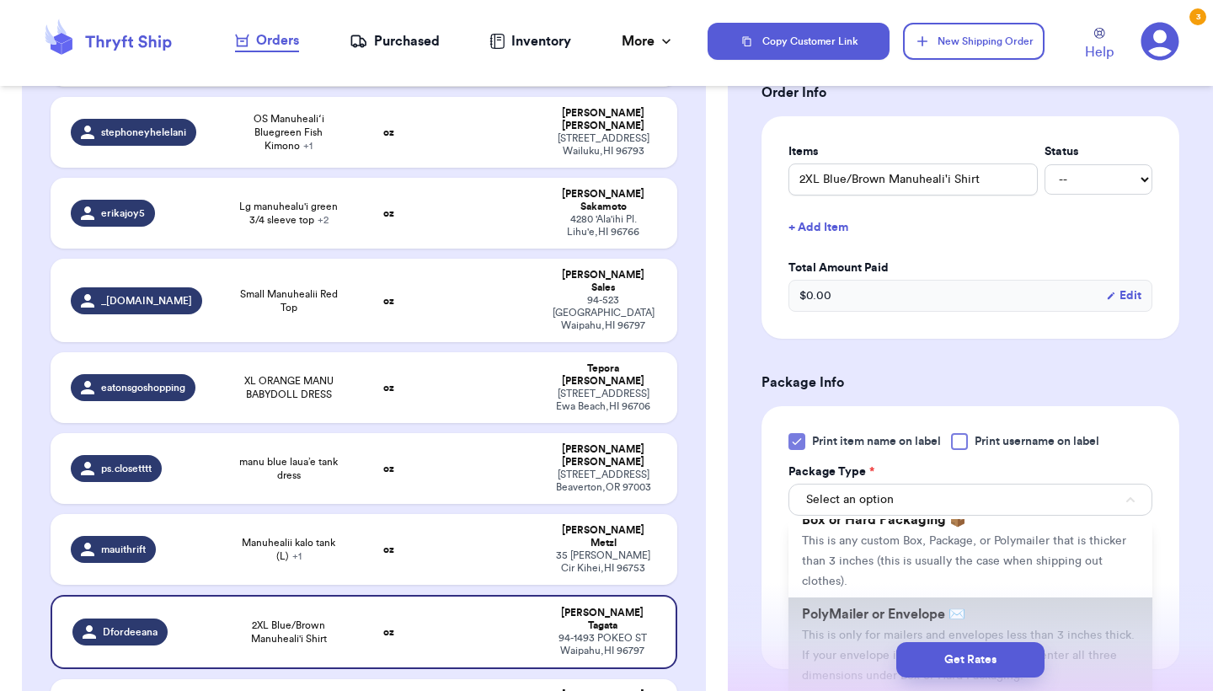
click at [860, 608] on span "PolyMailer or Envelope ✉️" at bounding box center [883, 614] width 163 height 13
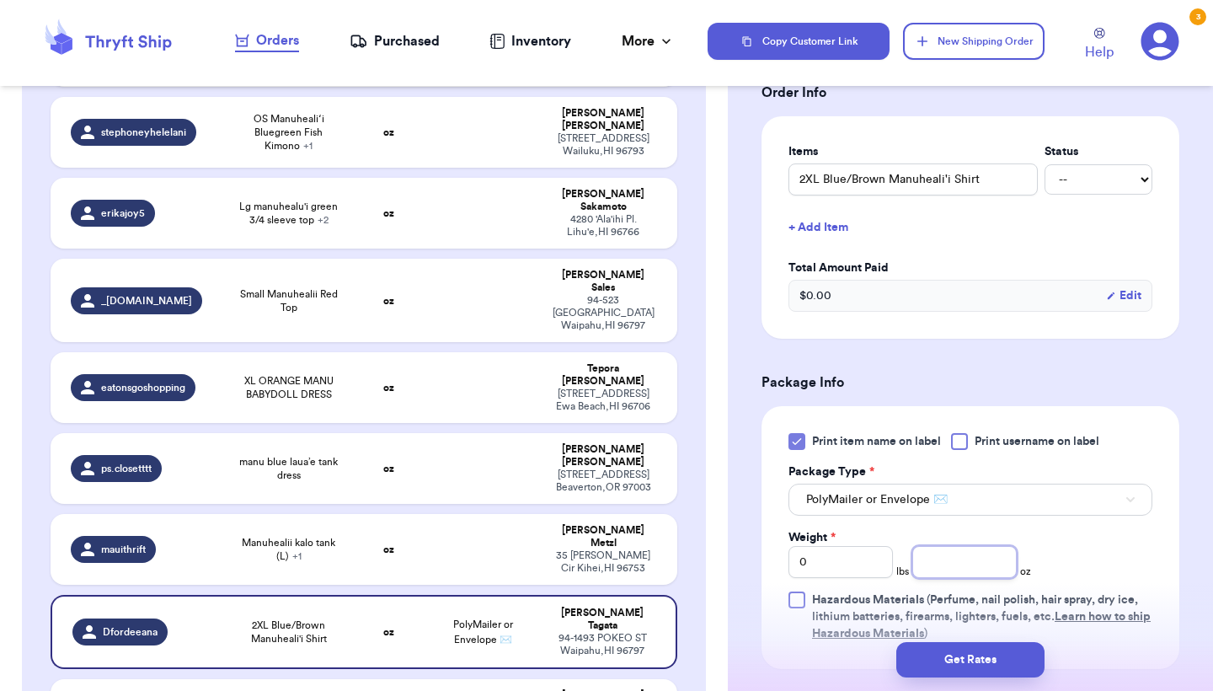
click at [967, 548] on input "number" at bounding box center [965, 562] width 104 height 32
click at [1001, 656] on button "Get Rates" at bounding box center [971, 659] width 148 height 35
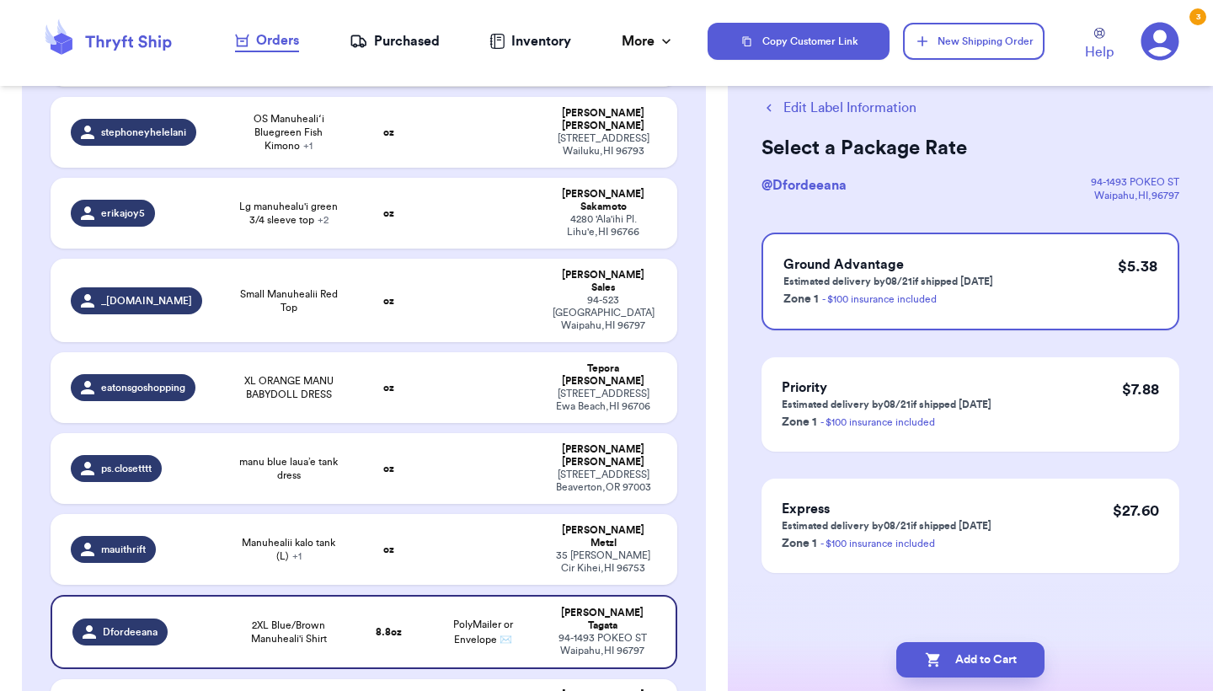
scroll to position [0, 0]
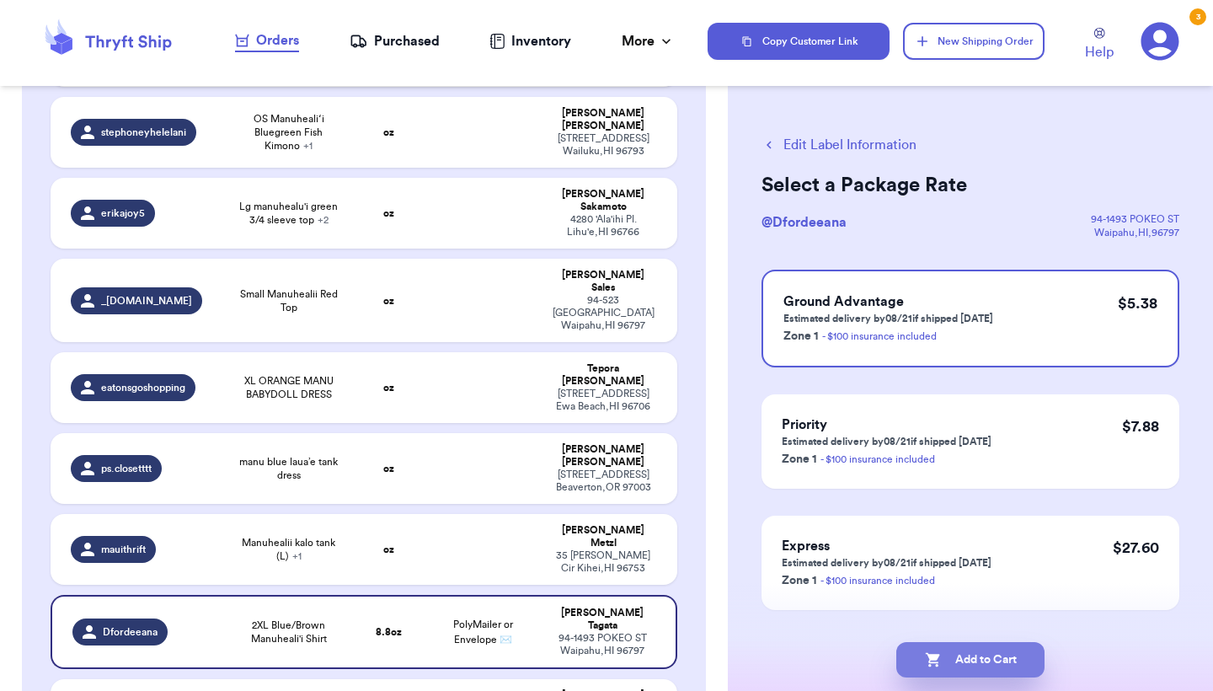
click at [1001, 656] on button "Add to Cart" at bounding box center [971, 659] width 148 height 35
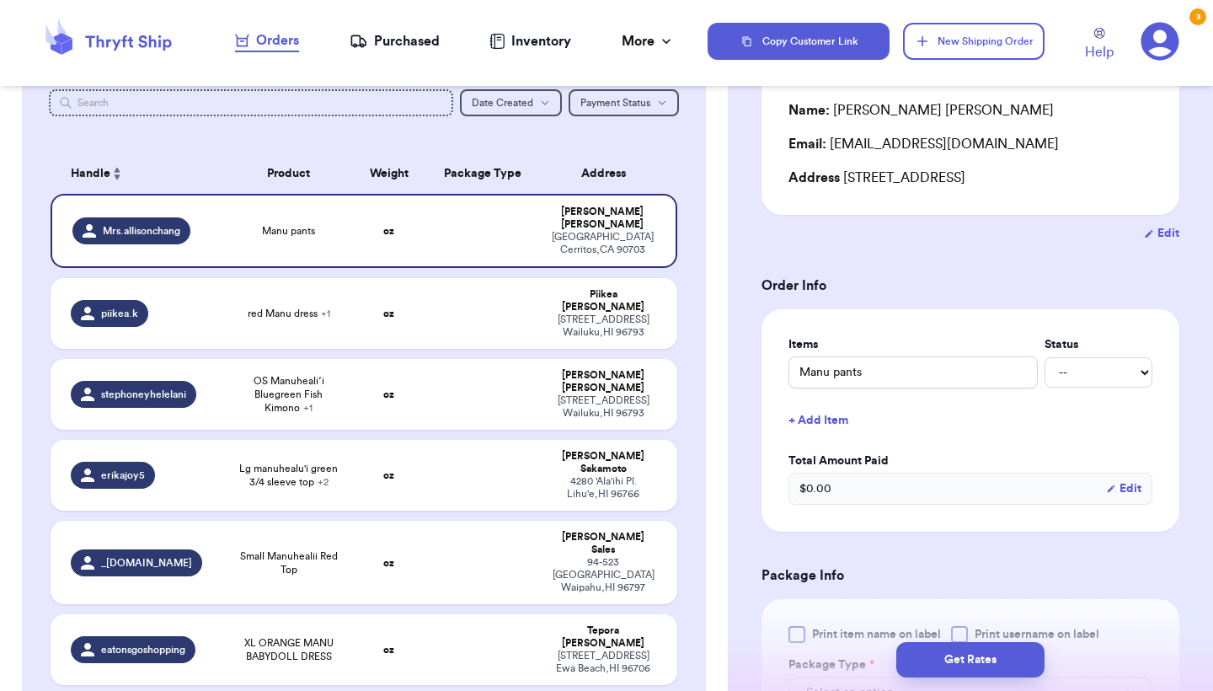
scroll to position [252, 0]
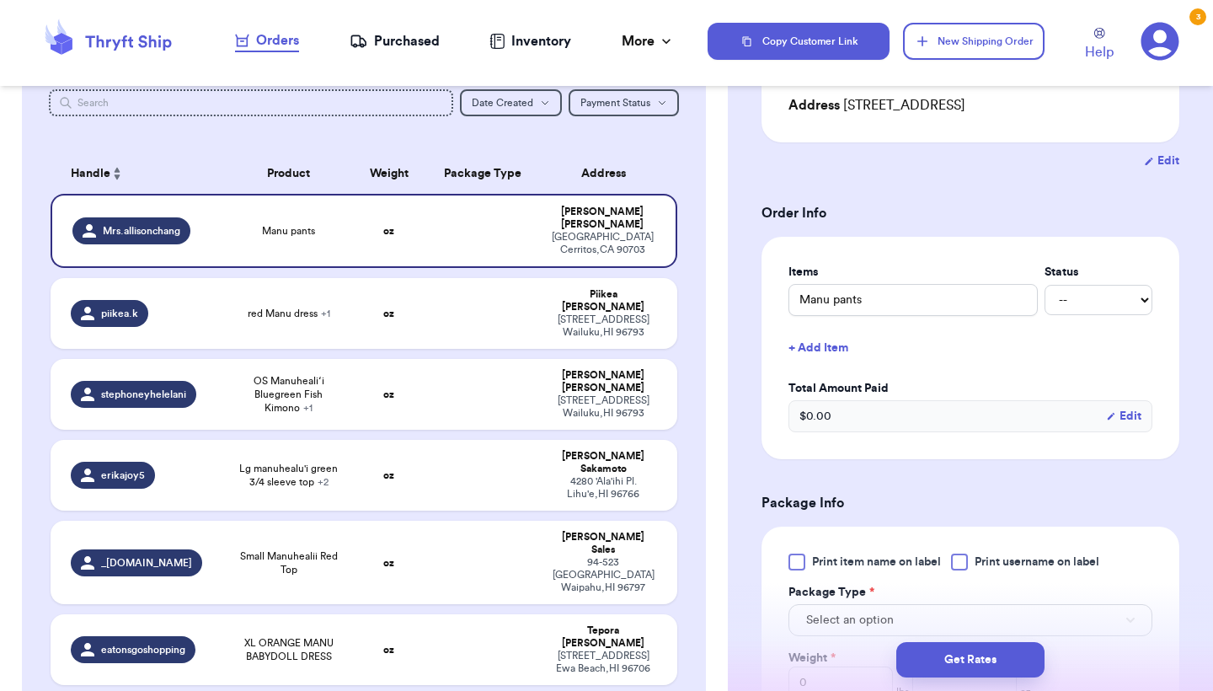
click at [808, 566] on label "Print item name on label" at bounding box center [865, 562] width 153 height 17
click at [0, 0] on input "Print item name on label" at bounding box center [0, 0] width 0 height 0
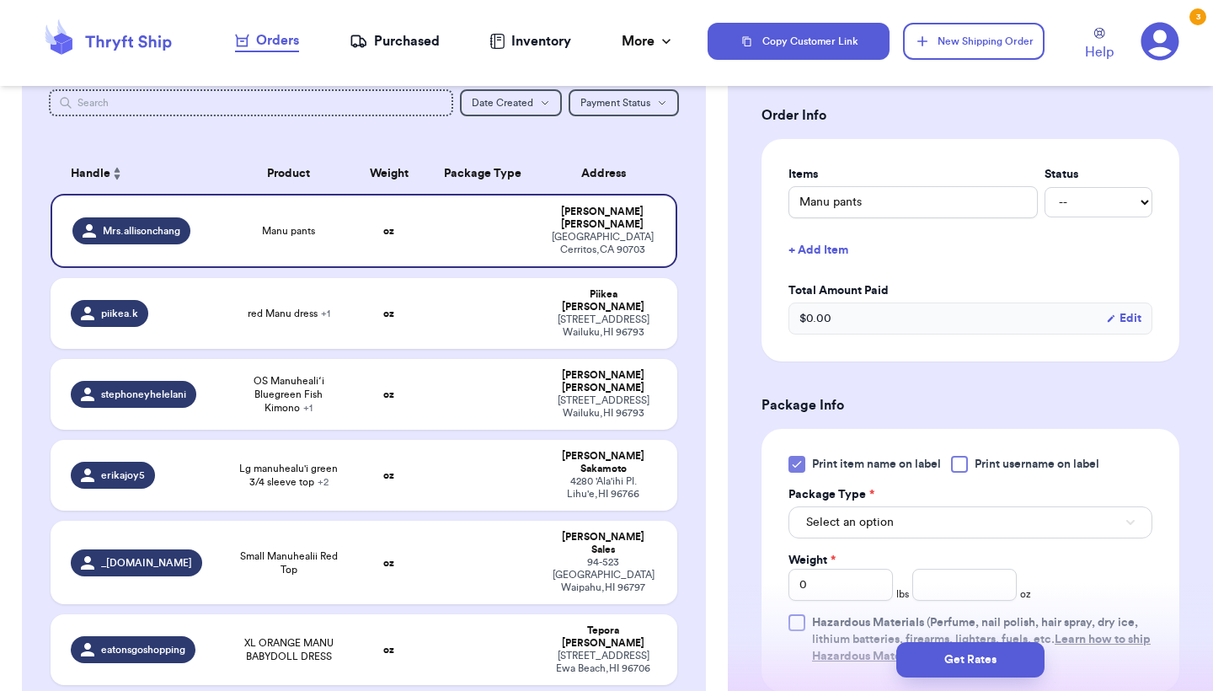
click at [827, 529] on span "Select an option" at bounding box center [850, 522] width 88 height 17
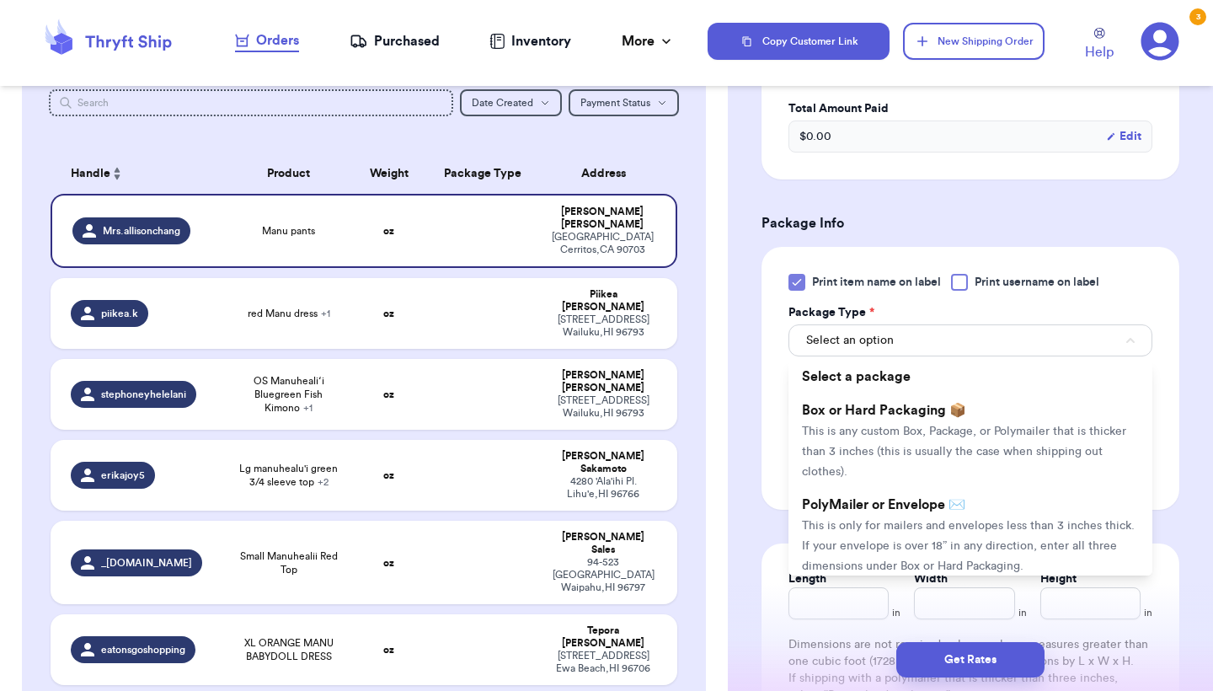
scroll to position [586, 0]
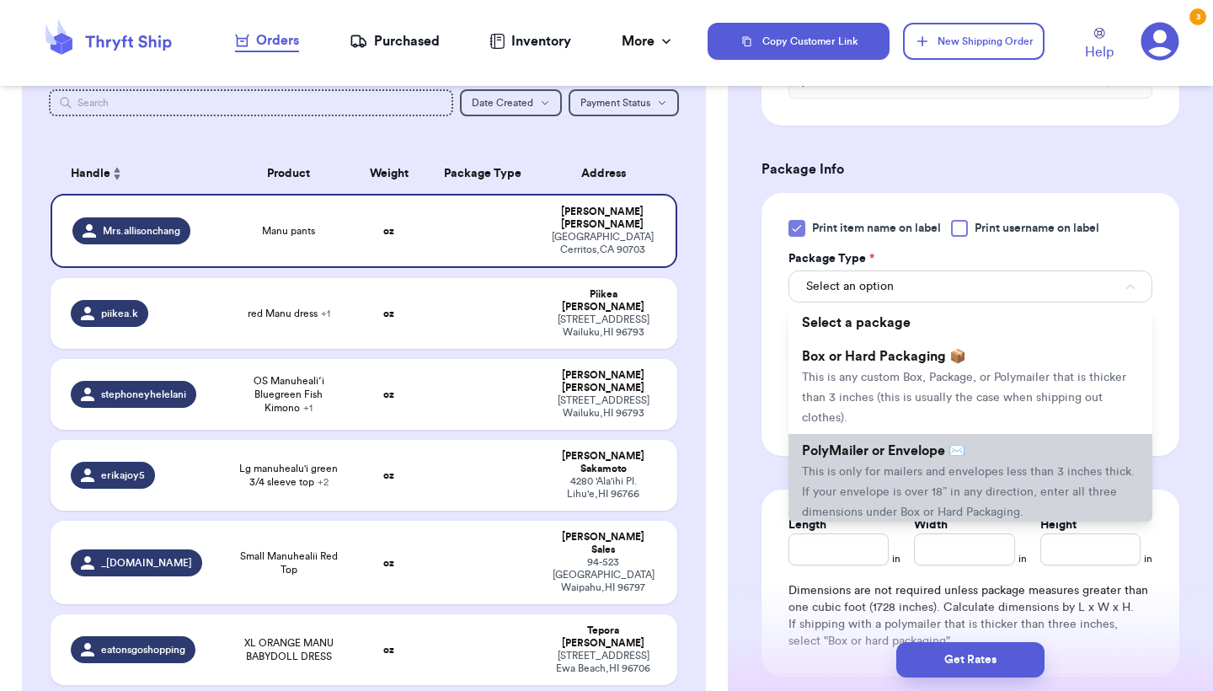
click at [847, 501] on span "This is only for mailers and envelopes less than 3 inches thick. If your envelo…" at bounding box center [968, 492] width 333 height 52
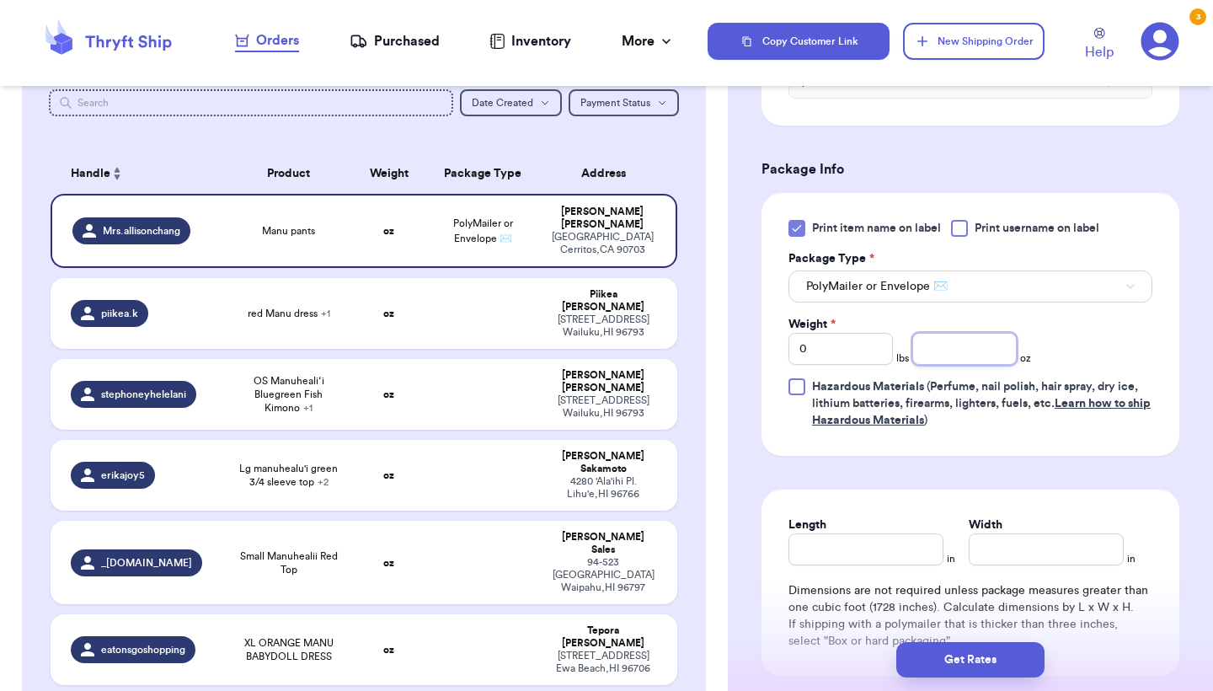
click at [980, 358] on input "number" at bounding box center [965, 349] width 104 height 32
click at [948, 667] on button "Get Rates" at bounding box center [971, 659] width 148 height 35
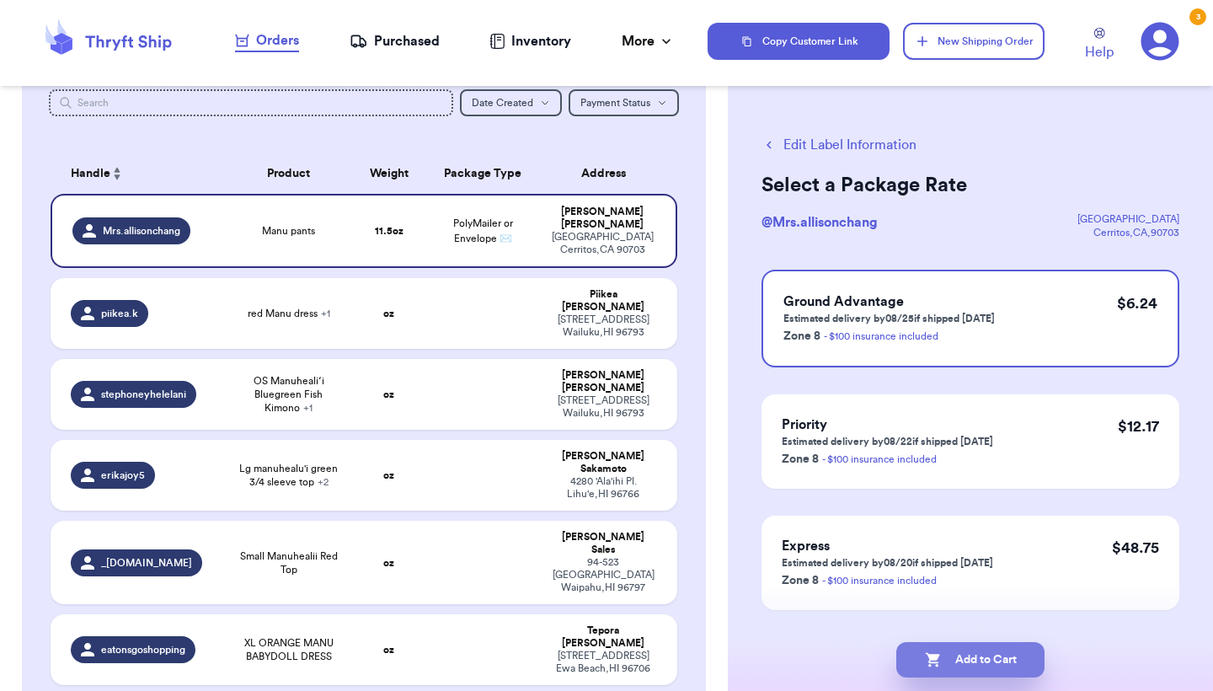
click at [949, 661] on button "Add to Cart" at bounding box center [971, 659] width 148 height 35
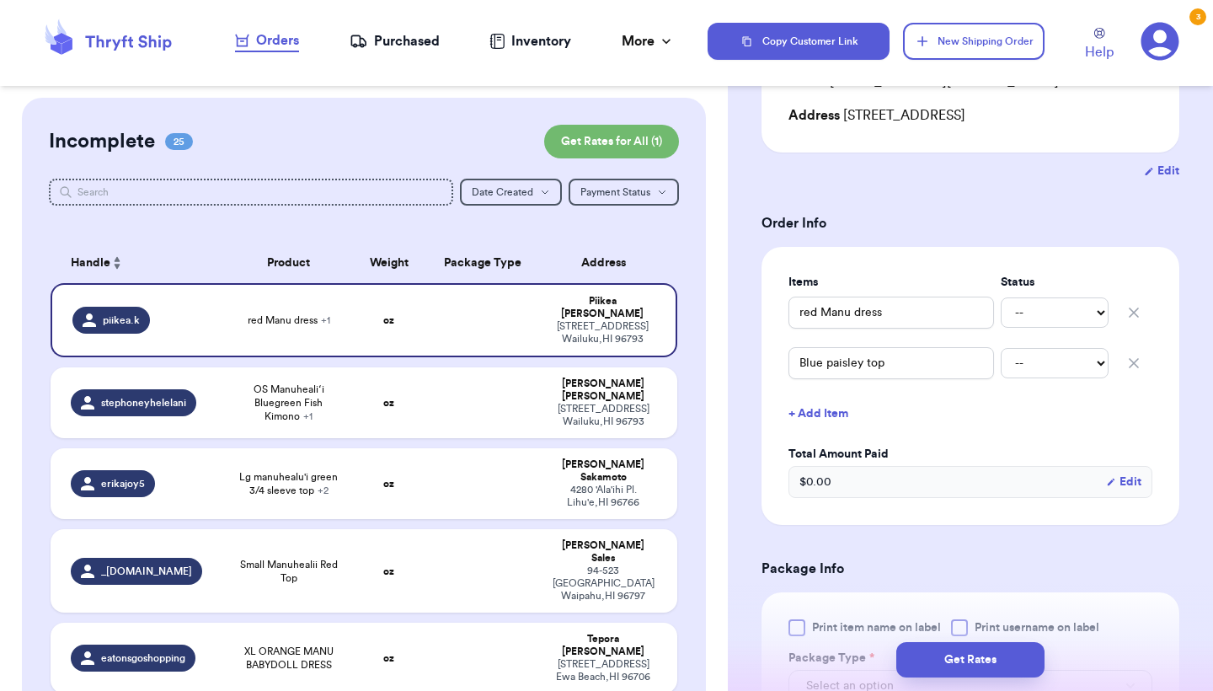
scroll to position [242, 0]
click at [803, 313] on input "red Manu dress" at bounding box center [892, 313] width 206 height 32
click at [795, 313] on input "red Manu dress" at bounding box center [892, 313] width 206 height 32
click at [872, 313] on input "(2)red Manu dress" at bounding box center [892, 313] width 206 height 32
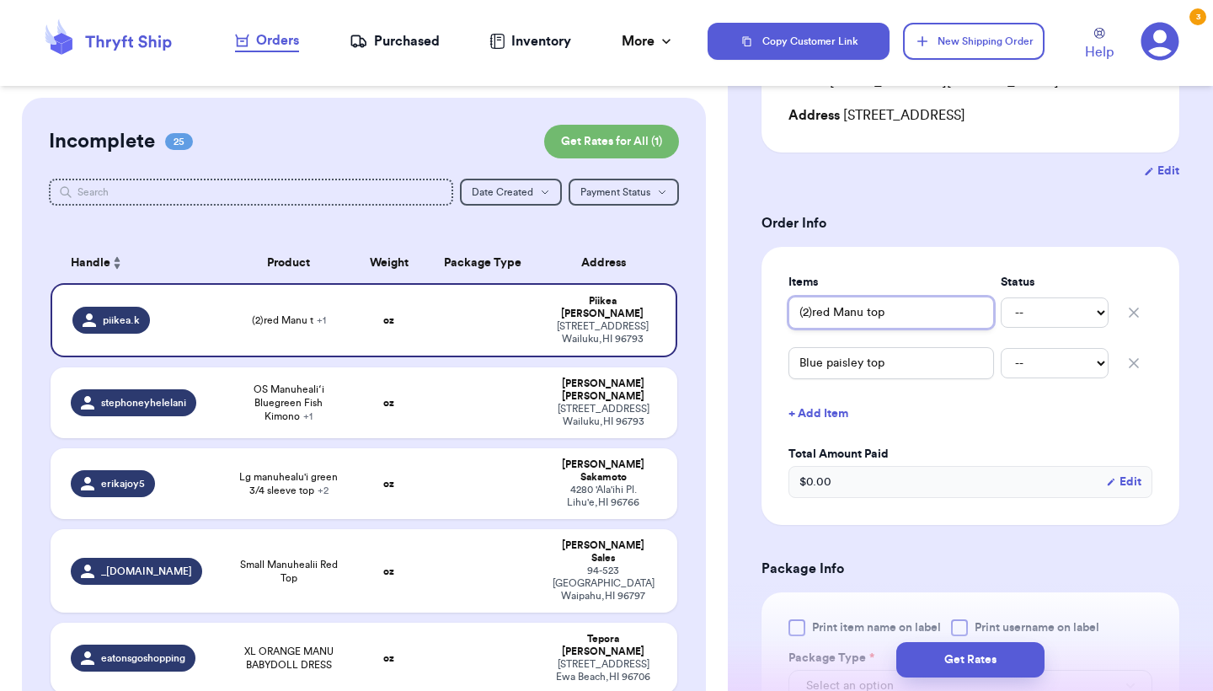
scroll to position [530, 0]
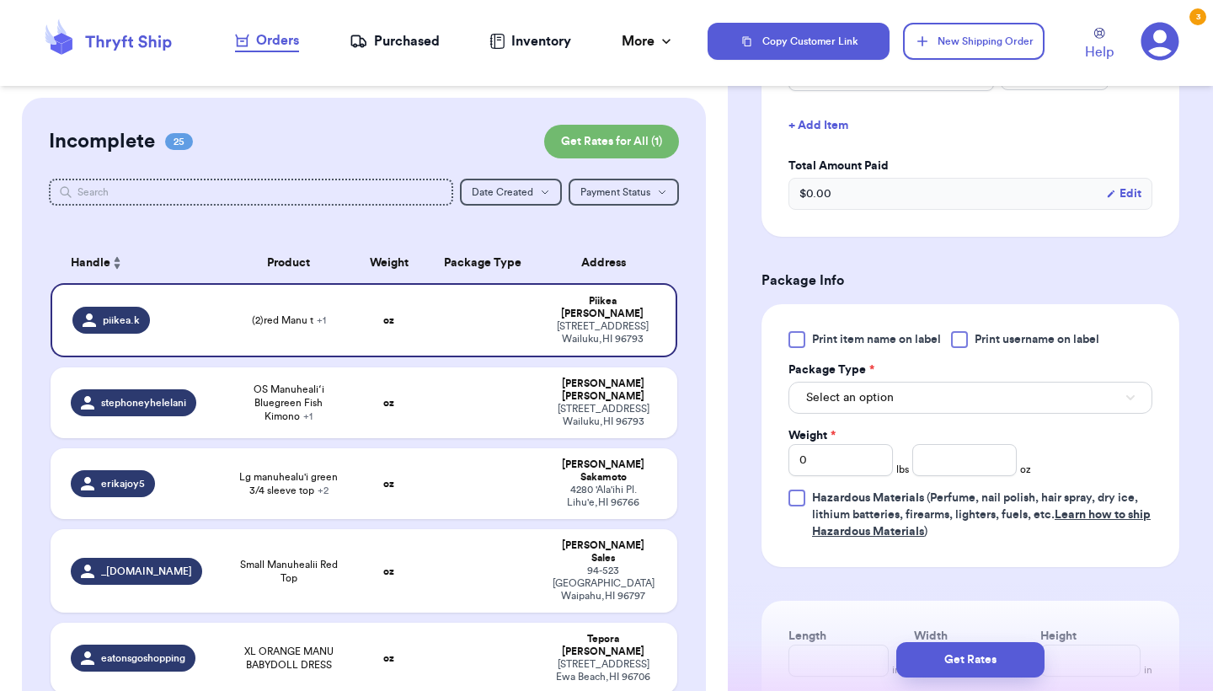
click at [818, 334] on div "Print item name on label Print username on label Package Type * Select an optio…" at bounding box center [971, 435] width 418 height 263
click at [810, 344] on label "Print item name on label" at bounding box center [865, 339] width 153 height 17
click at [0, 0] on input "Print item name on label" at bounding box center [0, 0] width 0 height 0
click at [813, 397] on span "Select an option" at bounding box center [850, 397] width 88 height 17
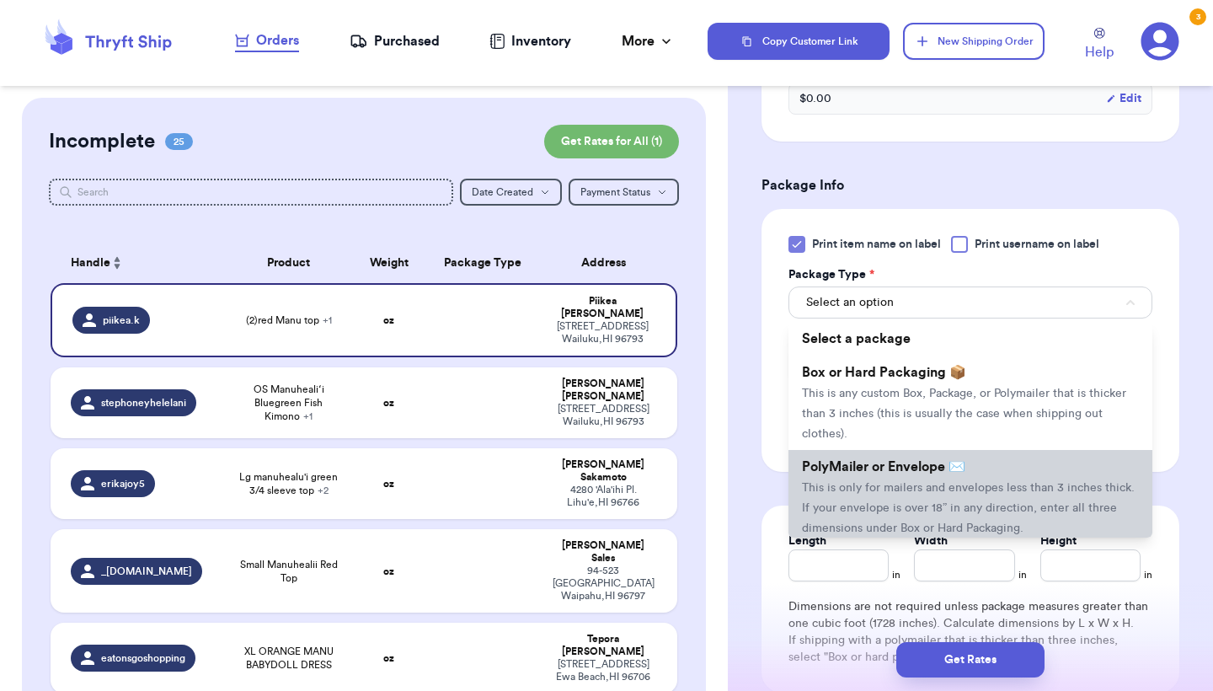
scroll to position [647, 0]
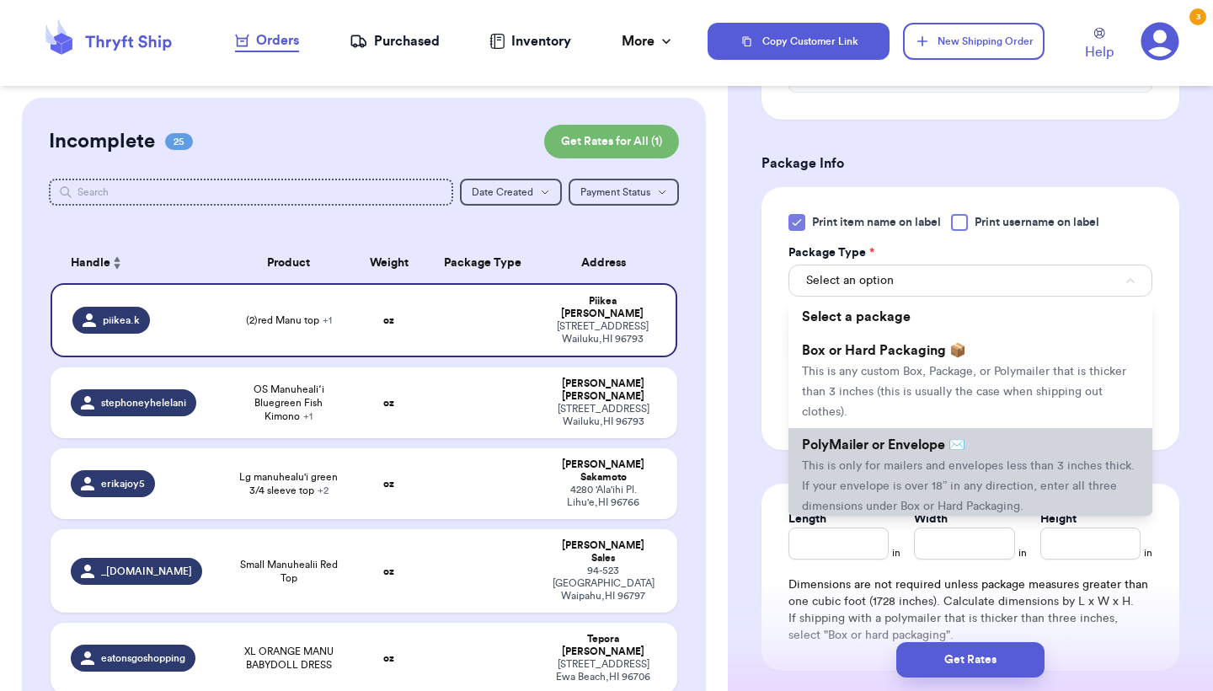
click at [822, 445] on span "PolyMailer or Envelope ✉️" at bounding box center [883, 444] width 163 height 13
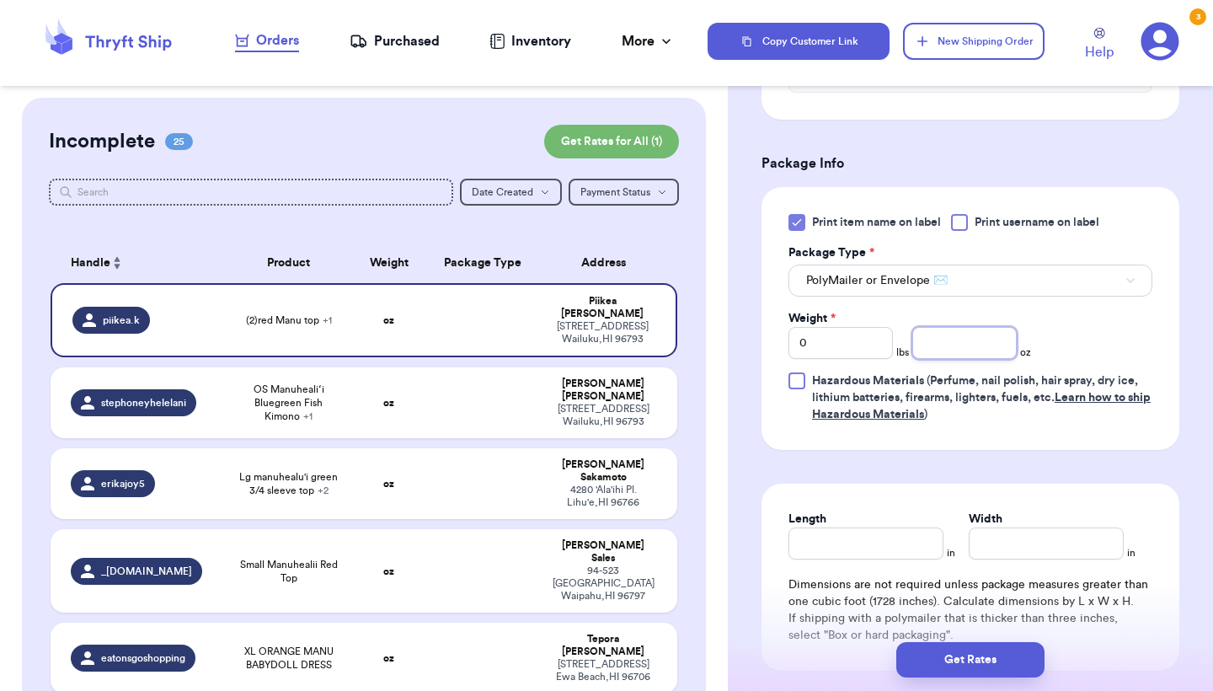
click at [956, 341] on input "number" at bounding box center [965, 343] width 104 height 32
click at [942, 651] on button "Get Rates" at bounding box center [971, 659] width 148 height 35
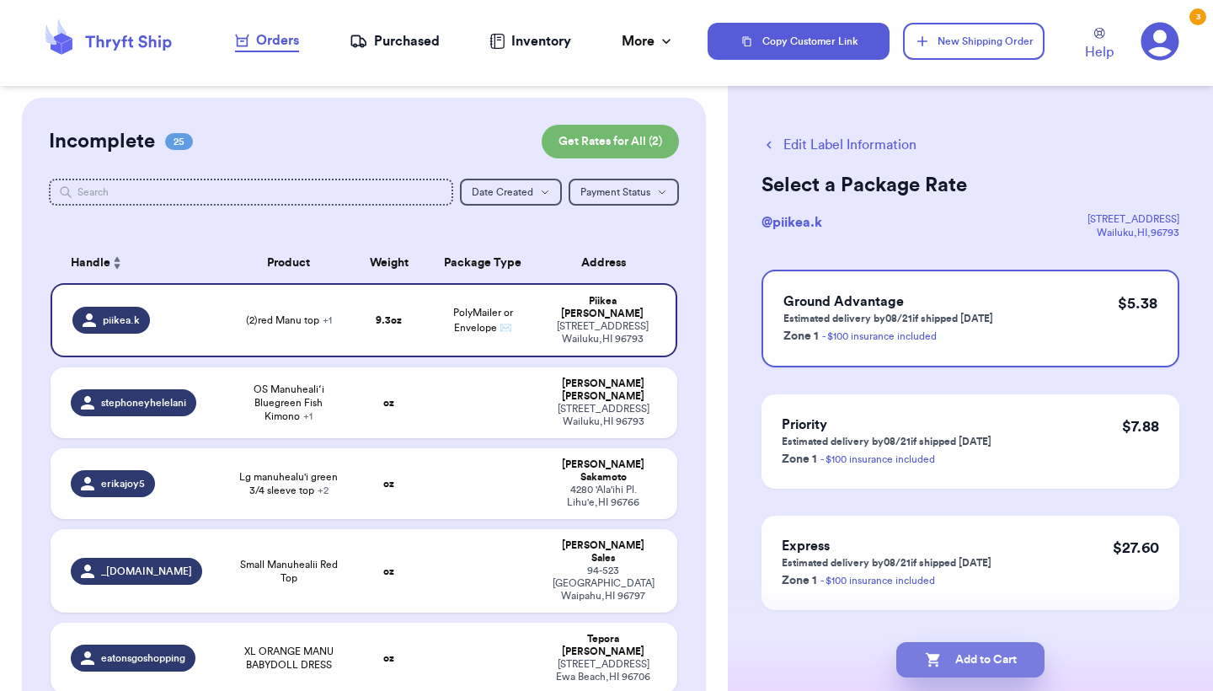
click at [951, 663] on button "Add to Cart" at bounding box center [971, 659] width 148 height 35
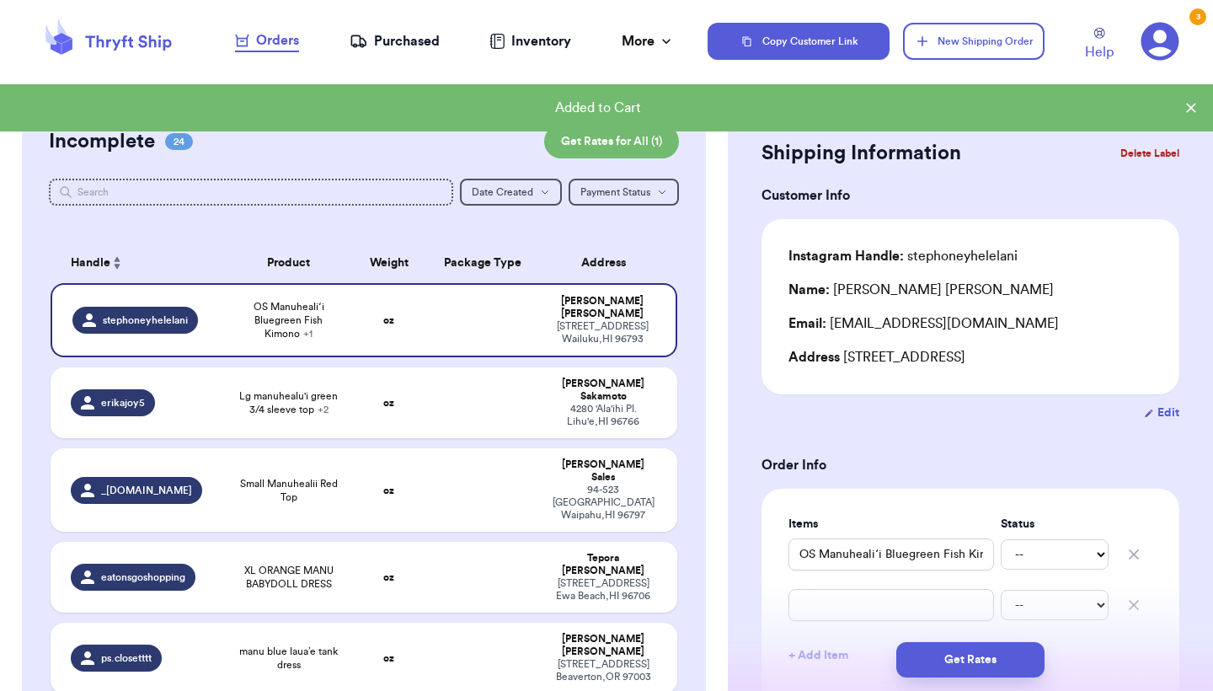
click at [1136, 604] on icon "button" at bounding box center [1134, 605] width 17 height 17
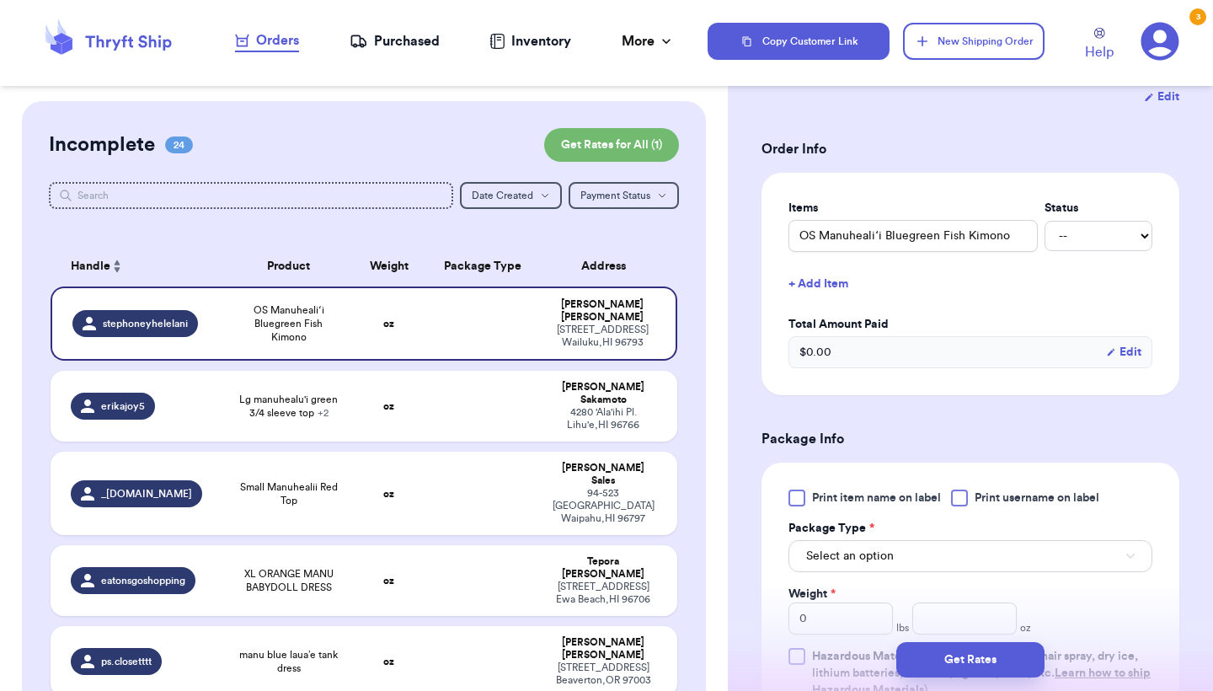
scroll to position [325, 0]
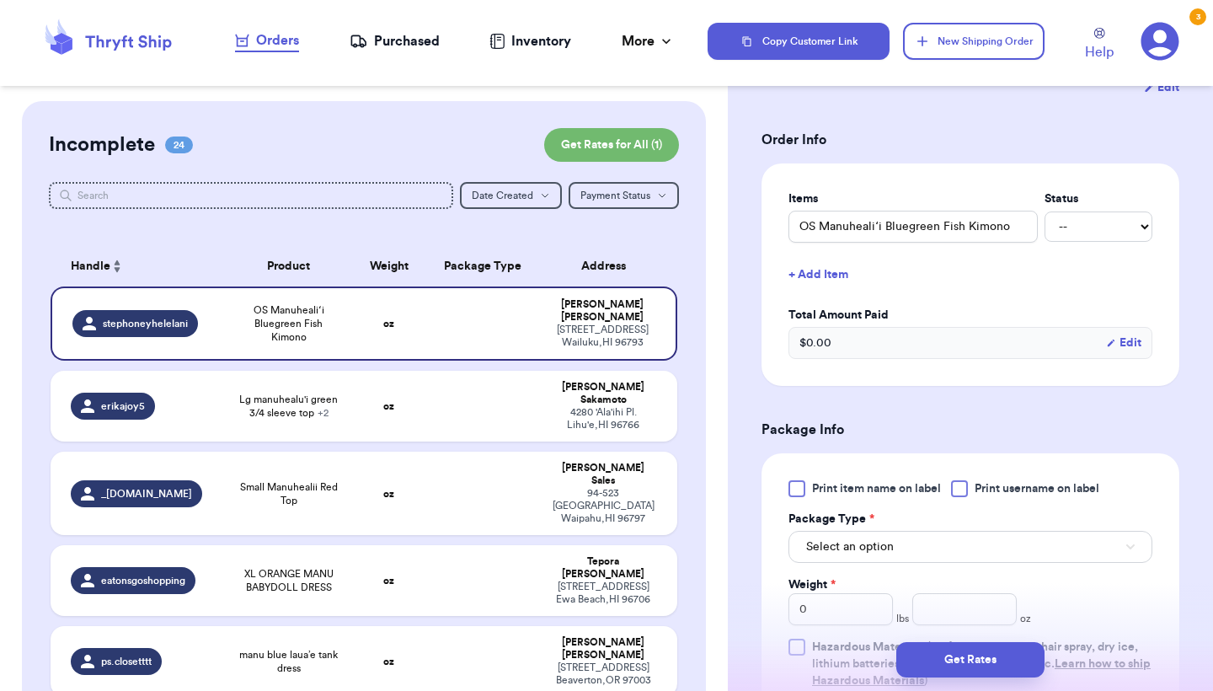
click at [800, 497] on div at bounding box center [797, 488] width 17 height 17
click at [0, 0] on input "Print item name on label" at bounding box center [0, 0] width 0 height 0
click at [827, 570] on div "Print item name on label Print username on label Package Type * Select an optio…" at bounding box center [971, 584] width 364 height 209
click at [829, 549] on span "Select an option" at bounding box center [850, 546] width 88 height 17
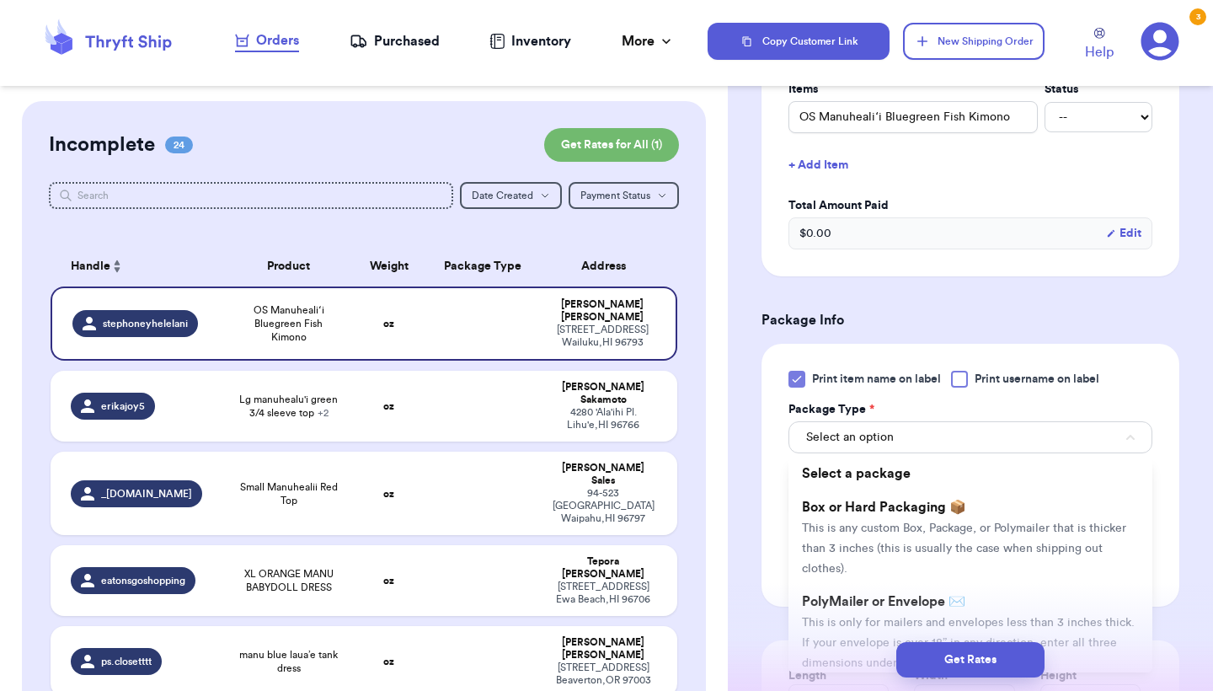
scroll to position [473, 0]
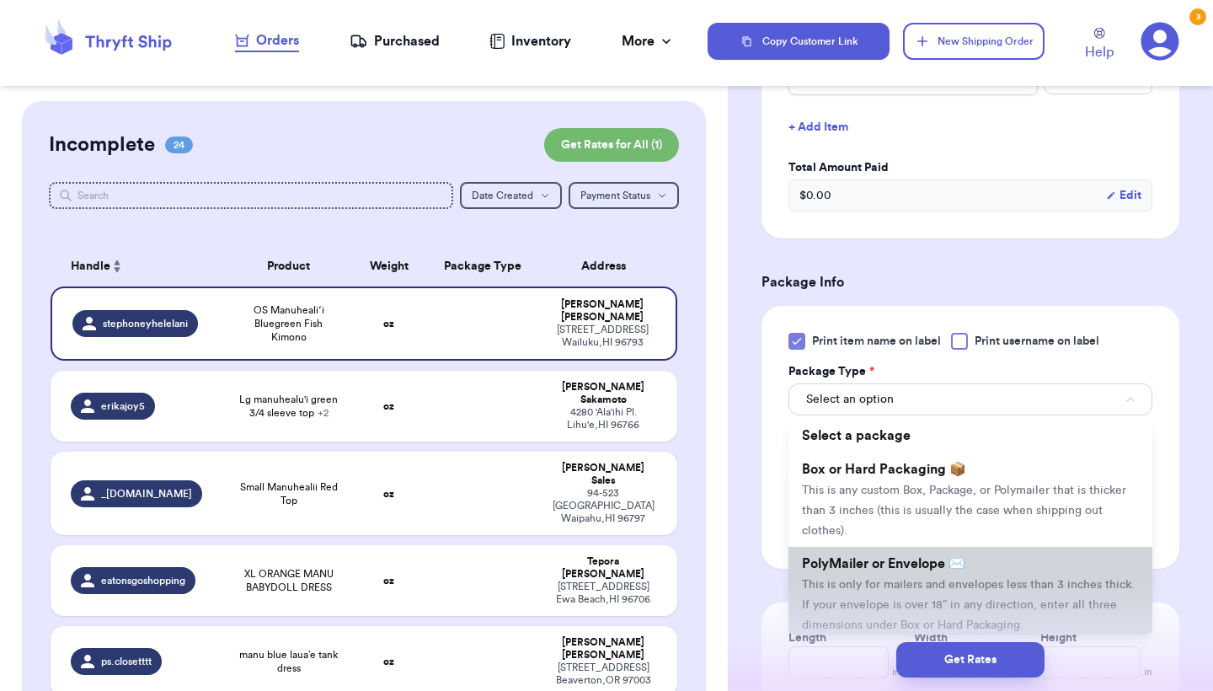
click at [833, 584] on span "This is only for mailers and envelopes less than 3 inches thick. If your envelo…" at bounding box center [968, 605] width 333 height 52
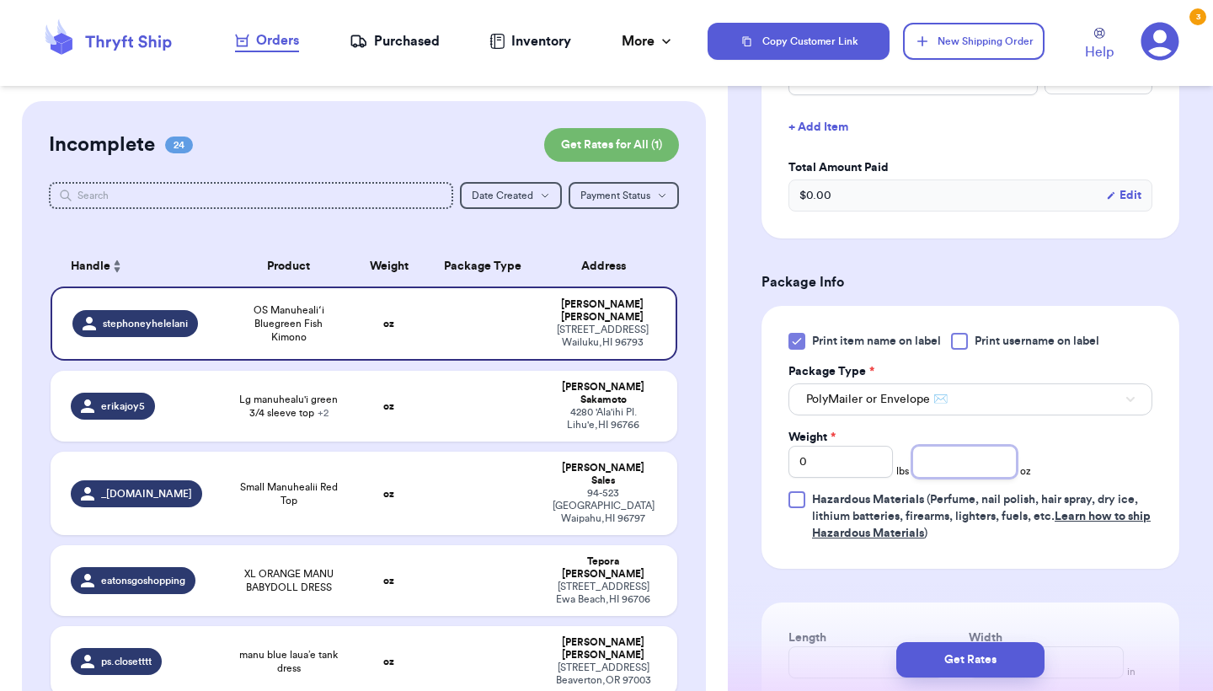
click at [947, 463] on input "number" at bounding box center [965, 462] width 104 height 32
click at [922, 656] on button "Get Rates" at bounding box center [971, 659] width 148 height 35
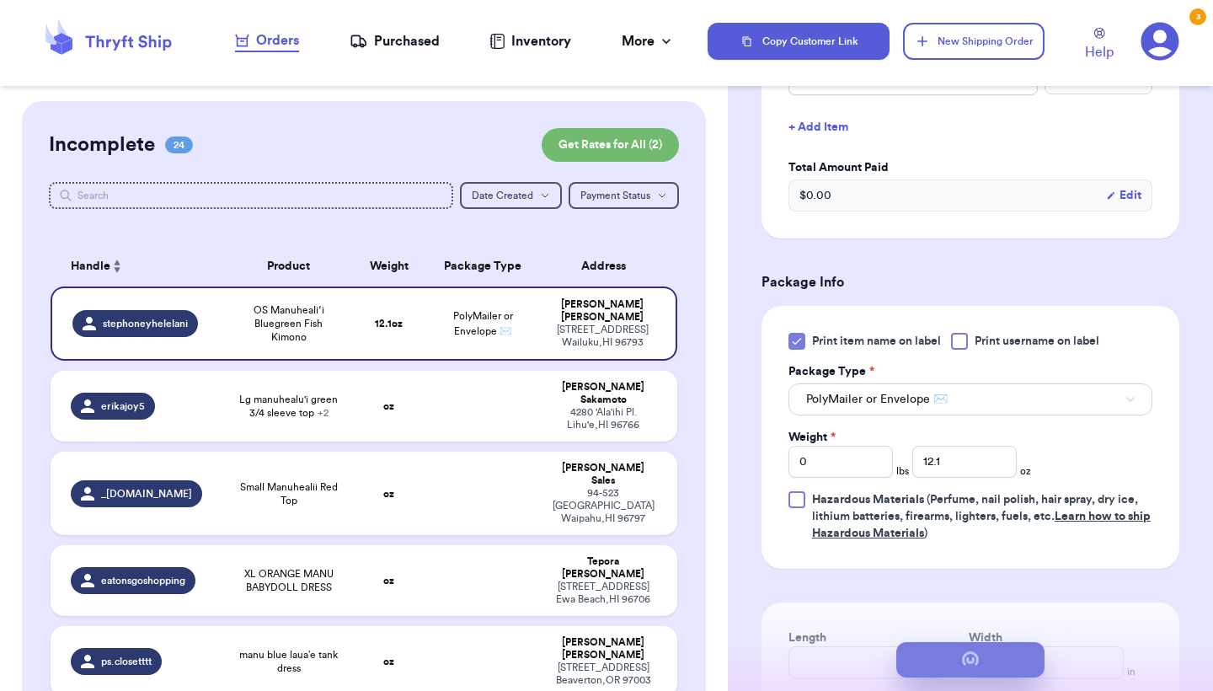
scroll to position [0, 0]
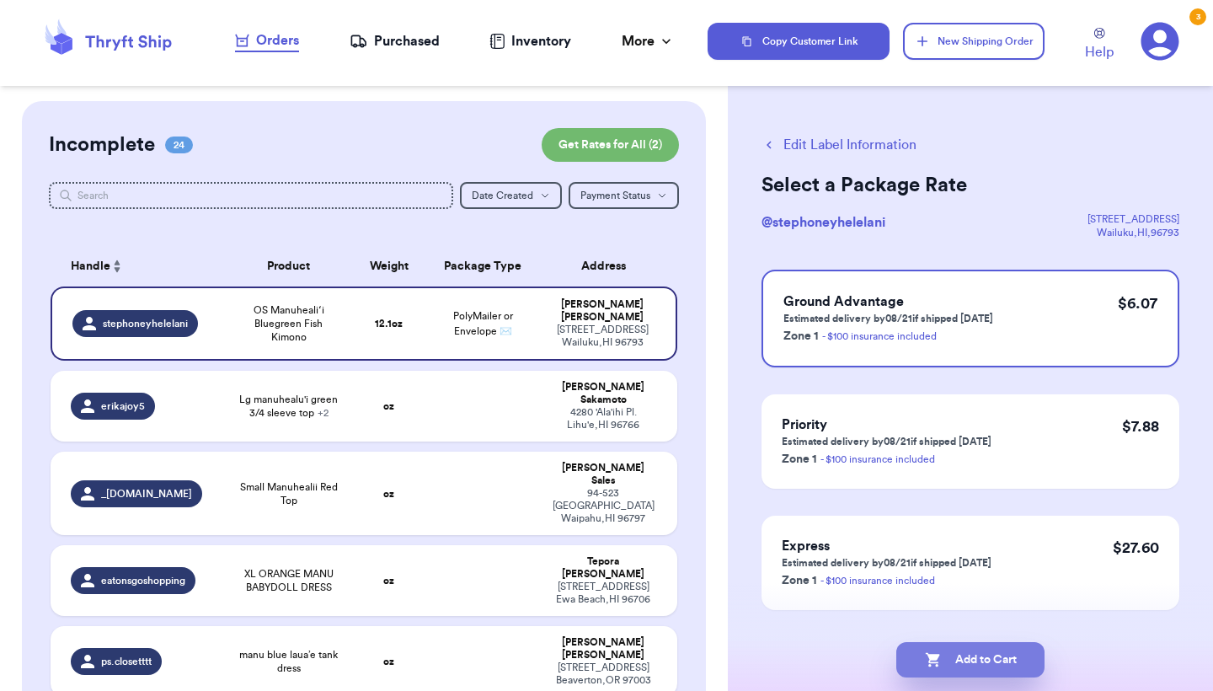
click at [922, 656] on button "Add to Cart" at bounding box center [971, 659] width 148 height 35
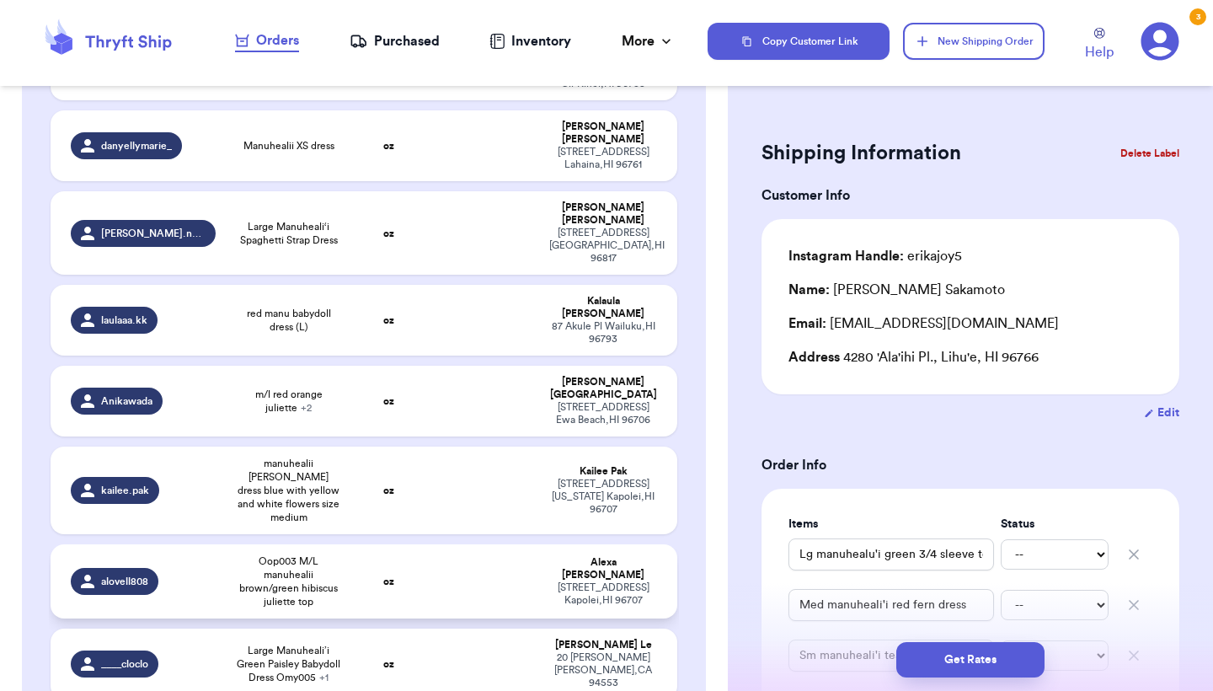
scroll to position [601, 0]
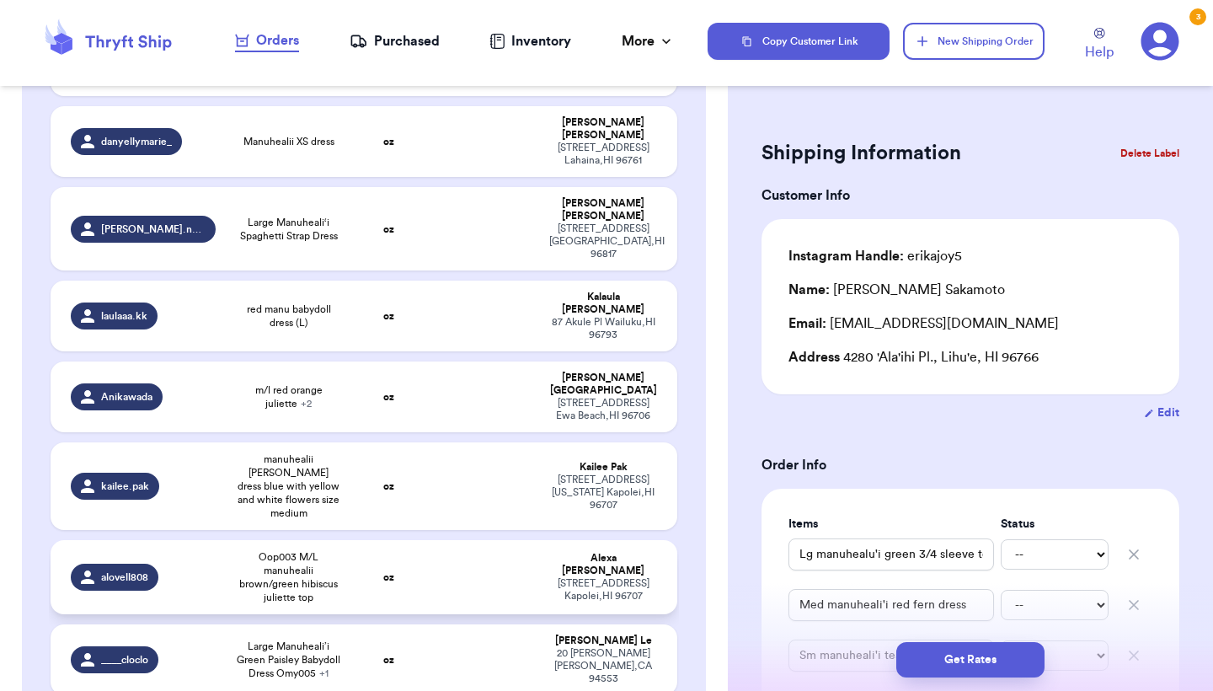
click at [389, 572] on strong "oz" at bounding box center [388, 577] width 11 height 10
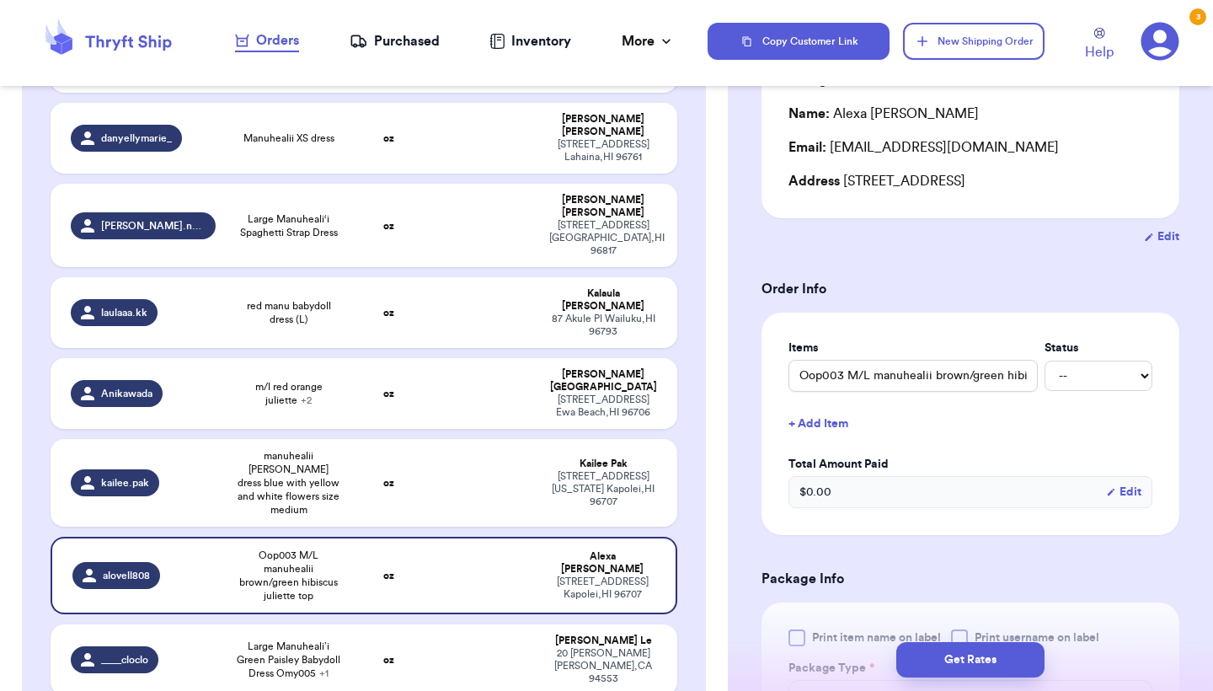
scroll to position [235, 0]
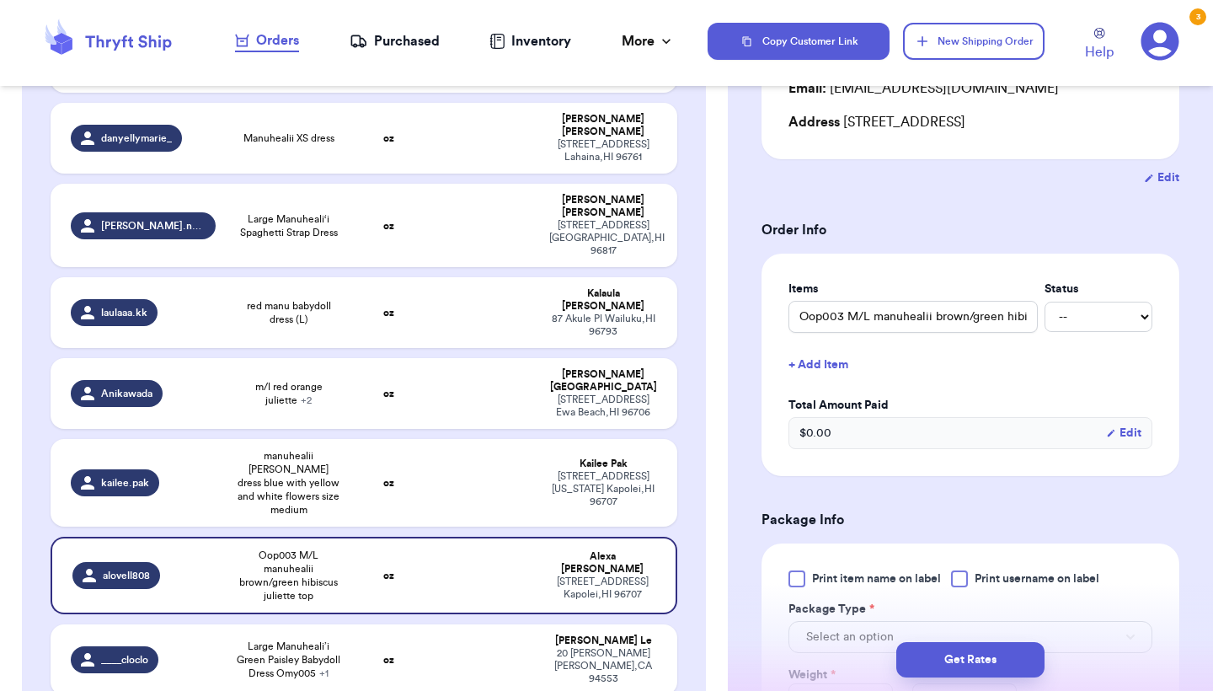
click at [795, 587] on div at bounding box center [797, 578] width 17 height 17
click at [0, 0] on input "Print item name on label" at bounding box center [0, 0] width 0 height 0
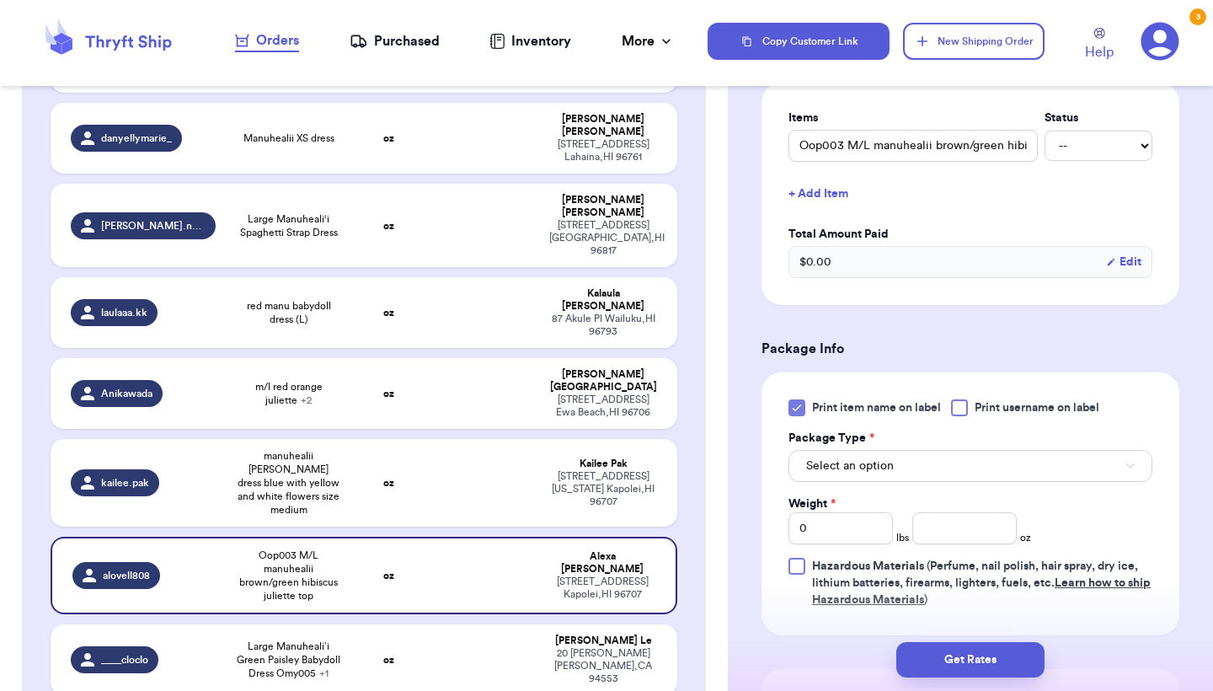
scroll to position [443, 0]
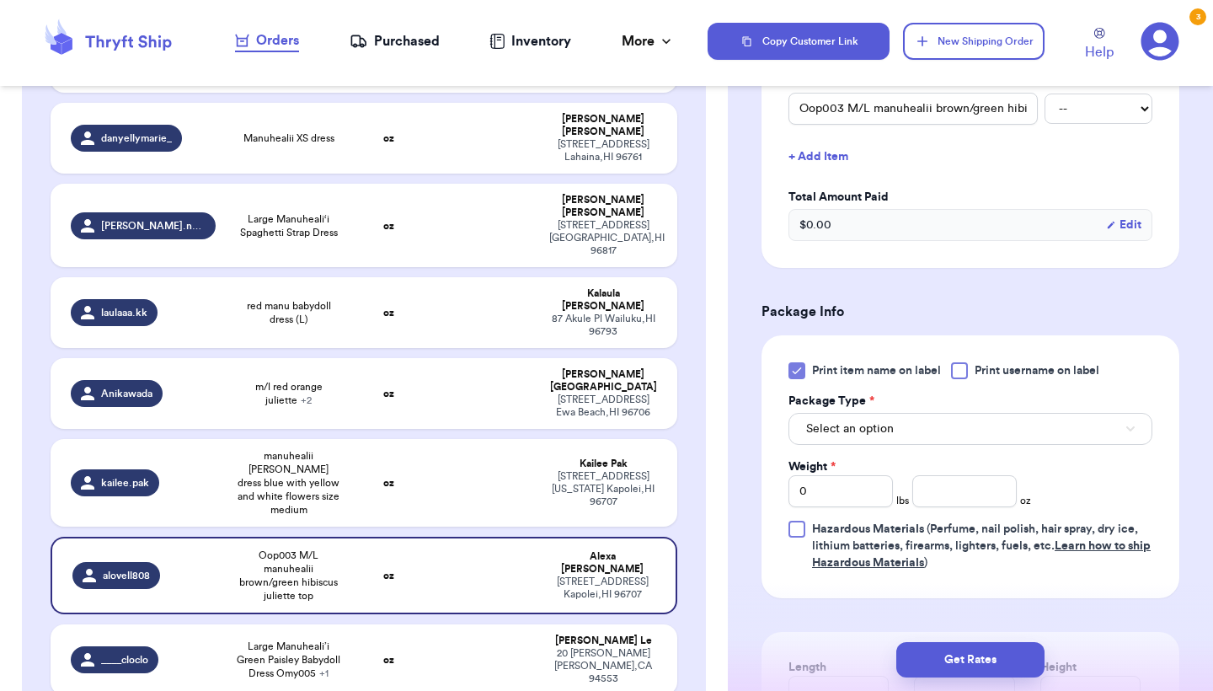
click at [922, 434] on button "Select an option" at bounding box center [971, 429] width 364 height 32
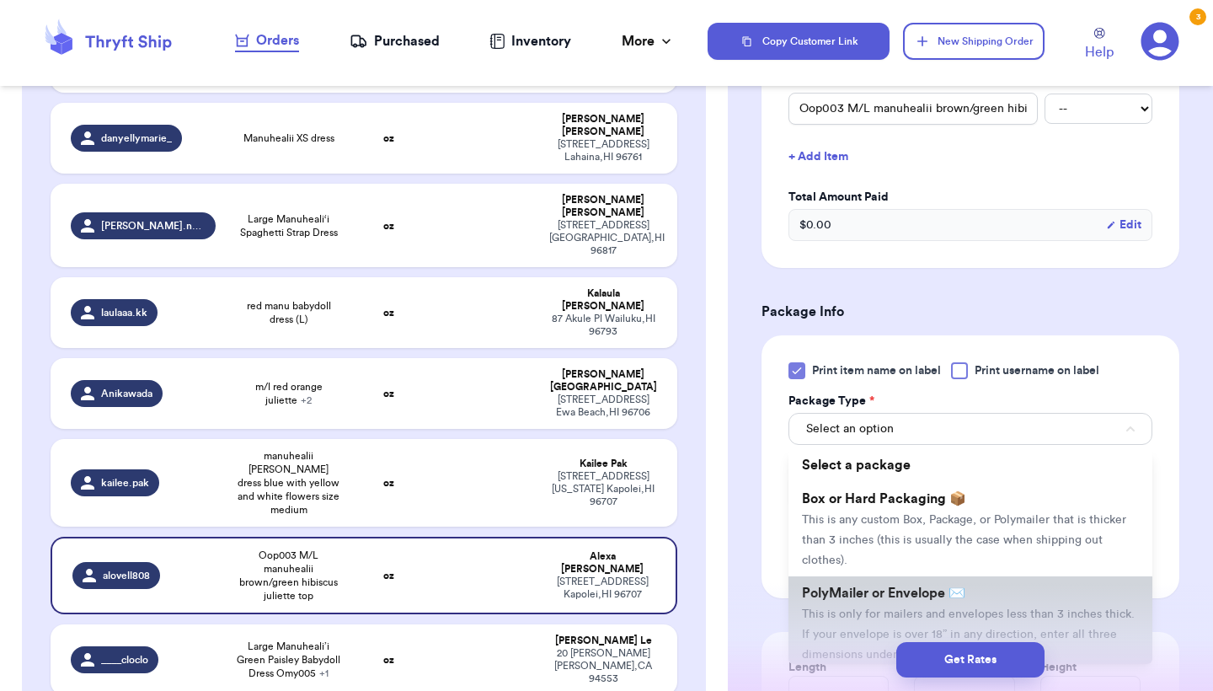
click at [894, 595] on span "PolyMailer or Envelope ✉️" at bounding box center [883, 592] width 163 height 13
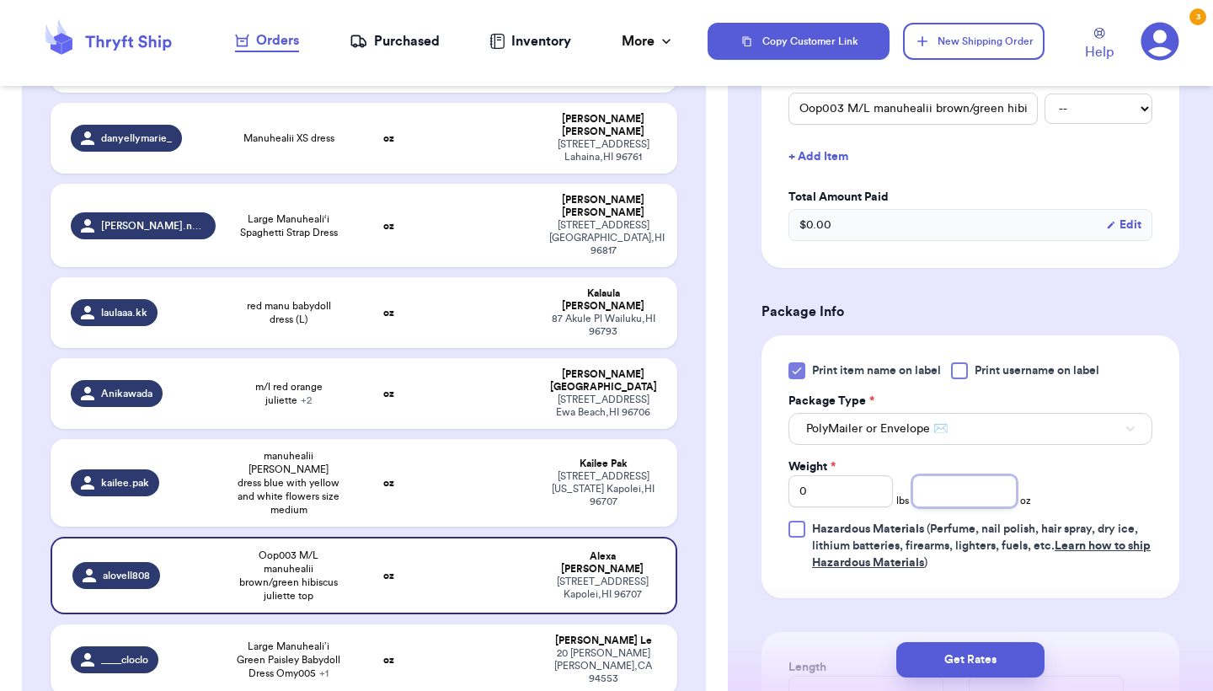
click at [977, 498] on input "number" at bounding box center [965, 491] width 104 height 32
click at [978, 675] on button "Get Rates" at bounding box center [971, 659] width 148 height 35
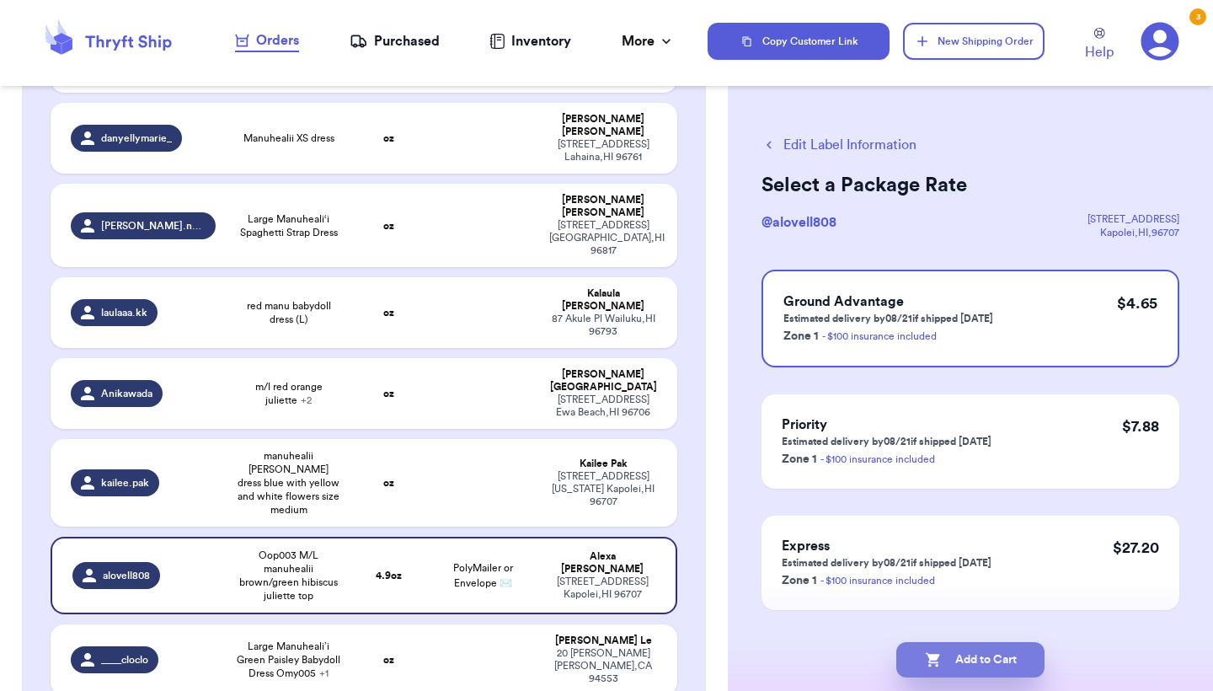
click at [994, 657] on button "Add to Cart" at bounding box center [971, 659] width 148 height 35
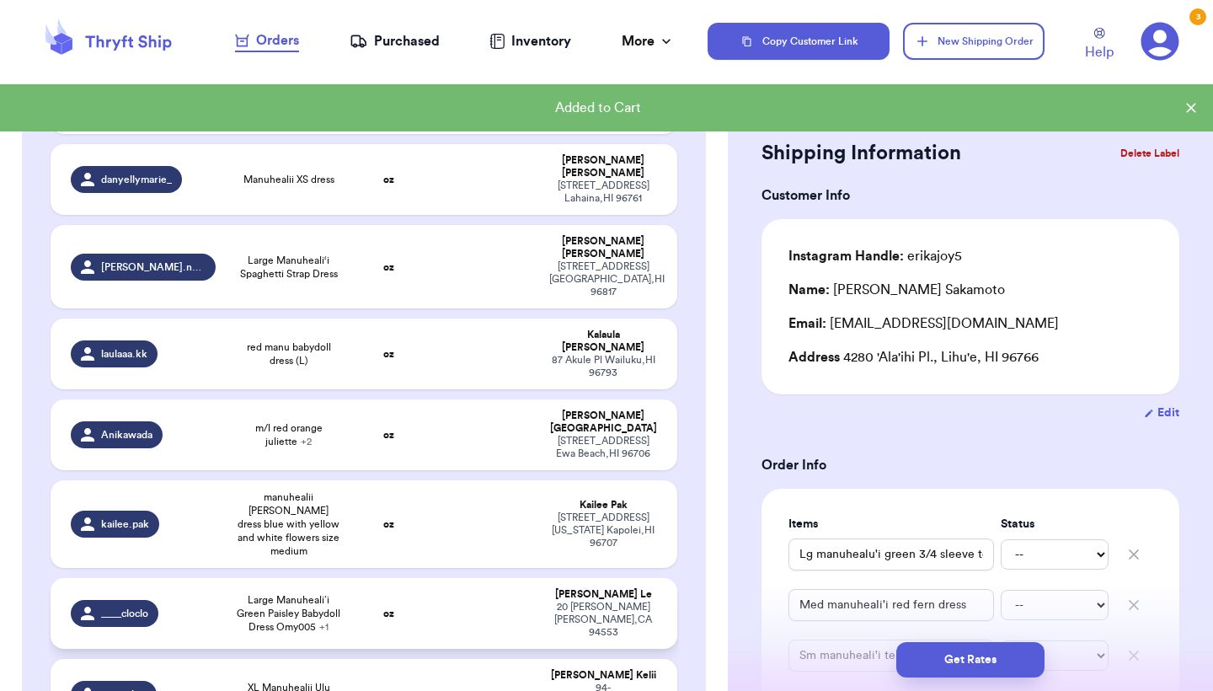
scroll to position [561, 0]
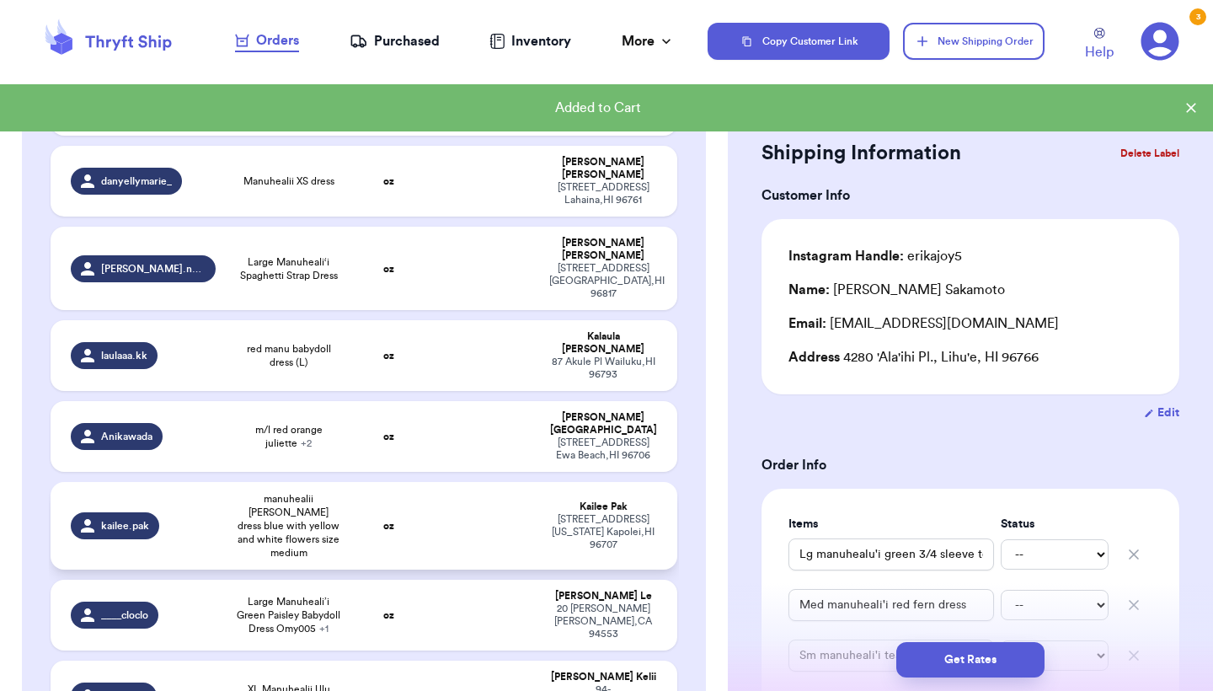
click at [410, 482] on td "oz" at bounding box center [388, 526] width 75 height 88
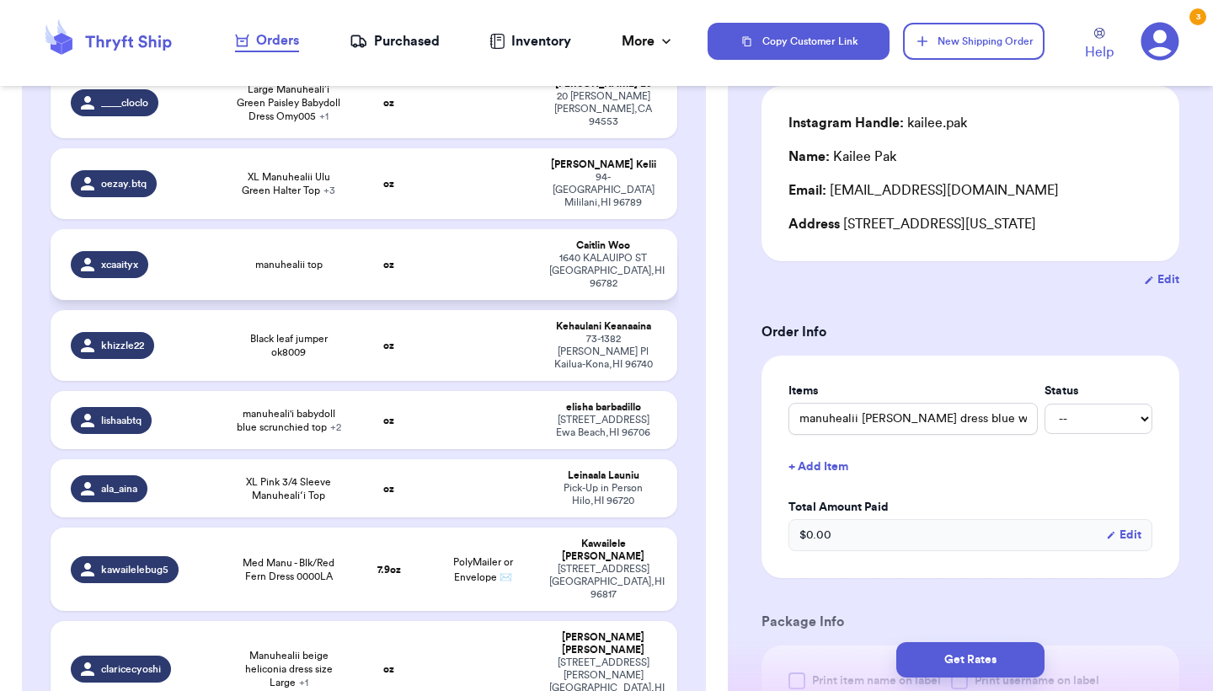
scroll to position [1076, 0]
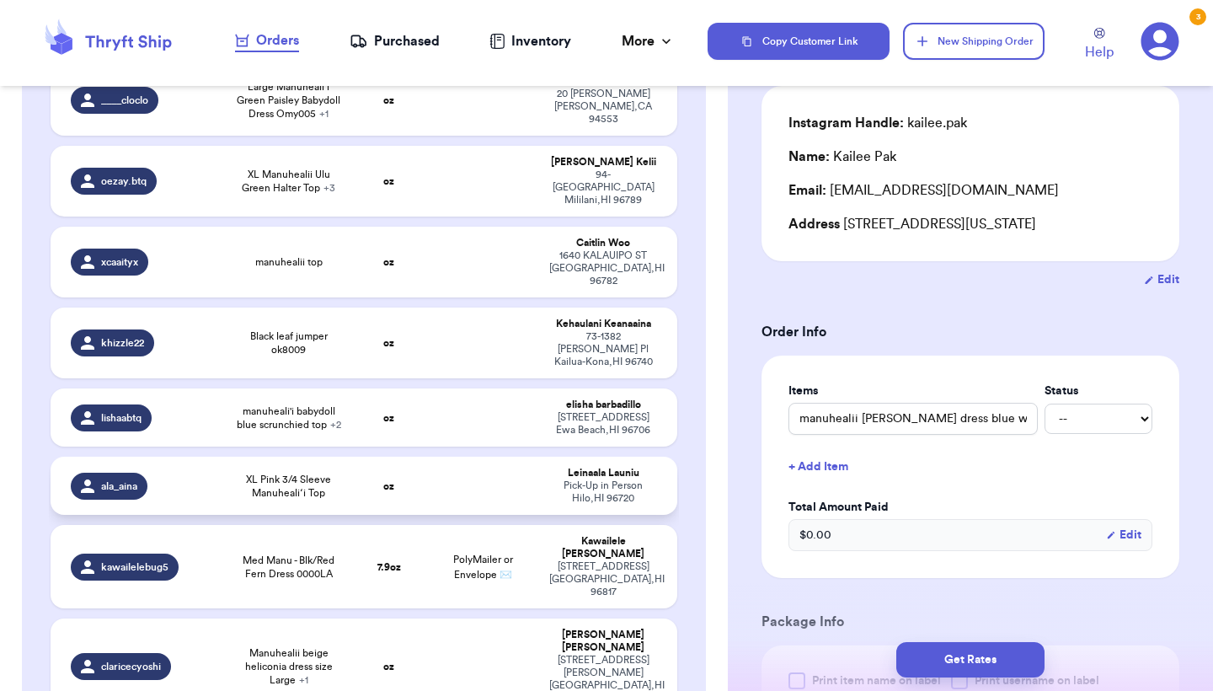
click at [472, 457] on td at bounding box center [482, 486] width 113 height 58
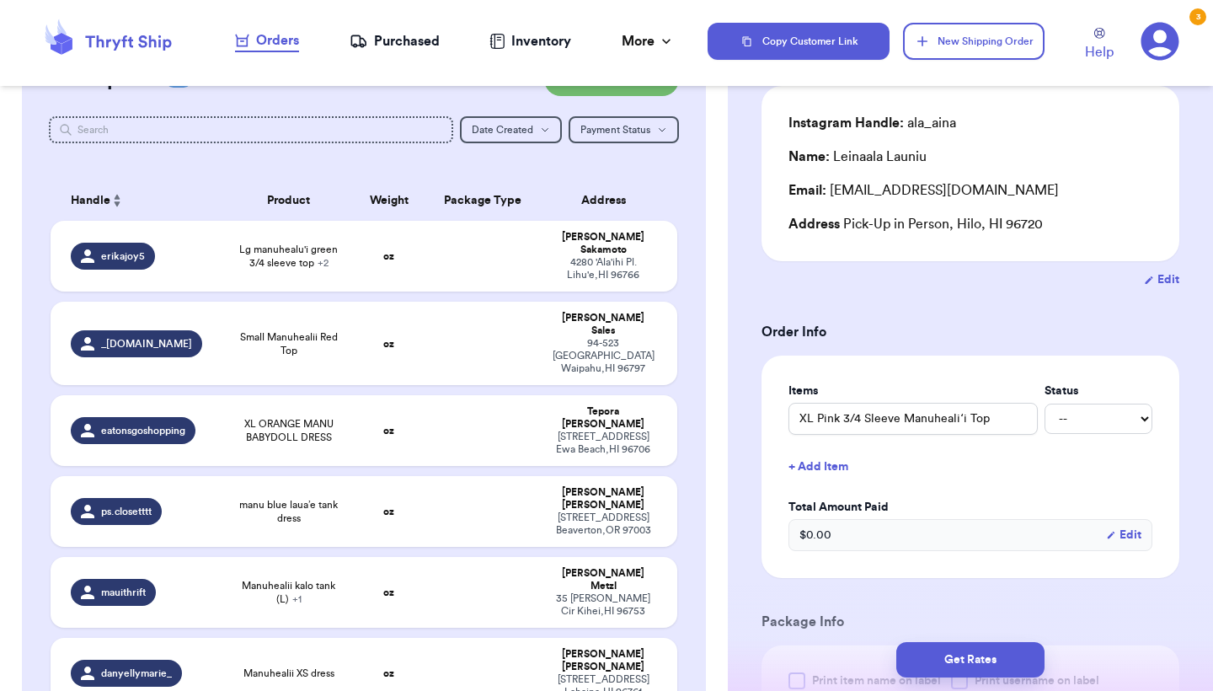
scroll to position [71, 0]
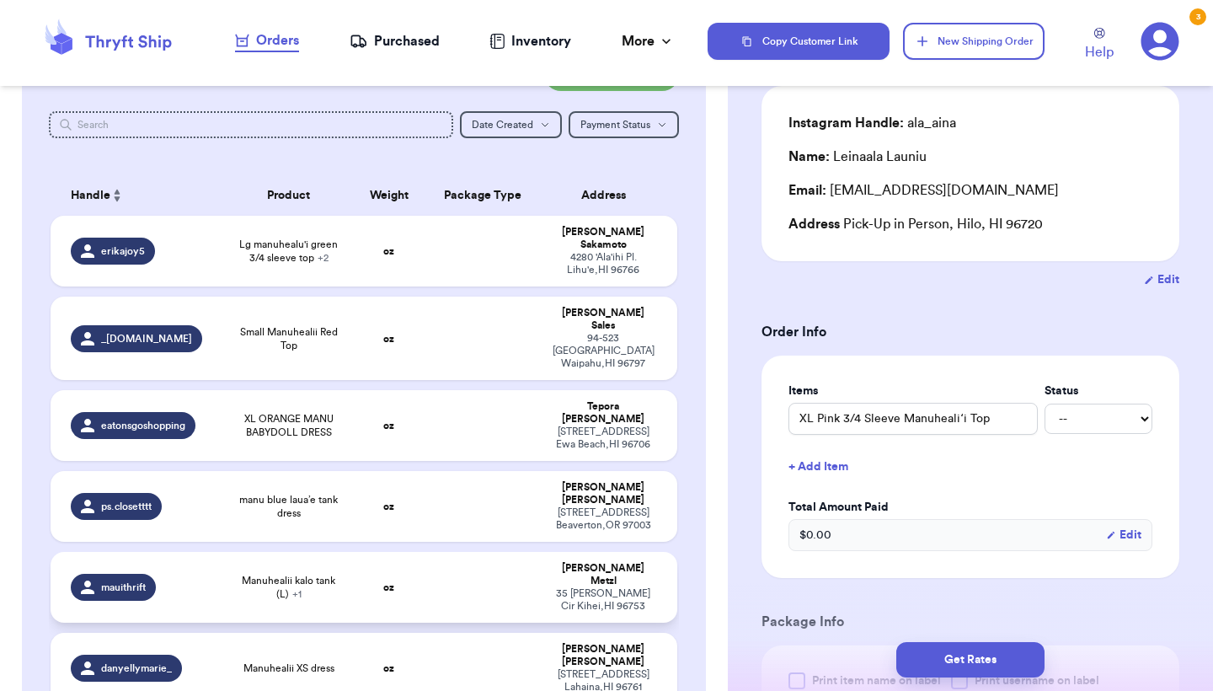
click at [413, 552] on td "oz" at bounding box center [388, 587] width 75 height 71
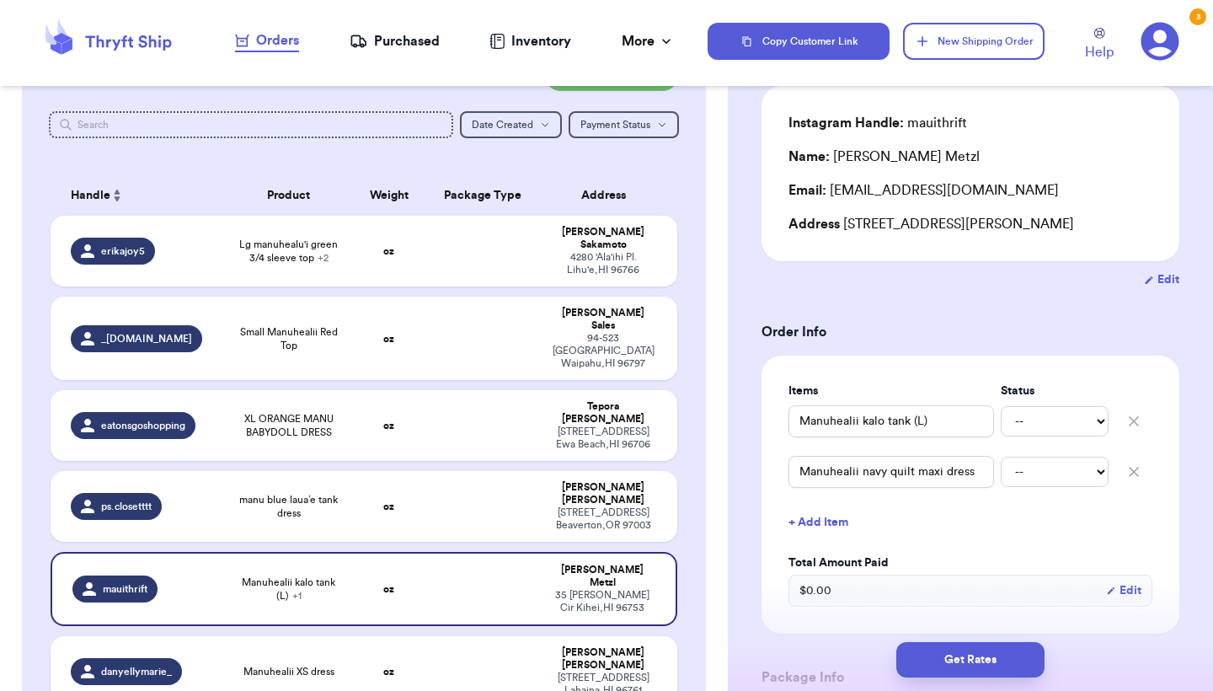
click at [535, 636] on td at bounding box center [482, 671] width 113 height 71
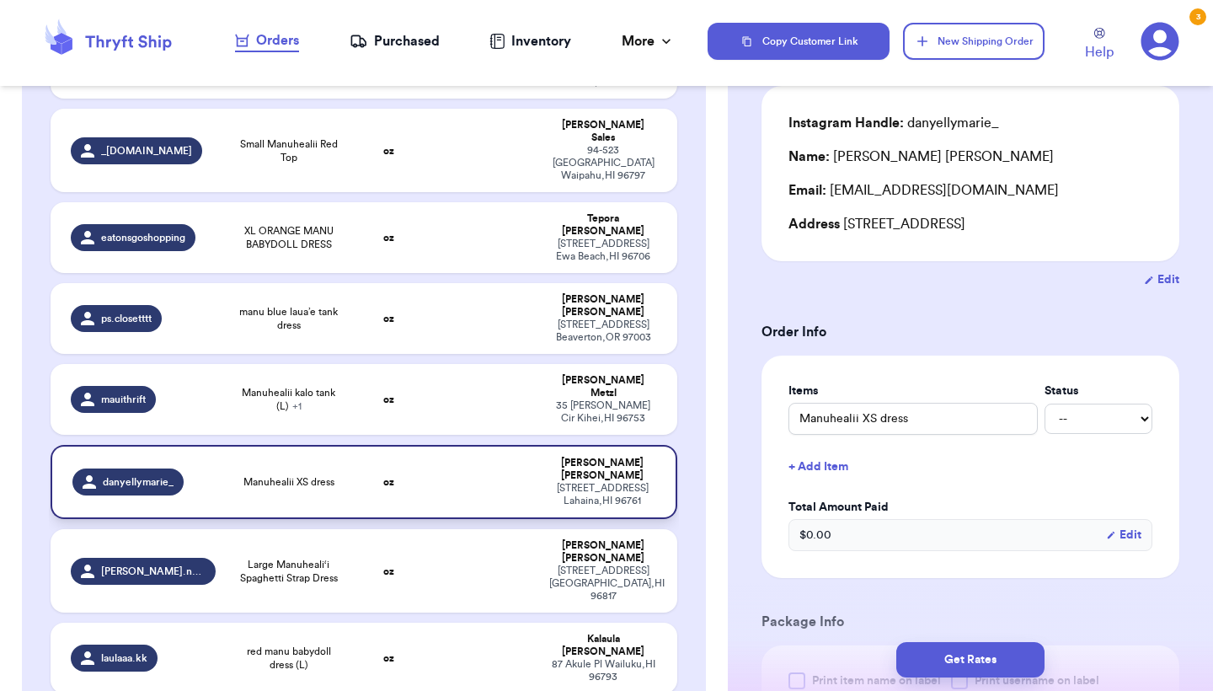
scroll to position [270, 0]
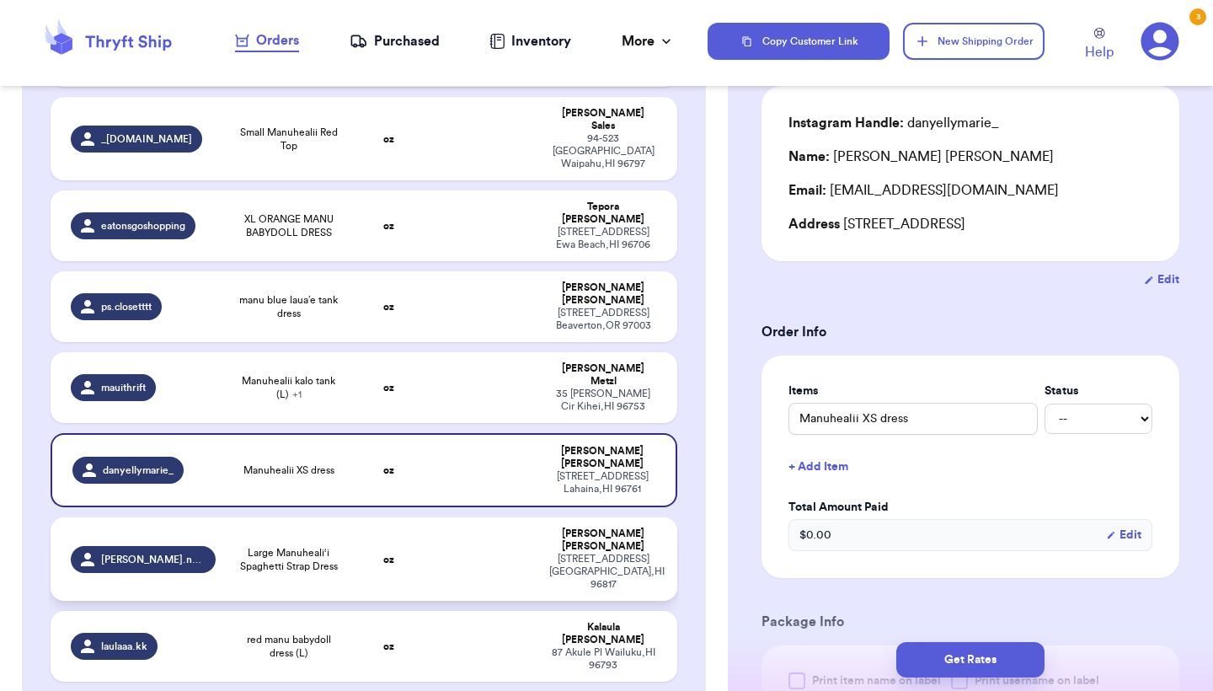
click at [508, 517] on td at bounding box center [482, 558] width 113 height 83
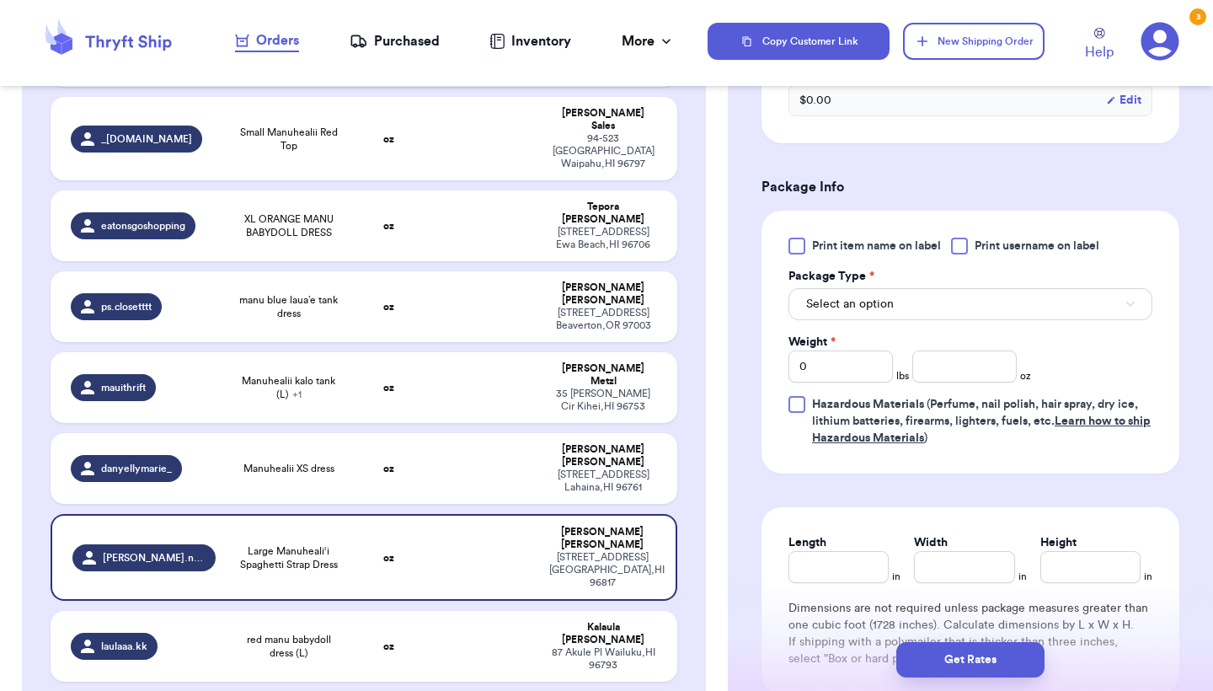
scroll to position [581, 0]
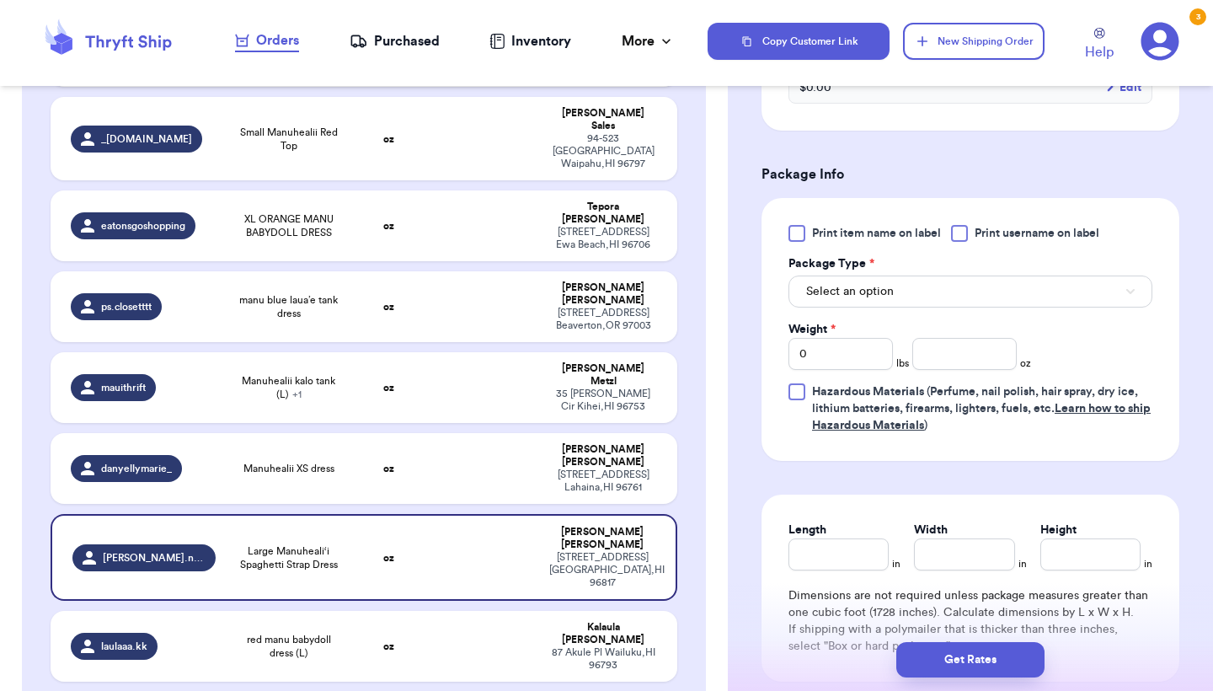
click at [846, 222] on div "Print item name on label Print username on label Package Type * Select an optio…" at bounding box center [971, 329] width 418 height 263
click at [846, 234] on span "Print item name on label" at bounding box center [876, 233] width 129 height 17
click at [0, 0] on input "Print item name on label" at bounding box center [0, 0] width 0 height 0
click at [843, 278] on div "Select an option" at bounding box center [971, 289] width 364 height 35
click at [840, 306] on button "Select an option" at bounding box center [971, 292] width 364 height 32
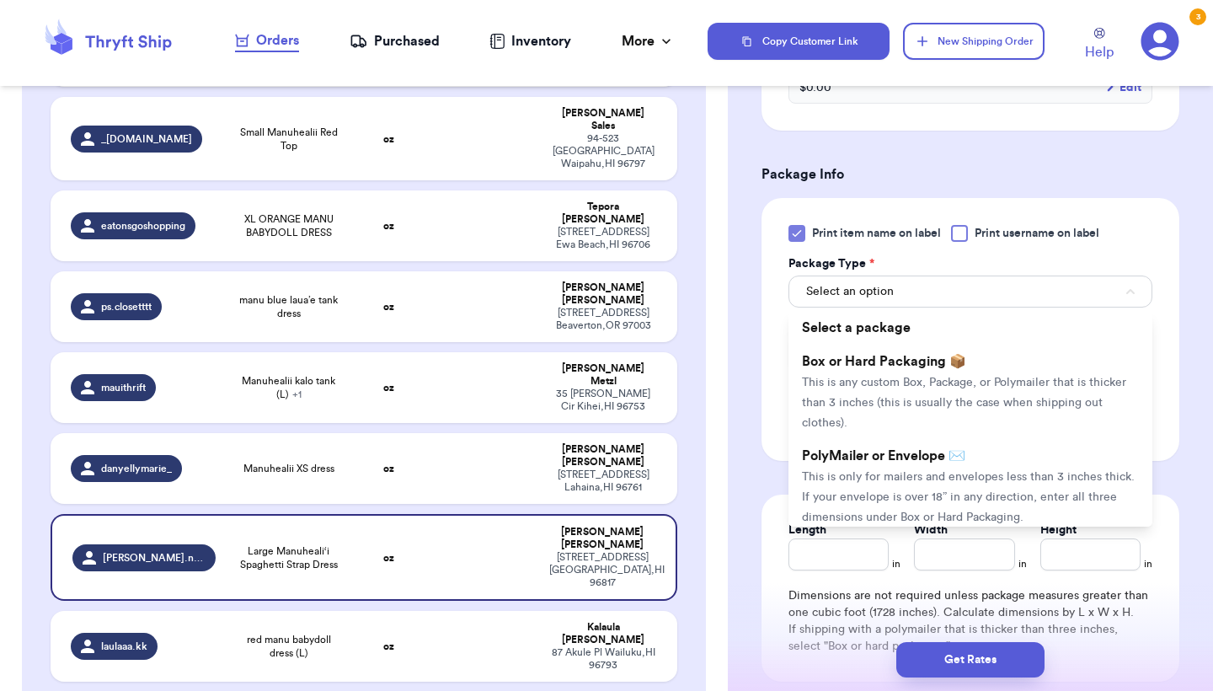
drag, startPoint x: 871, startPoint y: 474, endPoint x: 901, endPoint y: 446, distance: 41.1
click at [871, 474] on li "PolyMailer or Envelope ✉️ This is only for mailers and envelopes less than 3 in…" at bounding box center [971, 486] width 364 height 94
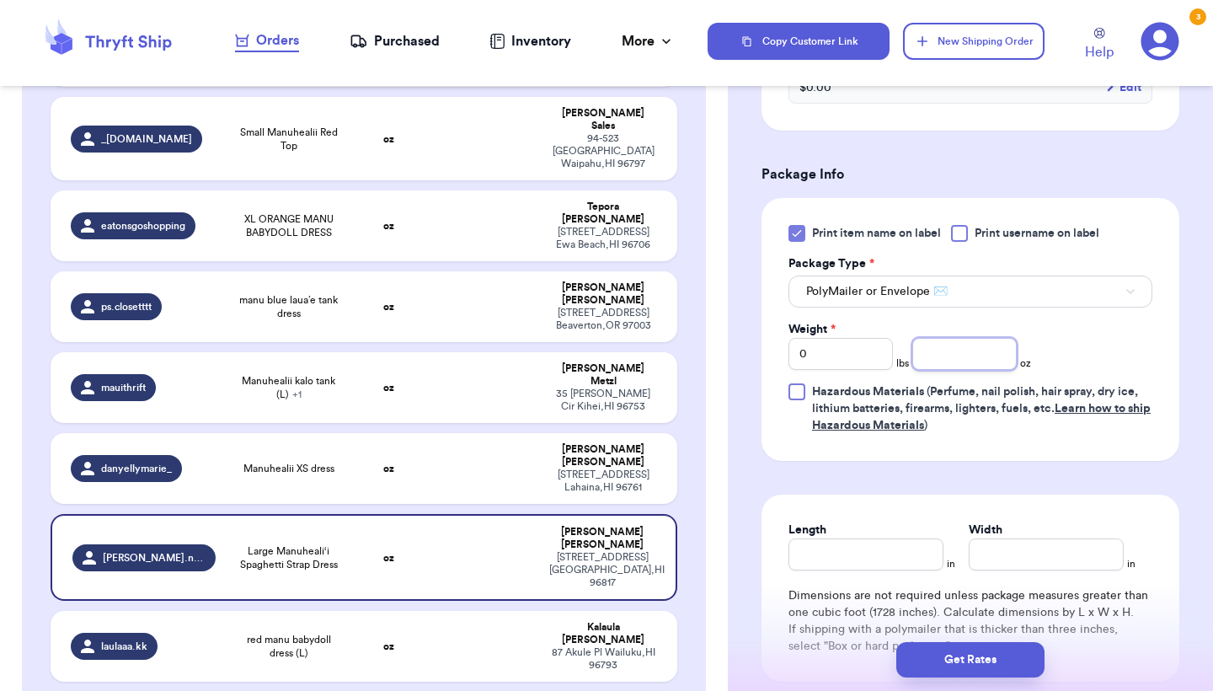
click at [972, 370] on input "number" at bounding box center [965, 354] width 104 height 32
click at [948, 658] on button "Get Rates" at bounding box center [971, 659] width 148 height 35
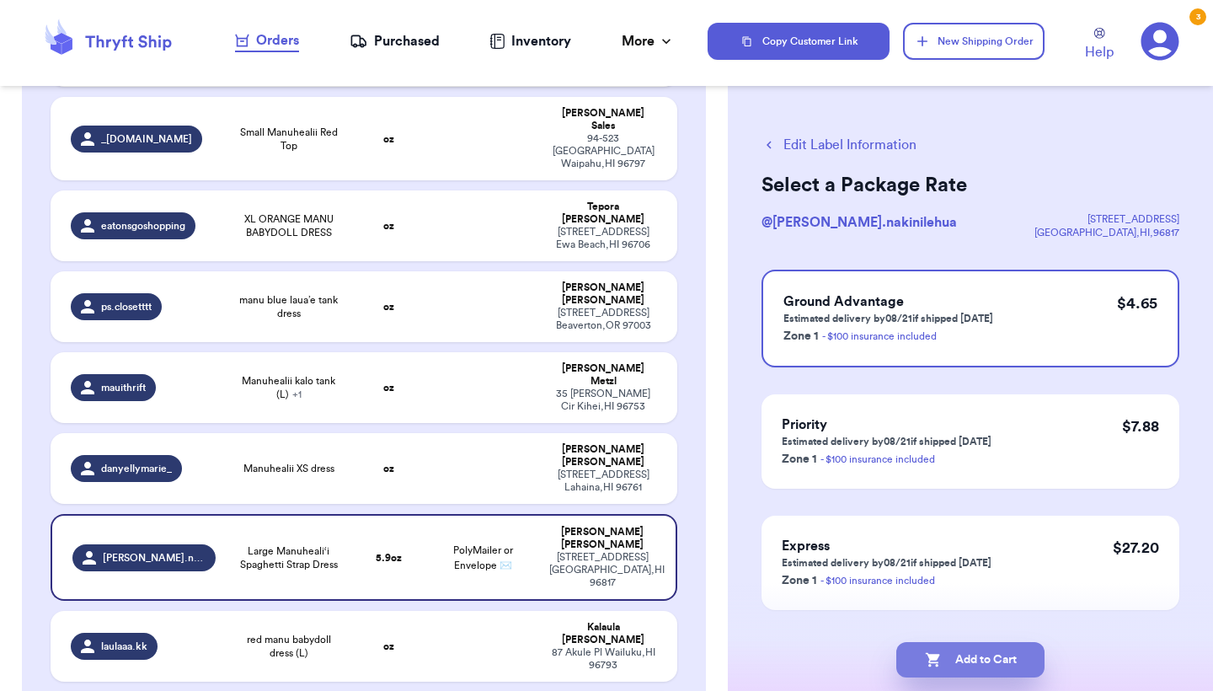
click at [959, 666] on button "Add to Cart" at bounding box center [971, 659] width 148 height 35
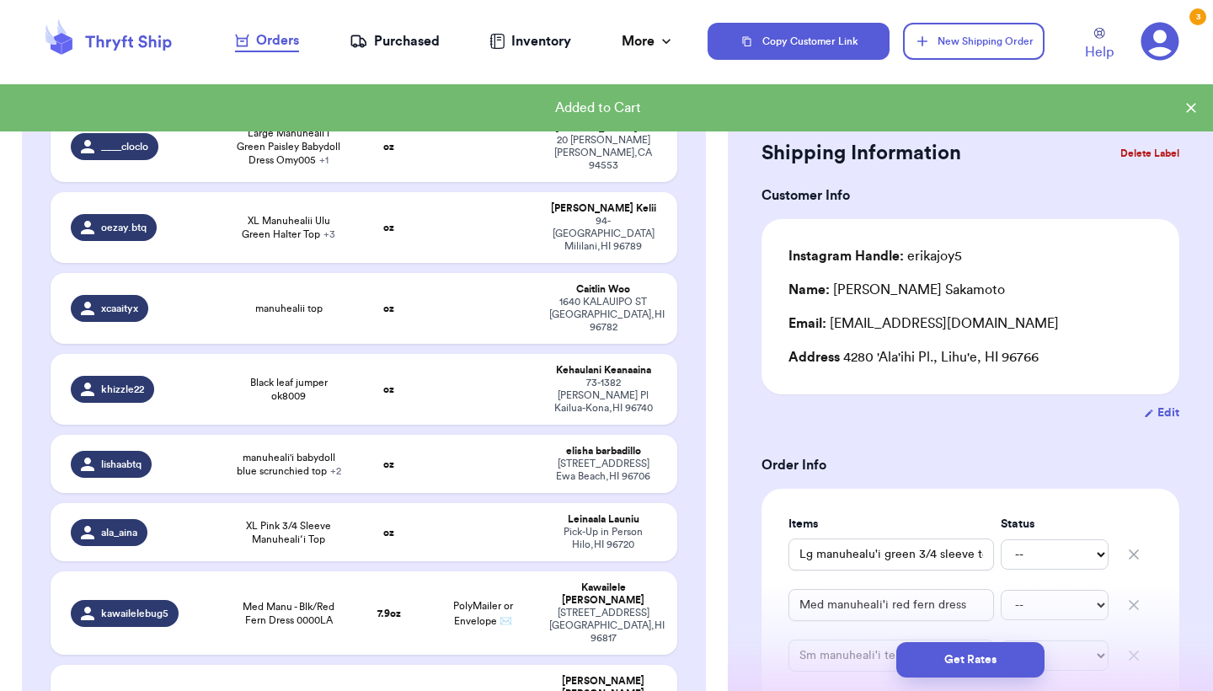
scroll to position [1019, 0]
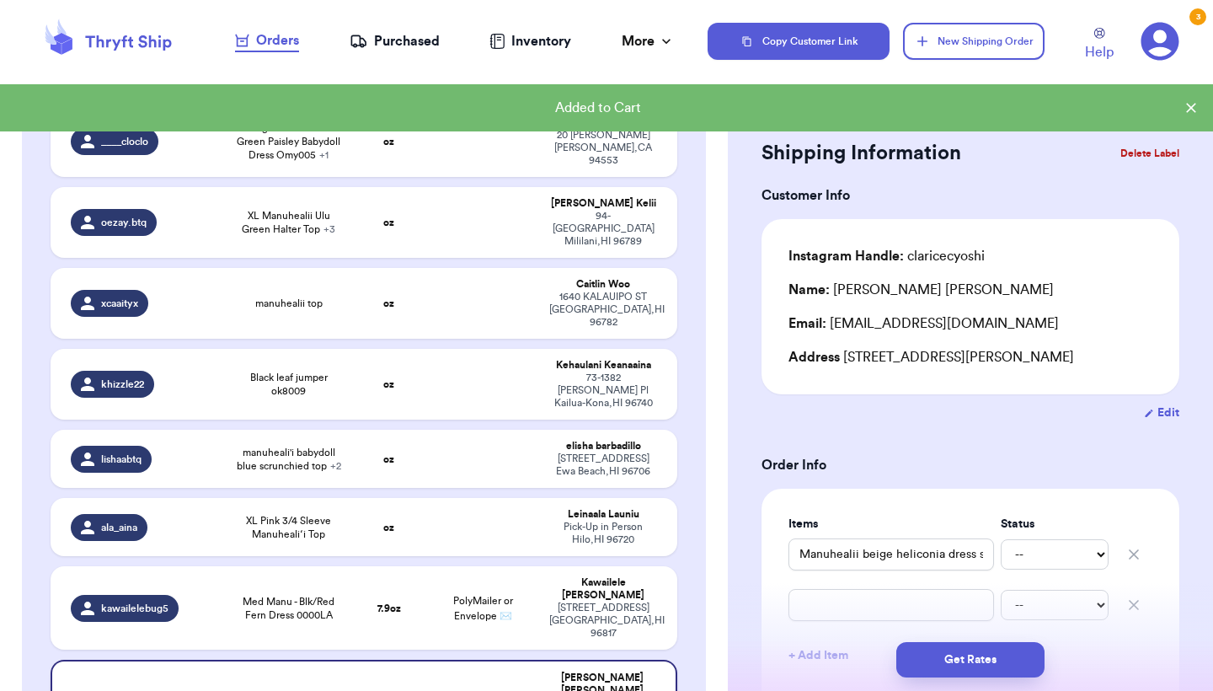
scroll to position [1023, 0]
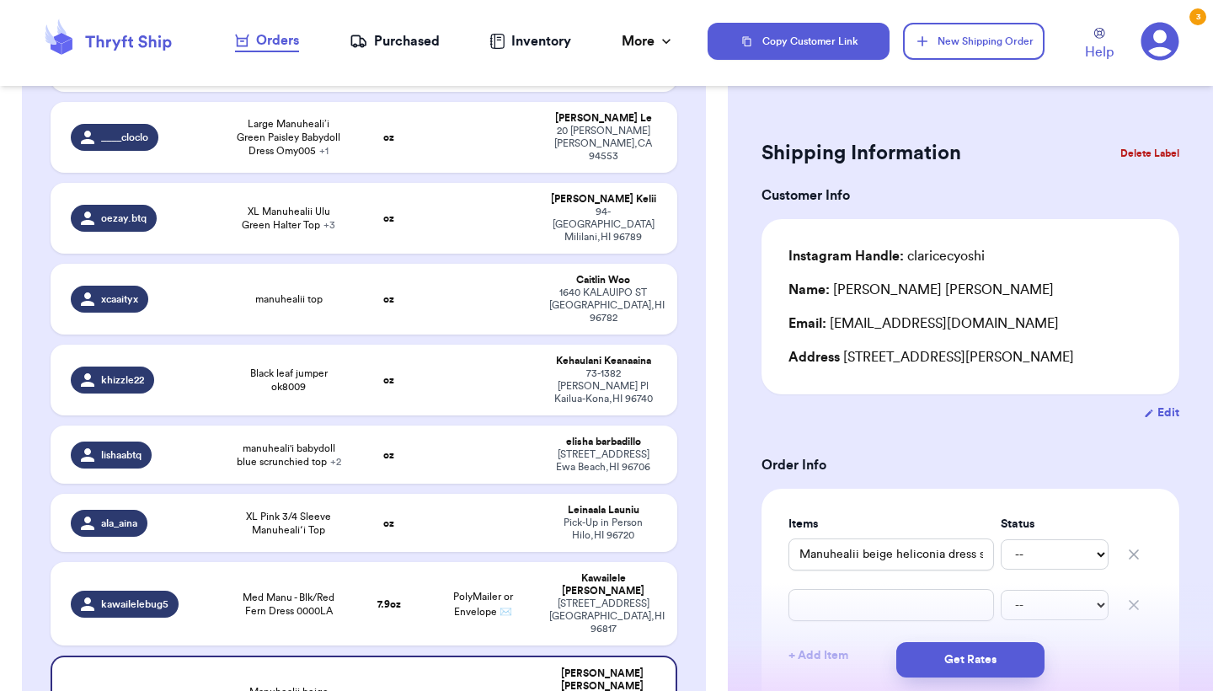
click at [1131, 604] on icon "button" at bounding box center [1134, 605] width 8 height 8
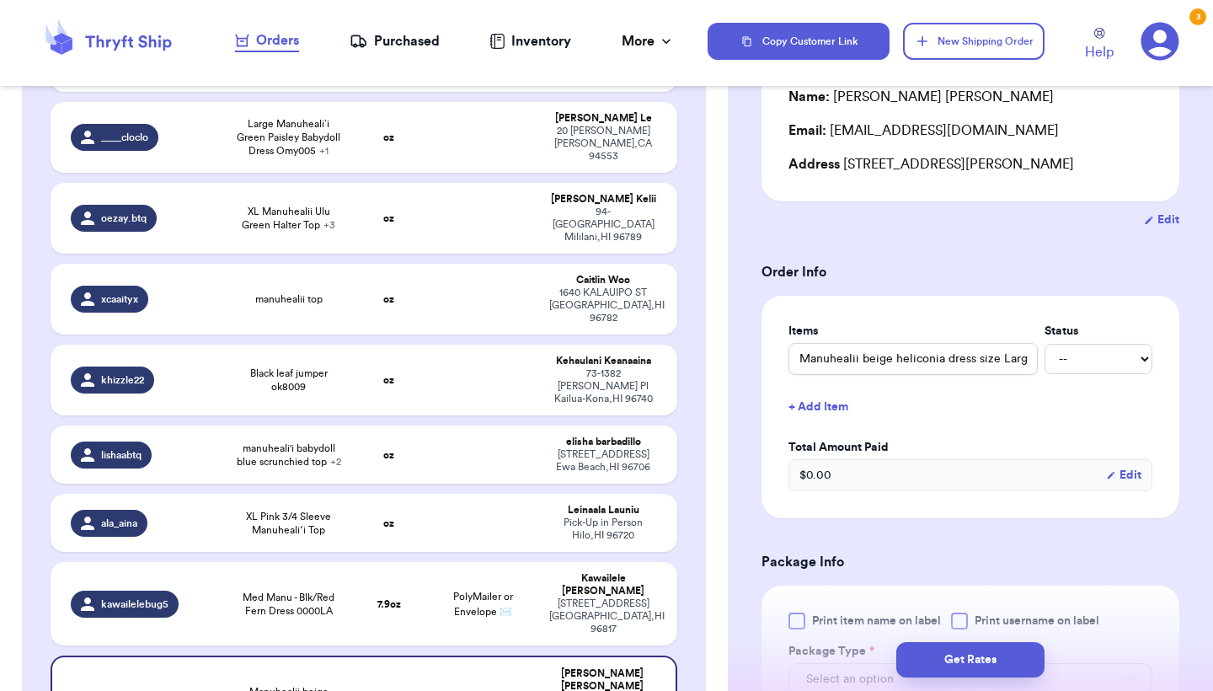
scroll to position [217, 0]
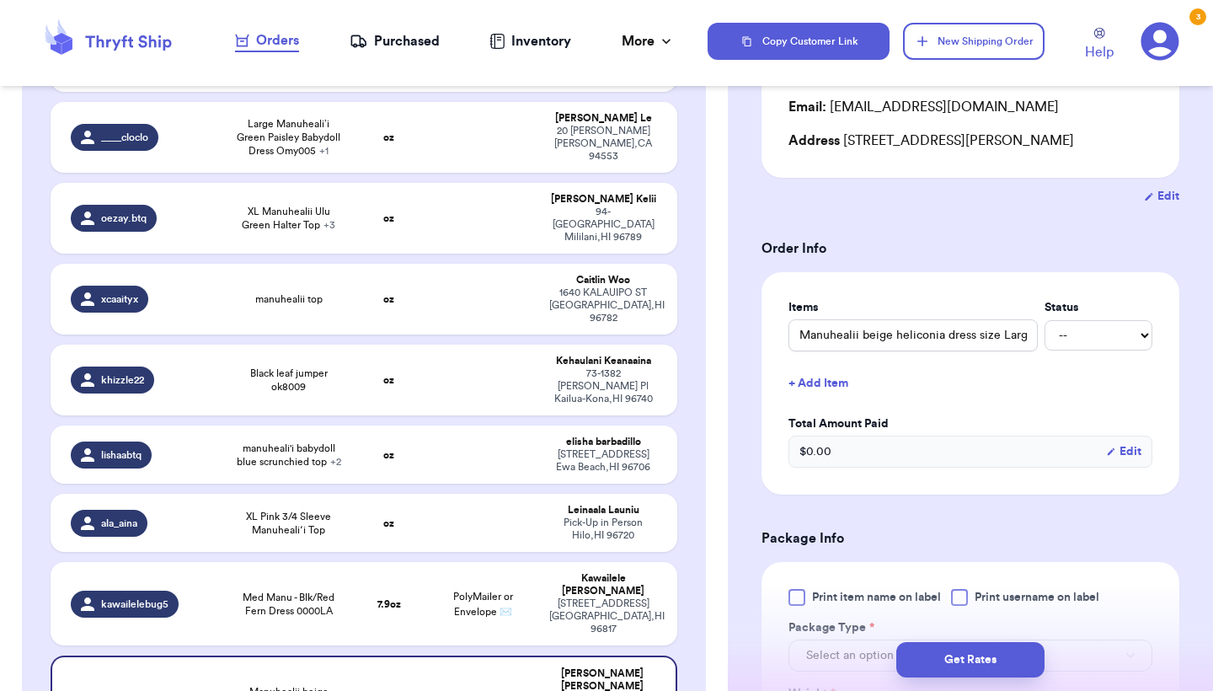
click at [800, 599] on div at bounding box center [797, 597] width 17 height 17
click at [0, 0] on input "Print item name on label" at bounding box center [0, 0] width 0 height 0
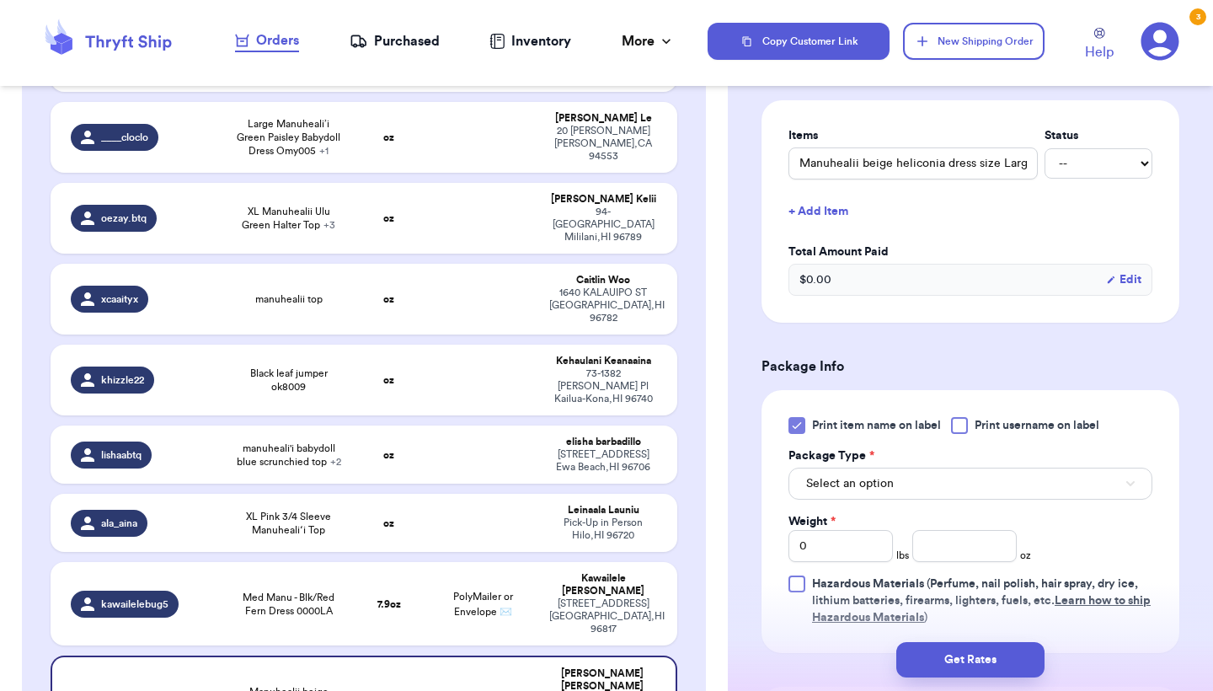
scroll to position [432, 0]
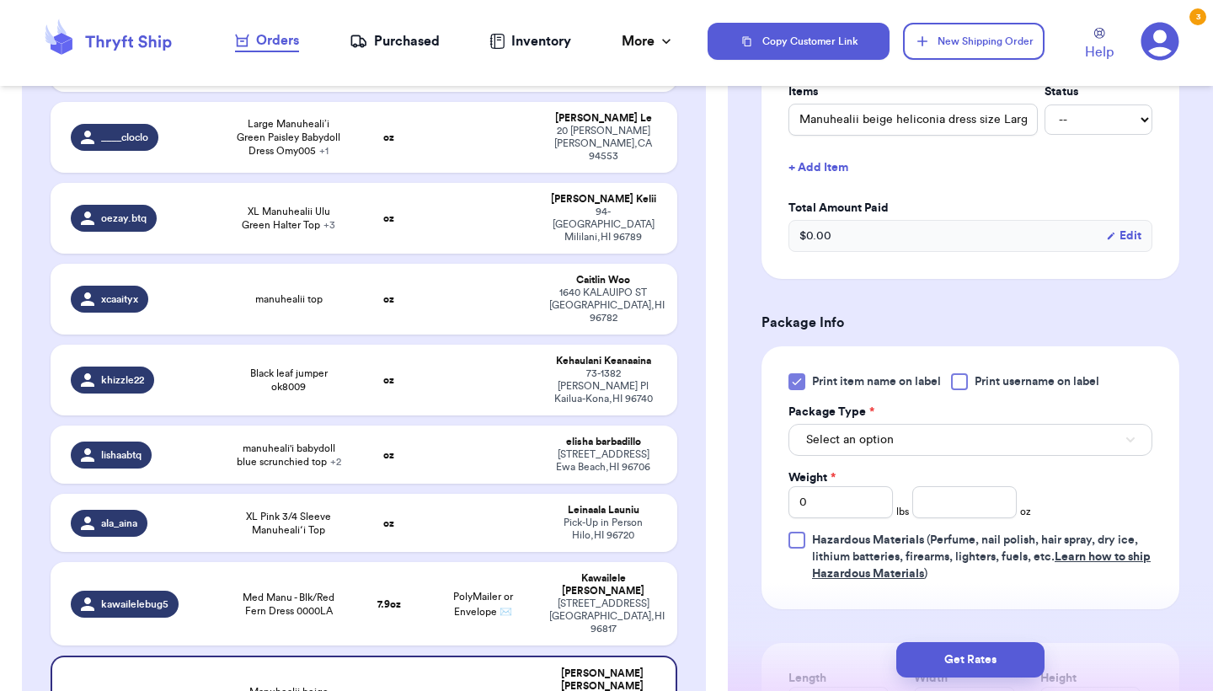
click at [892, 448] on span "Select an option" at bounding box center [850, 439] width 88 height 17
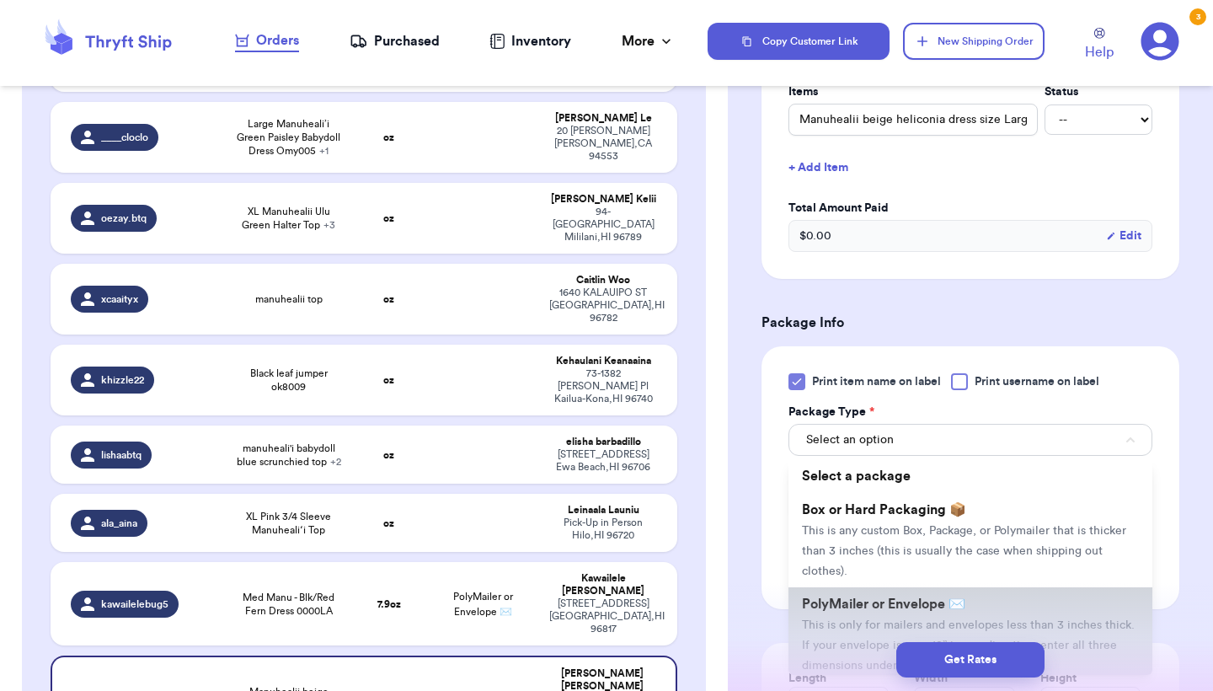
click at [861, 611] on span "PolyMailer or Envelope ✉️" at bounding box center [883, 603] width 163 height 13
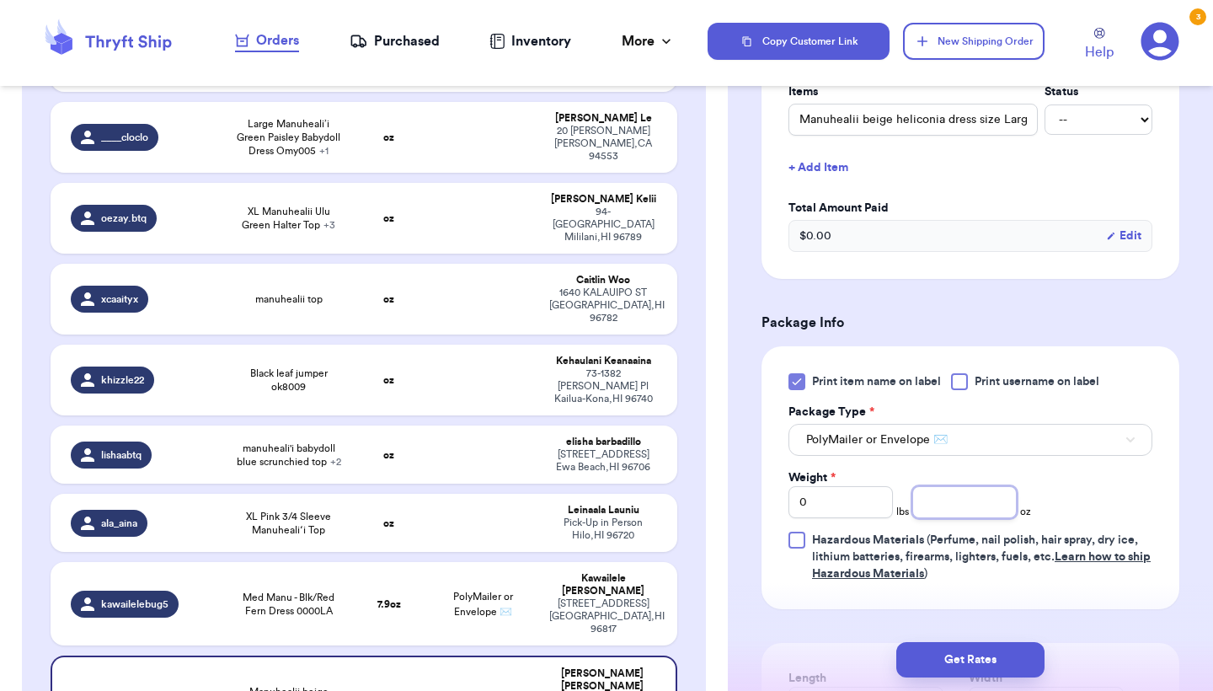
click at [938, 510] on input "number" at bounding box center [965, 502] width 104 height 32
click at [977, 663] on button "Get Rates" at bounding box center [971, 659] width 148 height 35
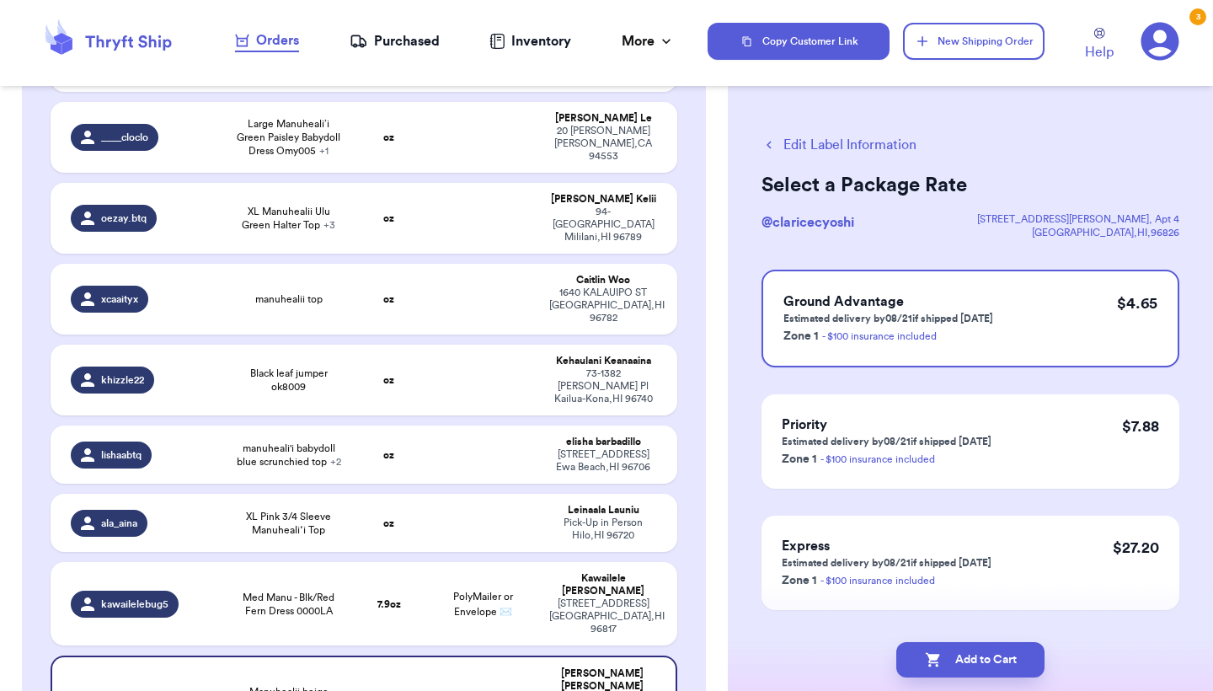
click at [788, 142] on button "Edit Label Information" at bounding box center [839, 145] width 155 height 20
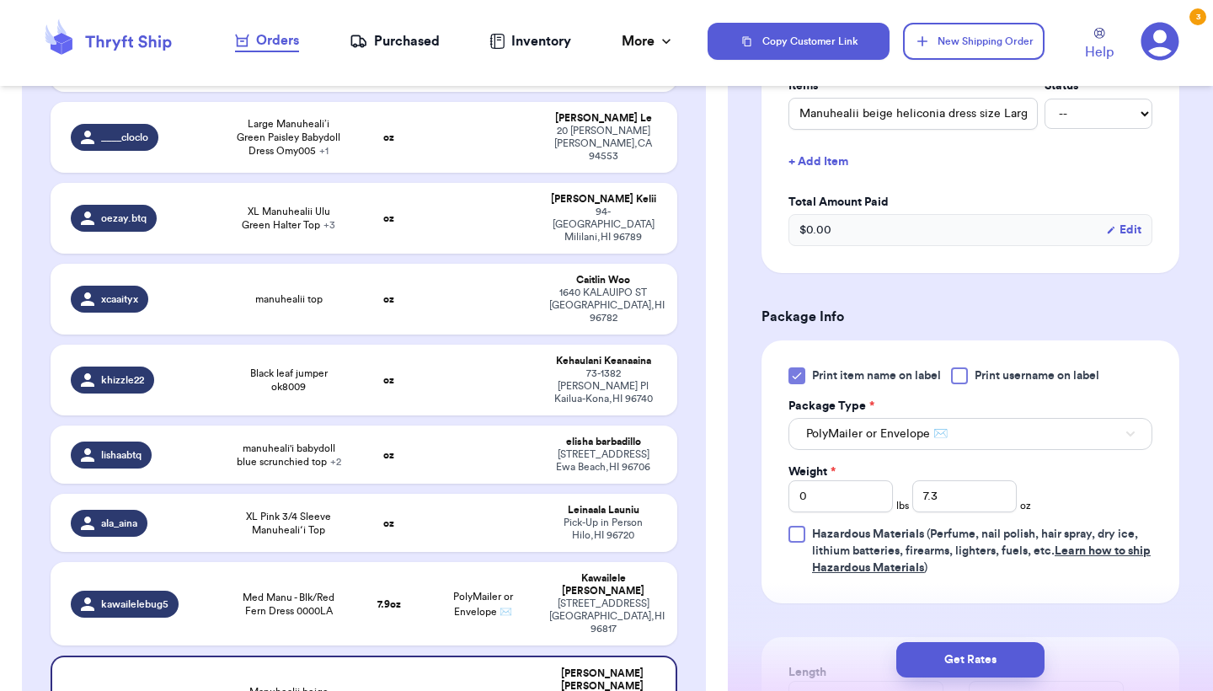
scroll to position [500, 0]
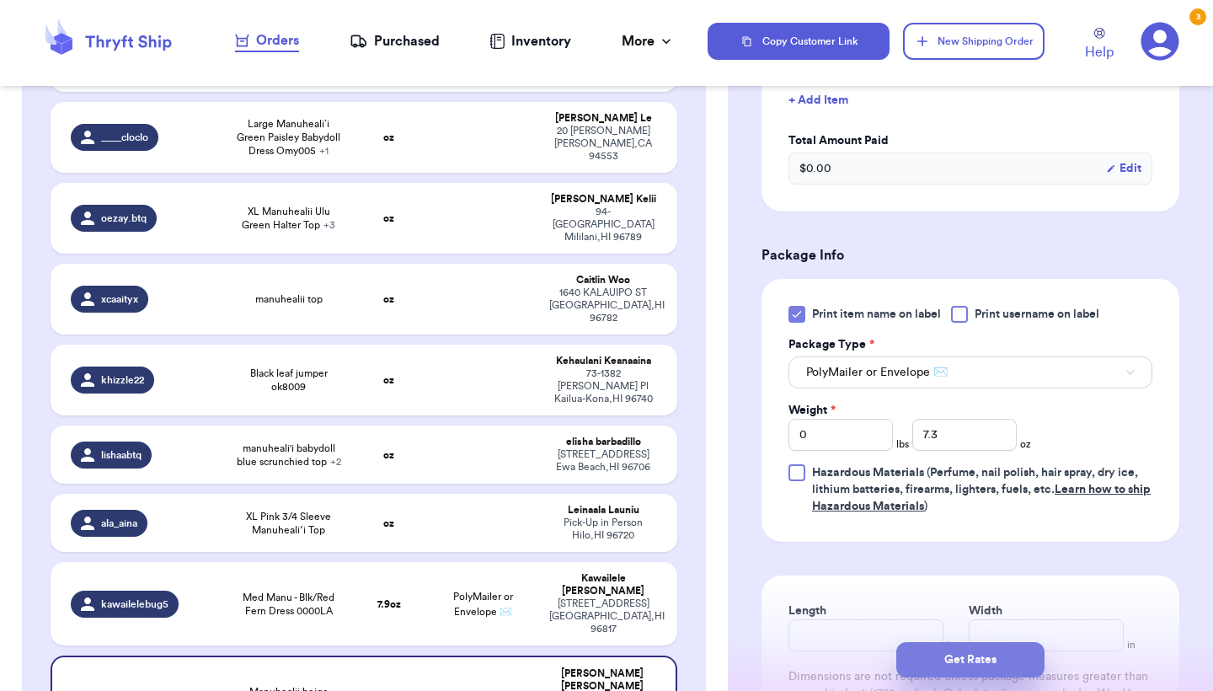
click at [948, 670] on button "Get Rates" at bounding box center [971, 659] width 148 height 35
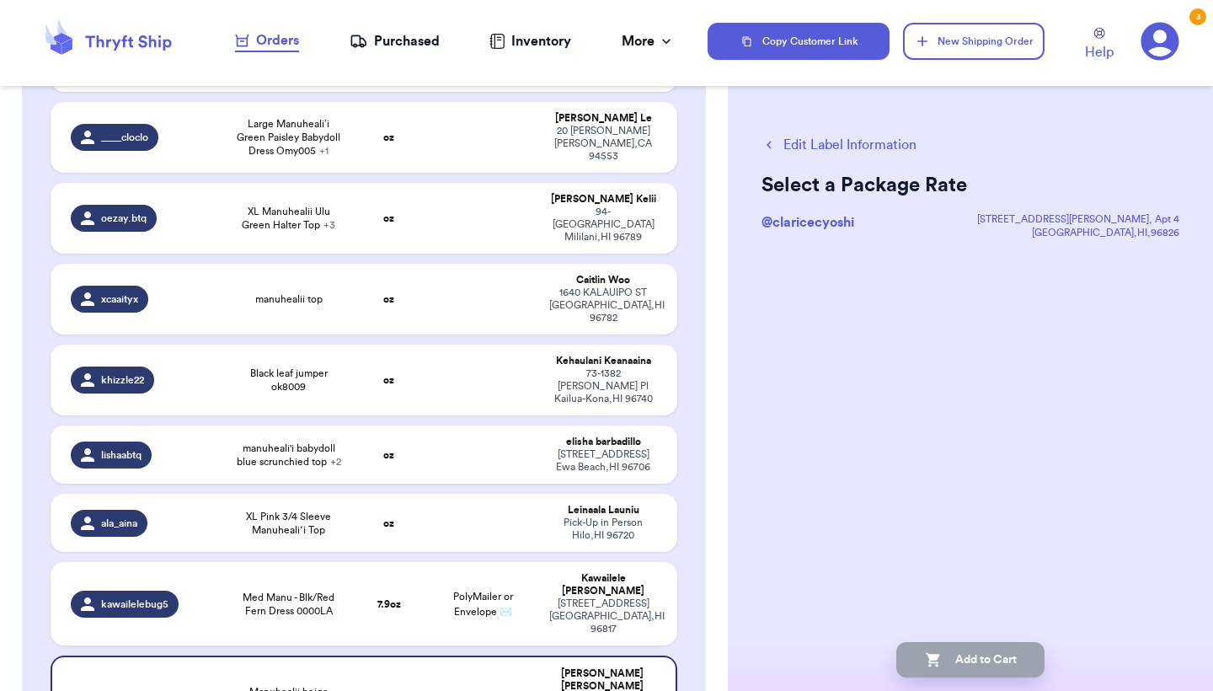
scroll to position [0, 0]
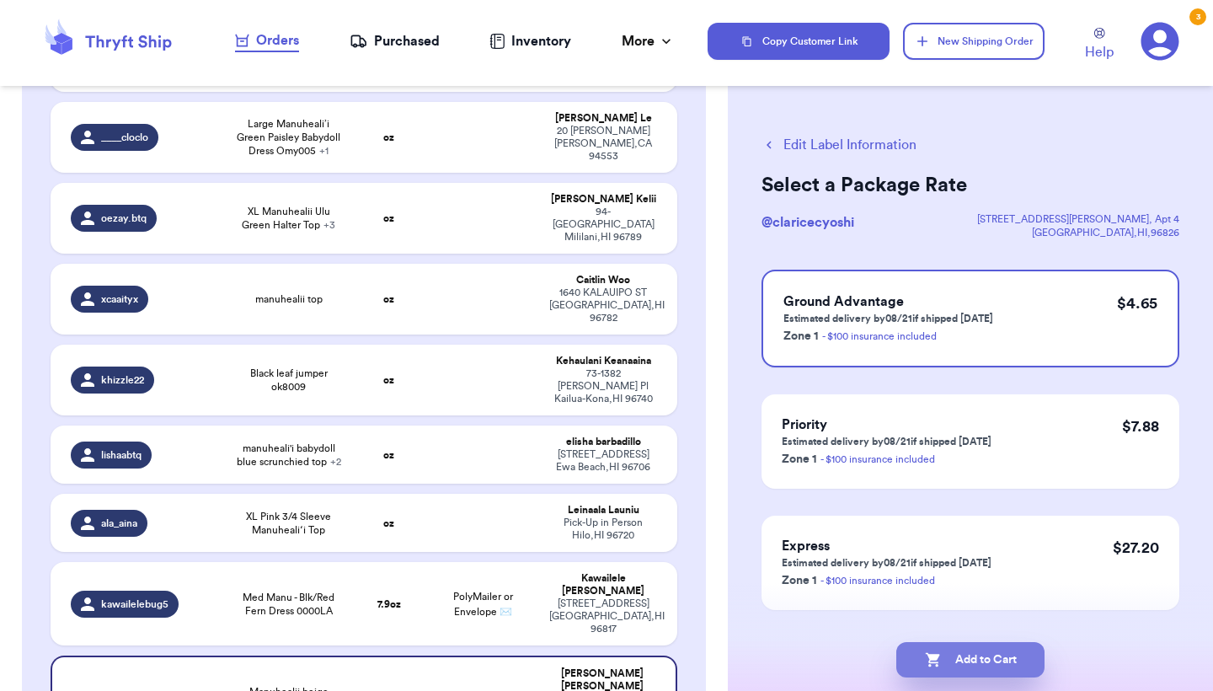
click at [988, 667] on button "Add to Cart" at bounding box center [971, 659] width 148 height 35
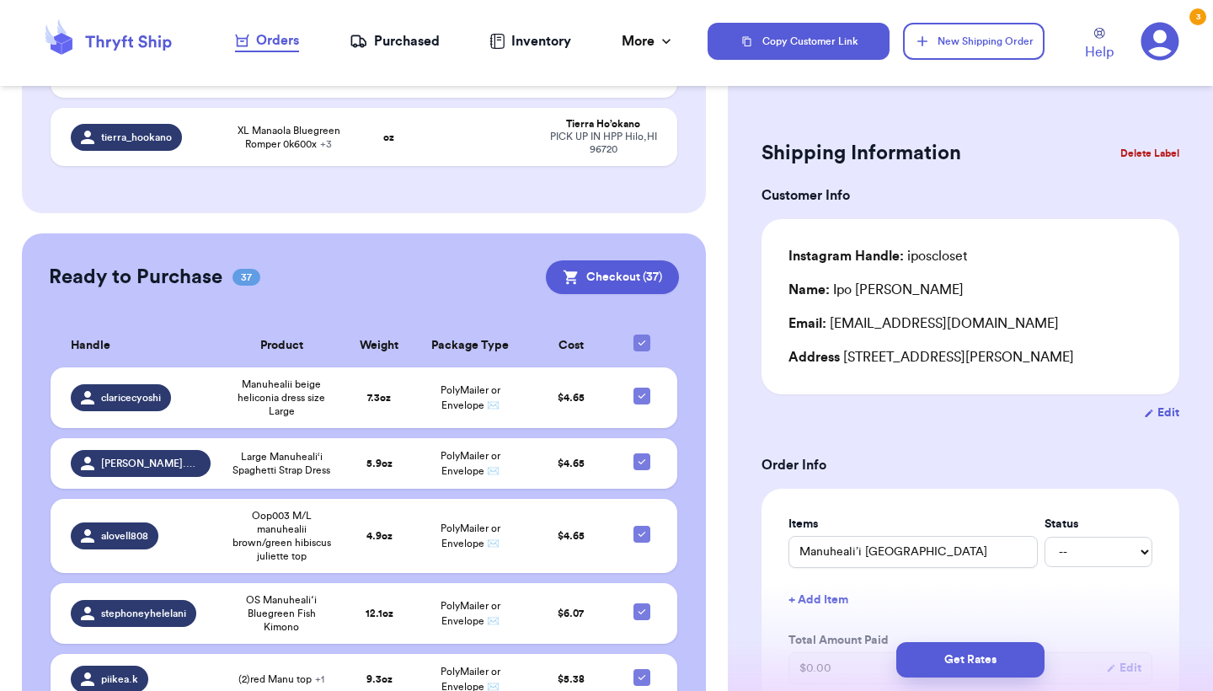
scroll to position [1454, 0]
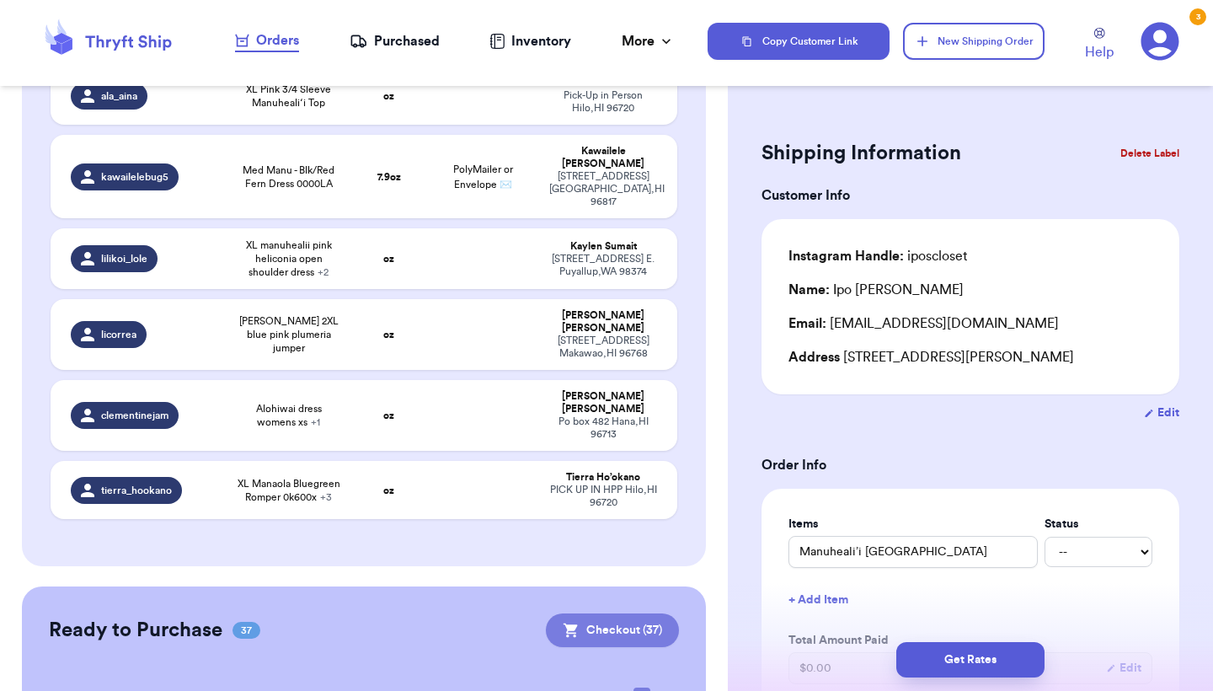
click at [592, 613] on button "Checkout ( 37 )" at bounding box center [612, 630] width 133 height 34
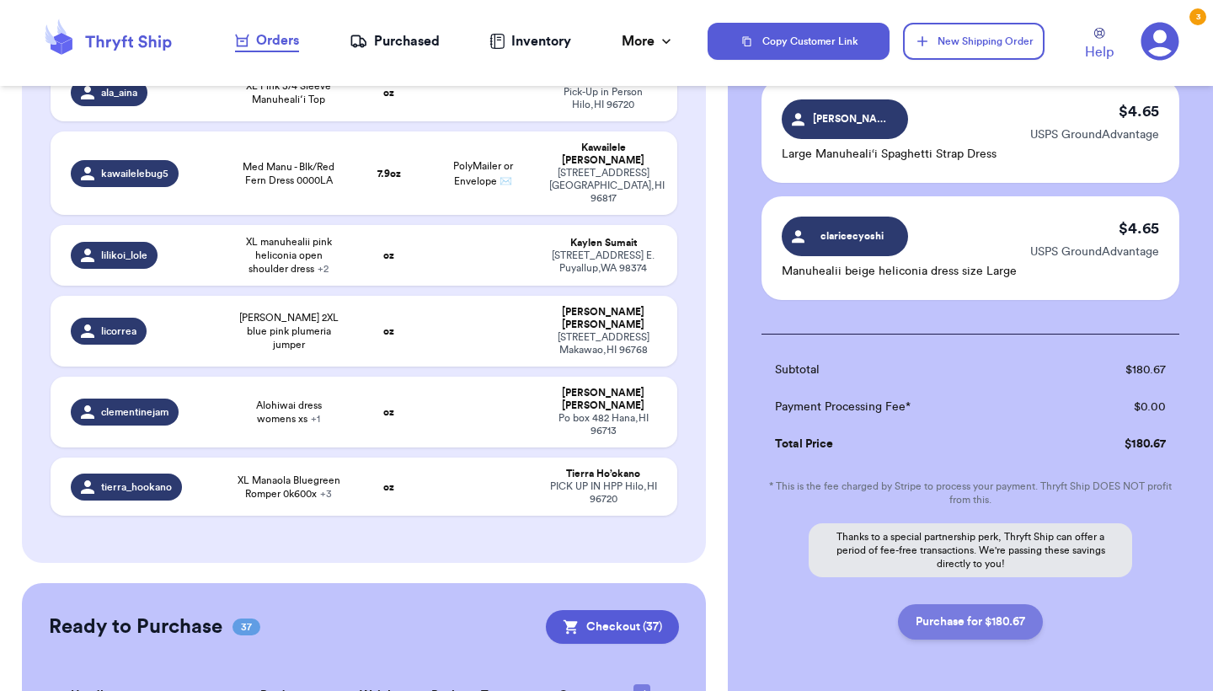
scroll to position [4313, 0]
click at [941, 605] on button "Purchase for $180.67" at bounding box center [970, 622] width 145 height 35
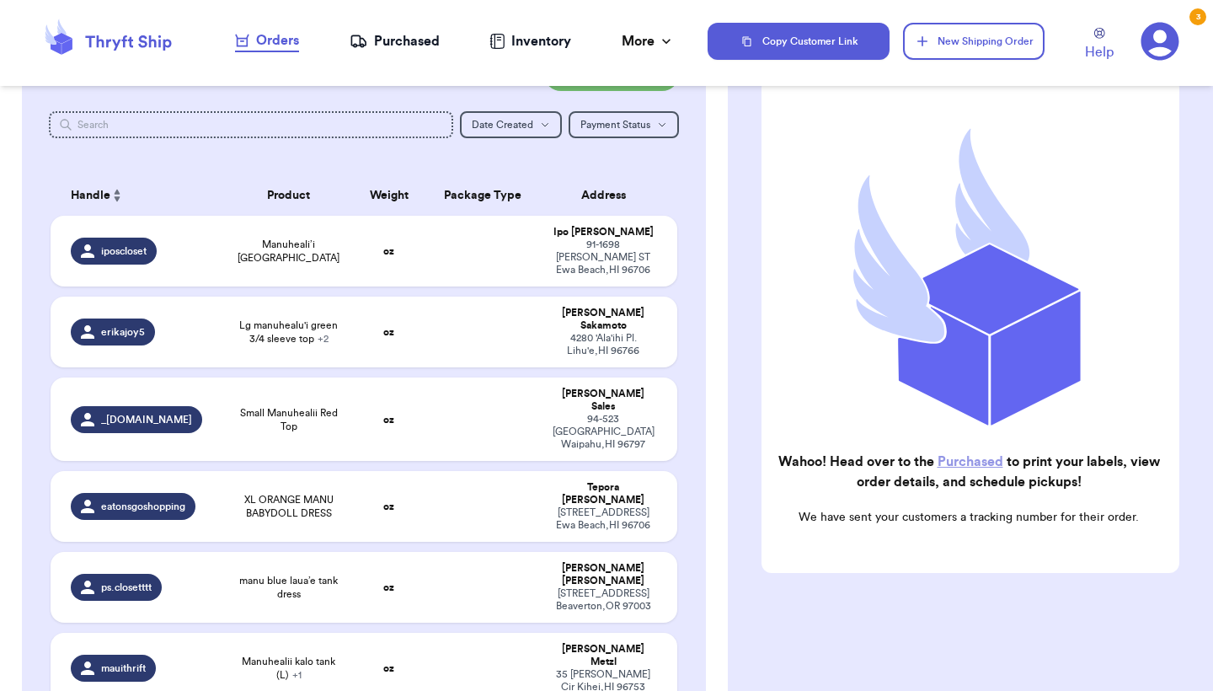
scroll to position [66, 0]
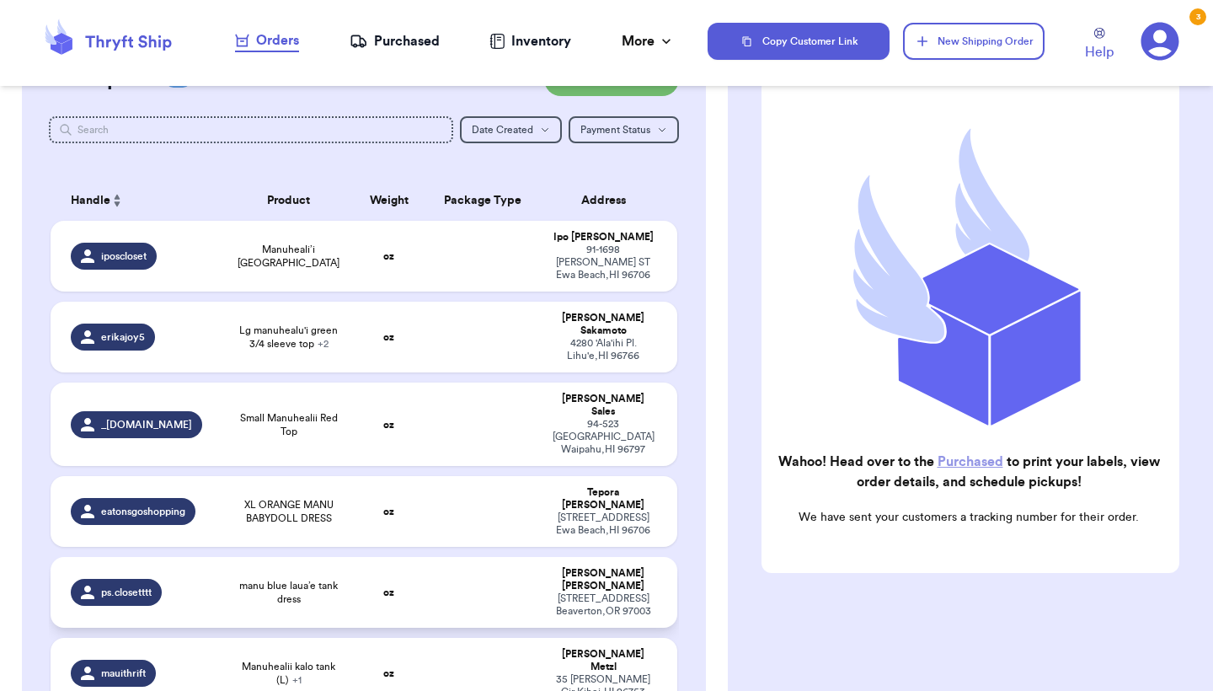
click at [396, 557] on td "oz" at bounding box center [388, 592] width 75 height 71
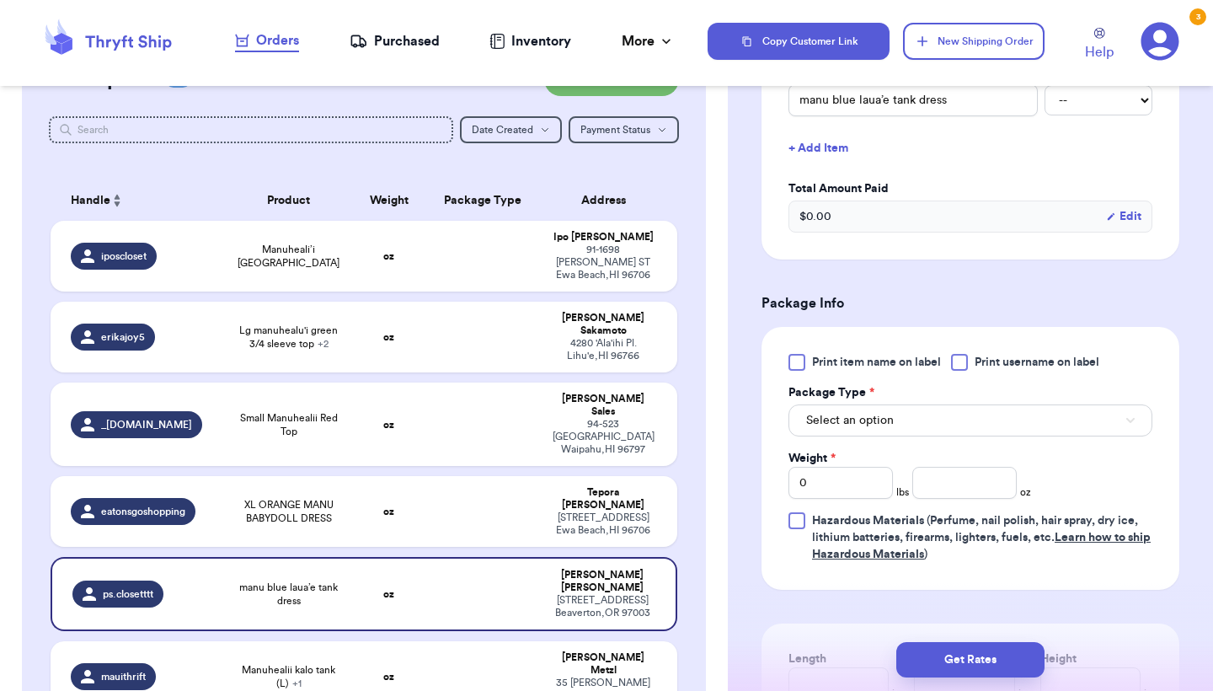
scroll to position [550, 0]
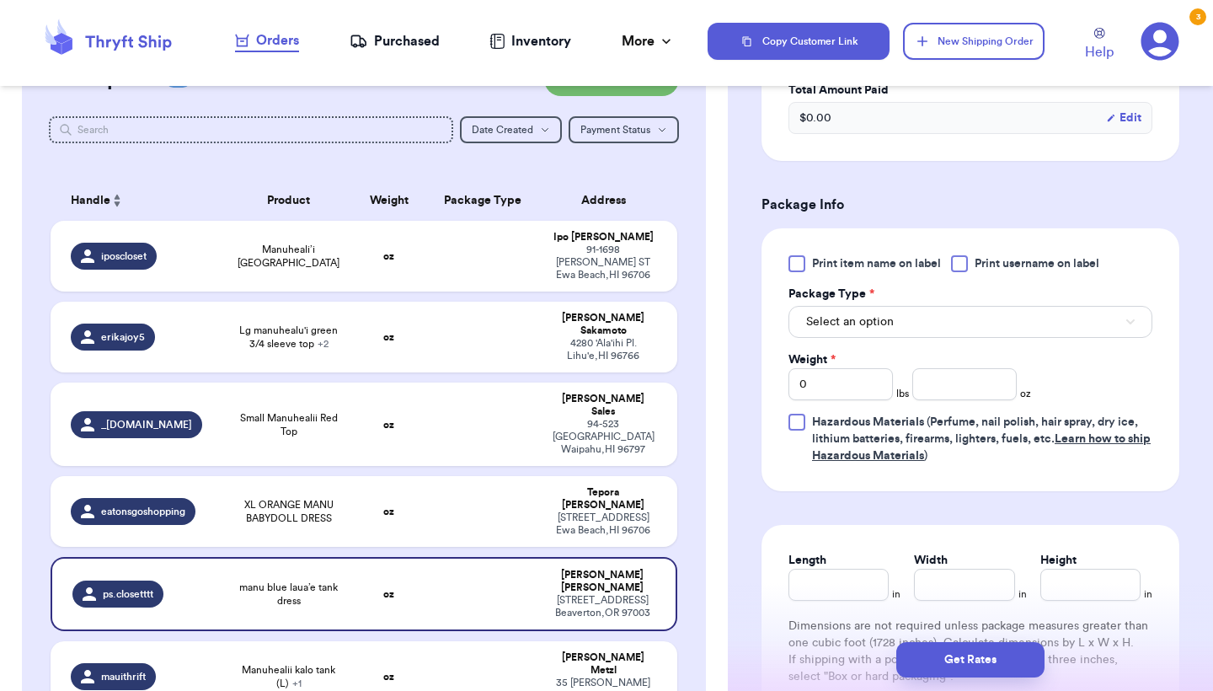
click at [828, 270] on span "Print item name on label" at bounding box center [876, 263] width 129 height 17
click at [0, 0] on input "Print item name on label" at bounding box center [0, 0] width 0 height 0
click at [841, 321] on span "Select an option" at bounding box center [850, 321] width 88 height 17
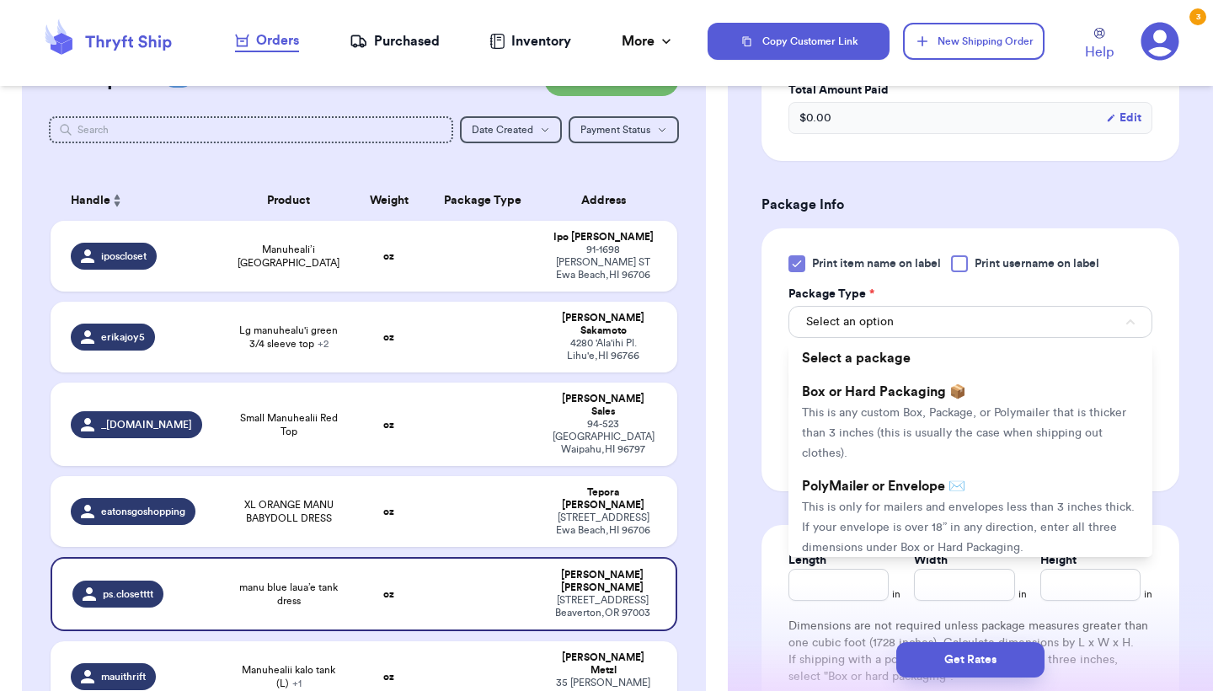
click at [853, 510] on span "This is only for mailers and envelopes less than 3 inches thick. If your envelo…" at bounding box center [968, 527] width 333 height 52
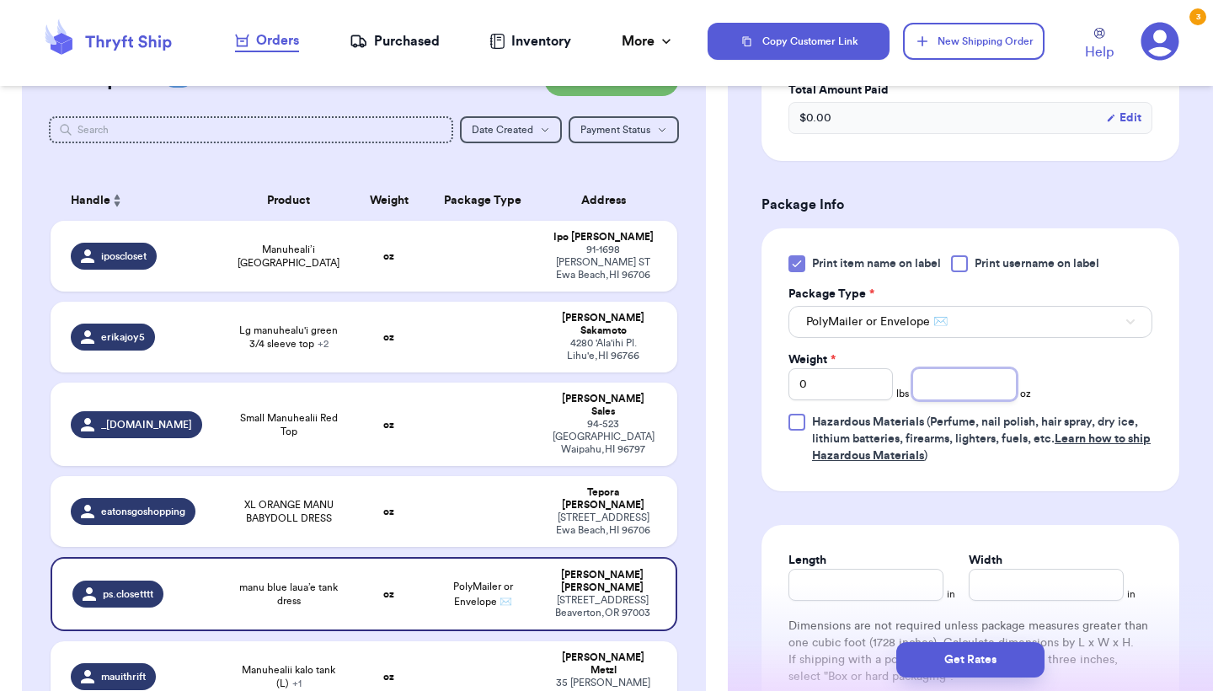
click at [986, 391] on input "number" at bounding box center [965, 384] width 104 height 32
click at [935, 667] on button "Get Rates" at bounding box center [971, 659] width 148 height 35
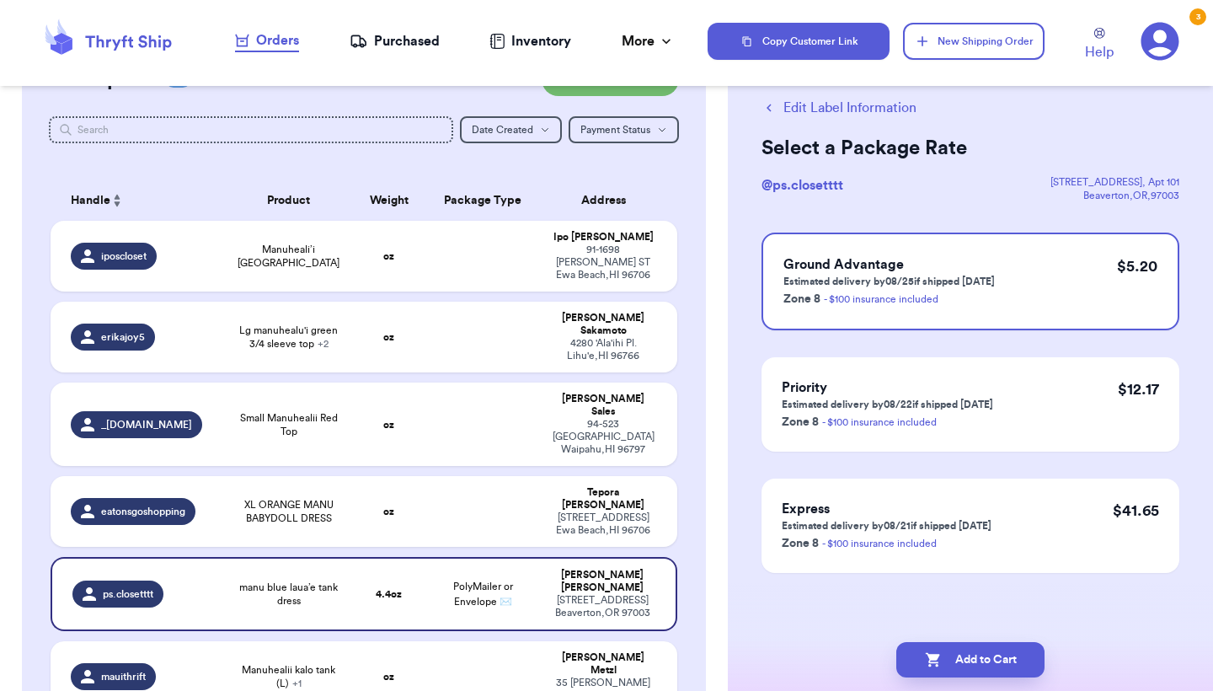
scroll to position [0, 0]
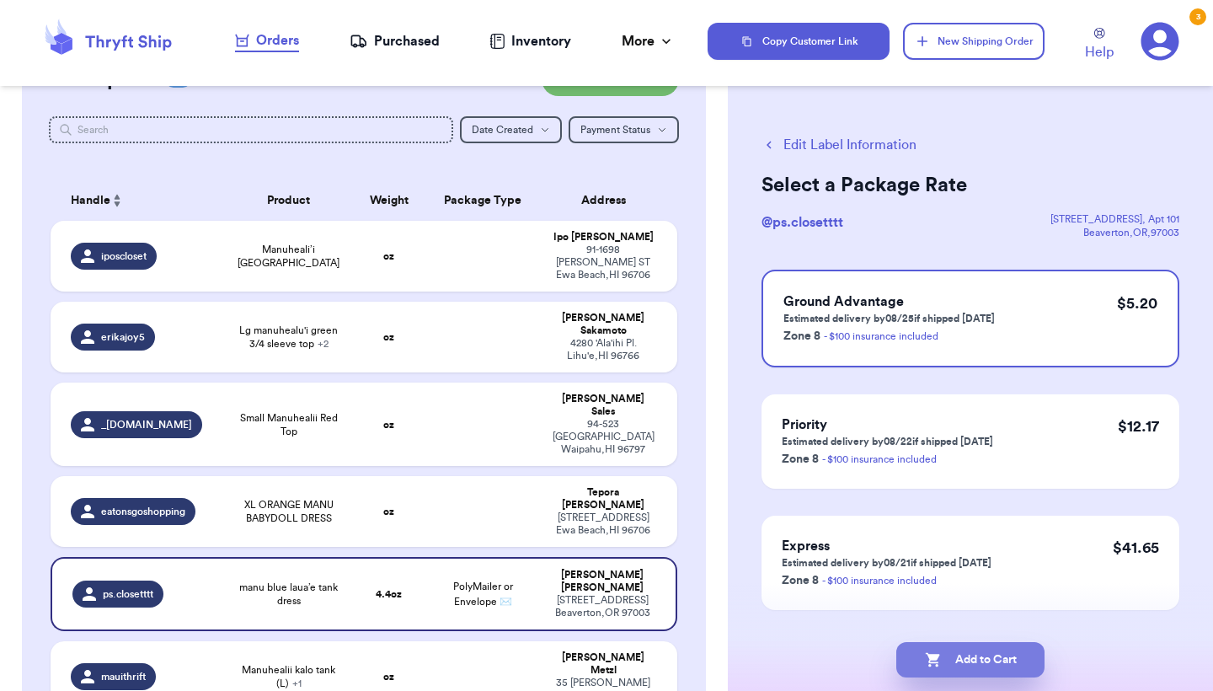
click at [935, 667] on icon "button" at bounding box center [932, 660] width 14 height 14
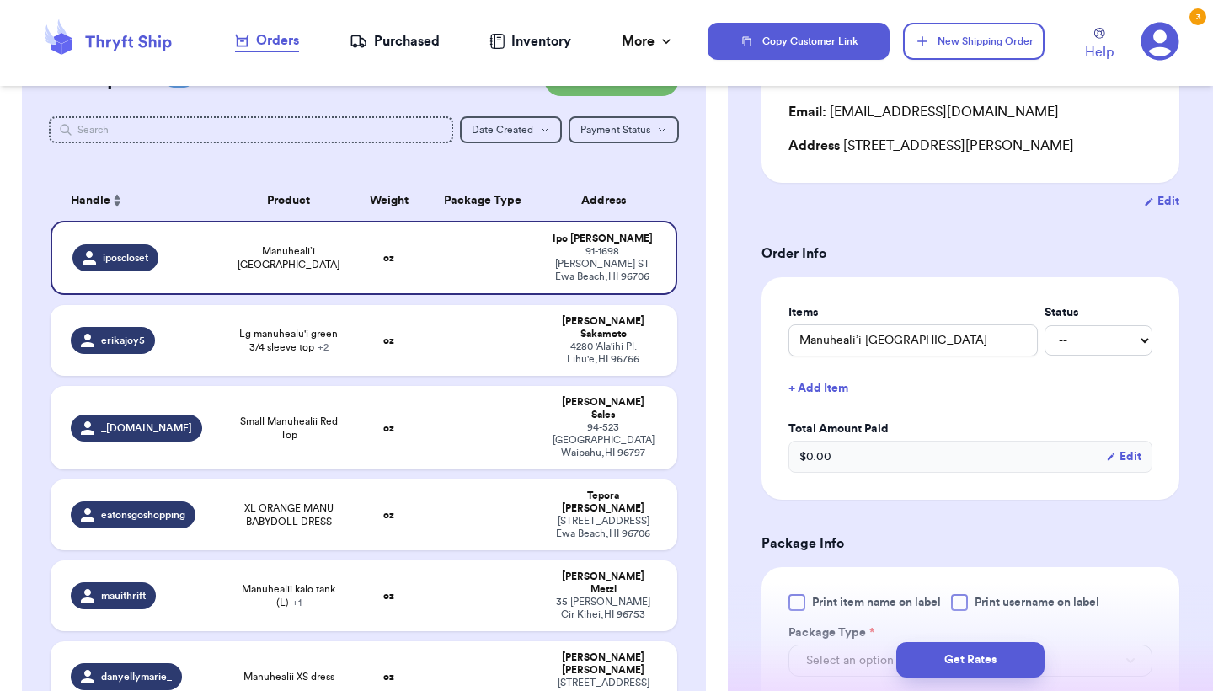
scroll to position [293, 0]
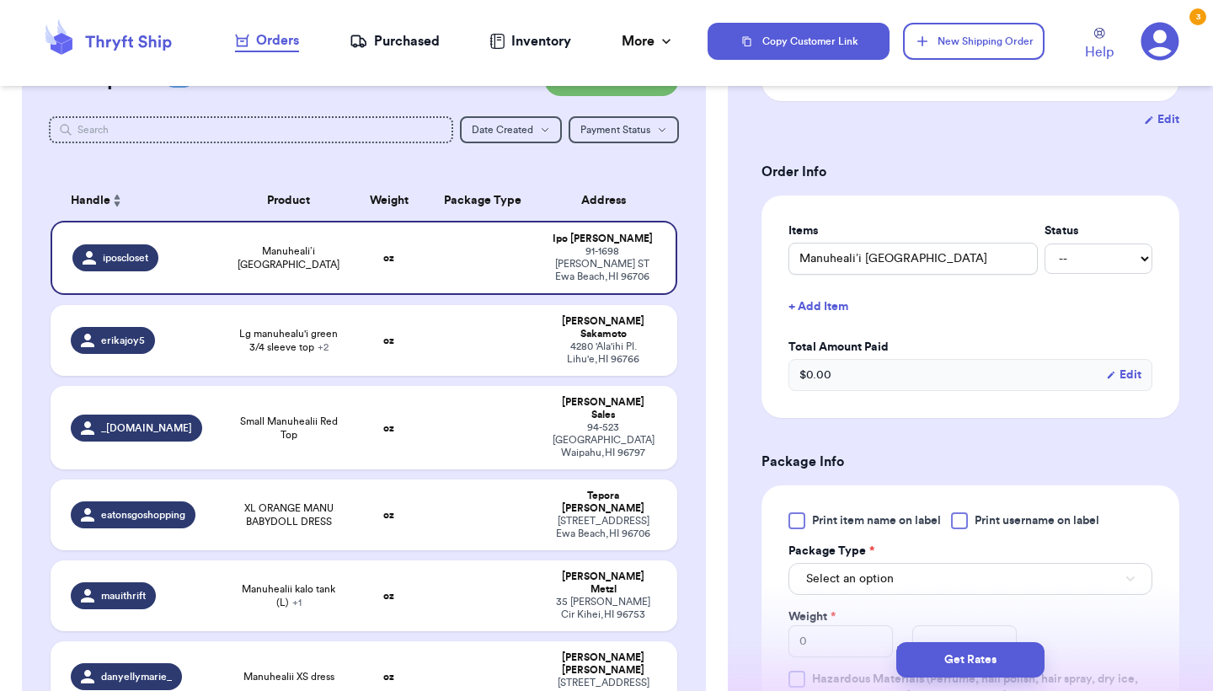
click at [823, 516] on span "Print item name on label" at bounding box center [876, 520] width 129 height 17
click at [0, 0] on input "Print item name on label" at bounding box center [0, 0] width 0 height 0
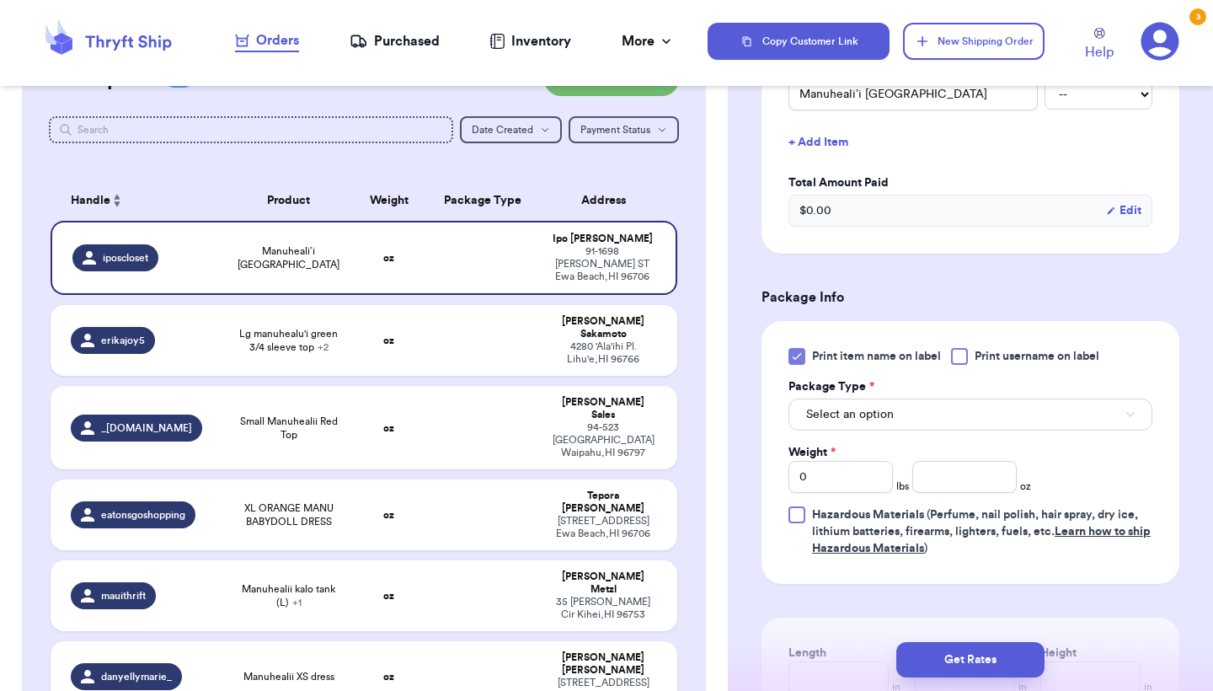
click at [868, 420] on span "Select an option" at bounding box center [850, 414] width 88 height 17
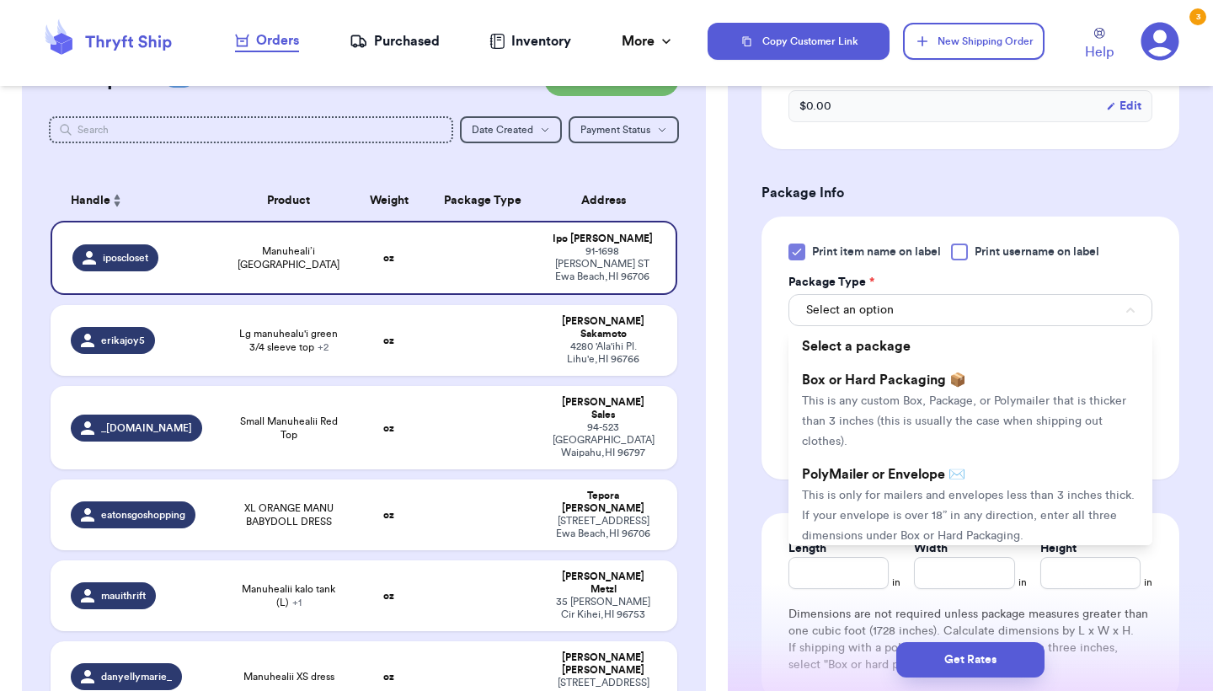
scroll to position [0, 0]
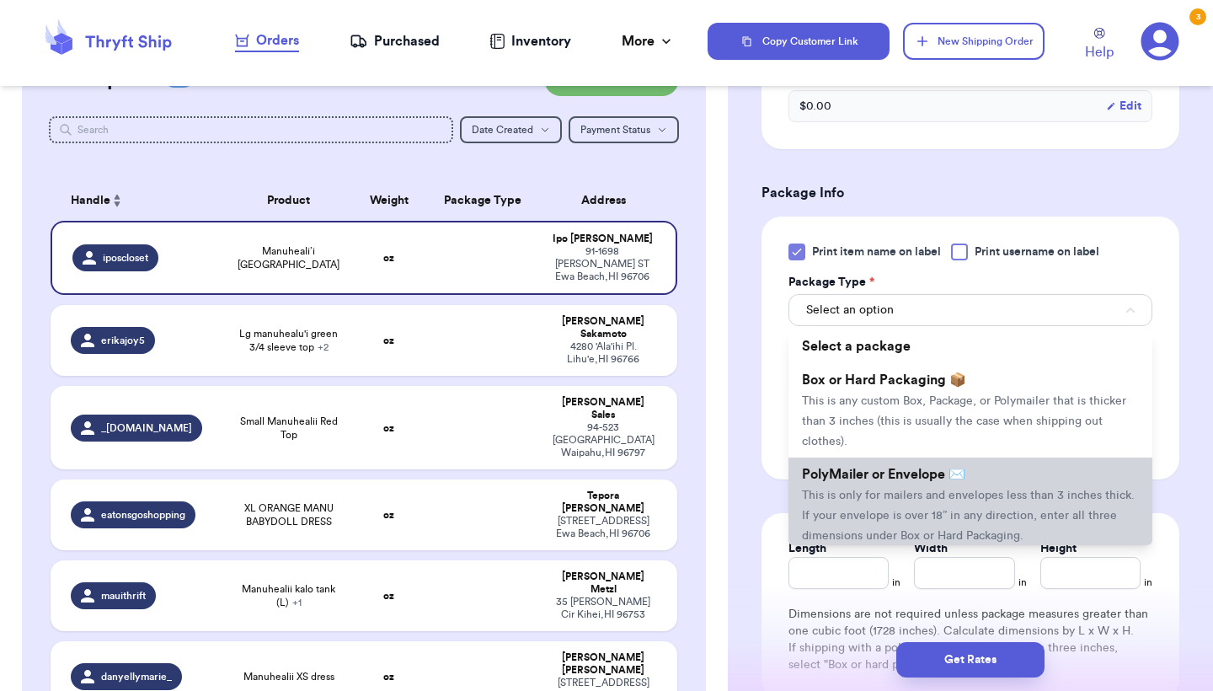
click at [912, 497] on span "This is only for mailers and envelopes less than 3 inches thick. If your envelo…" at bounding box center [968, 516] width 333 height 52
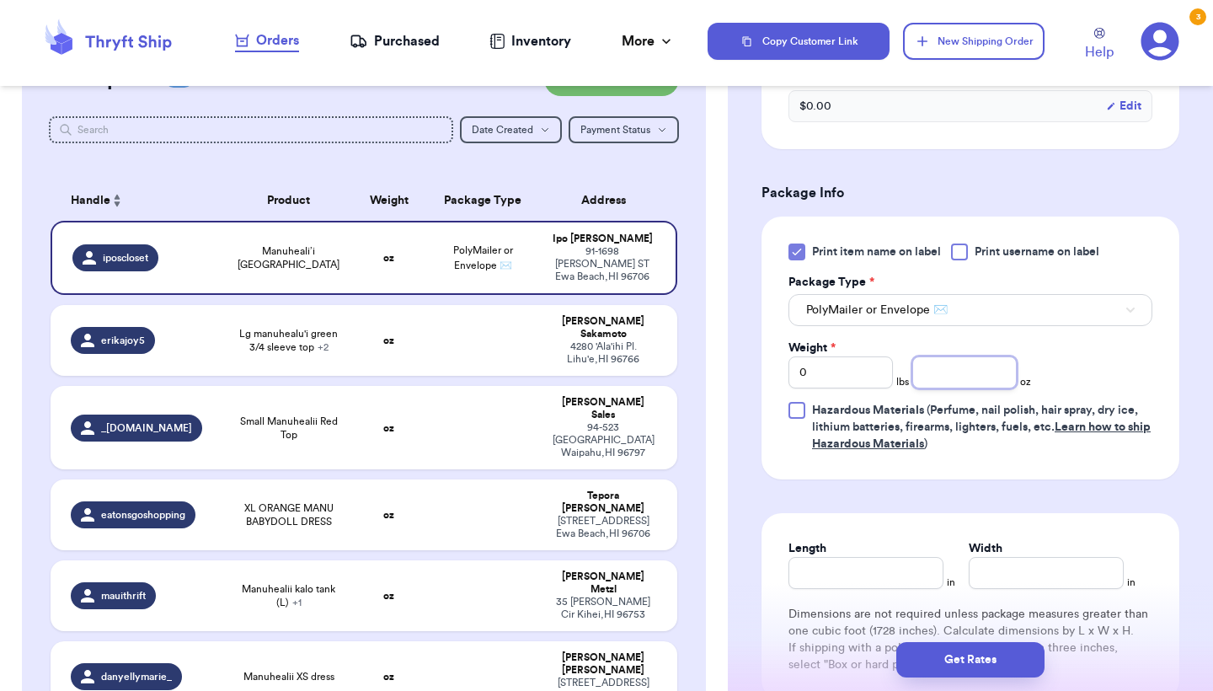
click at [953, 372] on input "number" at bounding box center [965, 372] width 104 height 32
click at [940, 655] on button "Get Rates" at bounding box center [971, 659] width 148 height 35
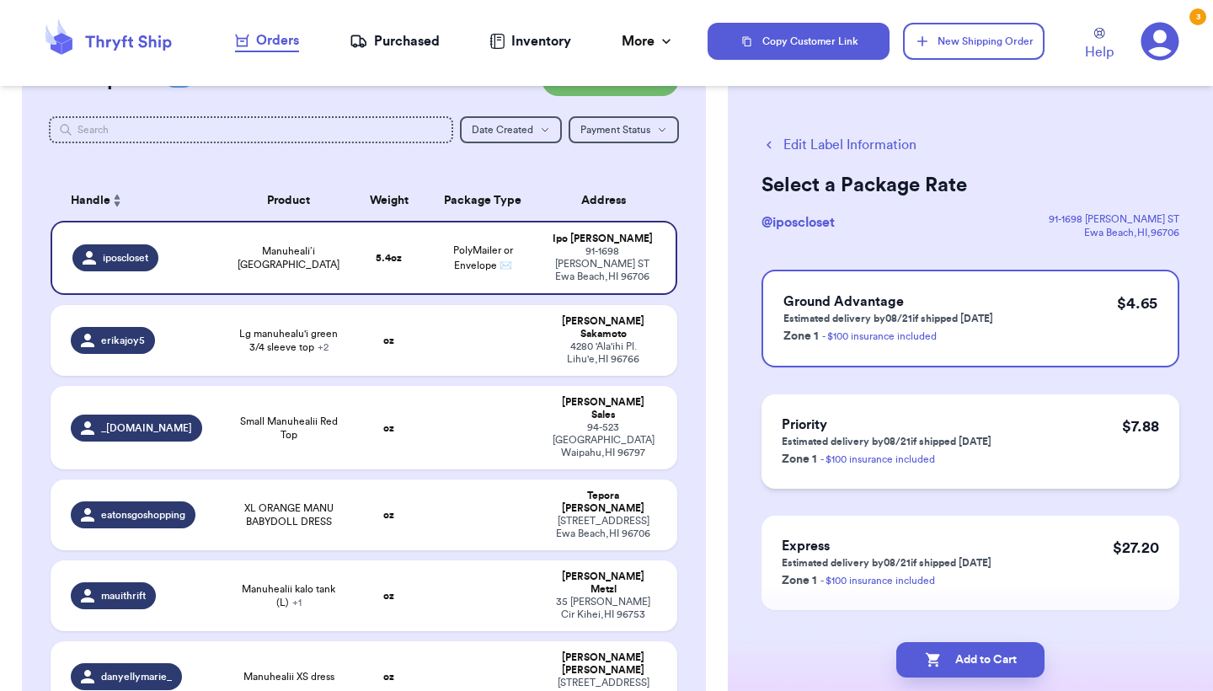
click at [967, 465] on p "Zone 1 - $100 insurance included" at bounding box center [887, 458] width 210 height 20
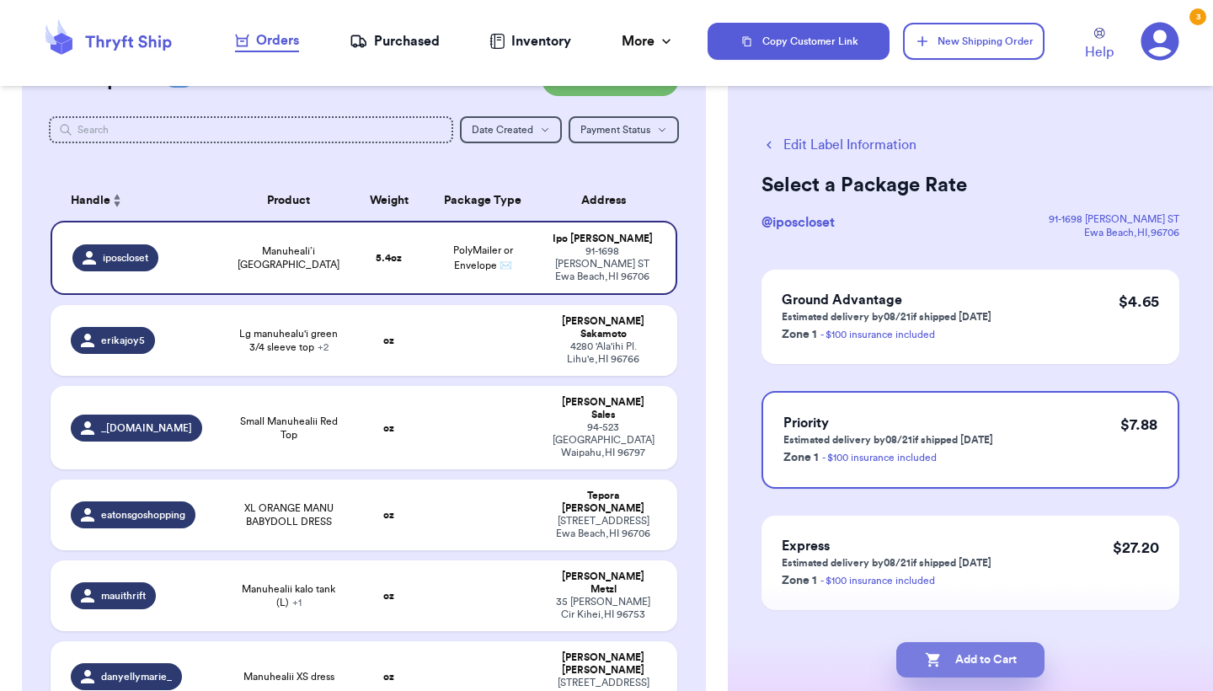
click at [941, 661] on button "Add to Cart" at bounding box center [971, 659] width 148 height 35
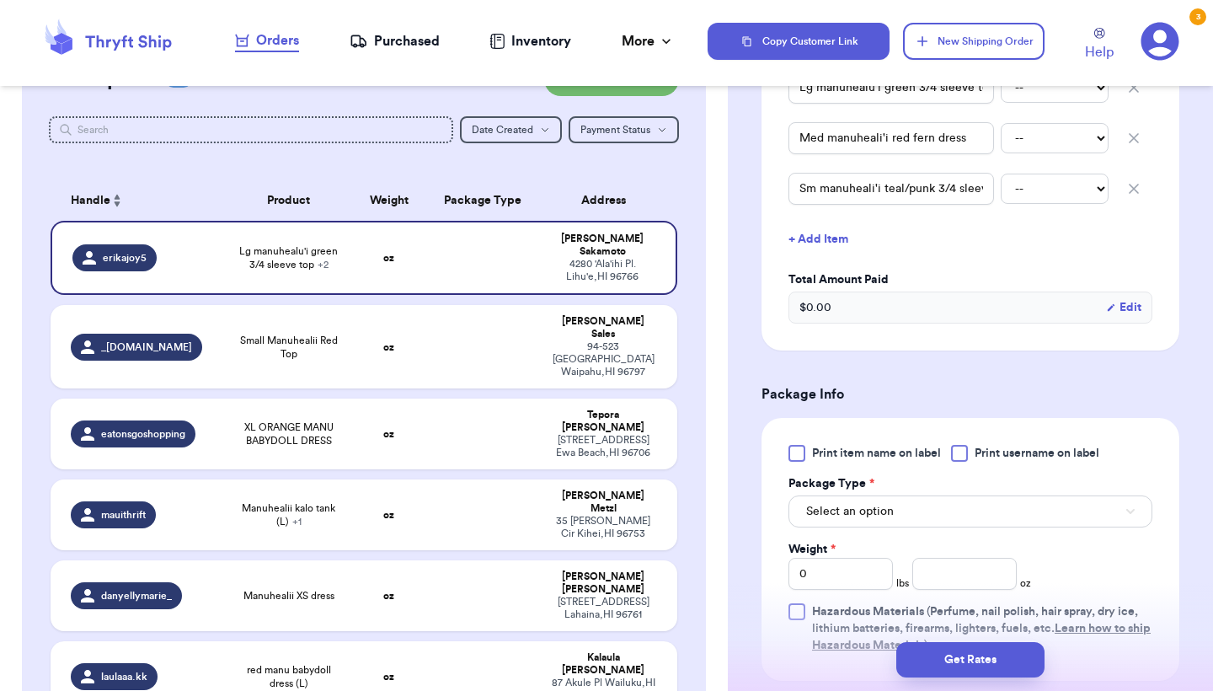
scroll to position [505, 0]
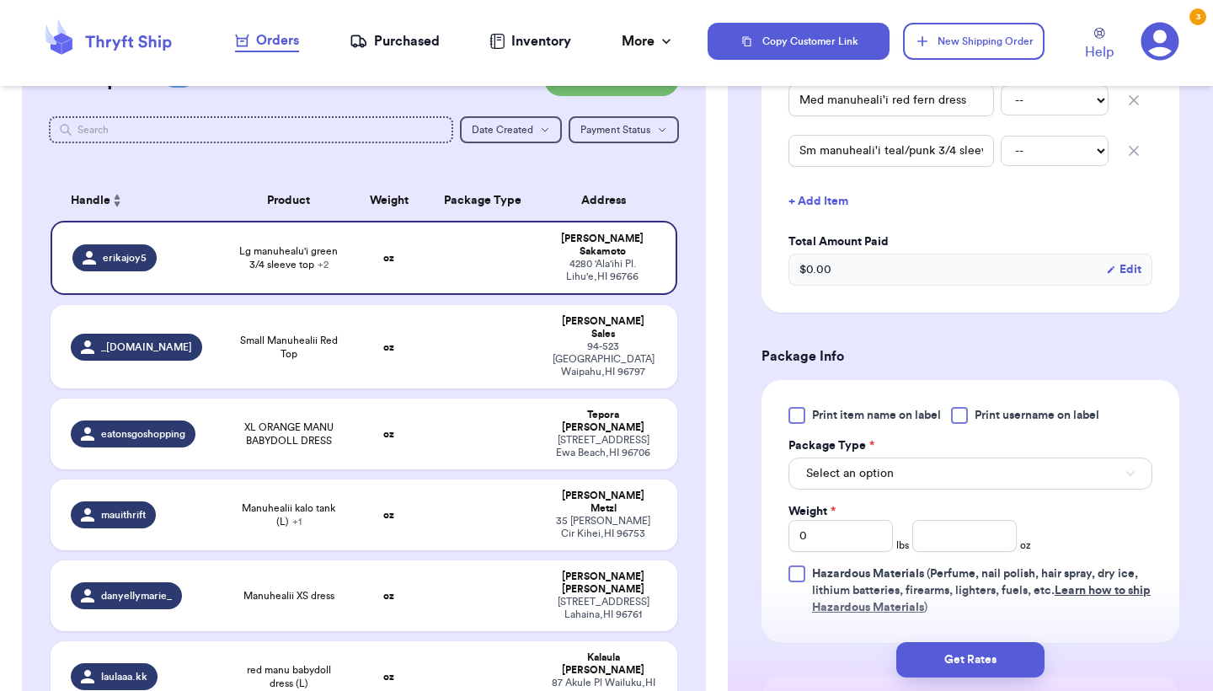
click at [808, 416] on label "Print item name on label" at bounding box center [865, 415] width 153 height 17
click at [0, 0] on input "Print item name on label" at bounding box center [0, 0] width 0 height 0
click at [815, 474] on span "Select an option" at bounding box center [850, 473] width 88 height 17
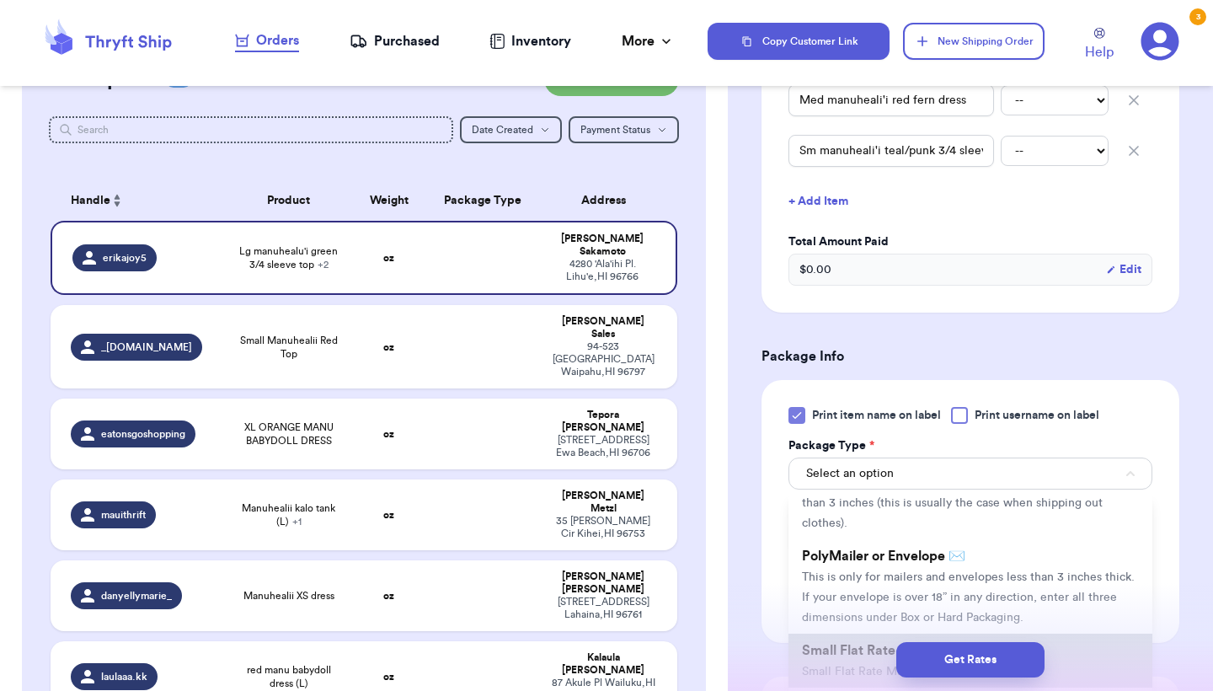
scroll to position [47, 0]
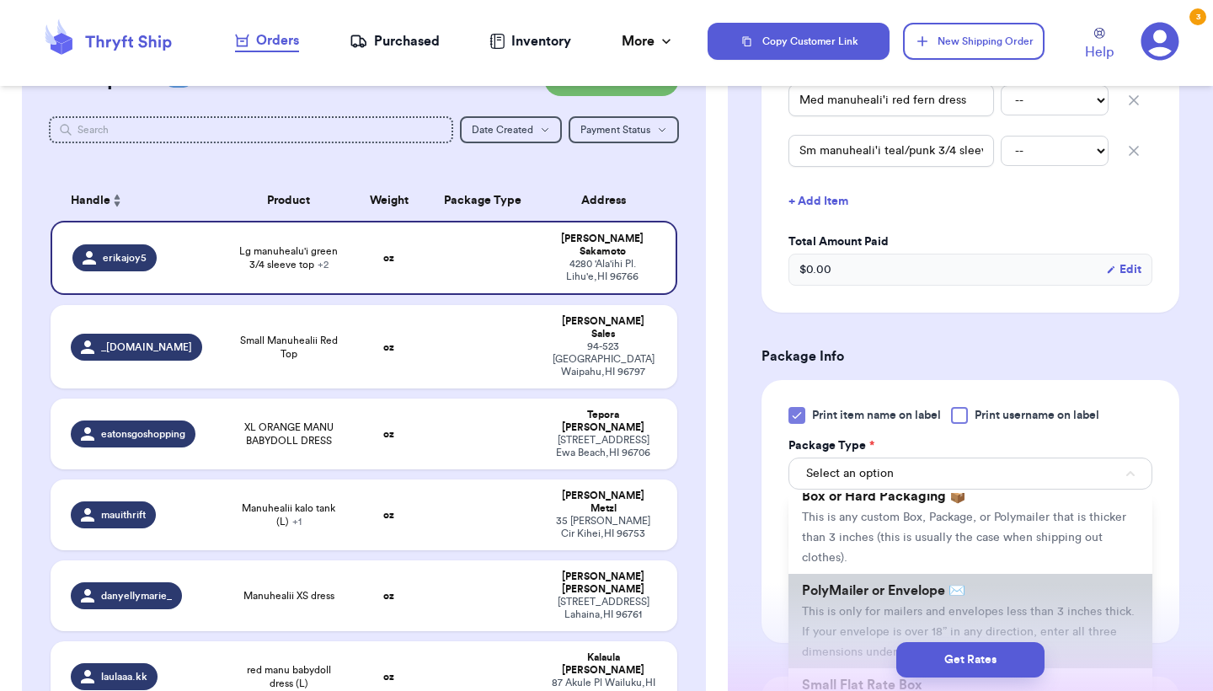
click at [848, 597] on span "PolyMailer or Envelope ✉️" at bounding box center [883, 590] width 163 height 13
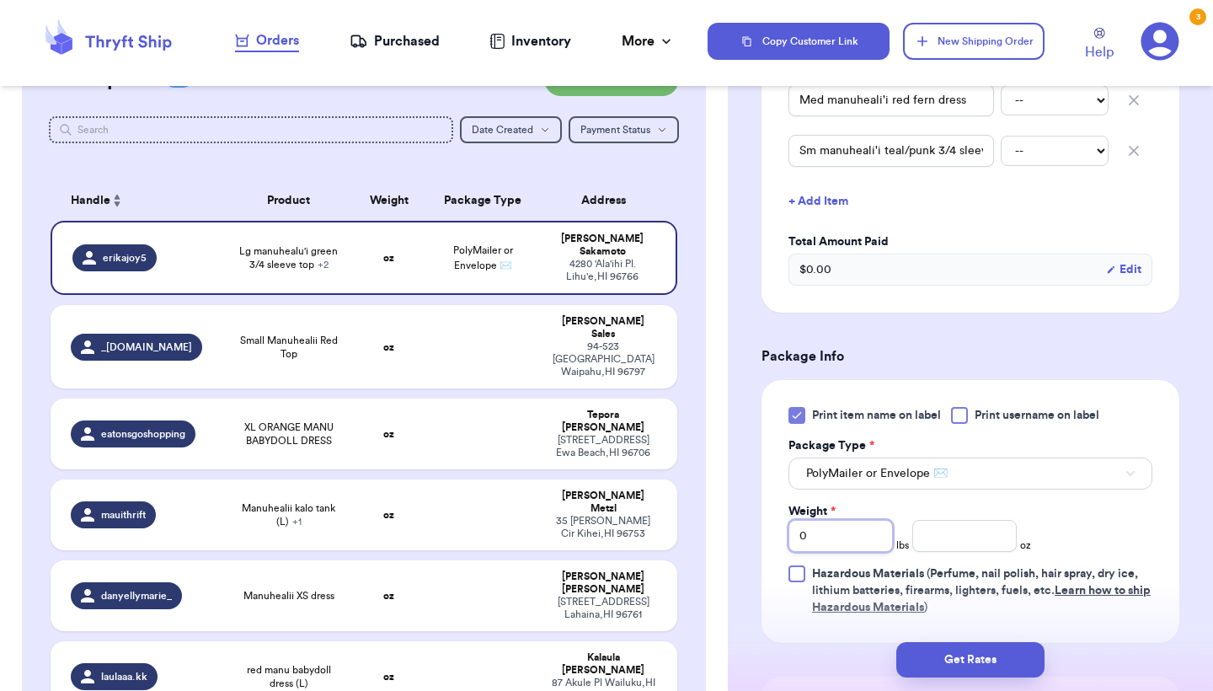
click at [860, 538] on input "0" at bounding box center [841, 536] width 104 height 32
click at [972, 526] on input "number" at bounding box center [965, 536] width 104 height 32
click at [975, 661] on button "Get Rates" at bounding box center [971, 659] width 148 height 35
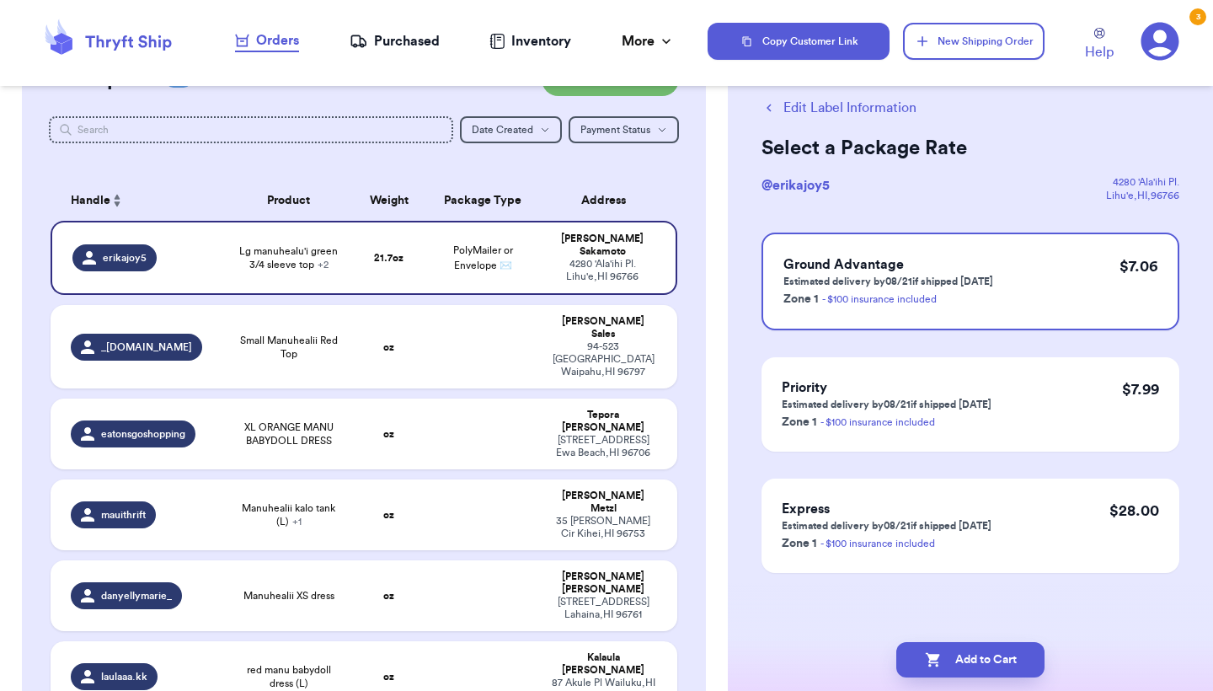
scroll to position [0, 0]
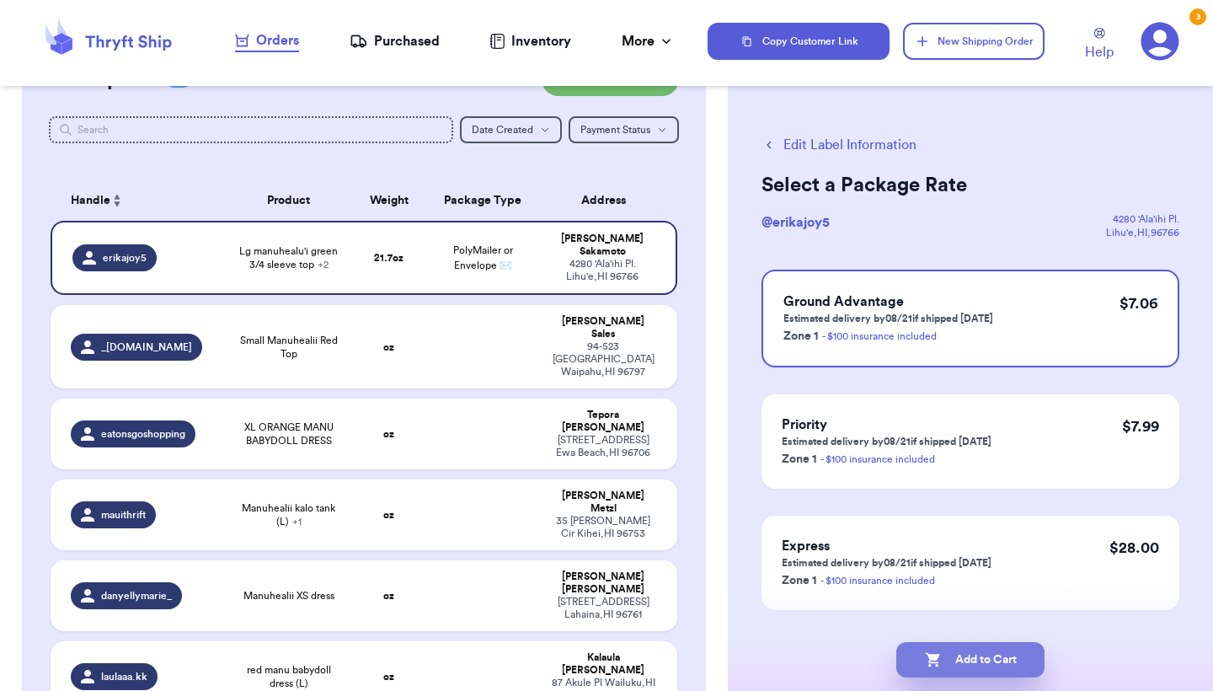
click at [975, 661] on button "Add to Cart" at bounding box center [971, 659] width 148 height 35
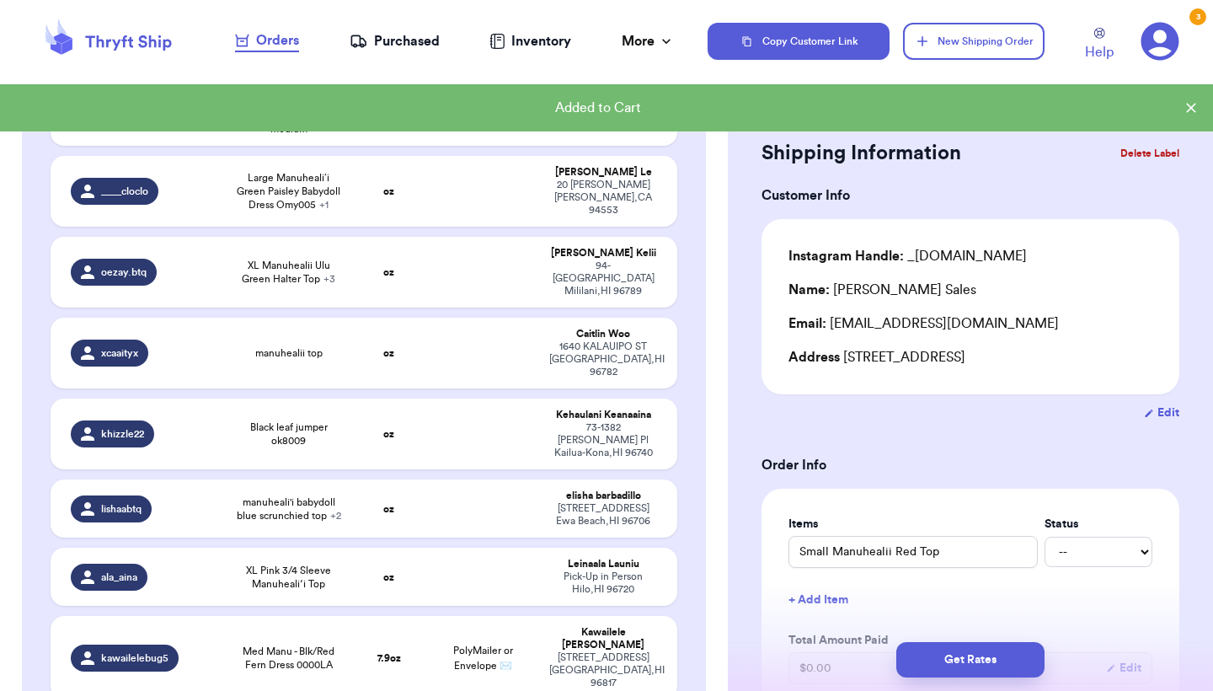
scroll to position [409, 0]
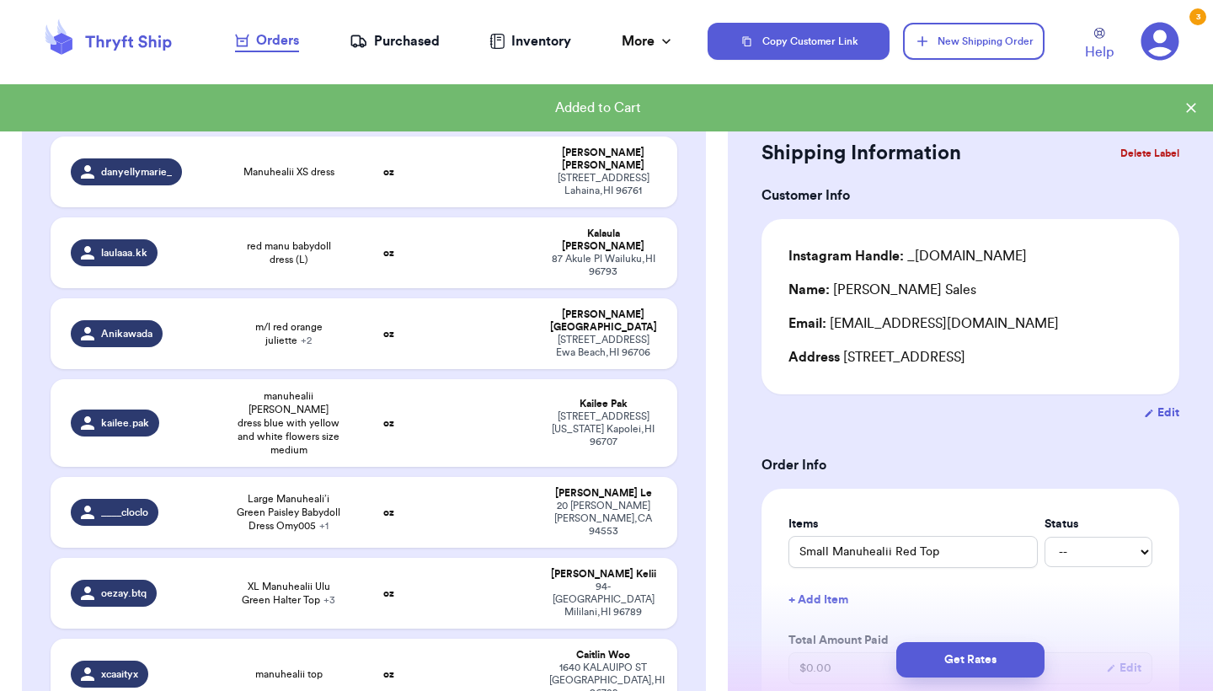
click at [397, 46] on div "Purchased" at bounding box center [395, 41] width 90 height 20
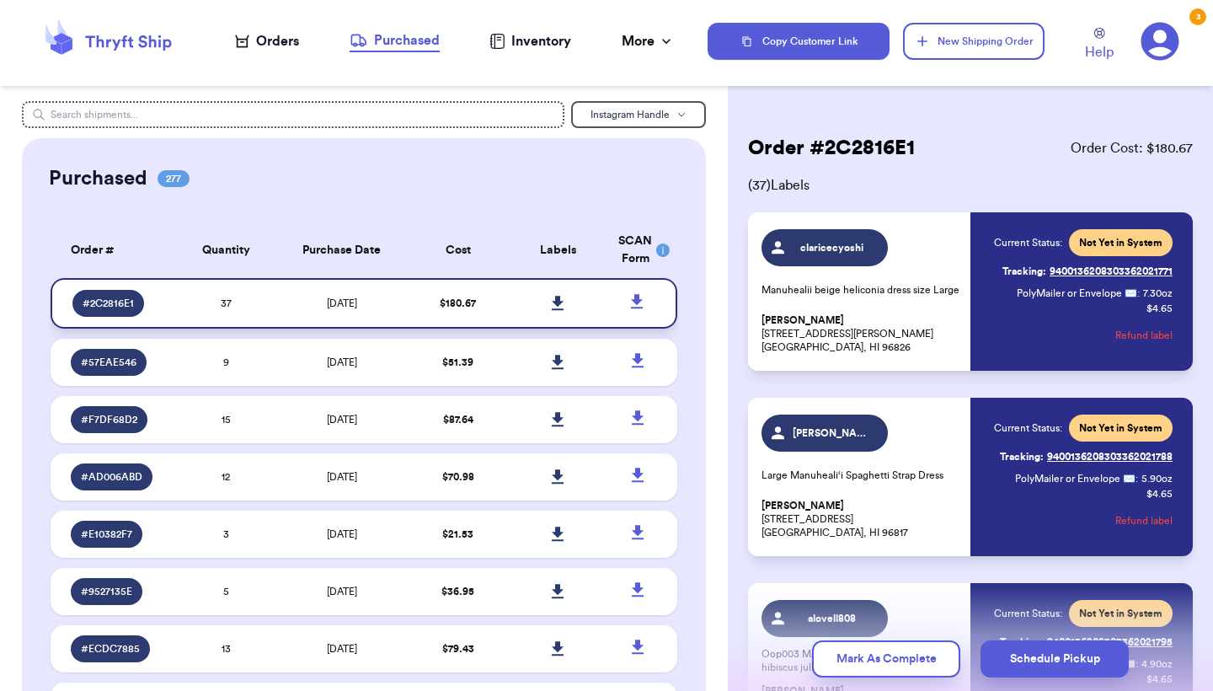
click at [556, 311] on icon at bounding box center [558, 303] width 13 height 15
click at [283, 40] on div "Orders" at bounding box center [267, 41] width 64 height 20
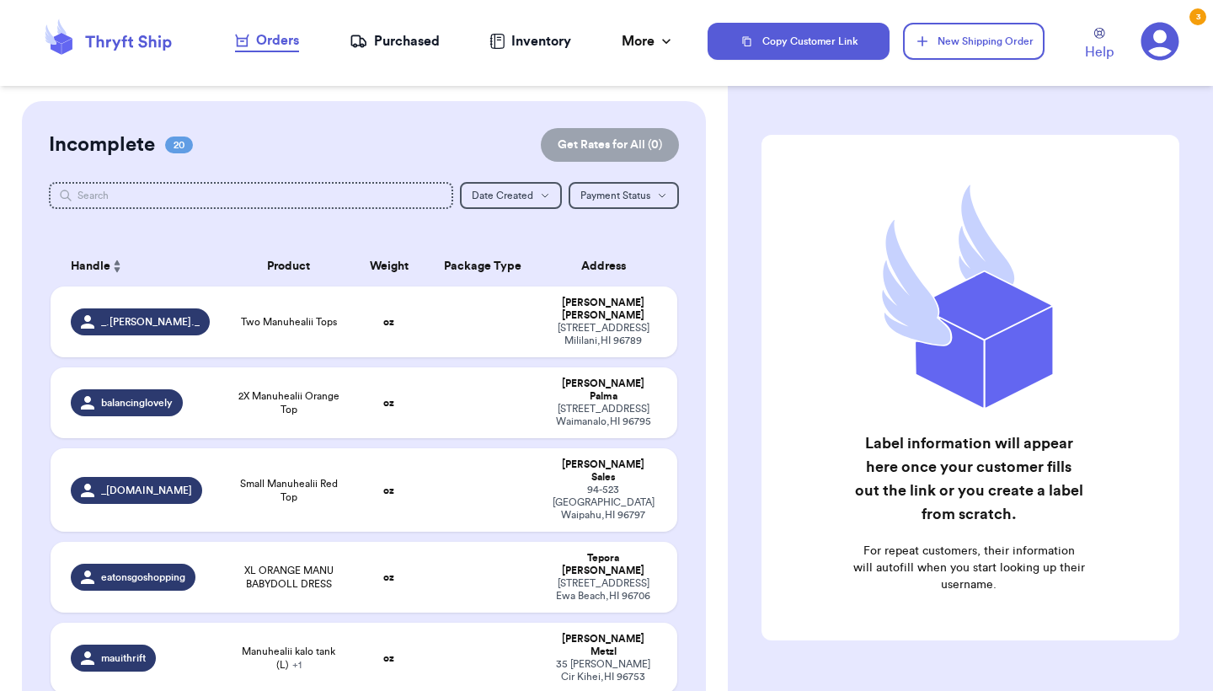
checkbox input "true"
click at [406, 542] on td "oz" at bounding box center [388, 577] width 75 height 71
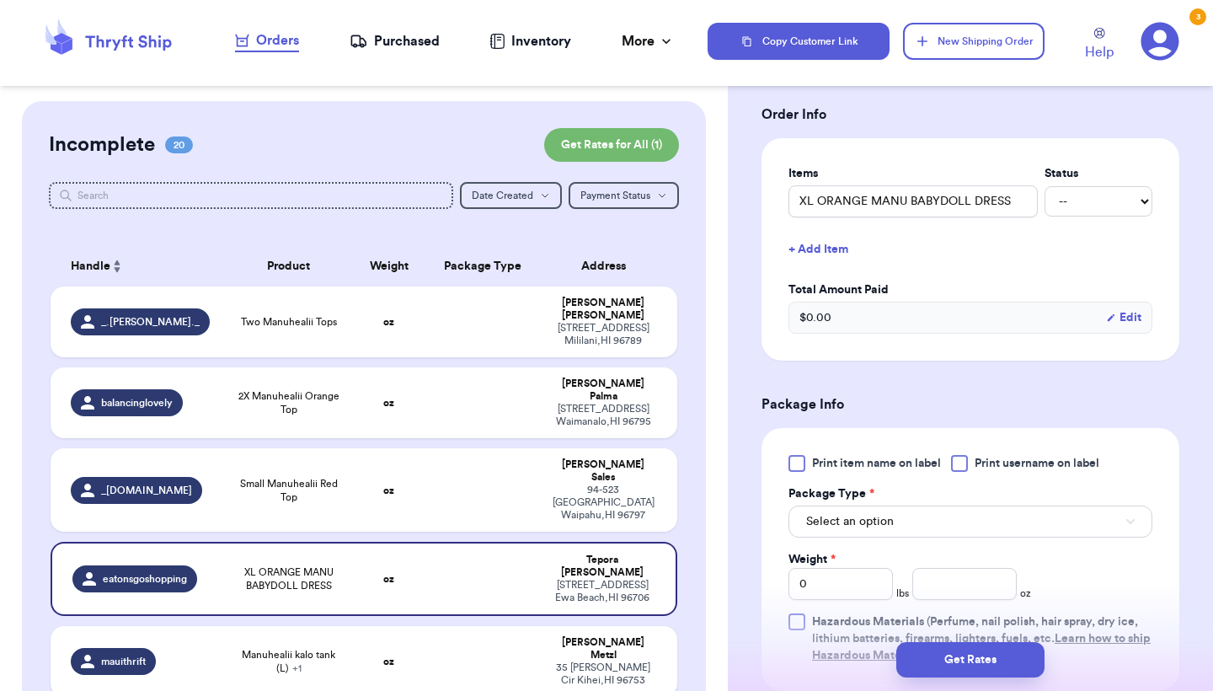
scroll to position [421, 0]
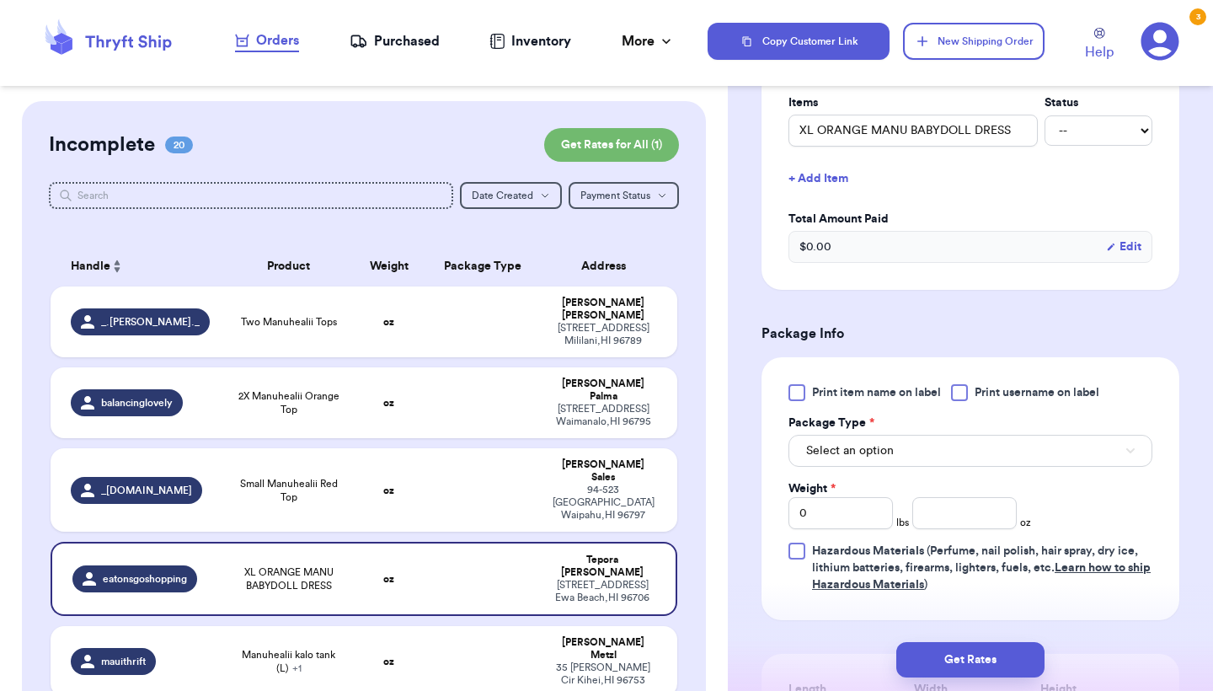
click at [829, 393] on span "Print item name on label" at bounding box center [876, 392] width 129 height 17
click at [0, 0] on input "Print item name on label" at bounding box center [0, 0] width 0 height 0
click at [833, 458] on span "Select an option" at bounding box center [850, 450] width 88 height 17
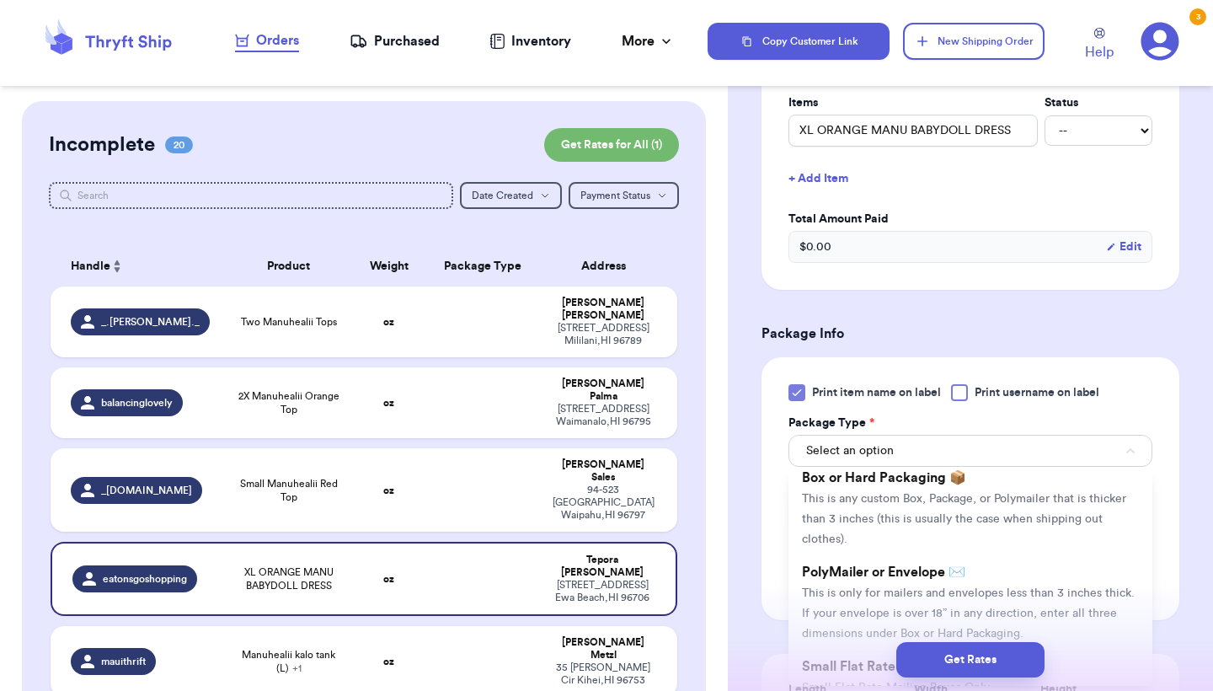
scroll to position [86, 0]
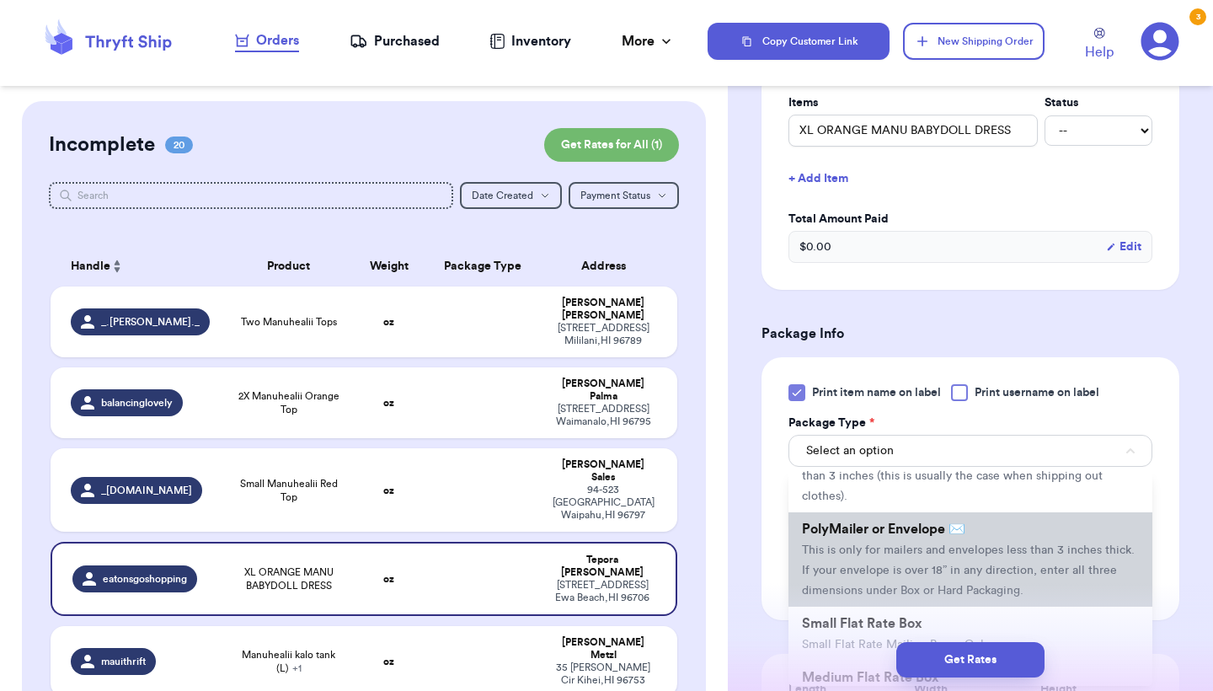
click at [865, 551] on span "This is only for mailers and envelopes less than 3 inches thick. If your envelo…" at bounding box center [968, 570] width 333 height 52
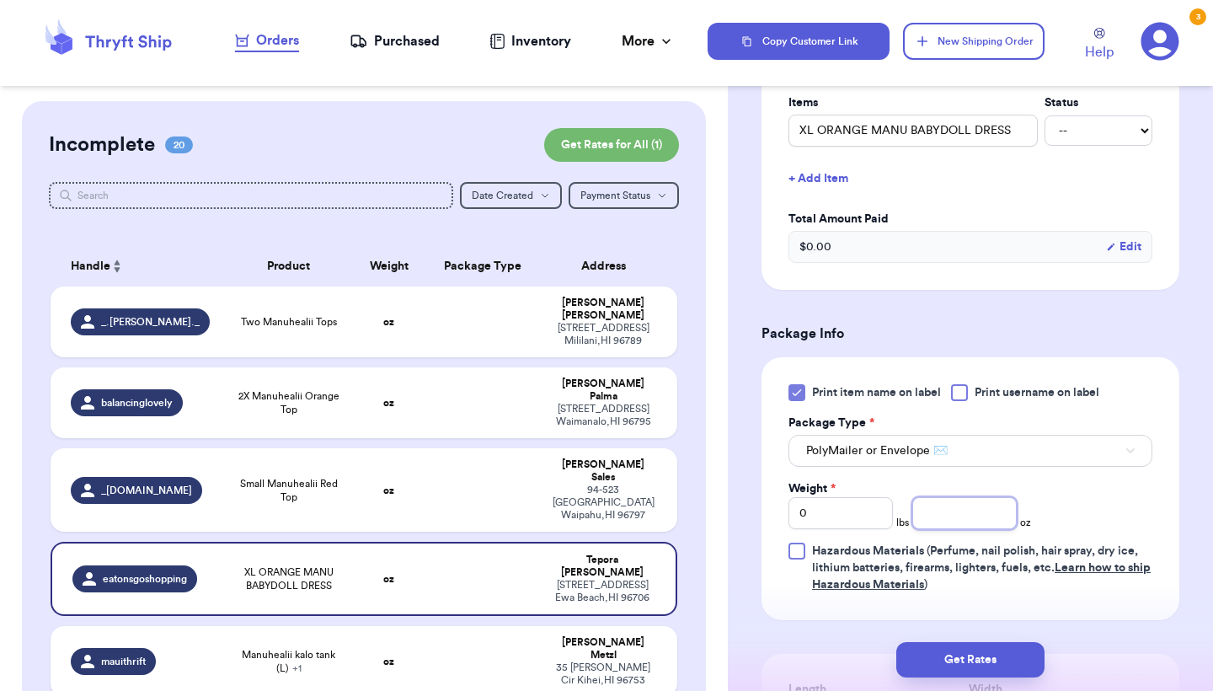
click at [961, 522] on input "number" at bounding box center [965, 513] width 104 height 32
type input "7.2"
click at [1003, 665] on button "Get Rates" at bounding box center [971, 659] width 148 height 35
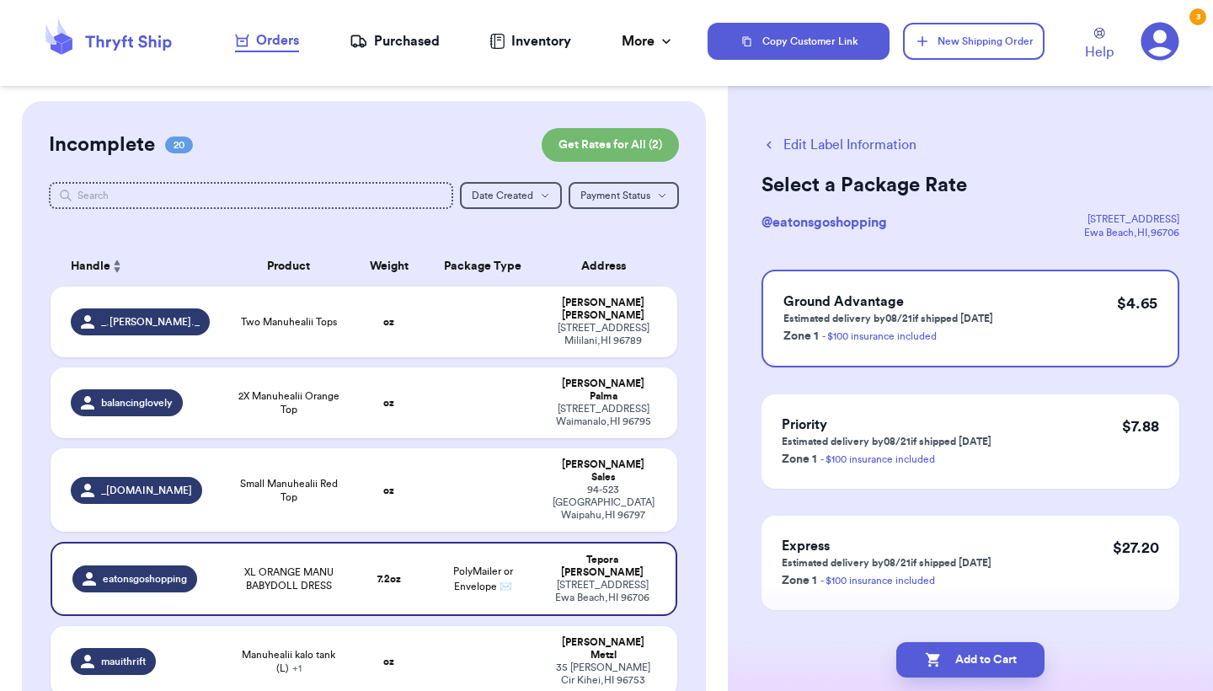
click at [1003, 665] on button "Add to Cart" at bounding box center [971, 659] width 148 height 35
checkbox input "true"
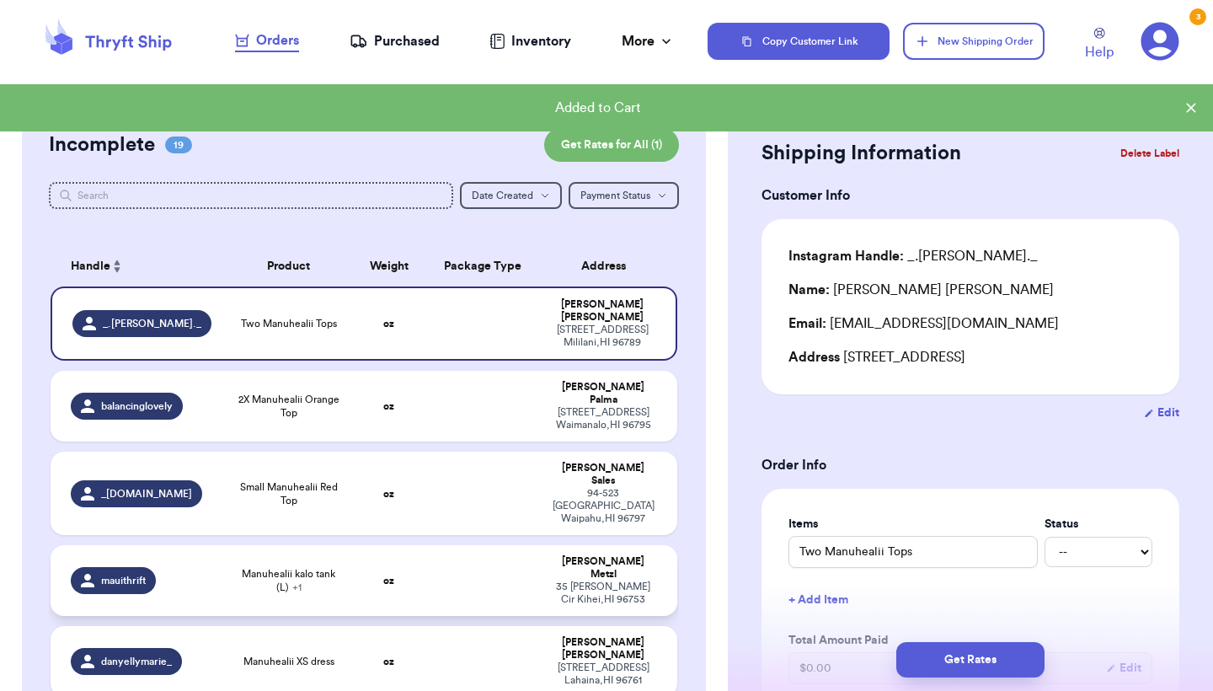
click at [394, 576] on strong "oz" at bounding box center [388, 581] width 11 height 10
type input "Manuhealii kalo tank (L)"
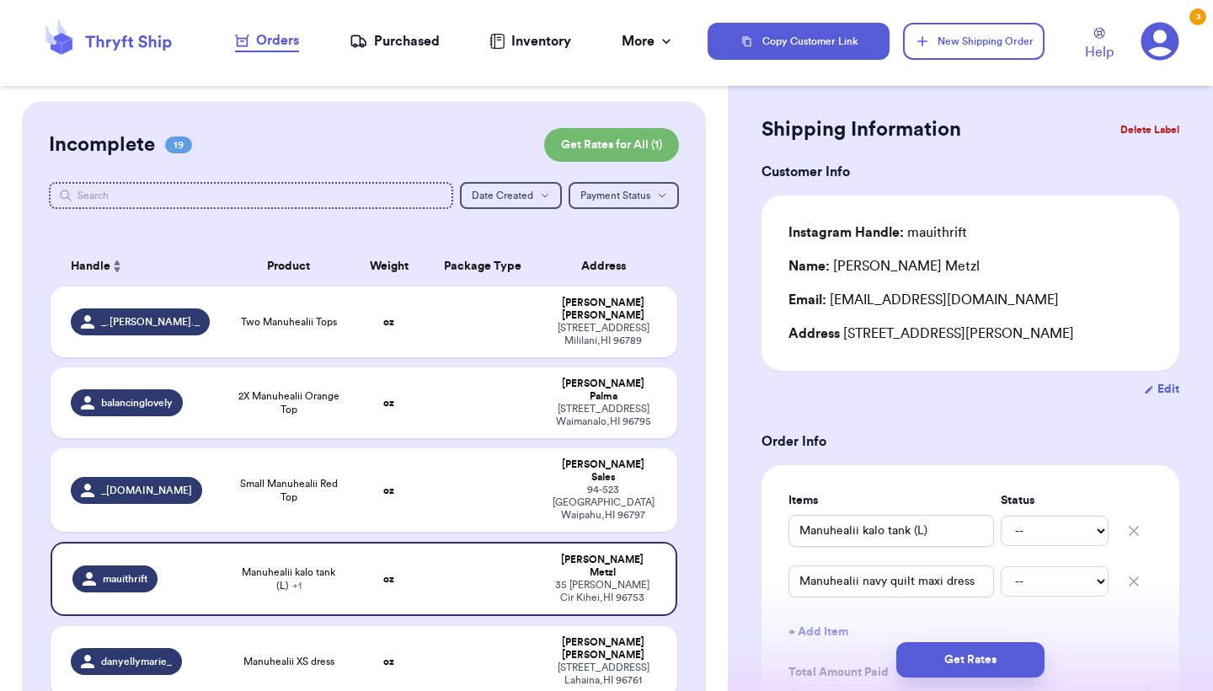
scroll to position [276, 0]
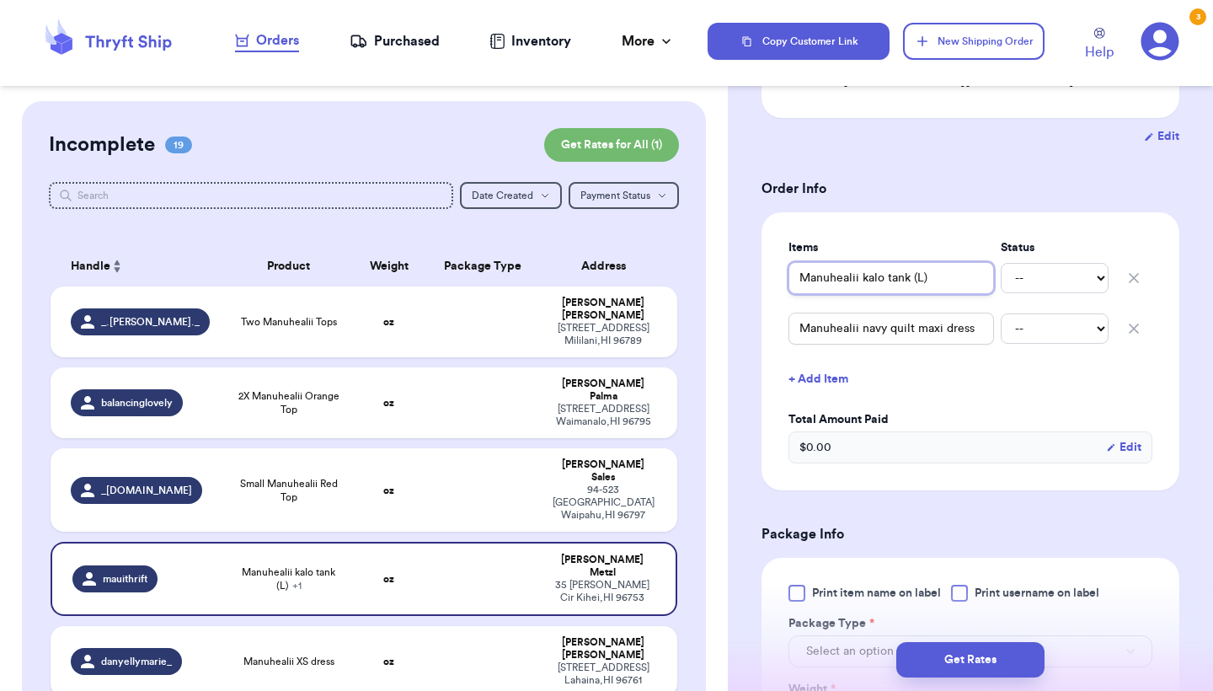
click at [796, 289] on input "Manuhealii kalo tank (L)" at bounding box center [892, 278] width 206 height 32
type input "Manuhealii kalo tank (L)("
type input "Manuhealii kalo tank (L)(2"
type input "Manuhealii kalo tank (L)(2)"
click at [957, 288] on input "Manuhealii kalo tank (L)(2)" at bounding box center [892, 278] width 206 height 32
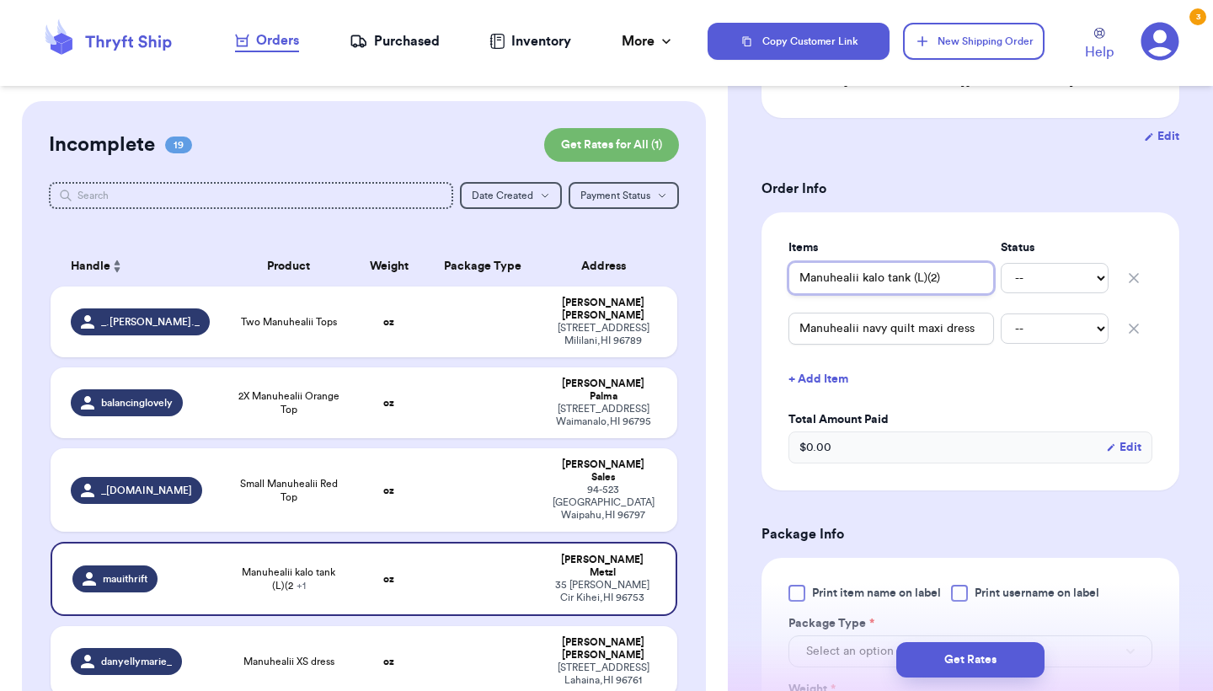
type input "Manuhealii kalo tank (L)(2"
type input "Manuhealii kalo tank (L)("
type input "Manuhealii kalo tank (L)"
click at [801, 271] on input "Manuhealii kalo tank (L)" at bounding box center [892, 278] width 206 height 32
type input "(Manuhealii kalo tank (L)"
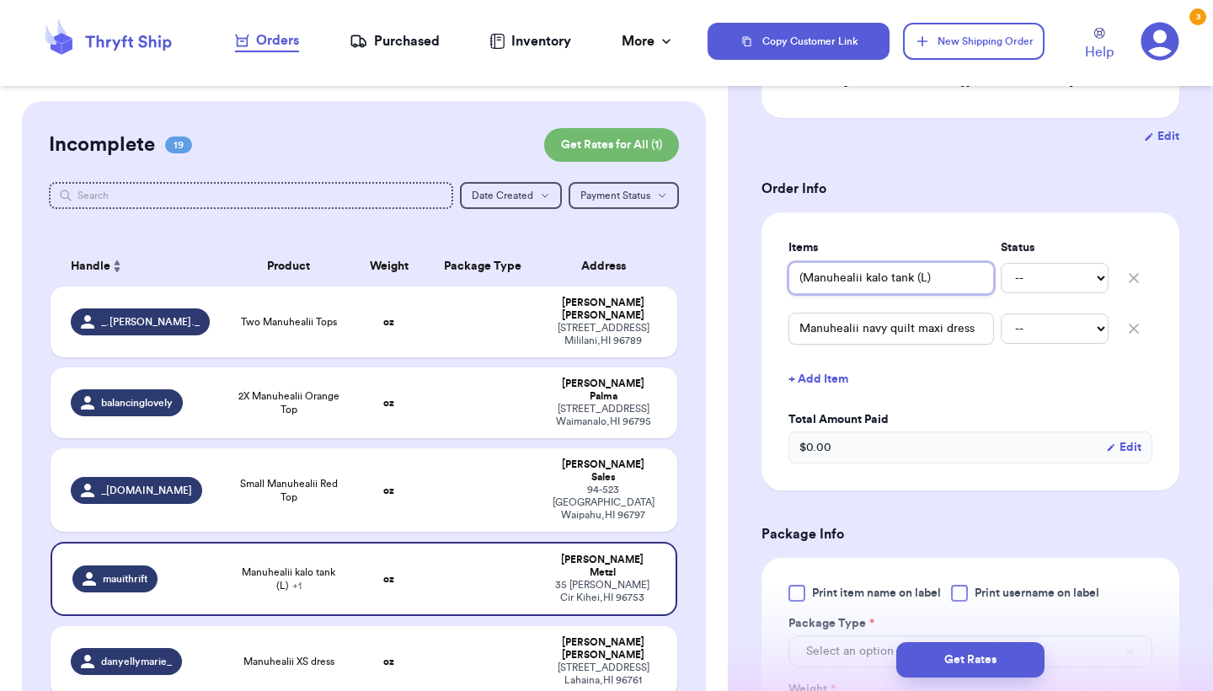
type input "(2Manuhealii kalo tank (L)"
type input "(2)Manuhealii kalo tank (L)"
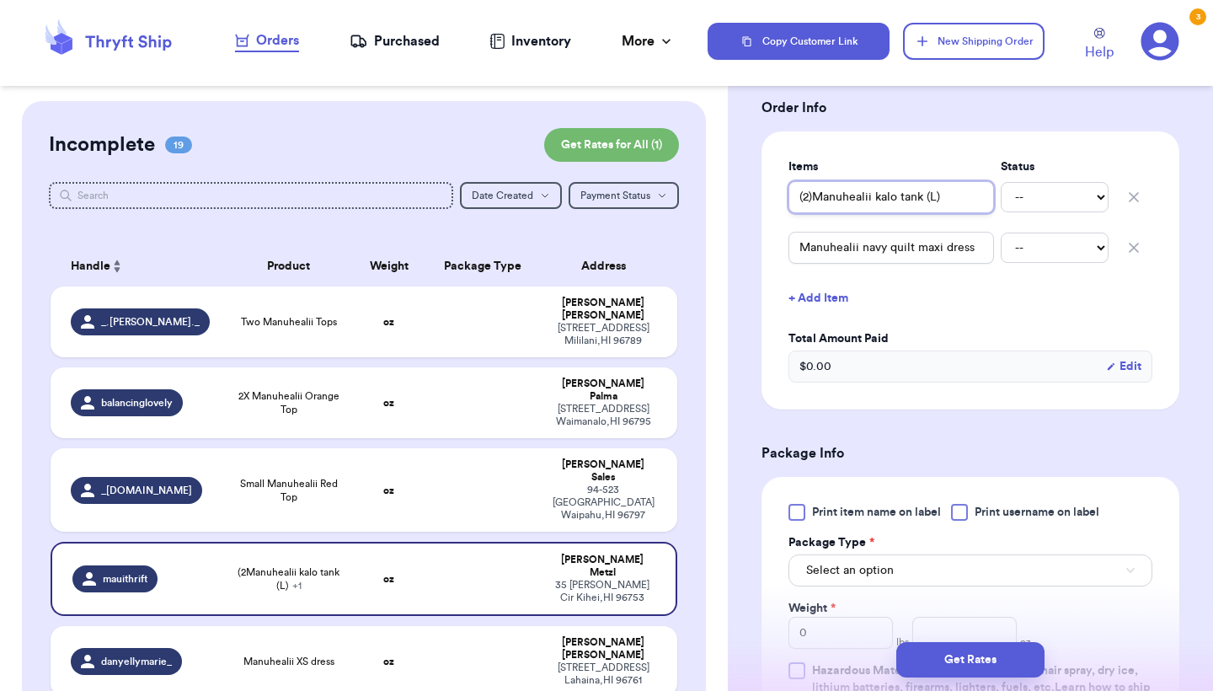
scroll to position [459, 0]
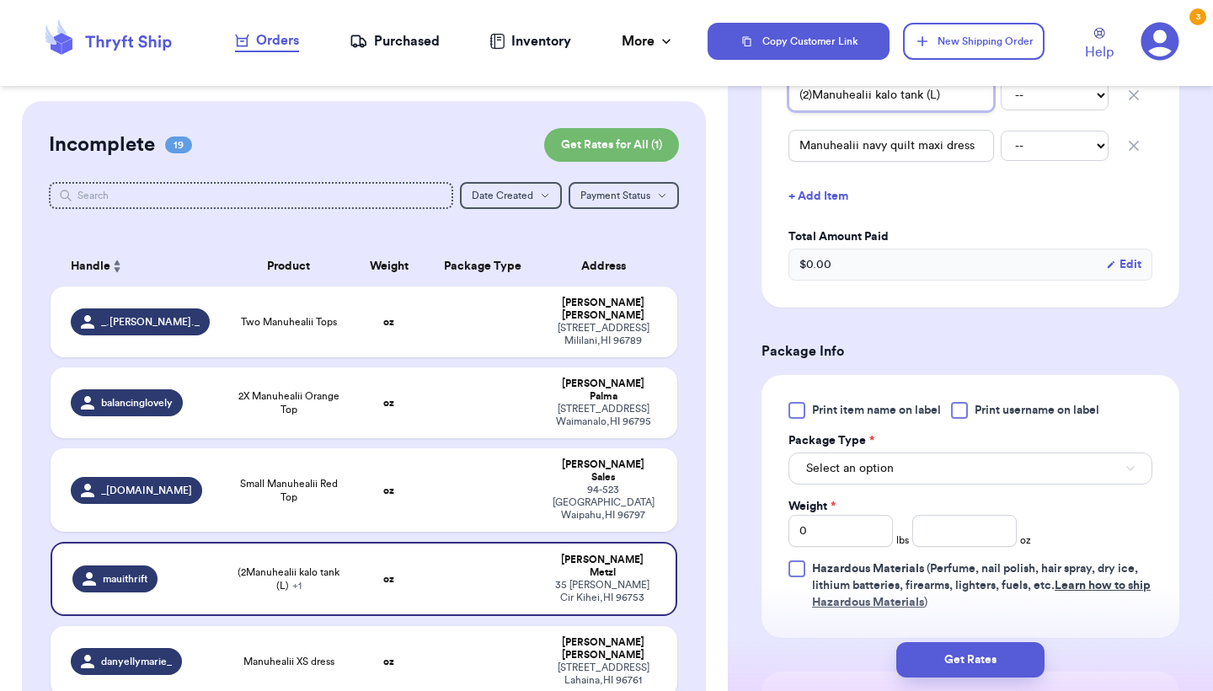
type input "(2)Manuhealii kalo tank (L)"
drag, startPoint x: 824, startPoint y: 414, endPoint x: 824, endPoint y: 436, distance: 21.9
click at [824, 414] on span "Print item name on label" at bounding box center [876, 410] width 129 height 17
click at [0, 0] on input "Print item name on label" at bounding box center [0, 0] width 0 height 0
click at [824, 472] on span "Select an option" at bounding box center [850, 468] width 88 height 17
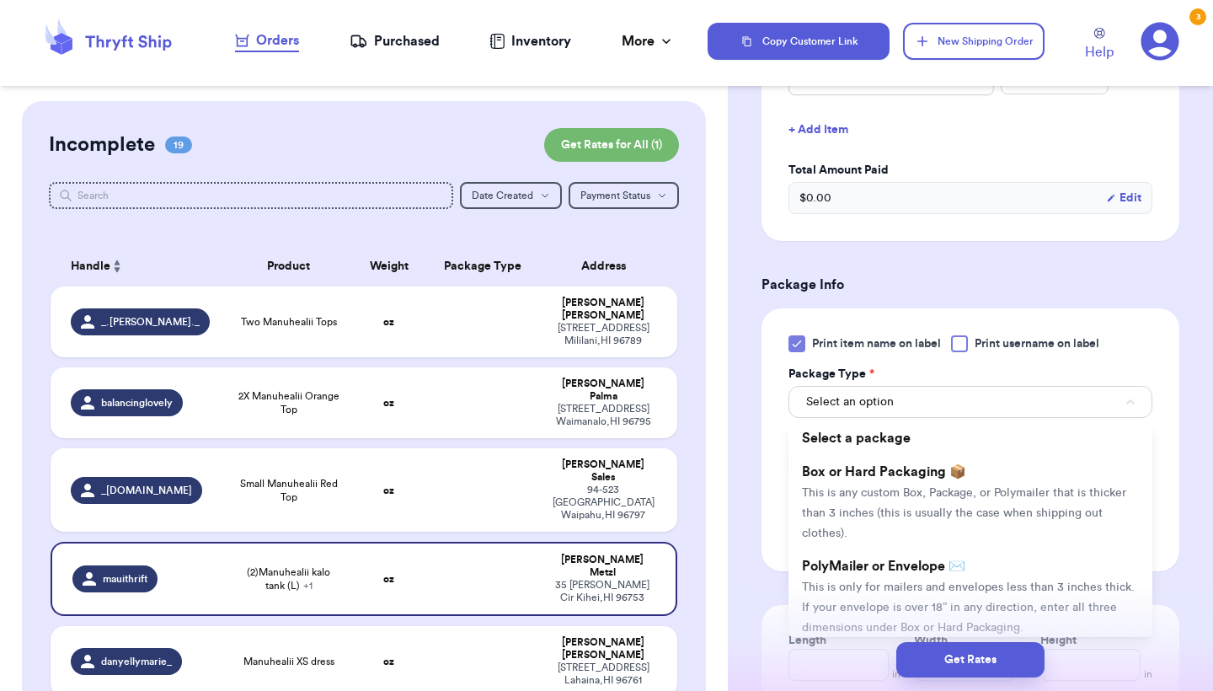
scroll to position [577, 0]
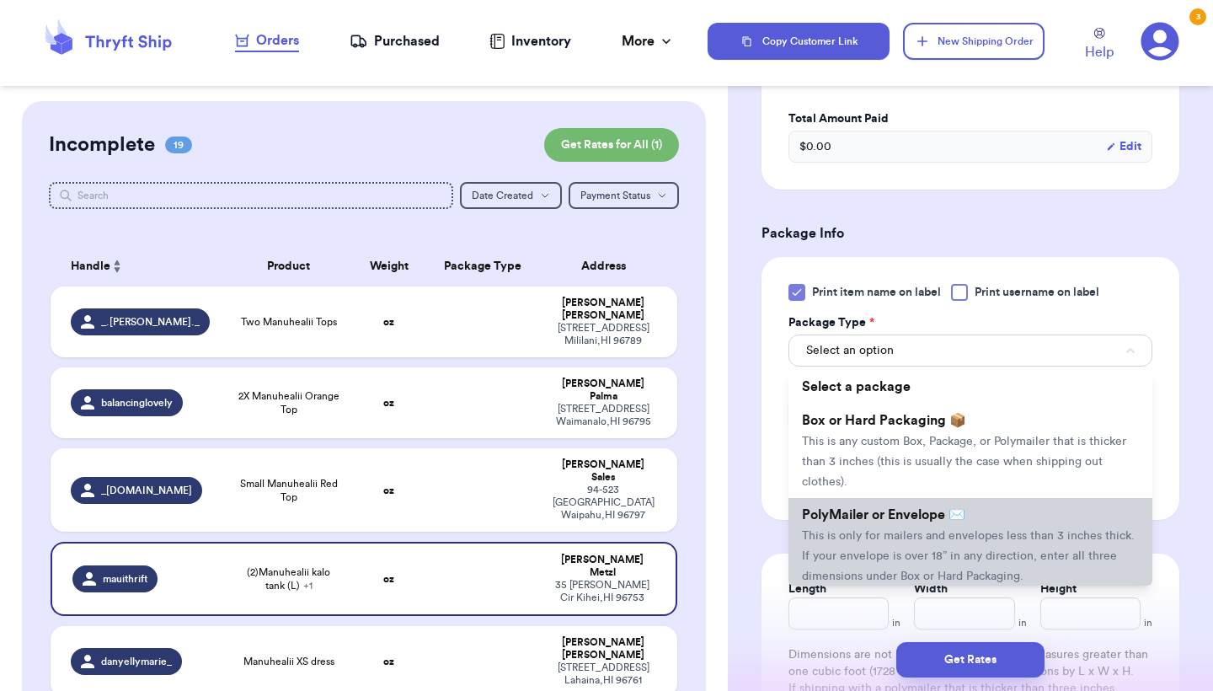
click at [837, 533] on li "PolyMailer or Envelope ✉️ This is only for mailers and envelopes less than 3 in…" at bounding box center [971, 545] width 364 height 94
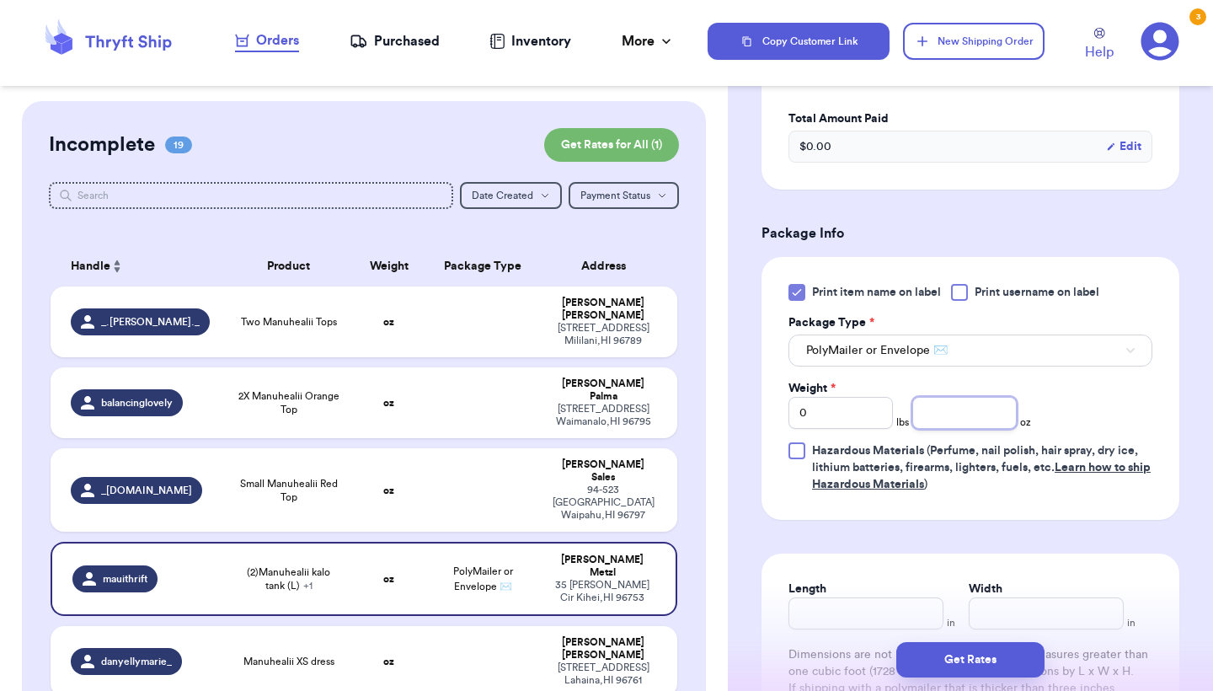
click at [940, 424] on input "number" at bounding box center [965, 413] width 104 height 32
type input "11.9"
click at [935, 667] on button "Get Rates" at bounding box center [971, 659] width 148 height 35
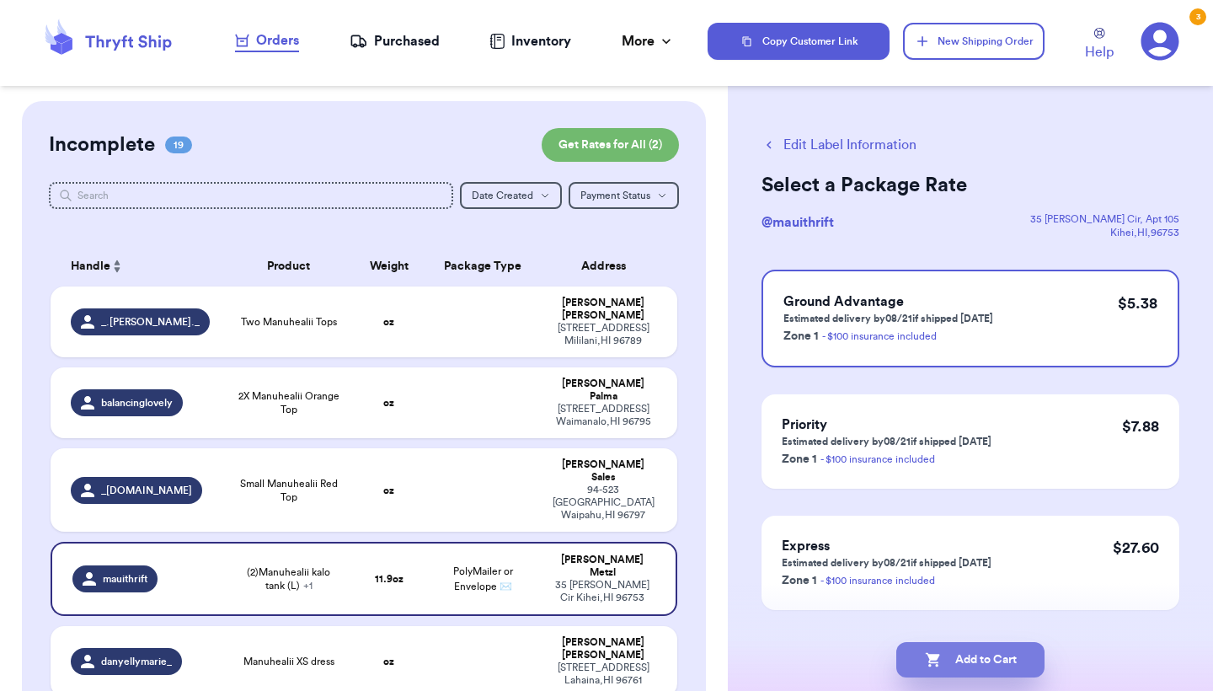
click at [935, 667] on icon "button" at bounding box center [933, 659] width 17 height 17
checkbox input "true"
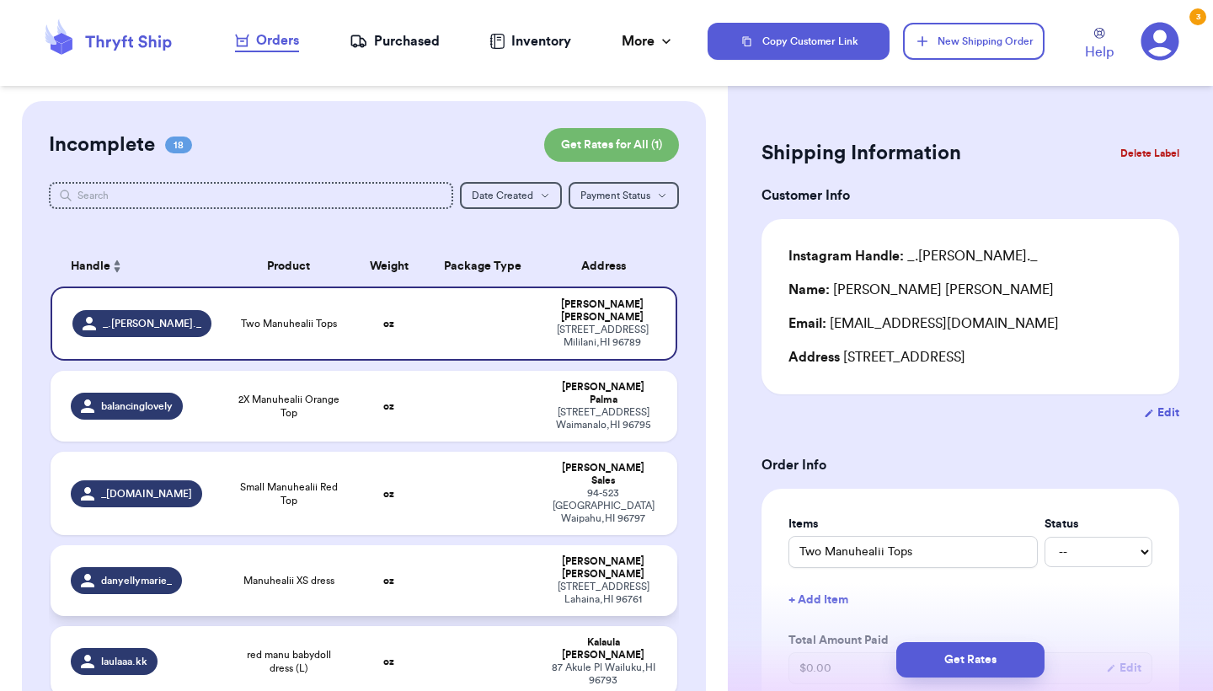
scroll to position [25, 0]
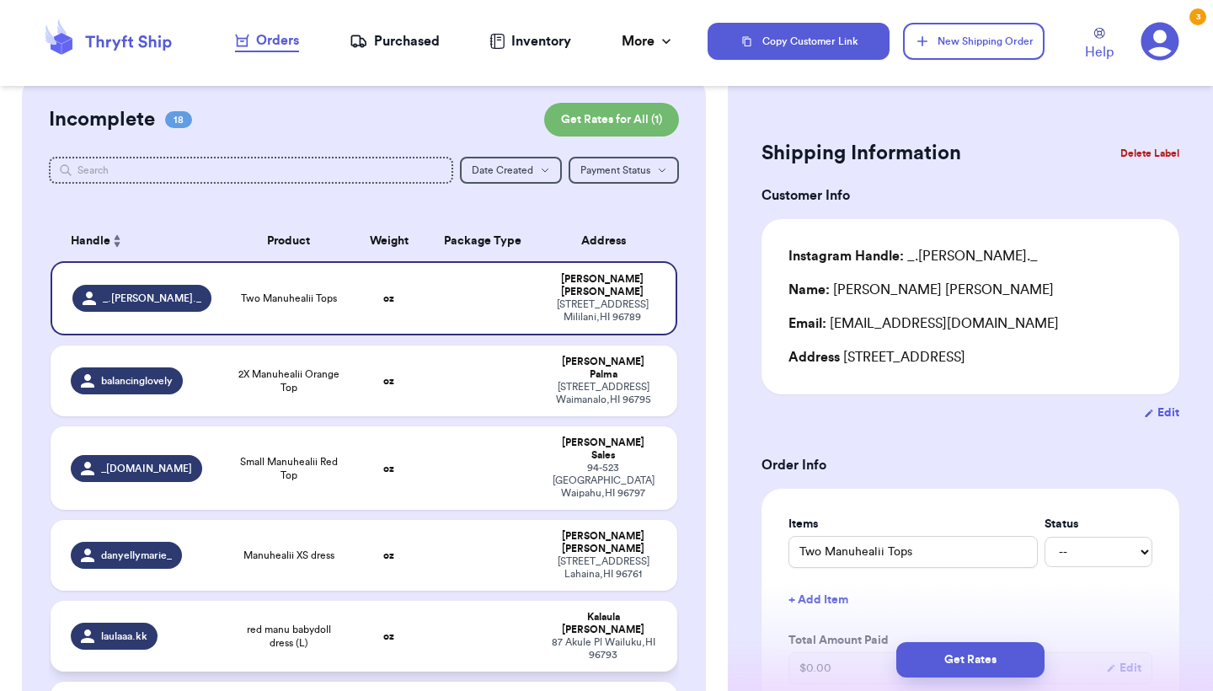
click at [442, 601] on td at bounding box center [482, 636] width 113 height 71
type input "red manu babydoll dress (L)"
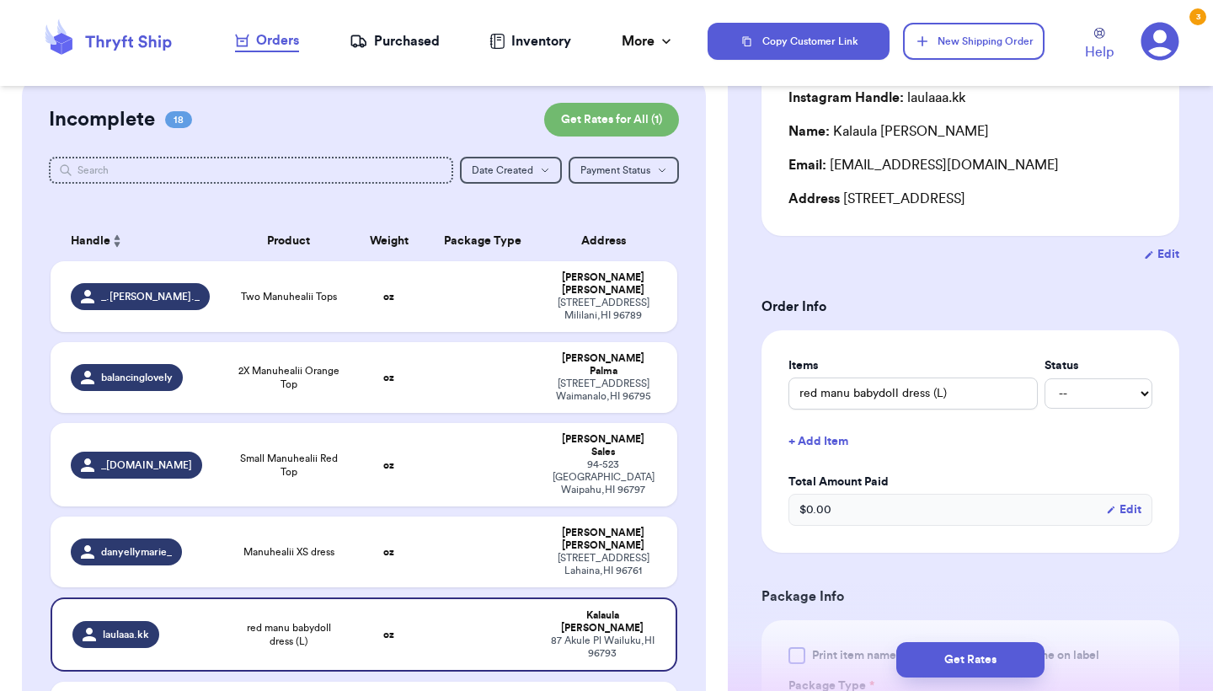
scroll to position [315, 0]
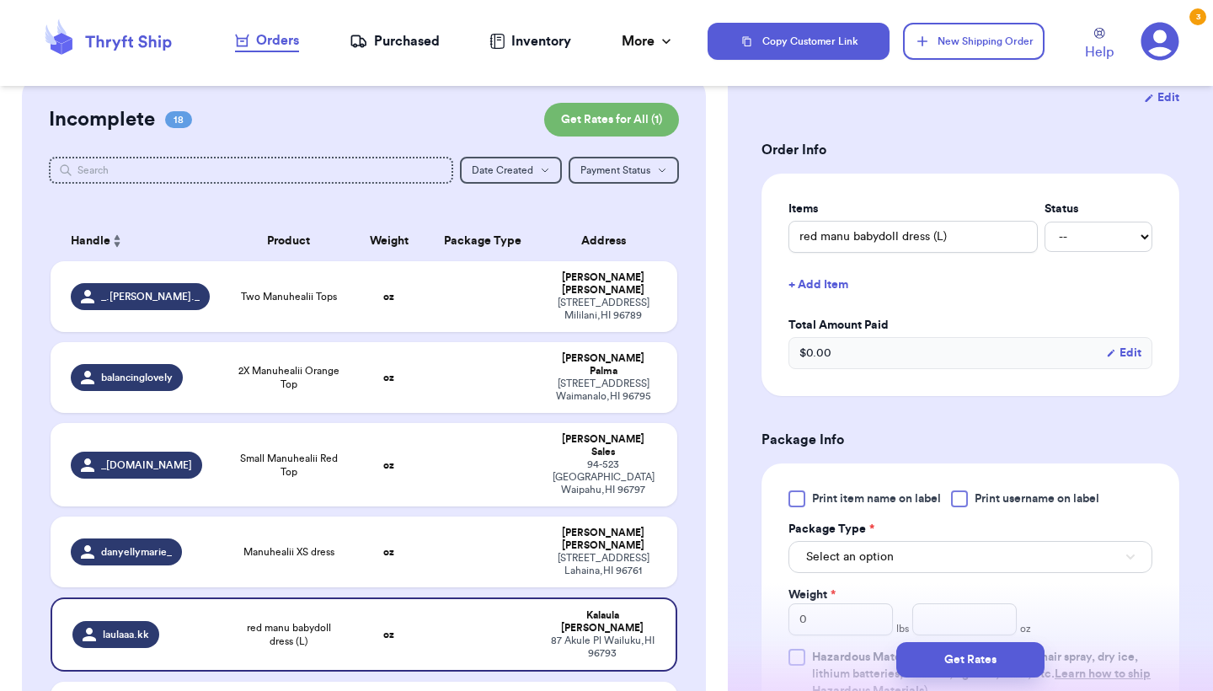
click at [836, 512] on div "Print item name on label Print username on label Package Type * Select an optio…" at bounding box center [971, 594] width 364 height 209
click at [836, 506] on span "Print item name on label" at bounding box center [876, 498] width 129 height 17
click at [0, 0] on input "Print item name on label" at bounding box center [0, 0] width 0 height 0
click at [837, 553] on span "Select an option" at bounding box center [850, 557] width 88 height 17
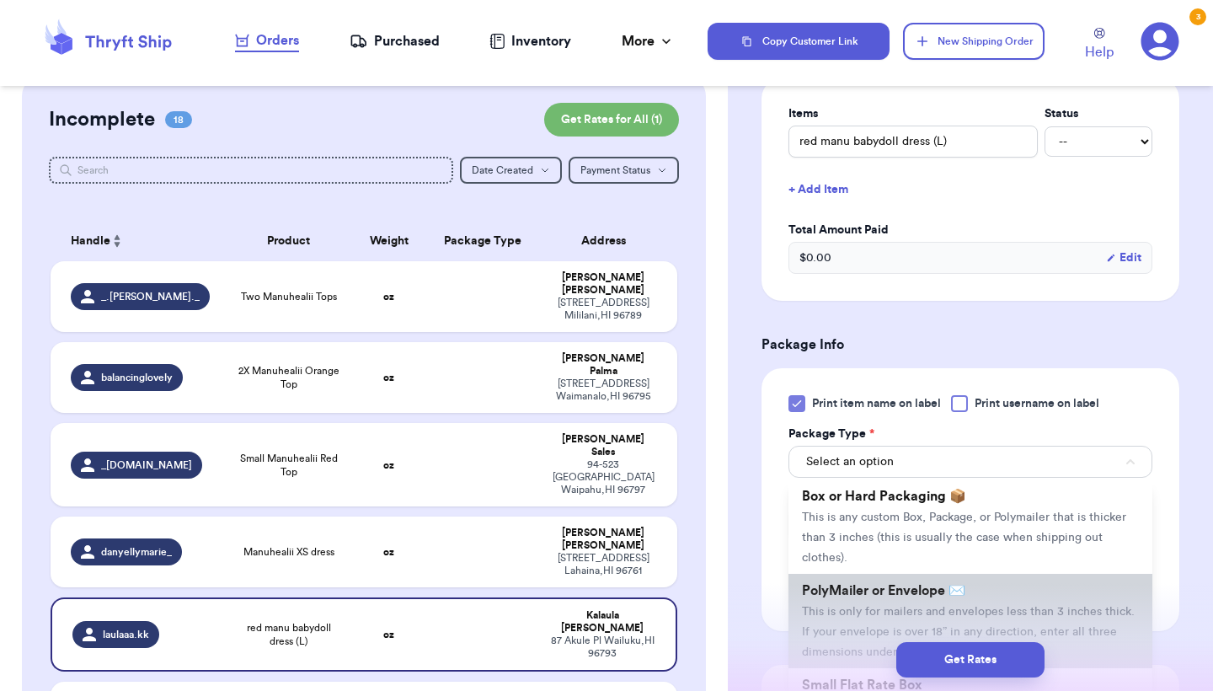
scroll to position [44, 0]
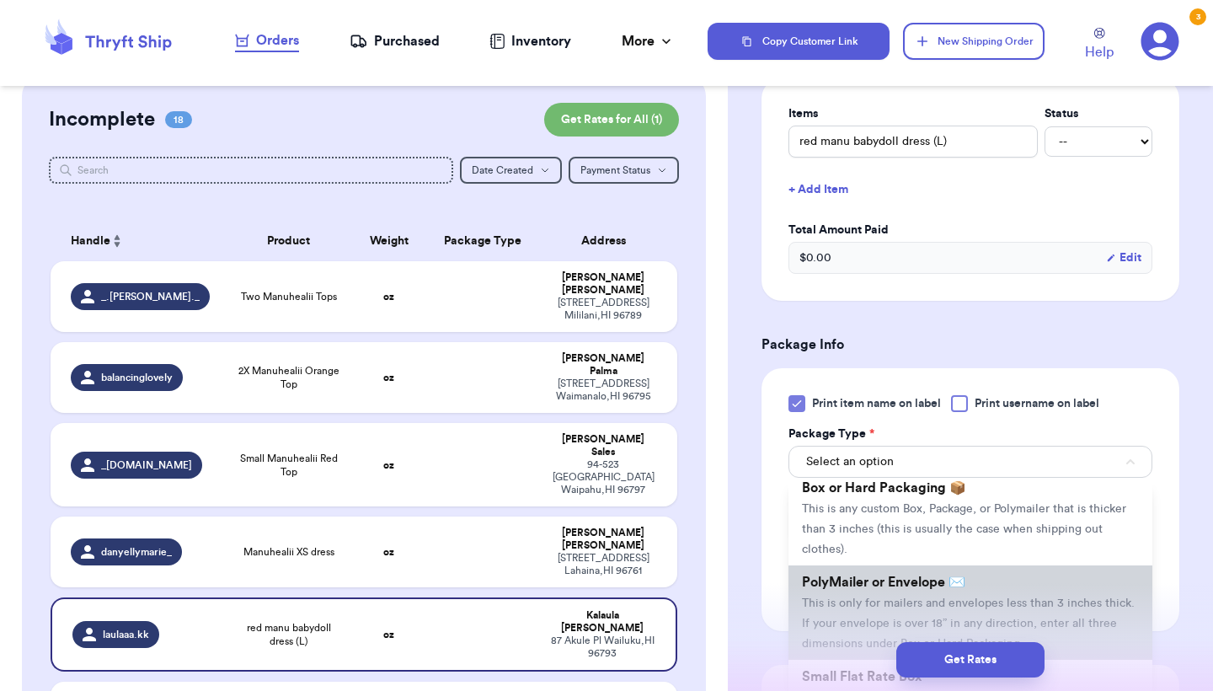
click at [835, 619] on li "PolyMailer or Envelope ✉️ This is only for mailers and envelopes less than 3 in…" at bounding box center [971, 612] width 364 height 94
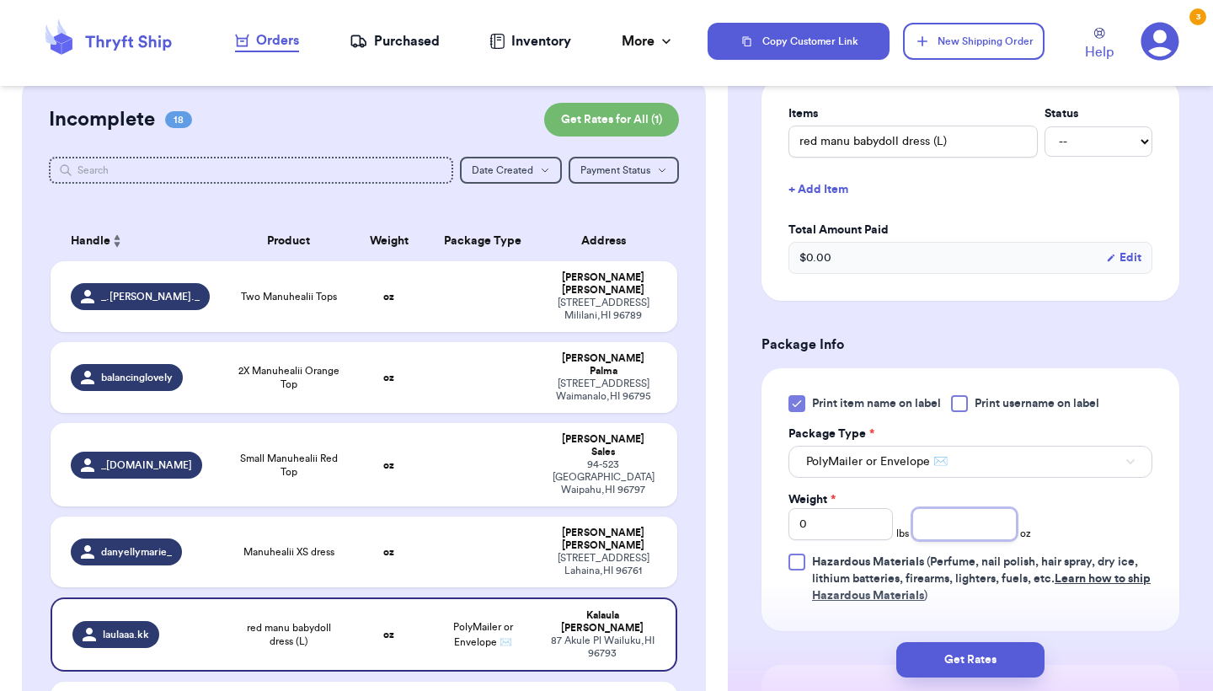
click at [994, 539] on input "number" at bounding box center [965, 524] width 104 height 32
type input "7.3"
click at [933, 661] on button "Get Rates" at bounding box center [971, 659] width 148 height 35
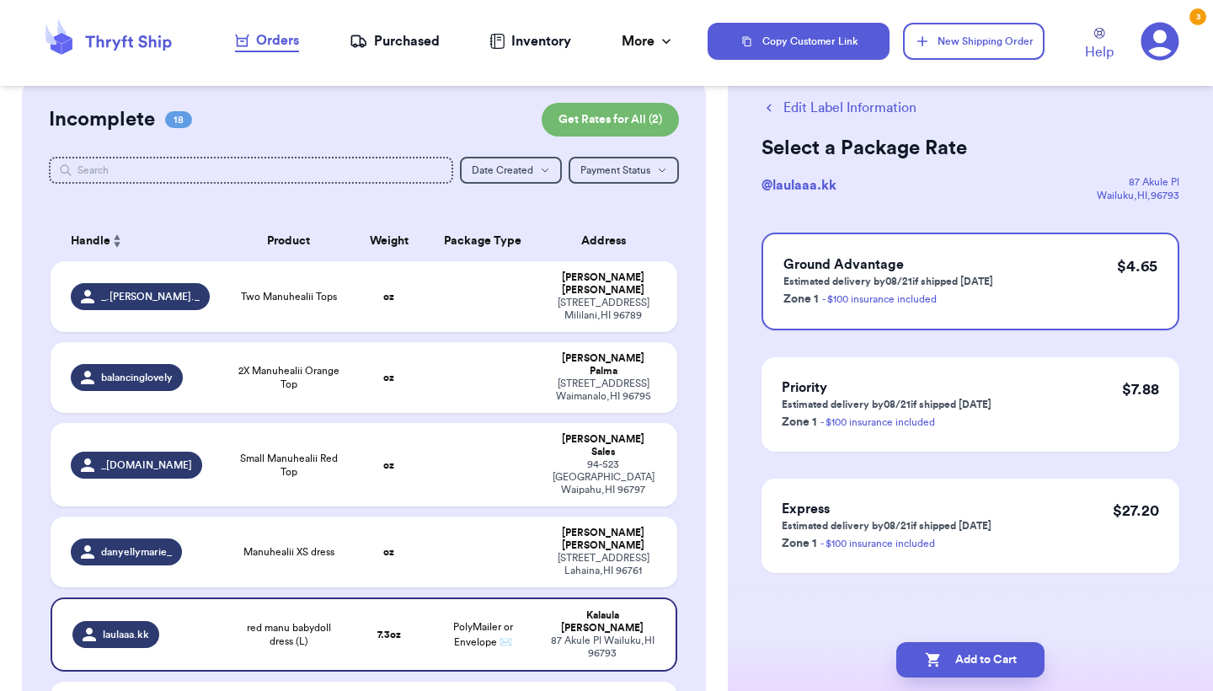
scroll to position [0, 0]
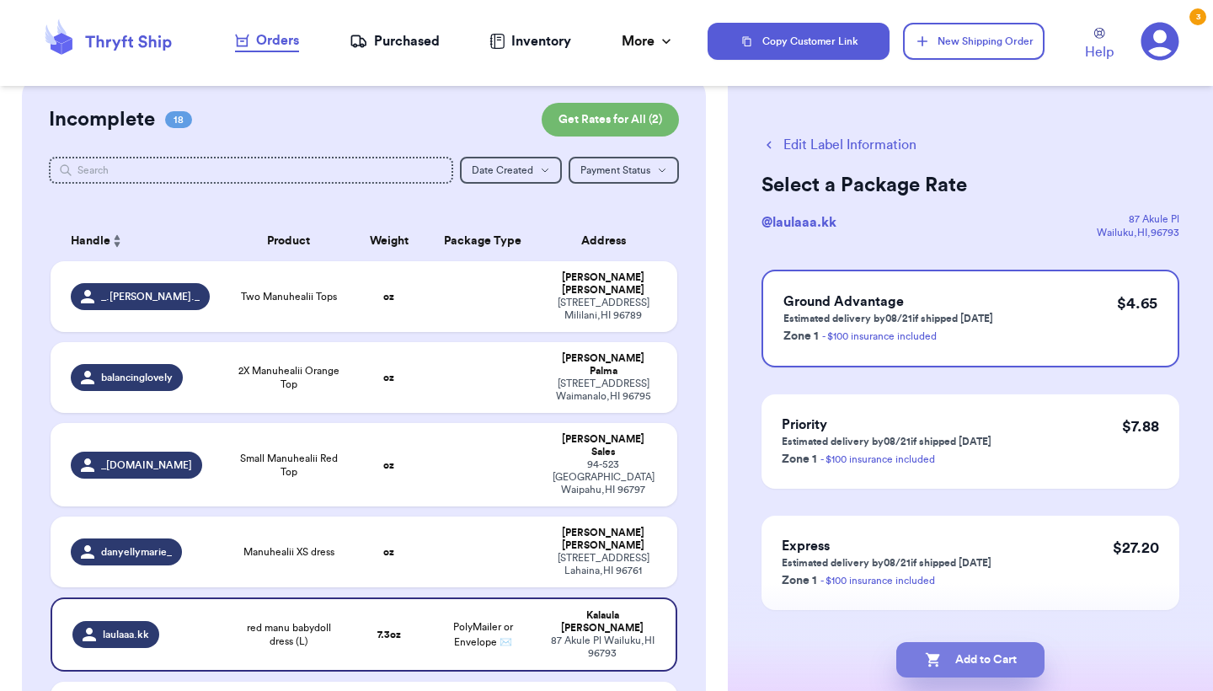
click at [933, 661] on icon "button" at bounding box center [933, 659] width 17 height 17
checkbox input "true"
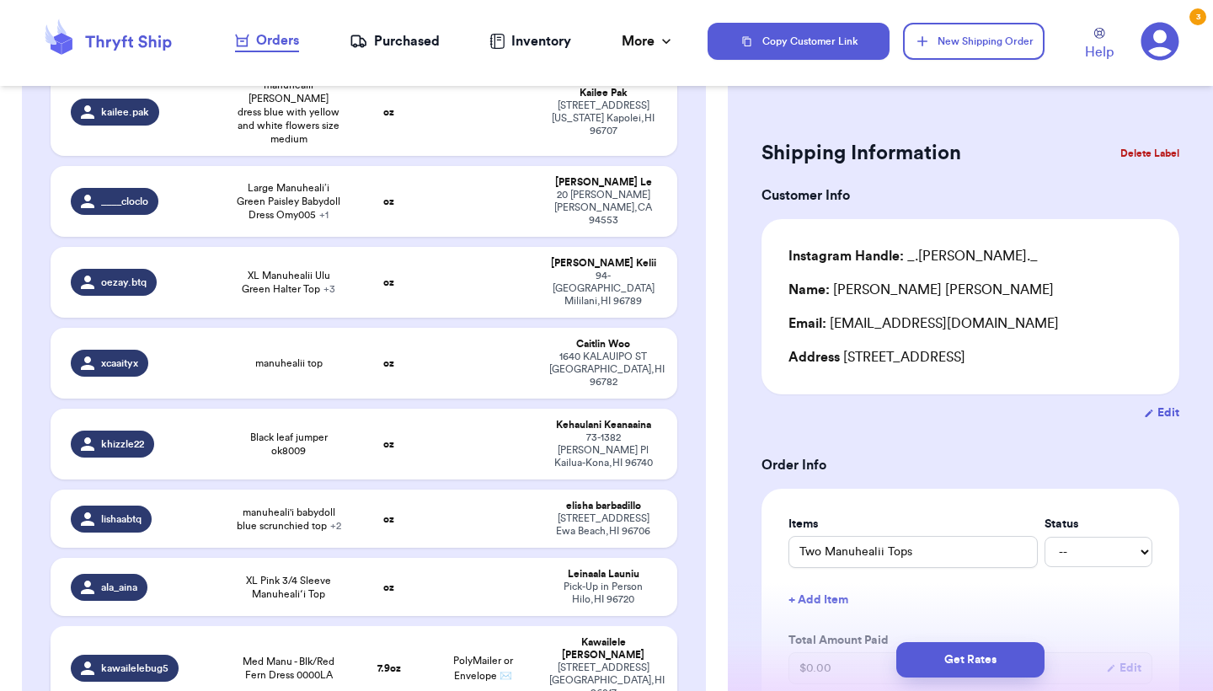
scroll to position [637, 0]
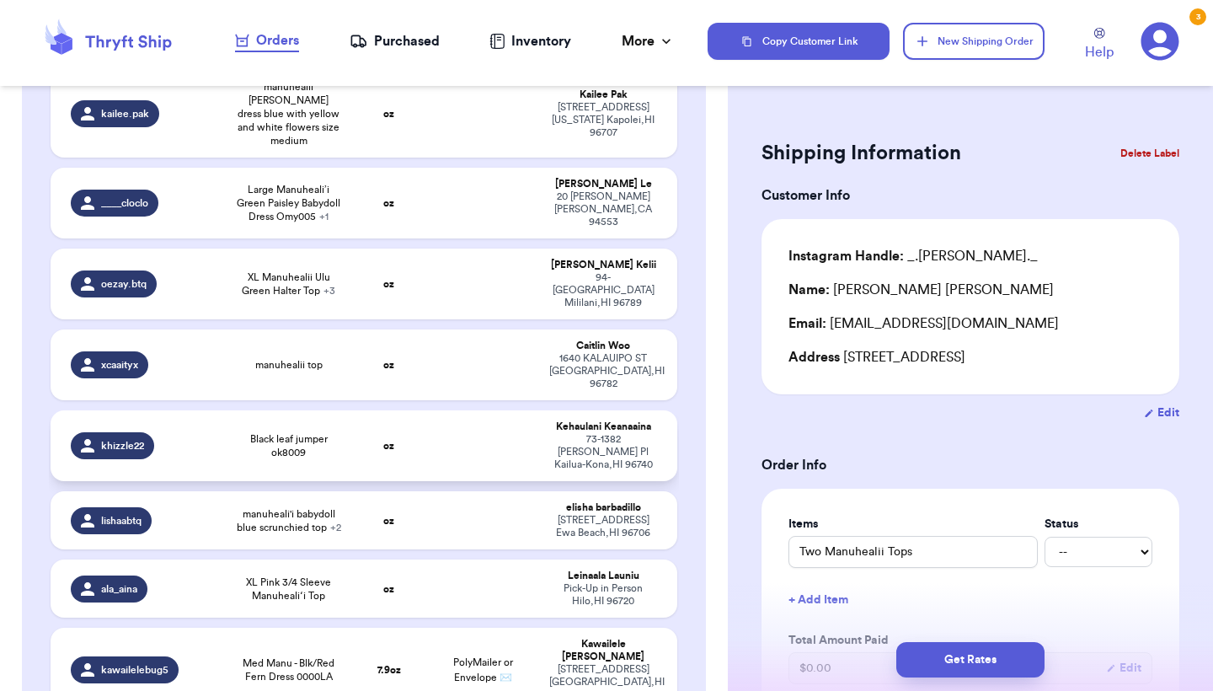
click at [363, 410] on td "oz" at bounding box center [388, 445] width 75 height 71
type input "Black leaf jumper ok8009"
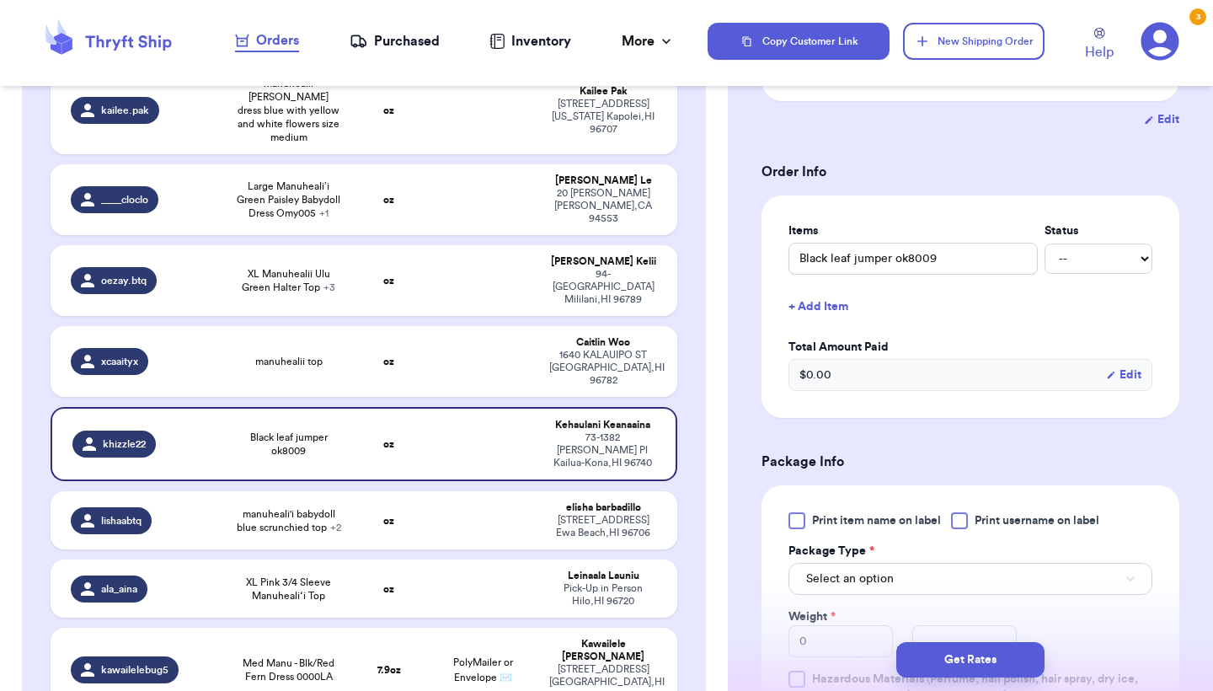
scroll to position [378, 0]
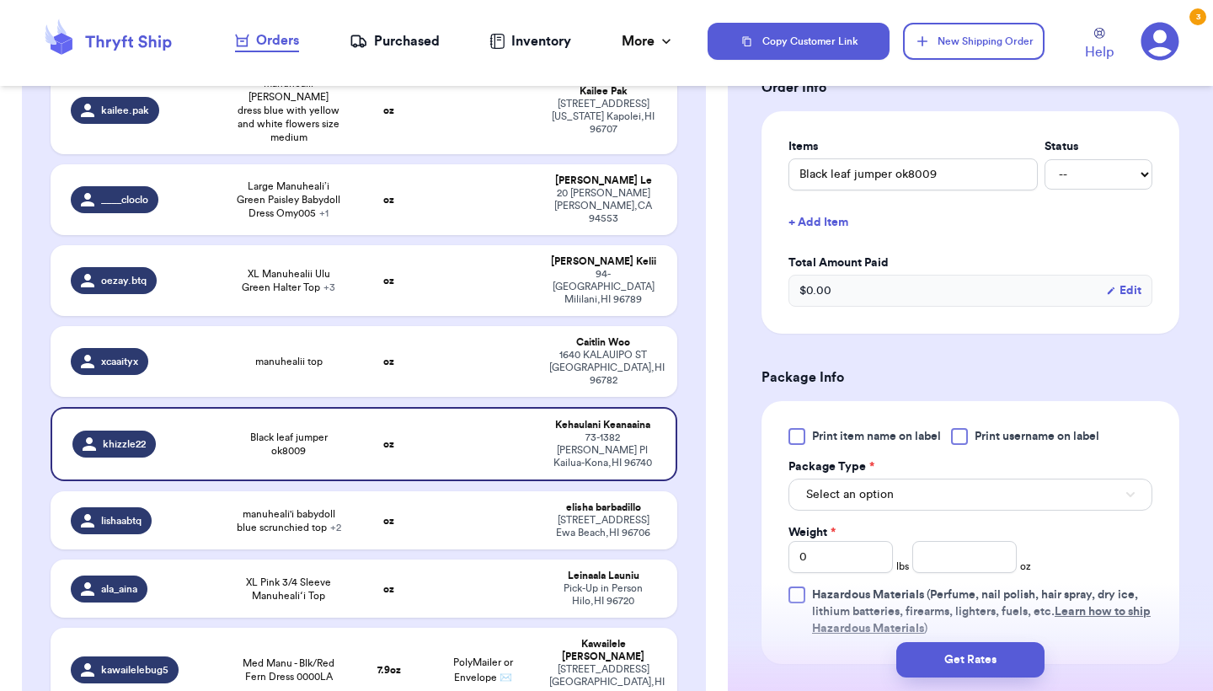
click at [844, 429] on div "Print item name on label Print username on label Package Type * Select an optio…" at bounding box center [971, 532] width 418 height 263
click at [836, 439] on span "Print item name on label" at bounding box center [876, 436] width 129 height 17
click at [0, 0] on input "Print item name on label" at bounding box center [0, 0] width 0 height 0
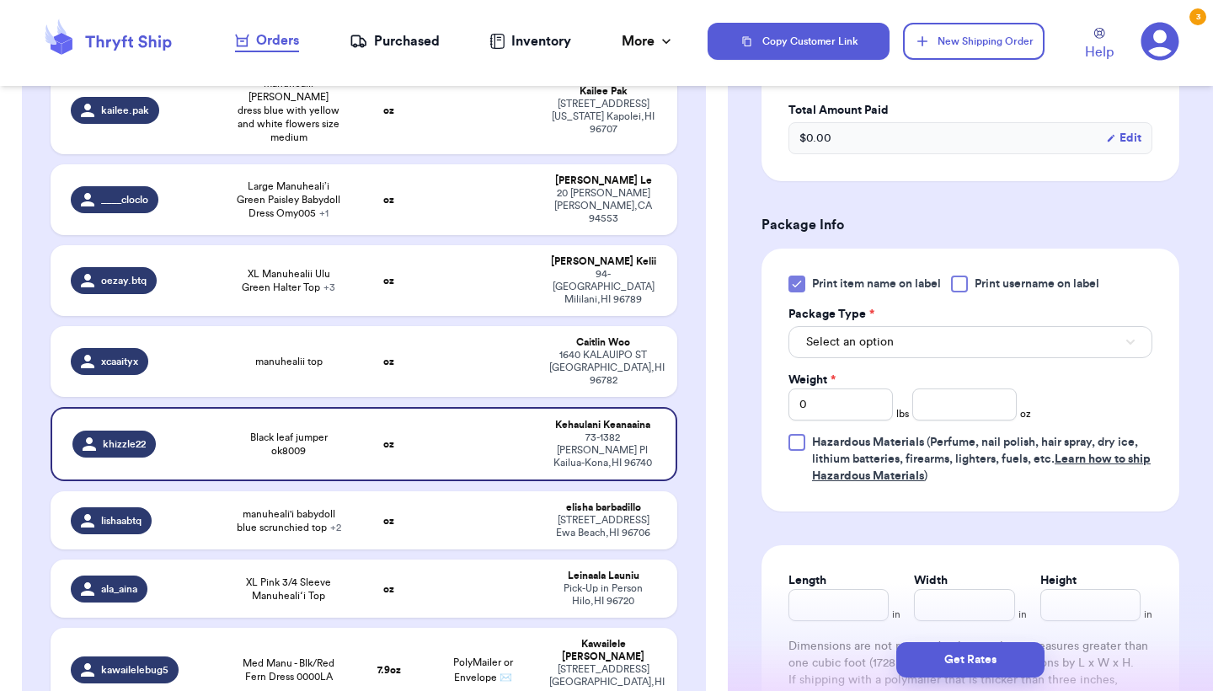
scroll to position [567, 0]
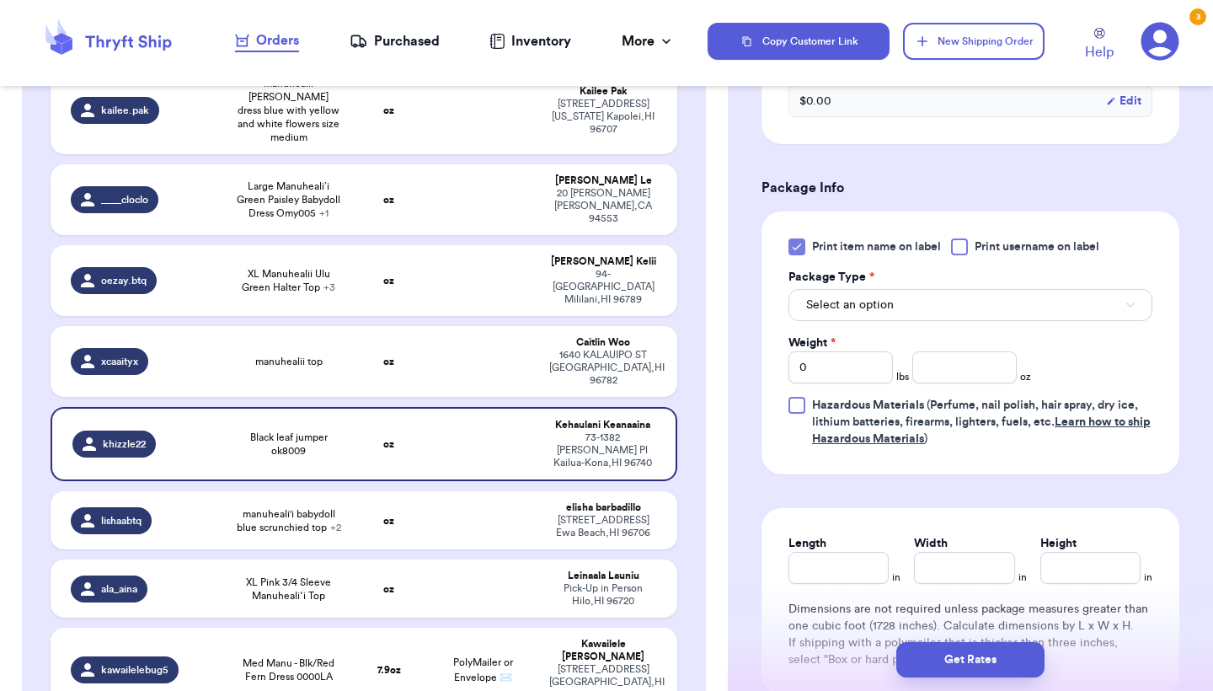
click at [897, 301] on button "Select an option" at bounding box center [971, 305] width 364 height 32
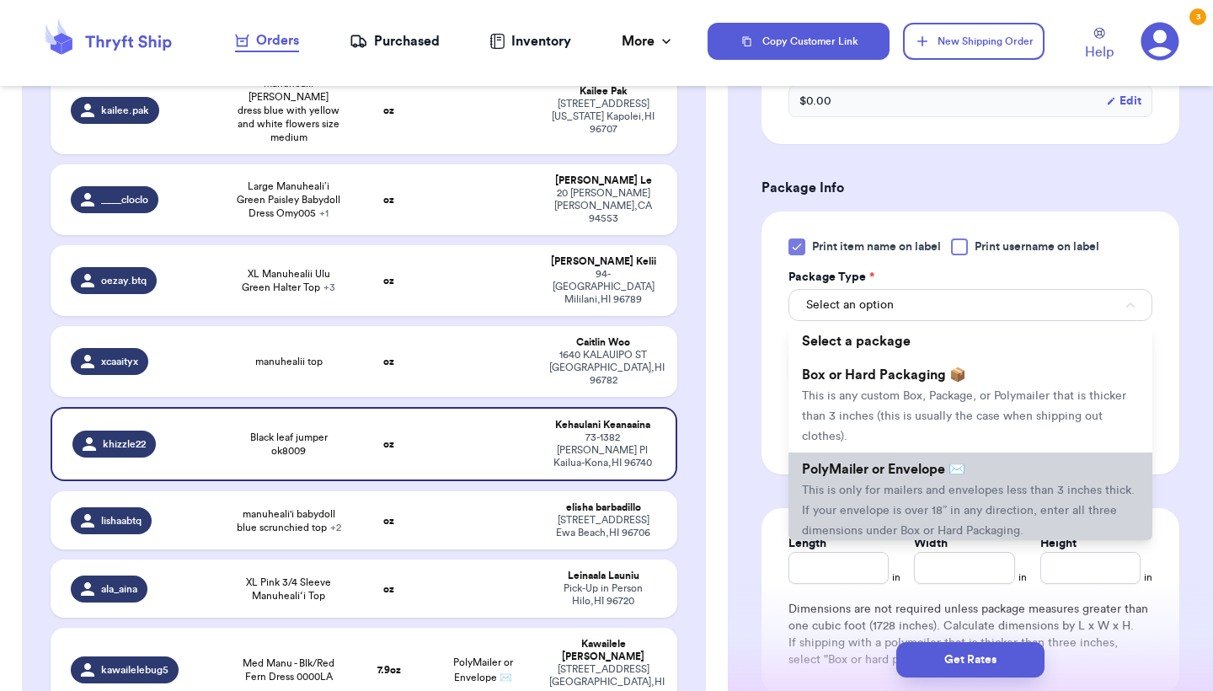
click at [883, 486] on li "PolyMailer or Envelope ✉️ This is only for mailers and envelopes less than 3 in…" at bounding box center [971, 500] width 364 height 94
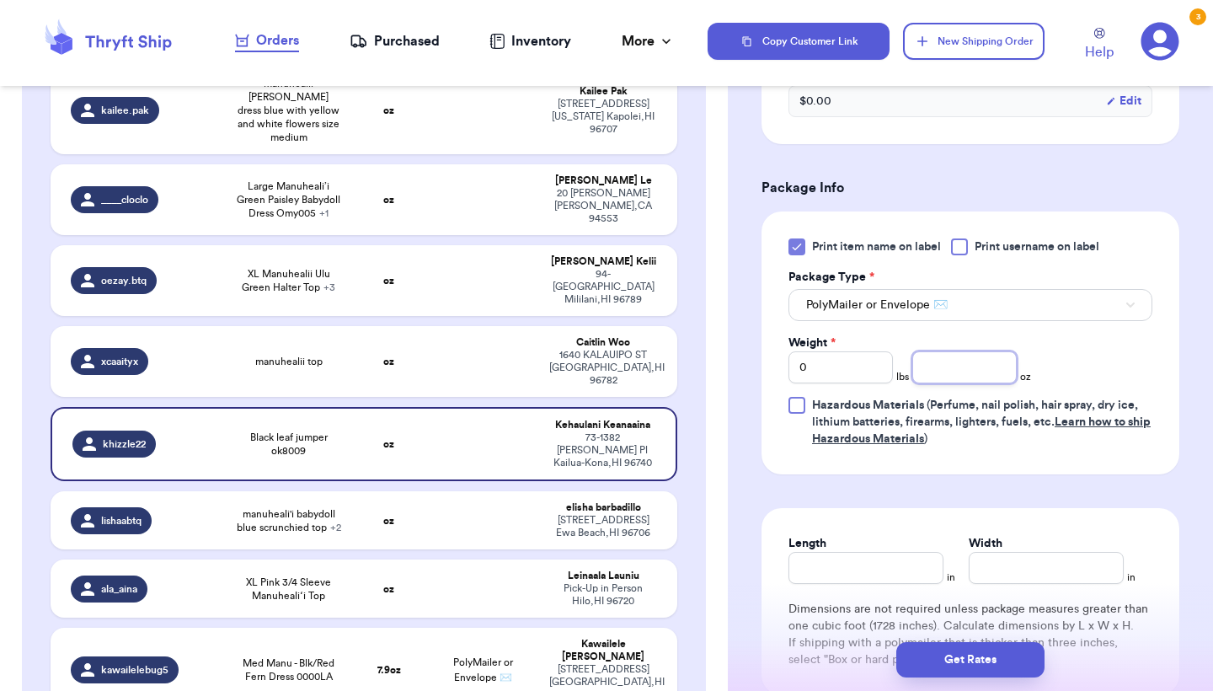
click at [972, 367] on input "number" at bounding box center [965, 367] width 104 height 32
type input "9.4"
click at [938, 648] on button "Get Rates" at bounding box center [971, 659] width 148 height 35
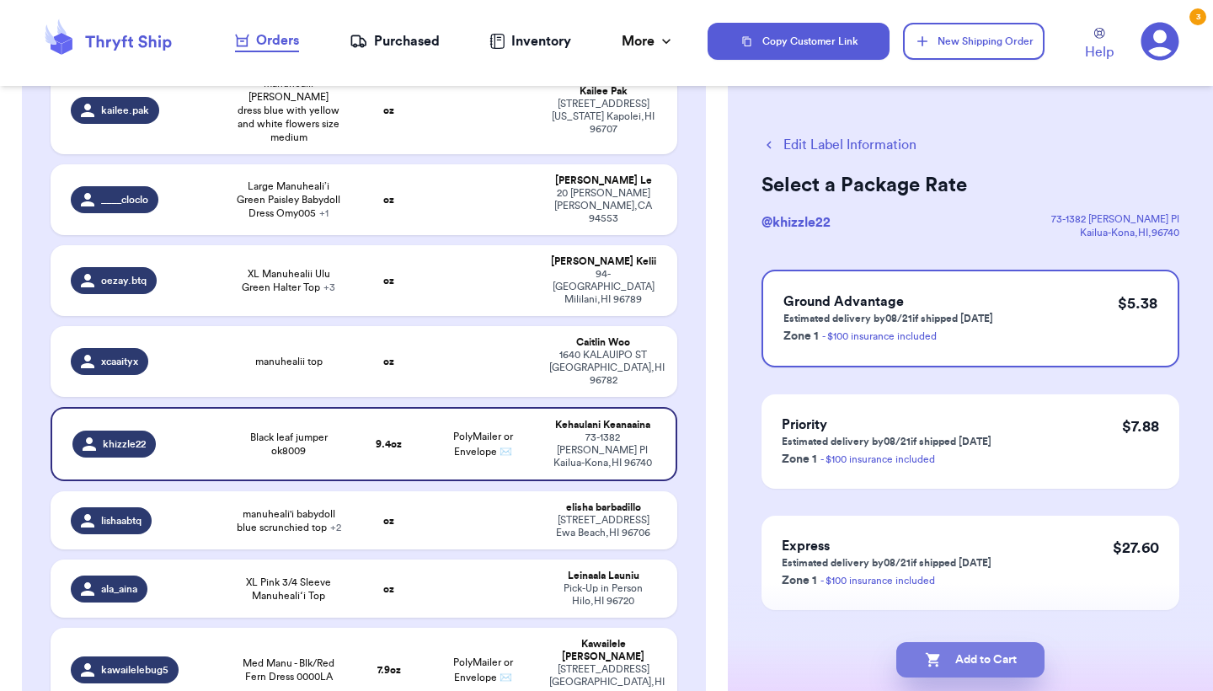
click at [938, 648] on button "Add to Cart" at bounding box center [971, 659] width 148 height 35
checkbox input "true"
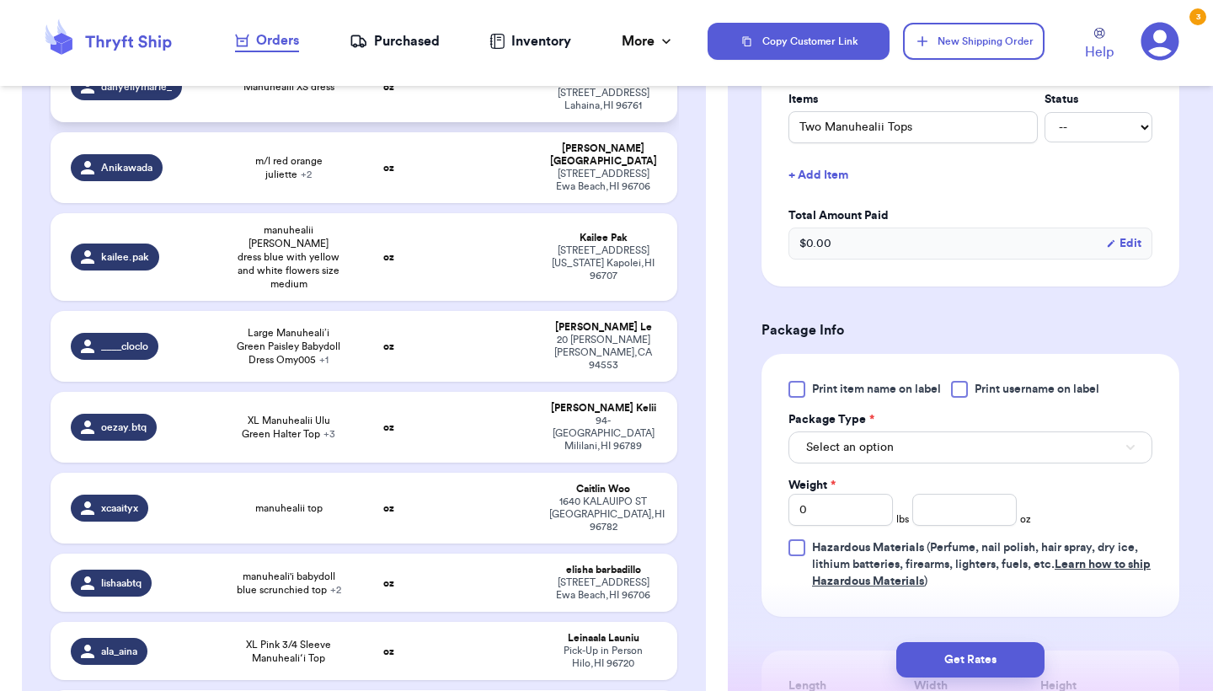
scroll to position [497, 0]
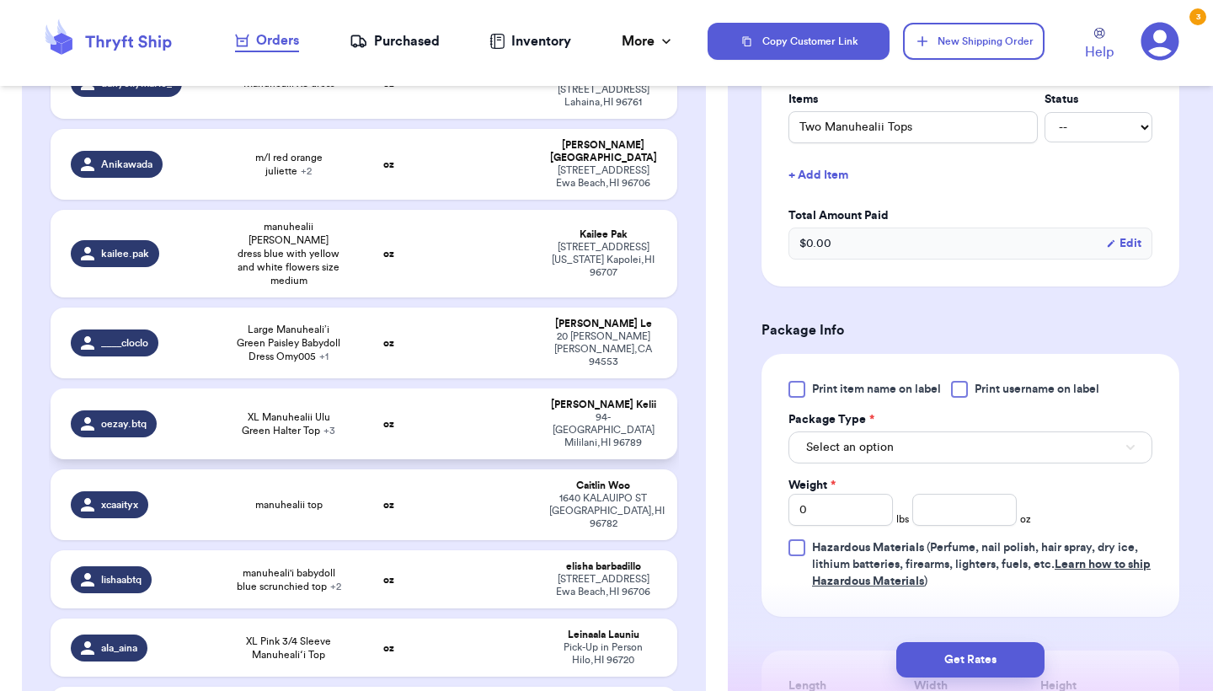
click at [371, 388] on td "oz" at bounding box center [388, 423] width 75 height 71
type input "XL Manuhealii Ulu Green Halter Top"
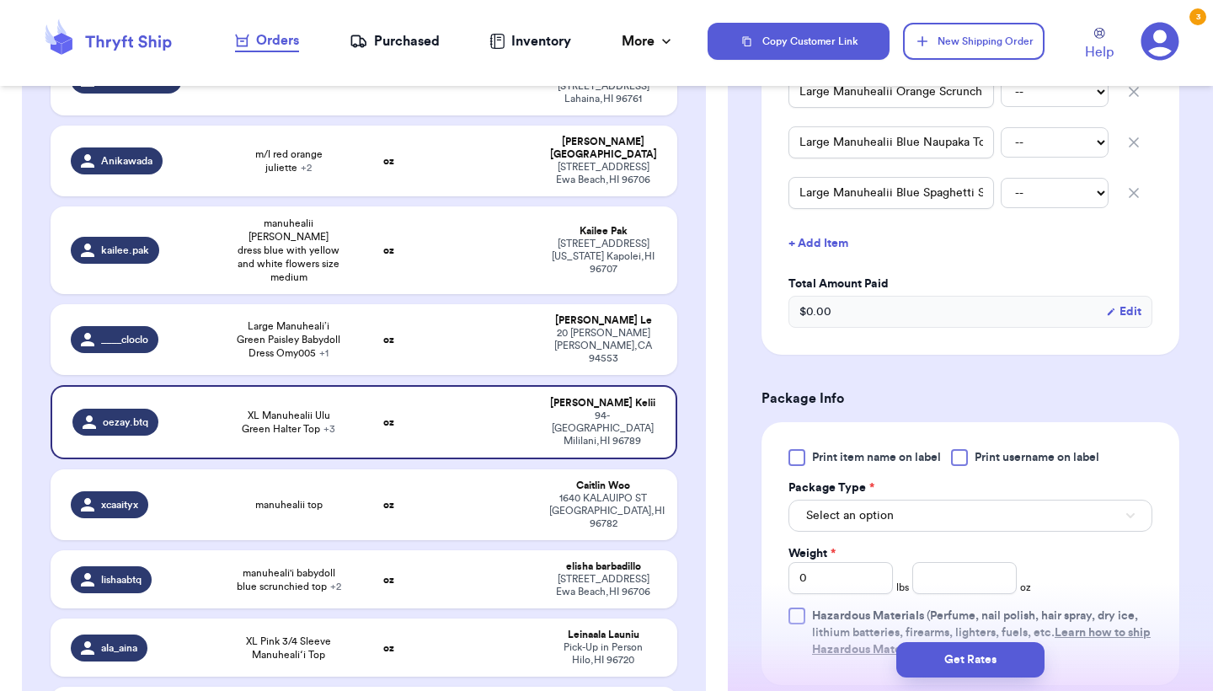
scroll to position [538, 0]
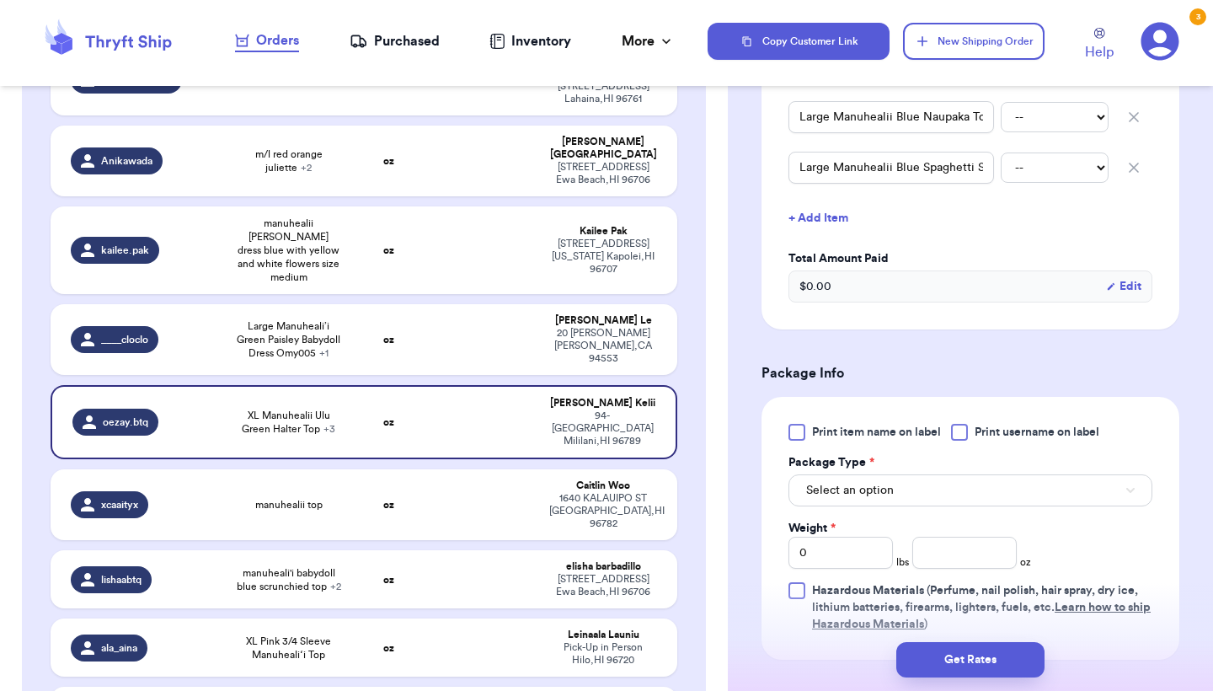
click at [907, 435] on span "Print item name on label" at bounding box center [876, 432] width 129 height 17
click at [0, 0] on input "Print item name on label" at bounding box center [0, 0] width 0 height 0
click at [899, 487] on button "Select an option" at bounding box center [971, 490] width 364 height 32
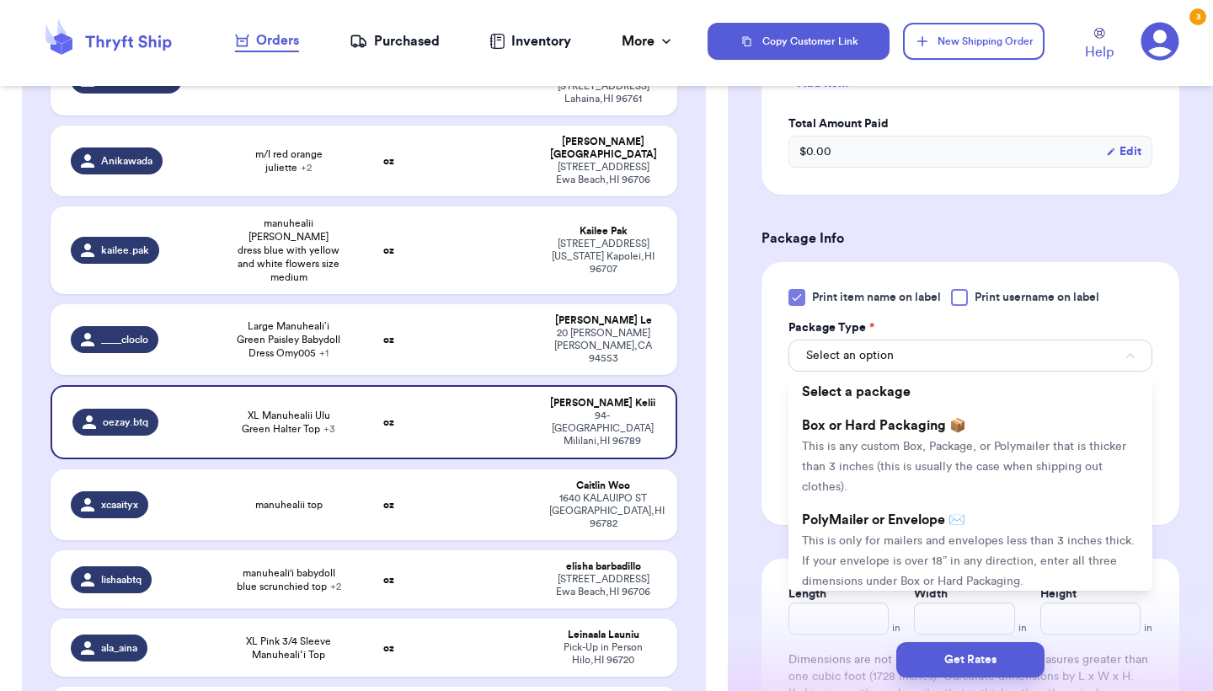
scroll to position [673, 0]
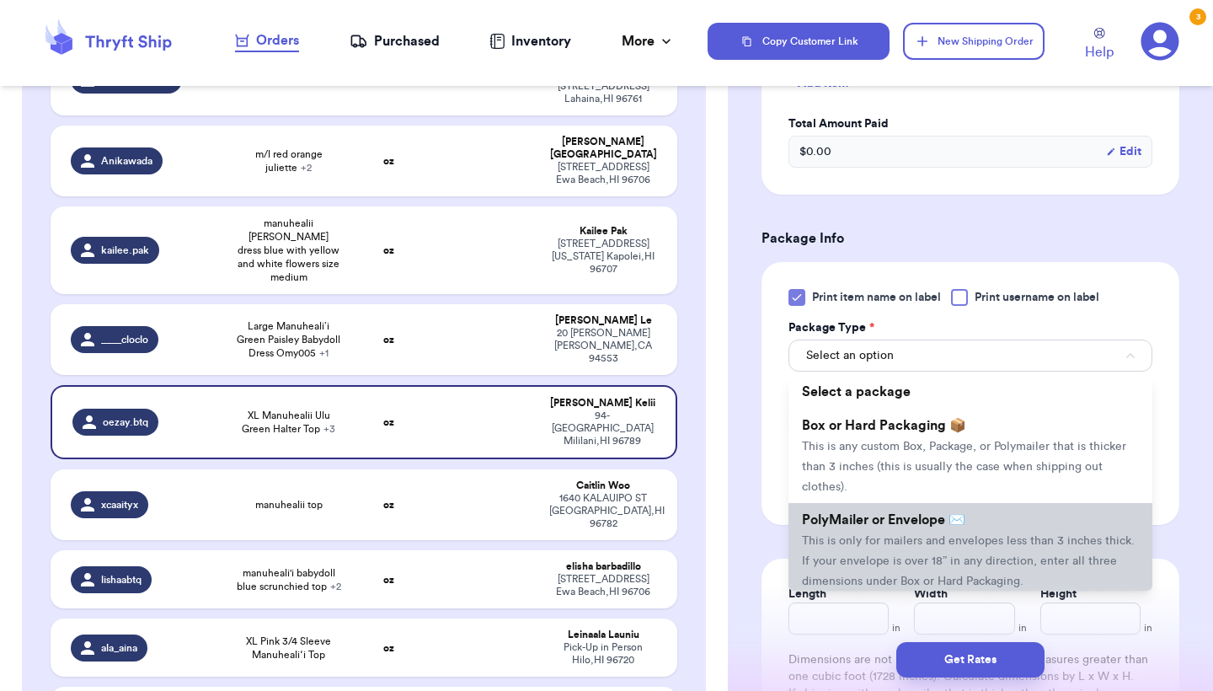
click at [876, 546] on span "This is only for mailers and envelopes less than 3 inches thick. If your envelo…" at bounding box center [968, 561] width 333 height 52
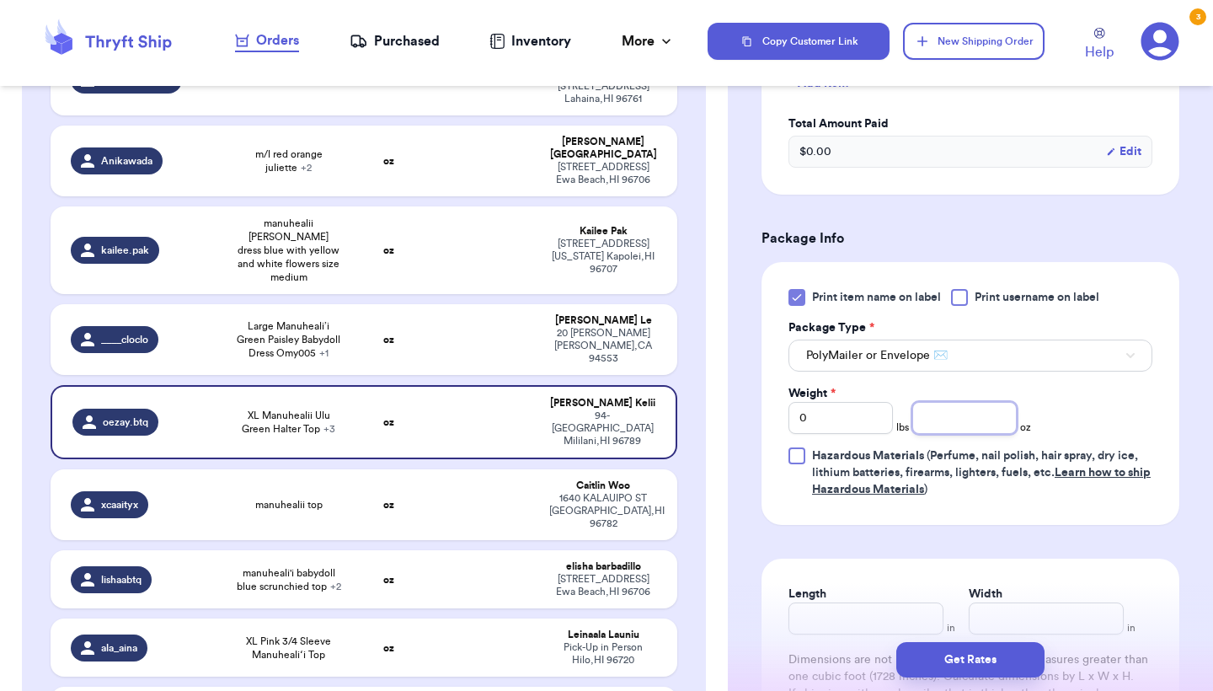
click at [995, 418] on input "number" at bounding box center [965, 418] width 104 height 32
click at [846, 417] on input "0" at bounding box center [841, 418] width 104 height 32
type input "01"
click at [905, 417] on div "Weight * 01 lbs oz" at bounding box center [910, 409] width 243 height 49
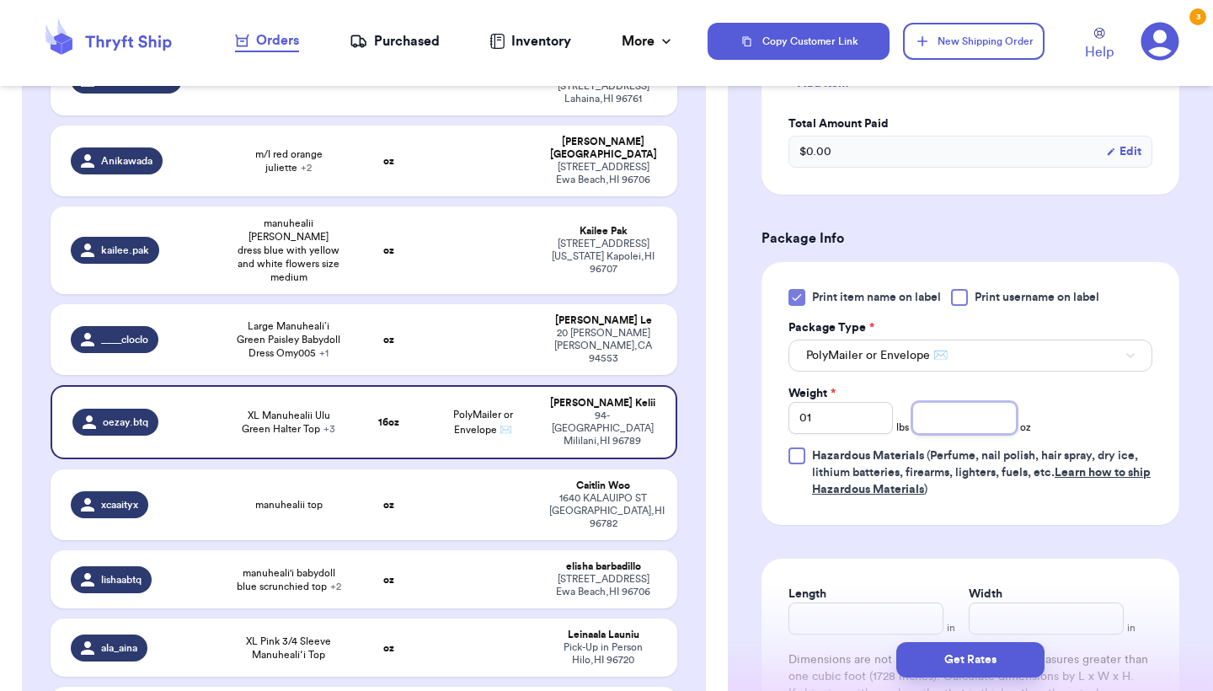
click at [953, 422] on input "number" at bounding box center [965, 418] width 104 height 32
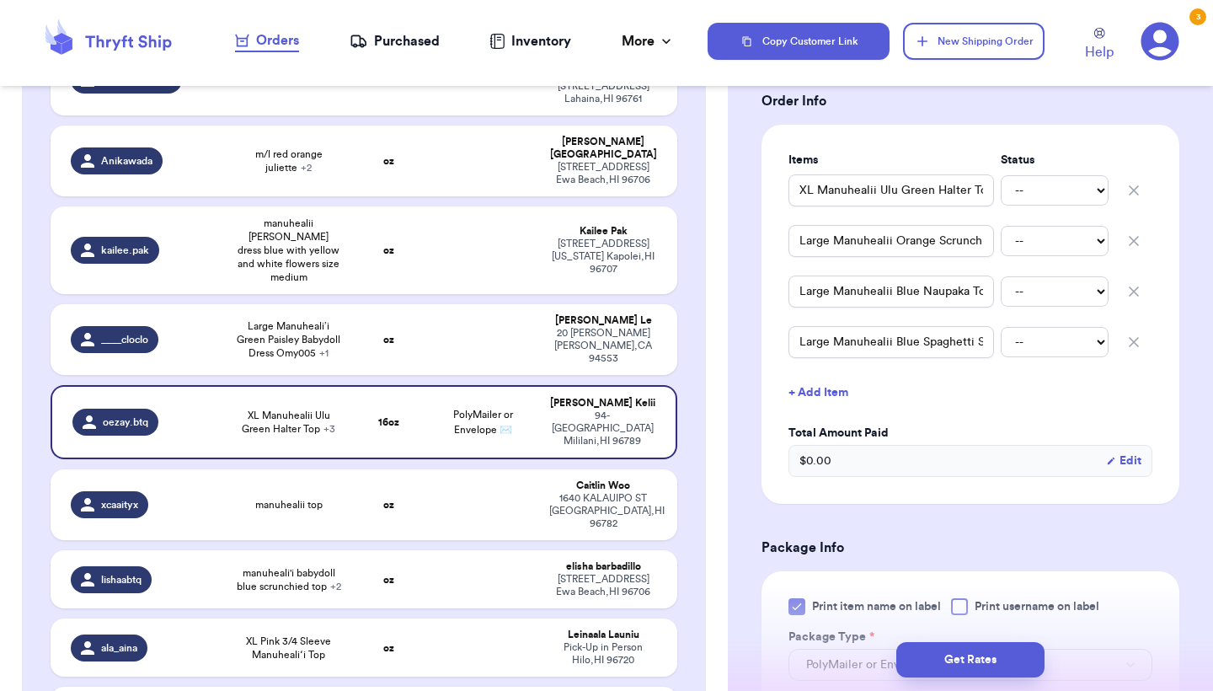
scroll to position [340, 0]
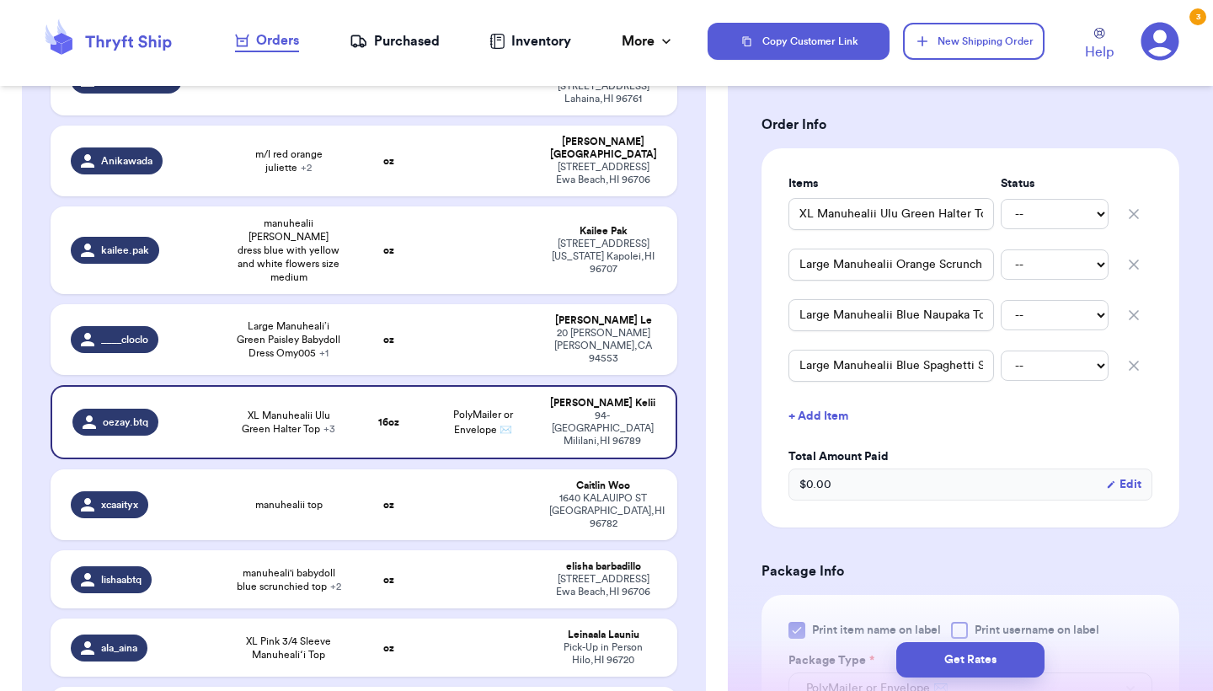
type input "2.5"
click at [800, 211] on input "XL Manuhealii Ulu Green Halter Top" at bounding box center [892, 214] width 206 height 32
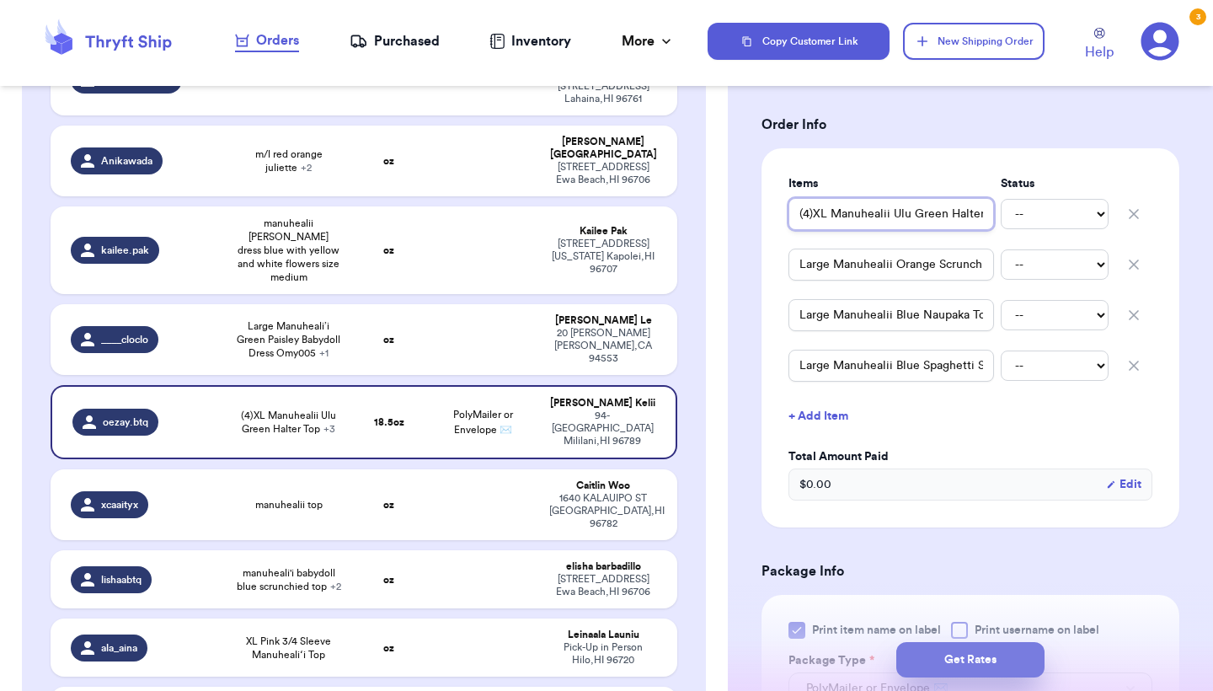
type input "(4)XL Manuhealii Ulu Green Halter Top"
click at [935, 656] on button "Get Rates" at bounding box center [971, 659] width 148 height 35
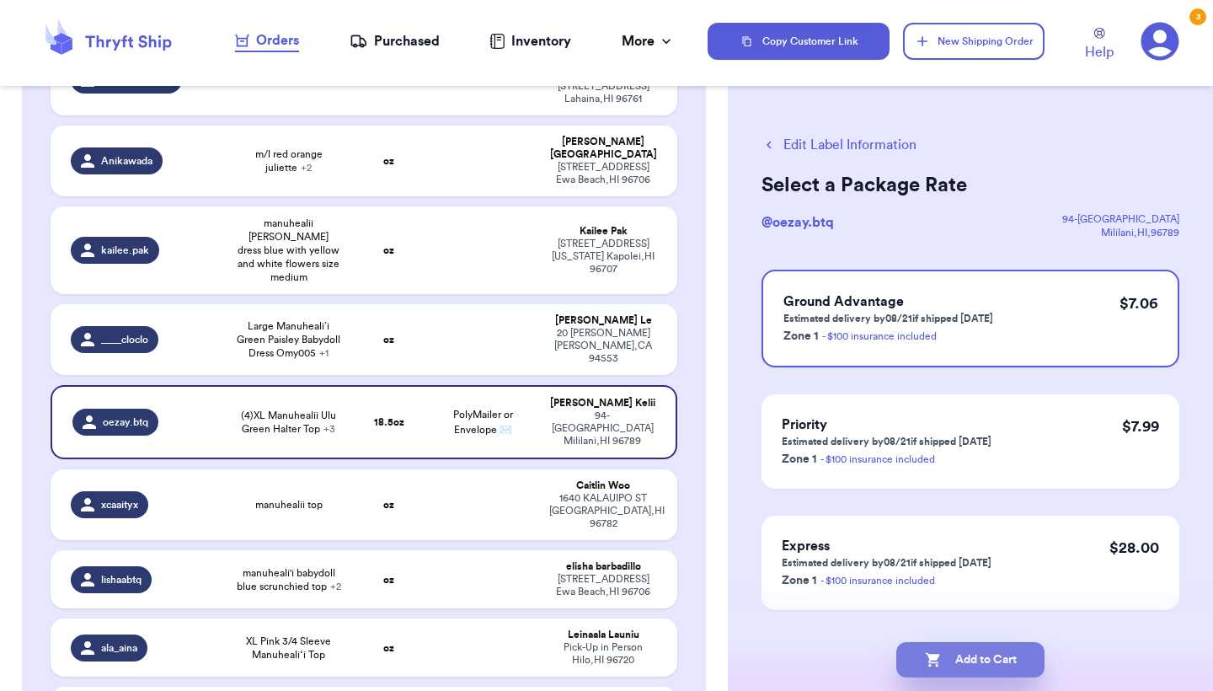
click at [935, 656] on icon "button" at bounding box center [932, 660] width 14 height 14
checkbox input "true"
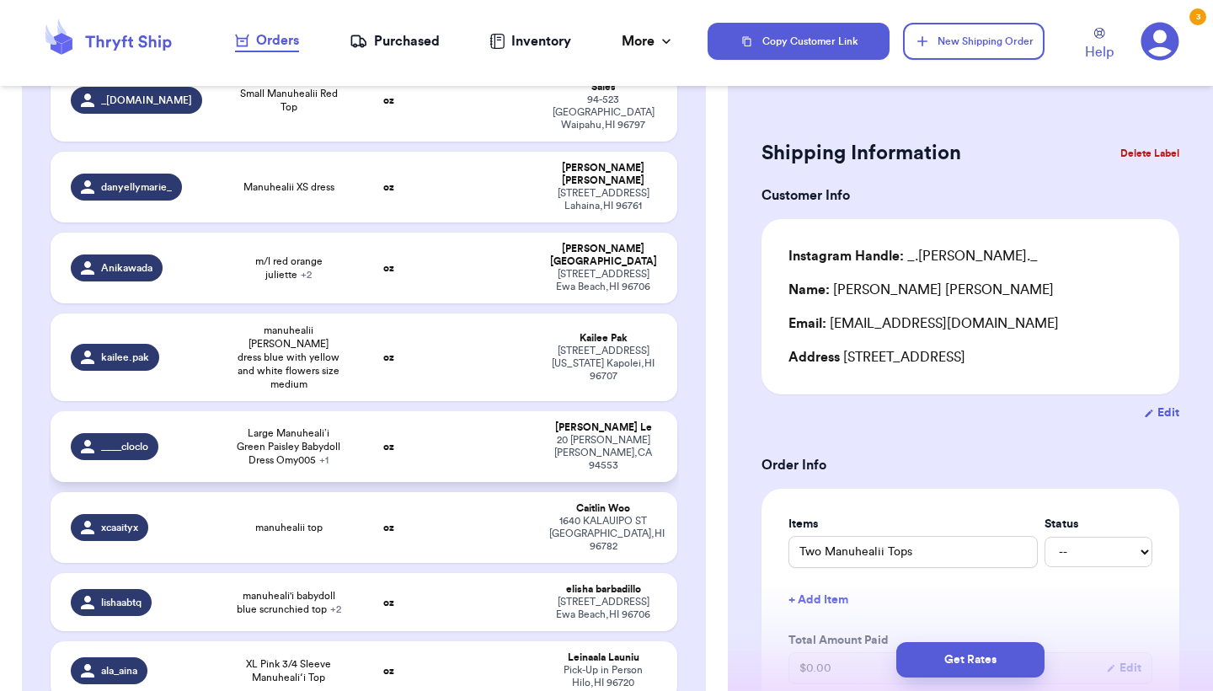
scroll to position [381, 0]
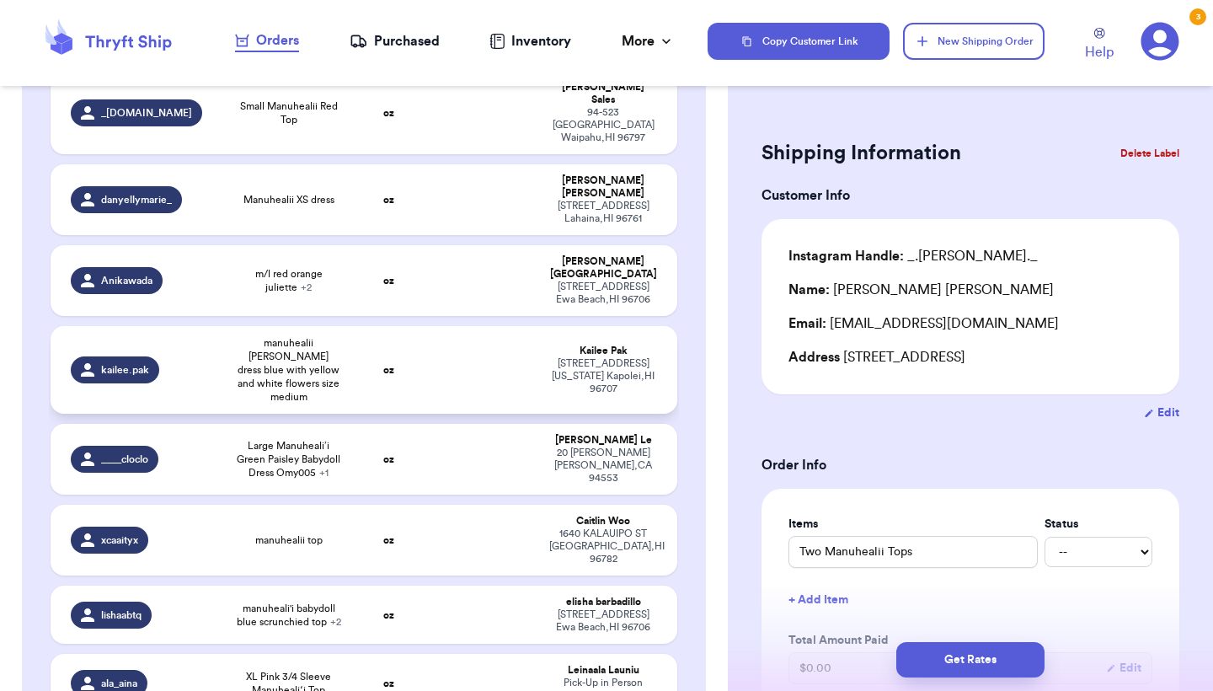
click at [500, 326] on td at bounding box center [482, 370] width 113 height 88
type input "manuhealii [PERSON_NAME] dress blue with yellow and white flowers size medium"
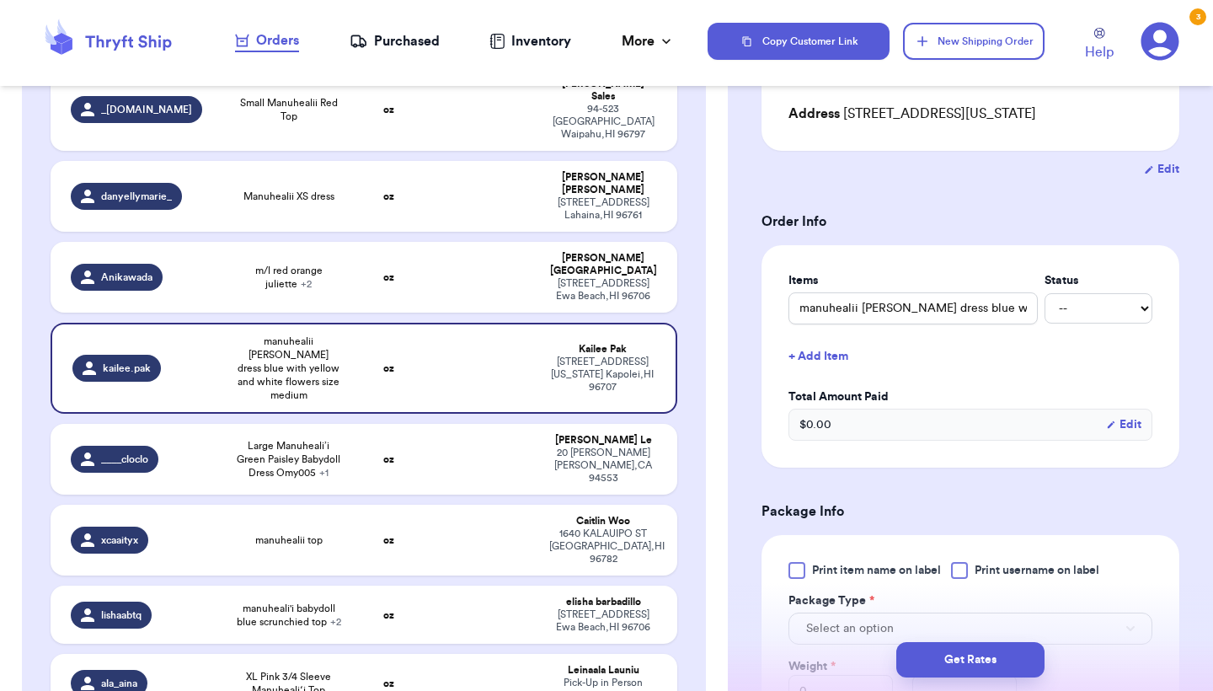
click at [832, 574] on span "Print item name on label" at bounding box center [876, 570] width 129 height 17
click at [0, 0] on input "Print item name on label" at bounding box center [0, 0] width 0 height 0
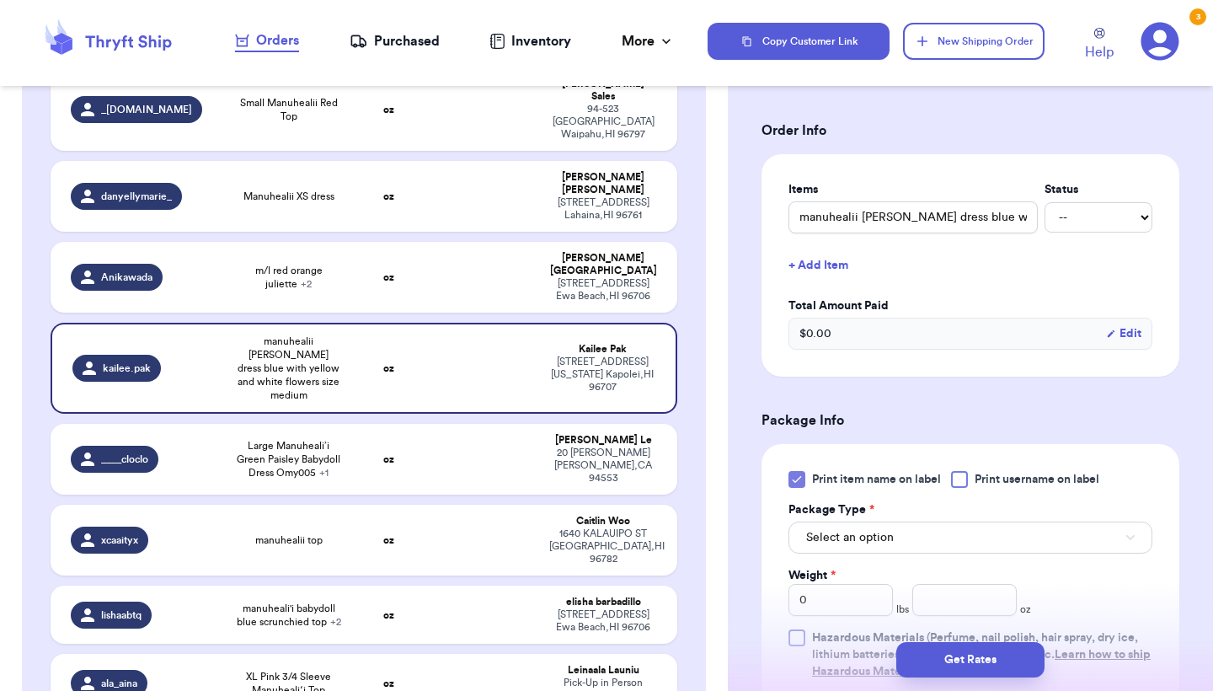
click at [860, 538] on span "Select an option" at bounding box center [850, 537] width 88 height 17
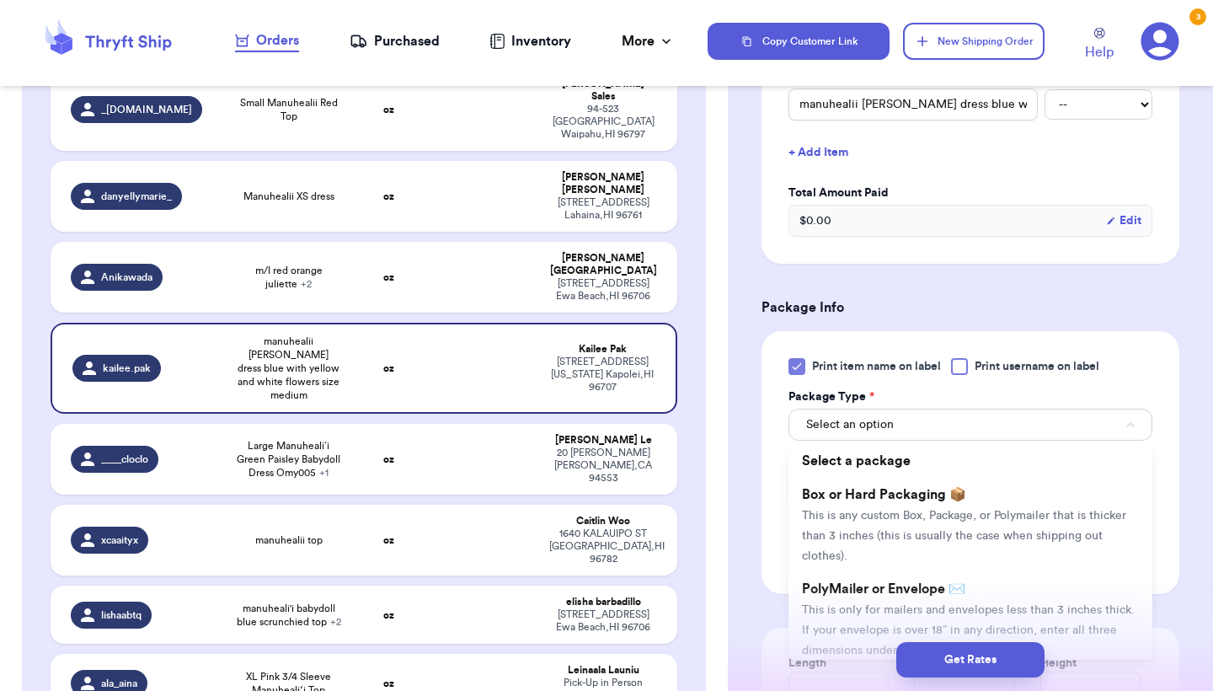
scroll to position [471, 0]
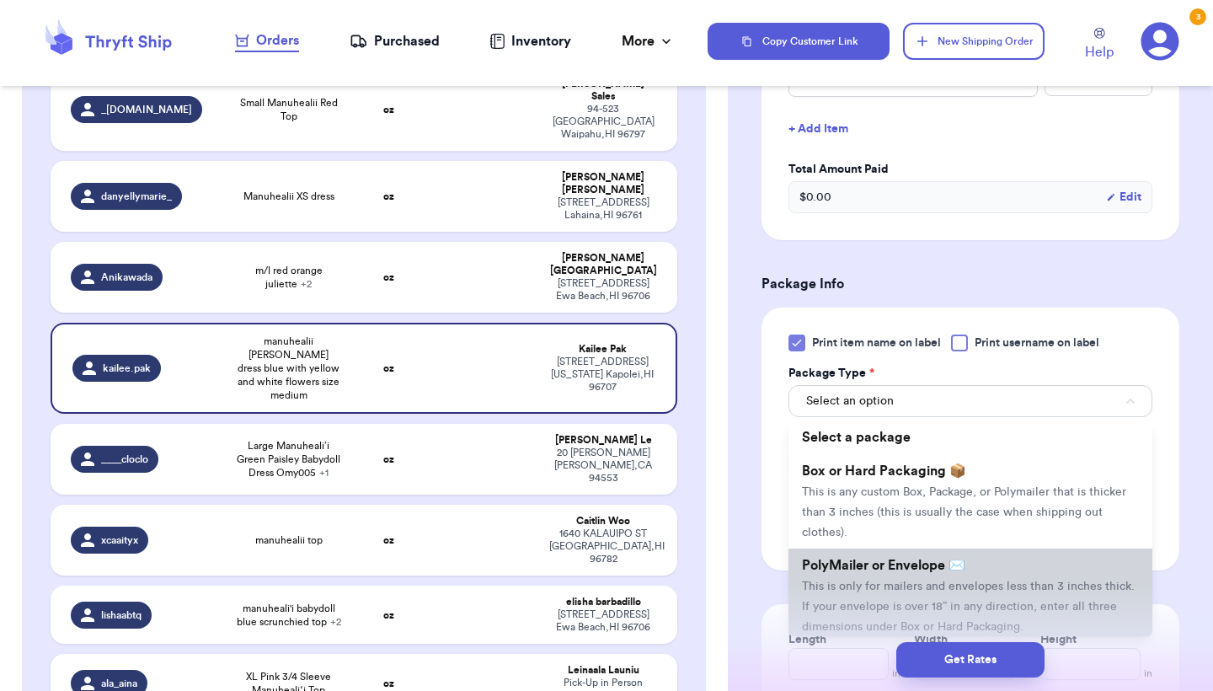
click at [854, 580] on li "PolyMailer or Envelope ✉️ This is only for mailers and envelopes less than 3 in…" at bounding box center [971, 596] width 364 height 94
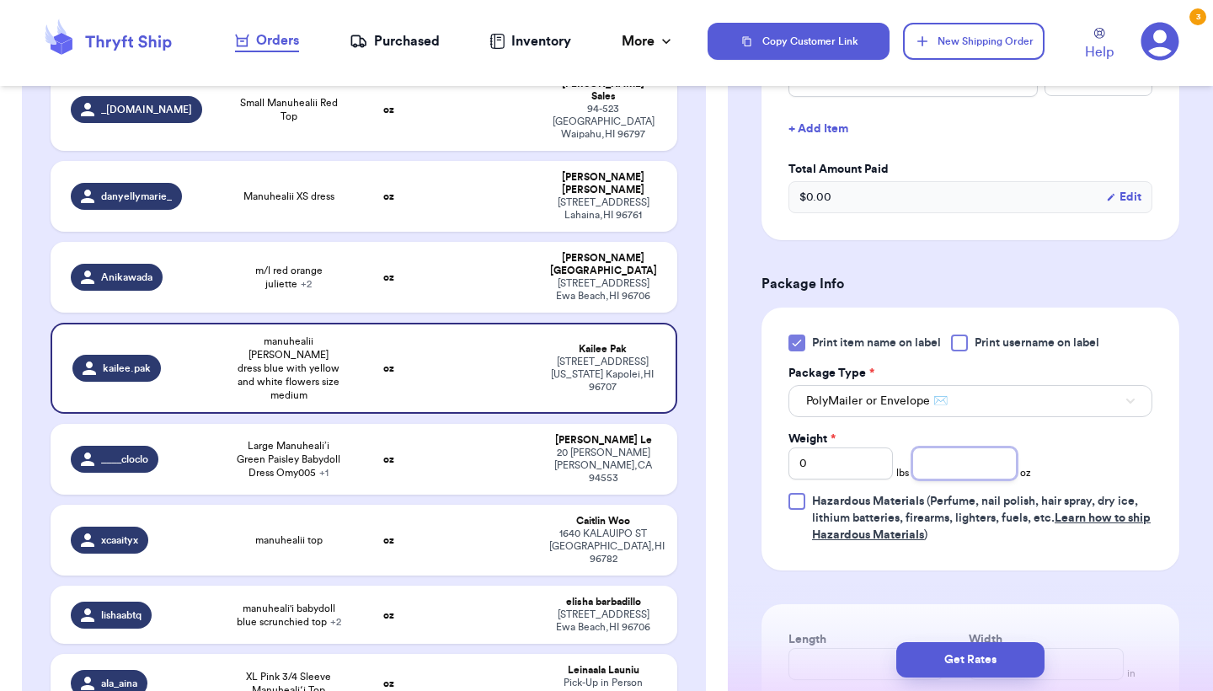
click at [958, 471] on input "number" at bounding box center [965, 463] width 104 height 32
type input "7.1"
click at [935, 658] on button "Get Rates" at bounding box center [971, 659] width 148 height 35
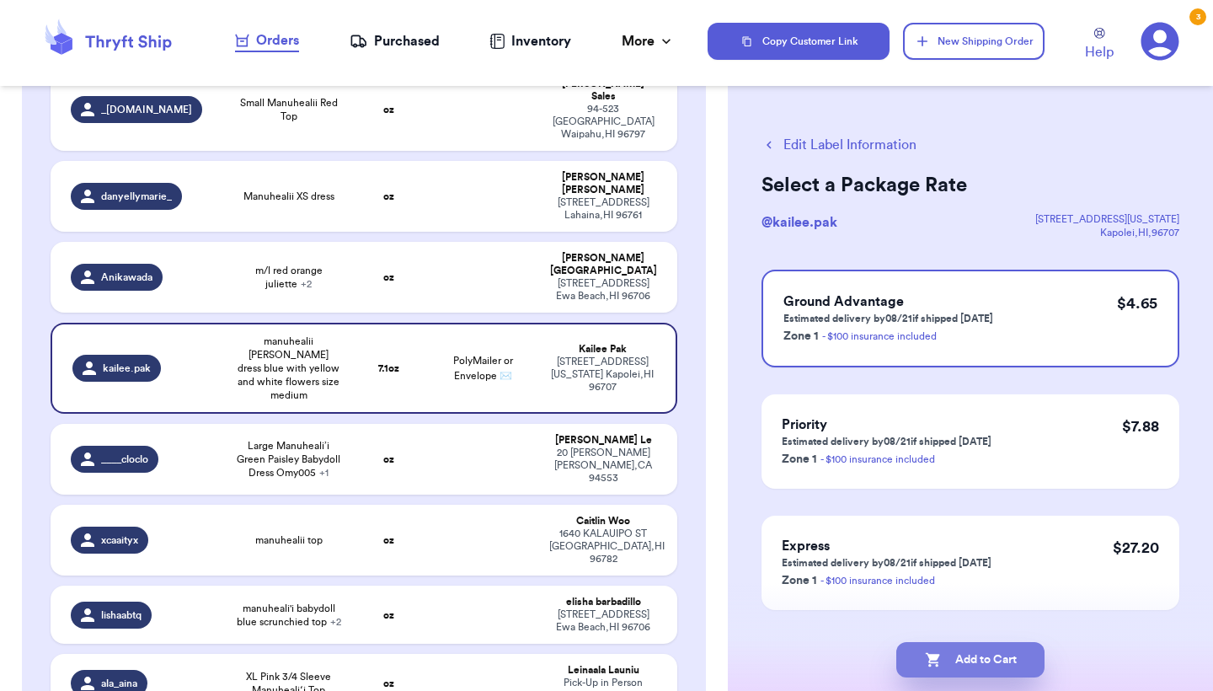
click at [935, 658] on icon "button" at bounding box center [932, 660] width 14 height 14
checkbox input "true"
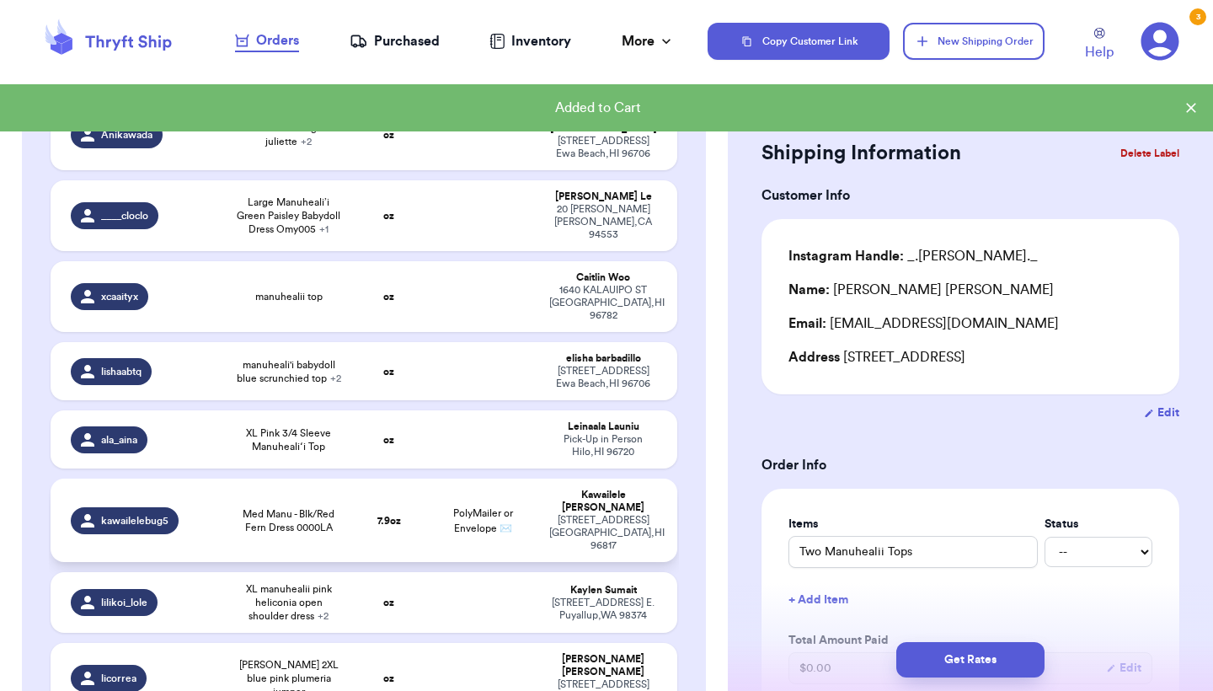
scroll to position [537, 0]
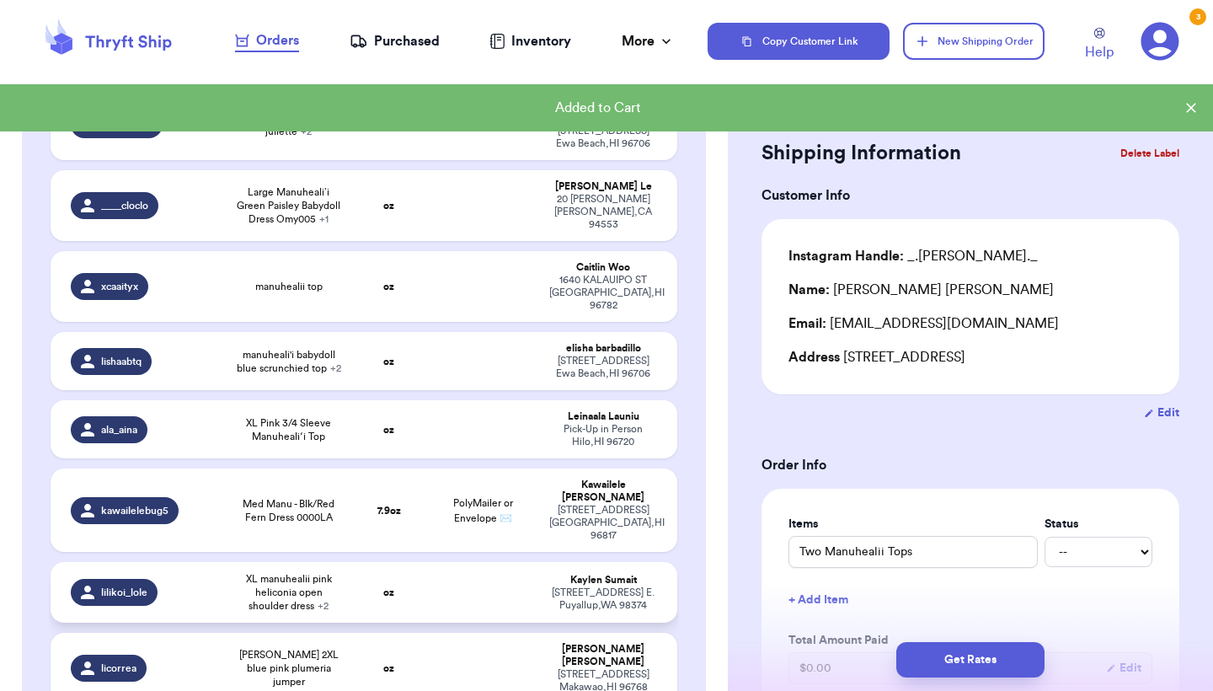
click at [271, 572] on span "XL manuhealii pink heliconia open shoulder dress + 2" at bounding box center [288, 592] width 105 height 40
type input "XL manuhealii pink heliconia open shoulder dress"
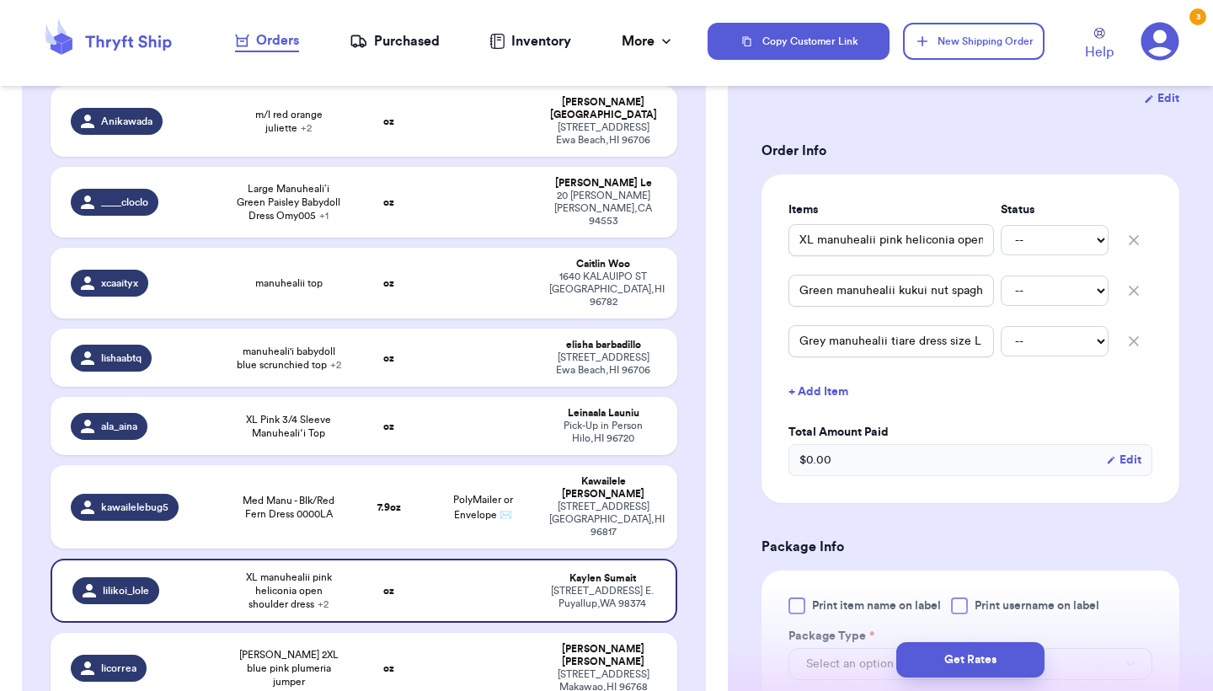
scroll to position [410, 0]
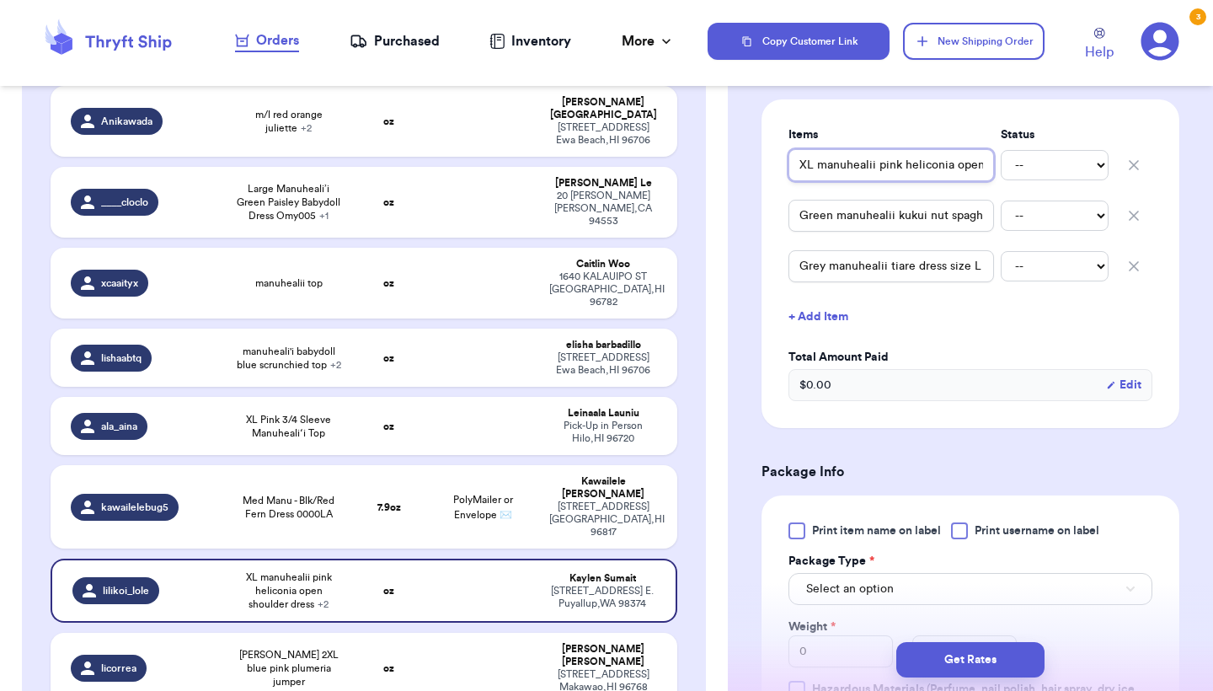
click at [799, 153] on input "XL manuhealii pink heliconia open shoulder dress" at bounding box center [892, 165] width 206 height 32
type input "(XL manuhealii pink heliconia open shoulder dress"
type input "(3XL manuhealii pink heliconia open shoulder dress"
type input "(3)XL manuhealii pink heliconia open shoulder dress"
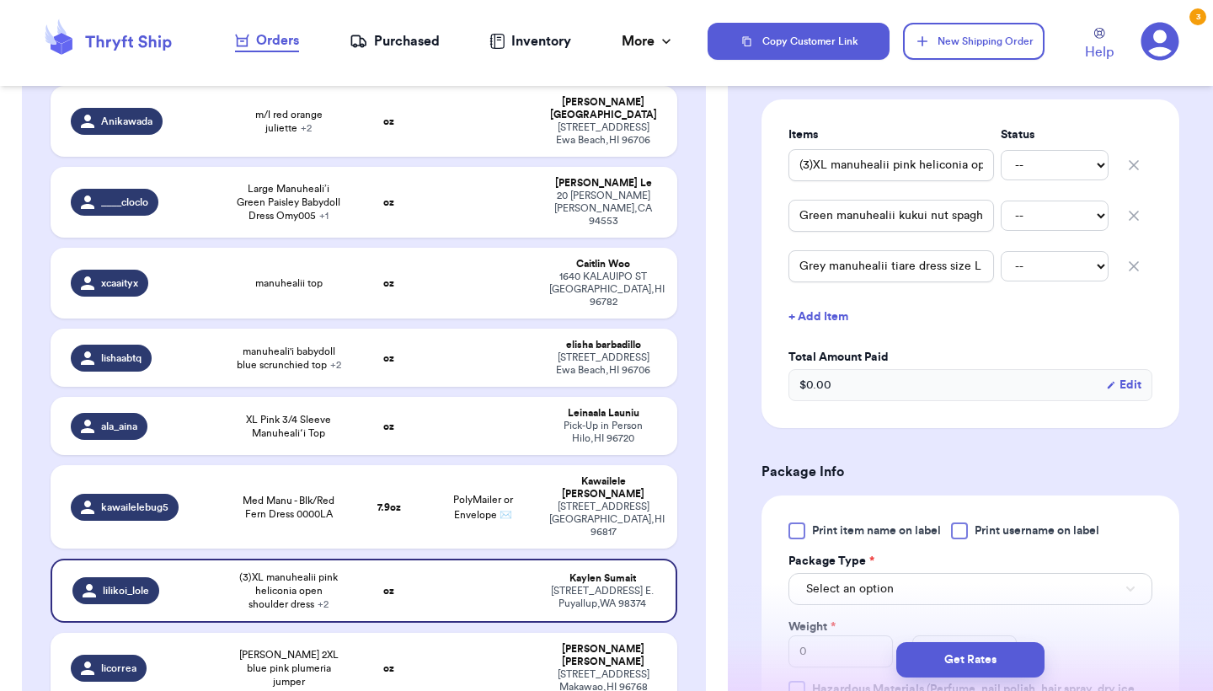
click at [804, 501] on div "Print item name on label Print username on label Package Type * Select an optio…" at bounding box center [971, 626] width 418 height 263
click at [804, 522] on div at bounding box center [797, 530] width 17 height 17
click at [0, 0] on input "Print item name on label" at bounding box center [0, 0] width 0 height 0
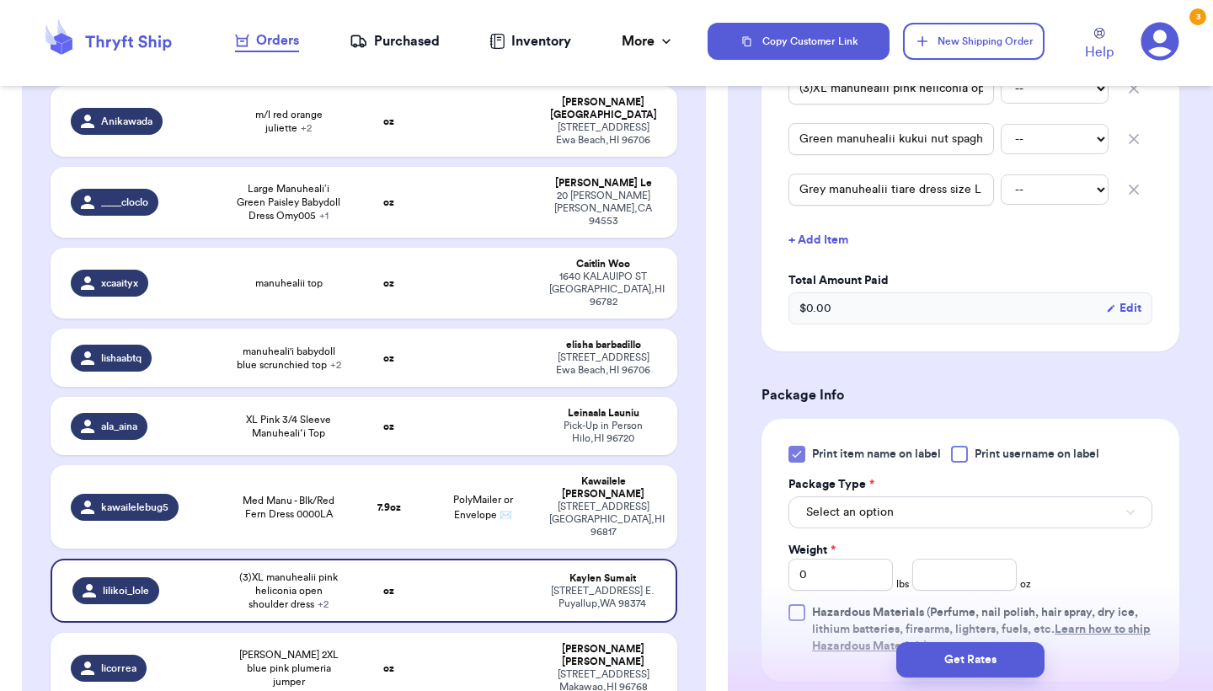
click at [827, 504] on span "Select an option" at bounding box center [850, 512] width 88 height 17
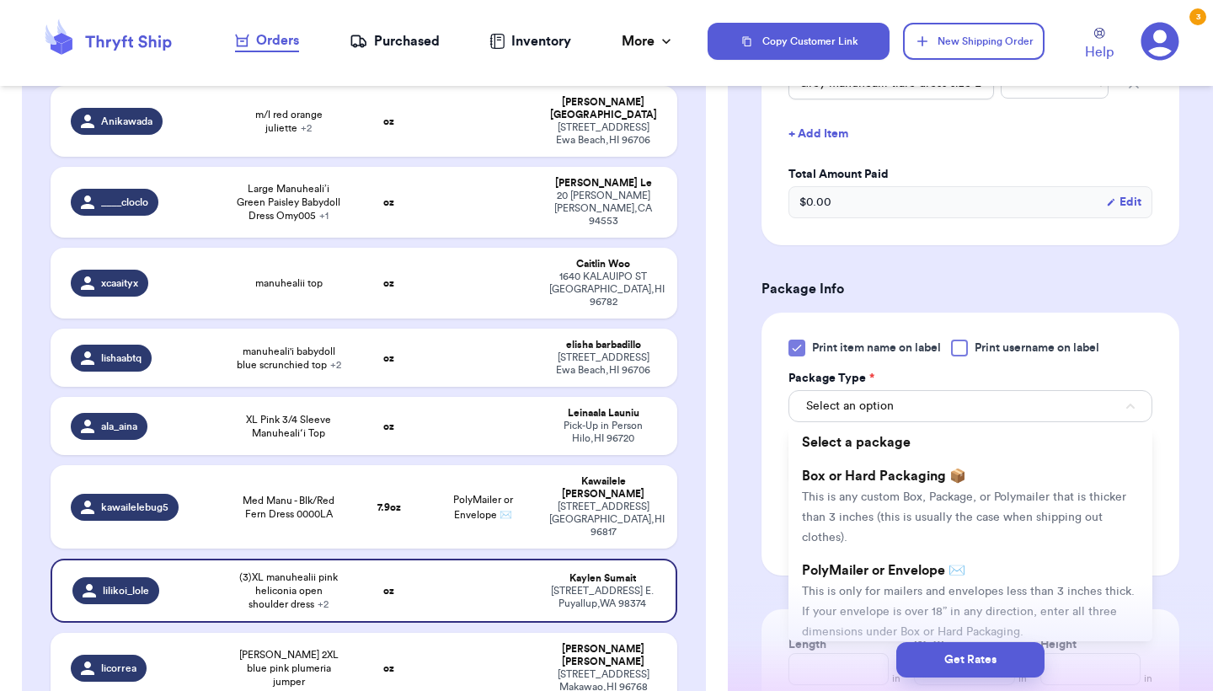
scroll to position [634, 0]
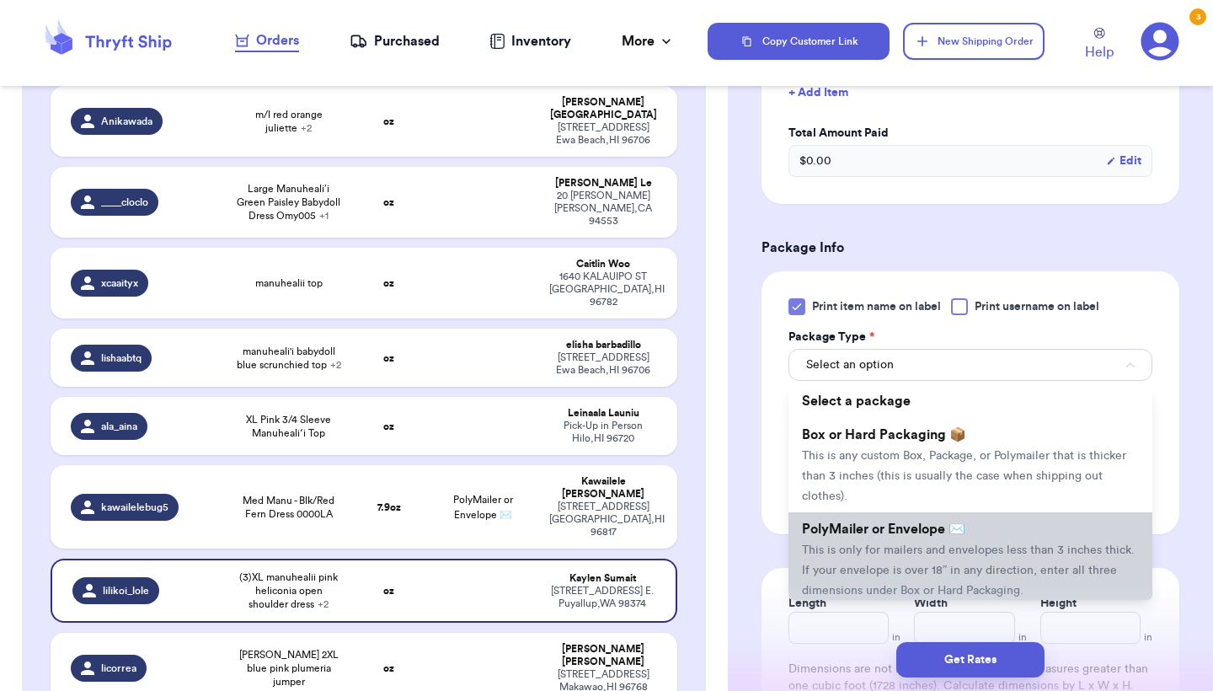
click at [838, 544] on span "This is only for mailers and envelopes less than 3 inches thick. If your envelo…" at bounding box center [968, 570] width 333 height 52
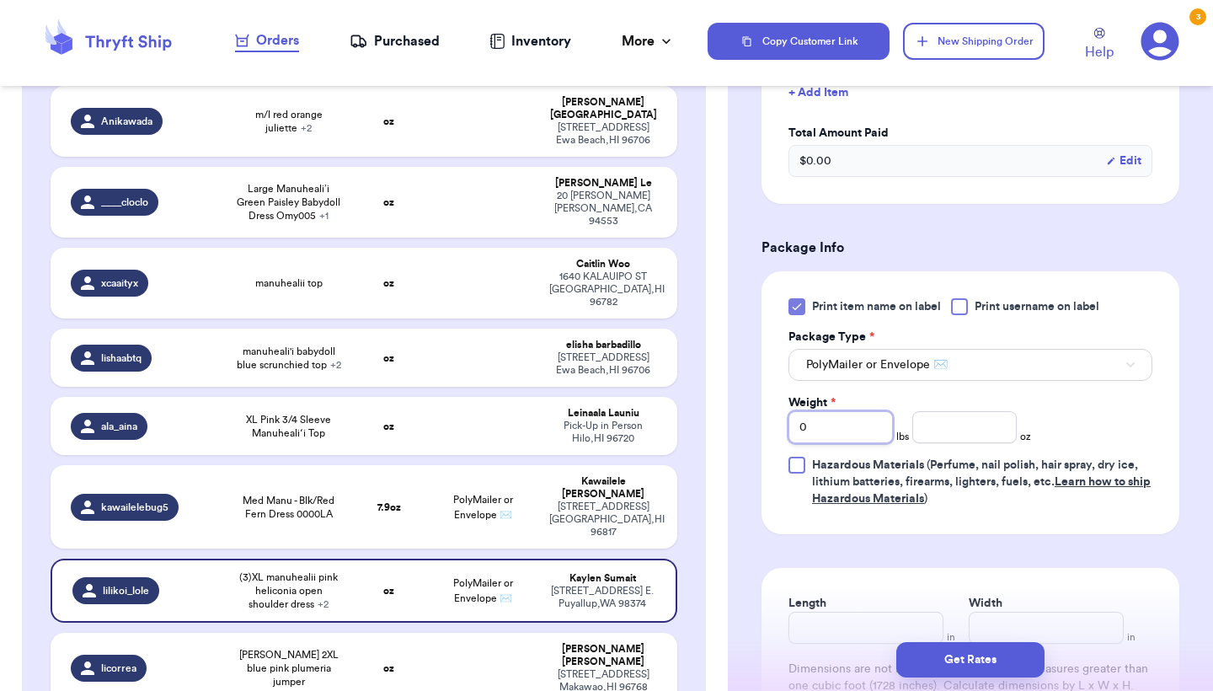
click at [821, 423] on input "0" at bounding box center [841, 427] width 104 height 32
type input "01"
click at [970, 411] on input "number" at bounding box center [965, 427] width 104 height 32
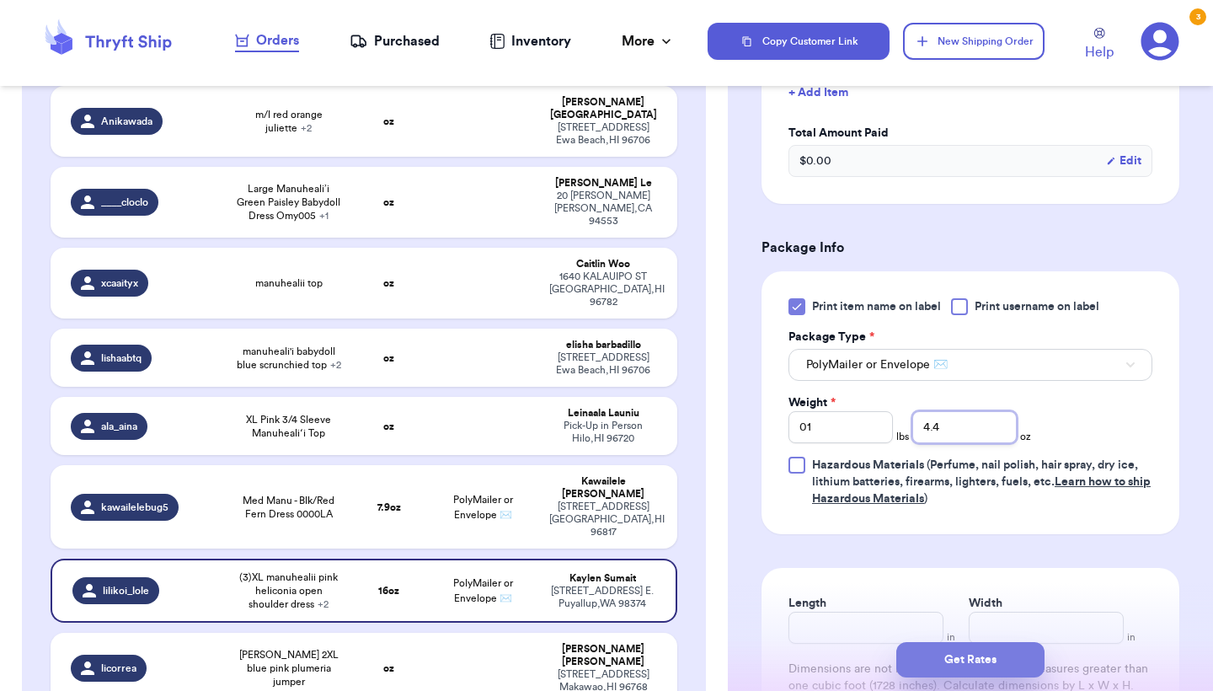
type input "4.4"
click at [953, 664] on button "Get Rates" at bounding box center [971, 659] width 148 height 35
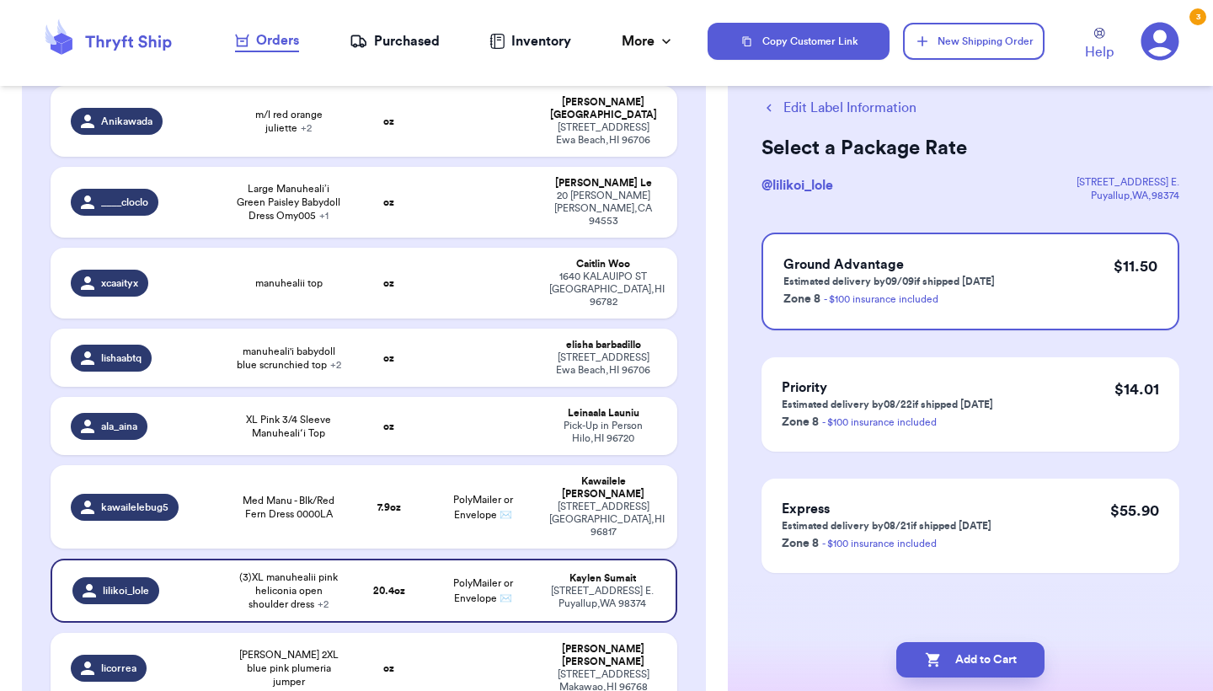
scroll to position [0, 0]
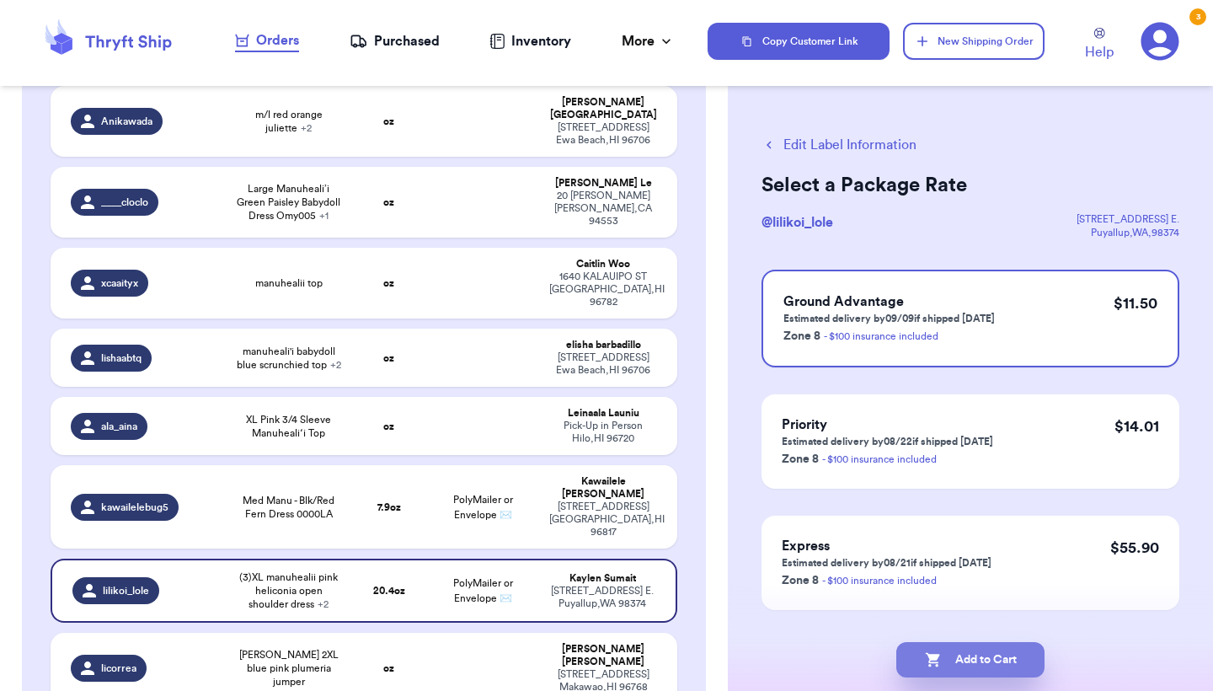
click at [953, 664] on button "Add to Cart" at bounding box center [971, 659] width 148 height 35
checkbox input "true"
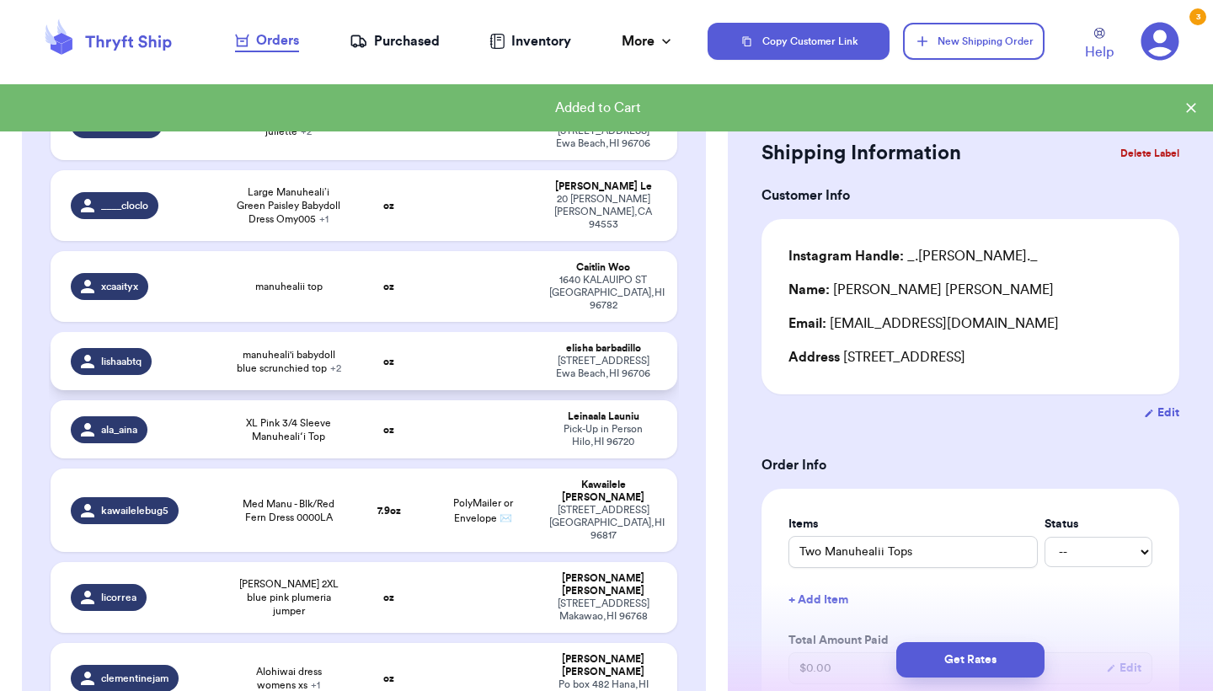
click at [465, 332] on td at bounding box center [482, 361] width 113 height 58
type input "manuheali'i babydoll blue scrunchied top"
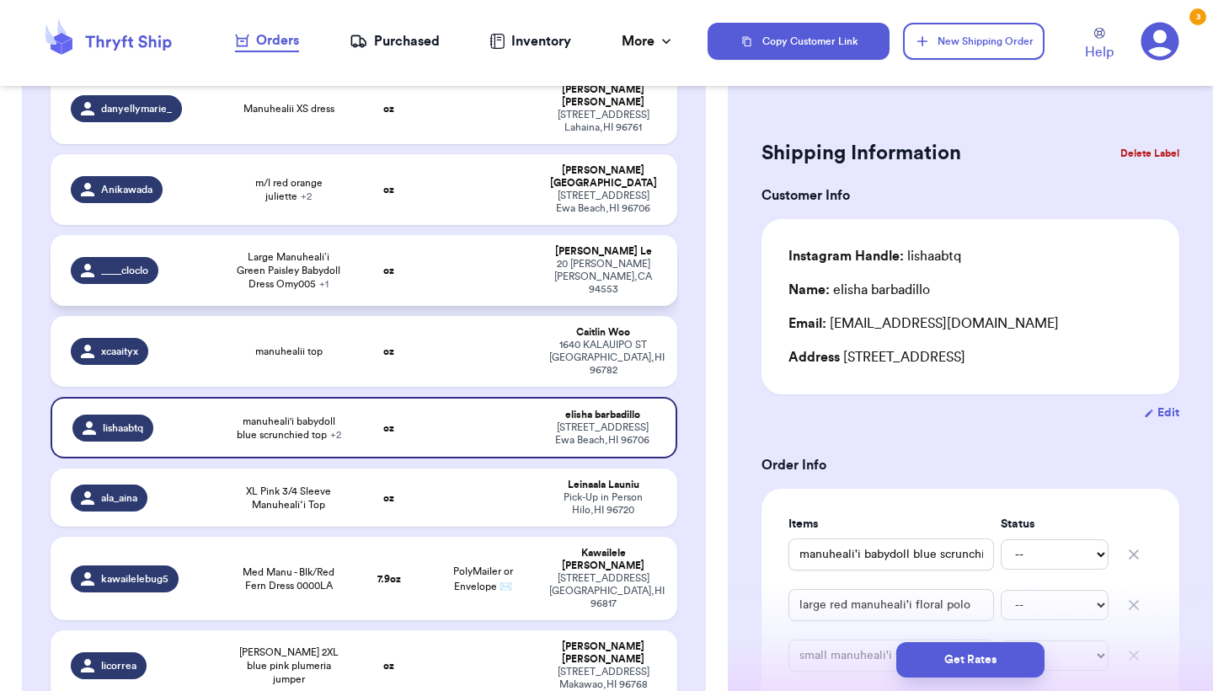
click at [470, 235] on td at bounding box center [482, 270] width 113 height 71
type input "Large Manuheali’i Green Paisley Babydoll Dress Omy005"
type input "XL Manuheali’i White Green BabyDoll dress"
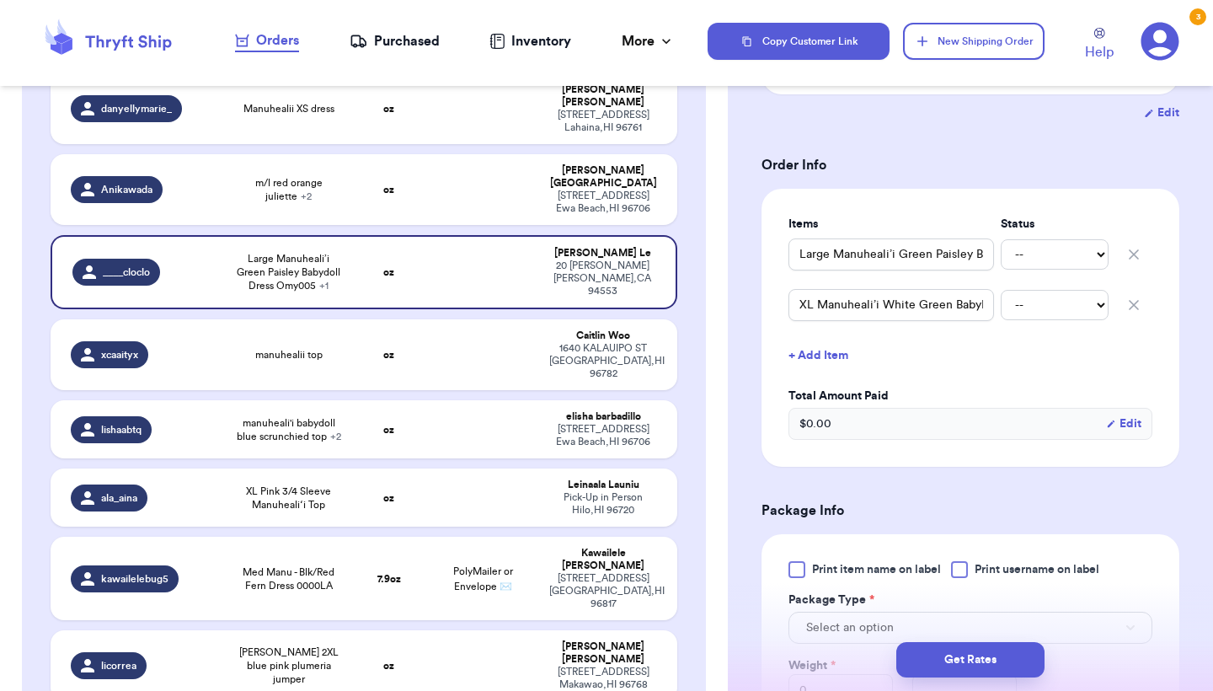
click at [819, 561] on span "Print item name on label" at bounding box center [876, 569] width 129 height 17
click at [0, 0] on input "Print item name on label" at bounding box center [0, 0] width 0 height 0
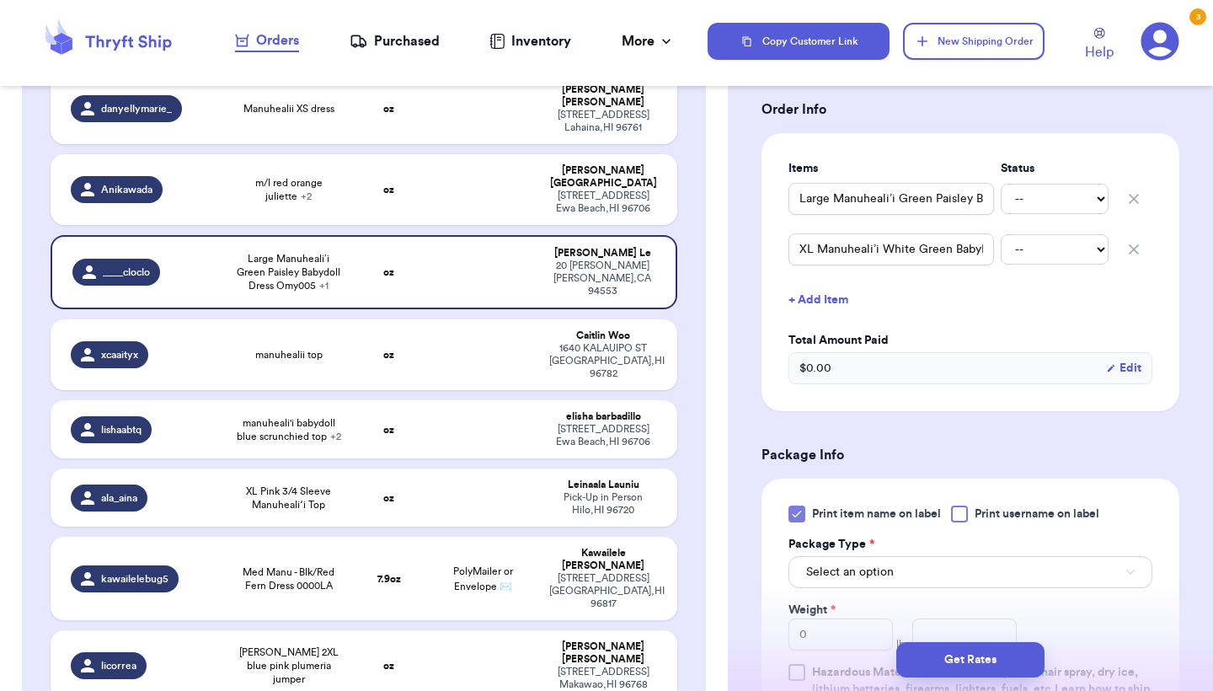
scroll to position [432, 0]
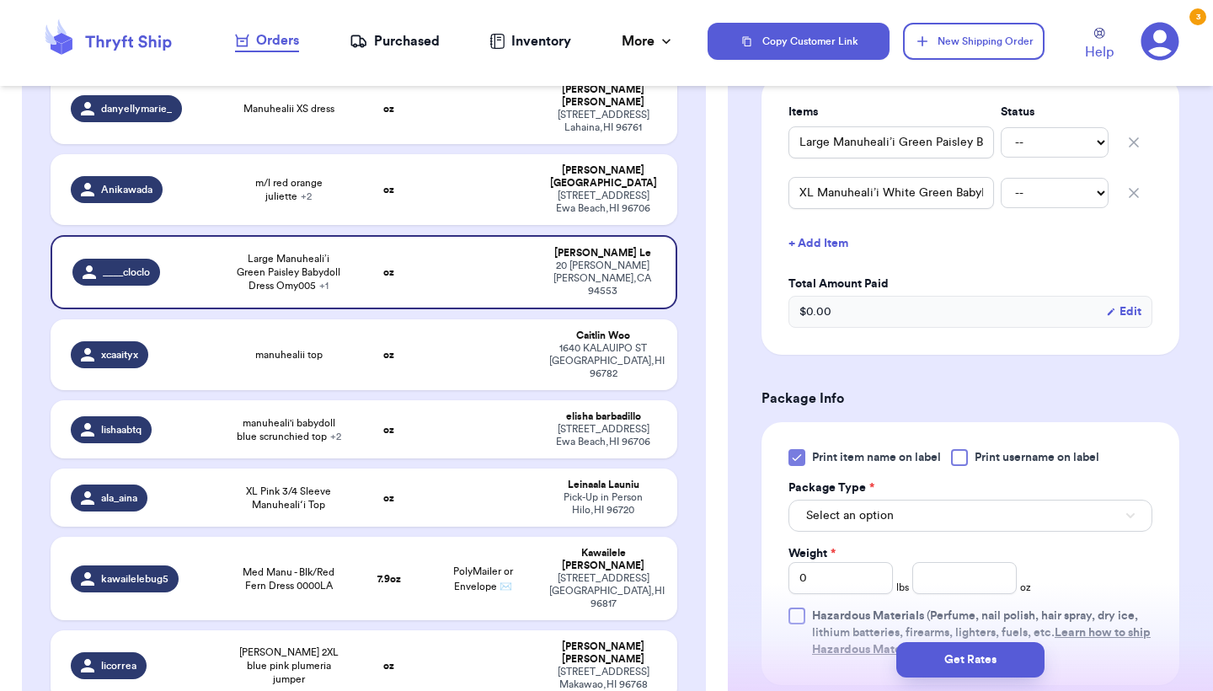
click at [827, 507] on span "Select an option" at bounding box center [850, 515] width 88 height 17
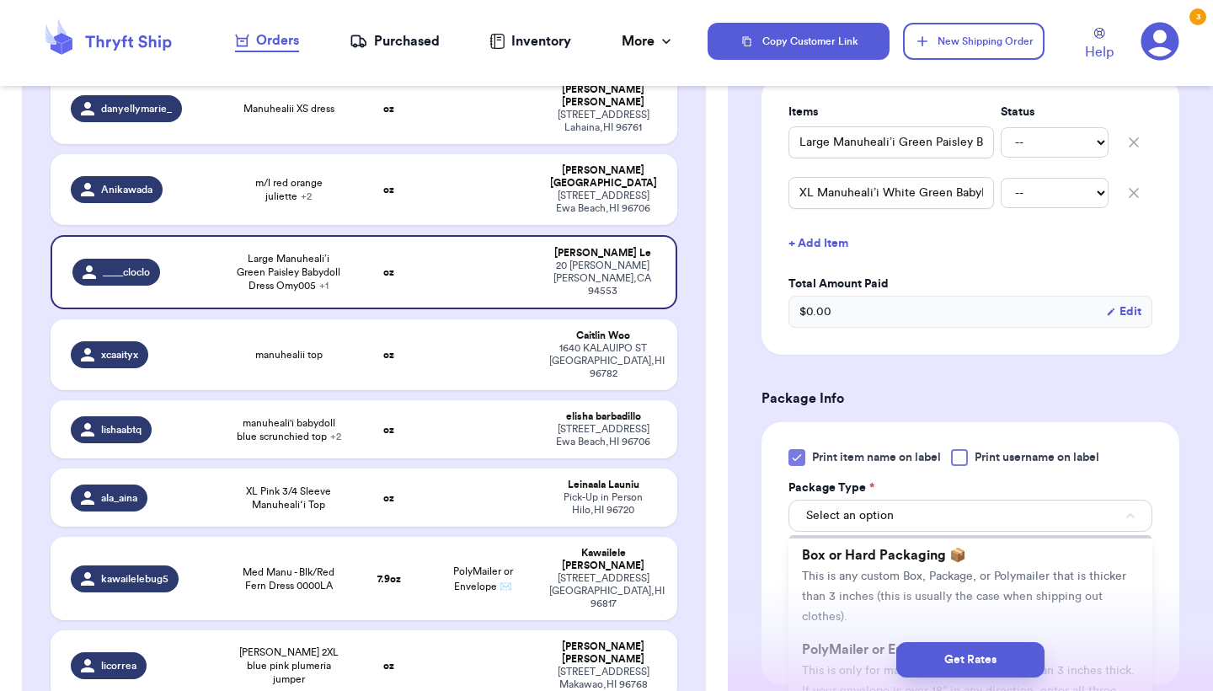
scroll to position [113, 0]
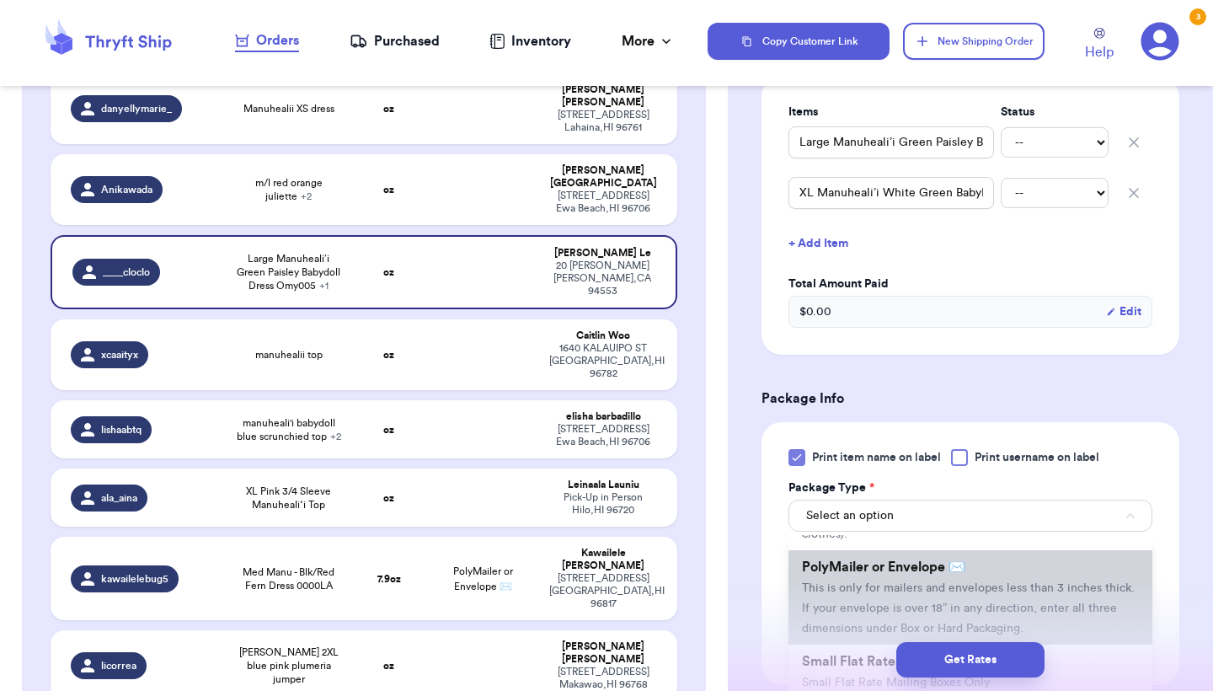
click at [826, 582] on span "This is only for mailers and envelopes less than 3 inches thick. If your envelo…" at bounding box center [968, 608] width 333 height 52
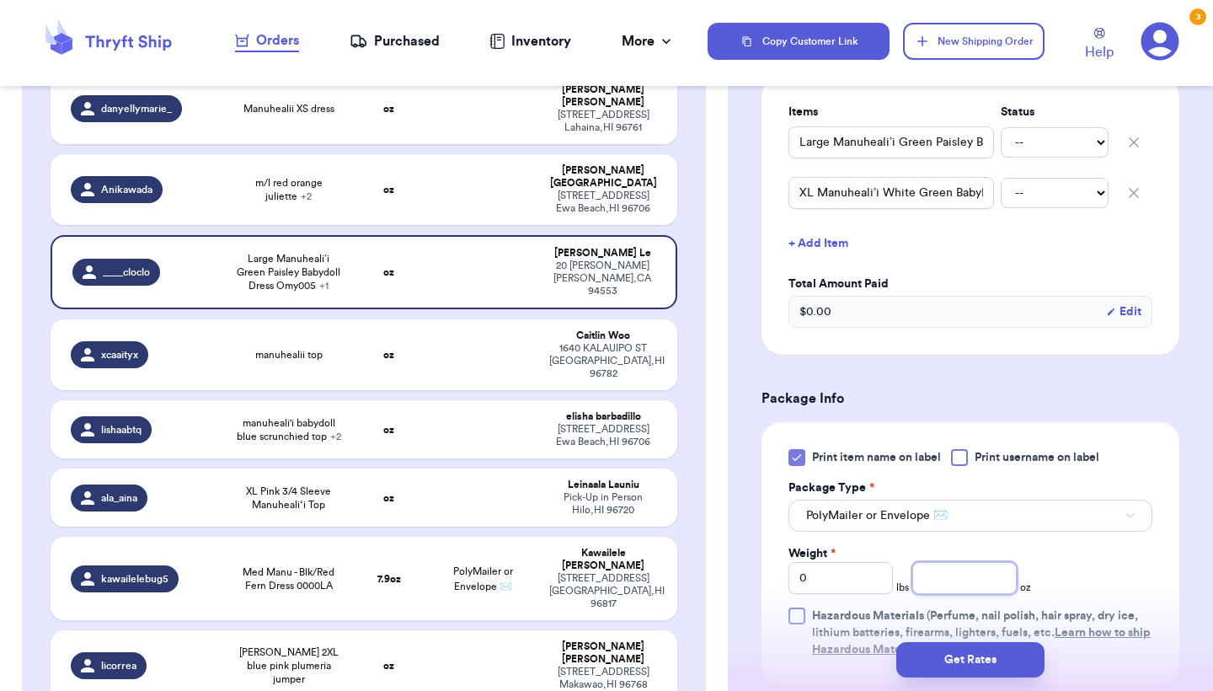
click at [928, 562] on input "number" at bounding box center [965, 578] width 104 height 32
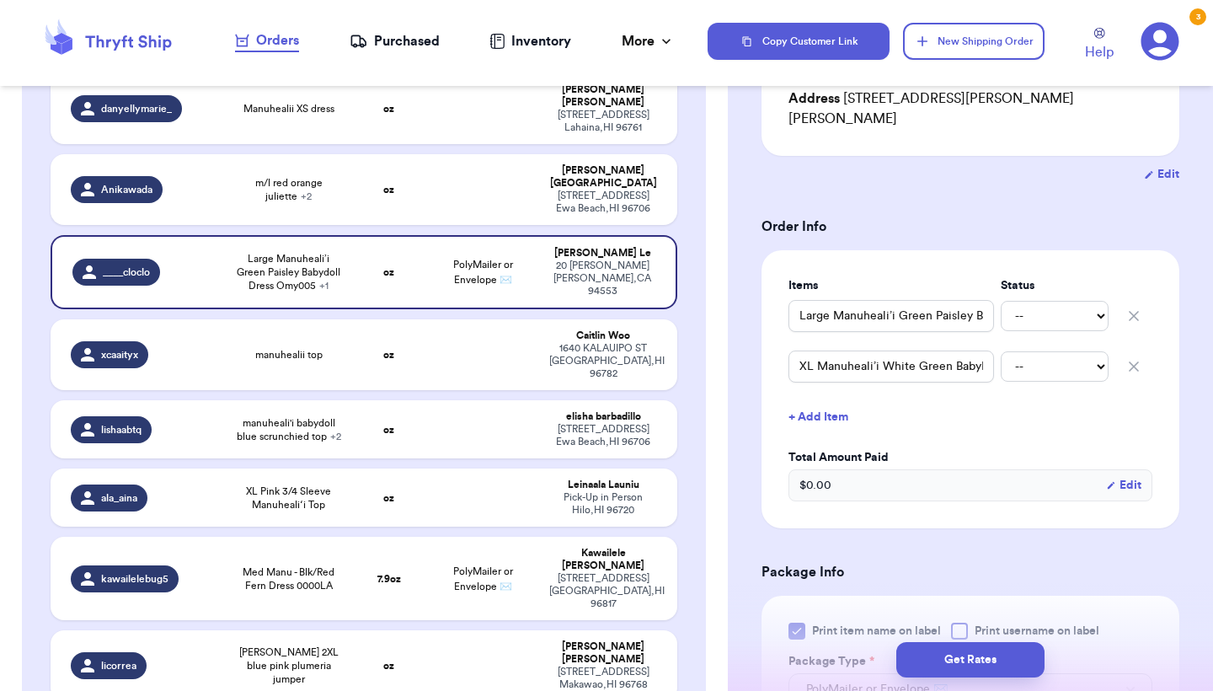
scroll to position [223, 0]
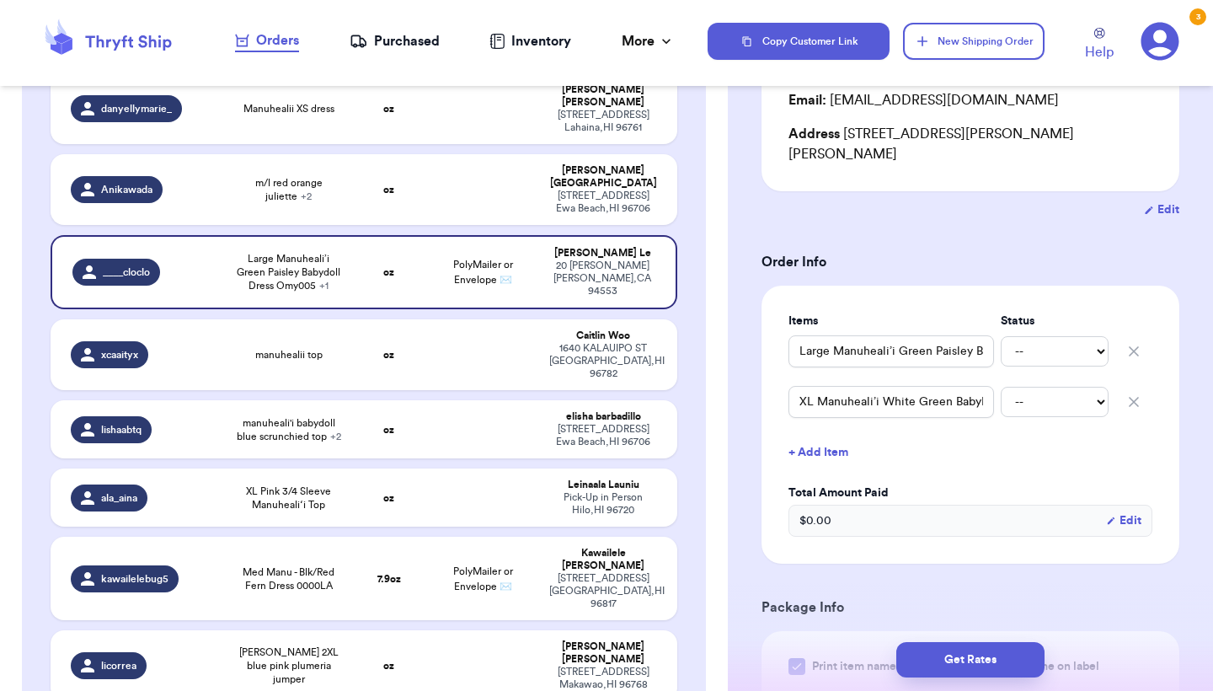
type input "14"
click at [799, 335] on input "Large Manuheali’i Green Paisley Babydoll Dress Omy005" at bounding box center [892, 351] width 206 height 32
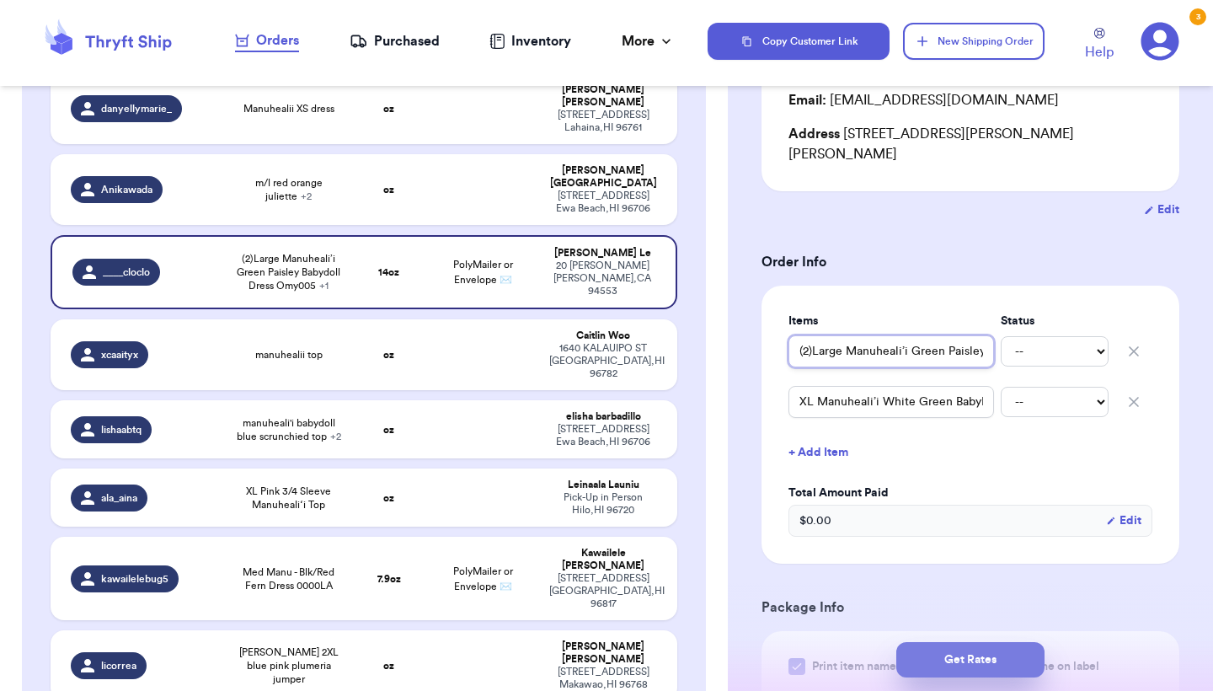
type input "(2)Large Manuheali’i Green Paisley Babydoll Dress Omy005"
click at [945, 658] on button "Get Rates" at bounding box center [971, 659] width 148 height 35
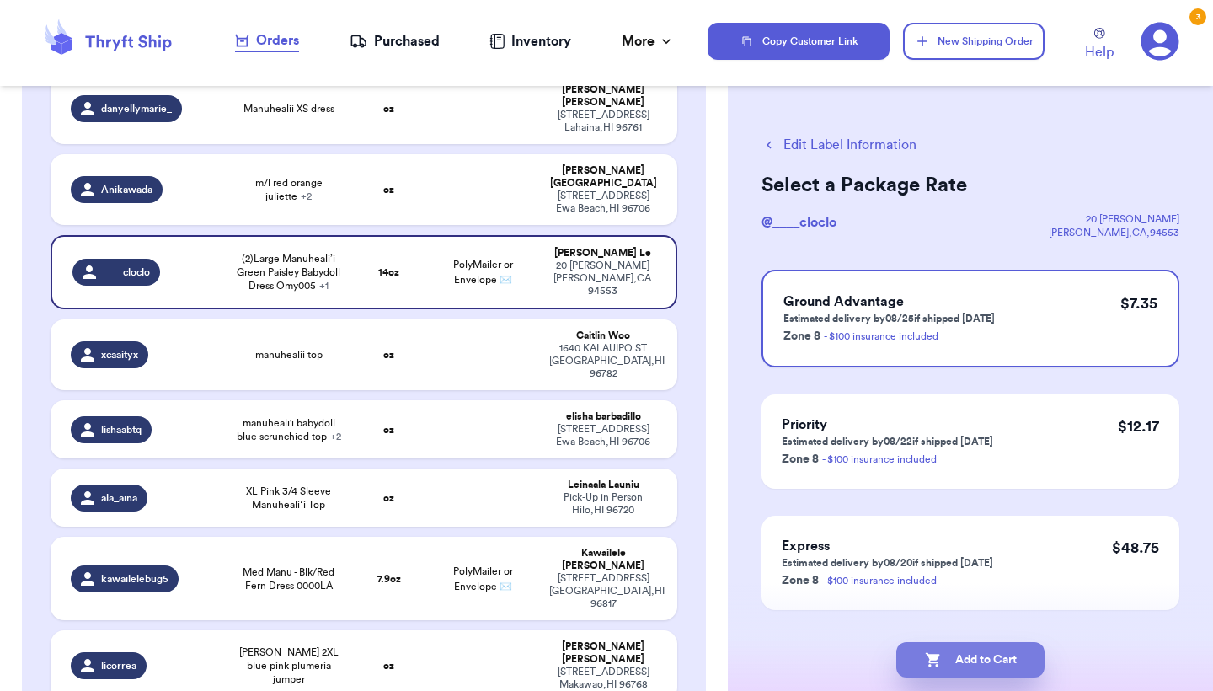
click at [945, 658] on button "Add to Cart" at bounding box center [971, 659] width 148 height 35
checkbox input "true"
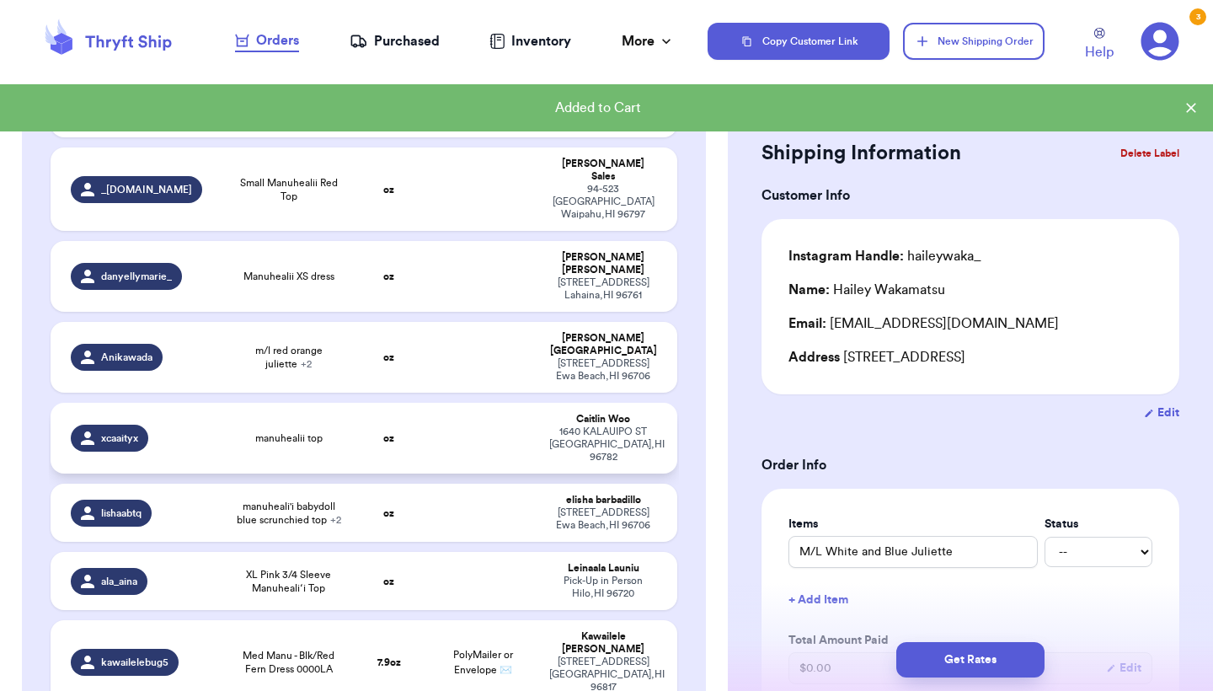
scroll to position [351, 0]
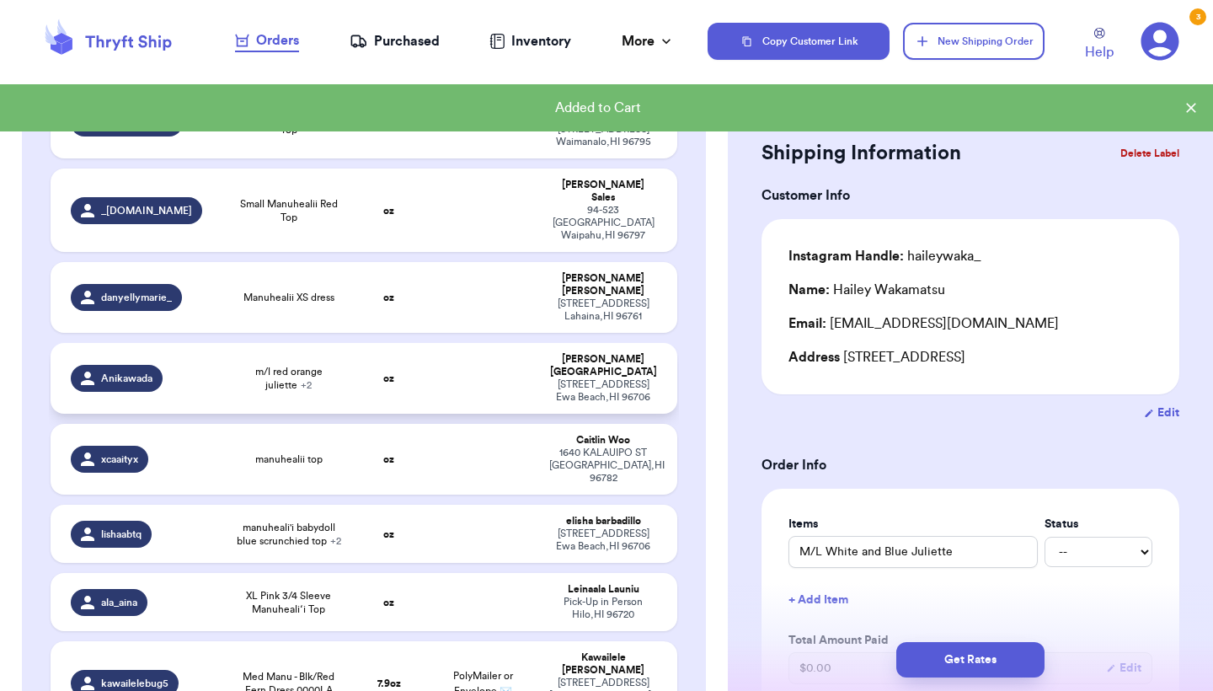
click at [453, 347] on td at bounding box center [482, 378] width 113 height 71
type input "m/l red orange juliette"
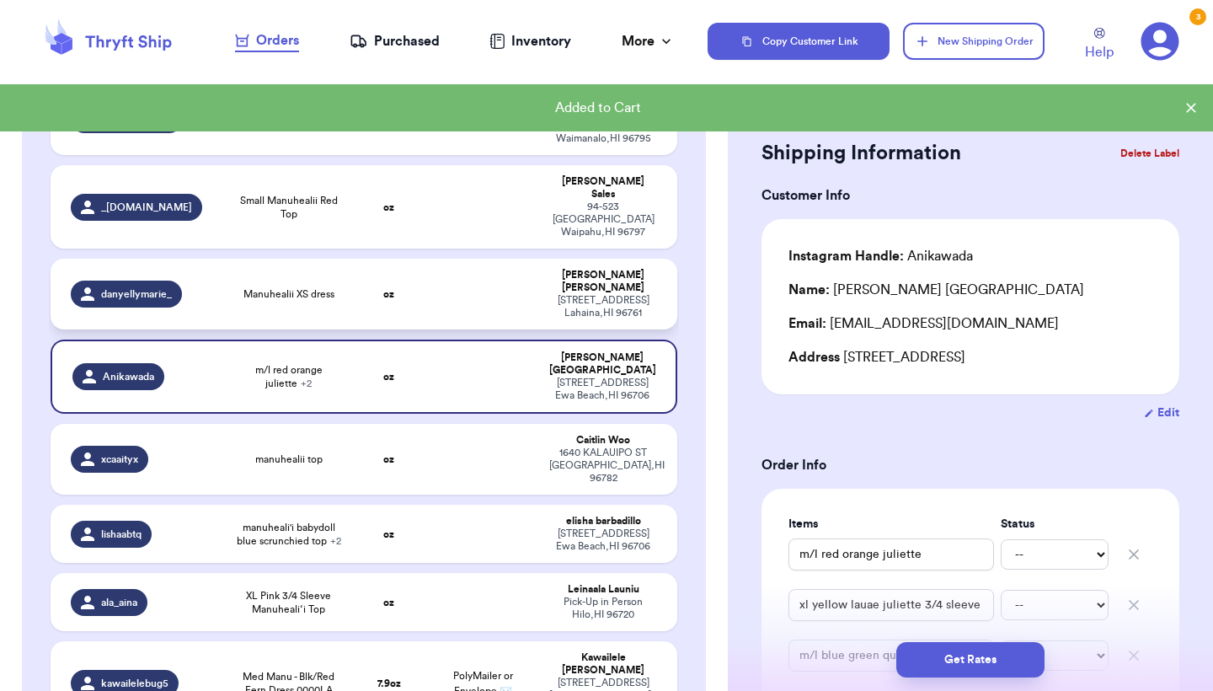
click at [470, 259] on td at bounding box center [482, 294] width 113 height 71
type input "Manuhealii XS dress"
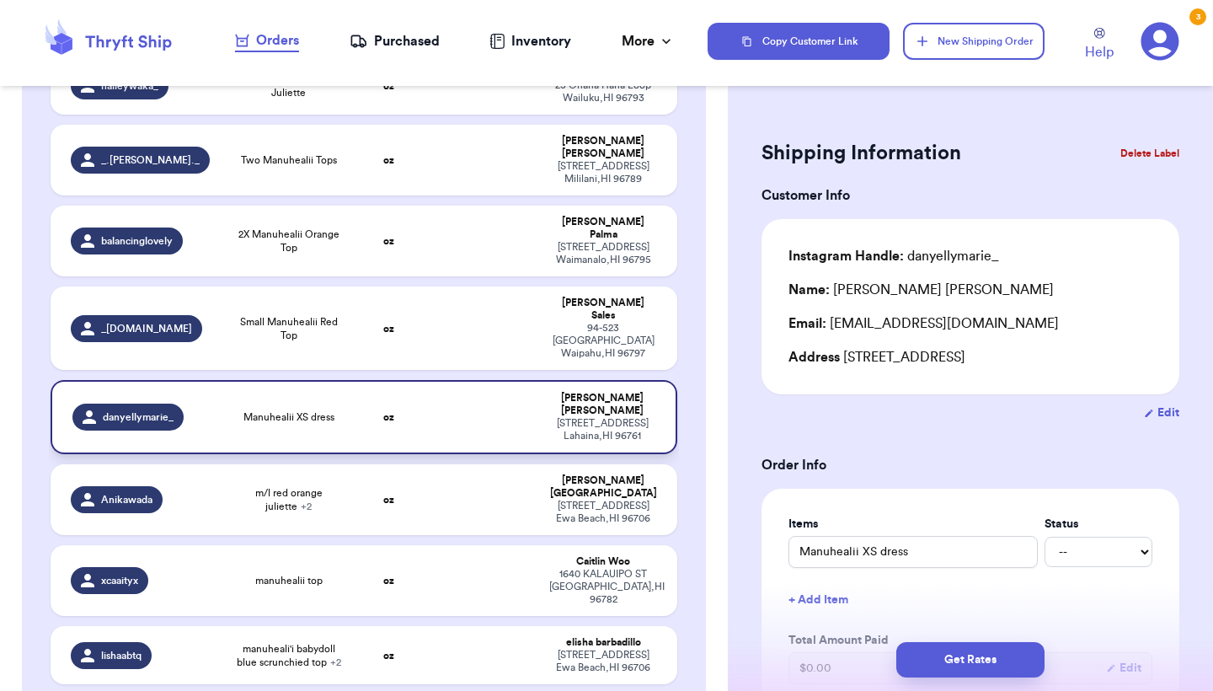
scroll to position [227, 0]
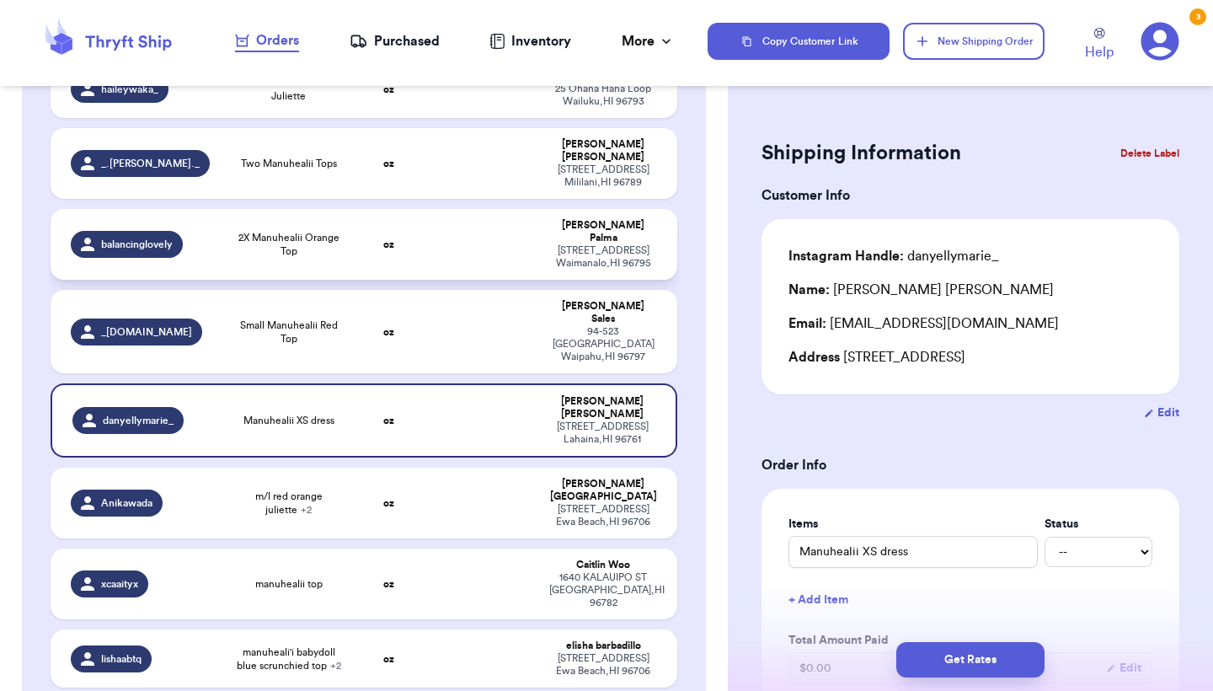
click at [470, 250] on td at bounding box center [482, 244] width 113 height 71
type input "2X Manuhealii Orange Top"
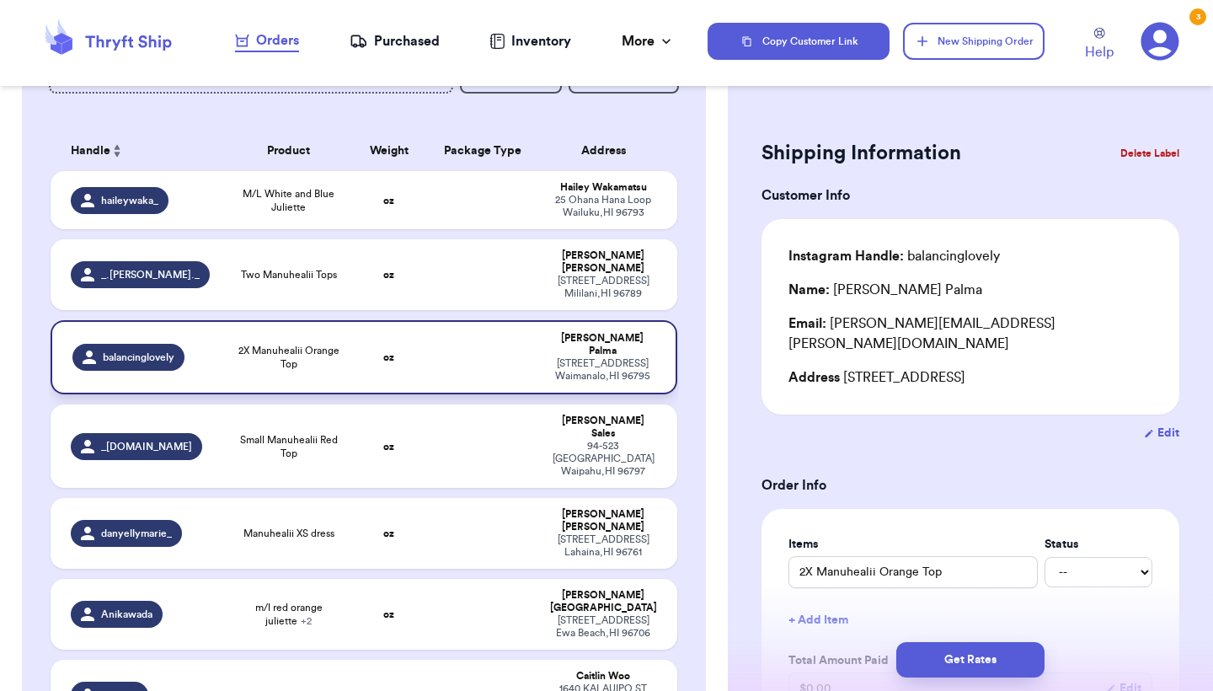
scroll to position [105, 0]
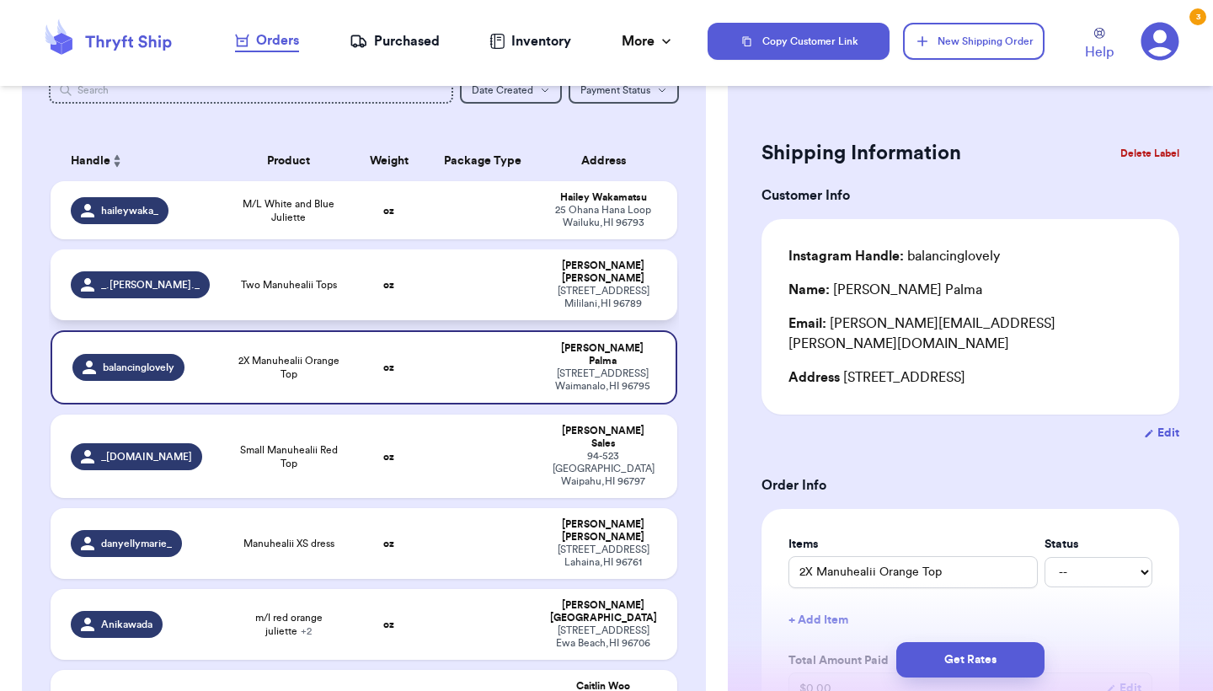
click at [456, 287] on td at bounding box center [482, 284] width 113 height 71
type input "Two Manuhealii Tops"
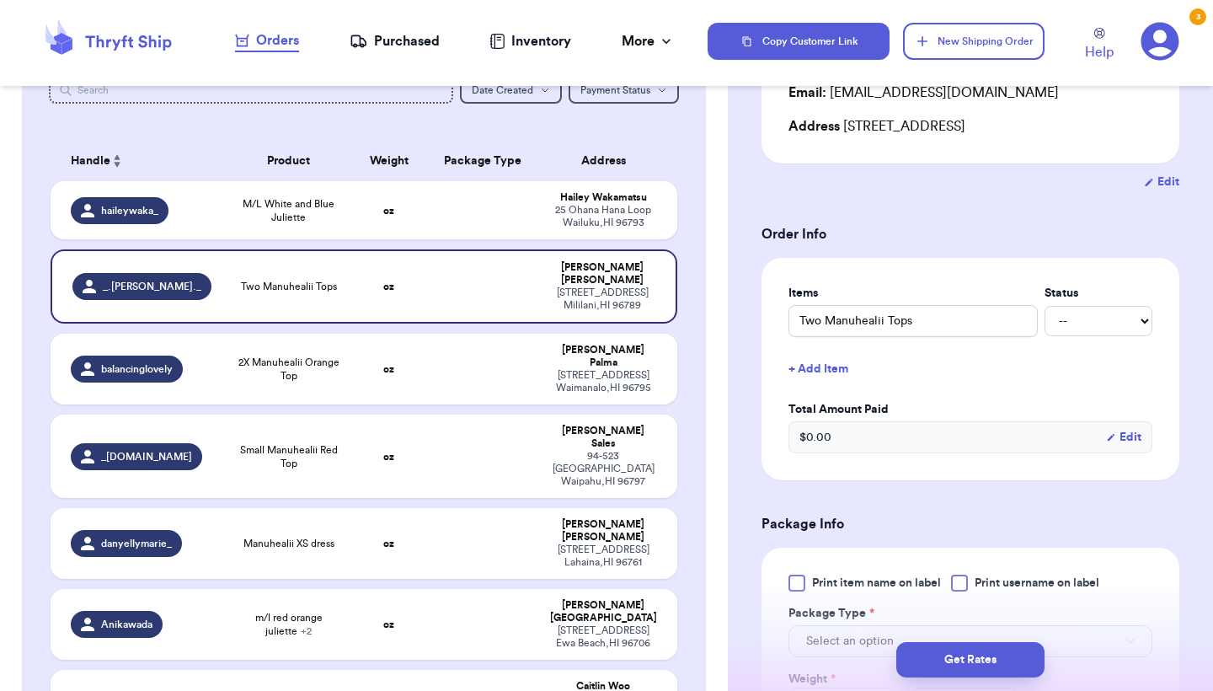
scroll to position [238, 0]
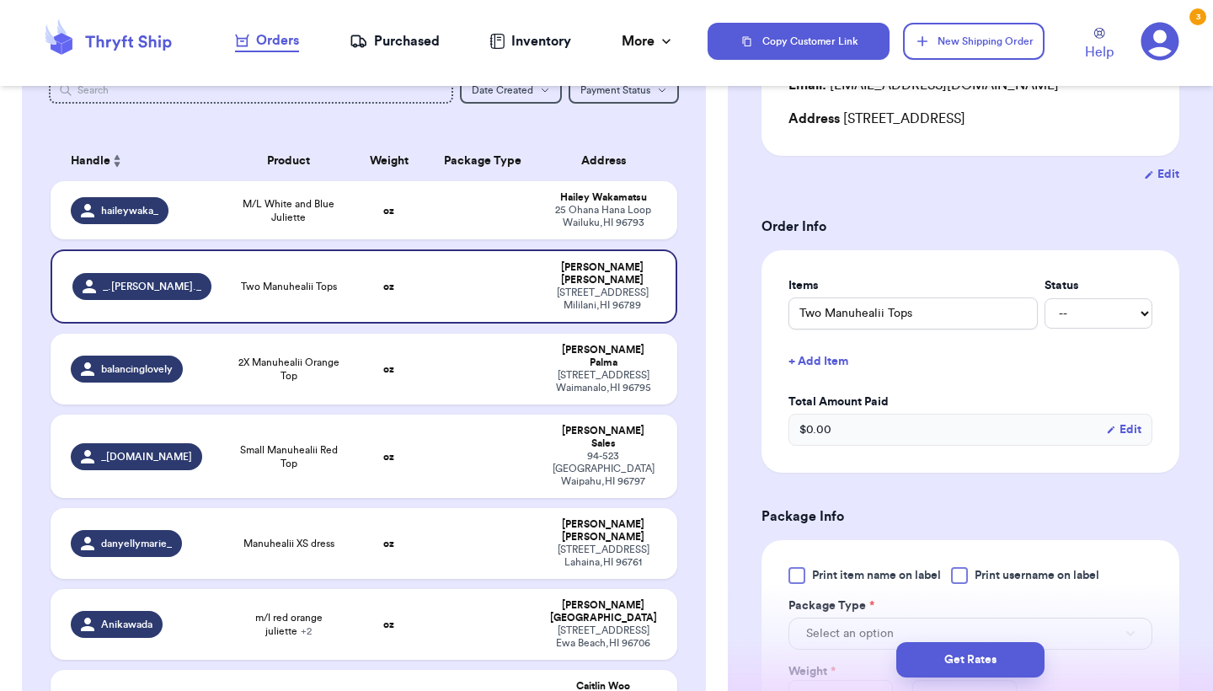
click at [805, 579] on div at bounding box center [797, 575] width 17 height 17
click at [0, 0] on input "Print item name on label" at bounding box center [0, 0] width 0 height 0
click at [800, 313] on input "Two Manuhealii Tops" at bounding box center [913, 313] width 249 height 32
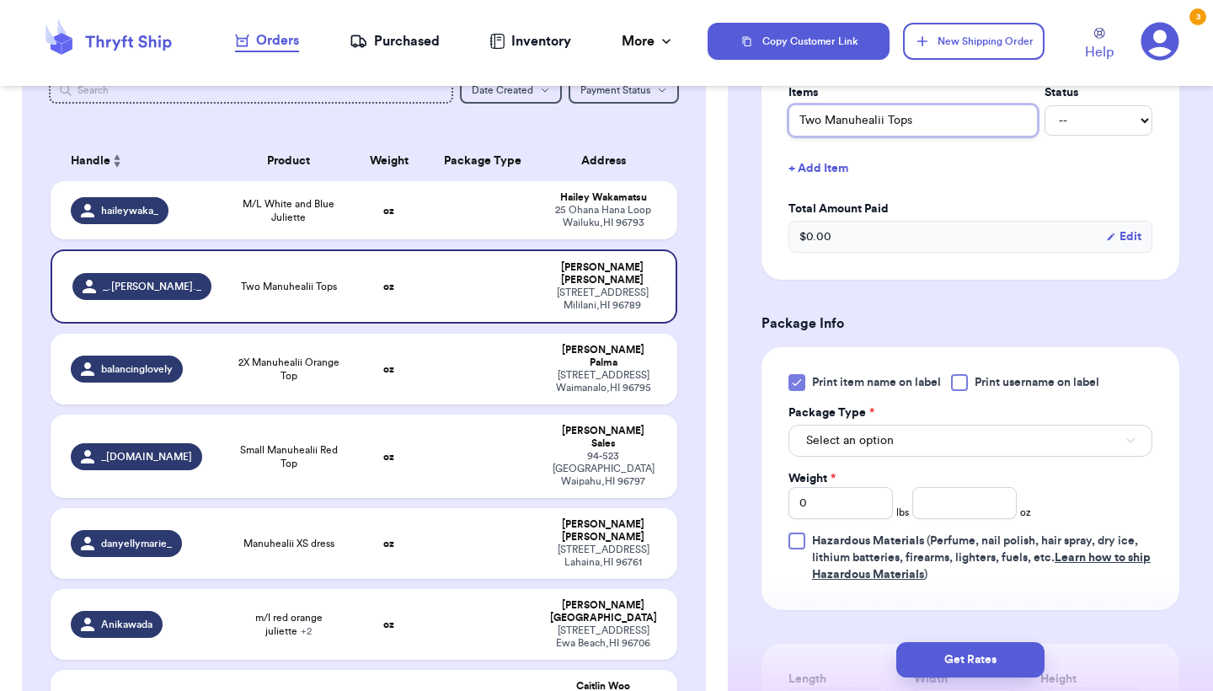
scroll to position [462, 0]
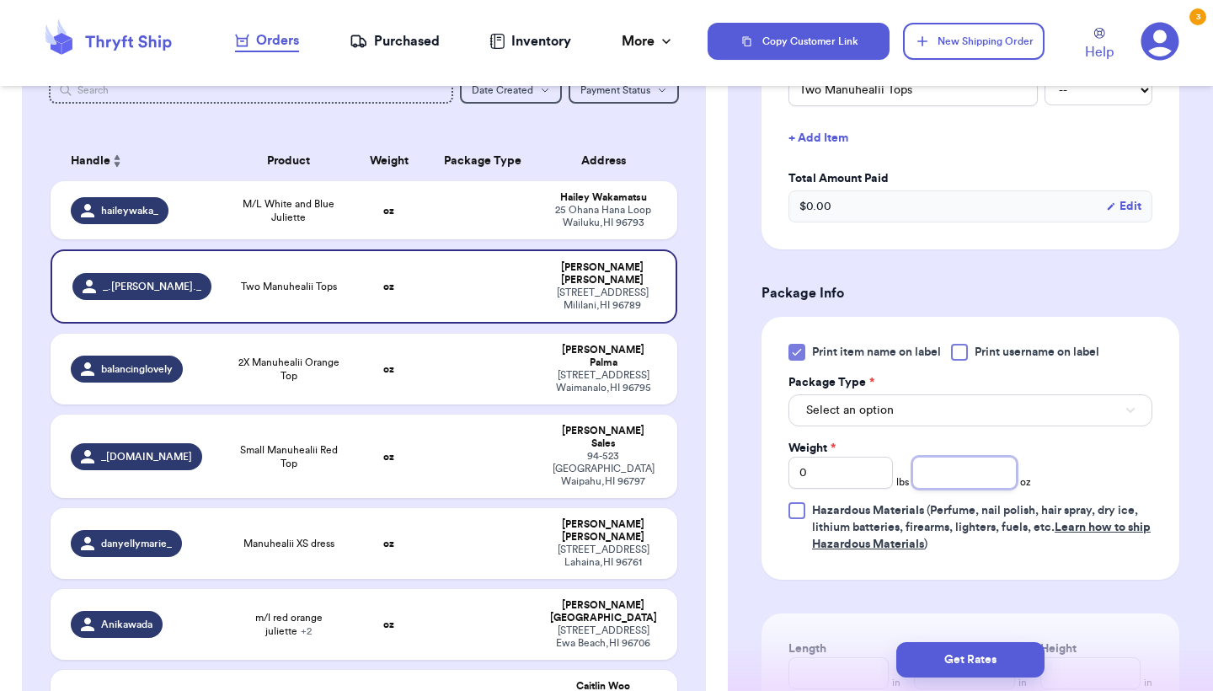
click at [922, 470] on input "number" at bounding box center [965, 473] width 104 height 32
type input "12.7"
click at [981, 674] on button "Get Rates" at bounding box center [971, 659] width 148 height 35
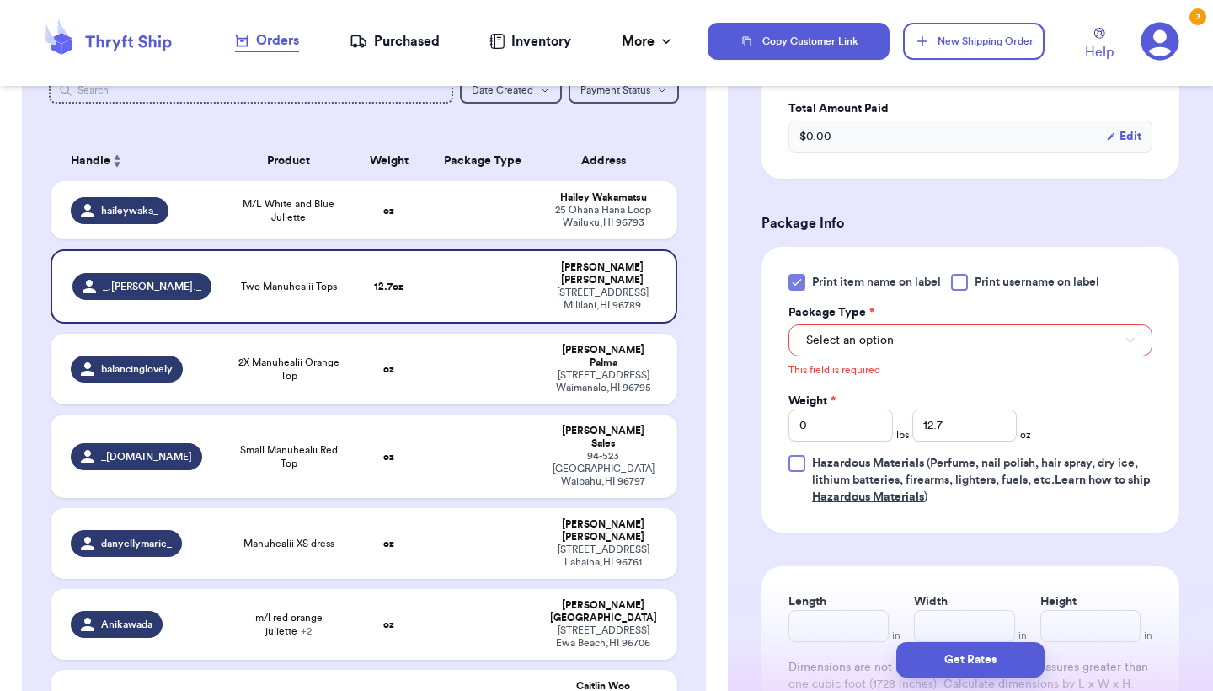
click at [922, 345] on button "Select an option" at bounding box center [971, 340] width 364 height 32
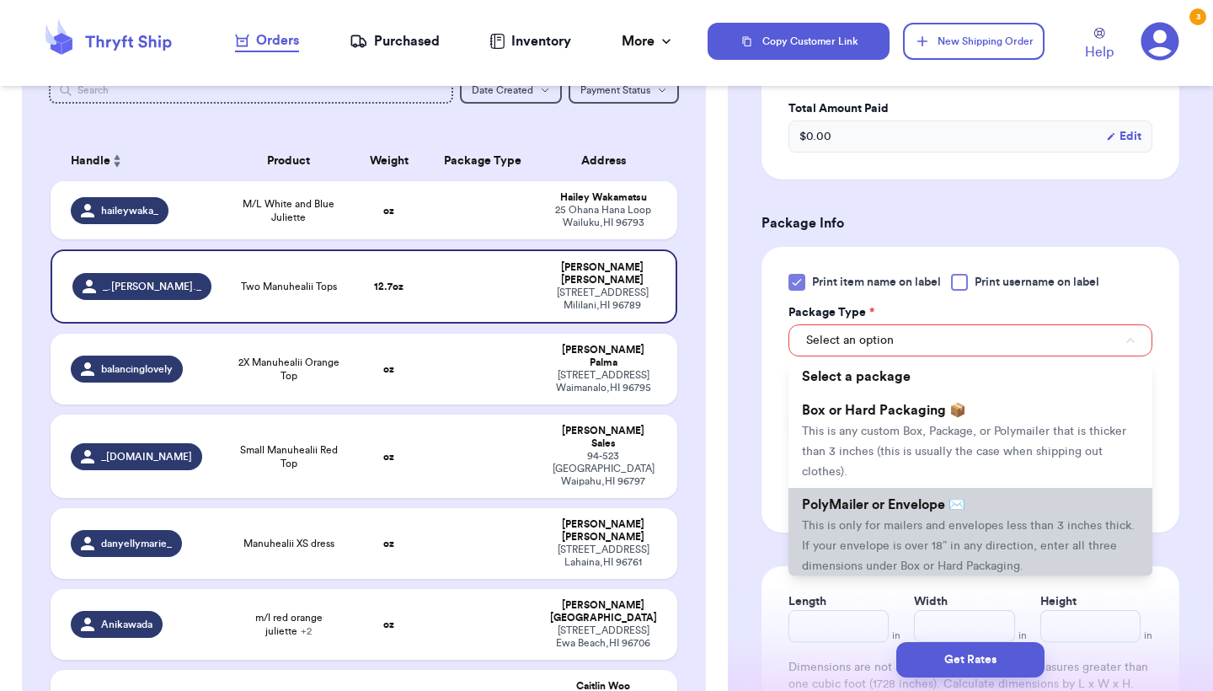
click at [870, 547] on span "This is only for mailers and envelopes less than 3 inches thick. If your envelo…" at bounding box center [968, 546] width 333 height 52
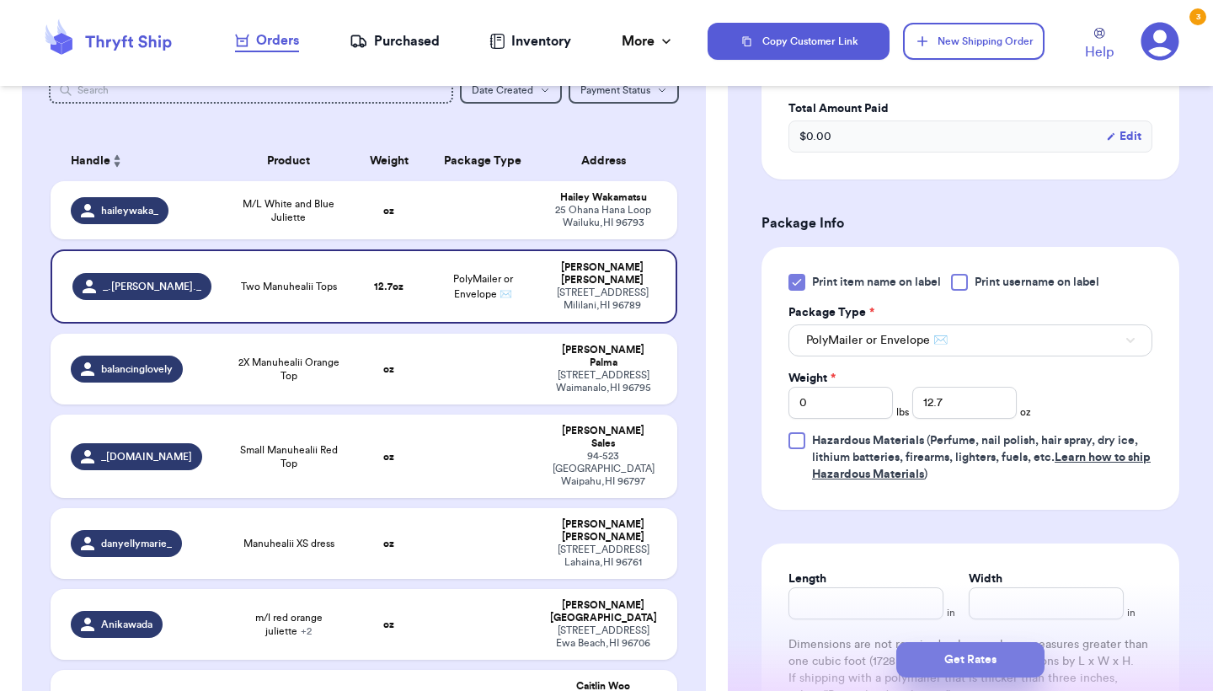
click at [946, 657] on button "Get Rates" at bounding box center [971, 659] width 148 height 35
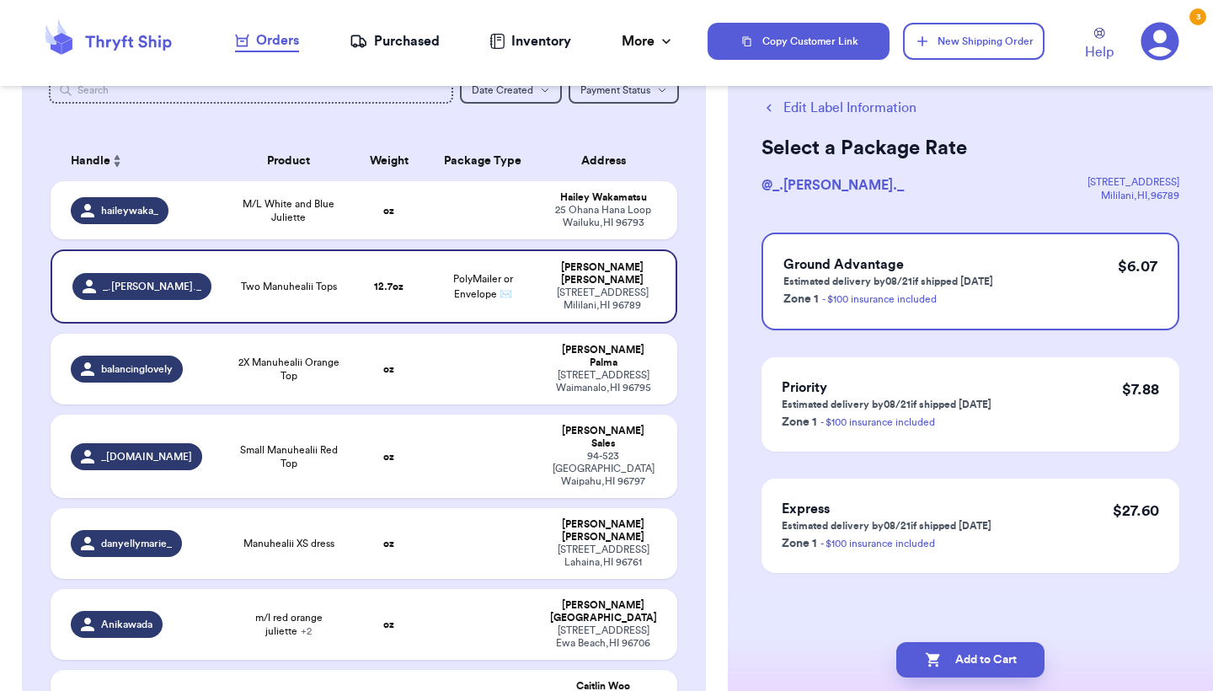
scroll to position [0, 0]
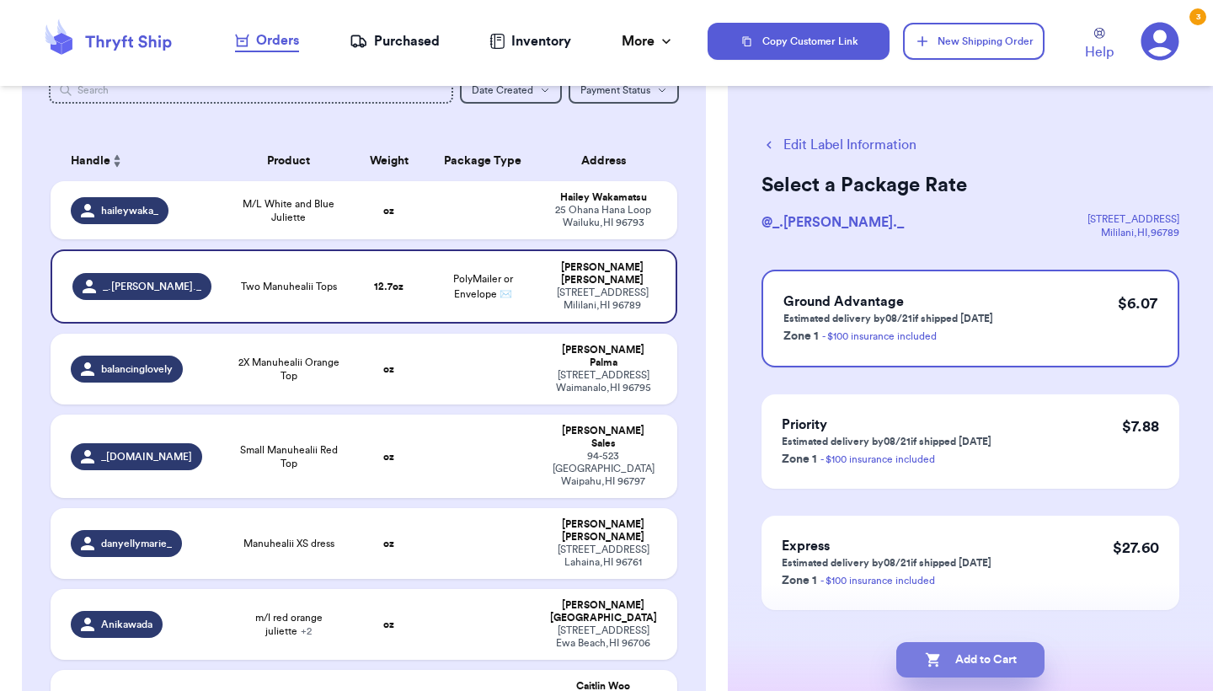
click at [946, 657] on button "Add to Cart" at bounding box center [971, 659] width 148 height 35
checkbox input "true"
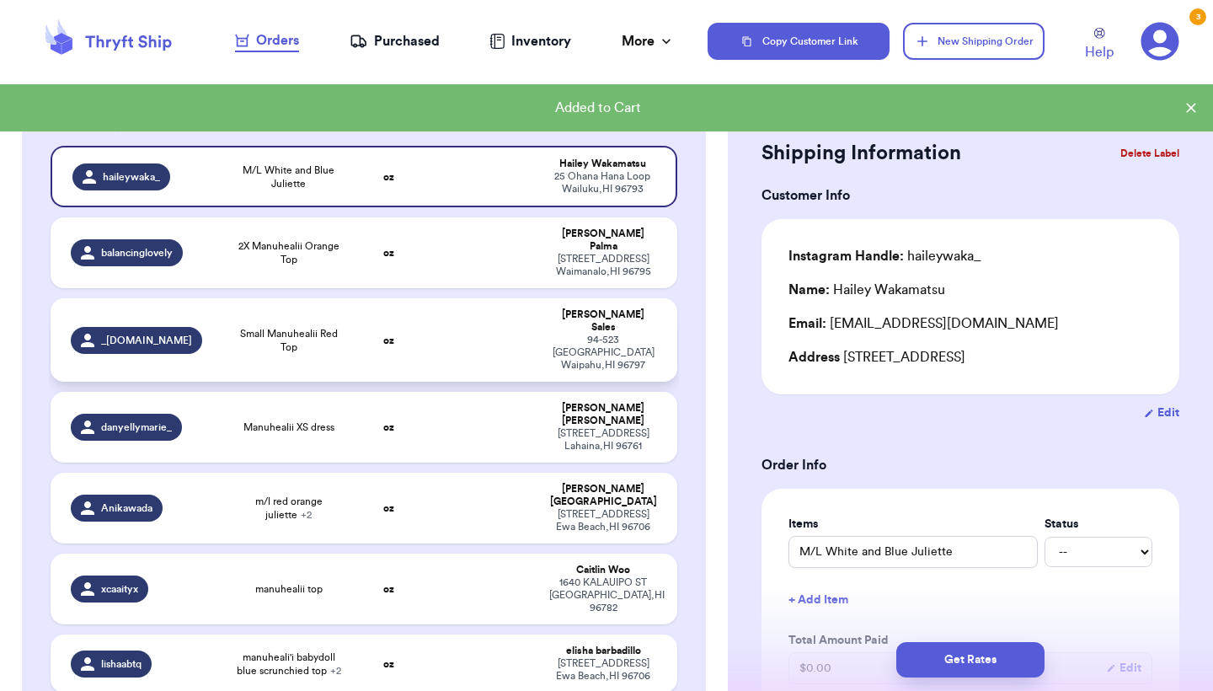
scroll to position [169, 0]
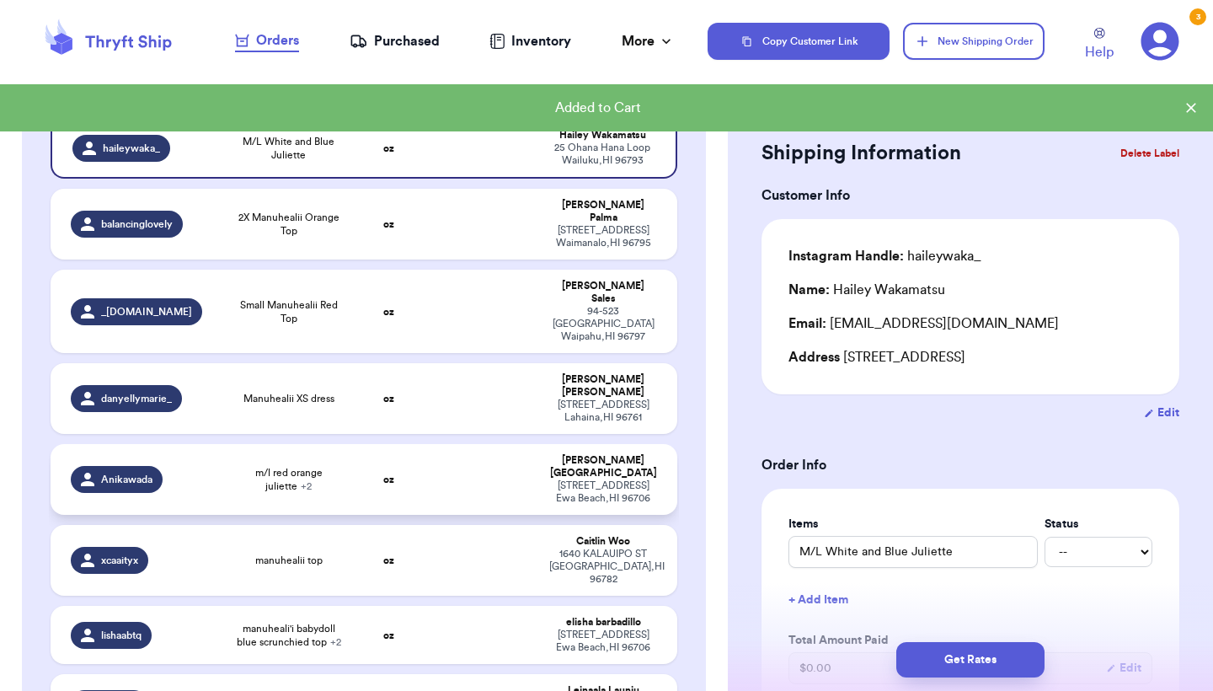
click at [383, 469] on td "oz" at bounding box center [388, 479] width 75 height 71
type input "m/l red orange juliette"
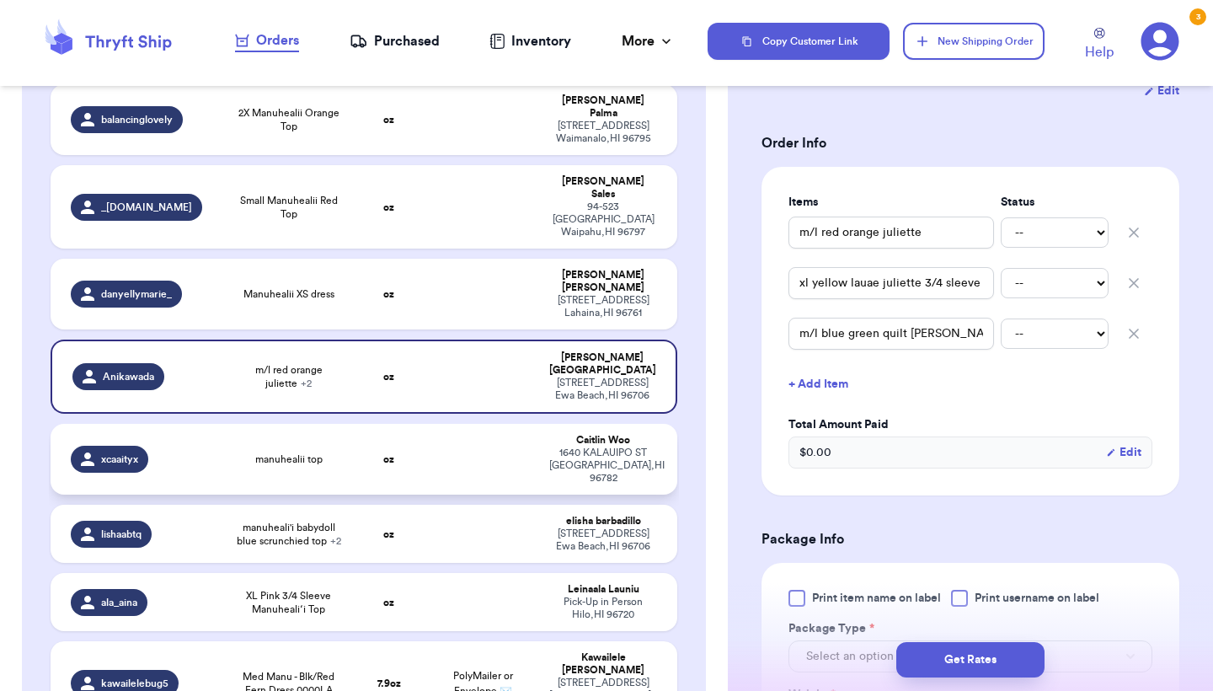
scroll to position [284, 0]
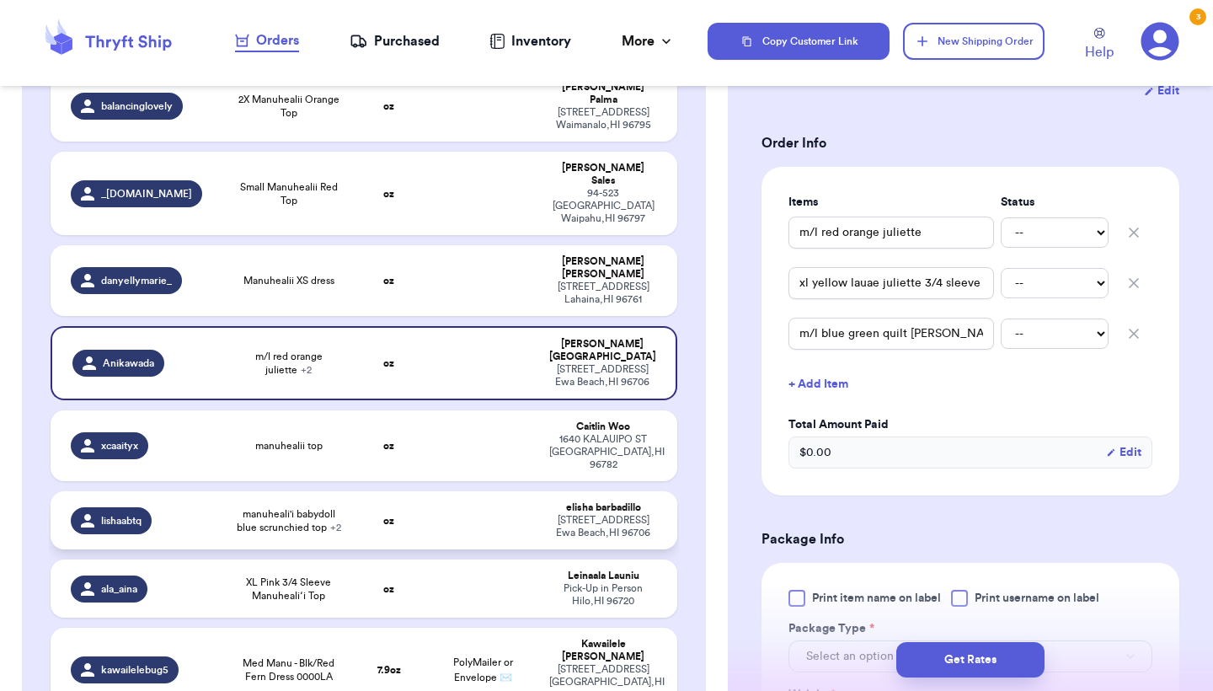
click at [408, 491] on td "oz" at bounding box center [388, 520] width 75 height 58
type input "manuheali'i babydoll blue scrunchied top"
type input "large red manuheali'i floral polo"
type input "small manuheali'i violet tiare dress"
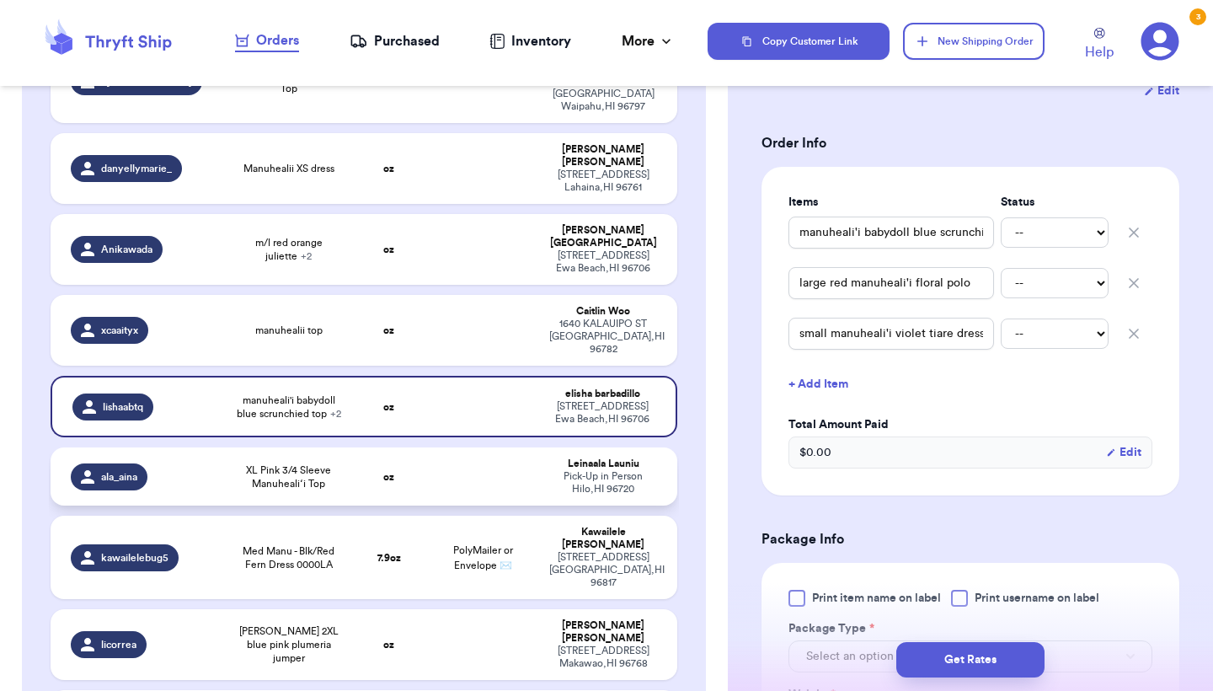
scroll to position [415, 0]
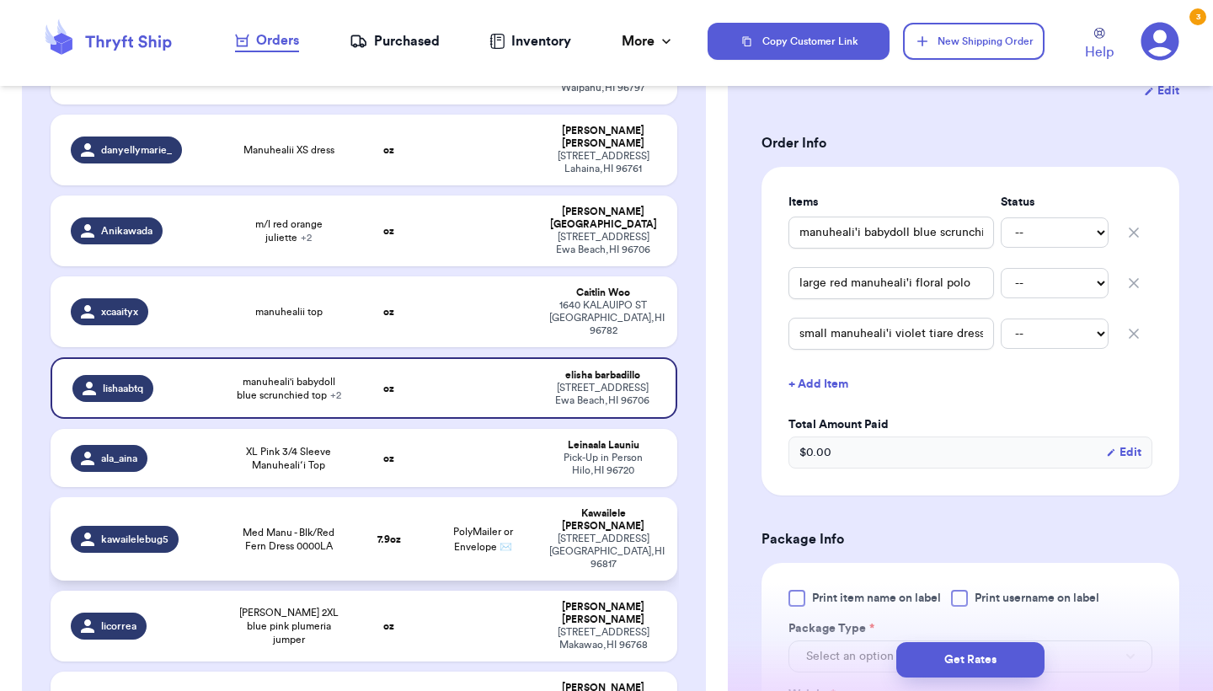
click at [350, 497] on td "Med Manu - Blk/Red Fern Dress 0000LA" at bounding box center [289, 538] width 126 height 83
type input "Med Manu - Blk/Red Fern Dress 0000LA"
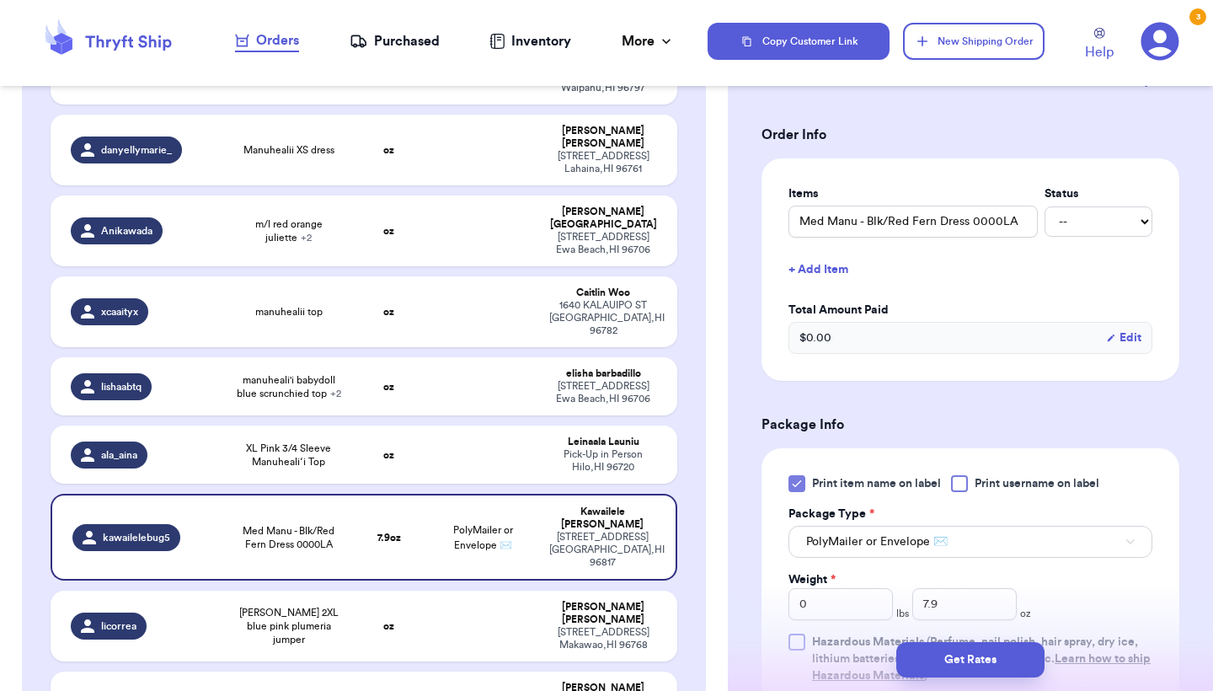
scroll to position [399, 0]
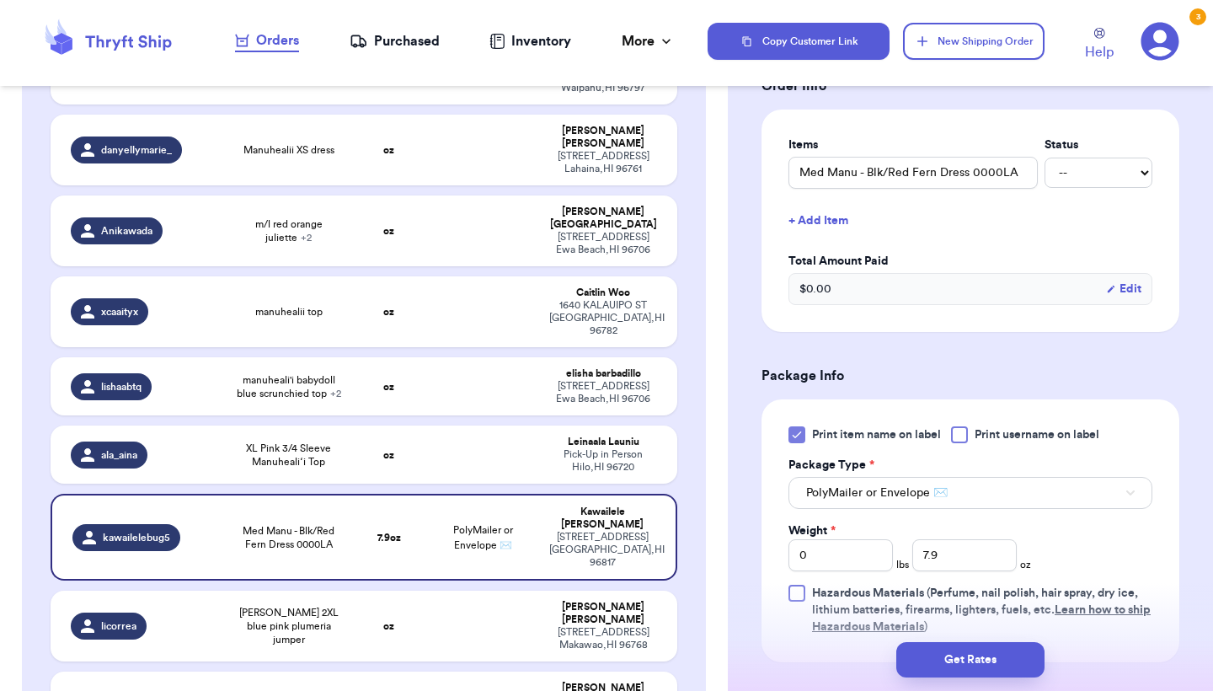
click at [838, 485] on button "PolyMailer or Envelope ✉️" at bounding box center [971, 493] width 364 height 32
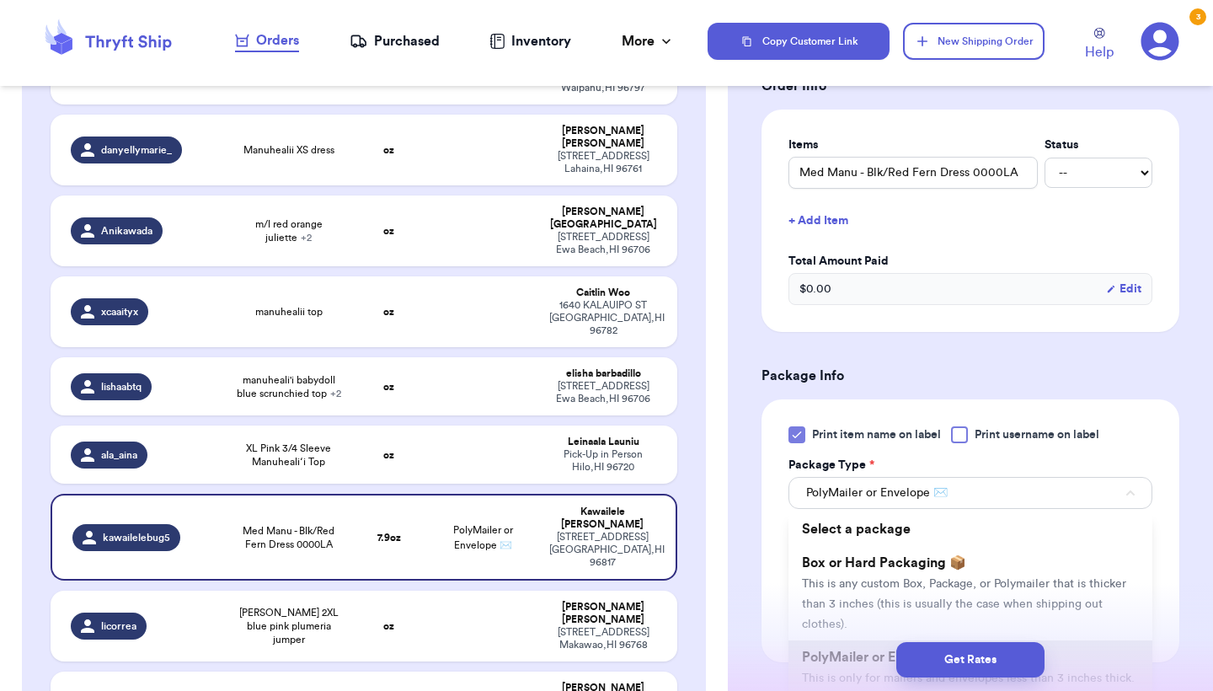
click at [973, 457] on div "Package Type *" at bounding box center [971, 465] width 364 height 17
click at [1158, 443] on div "Print item name on label Print username on label Package Type * PolyMailer or E…" at bounding box center [971, 530] width 418 height 263
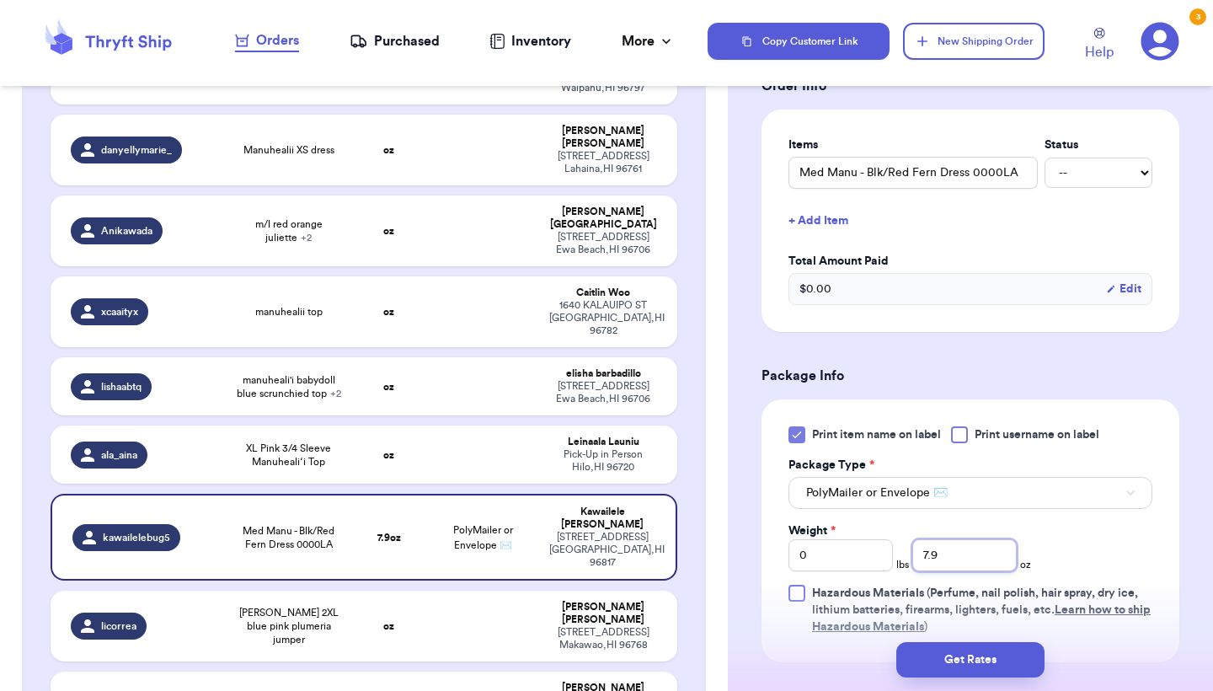
click at [964, 548] on input "7.9" at bounding box center [965, 555] width 104 height 32
type input "11.4"
click at [795, 157] on input "Med Manu - Blk/Red Fern Dress 0000LA" at bounding box center [913, 173] width 249 height 32
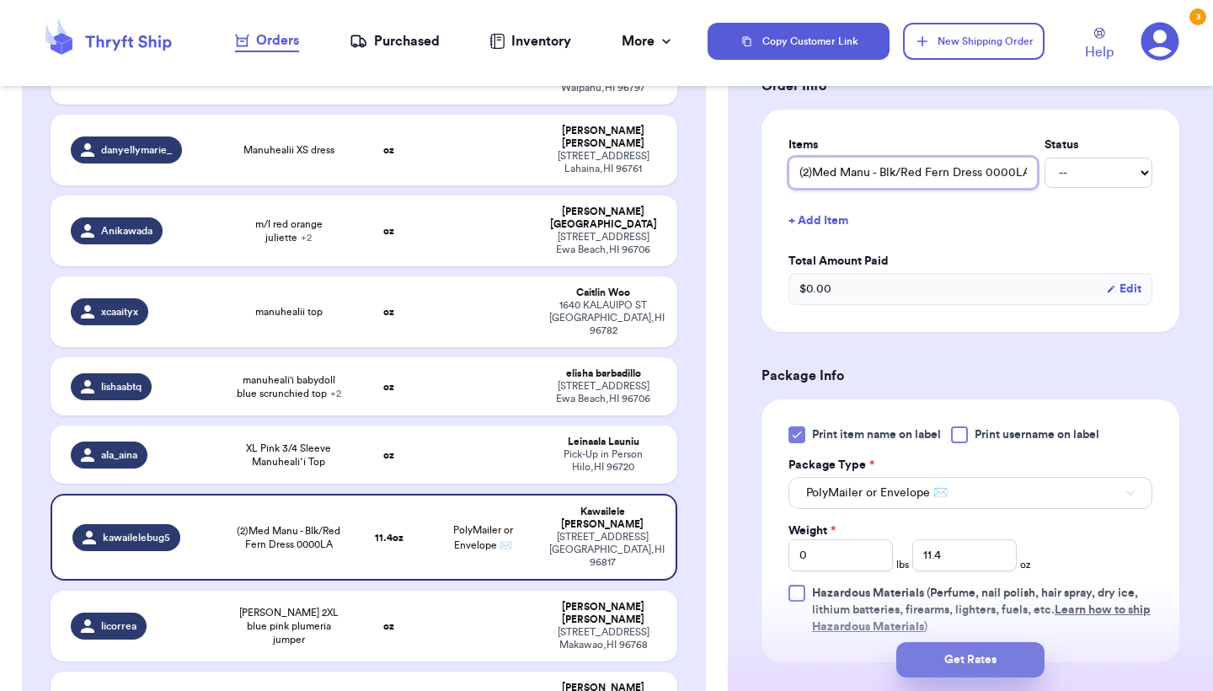
type input "(2)Med Manu - Blk/Red Fern Dress 0000LA"
click at [965, 645] on button "Get Rates" at bounding box center [971, 659] width 148 height 35
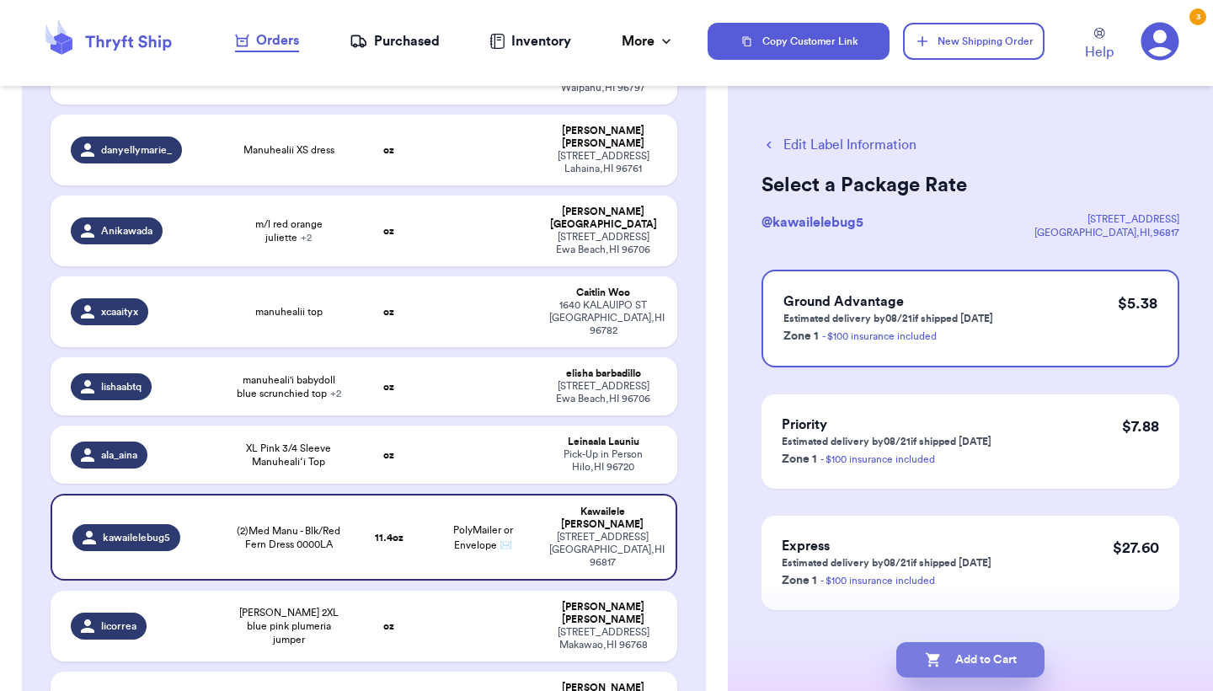
click at [965, 645] on button "Add to Cart" at bounding box center [971, 659] width 148 height 35
checkbox input "true"
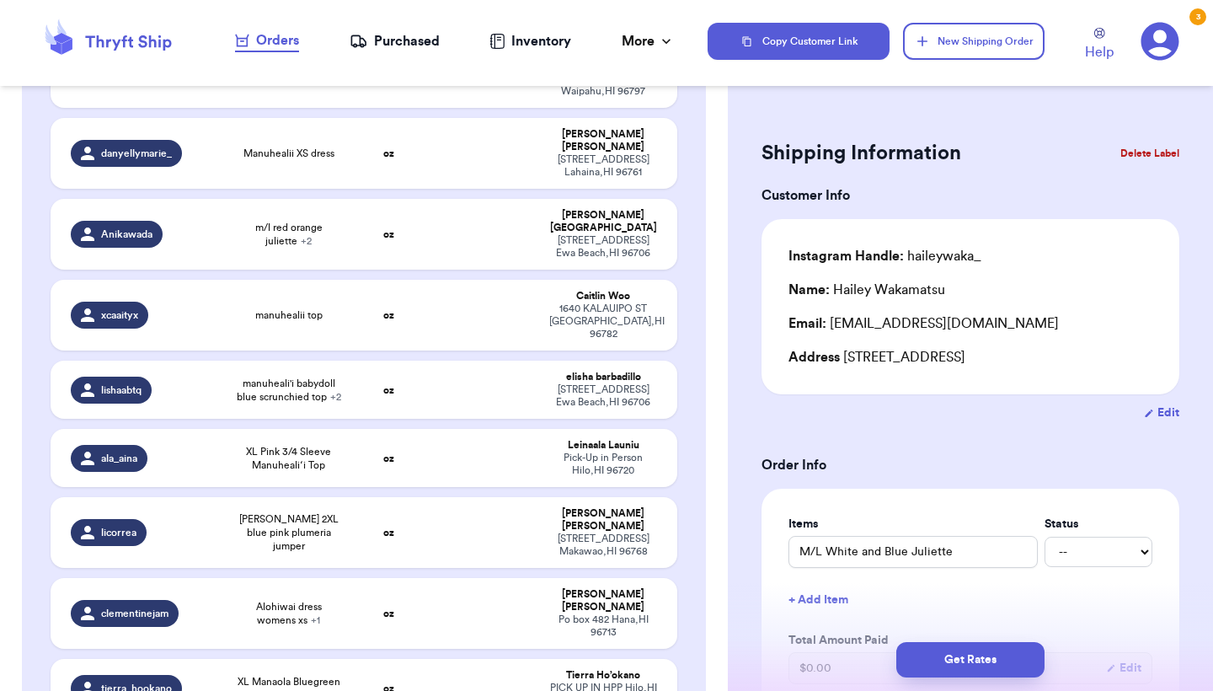
click at [467, 505] on table "Handle Product Weight Package Type Address haileywaka_ M/L White and Blue Julie…" at bounding box center [364, 279] width 630 height 916
click at [464, 497] on td at bounding box center [482, 532] width 113 height 71
type input "[PERSON_NAME] 2XL blue pink plumeria jumper"
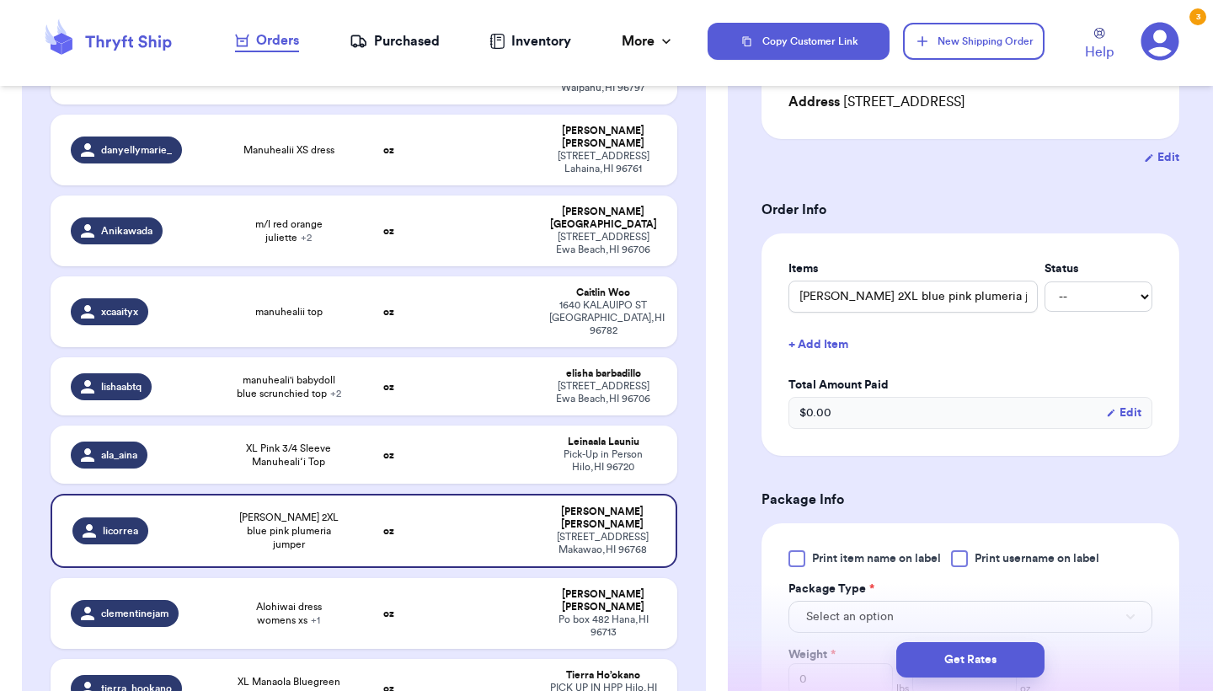
click at [821, 565] on span "Print item name on label" at bounding box center [876, 558] width 129 height 17
click at [0, 0] on input "Print item name on label" at bounding box center [0, 0] width 0 height 0
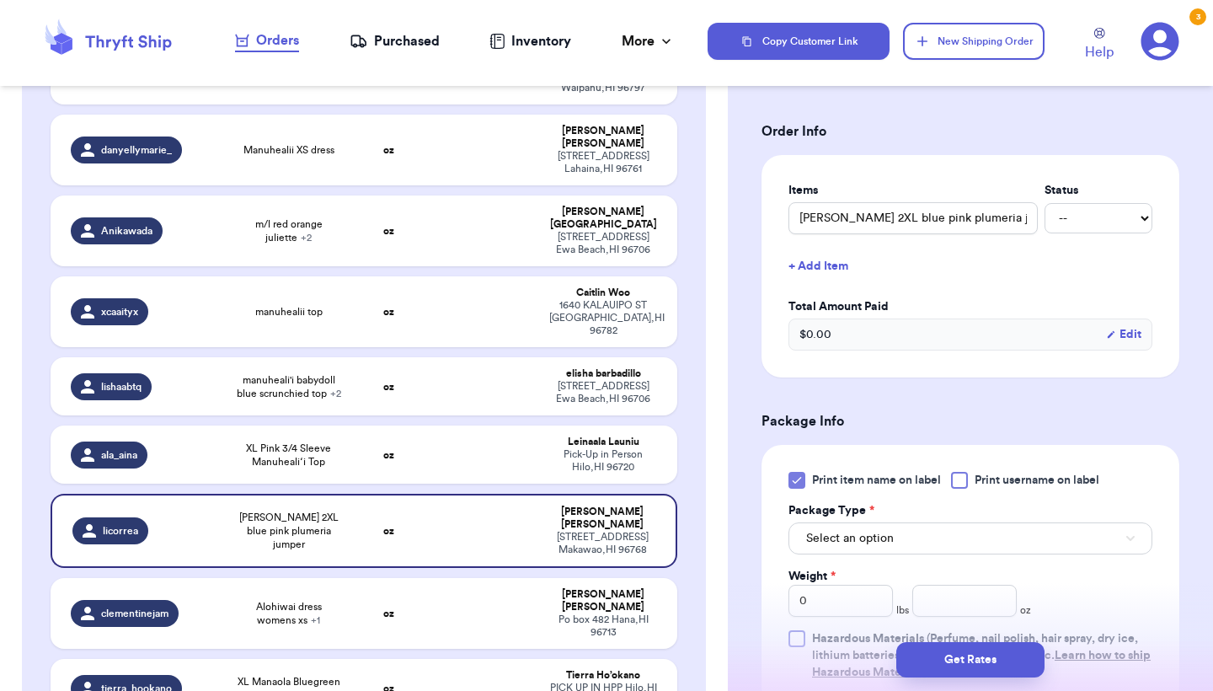
click at [840, 533] on button "Select an option" at bounding box center [971, 538] width 364 height 32
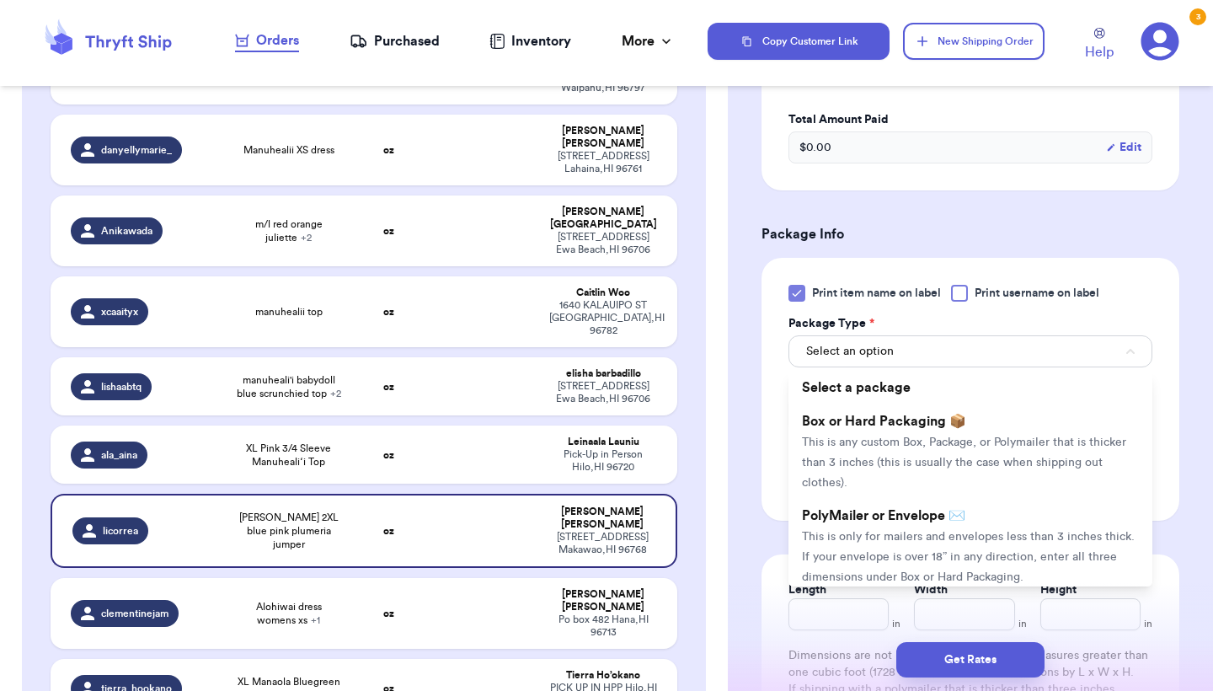
scroll to position [661, 0]
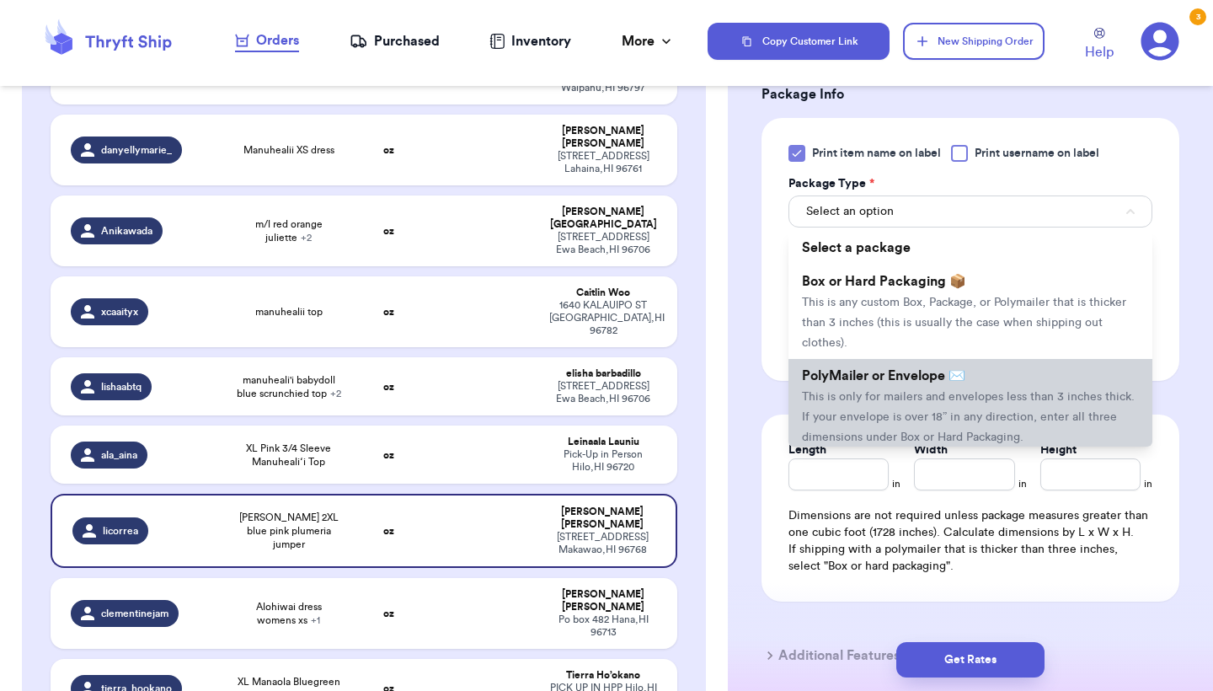
click at [906, 394] on li "PolyMailer or Envelope ✉️ This is only for mailers and envelopes less than 3 in…" at bounding box center [971, 406] width 364 height 94
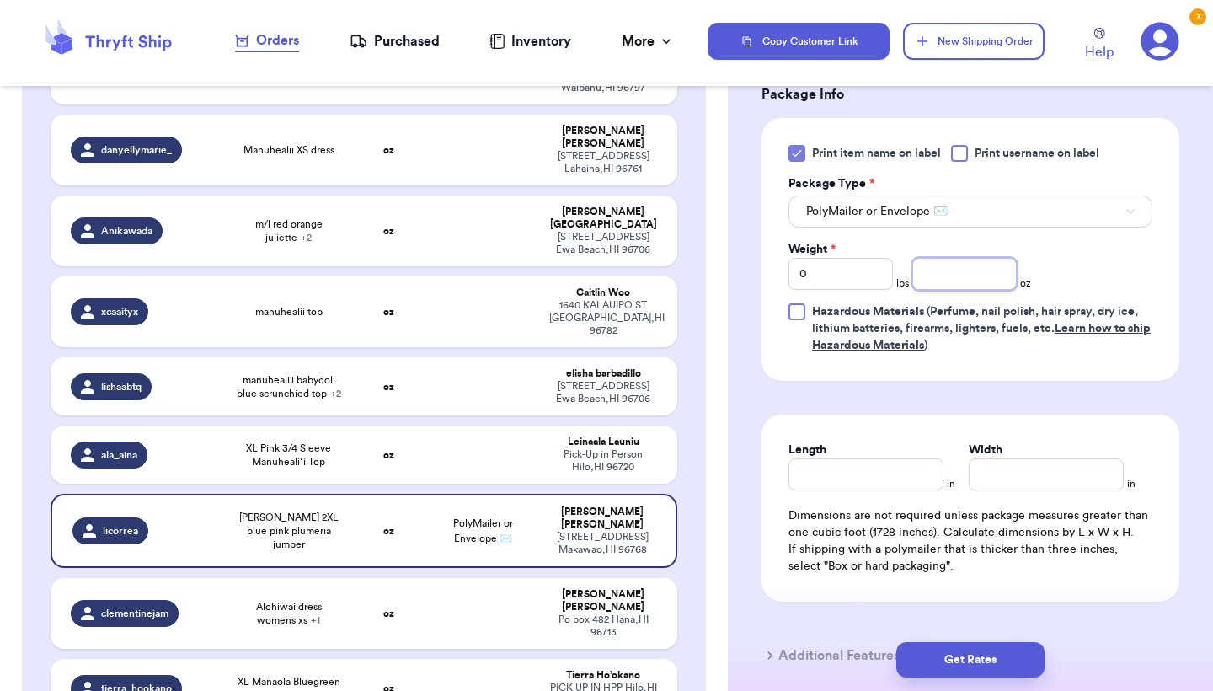
click at [950, 290] on input "number" at bounding box center [965, 274] width 104 height 32
type input "12.1"
click at [970, 652] on button "Get Rates" at bounding box center [971, 659] width 148 height 35
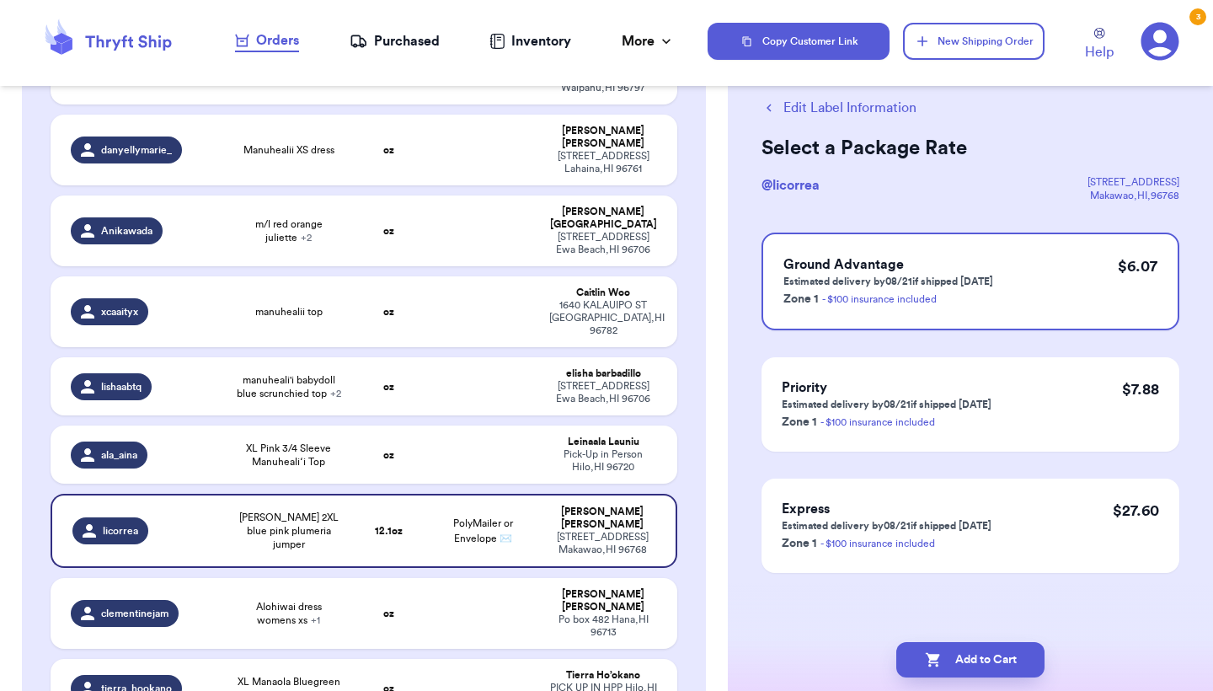
scroll to position [0, 0]
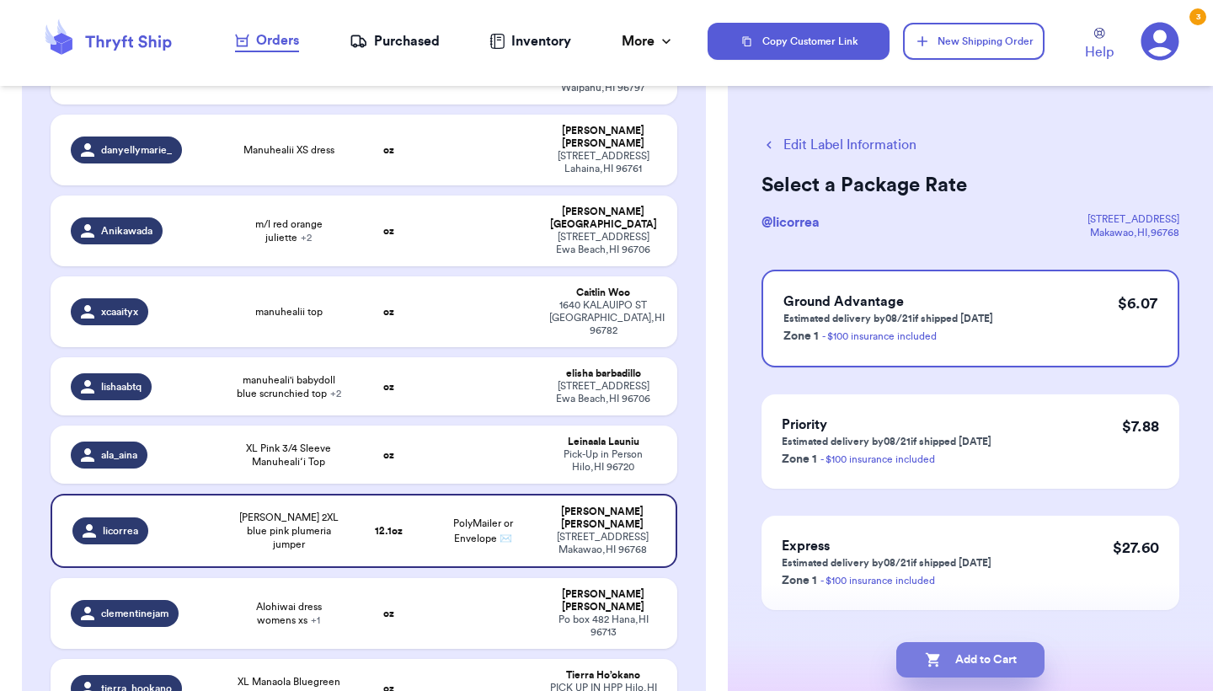
click at [970, 652] on button "Add to Cart" at bounding box center [971, 659] width 148 height 35
checkbox input "true"
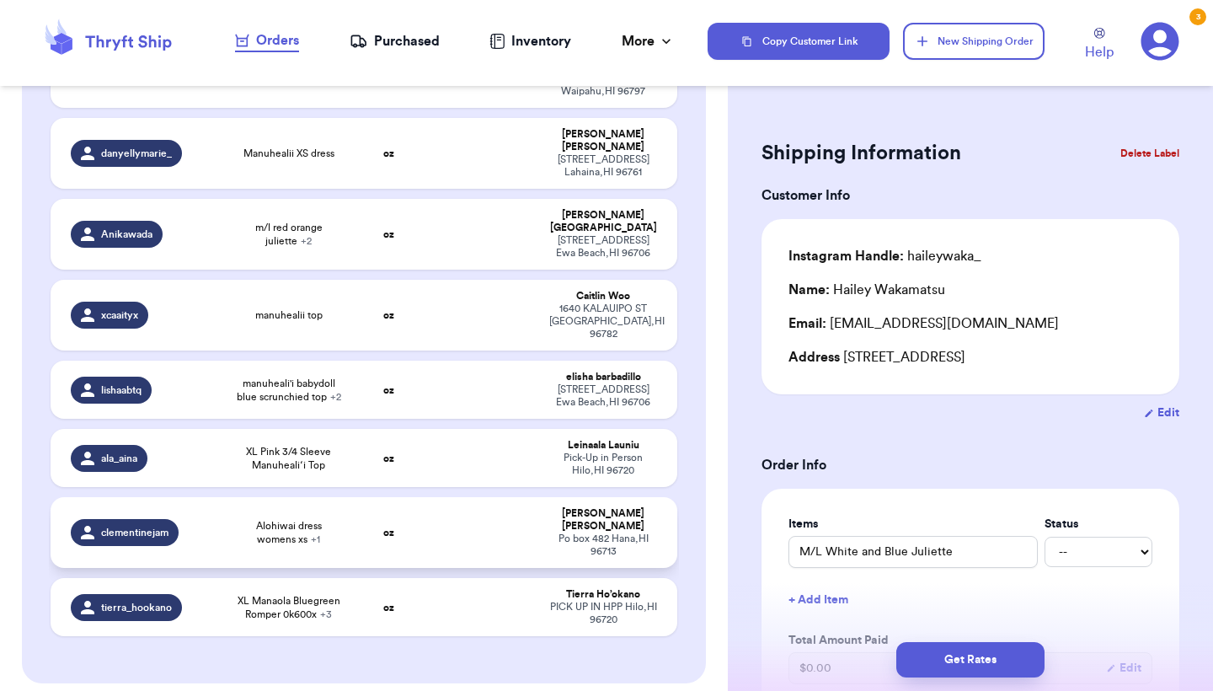
click at [293, 519] on span "Alohiwai dress womens xs + 1" at bounding box center [288, 532] width 105 height 27
type input "Alohiwai dress womens xs"
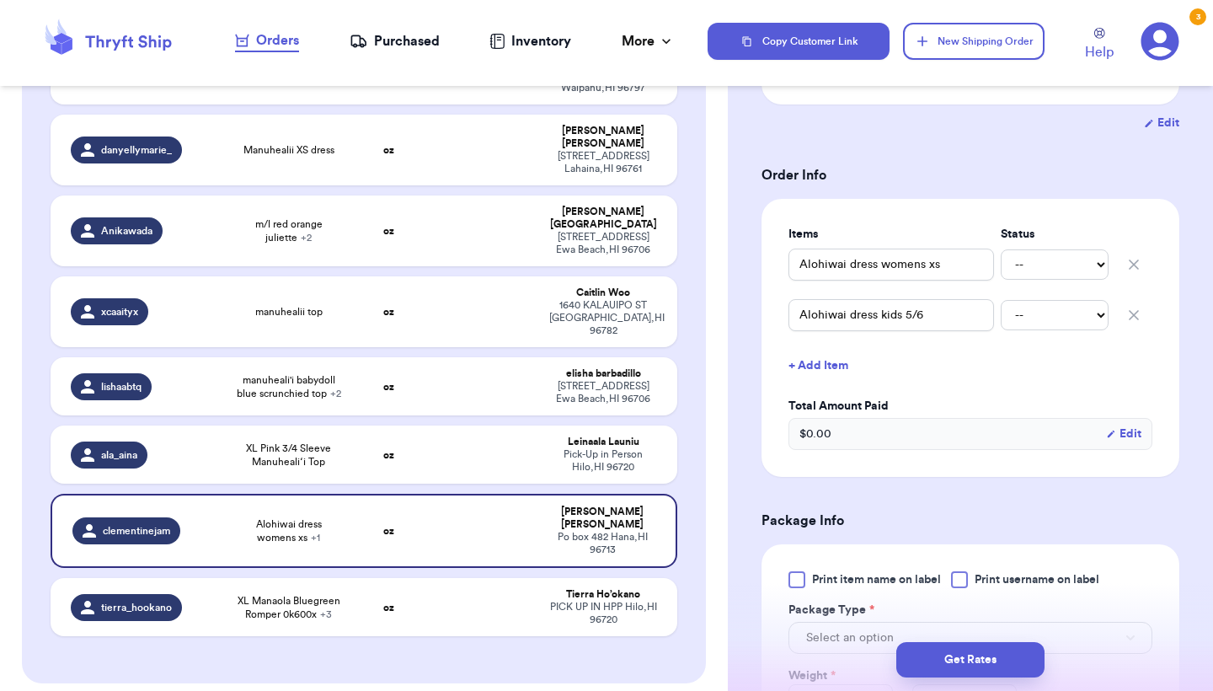
scroll to position [351, 0]
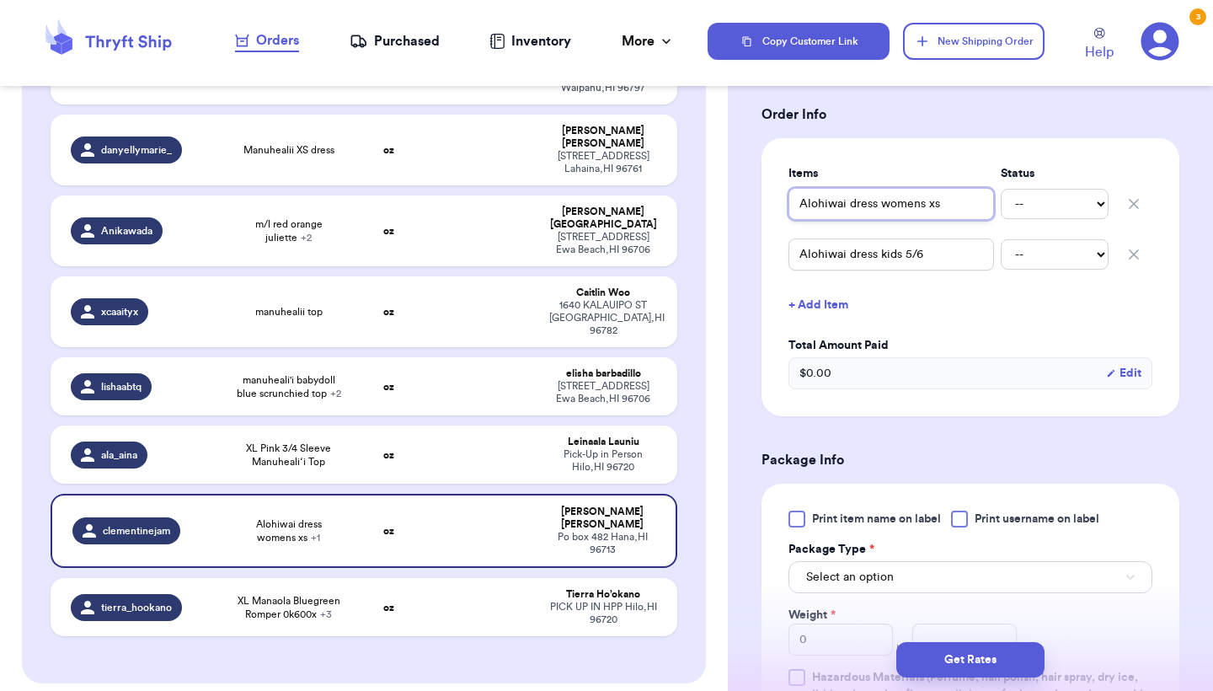
click at [795, 217] on input "Alohiwai dress womens xs" at bounding box center [892, 204] width 206 height 32
click at [801, 202] on input "Alohiwai dress womens xs" at bounding box center [892, 204] width 206 height 32
type input "(Alohiwai dress womens xs"
type input "(2Alohiwai dress womens xs"
type input "(2)Alohiwai dress womens xs"
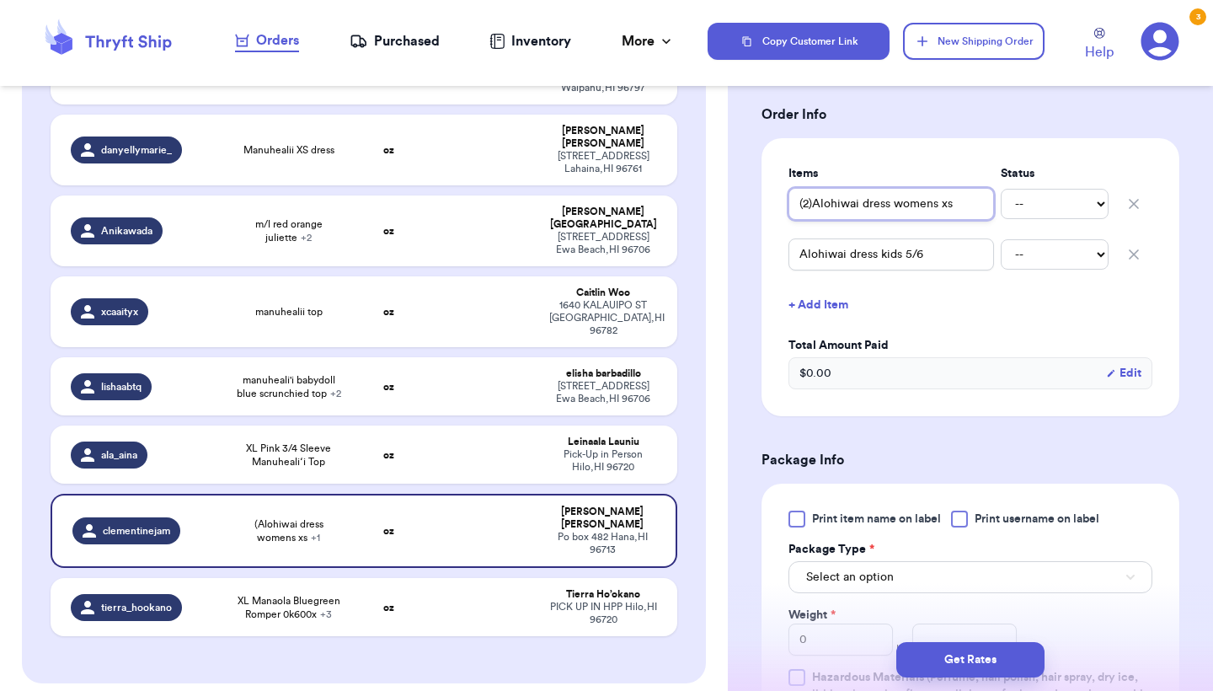
type input "(2)2Alohiwai dress womens xs"
type input "(2)Alohiwai dress womens xs"
click at [851, 525] on span "Print item name on label" at bounding box center [876, 519] width 129 height 17
click at [0, 0] on input "Print item name on label" at bounding box center [0, 0] width 0 height 0
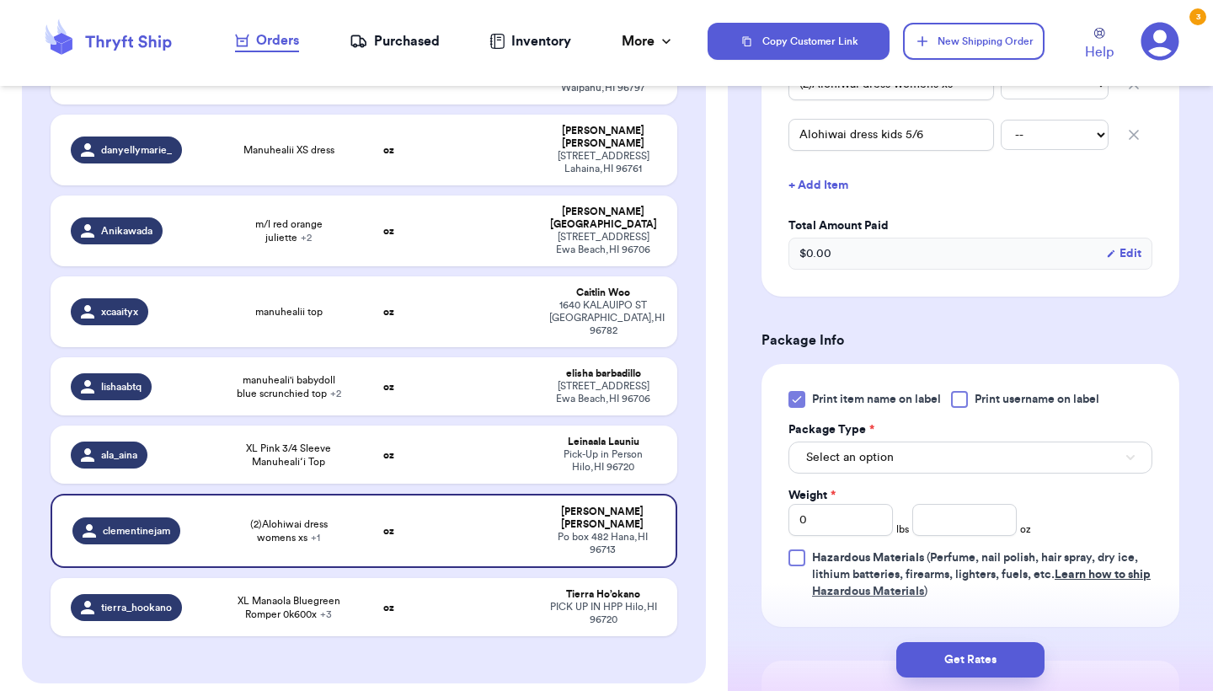
scroll to position [486, 0]
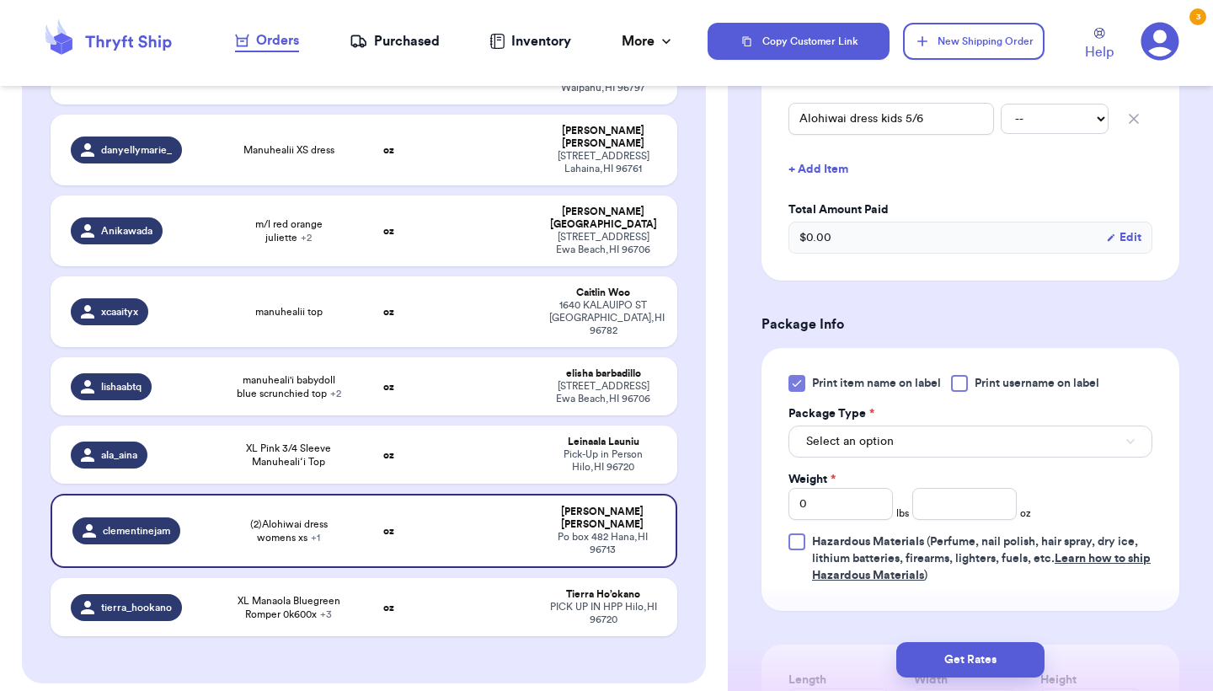
click at [866, 441] on span "Select an option" at bounding box center [850, 441] width 88 height 17
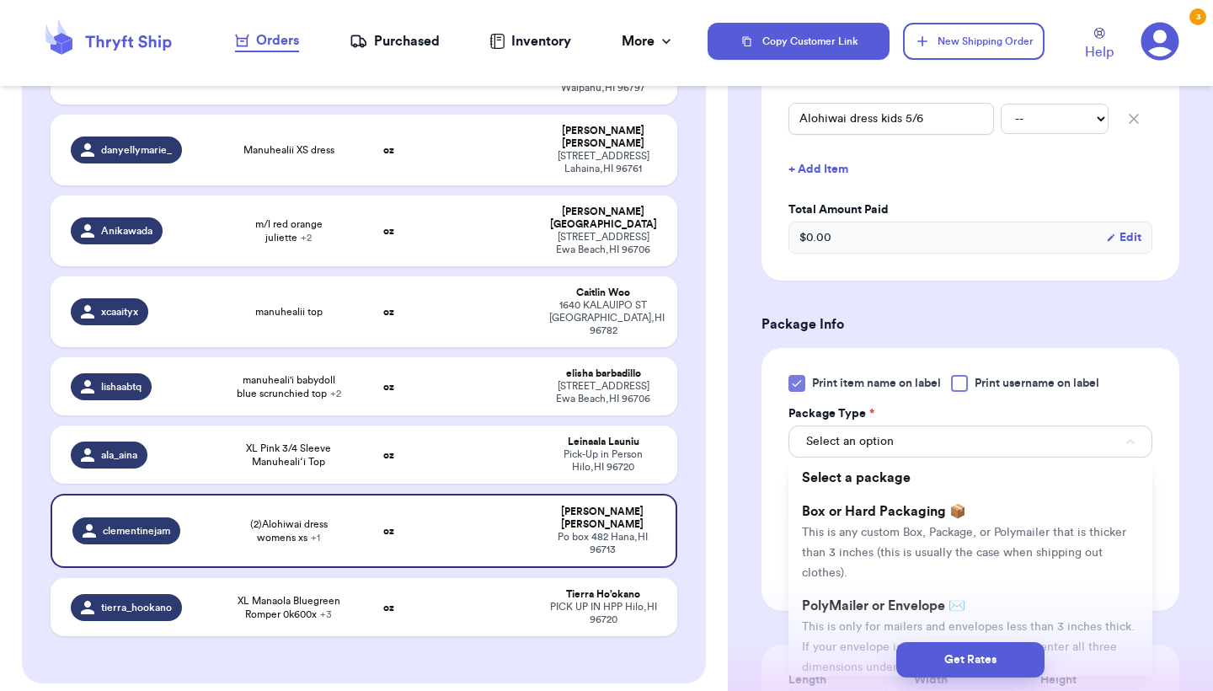
click at [860, 635] on div "Get Rates" at bounding box center [970, 660] width 485 height 62
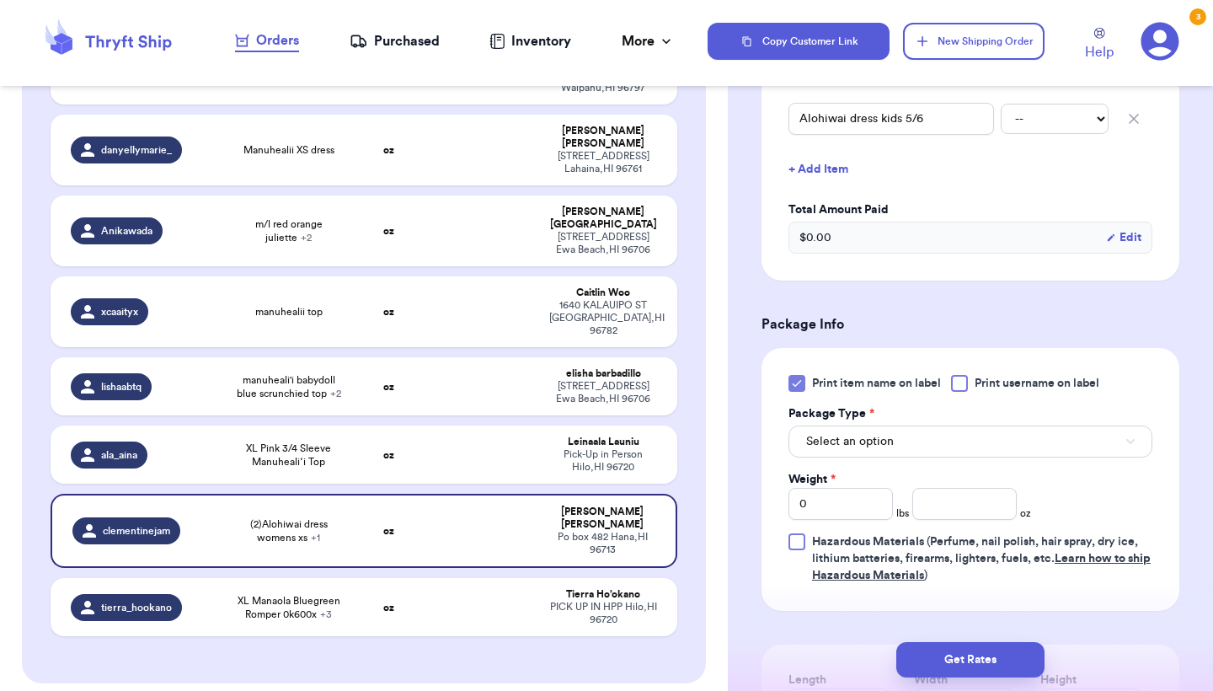
click at [882, 450] on span "Select an option" at bounding box center [850, 441] width 88 height 17
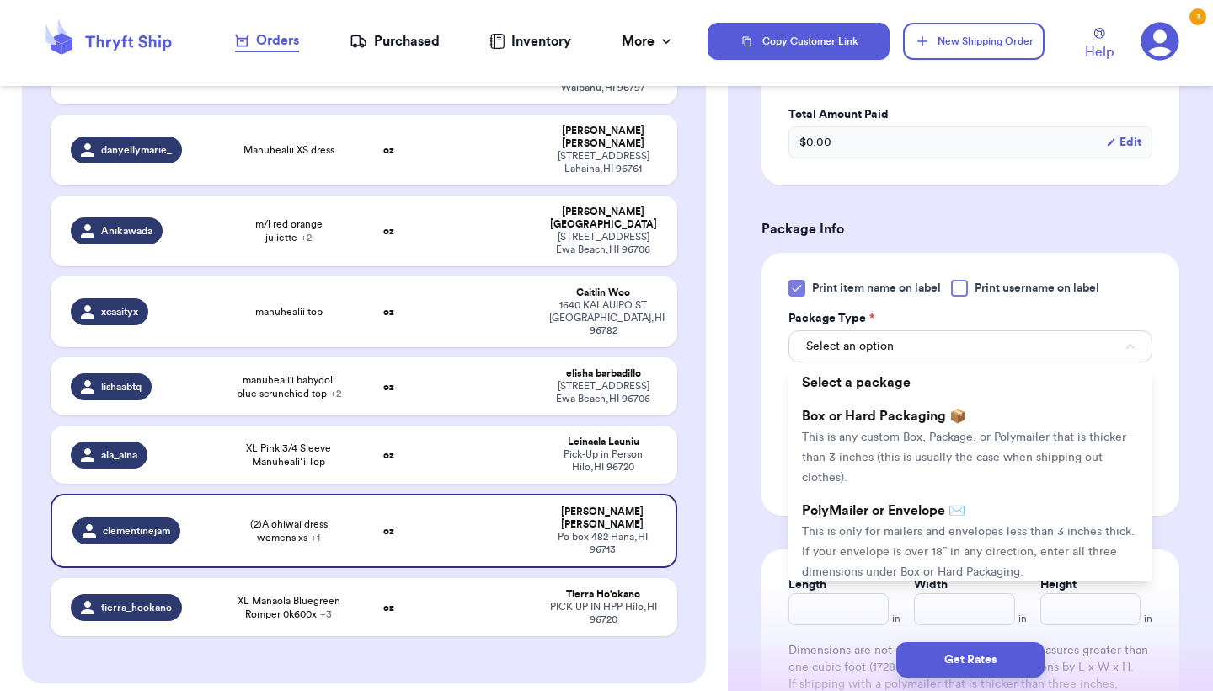
scroll to position [596, 0]
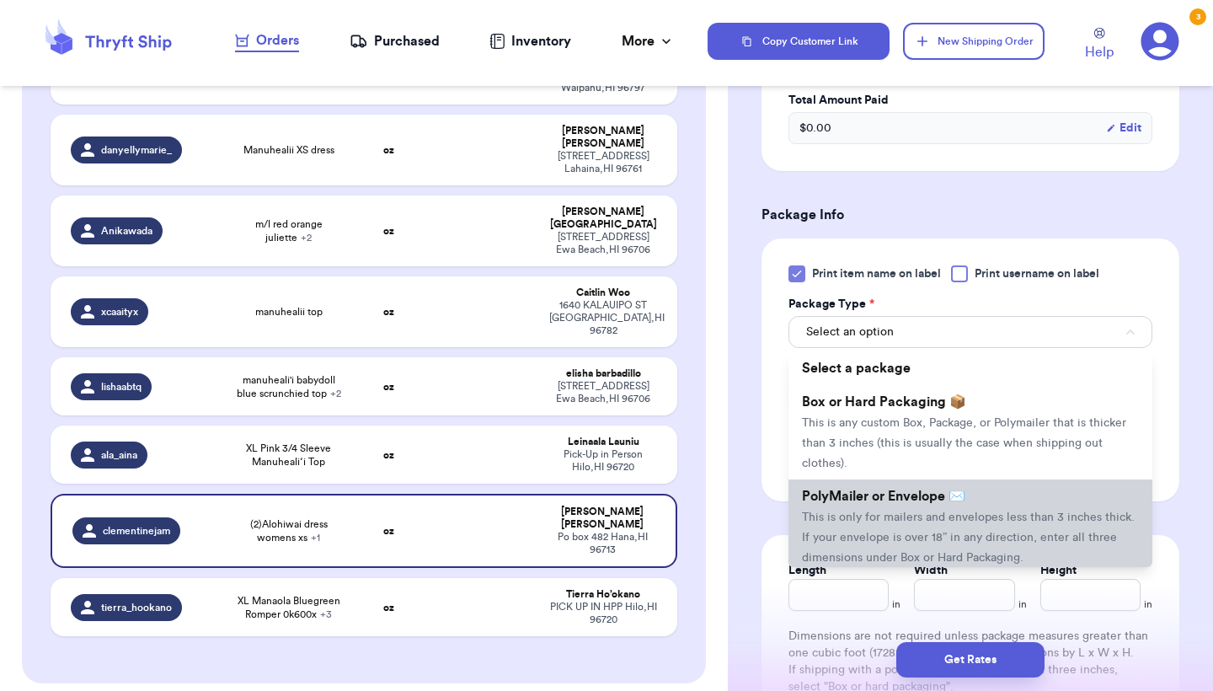
click at [871, 503] on span "PolyMailer or Envelope ✉️" at bounding box center [883, 496] width 163 height 13
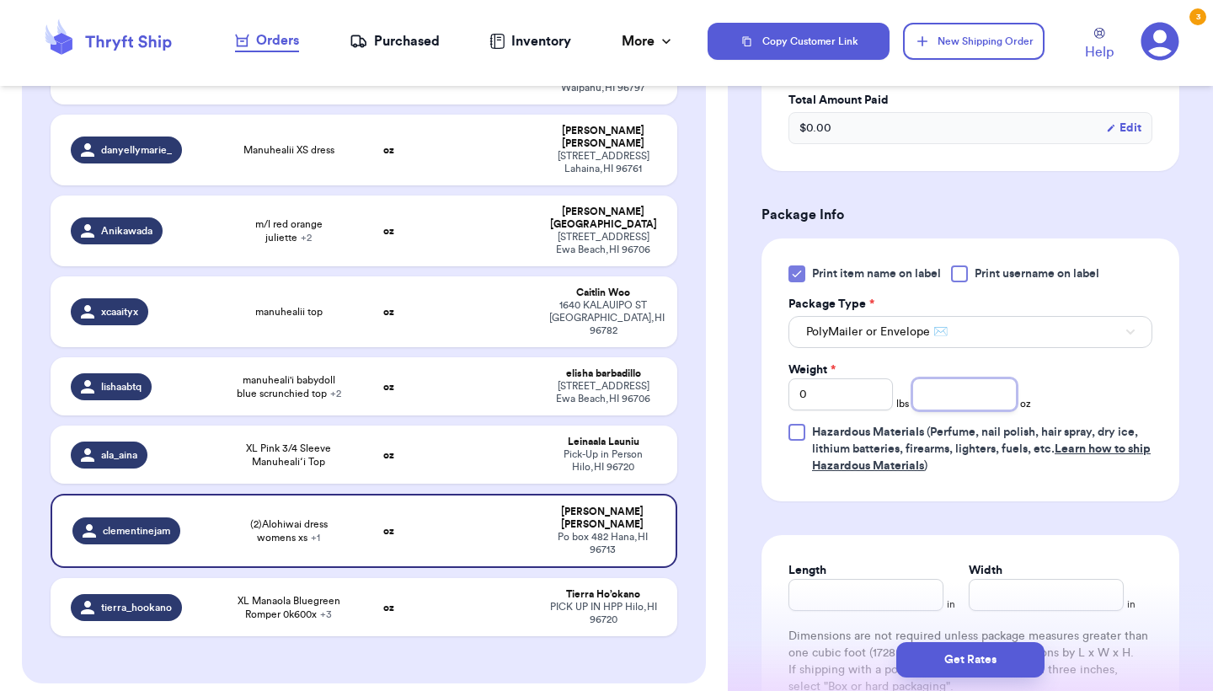
click at [956, 395] on input "number" at bounding box center [965, 394] width 104 height 32
type input "11.3"
click at [944, 649] on button "Get Rates" at bounding box center [971, 659] width 148 height 35
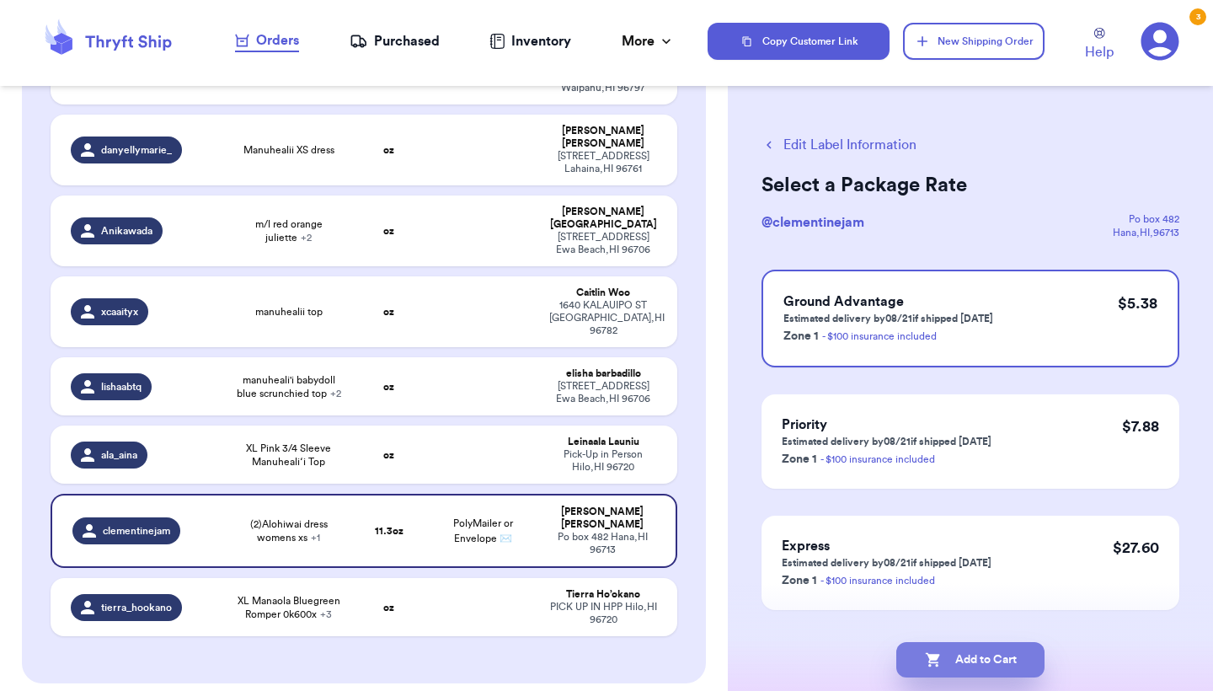
click at [944, 649] on button "Add to Cart" at bounding box center [971, 659] width 148 height 35
checkbox input "true"
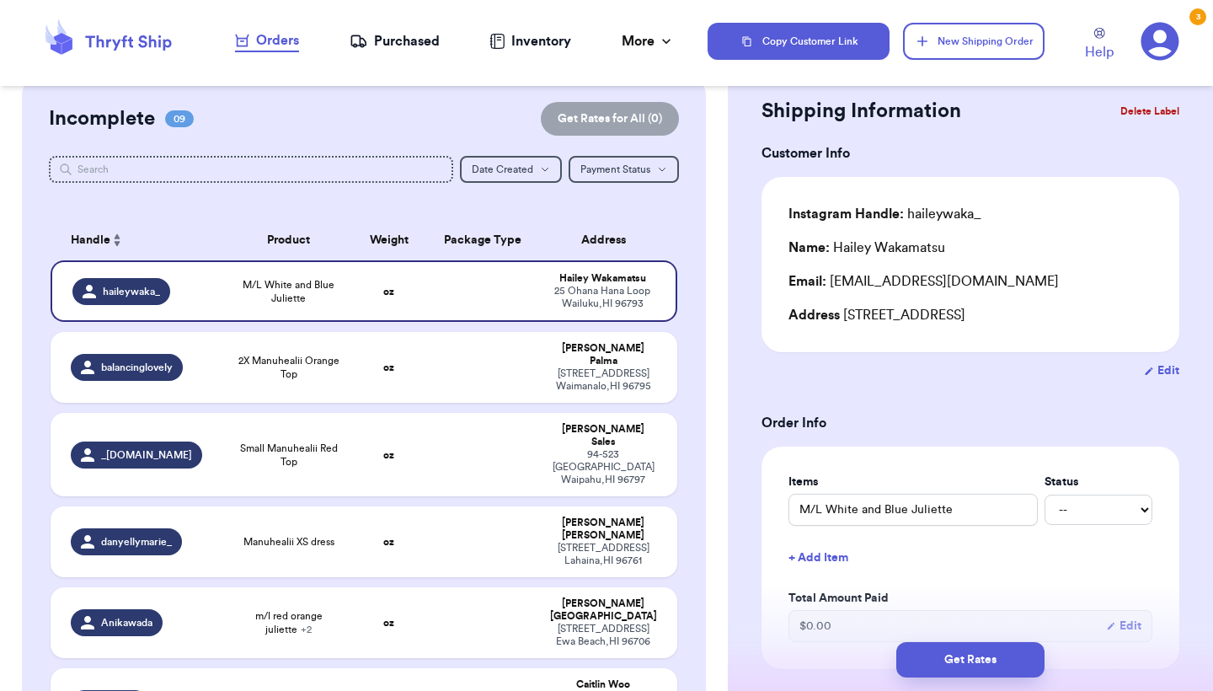
scroll to position [185, 0]
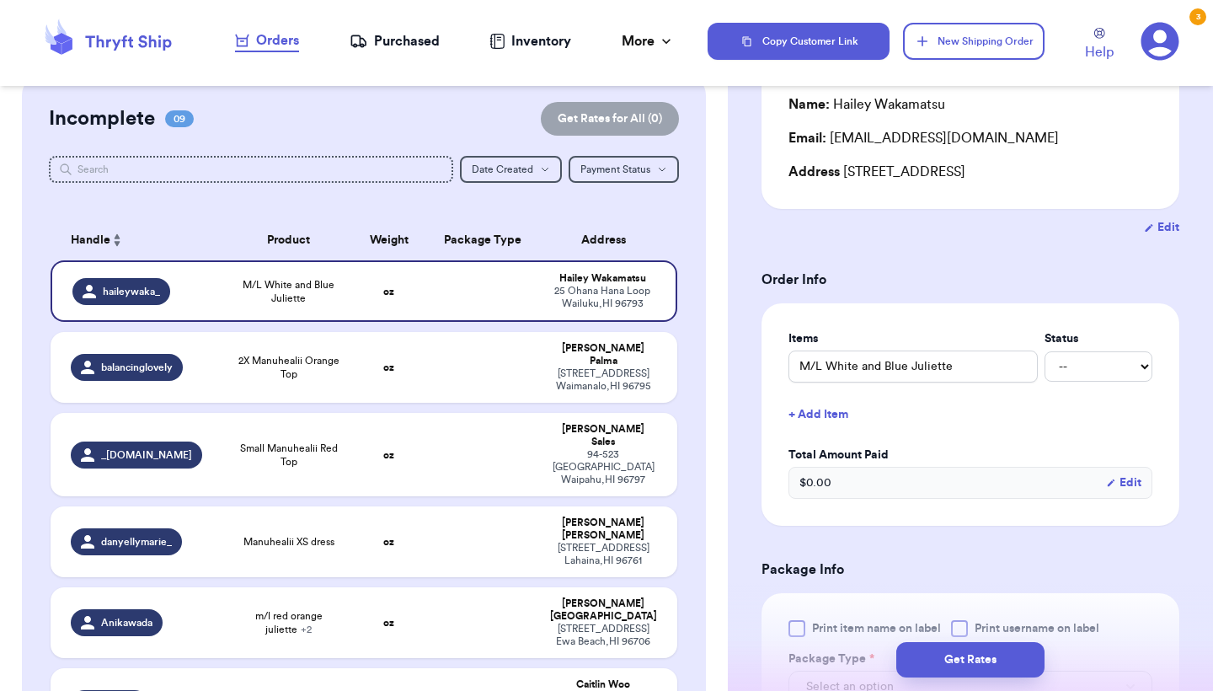
click at [839, 634] on div "Get Rates" at bounding box center [970, 660] width 485 height 62
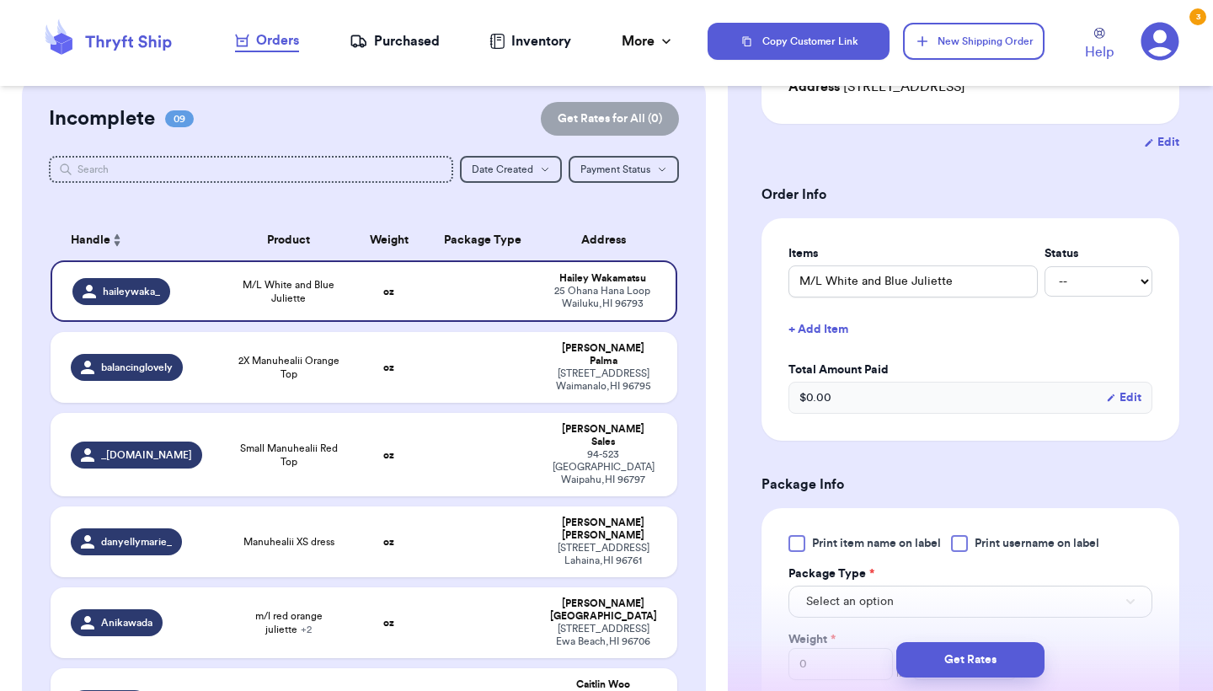
scroll to position [345, 0]
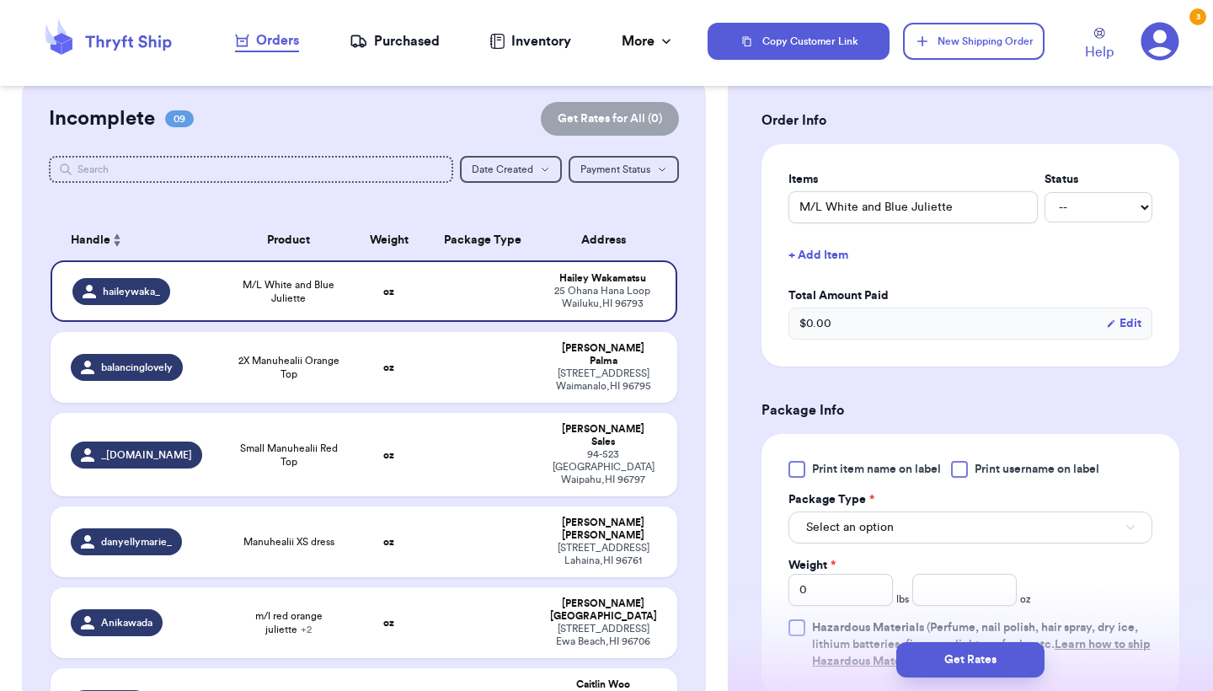
click at [811, 471] on label "Print item name on label" at bounding box center [865, 469] width 153 height 17
click at [0, 0] on input "Print item name on label" at bounding box center [0, 0] width 0 height 0
click at [822, 535] on span "Select an option" at bounding box center [850, 527] width 88 height 17
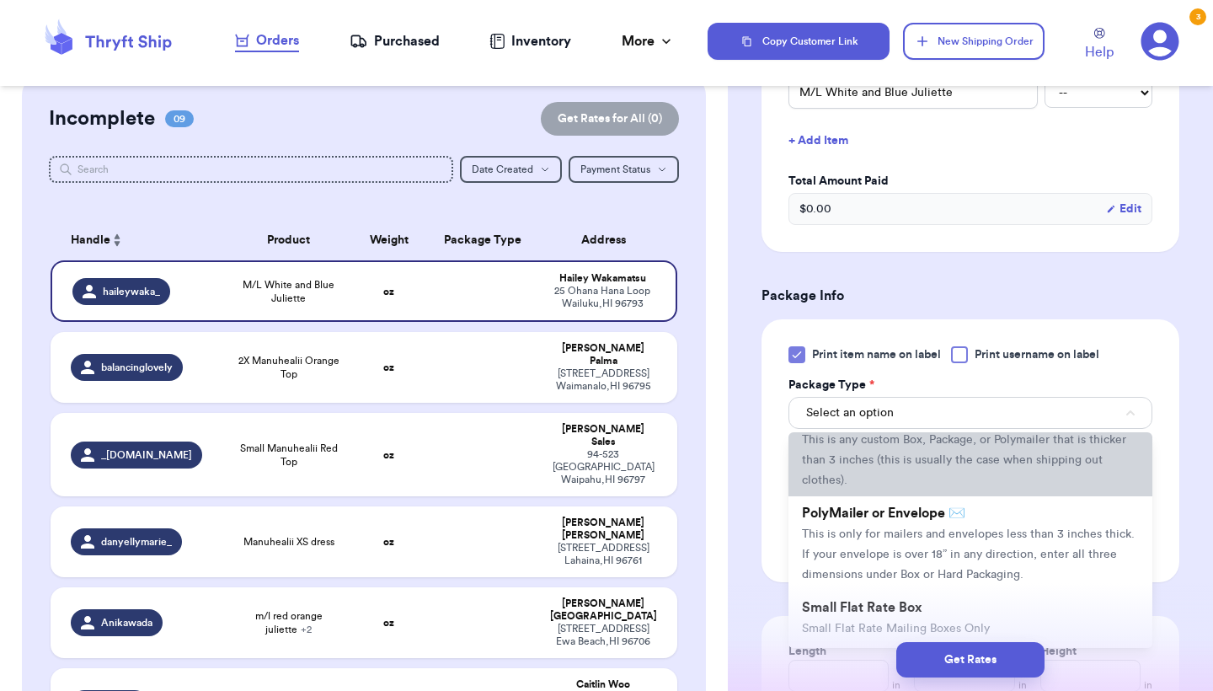
scroll to position [80, 0]
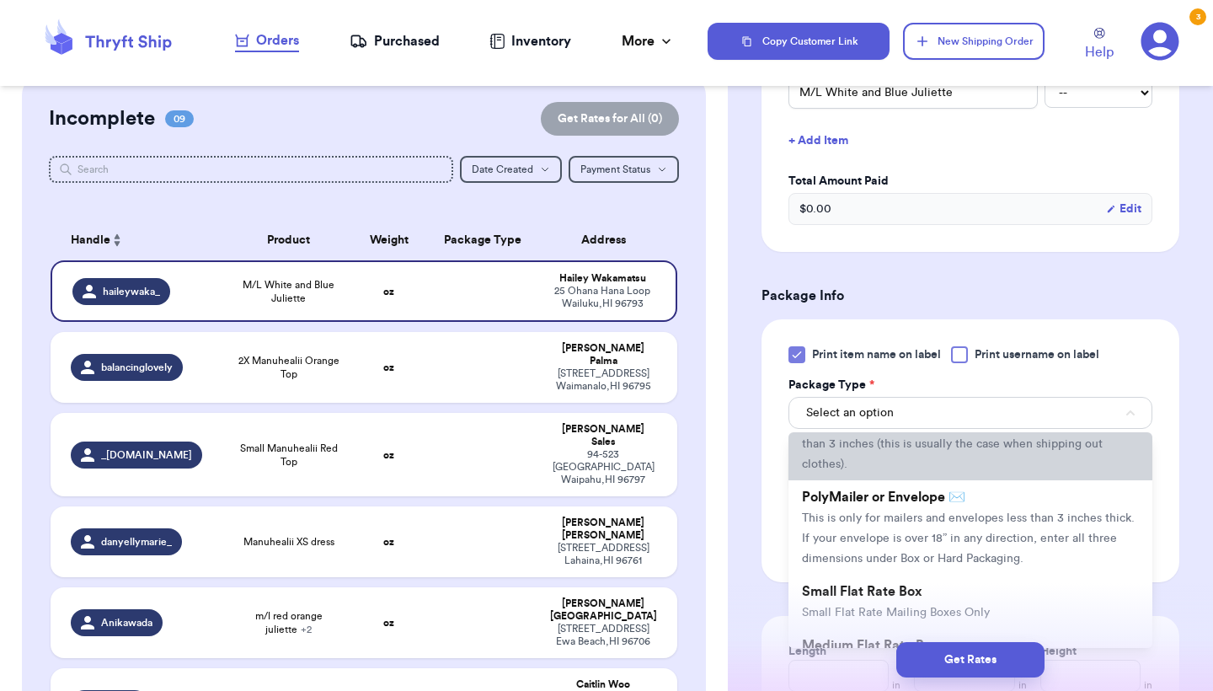
click at [835, 534] on li "PolyMailer or Envelope ✉️ This is only for mailers and envelopes less than 3 in…" at bounding box center [971, 527] width 364 height 94
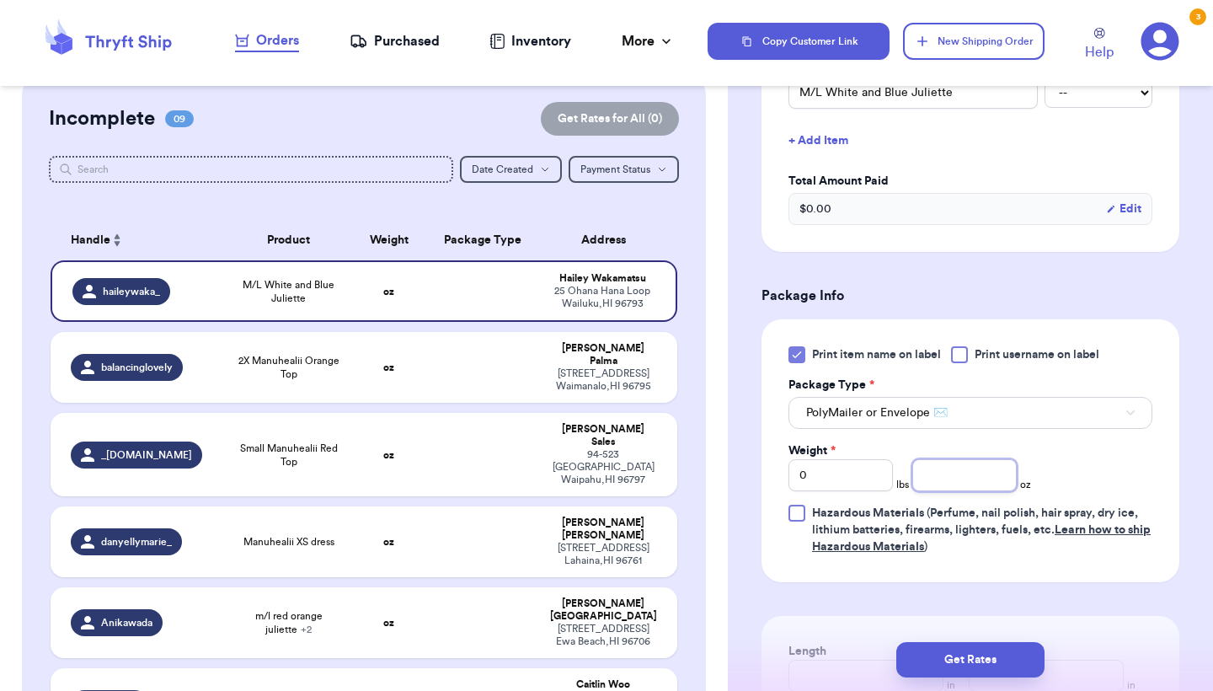
click at [937, 481] on input "number" at bounding box center [965, 475] width 104 height 32
type input "4.5"
click at [956, 652] on button "Get Rates" at bounding box center [971, 659] width 148 height 35
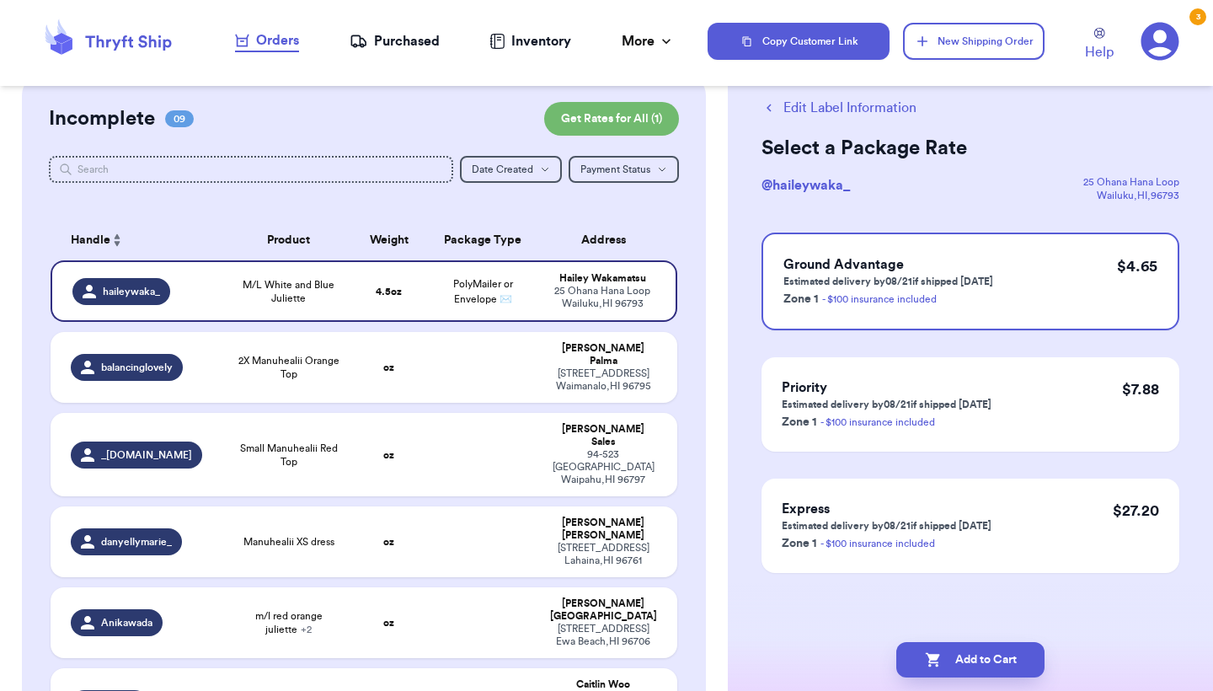
scroll to position [0, 0]
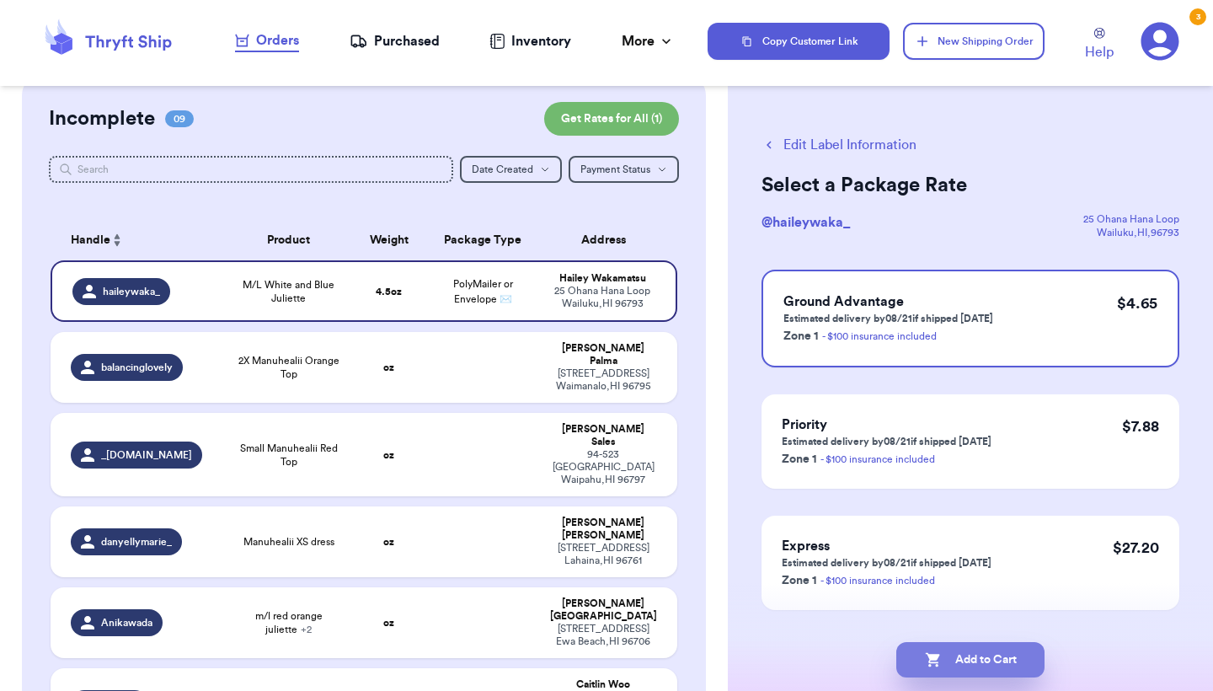
click at [956, 652] on button "Add to Cart" at bounding box center [971, 659] width 148 height 35
checkbox input "true"
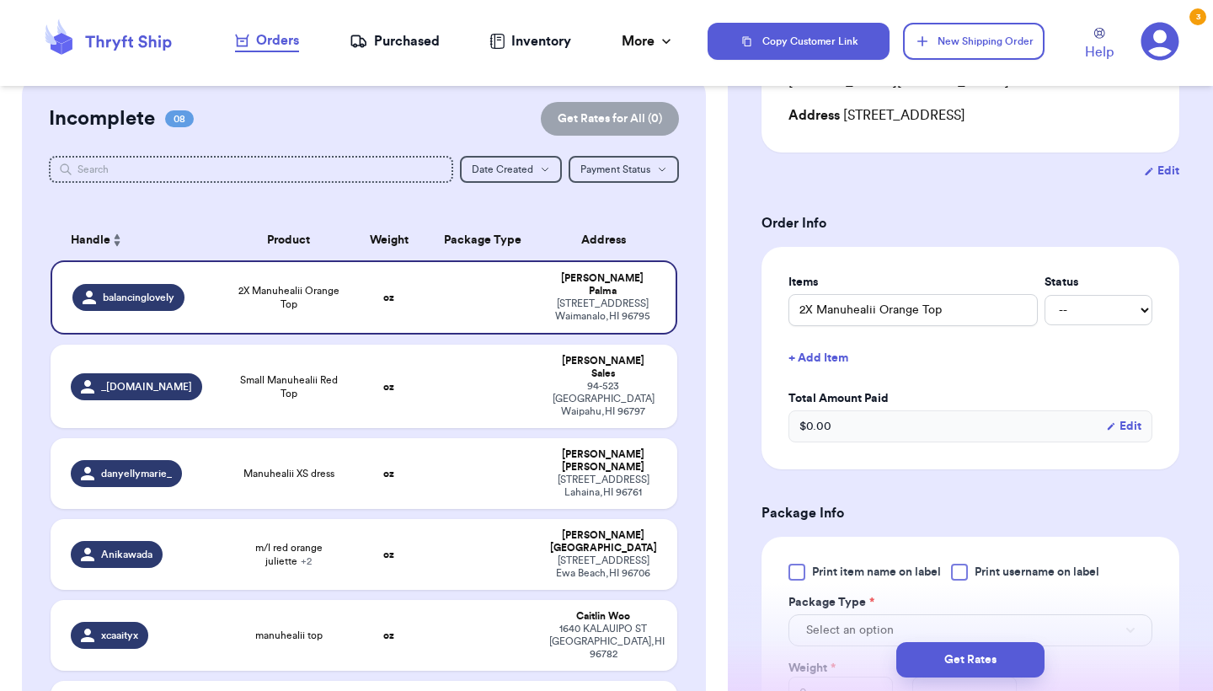
scroll to position [272, 0]
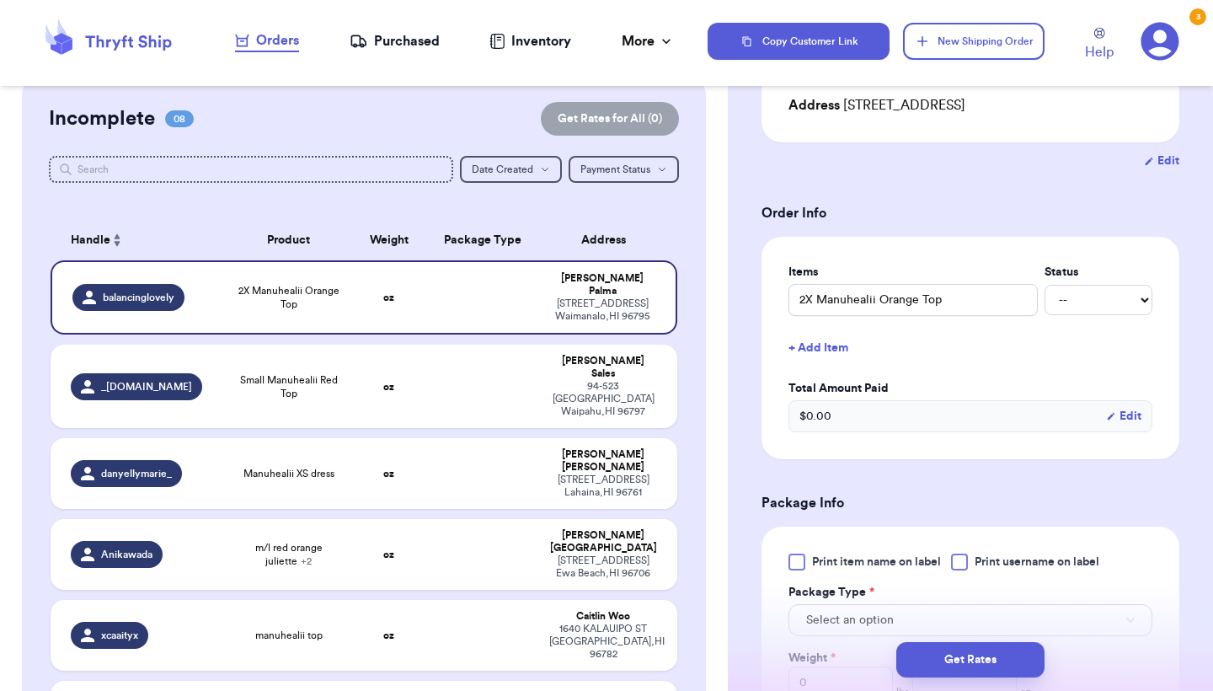
click at [853, 536] on div "Print item name on label Print username on label Package Type * Select an optio…" at bounding box center [971, 658] width 418 height 263
click at [849, 554] on span "Print item name on label" at bounding box center [876, 562] width 129 height 17
click at [0, 0] on input "Print item name on label" at bounding box center [0, 0] width 0 height 0
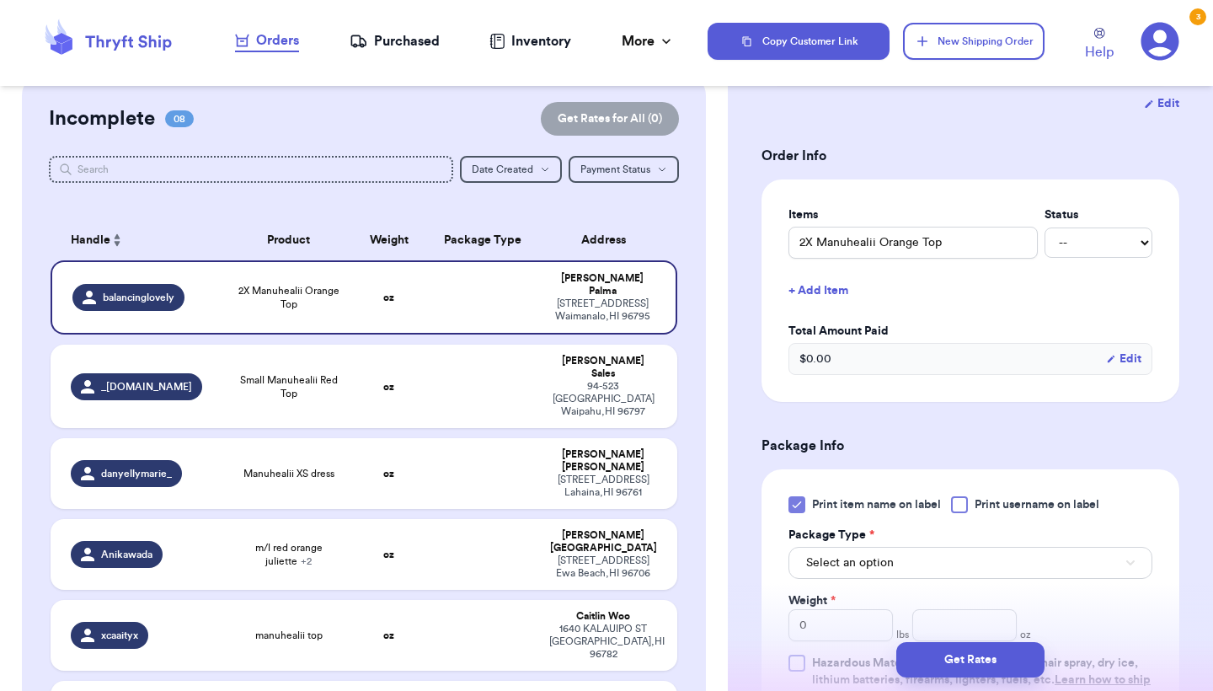
scroll to position [340, 0]
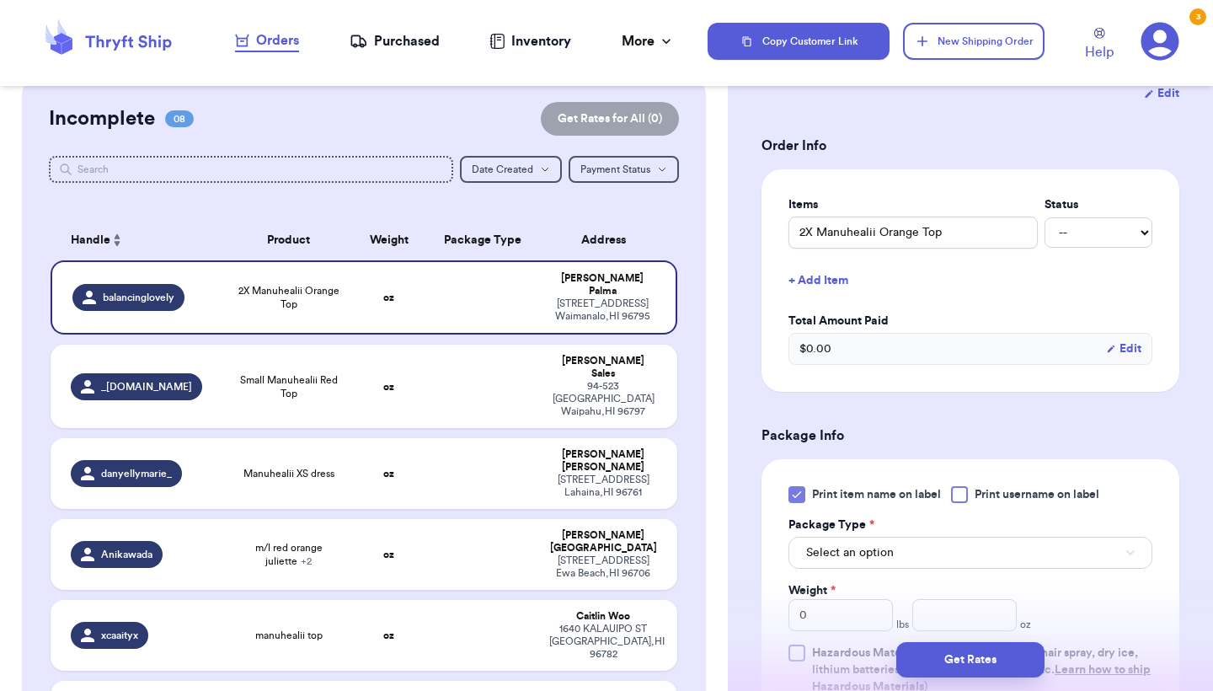
click at [849, 544] on span "Select an option" at bounding box center [850, 552] width 88 height 17
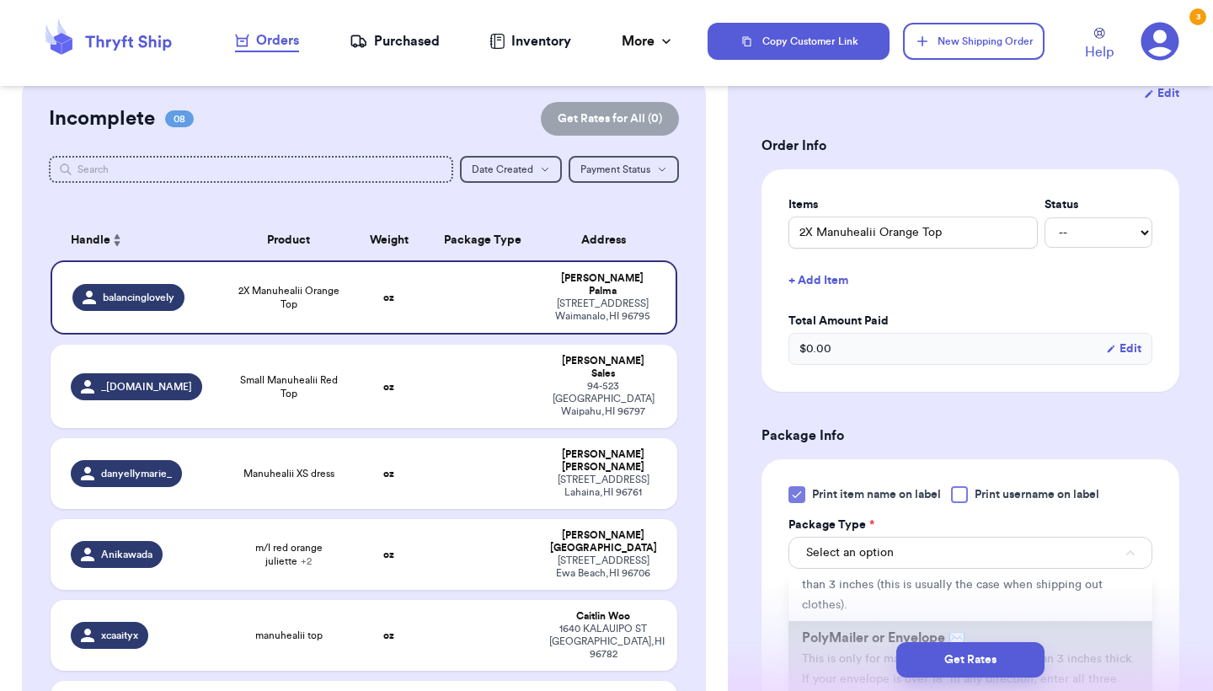
scroll to position [104, 0]
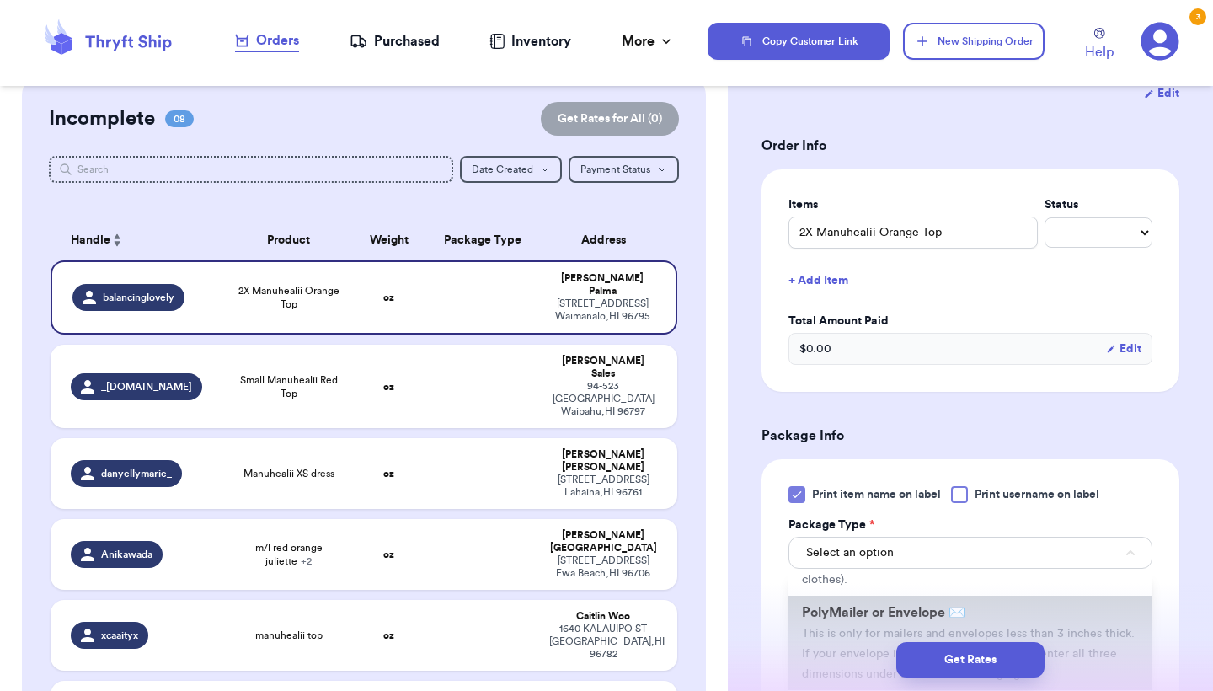
click at [852, 628] on span "This is only for mailers and envelopes less than 3 inches thick. If your envelo…" at bounding box center [968, 654] width 333 height 52
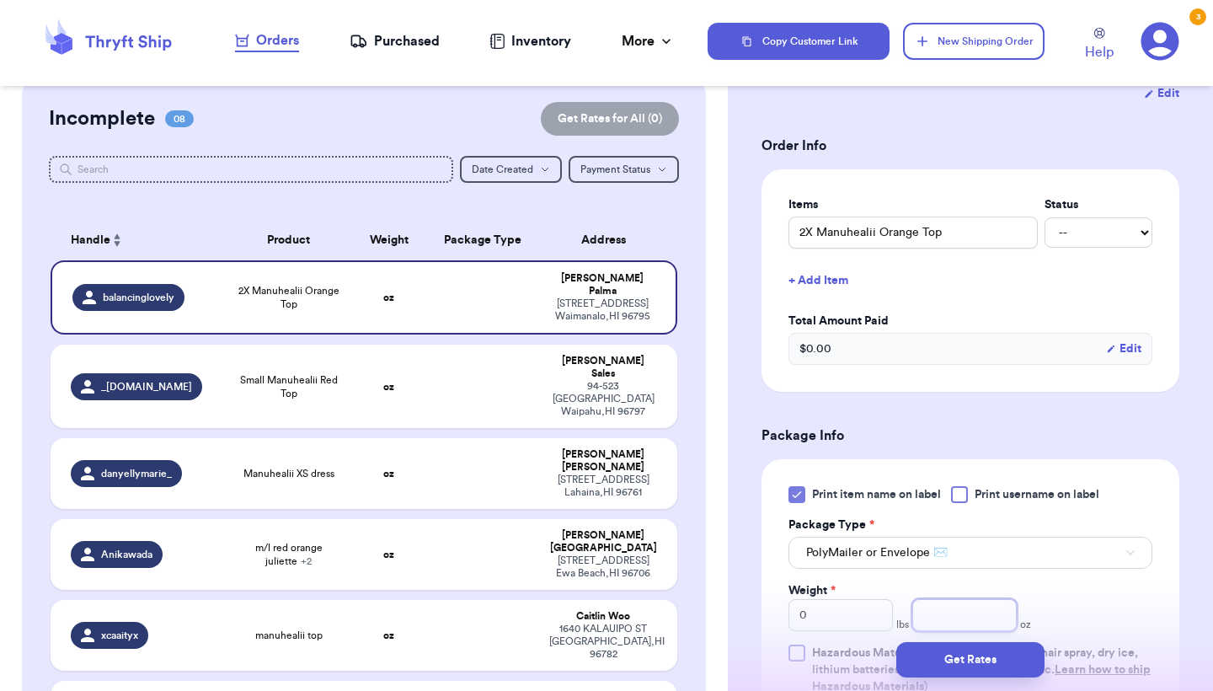
click at [972, 599] on input "number" at bounding box center [965, 615] width 104 height 32
type input "5.2"
click at [988, 653] on button "Get Rates" at bounding box center [971, 659] width 148 height 35
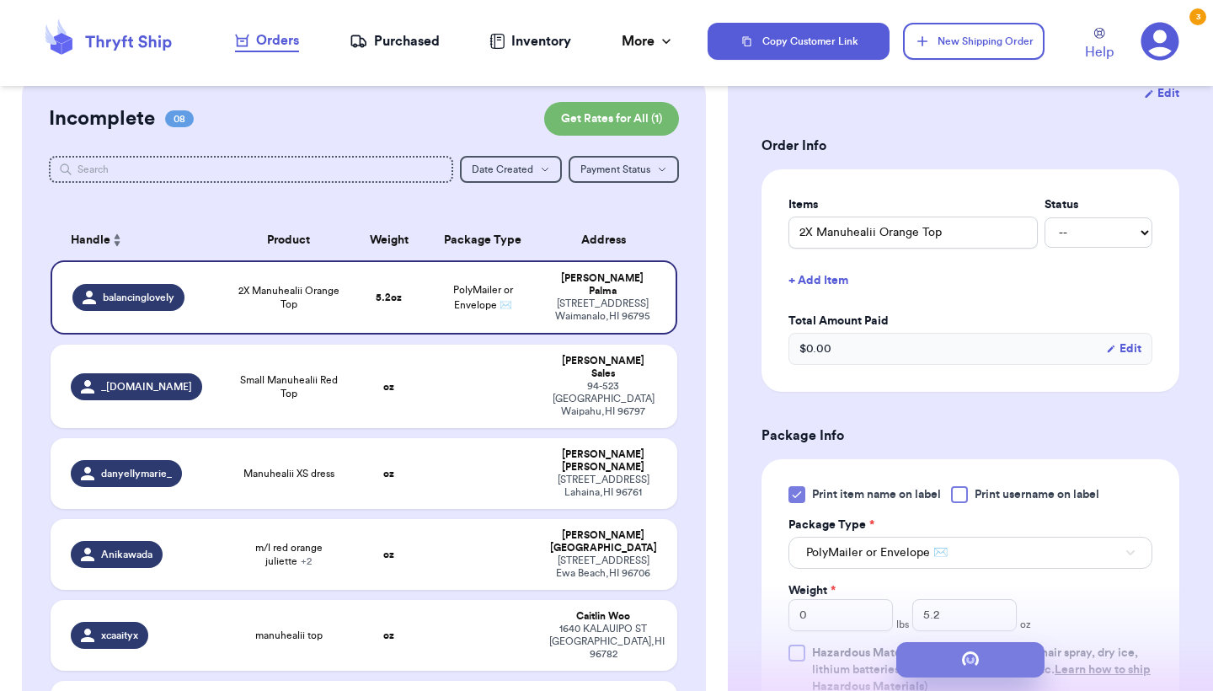
scroll to position [0, 0]
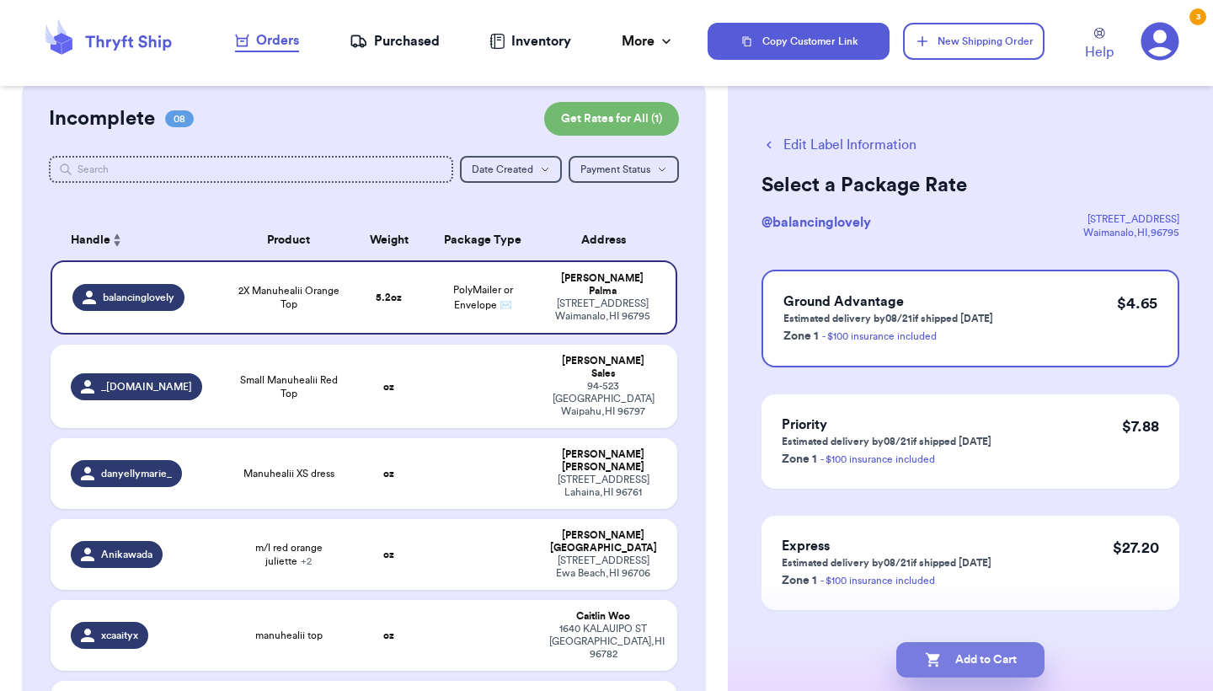
click at [972, 670] on button "Add to Cart" at bounding box center [971, 659] width 148 height 35
checkbox input "true"
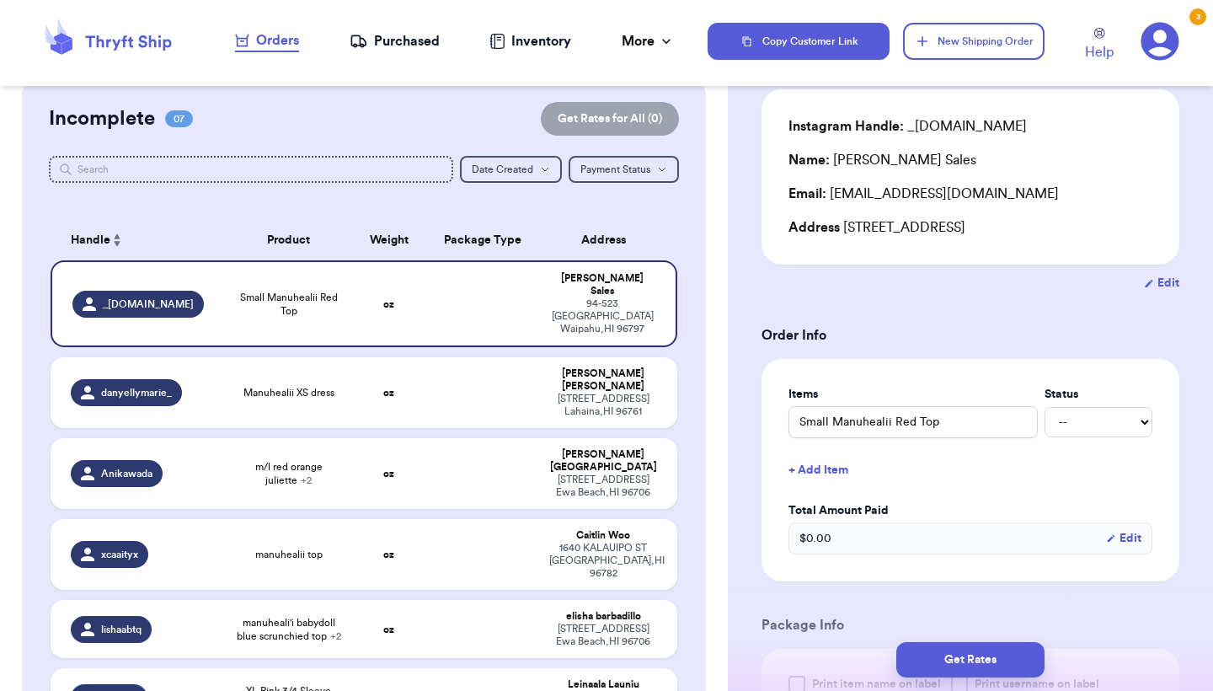
scroll to position [171, 0]
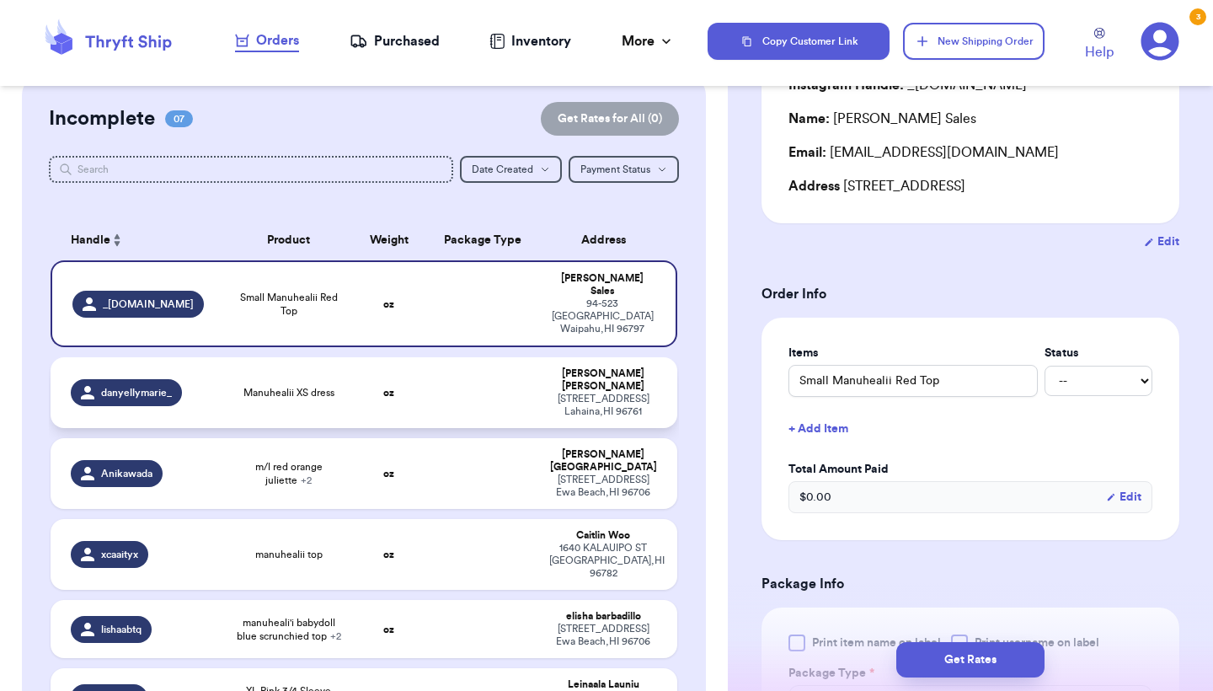
click at [493, 382] on td at bounding box center [482, 392] width 113 height 71
type input "Manuhealii XS dress"
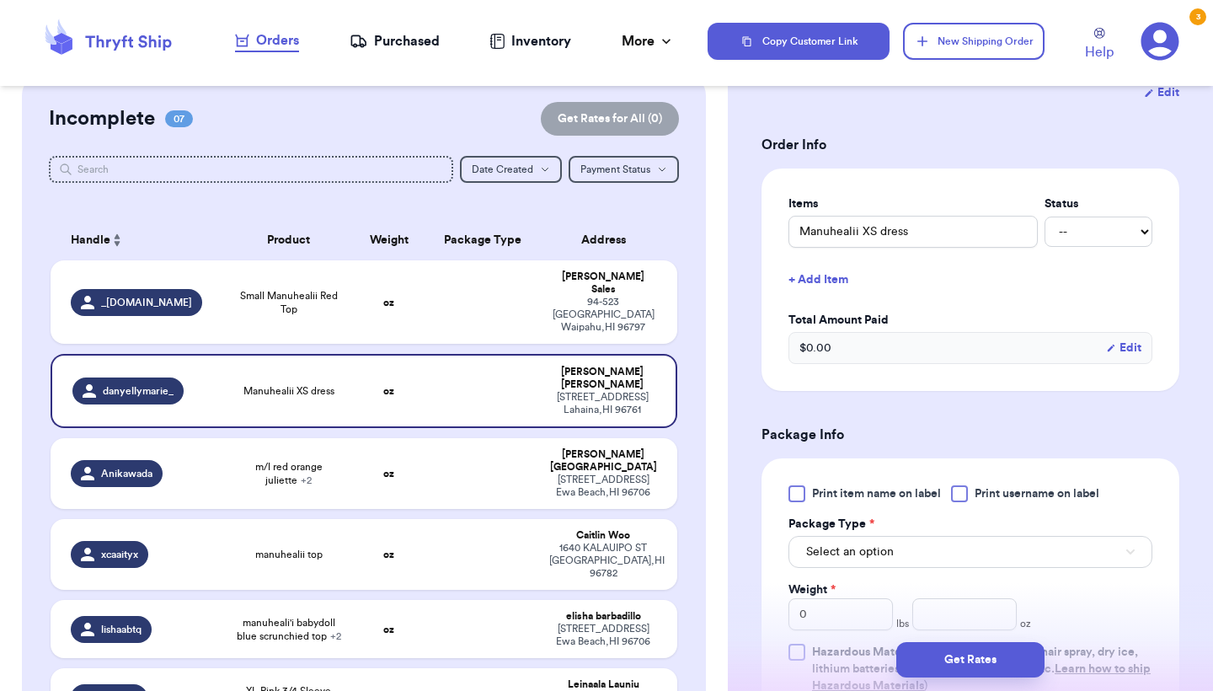
scroll to position [330, 0]
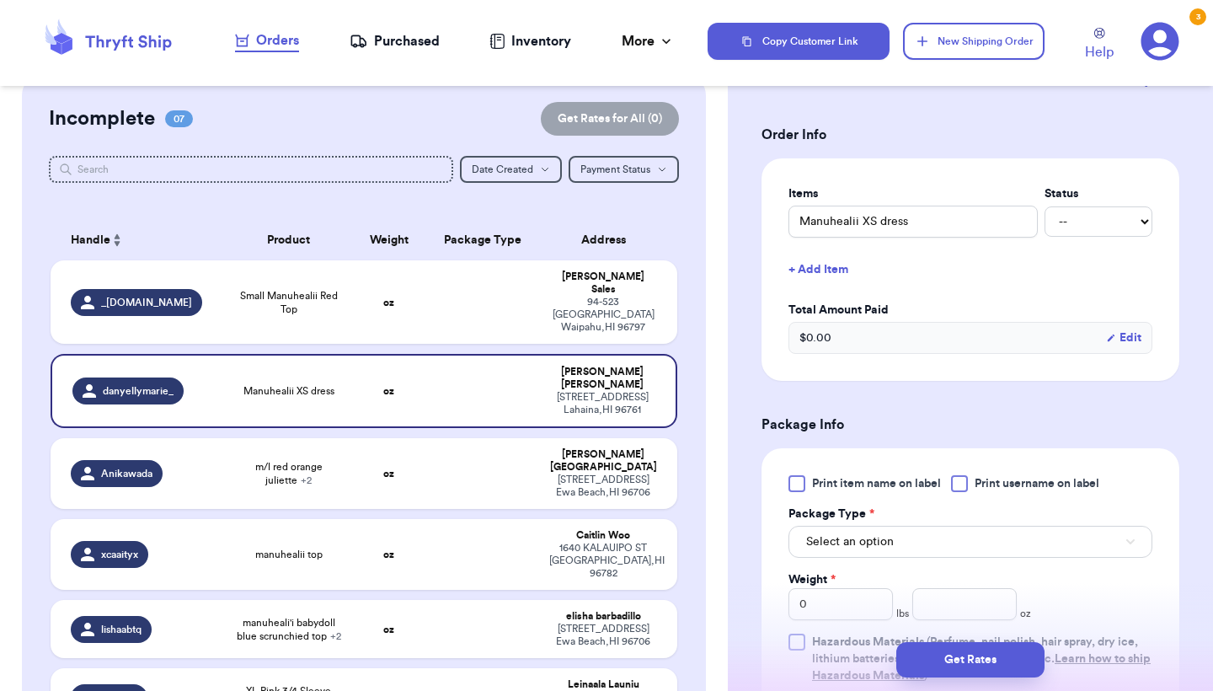
click at [817, 484] on span "Print item name on label" at bounding box center [876, 483] width 129 height 17
click at [0, 0] on input "Print item name on label" at bounding box center [0, 0] width 0 height 0
click at [801, 223] on input "Manuhealii XS dress" at bounding box center [913, 222] width 249 height 32
type input "GManuhealii XS dress"
type input "GrManuhealii XS dress"
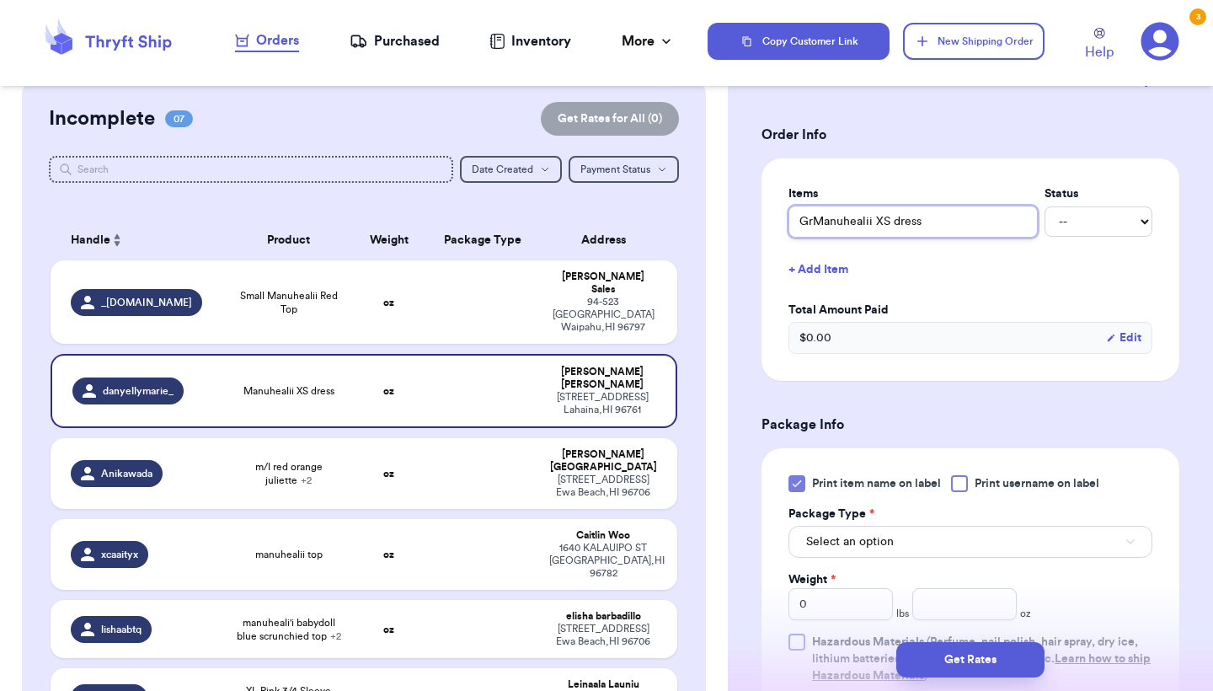
type input "GraManuhealii XS dress"
type input "GrayManuhealii XS dress"
type input "Gray Manuhealii XS dress"
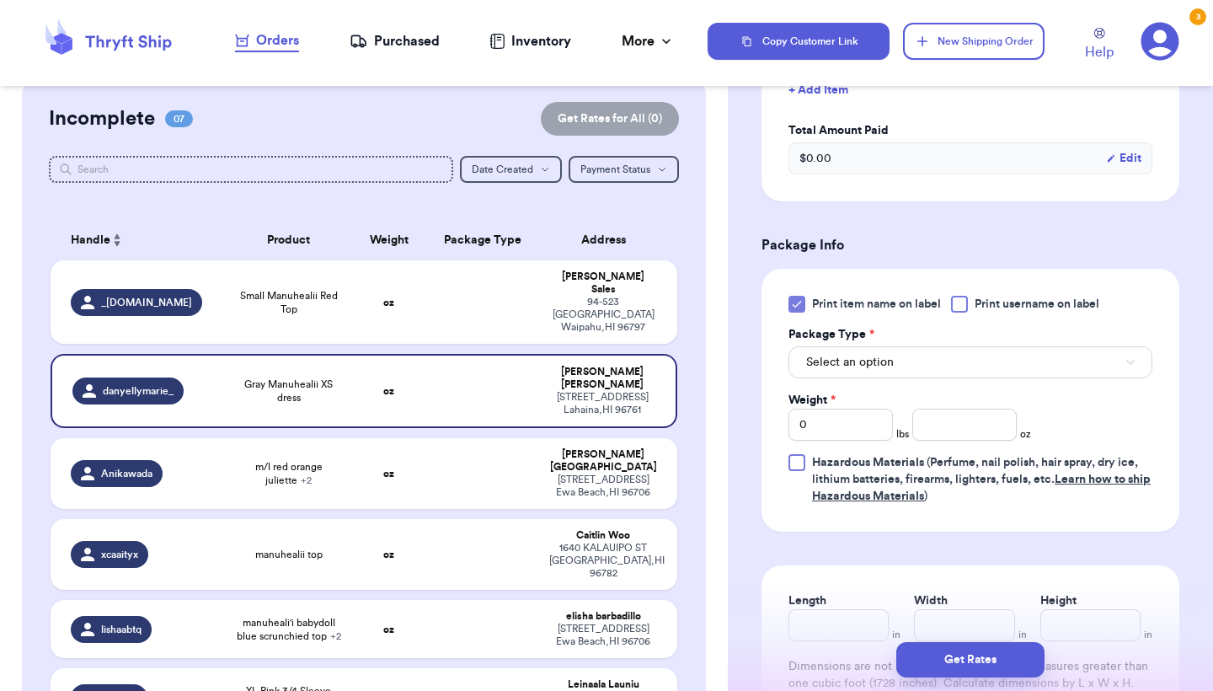
scroll to position [524, 0]
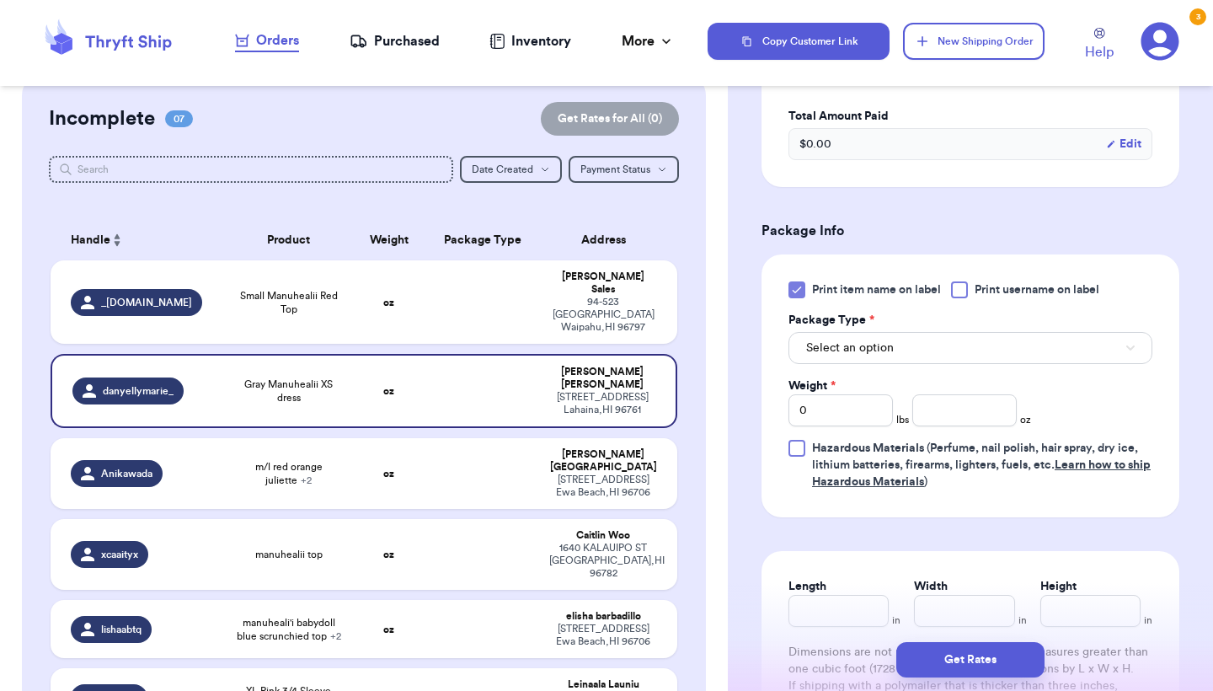
type input "Gray Manuhealii XS dress"
click at [948, 426] on input "number" at bounding box center [965, 410] width 104 height 32
type input "4.6"
click at [966, 670] on button "Get Rates" at bounding box center [971, 659] width 148 height 35
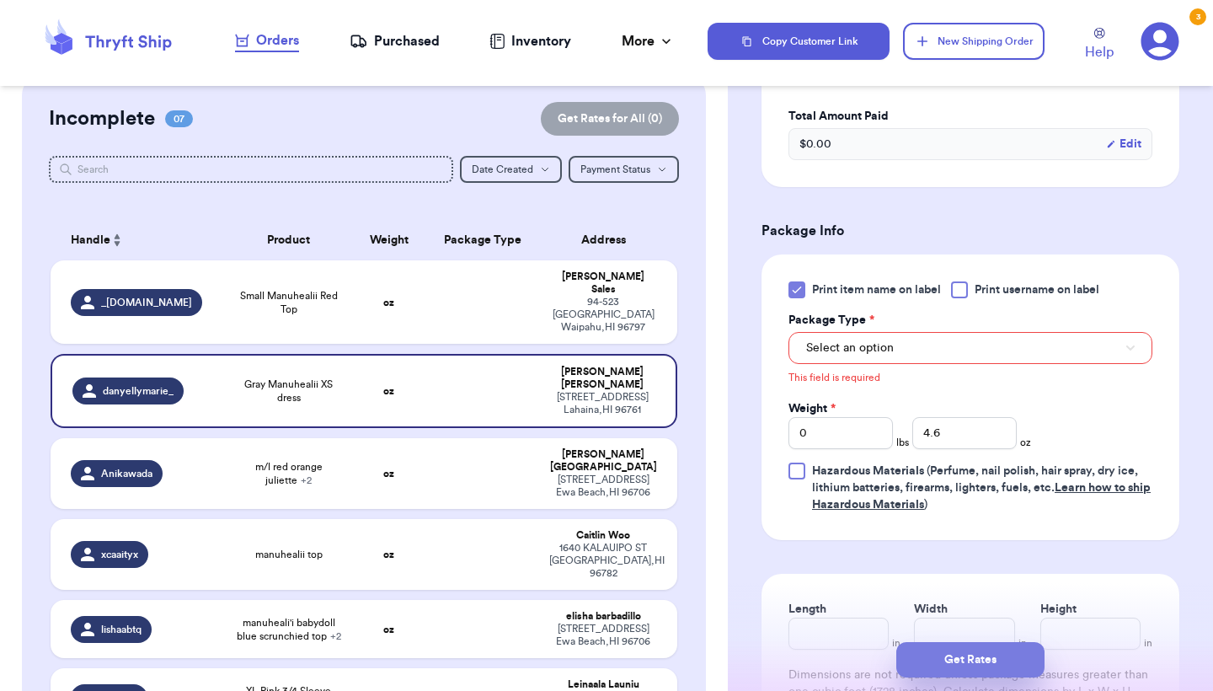
scroll to position [532, 0]
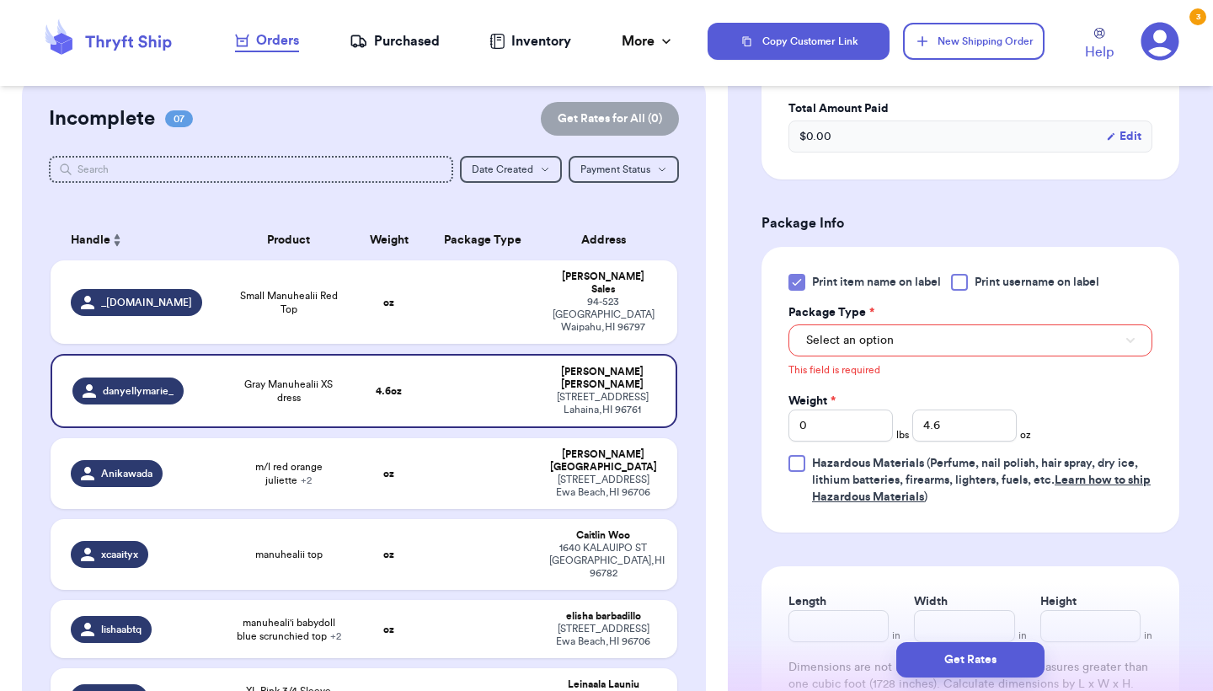
click at [1018, 335] on button "Select an option" at bounding box center [971, 340] width 364 height 32
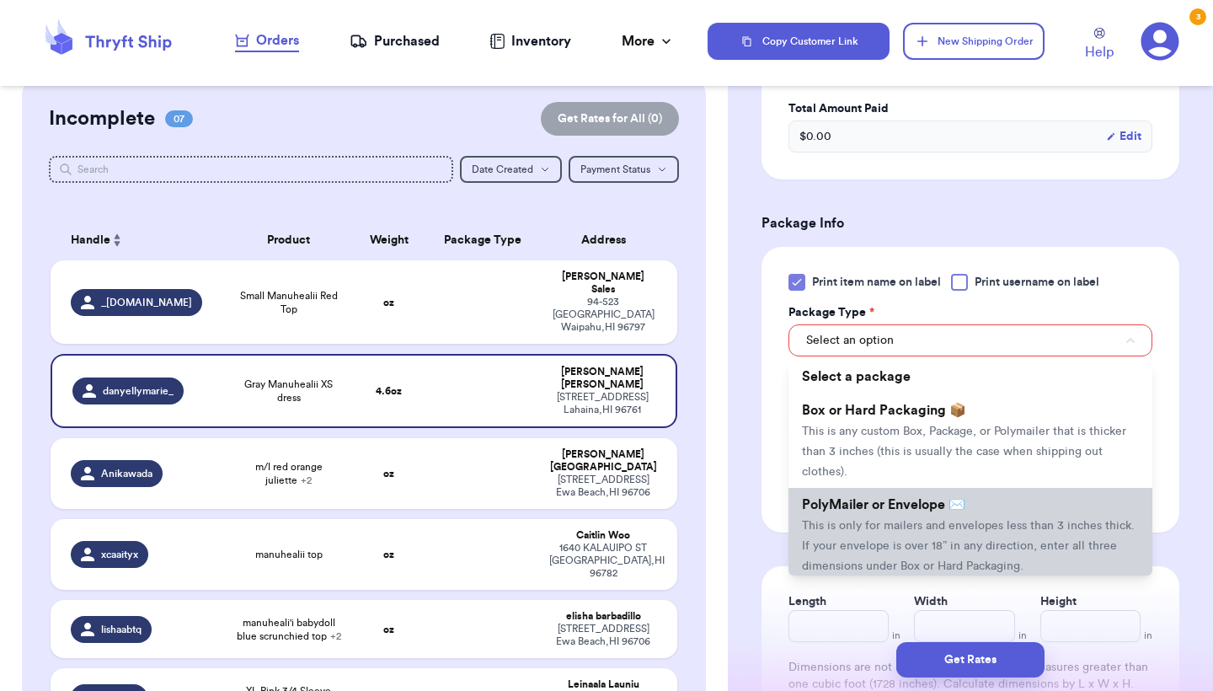
click at [908, 511] on span "PolyMailer or Envelope ✉️" at bounding box center [883, 504] width 163 height 13
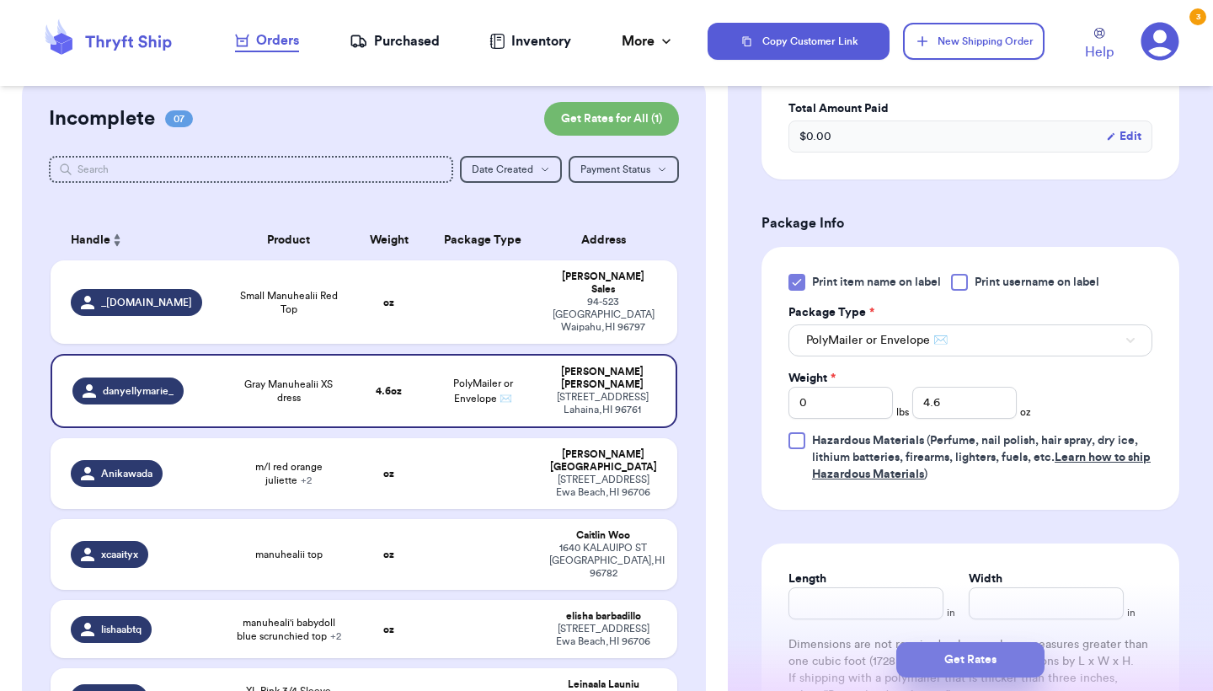
click at [950, 648] on button "Get Rates" at bounding box center [971, 659] width 148 height 35
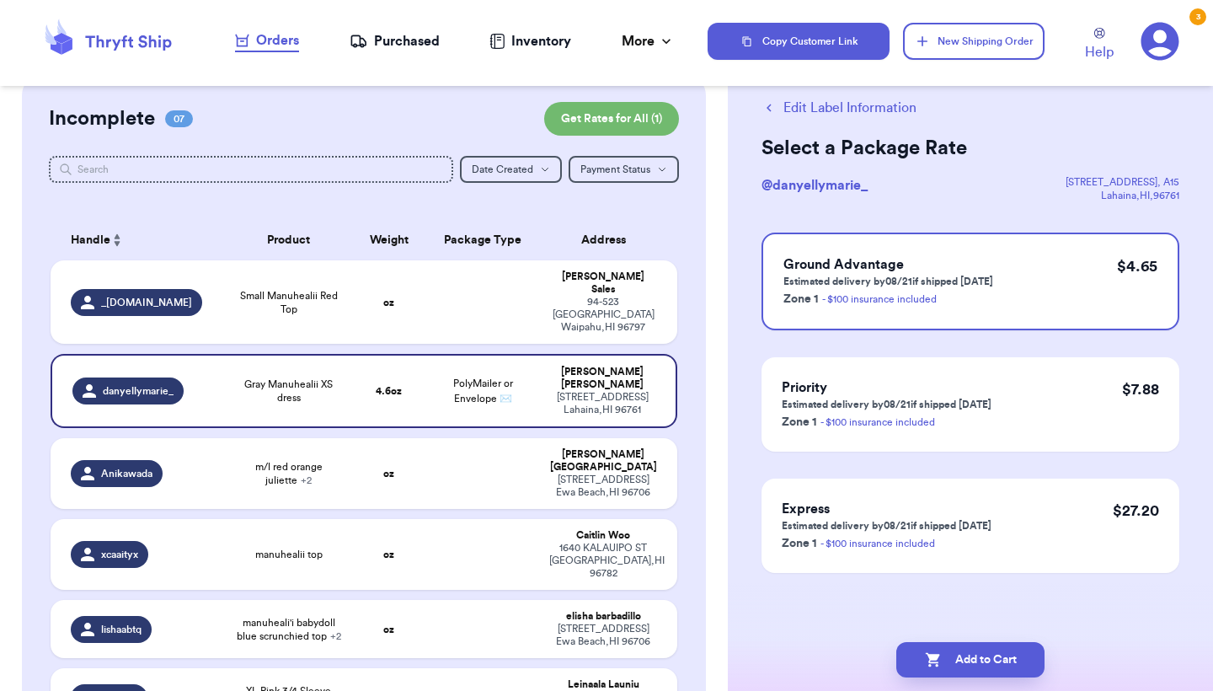
scroll to position [0, 0]
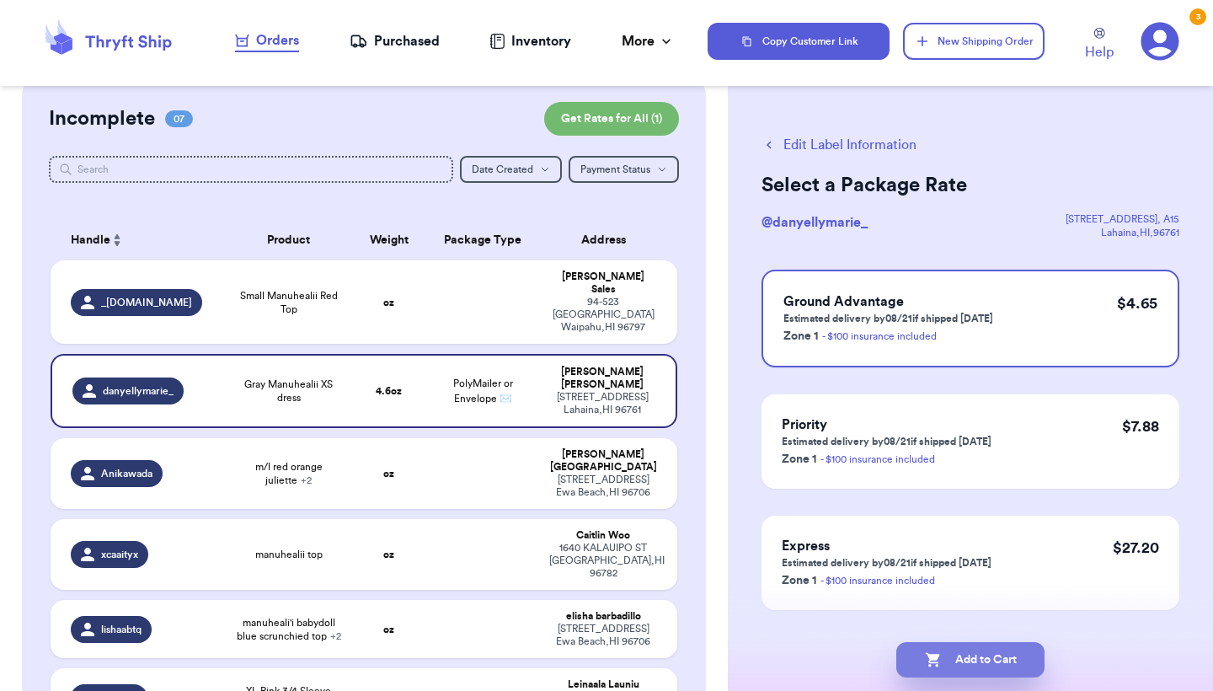
click at [957, 652] on button "Add to Cart" at bounding box center [971, 659] width 148 height 35
checkbox input "true"
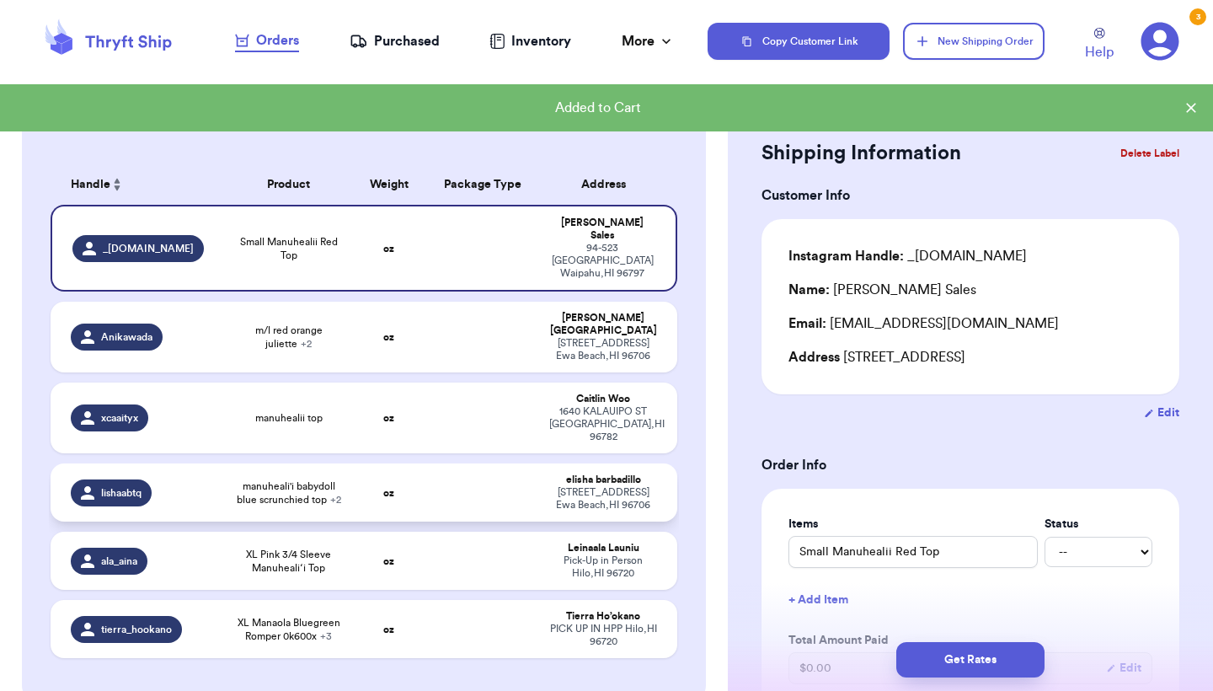
scroll to position [83, 0]
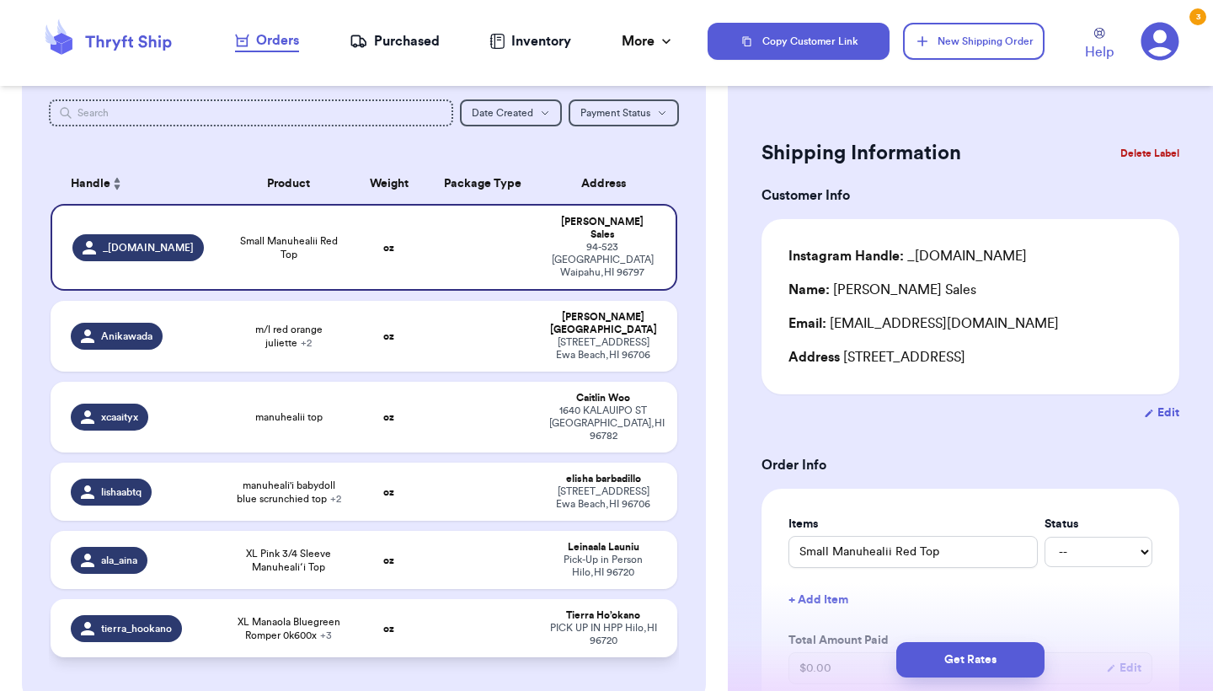
click at [439, 599] on td at bounding box center [482, 628] width 113 height 58
type input "XL Manaola Bluegreen Romper 0k600x"
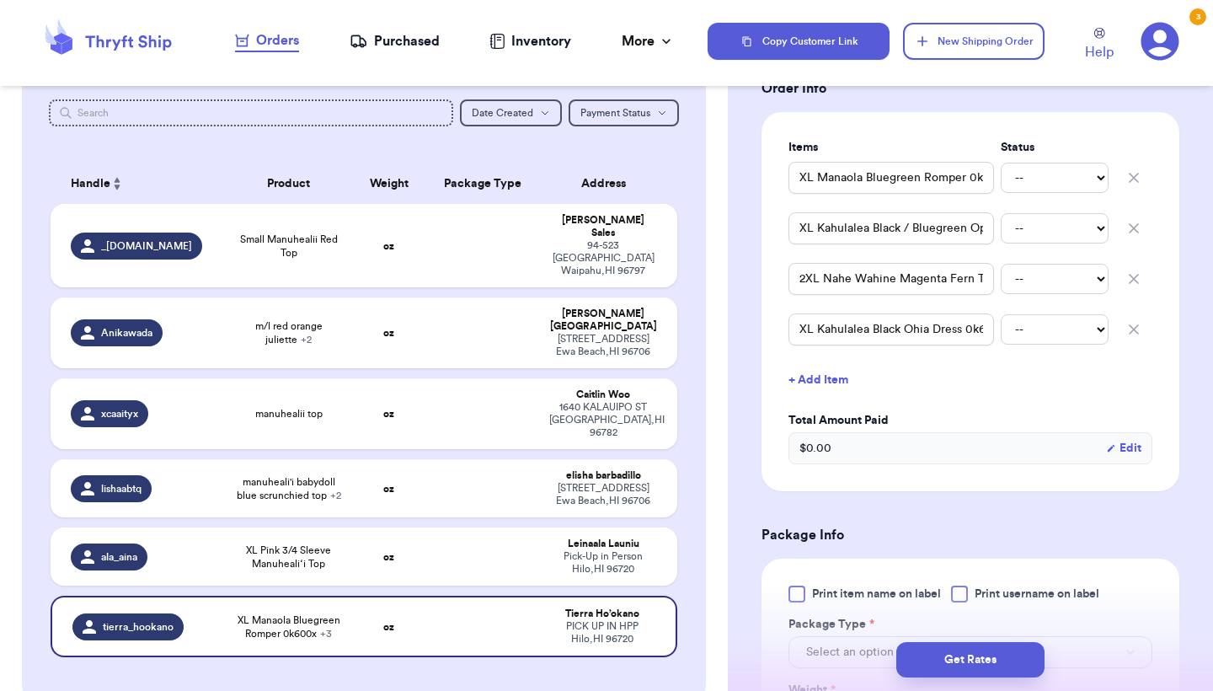
scroll to position [405, 0]
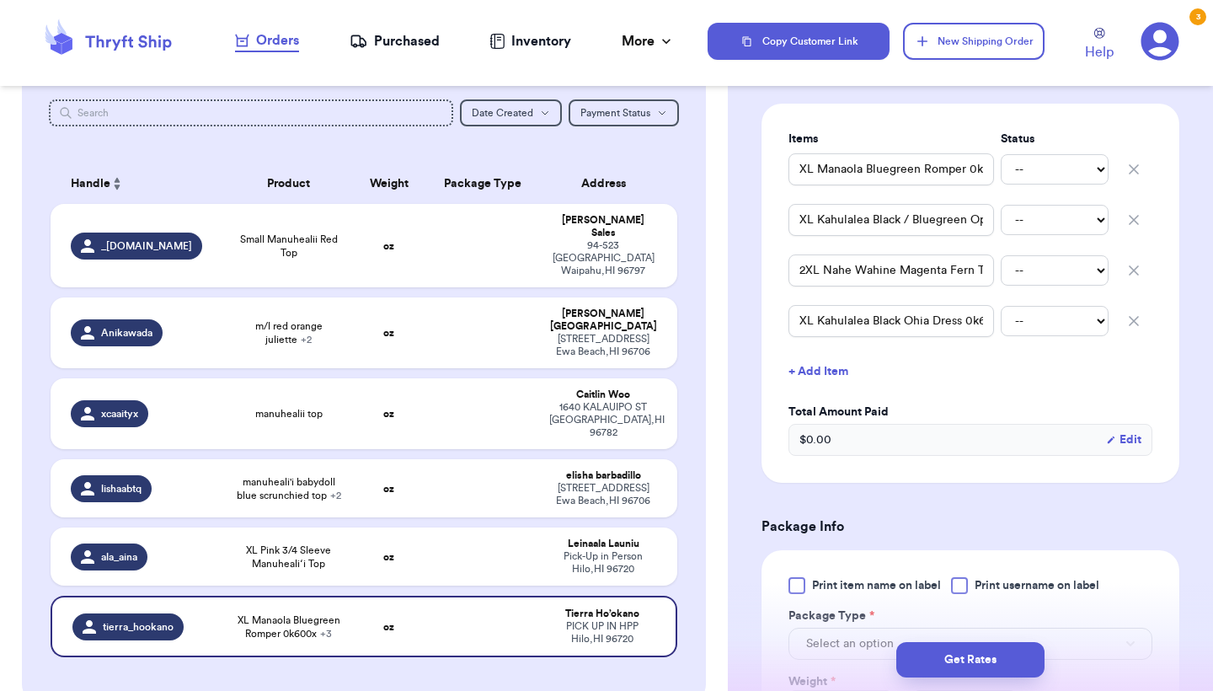
click at [1135, 212] on icon "button" at bounding box center [1134, 220] width 17 height 17
type input "2XL Nahe Wahine Magenta Fern Top 0mz001"
type input "XL Kahulalea Black Ohia Dress 0k600P"
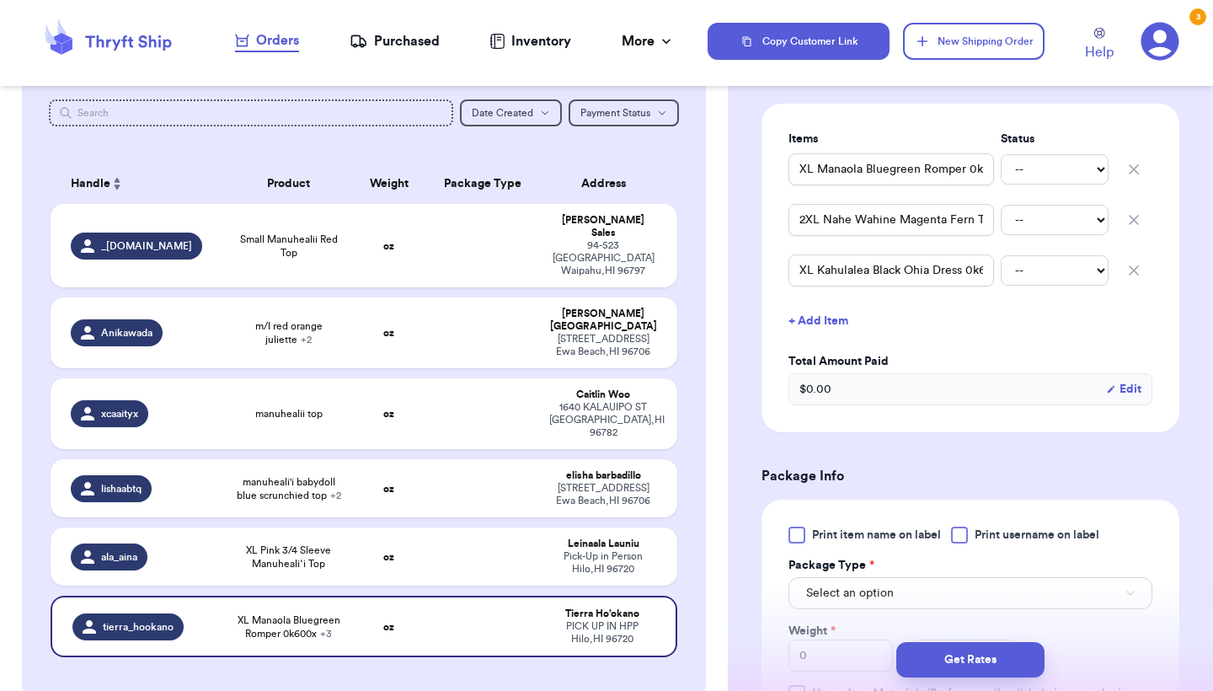
click at [1135, 212] on icon "button" at bounding box center [1134, 220] width 17 height 17
type input "XL Kahulalea Black Ohia Dress 0k600P"
click at [1135, 212] on icon "button" at bounding box center [1134, 220] width 17 height 17
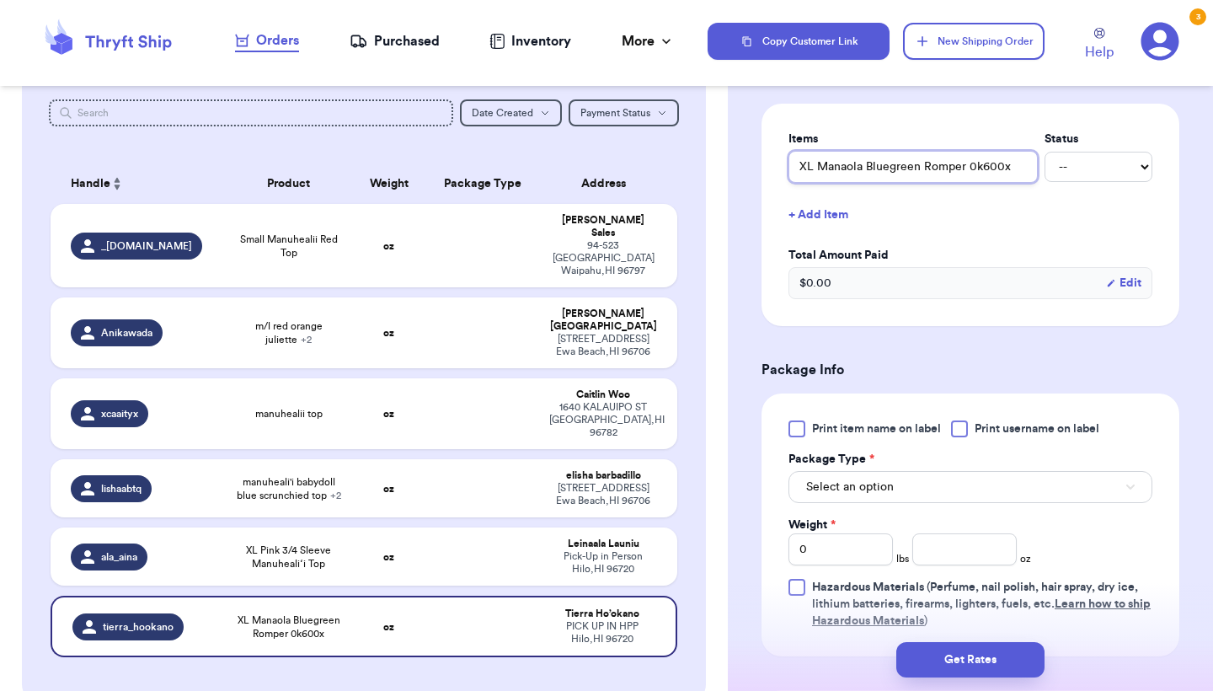
click at [816, 151] on input "XL Manaola Bluegreen Romper 0k600x" at bounding box center [913, 167] width 249 height 32
type input "3"
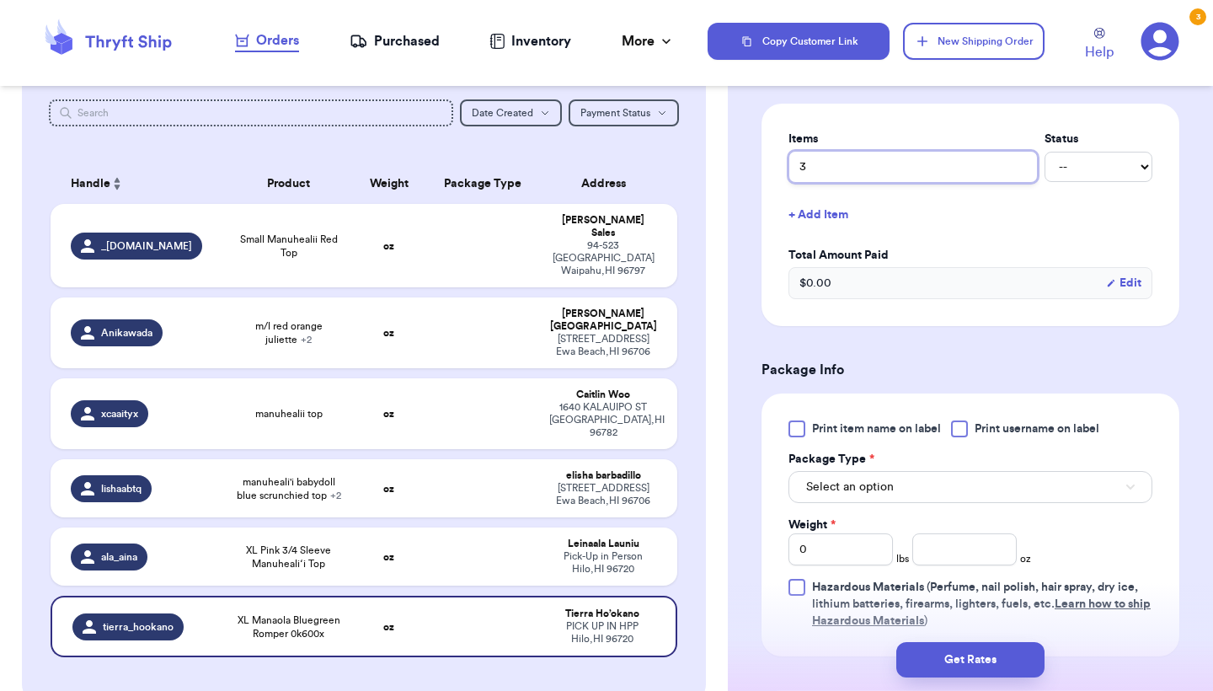
type input "3"
type input "3 M"
type input "3 Ma"
type input "3 Man"
type input "3 Manu"
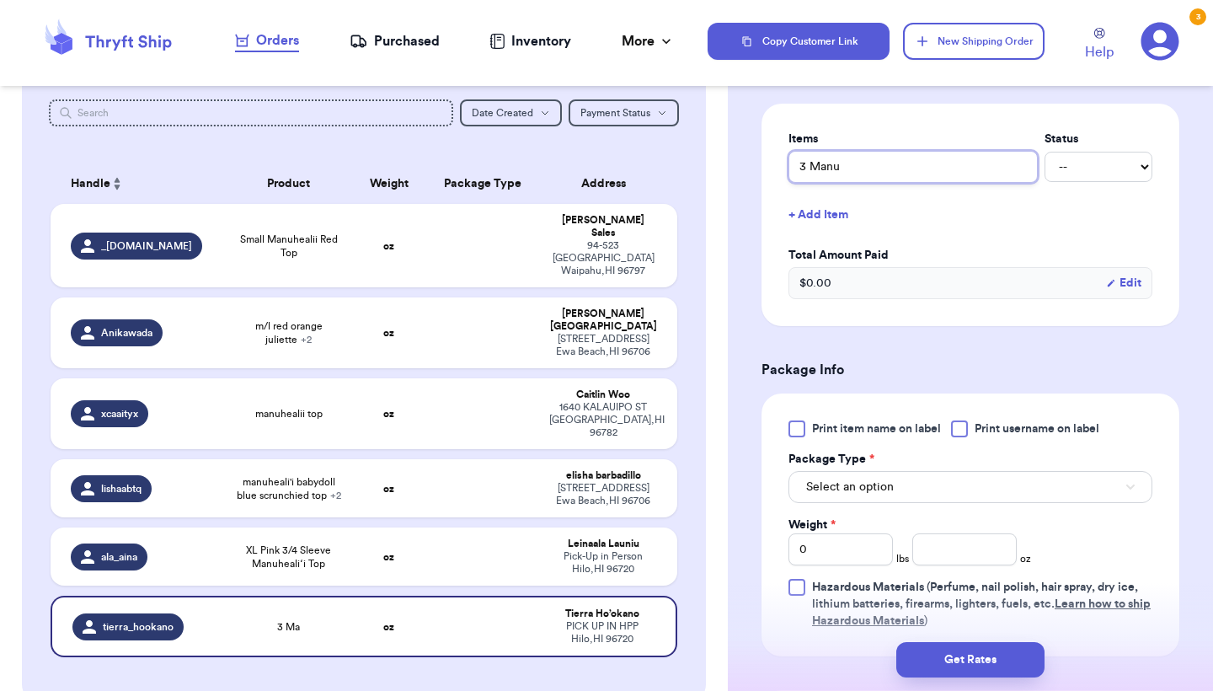
type input "3 Manuh"
type input "3 Manuhe"
type input "3 Manuhea"
type input "3 Manuheal"
type input "3 Manuheali"
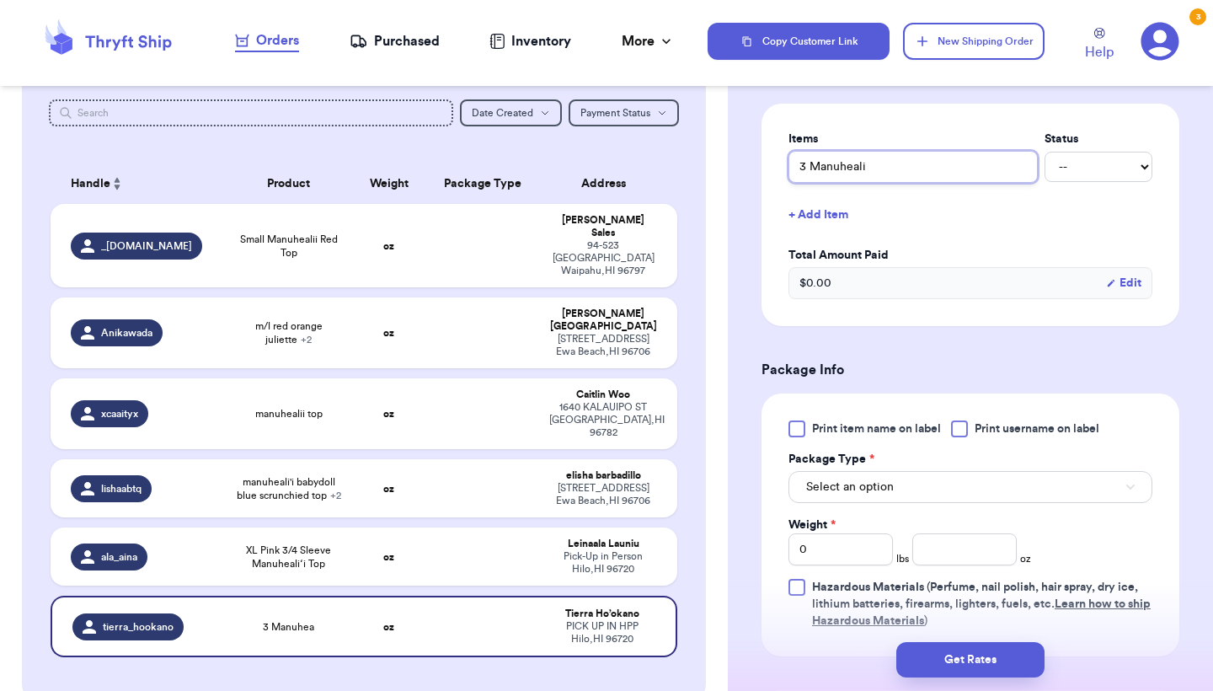
type input "3 Manuhealii"
click at [867, 420] on span "Print item name on label" at bounding box center [876, 428] width 129 height 17
click at [0, 0] on input "Print item name on label" at bounding box center [0, 0] width 0 height 0
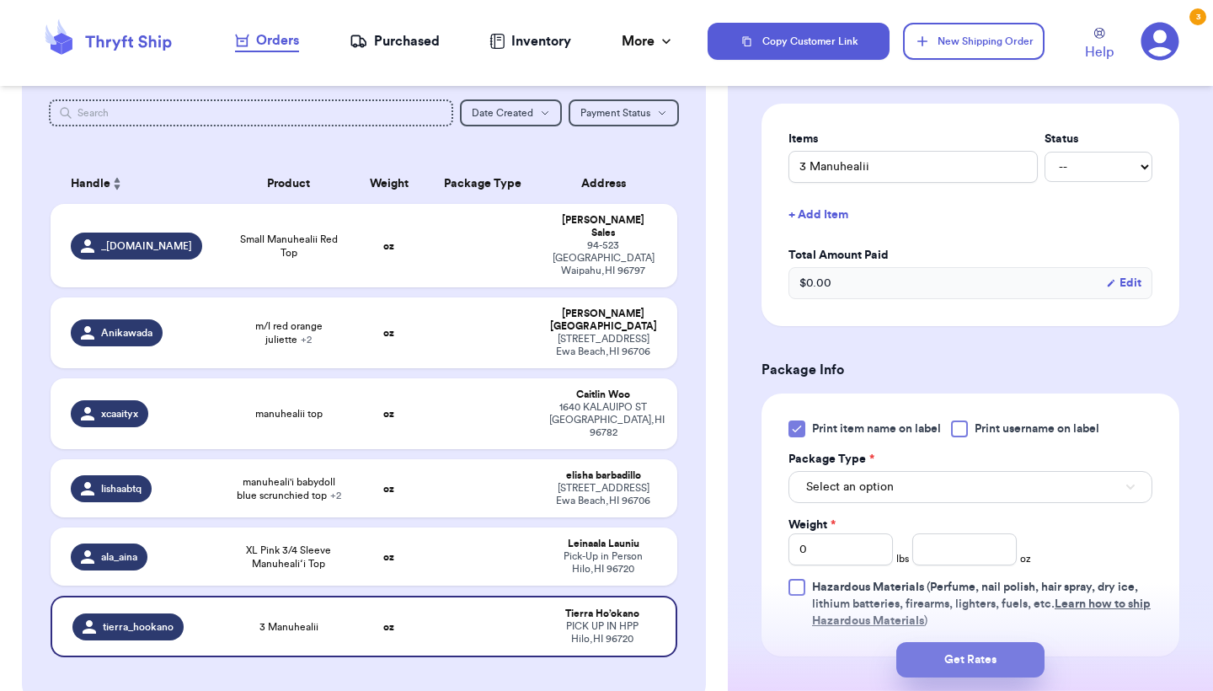
click at [973, 661] on button "Get Rates" at bounding box center [971, 659] width 148 height 35
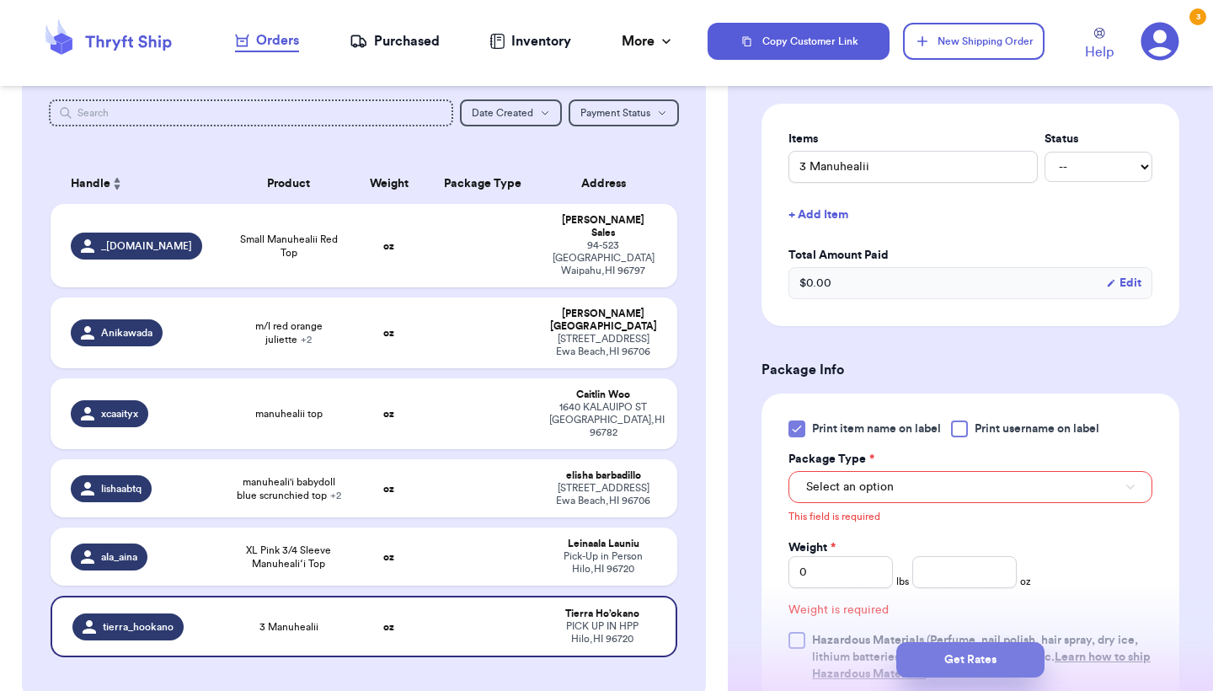
scroll to position [615, 0]
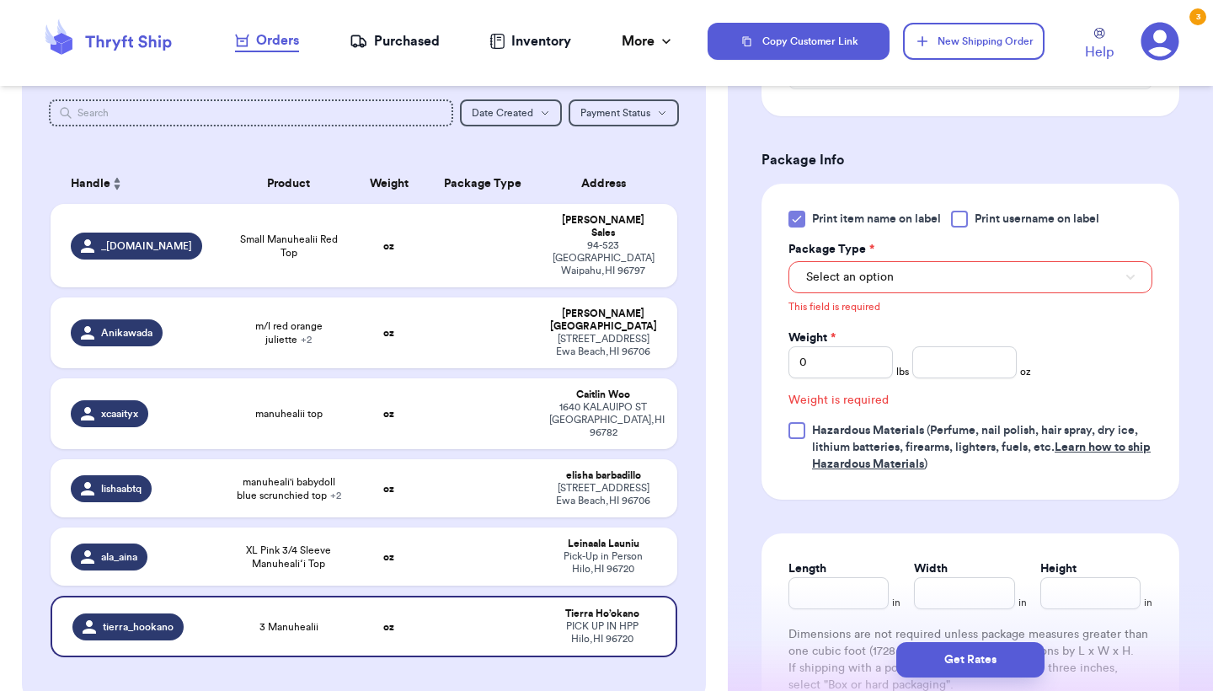
click at [948, 268] on button "Select an option" at bounding box center [971, 277] width 364 height 32
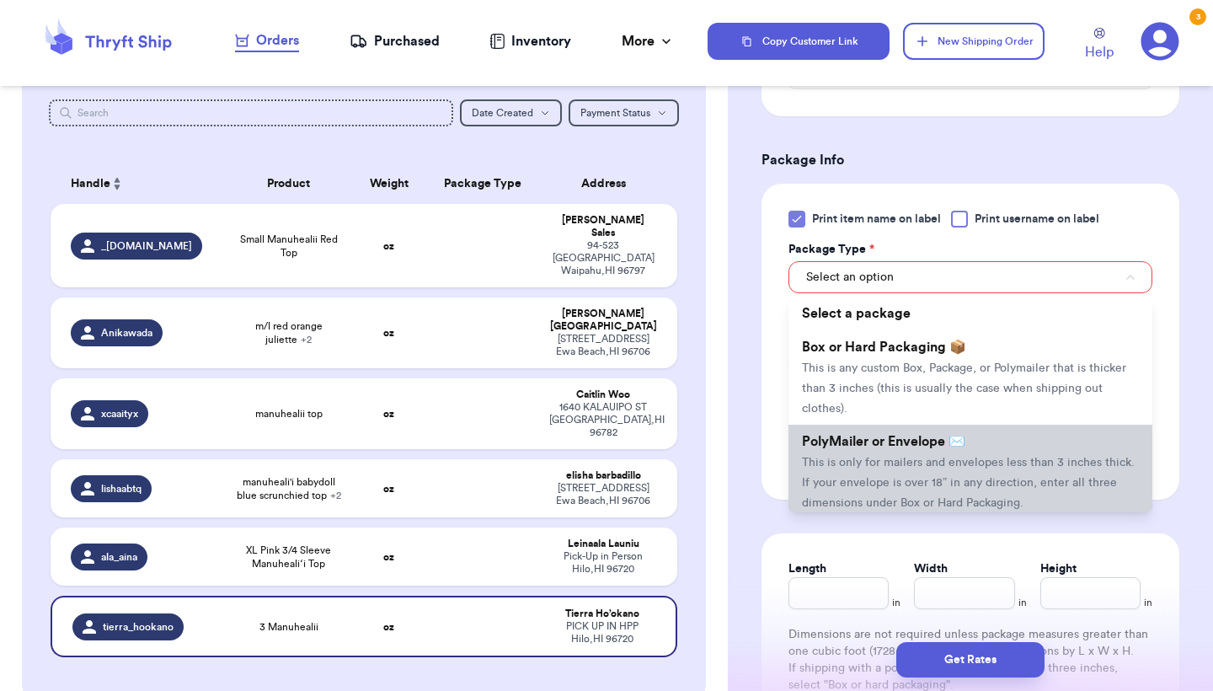
click at [923, 436] on li "PolyMailer or Envelope ✉️ This is only for mailers and envelopes less than 3 in…" at bounding box center [971, 472] width 364 height 94
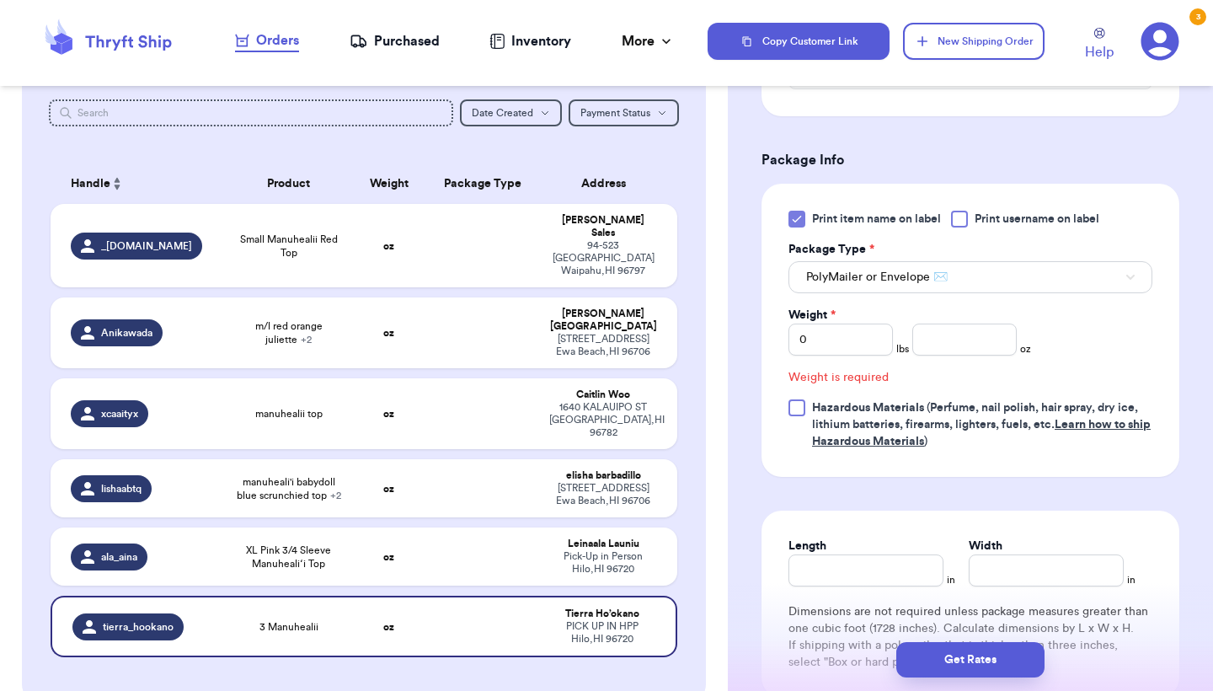
scroll to position [592, 0]
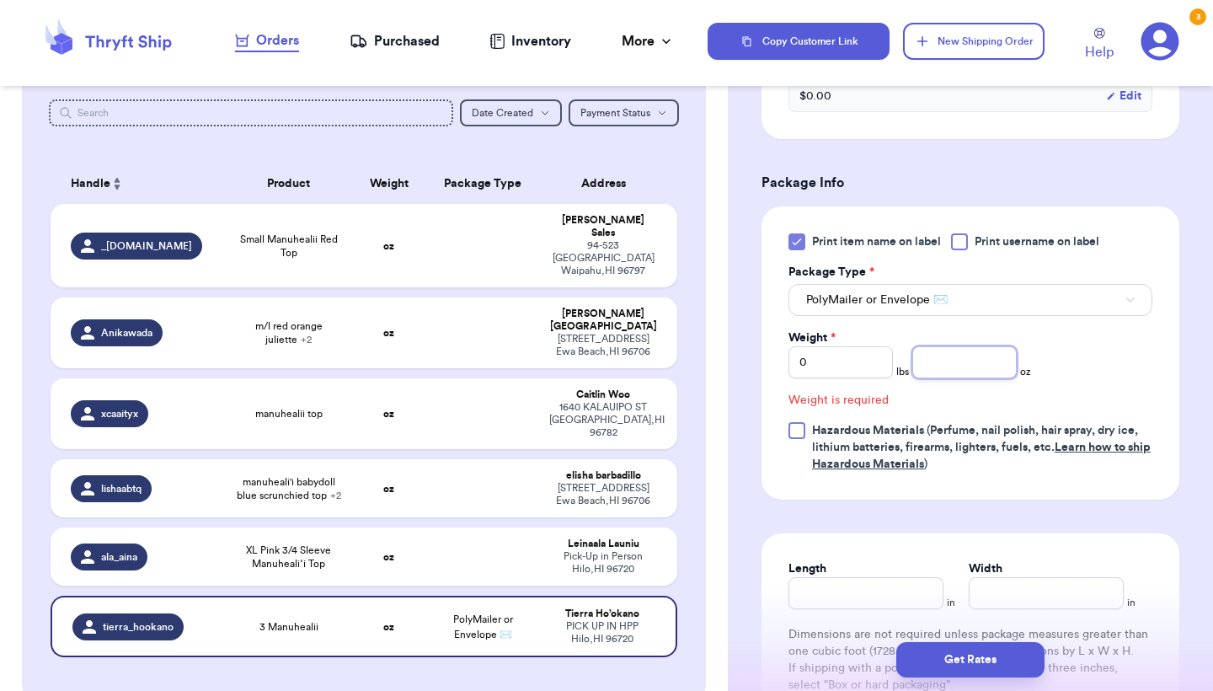
click at [966, 348] on input "number" at bounding box center [965, 362] width 104 height 32
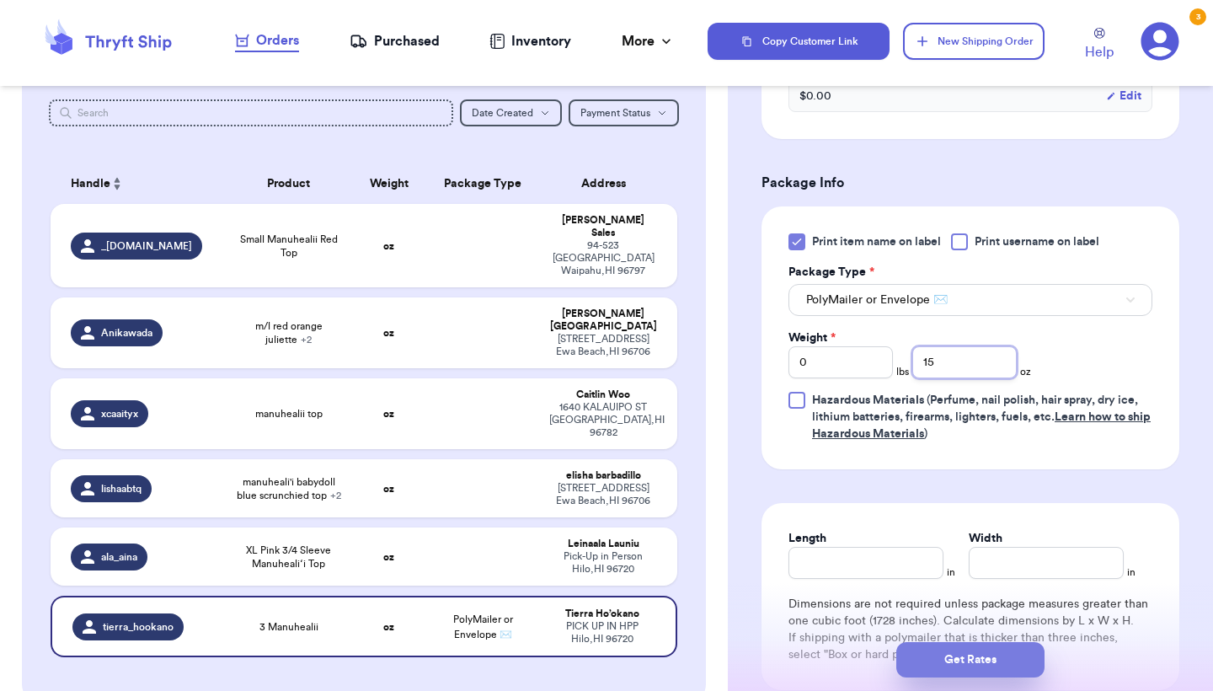
type input "15"
click at [977, 661] on button "Get Rates" at bounding box center [971, 659] width 148 height 35
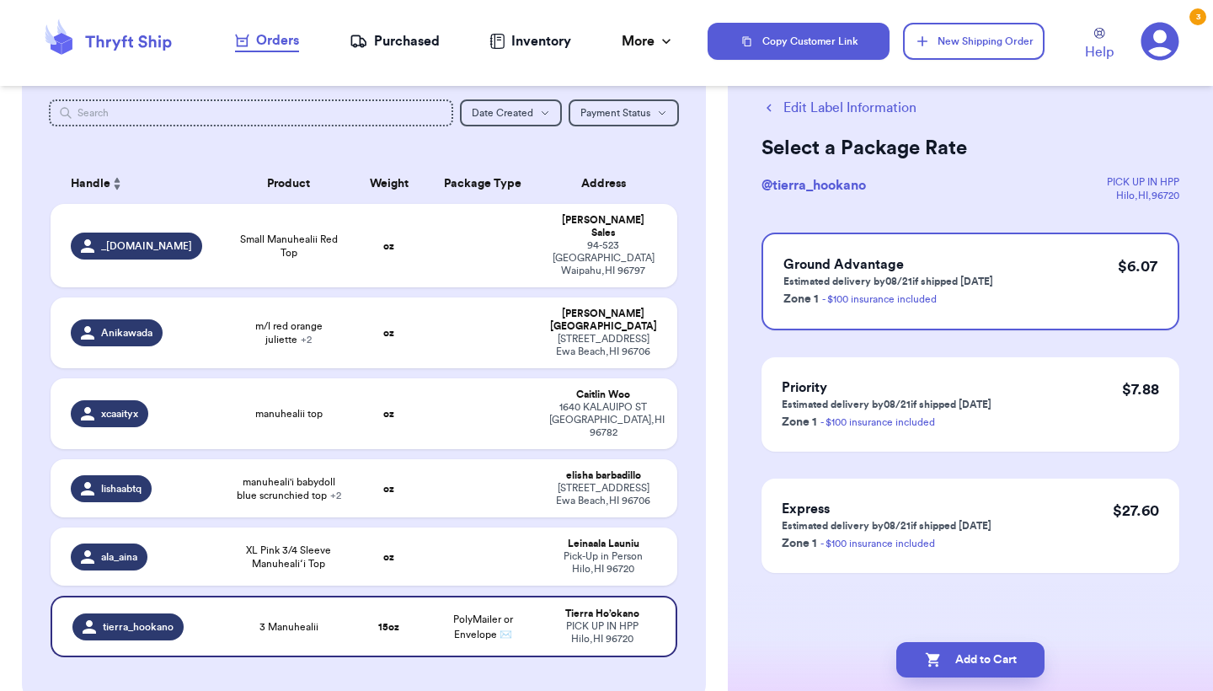
scroll to position [0, 0]
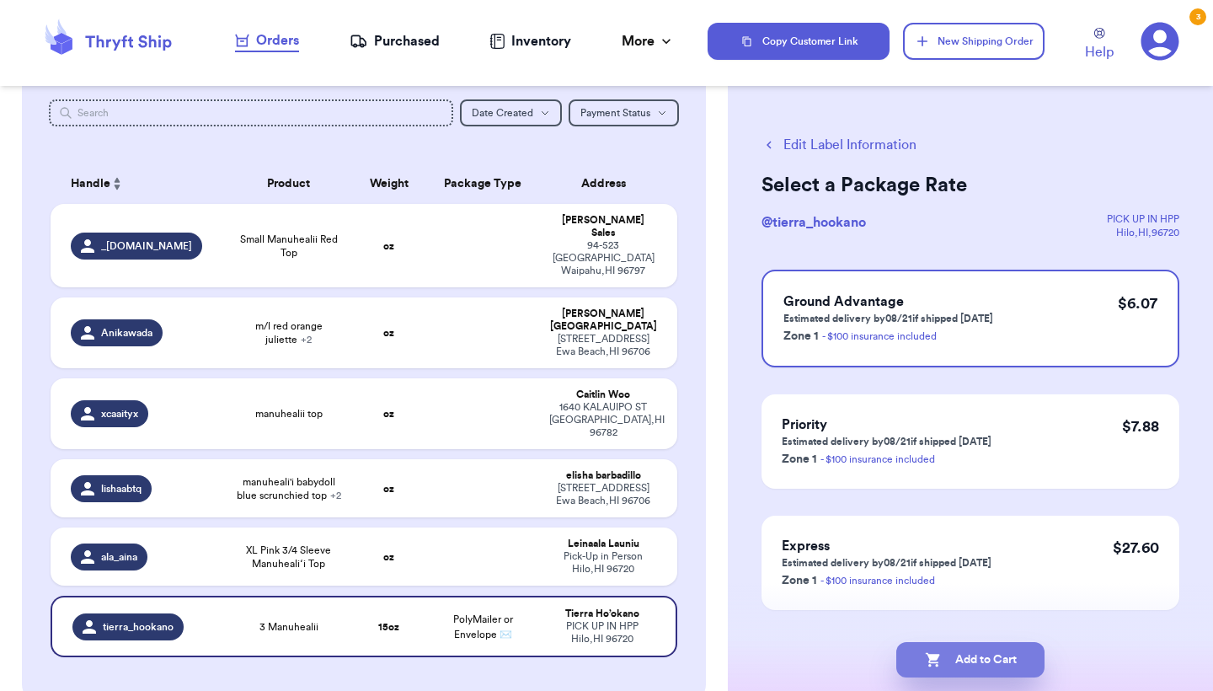
click at [977, 661] on button "Add to Cart" at bounding box center [971, 659] width 148 height 35
checkbox input "true"
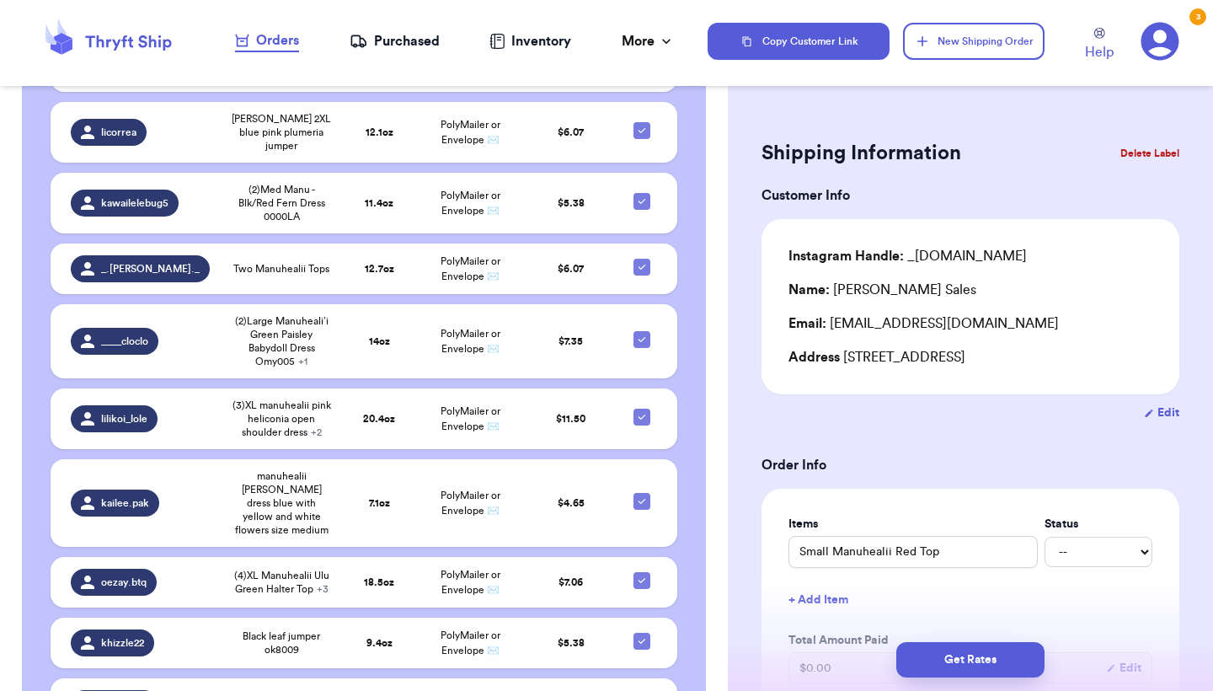
scroll to position [249, 0]
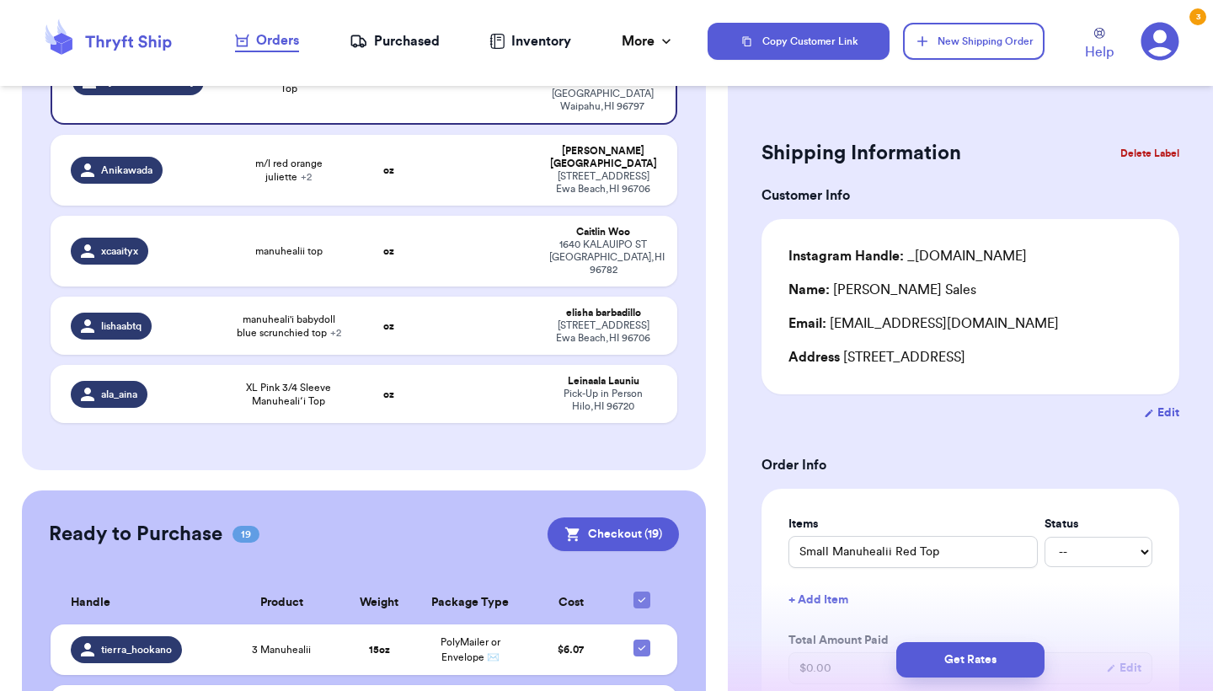
click at [614, 517] on button "Checkout ( 19 )" at bounding box center [613, 534] width 131 height 34
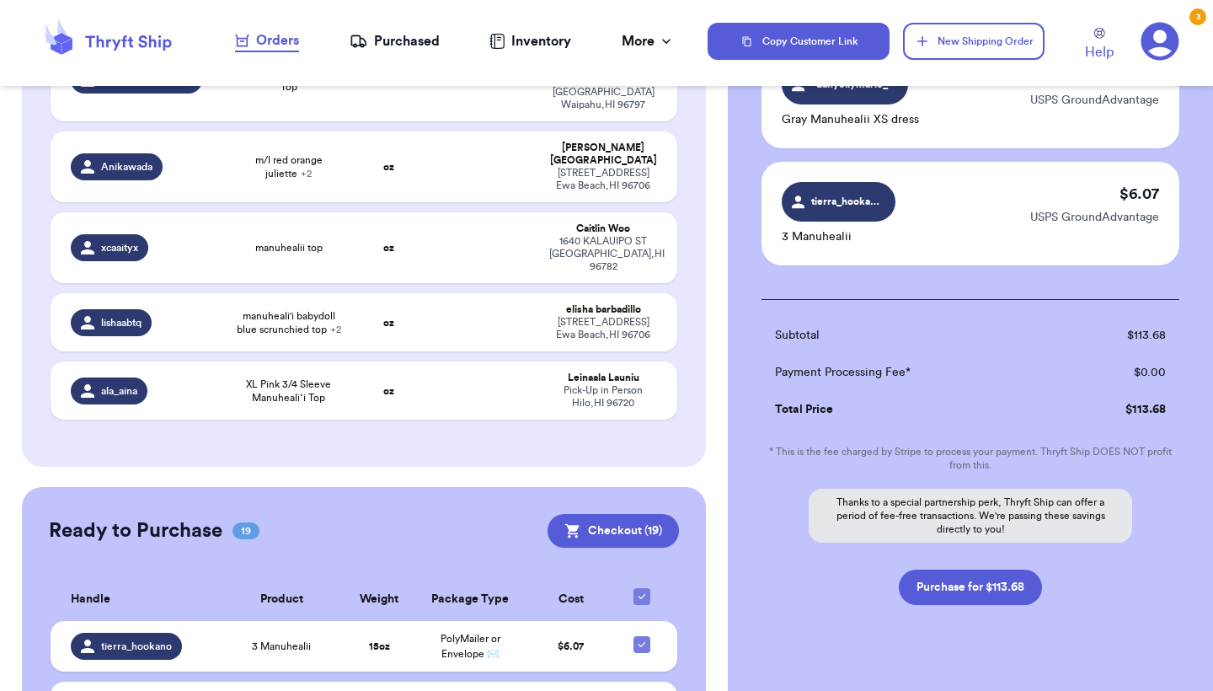
scroll to position [0, 0]
click at [960, 570] on button "Purchase for $113.68" at bounding box center [970, 587] width 143 height 35
checkbox input "false"
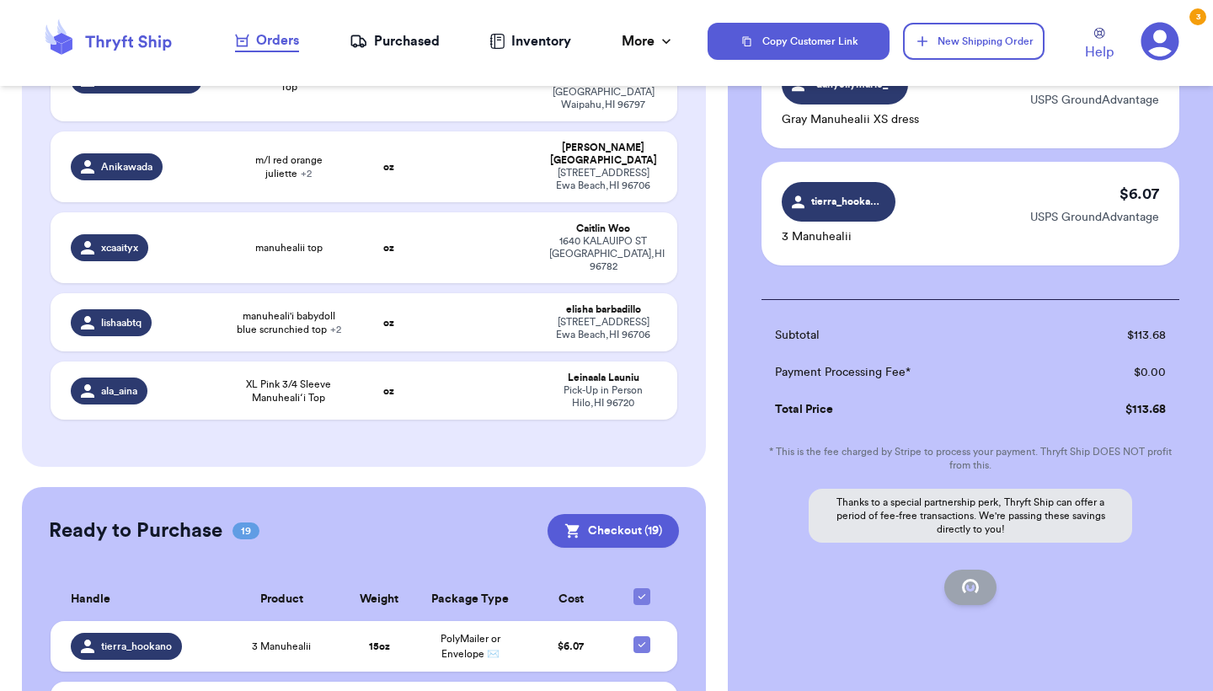
checkbox input "false"
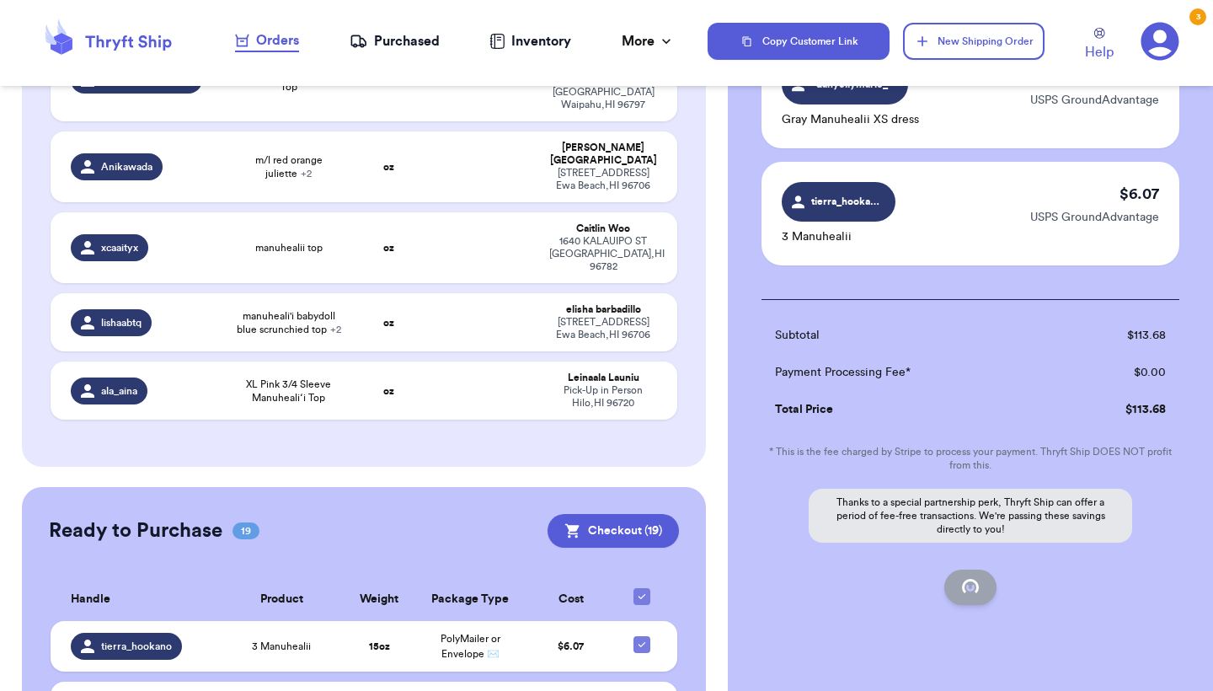
checkbox input "false"
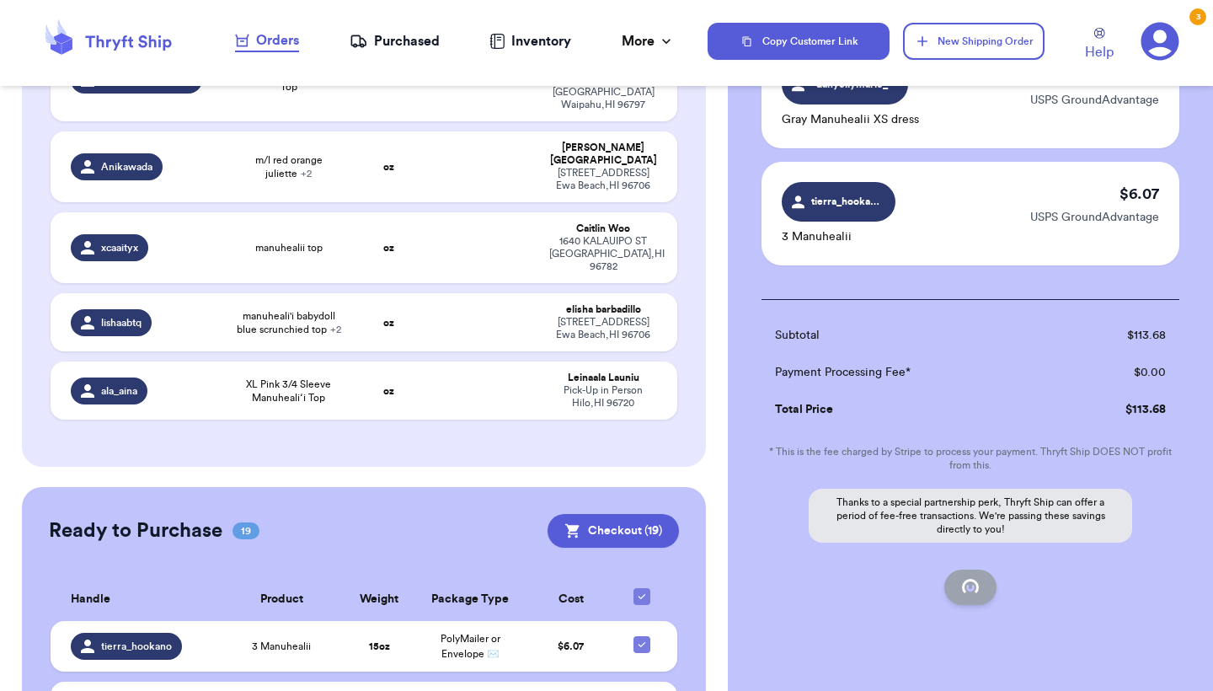
checkbox input "false"
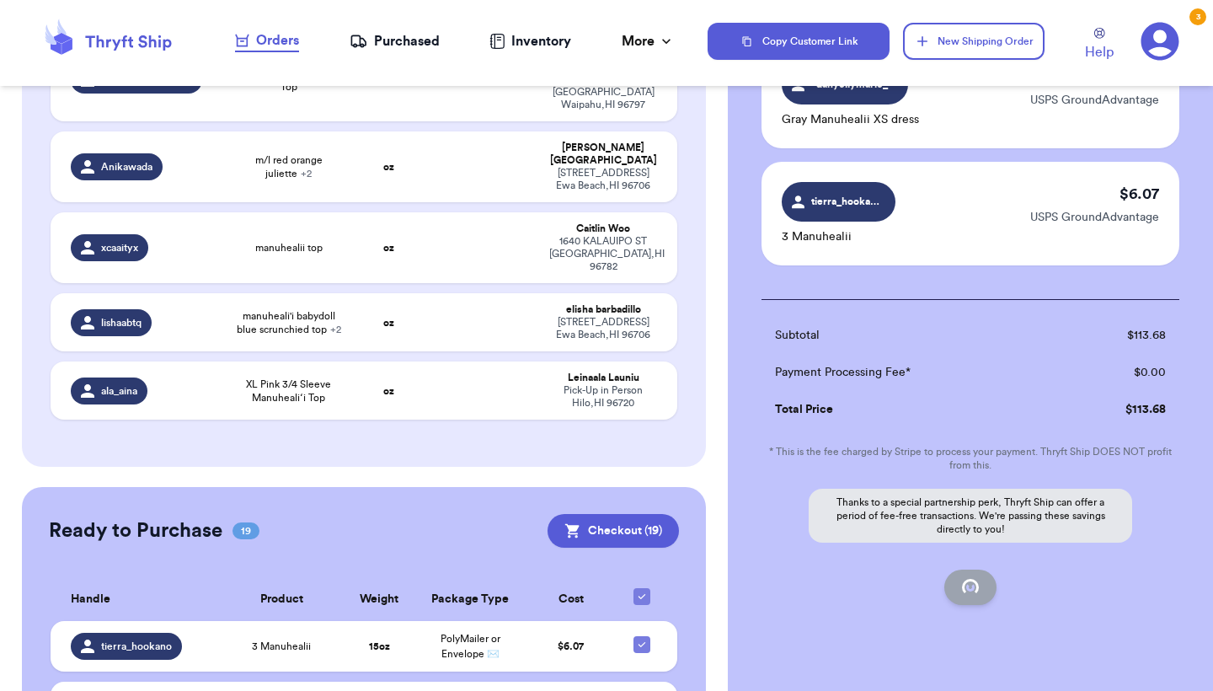
checkbox input "false"
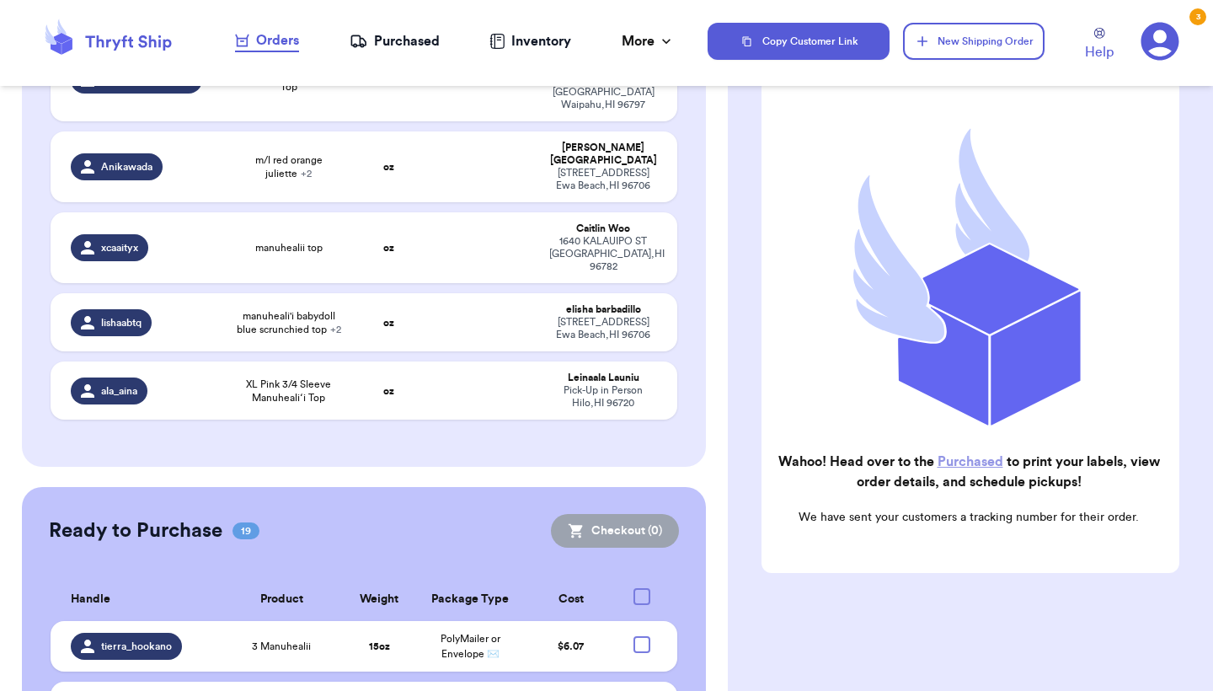
checkbox input "true"
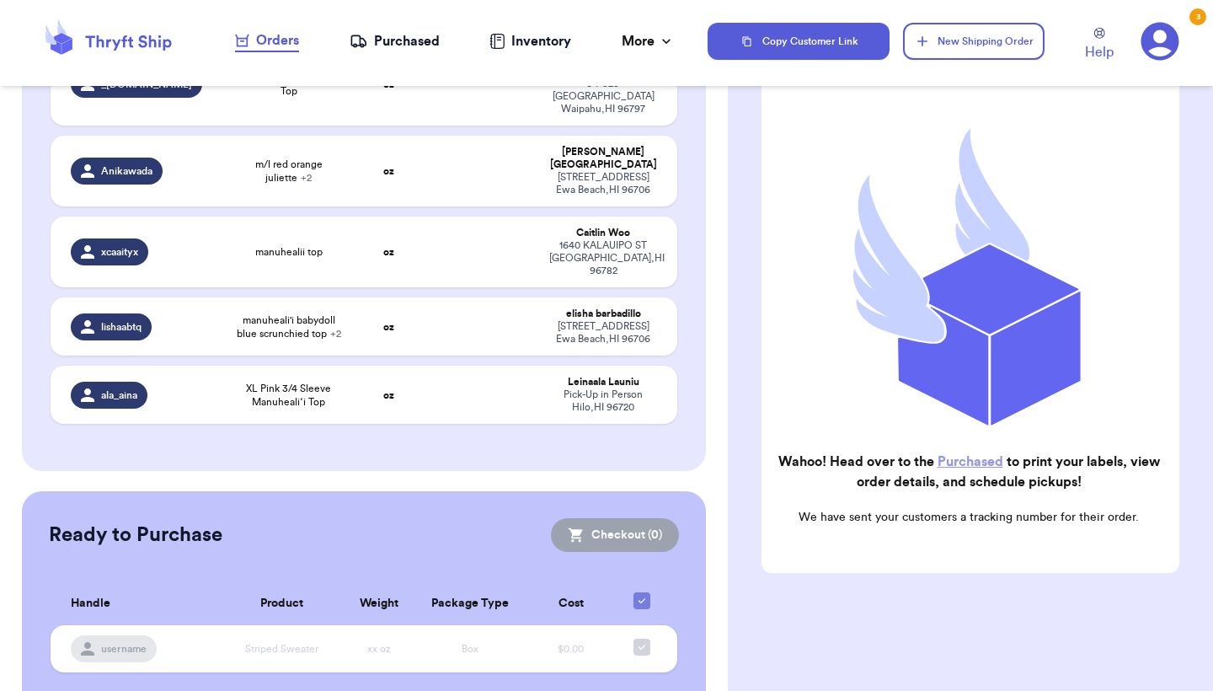
click at [379, 51] on div "Purchased" at bounding box center [395, 41] width 90 height 20
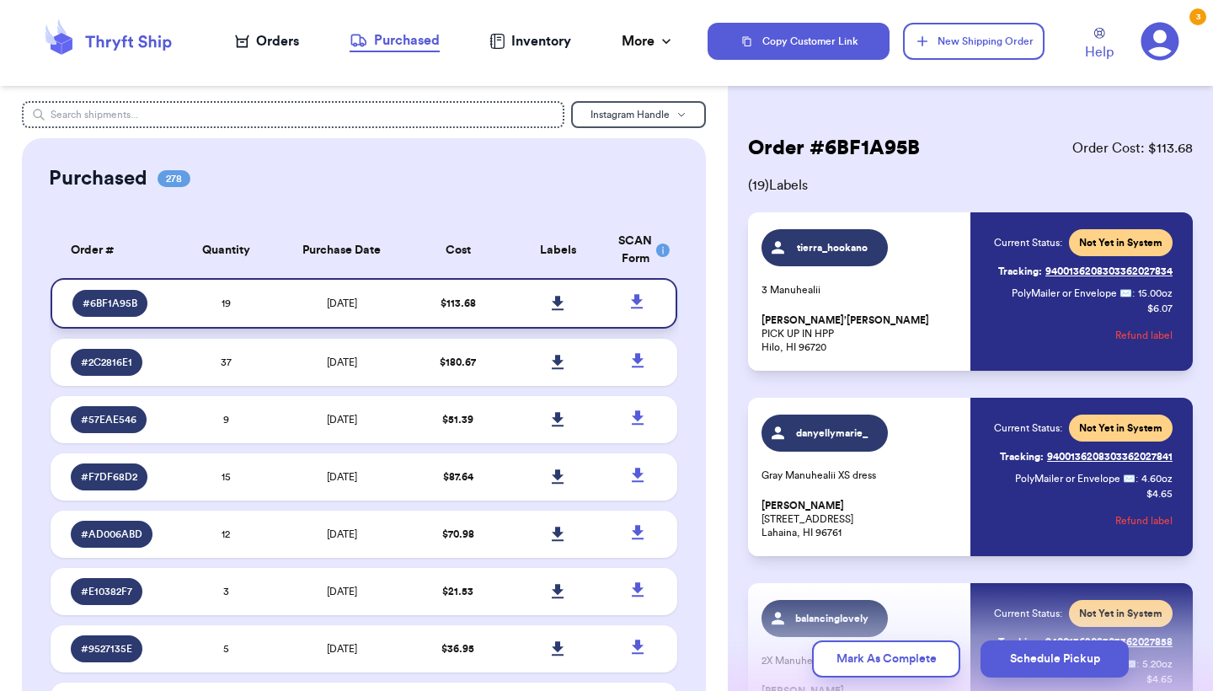
click at [554, 310] on icon at bounding box center [558, 303] width 12 height 14
